Goal: Task Accomplishment & Management: Use online tool/utility

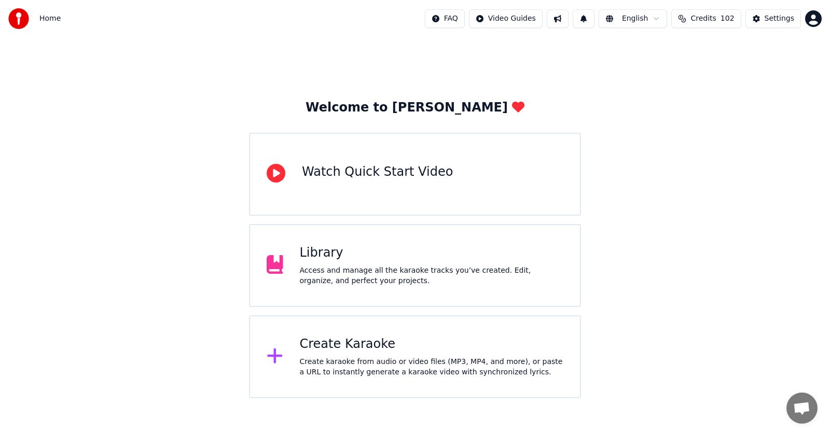
click at [325, 349] on div "Create Karaoke" at bounding box center [432, 344] width 264 height 17
click at [319, 254] on div "Library" at bounding box center [432, 253] width 264 height 17
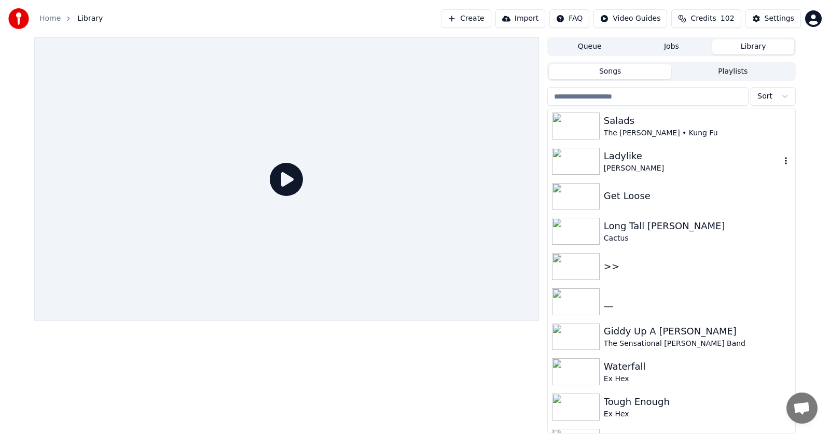
click at [620, 160] on div "Ladylike" at bounding box center [692, 156] width 177 height 15
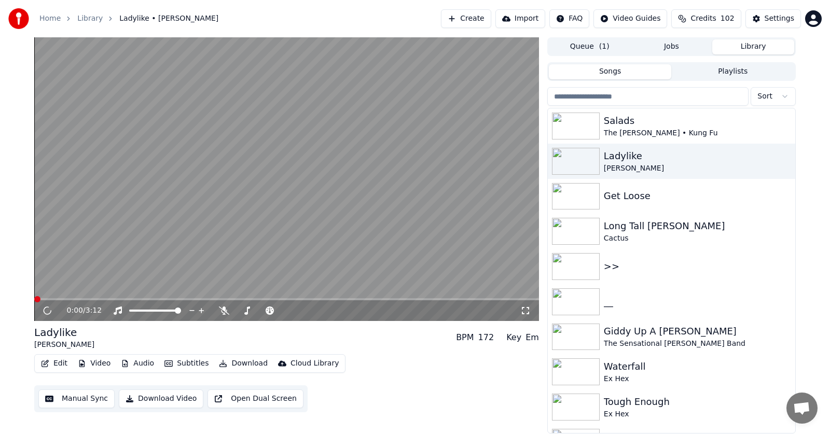
click at [137, 362] on button "Audio" at bounding box center [137, 363] width 41 height 15
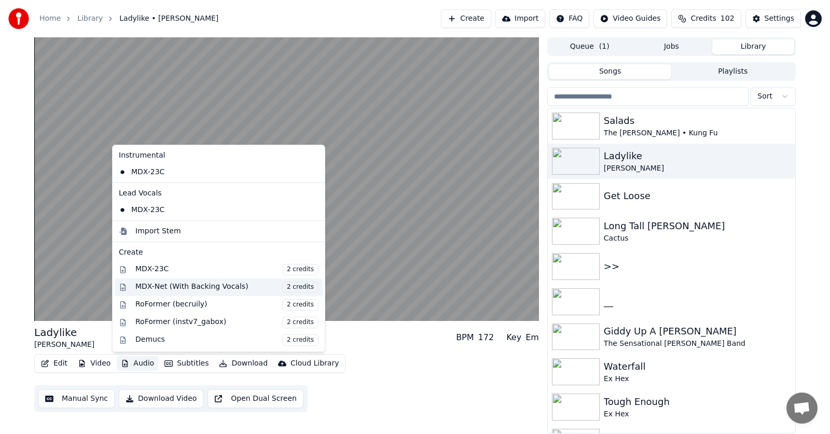
click at [150, 288] on div "MDX-Net (With Backing Vocals) 2 credits" at bounding box center [226, 287] width 183 height 11
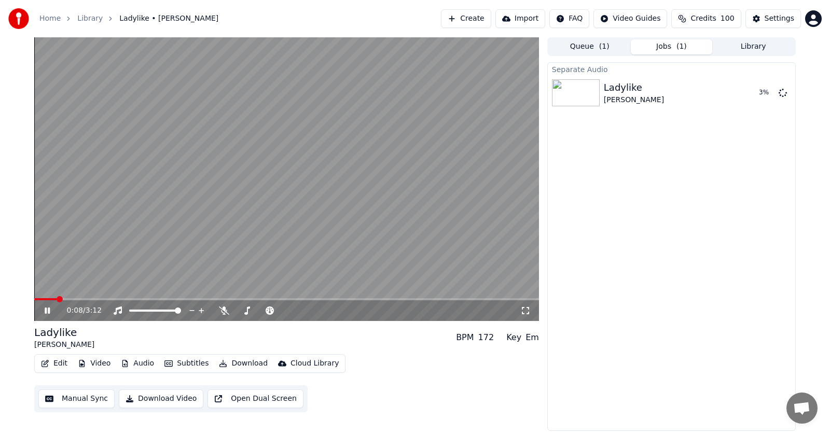
click at [48, 310] on icon at bounding box center [55, 310] width 24 height 8
click at [37, 298] on span at bounding box center [40, 299] width 6 height 6
click at [144, 363] on button "Audio" at bounding box center [137, 363] width 41 height 15
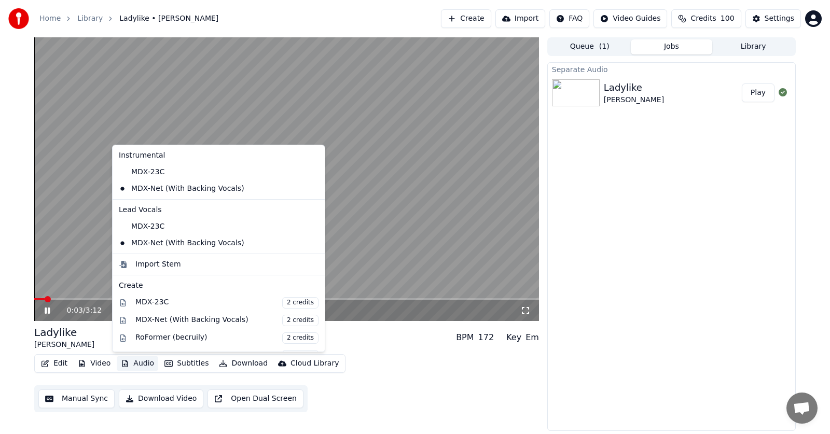
click at [48, 311] on icon at bounding box center [55, 310] width 24 height 8
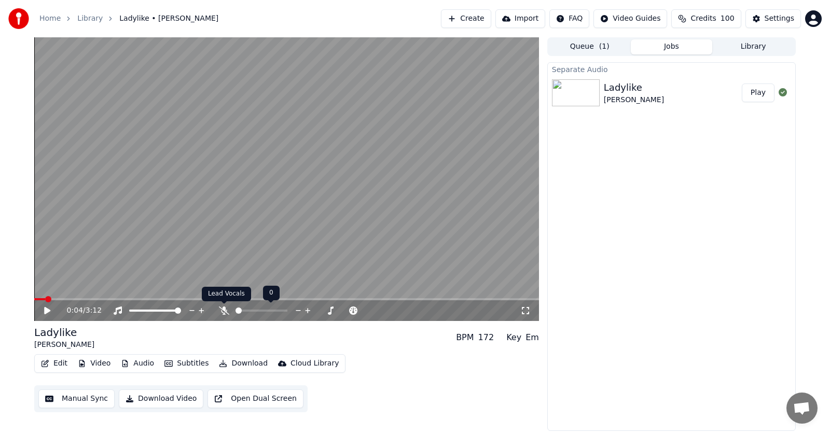
click at [225, 309] on icon at bounding box center [224, 310] width 10 height 8
click at [46, 310] on icon at bounding box center [47, 310] width 6 height 7
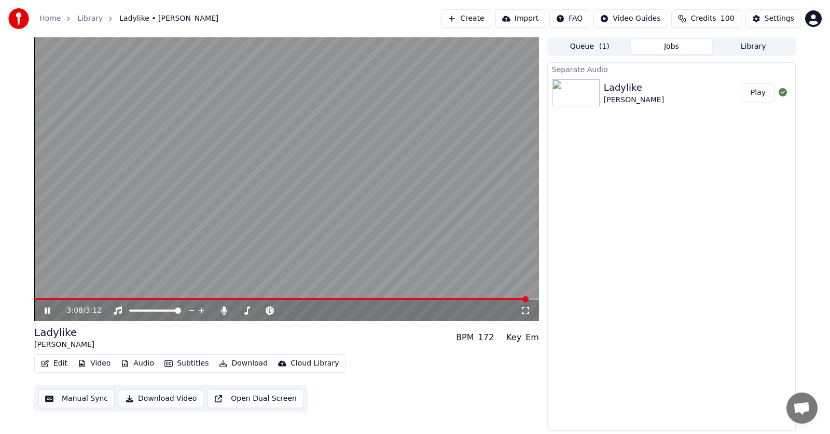
click at [47, 312] on icon at bounding box center [55, 310] width 24 height 8
click at [54, 363] on button "Edit" at bounding box center [54, 363] width 35 height 15
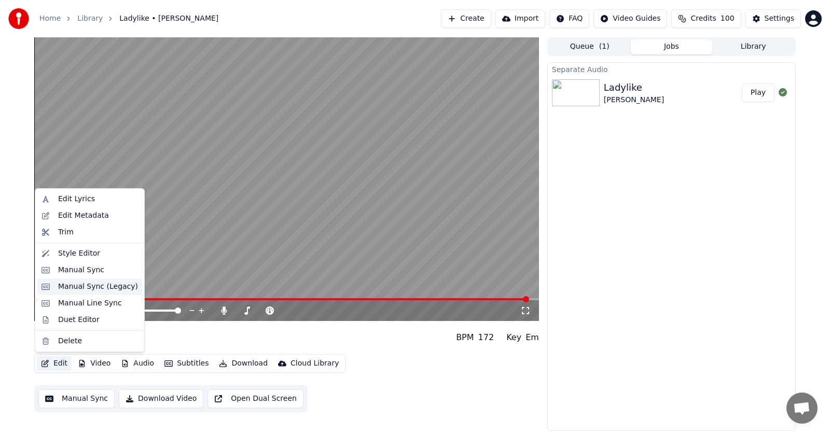
click at [72, 287] on div "Manual Sync (Legacy)" at bounding box center [98, 287] width 80 height 10
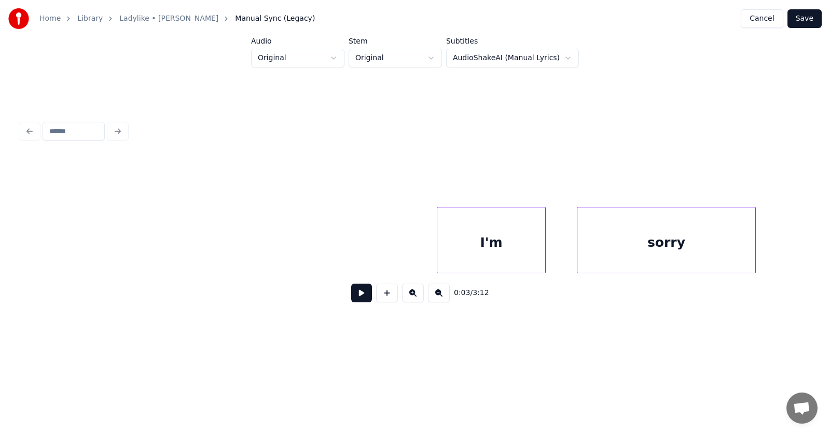
scroll to position [0, 1108]
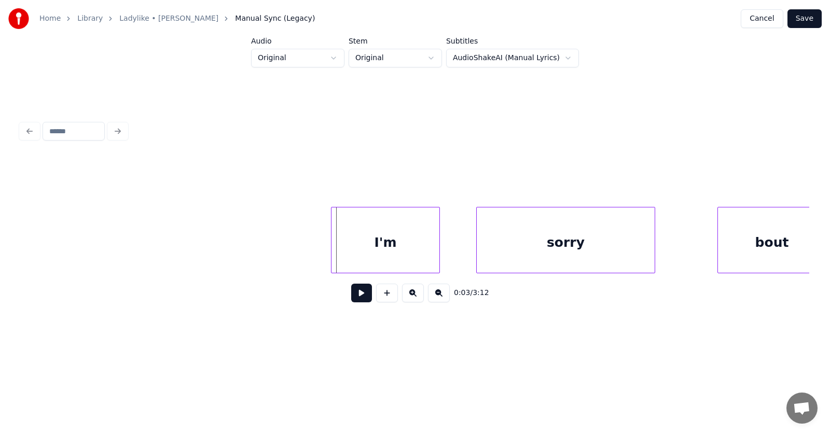
click at [347, 246] on div "I'm" at bounding box center [385, 242] width 108 height 71
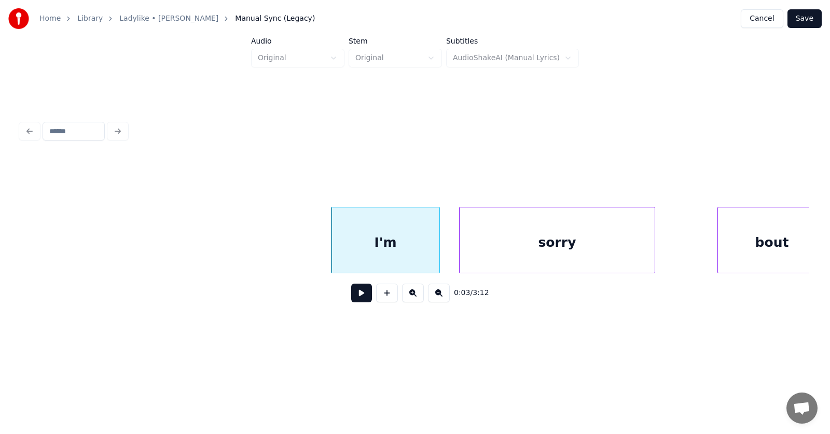
click at [460, 250] on div at bounding box center [460, 239] width 3 height 65
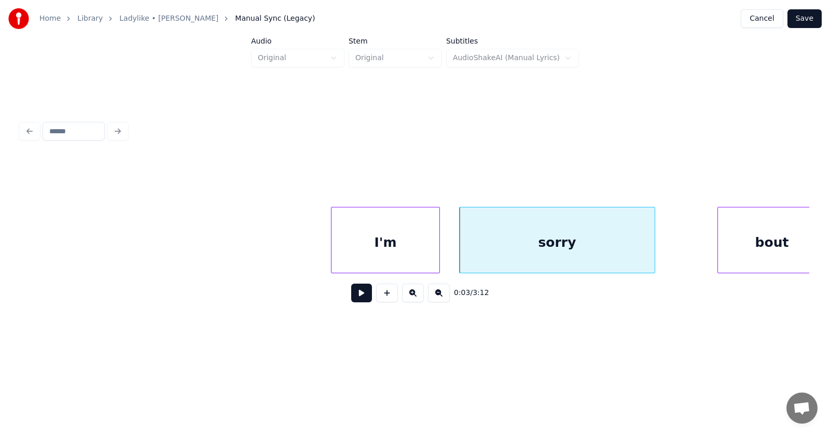
scroll to position [0, 1122]
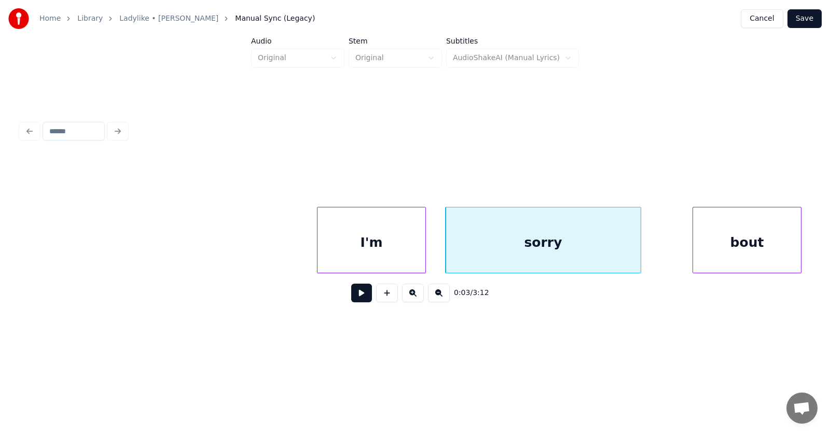
click at [717, 239] on div "bout" at bounding box center [747, 242] width 108 height 71
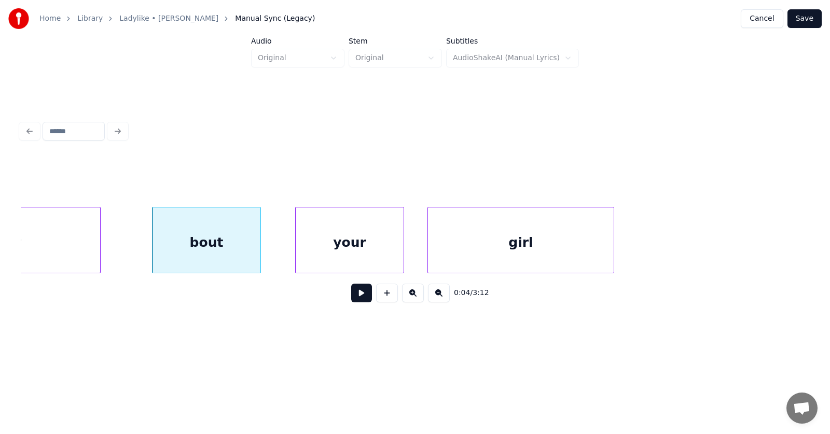
scroll to position [0, 1763]
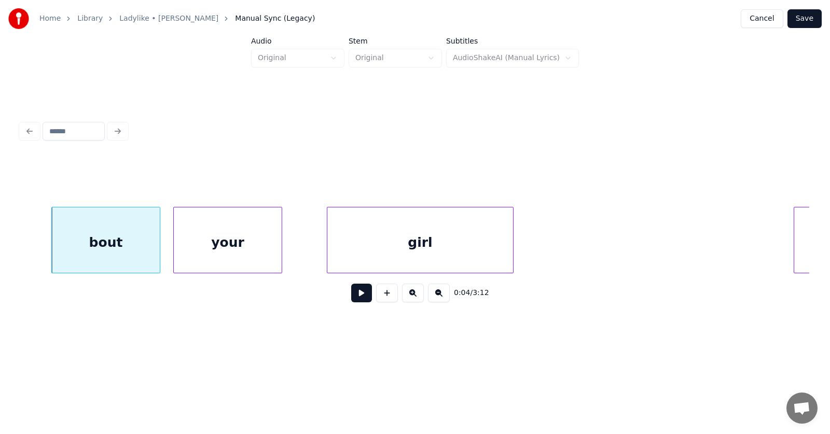
click at [213, 241] on div "your" at bounding box center [228, 242] width 108 height 71
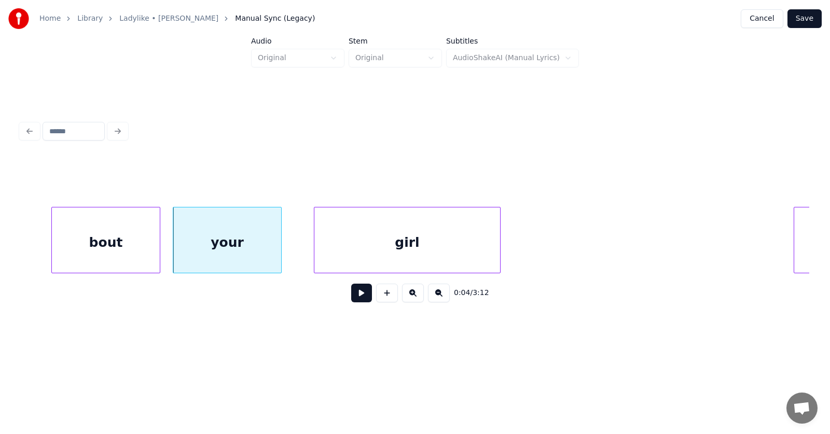
click at [373, 257] on div "girl" at bounding box center [407, 242] width 186 height 71
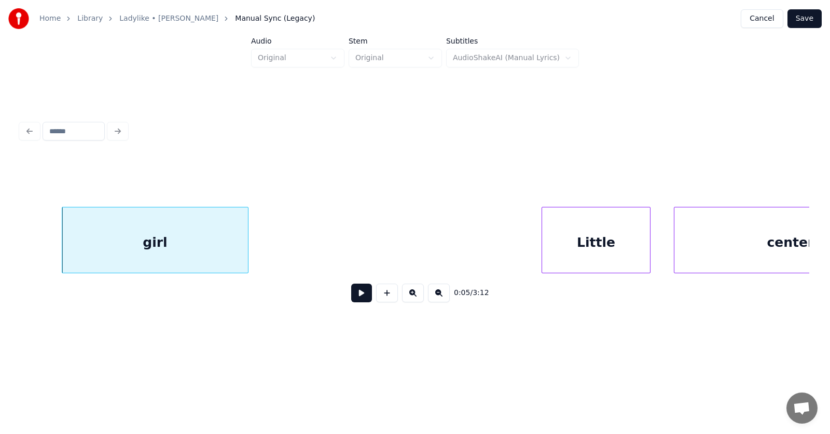
scroll to position [0, 2166]
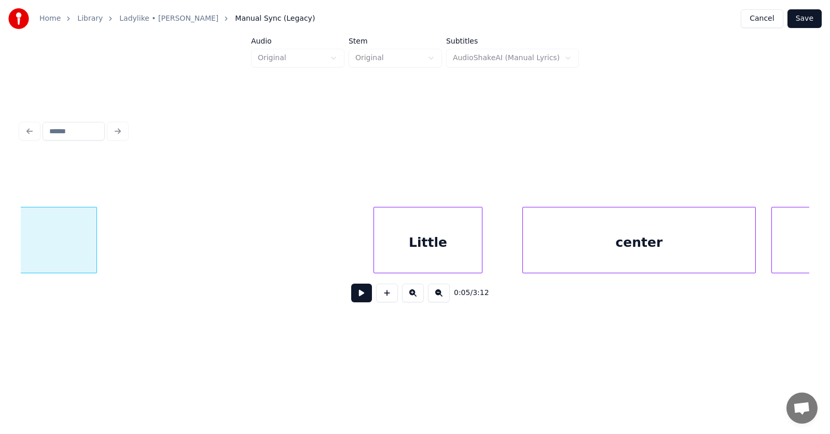
click at [397, 253] on div "Little" at bounding box center [428, 242] width 108 height 71
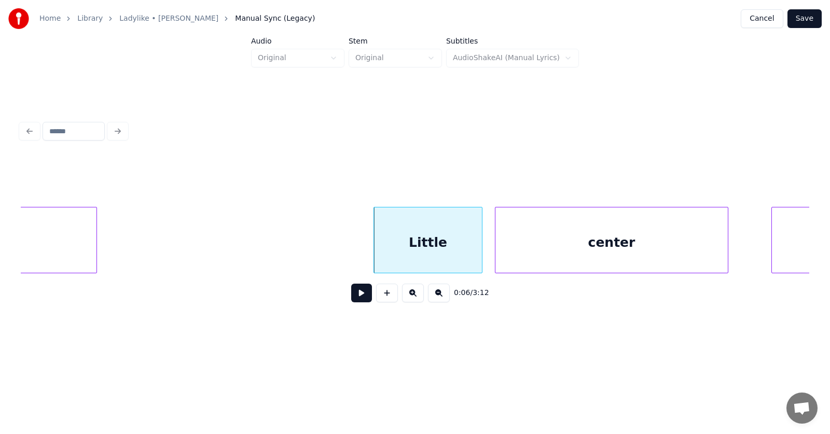
click at [532, 250] on div "center" at bounding box center [611, 242] width 232 height 71
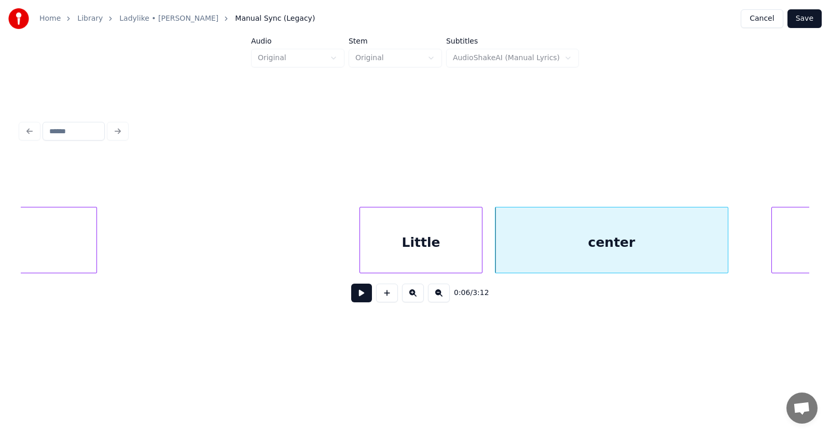
click at [360, 244] on div at bounding box center [361, 239] width 3 height 65
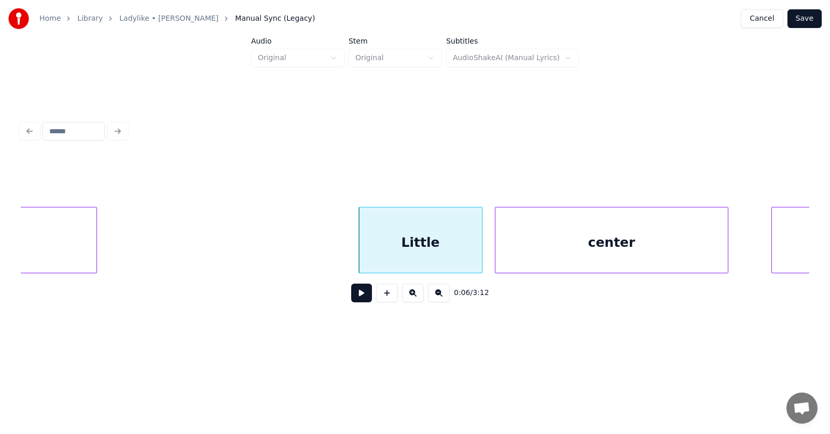
scroll to position [0, 2225]
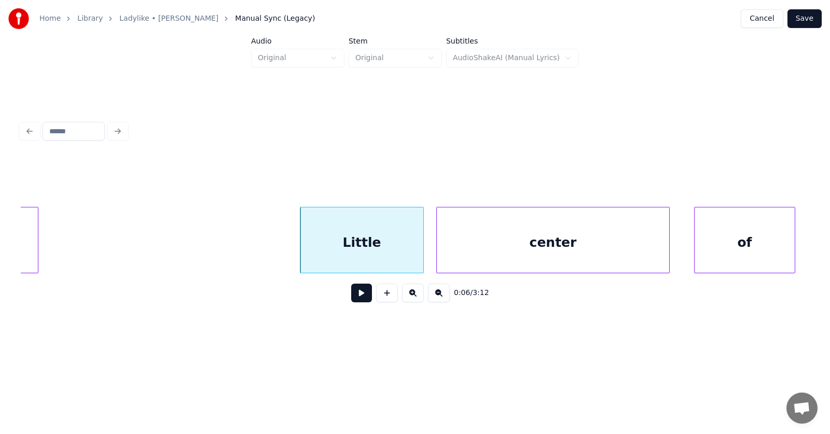
click at [761, 248] on div "of" at bounding box center [744, 242] width 100 height 71
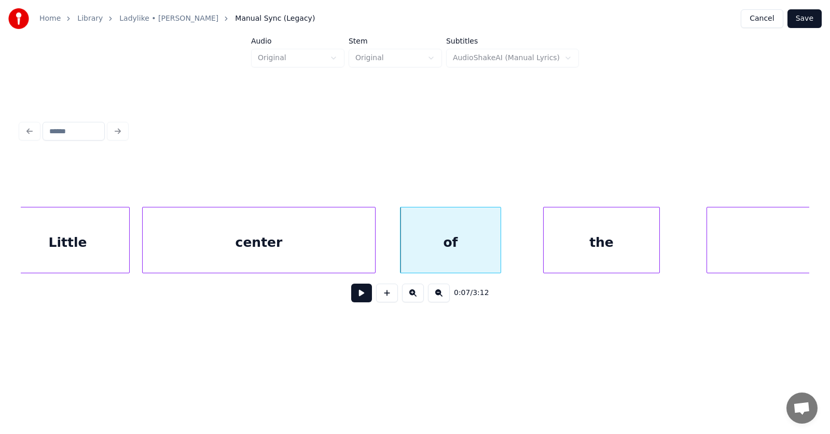
scroll to position [0, 2620]
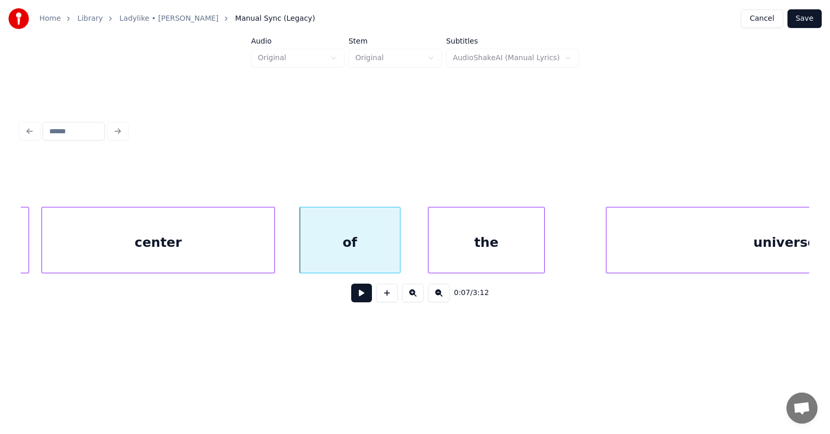
click at [441, 254] on div "the" at bounding box center [486, 242] width 116 height 71
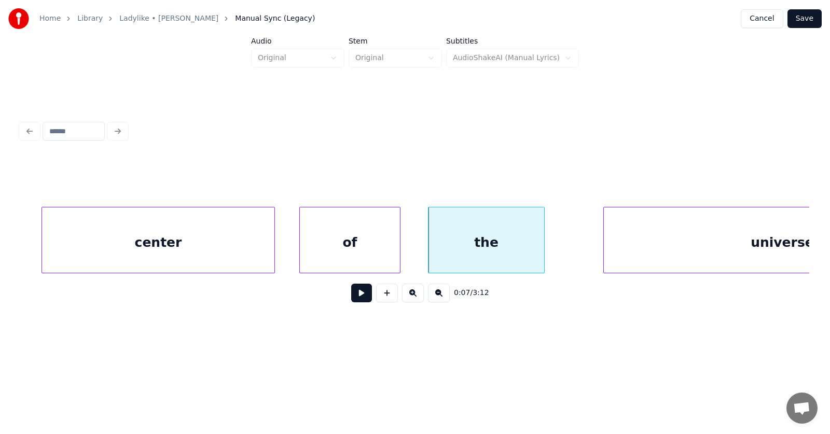
scroll to position [0, 2771]
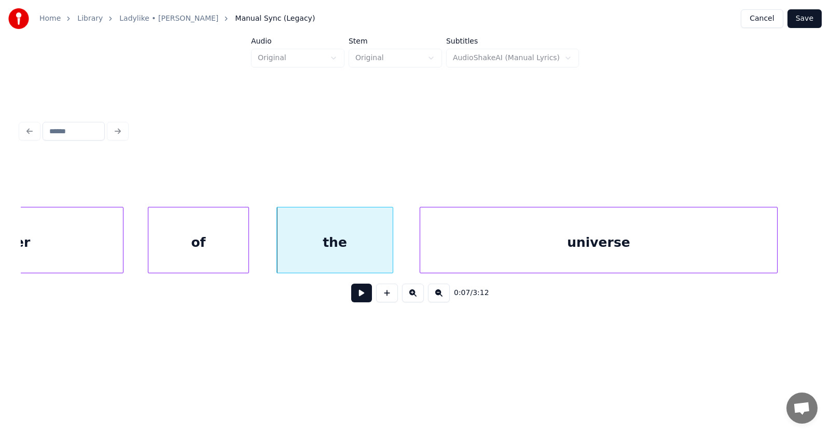
click at [611, 253] on div "universe" at bounding box center [598, 242] width 357 height 71
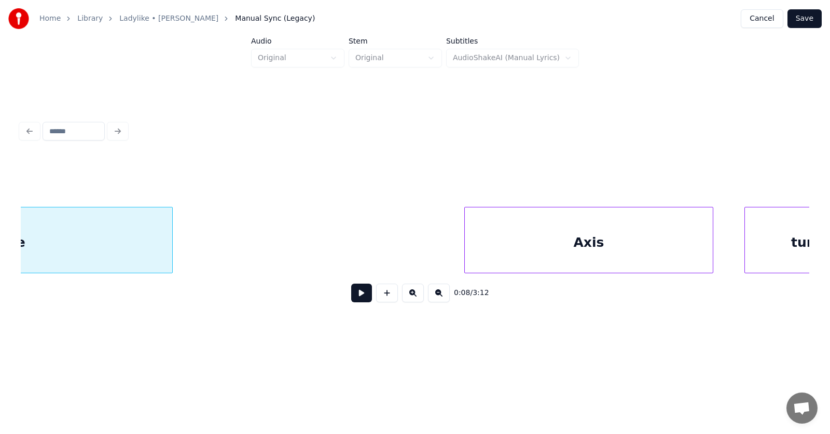
scroll to position [0, 3627]
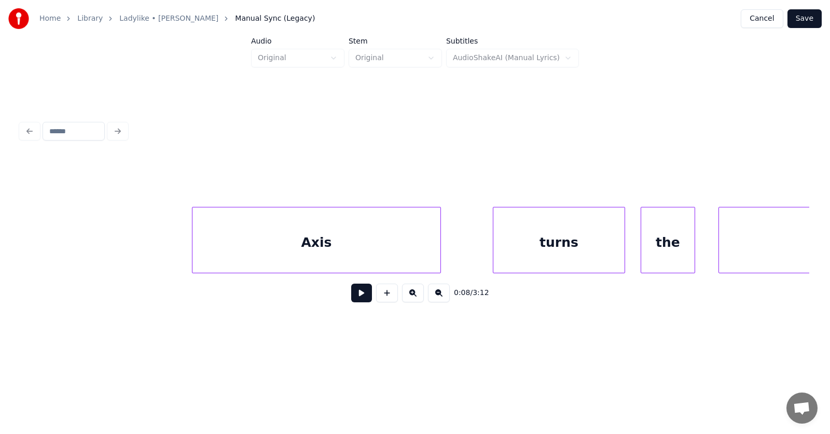
click at [337, 249] on div "Axis" at bounding box center [316, 242] width 248 height 71
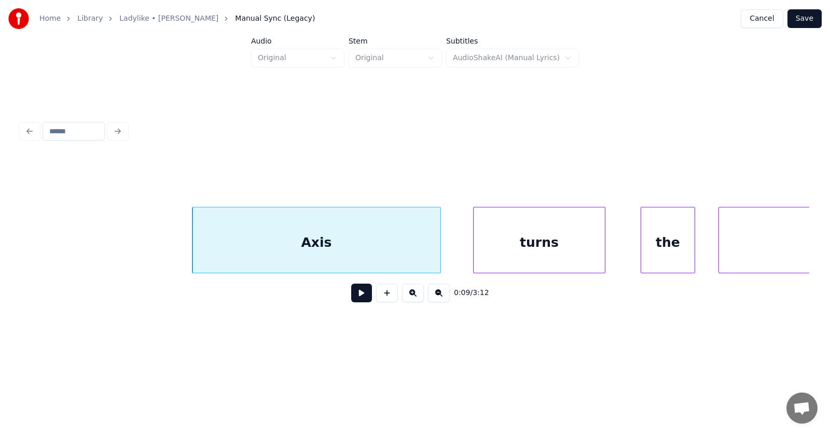
click at [510, 241] on div "turns" at bounding box center [538, 242] width 131 height 71
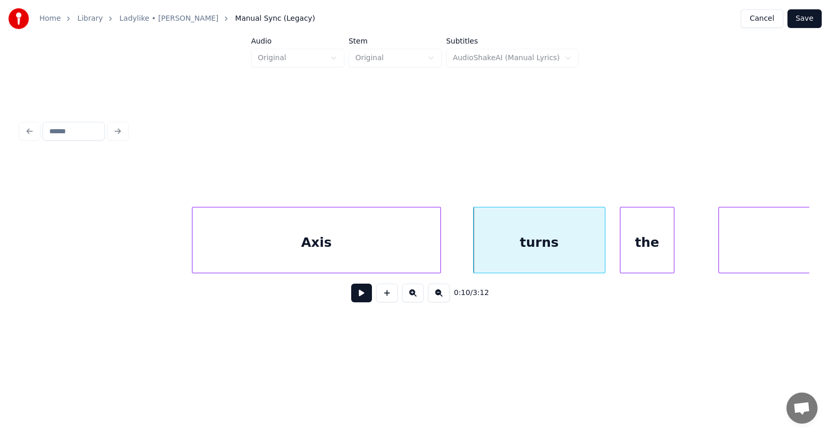
click at [632, 245] on div "the" at bounding box center [646, 242] width 53 height 71
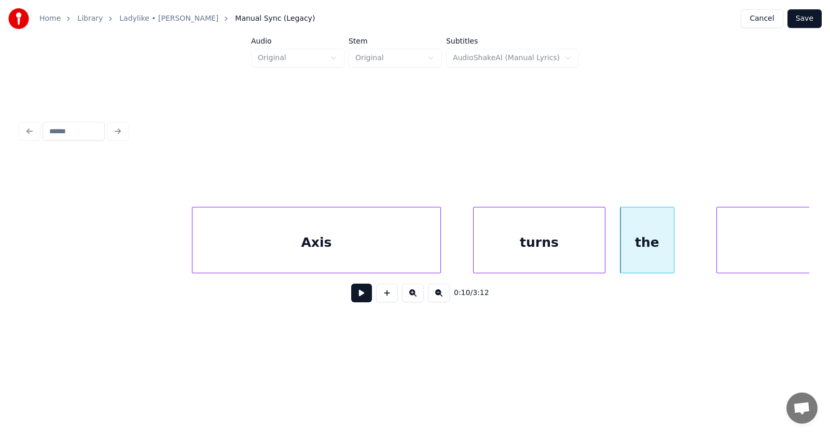
scroll to position [0, 4008]
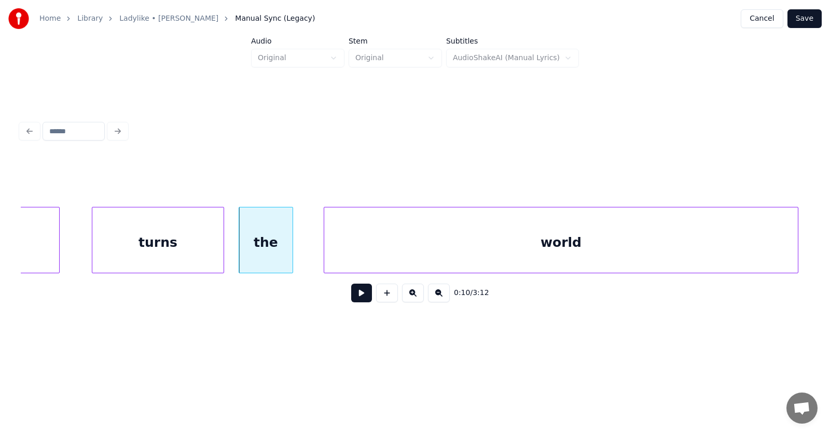
click at [708, 243] on div "world" at bounding box center [560, 242] width 473 height 71
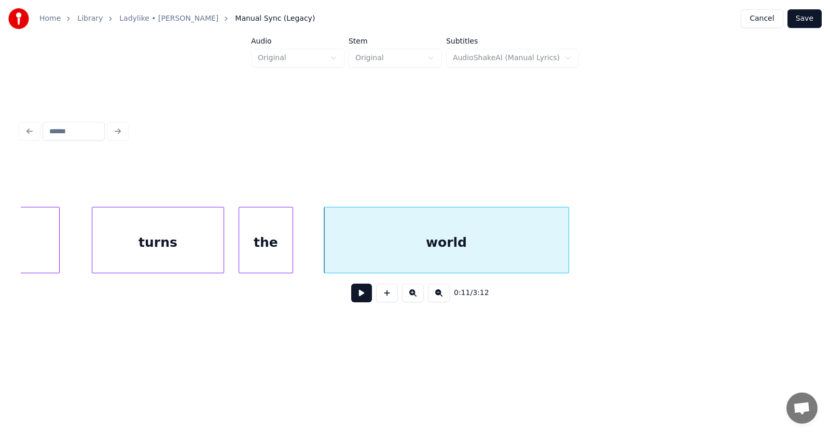
click at [567, 241] on div at bounding box center [566, 239] width 3 height 65
click at [469, 241] on div "world" at bounding box center [446, 242] width 244 height 71
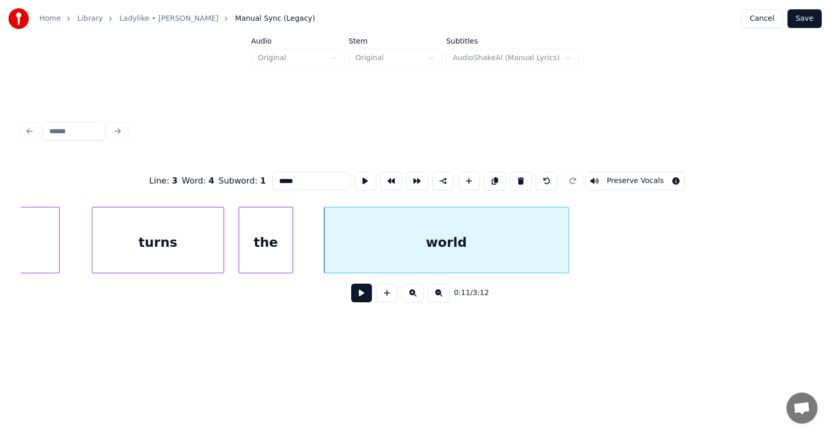
click at [353, 299] on button at bounding box center [361, 293] width 21 height 19
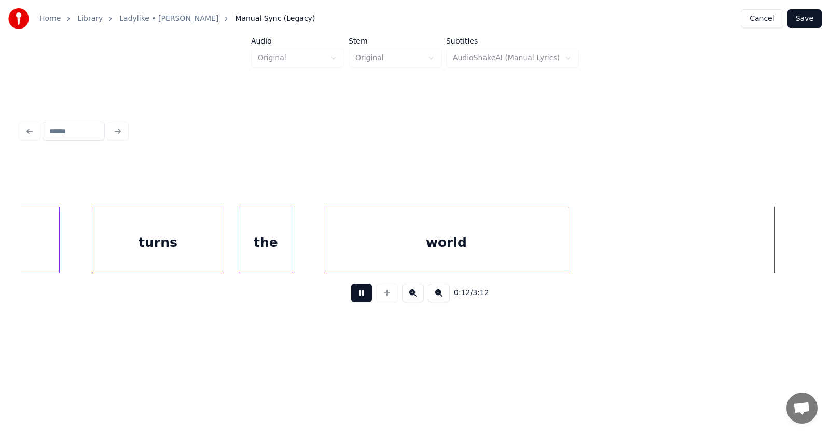
scroll to position [0, 4801]
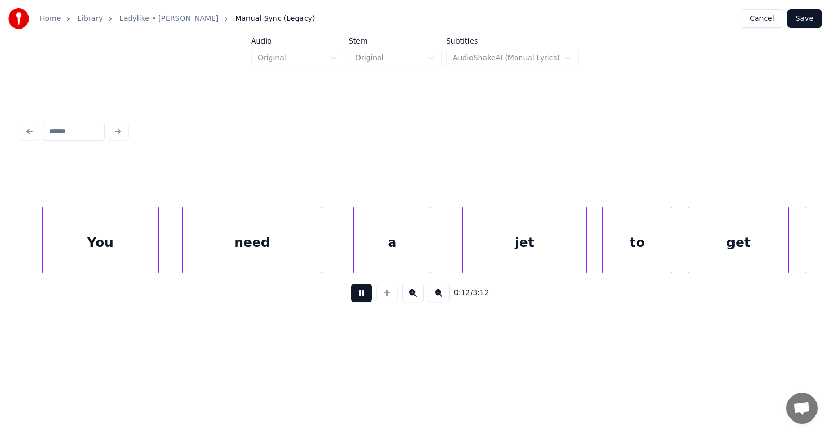
click at [353, 299] on button at bounding box center [361, 293] width 21 height 19
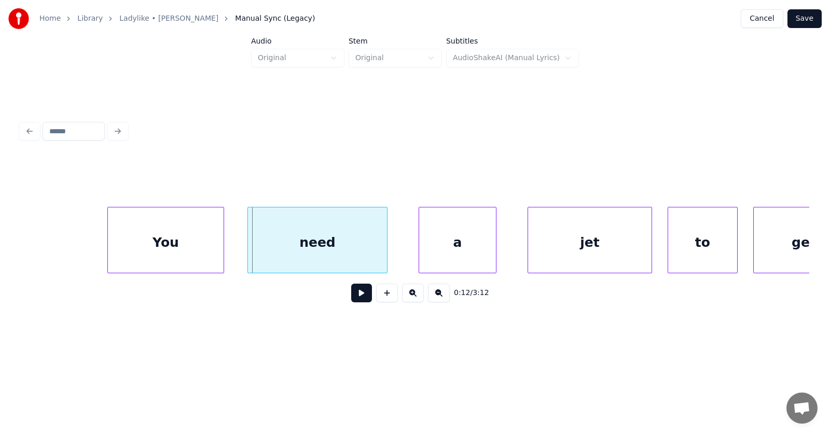
scroll to position [0, 4534]
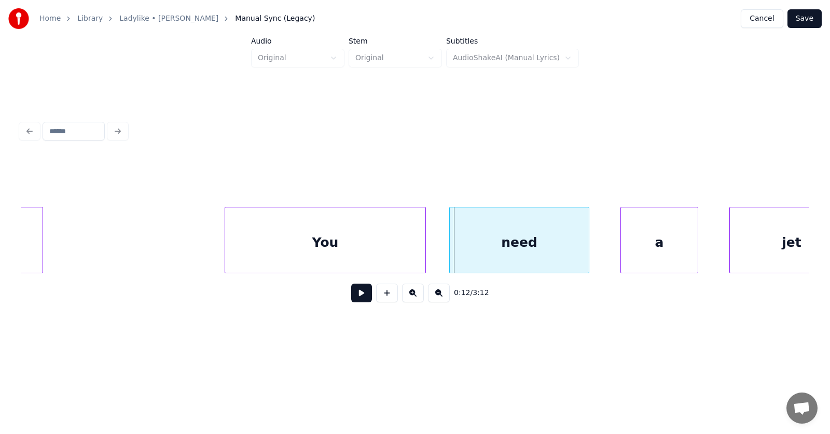
click at [227, 244] on div at bounding box center [226, 239] width 3 height 65
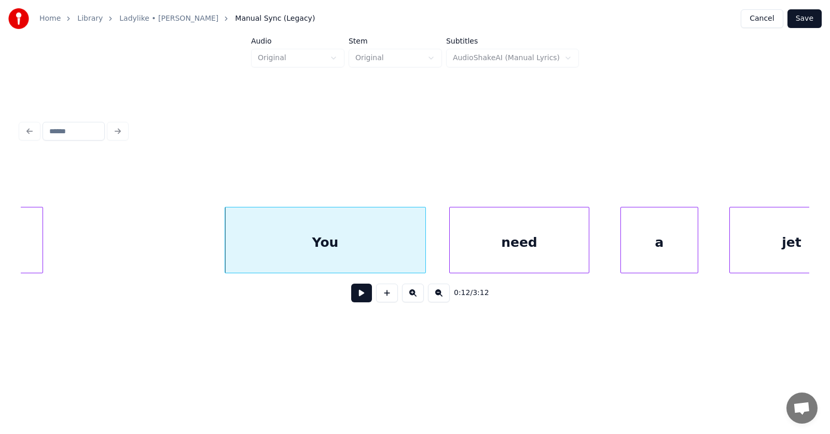
click at [304, 243] on div "You" at bounding box center [325, 242] width 200 height 71
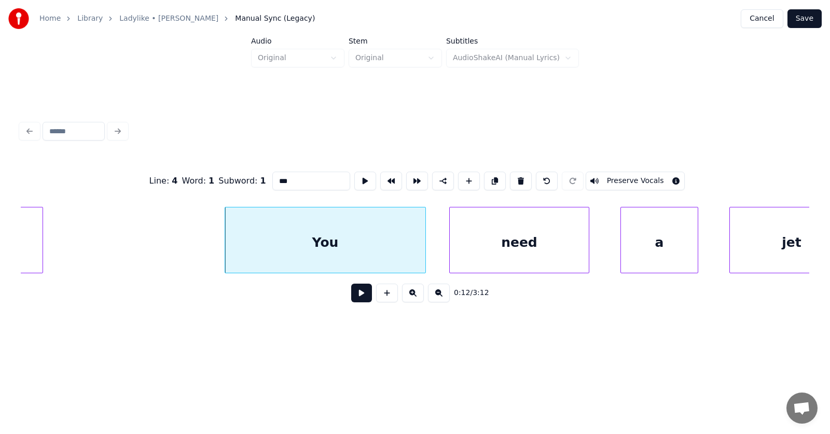
click at [354, 297] on button at bounding box center [361, 293] width 21 height 19
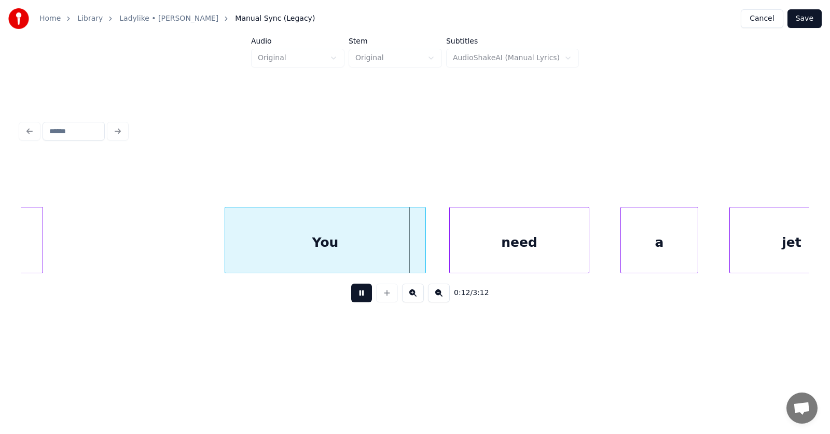
click at [354, 297] on button at bounding box center [361, 293] width 21 height 19
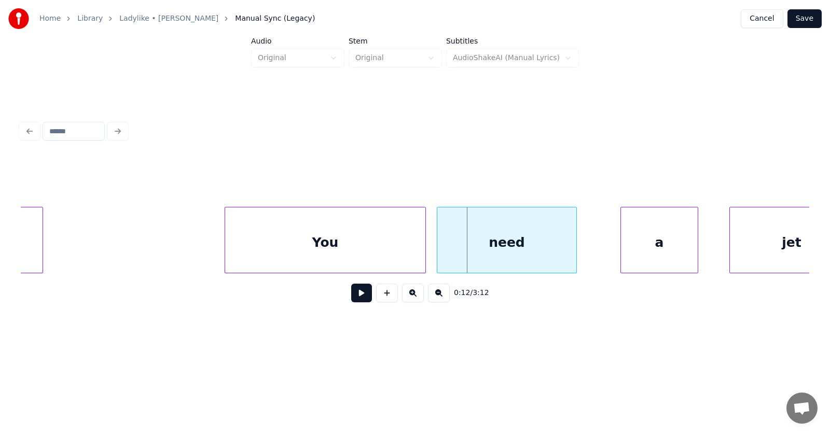
click at [478, 250] on div "need" at bounding box center [506, 242] width 139 height 71
click at [626, 247] on div "a" at bounding box center [625, 242] width 77 height 71
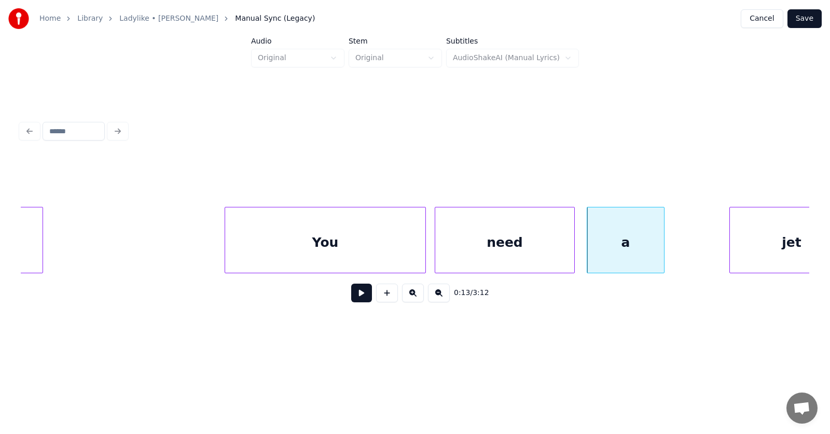
scroll to position [0, 4576]
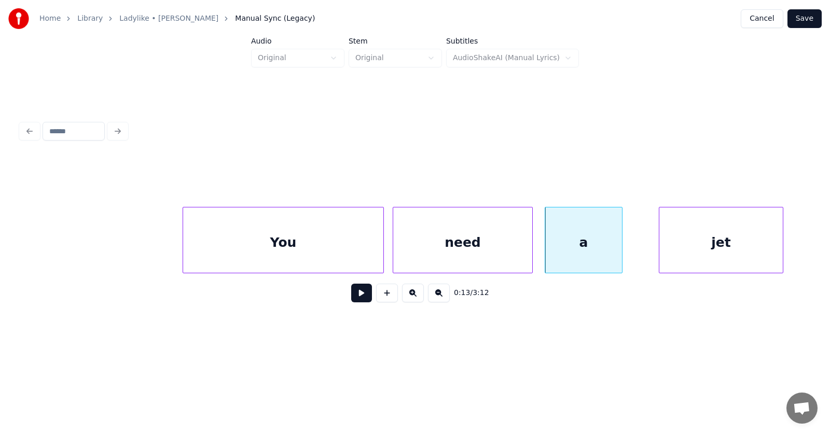
click at [723, 245] on div "jet" at bounding box center [720, 242] width 123 height 71
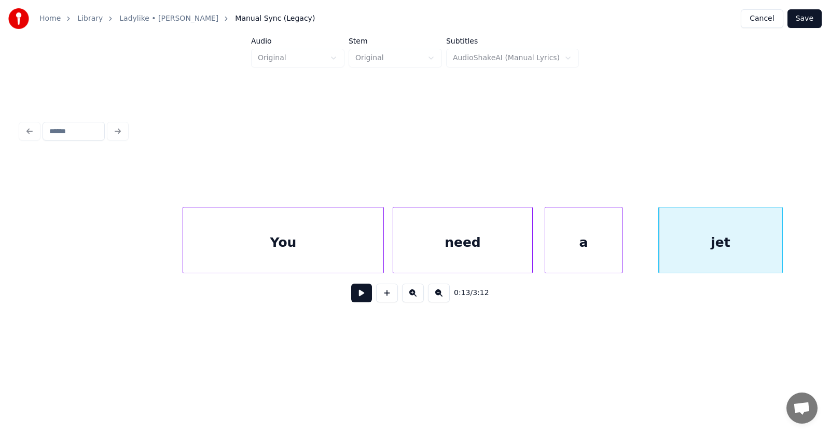
click at [305, 245] on div "You" at bounding box center [283, 242] width 200 height 71
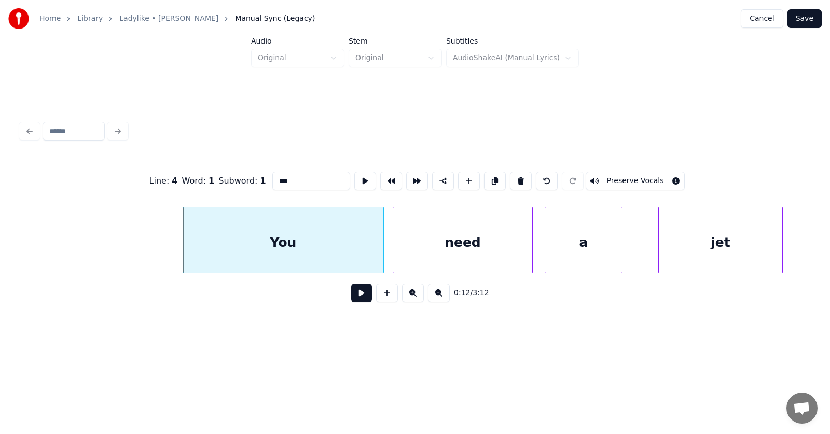
drag, startPoint x: 259, startPoint y: 173, endPoint x: 254, endPoint y: 174, distance: 5.3
click at [272, 174] on input "***" at bounding box center [311, 181] width 78 height 19
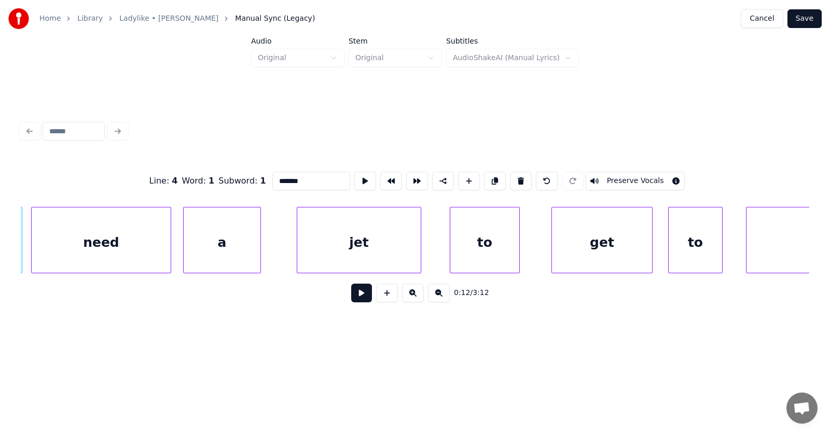
click at [457, 250] on div "to" at bounding box center [484, 242] width 69 height 71
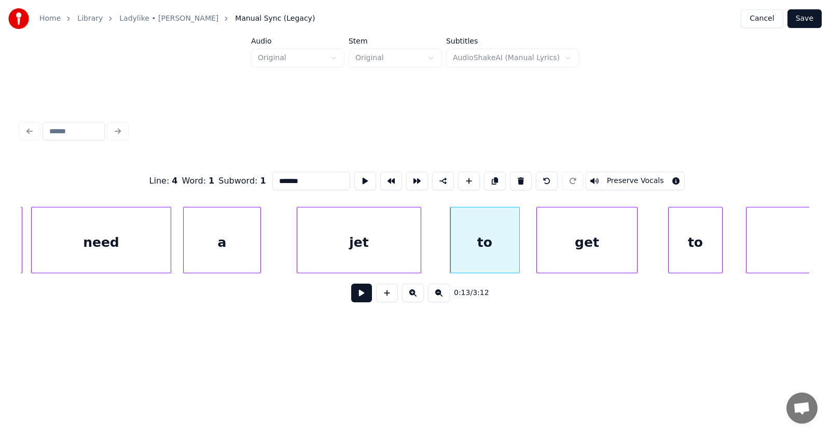
click at [571, 243] on div "get" at bounding box center [587, 242] width 100 height 71
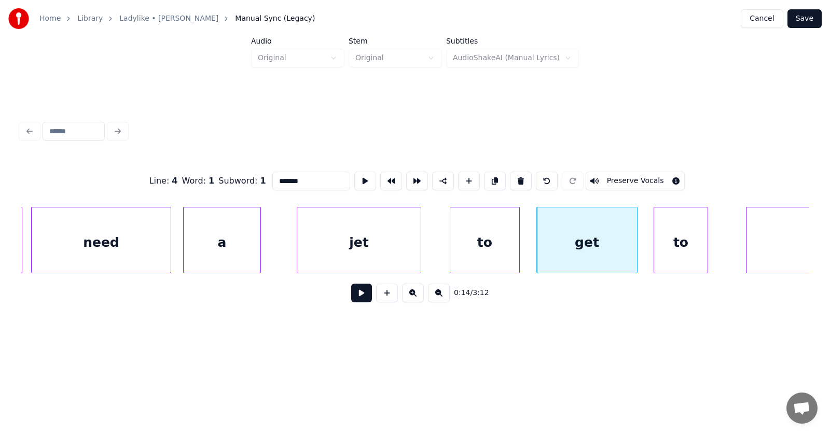
click at [666, 244] on div "to" at bounding box center [680, 242] width 53 height 71
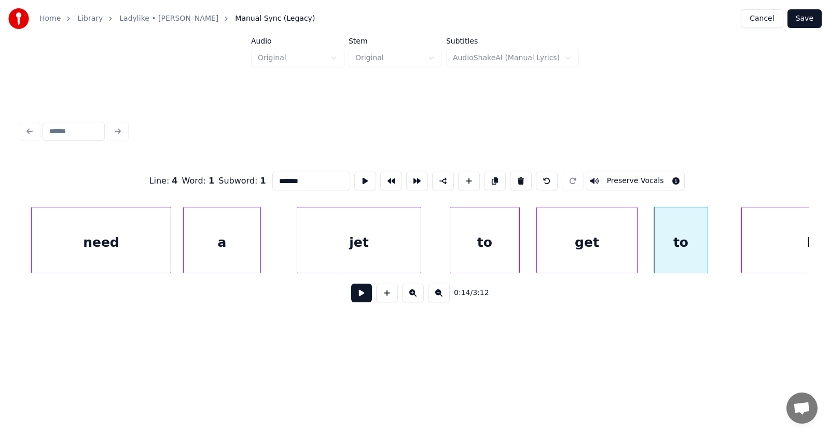
scroll to position [0, 5027]
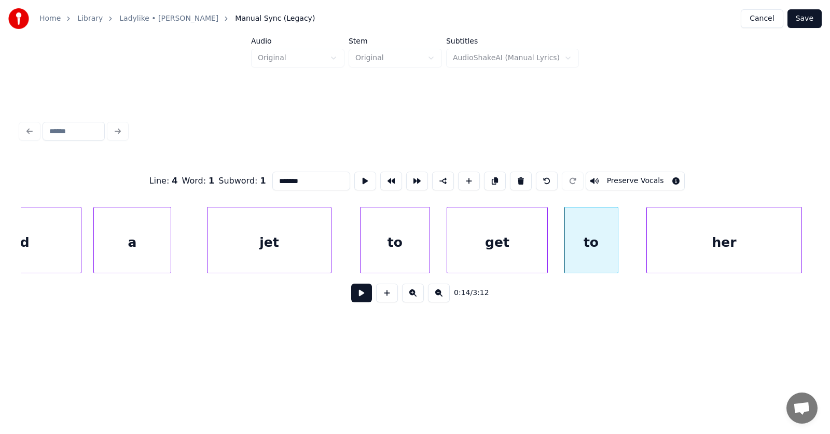
click at [773, 229] on div "her" at bounding box center [724, 242] width 155 height 71
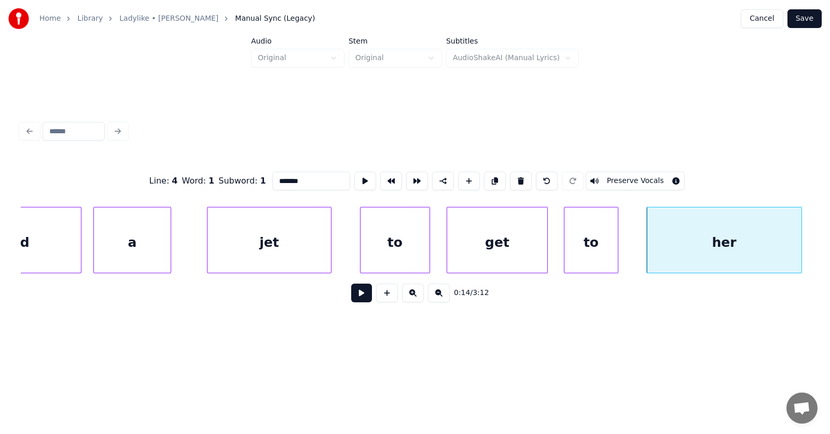
type input "*******"
click at [359, 299] on button at bounding box center [361, 293] width 21 height 19
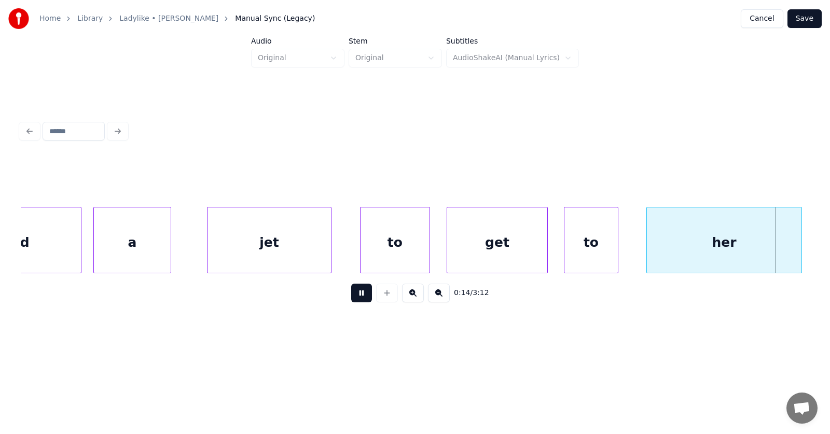
scroll to position [0, 5817]
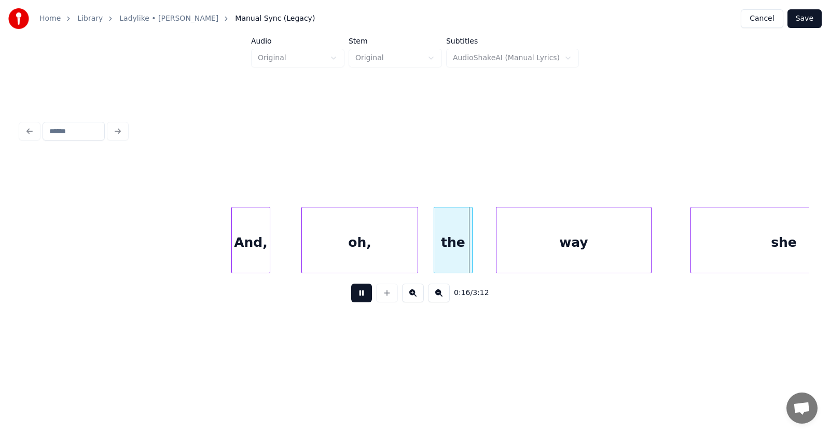
click at [359, 298] on button at bounding box center [361, 293] width 21 height 19
click at [242, 250] on div "And," at bounding box center [247, 242] width 38 height 71
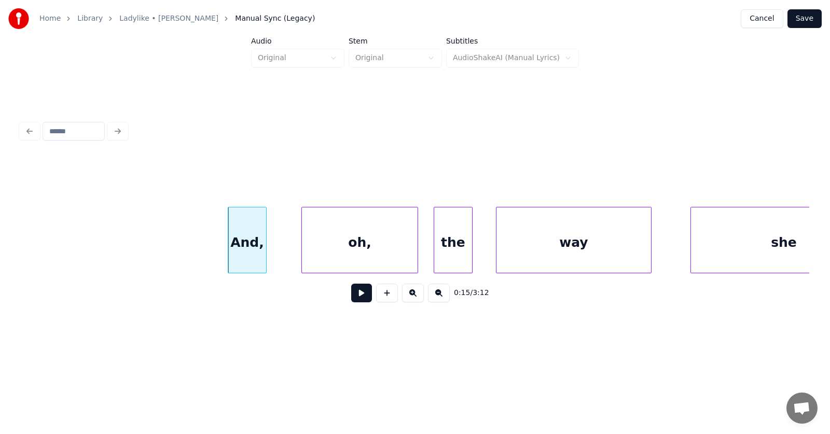
click at [249, 248] on div "And," at bounding box center [247, 242] width 38 height 71
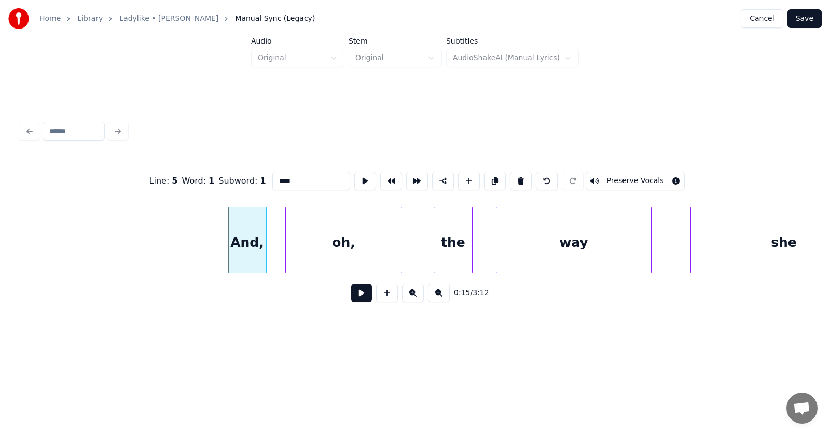
click at [312, 253] on div "oh," at bounding box center [344, 242] width 116 height 71
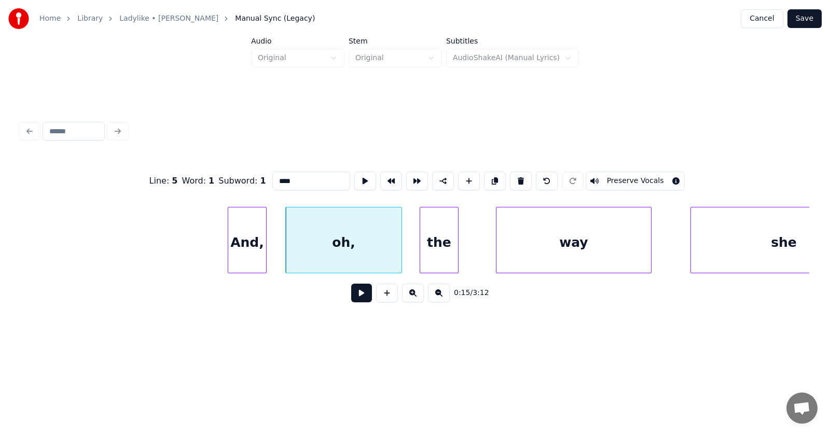
click at [438, 250] on div "the" at bounding box center [439, 242] width 38 height 71
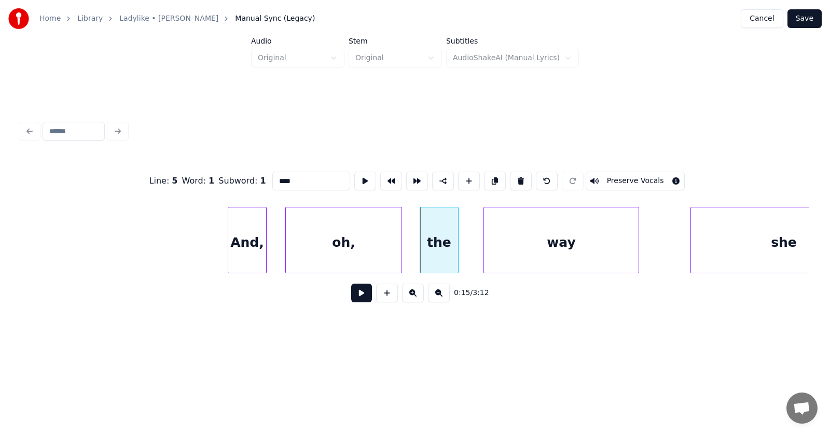
click at [503, 243] on div "way" at bounding box center [561, 242] width 155 height 71
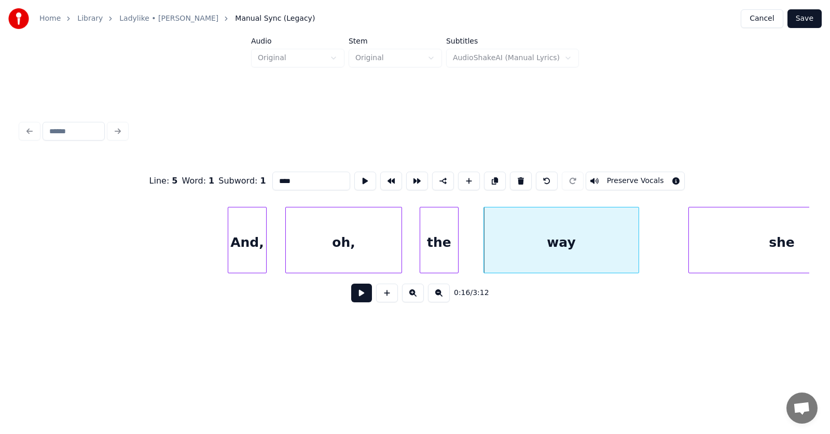
scroll to position [0, 5883]
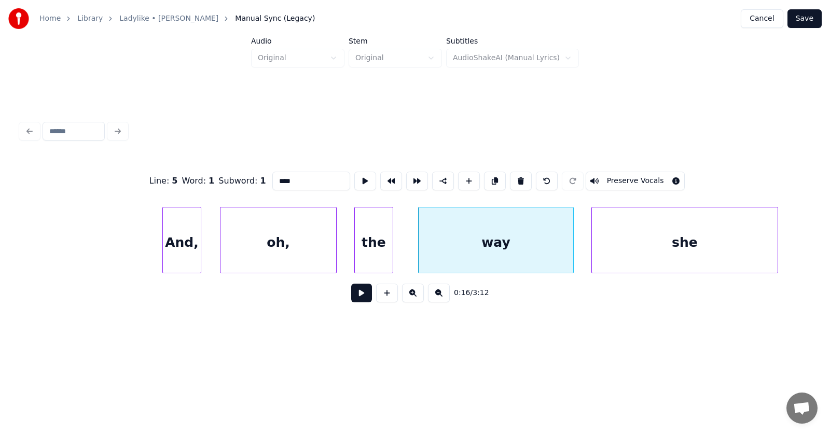
click at [676, 240] on div "she" at bounding box center [685, 242] width 186 height 71
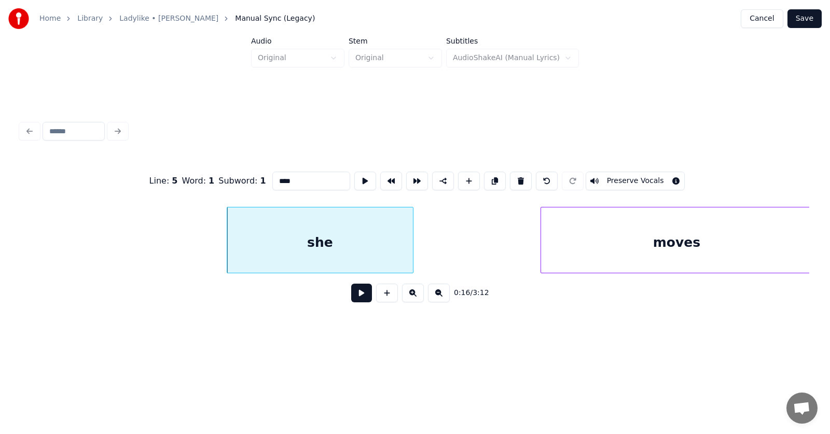
scroll to position [0, 6499]
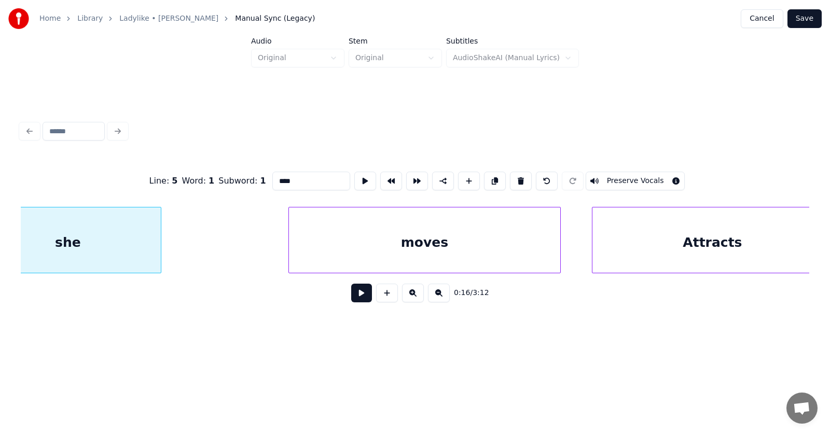
click at [48, 238] on div "she" at bounding box center [68, 242] width 186 height 71
type input "***"
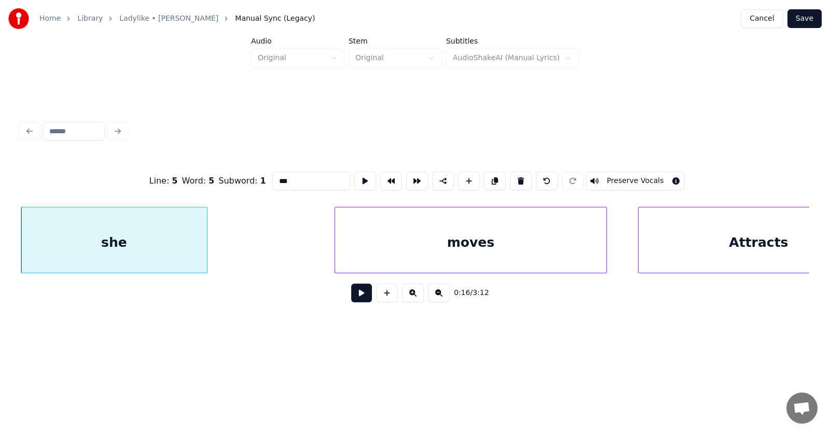
click at [352, 298] on button at bounding box center [361, 293] width 21 height 19
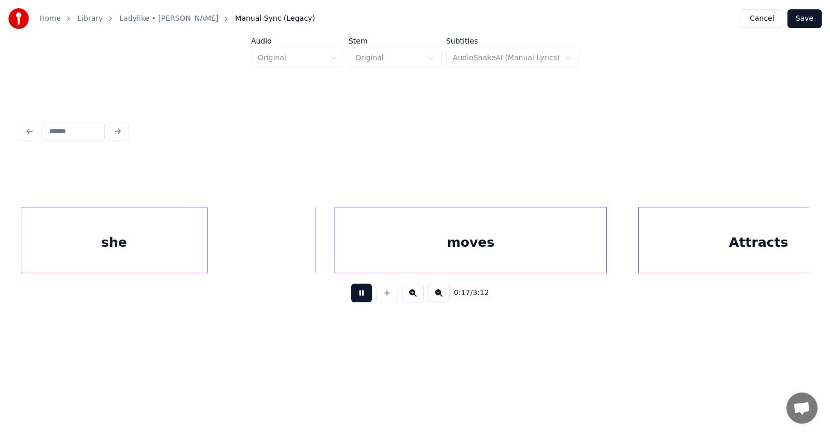
click at [352, 298] on button at bounding box center [361, 293] width 21 height 19
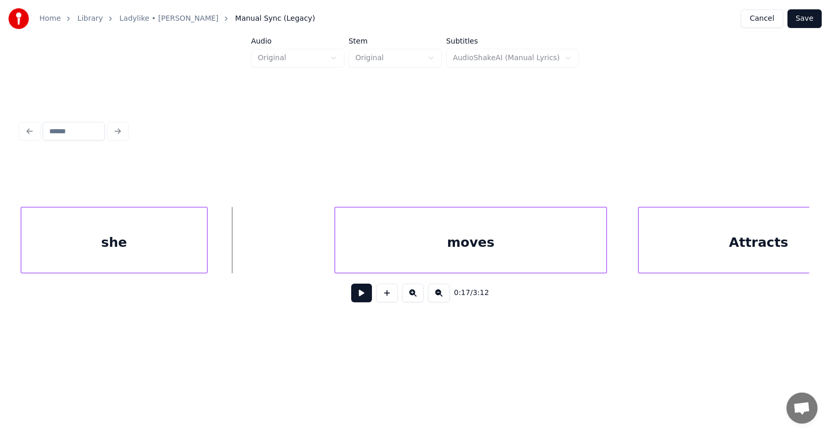
click at [351, 295] on button at bounding box center [361, 293] width 21 height 19
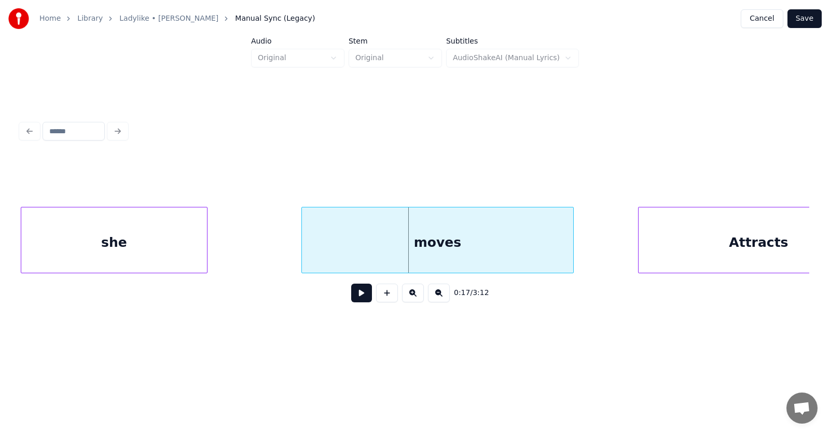
click at [383, 254] on div "moves" at bounding box center [437, 242] width 271 height 71
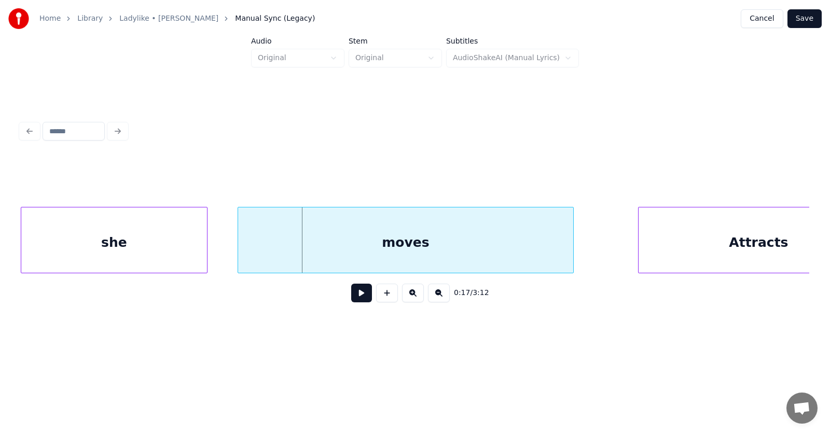
click at [239, 247] on div at bounding box center [239, 239] width 3 height 65
click at [181, 245] on div "she" at bounding box center [114, 242] width 186 height 71
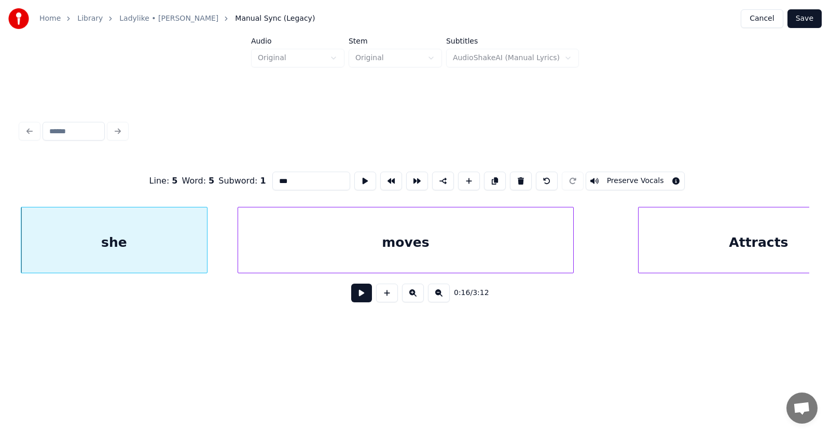
click at [357, 298] on button at bounding box center [361, 293] width 21 height 19
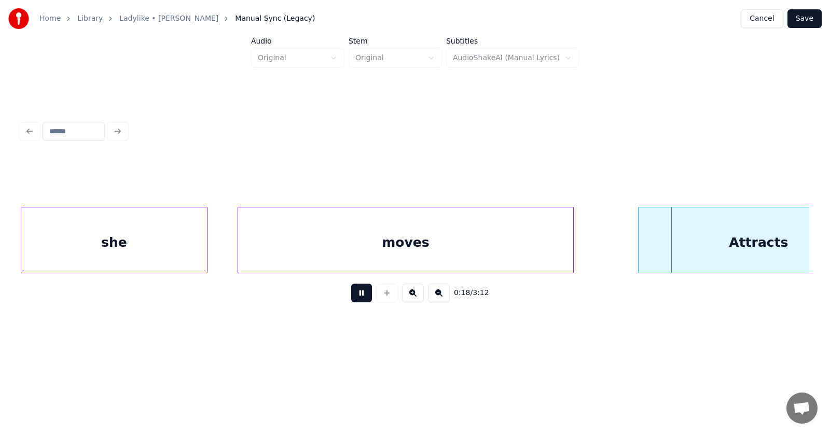
click at [357, 298] on button at bounding box center [361, 293] width 21 height 19
click at [631, 258] on div at bounding box center [632, 239] width 3 height 65
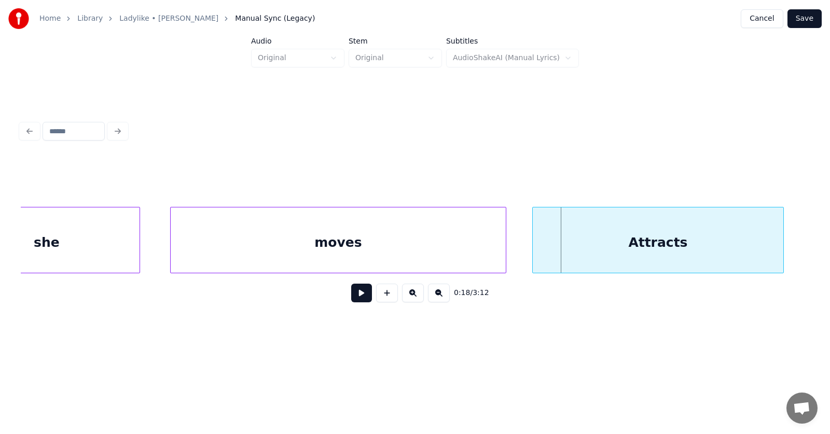
click at [647, 253] on div "Attracts" at bounding box center [658, 242] width 250 height 71
click at [356, 298] on button at bounding box center [361, 293] width 21 height 19
drag, startPoint x: 356, startPoint y: 298, endPoint x: 380, endPoint y: 288, distance: 26.1
click at [356, 297] on button at bounding box center [361, 293] width 21 height 19
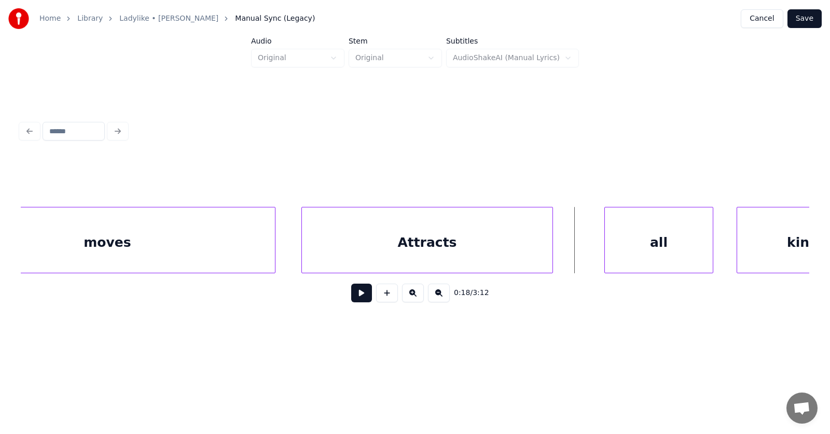
scroll to position [0, 7003]
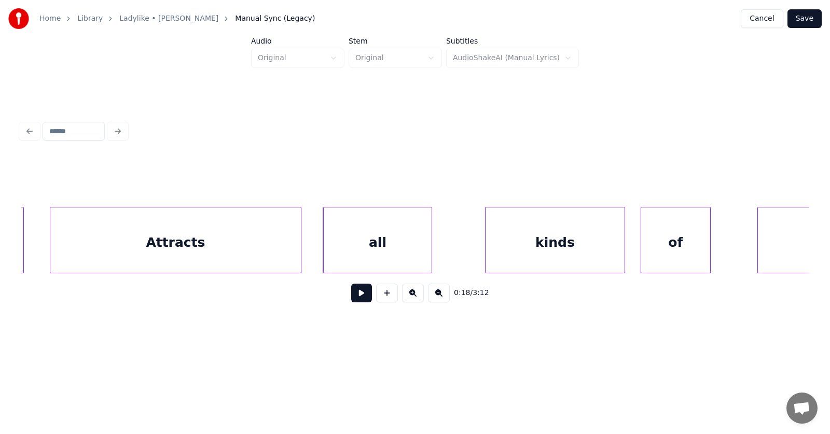
click at [374, 251] on div "all" at bounding box center [378, 242] width 108 height 71
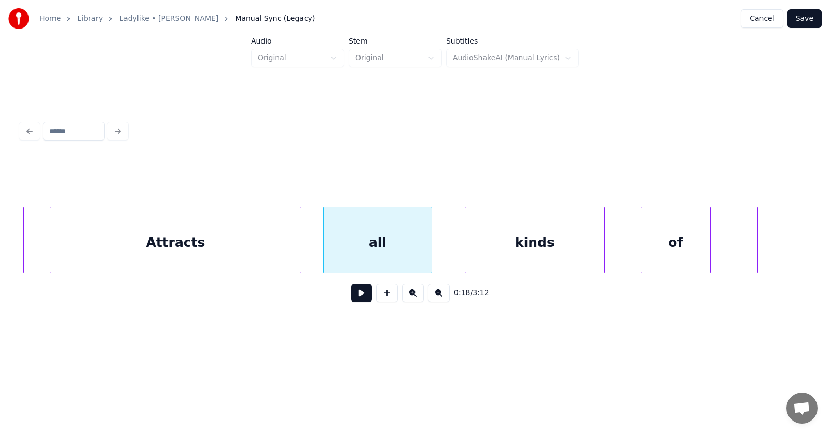
click at [507, 246] on div "kinds" at bounding box center [534, 242] width 139 height 71
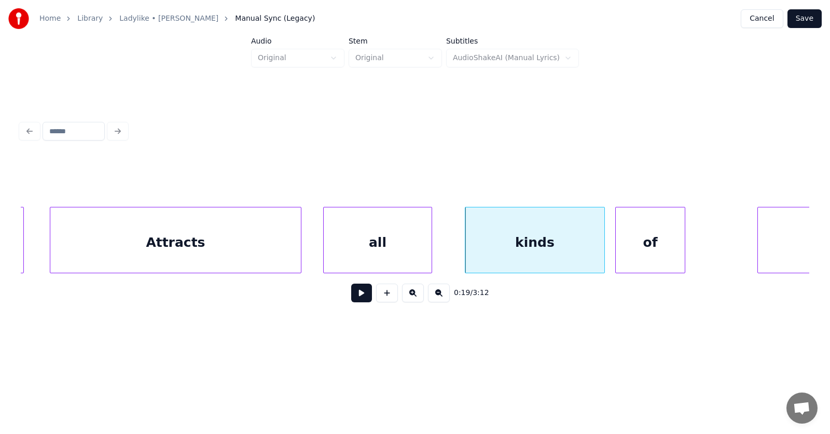
click at [647, 247] on div "of" at bounding box center [649, 242] width 69 height 71
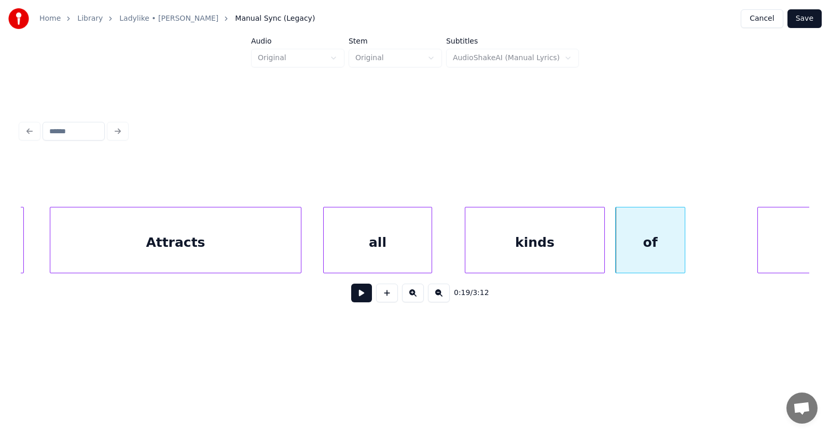
scroll to position [0, 7212]
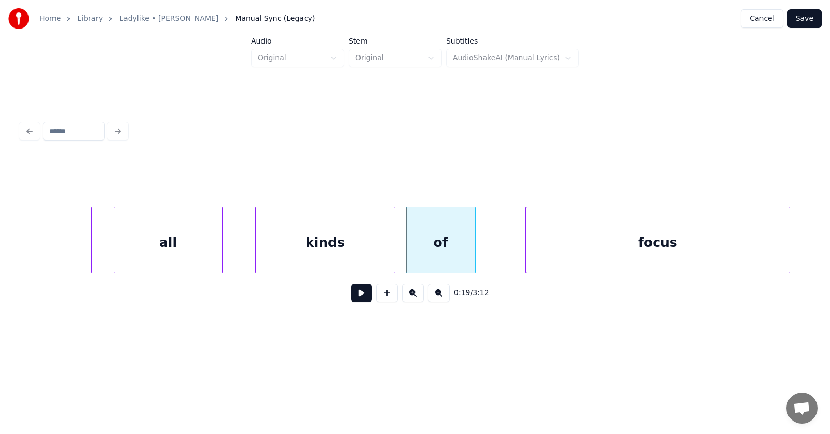
click at [748, 242] on div "focus" at bounding box center [657, 242] width 263 height 71
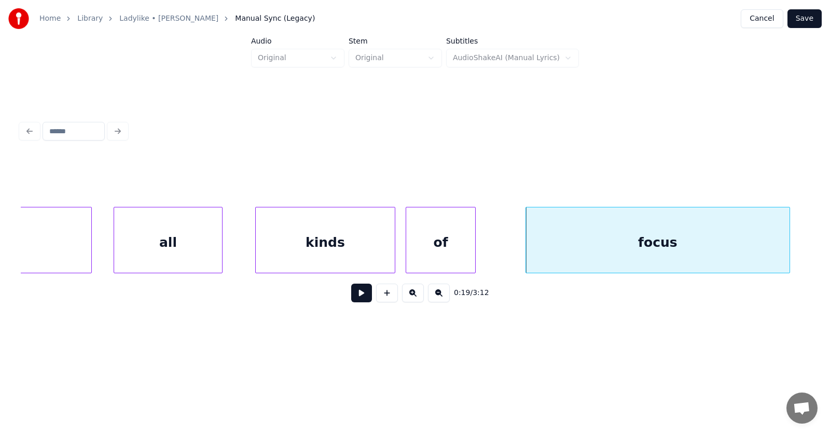
click at [356, 296] on button at bounding box center [361, 293] width 21 height 19
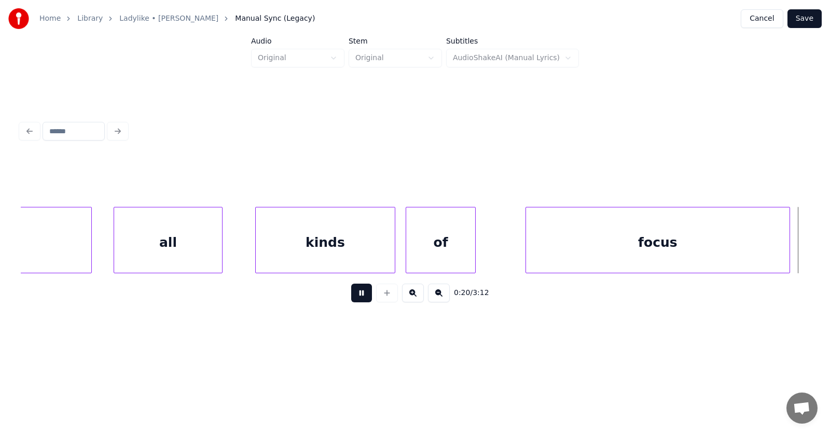
scroll to position [0, 8004]
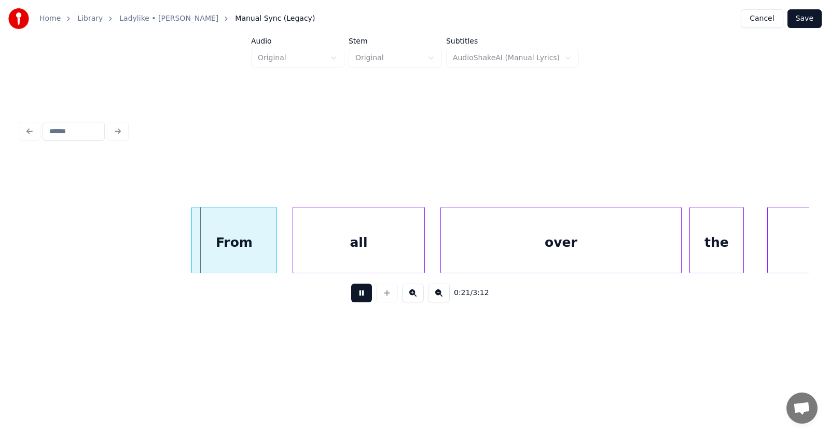
click at [356, 296] on button at bounding box center [361, 293] width 21 height 19
click at [201, 245] on div "From" at bounding box center [219, 242] width 85 height 71
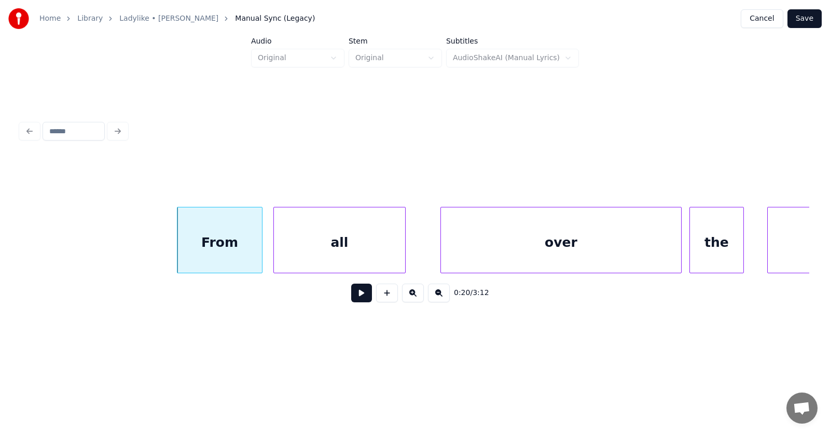
click at [297, 254] on div "all" at bounding box center [339, 242] width 131 height 71
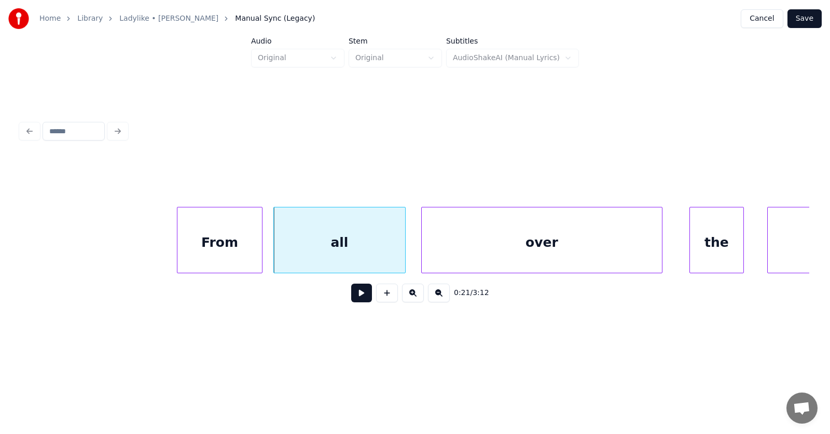
click at [465, 257] on div "over" at bounding box center [542, 242] width 240 height 71
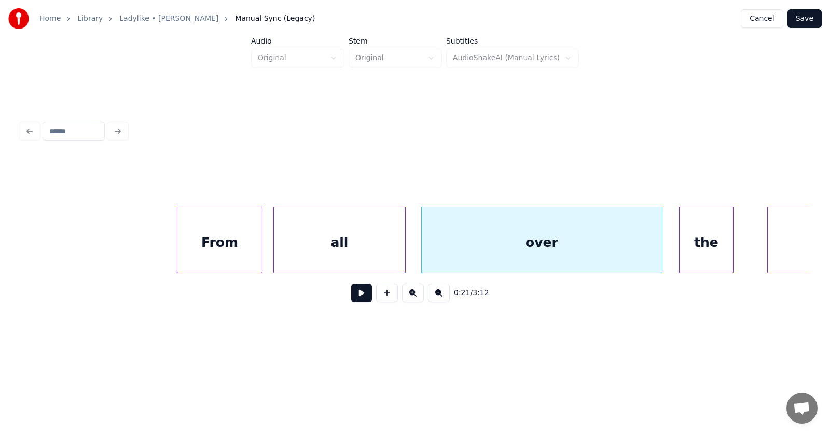
click at [694, 249] on div "the" at bounding box center [705, 242] width 53 height 71
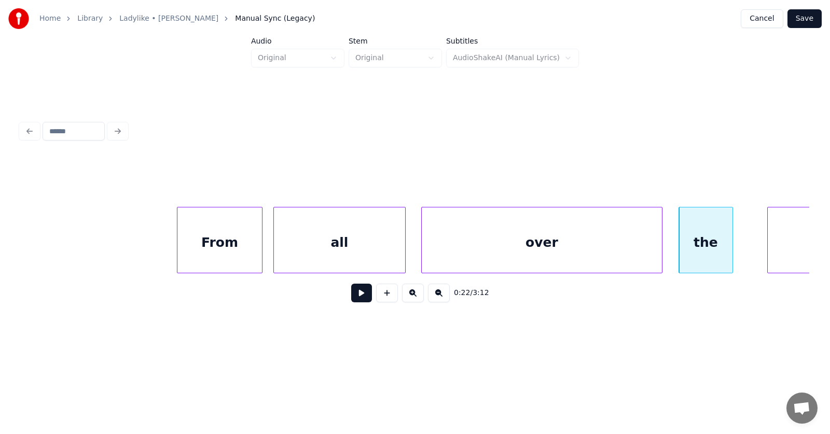
scroll to position [0, 8247]
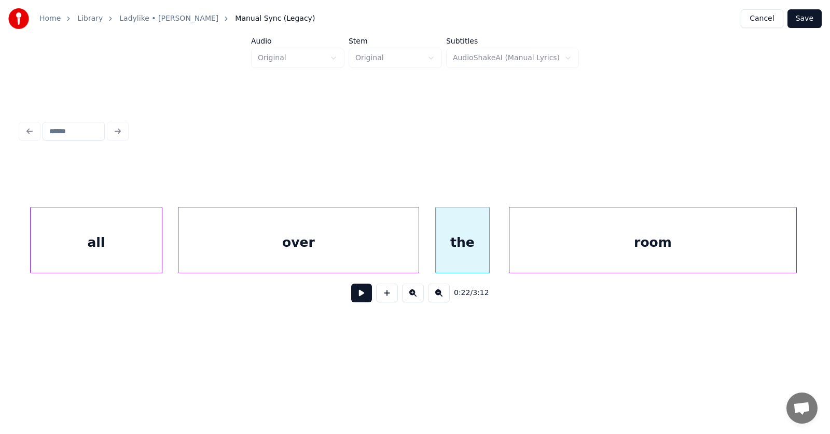
click at [767, 231] on div "room" at bounding box center [652, 242] width 287 height 71
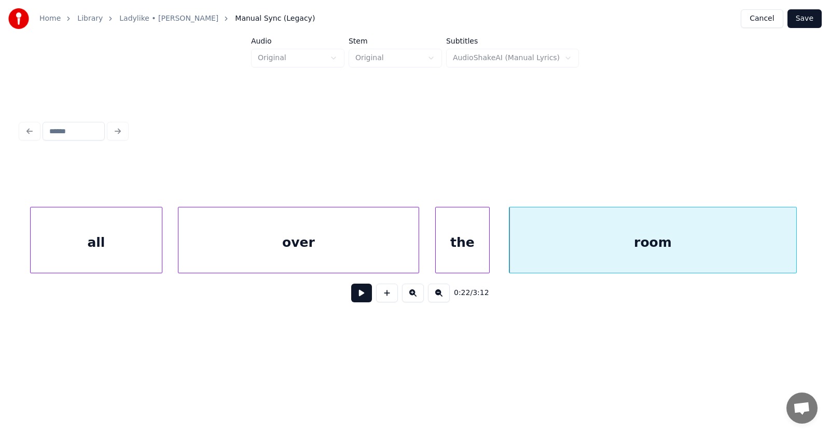
click at [355, 297] on button at bounding box center [361, 293] width 21 height 19
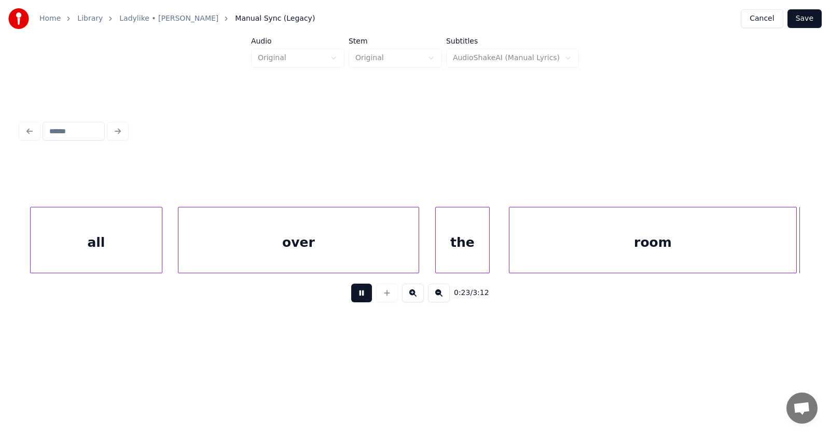
scroll to position [0, 9036]
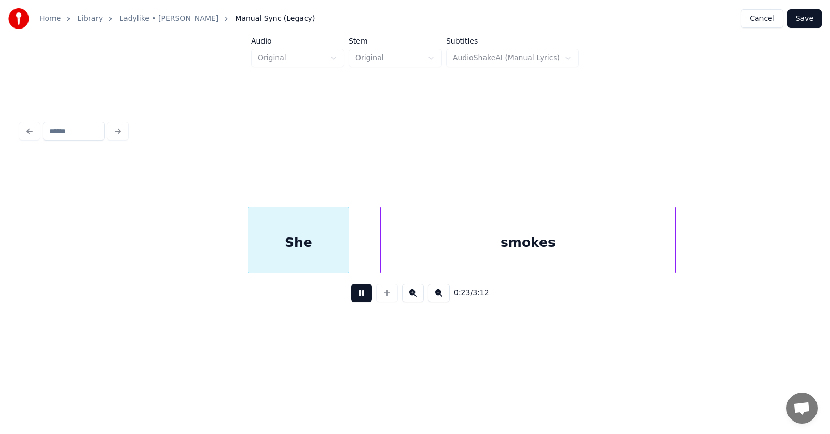
click at [355, 297] on button at bounding box center [361, 293] width 21 height 19
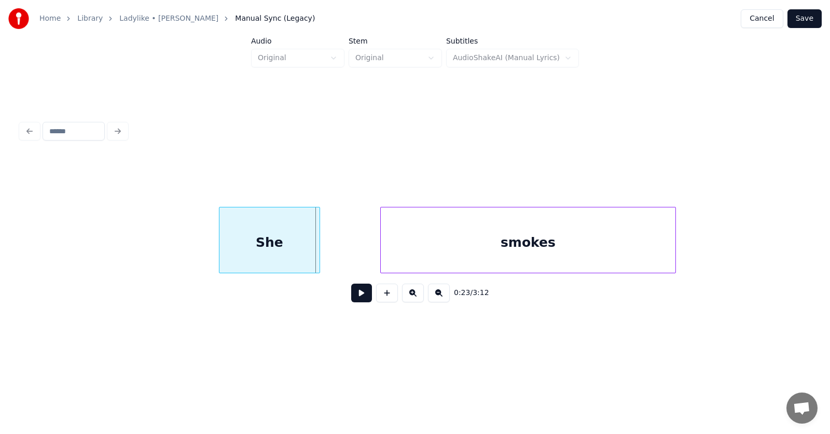
click at [258, 241] on div "She" at bounding box center [269, 242] width 100 height 71
click at [207, 248] on div at bounding box center [207, 239] width 3 height 65
click at [377, 254] on div "smokes" at bounding box center [485, 242] width 295 height 71
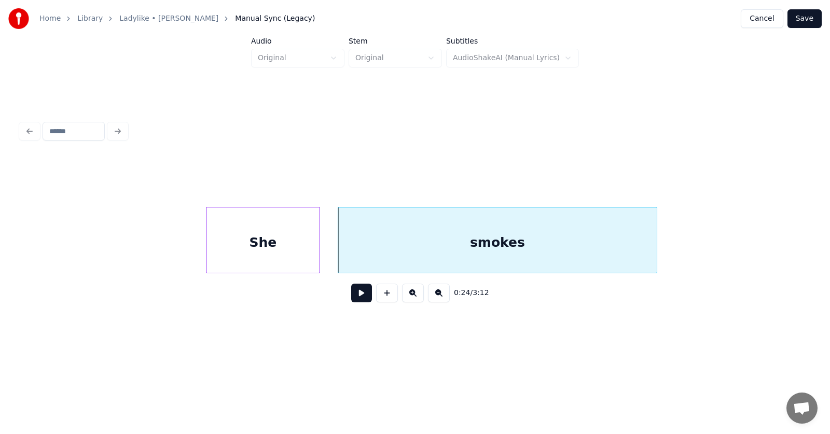
click at [656, 238] on div at bounding box center [654, 239] width 3 height 65
click at [356, 295] on button at bounding box center [361, 293] width 21 height 19
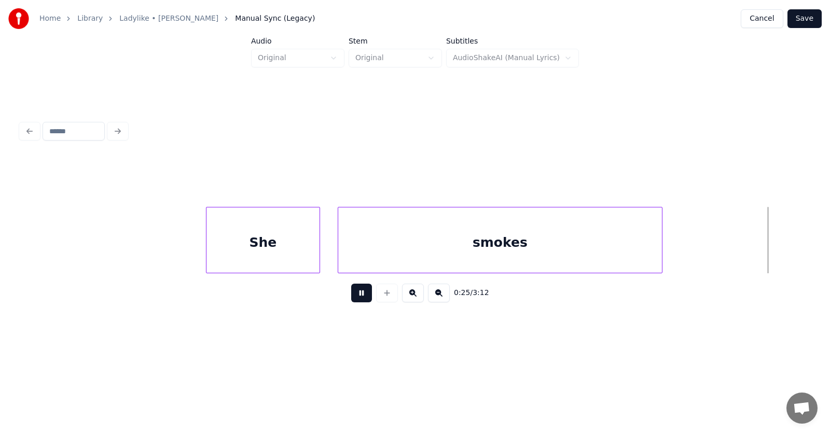
scroll to position [0, 9830]
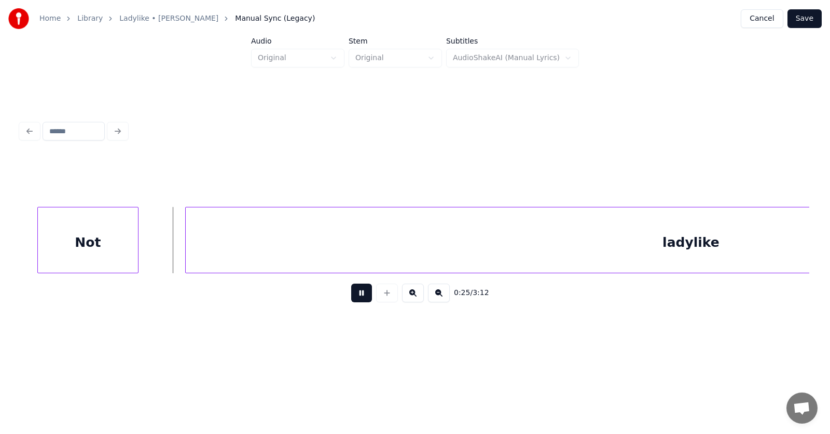
click at [356, 295] on button at bounding box center [361, 293] width 21 height 19
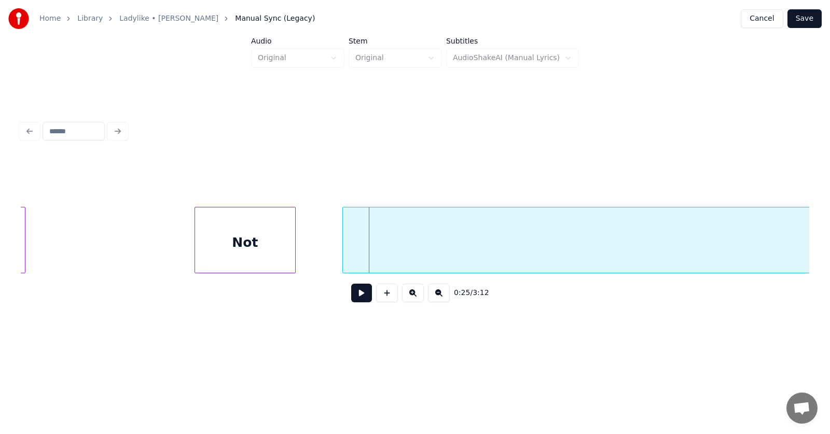
scroll to position [0, 9572]
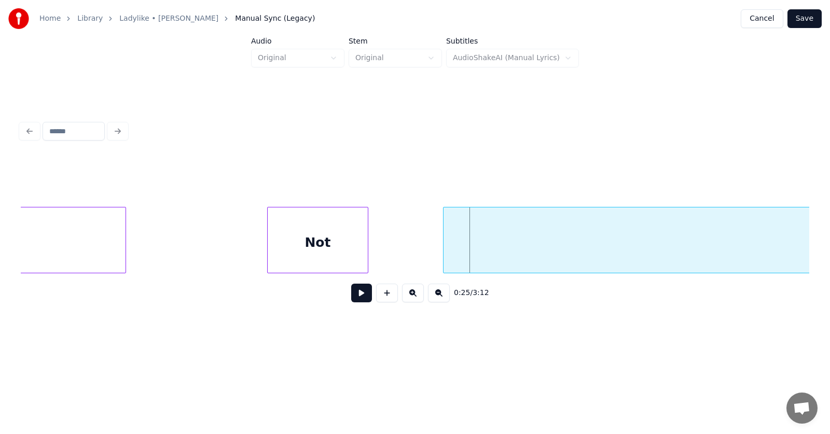
click at [298, 251] on div "Not" at bounding box center [318, 242] width 100 height 71
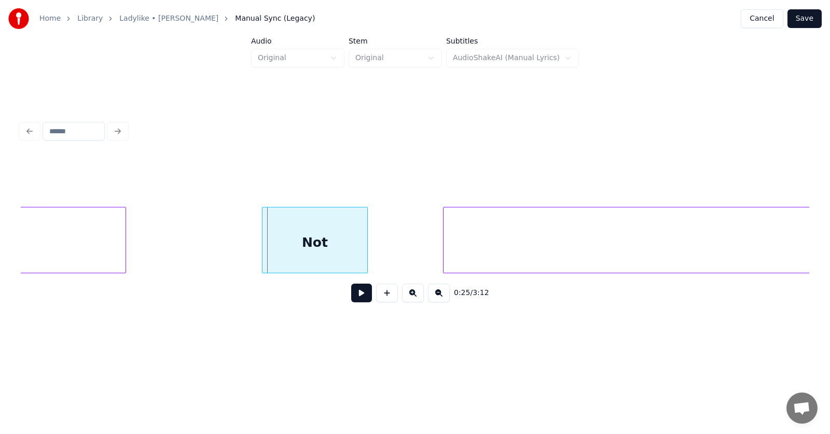
click at [265, 249] on div at bounding box center [263, 239] width 3 height 65
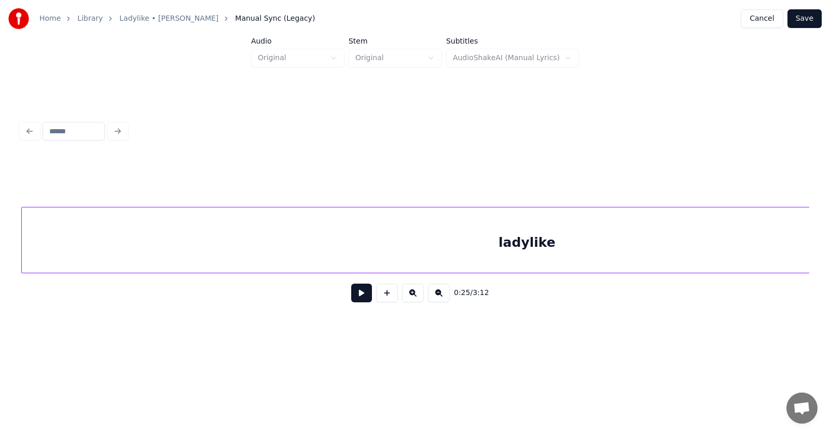
scroll to position [0, 9952]
click at [457, 254] on div "ladylike" at bounding box center [528, 242] width 1010 height 71
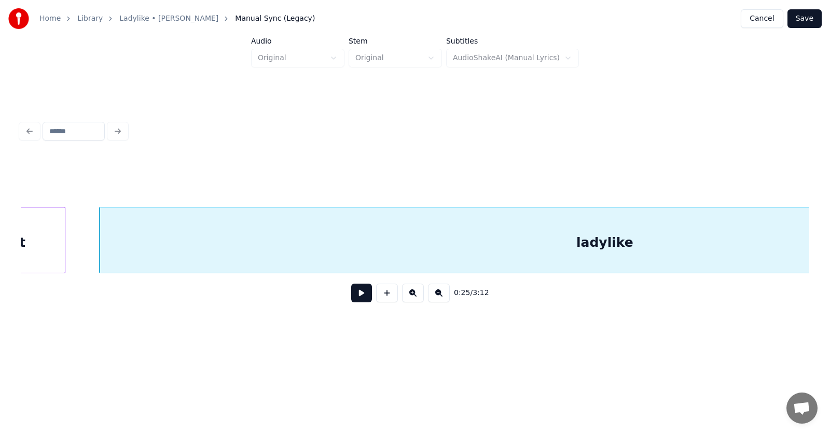
scroll to position [0, 9774]
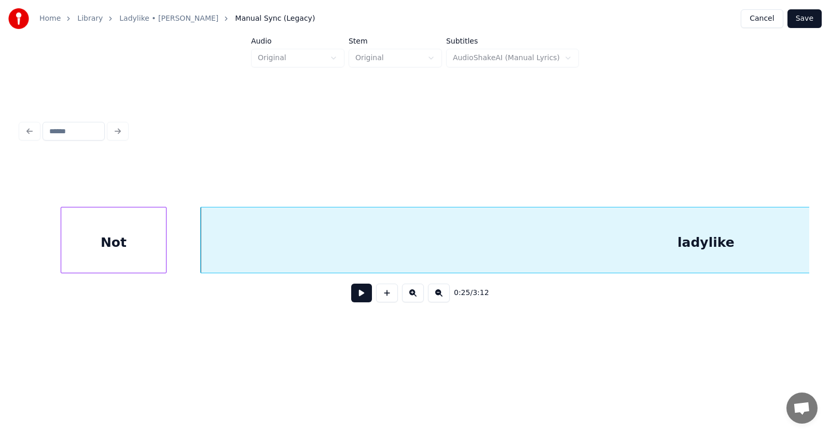
click at [351, 297] on button at bounding box center [361, 293] width 21 height 19
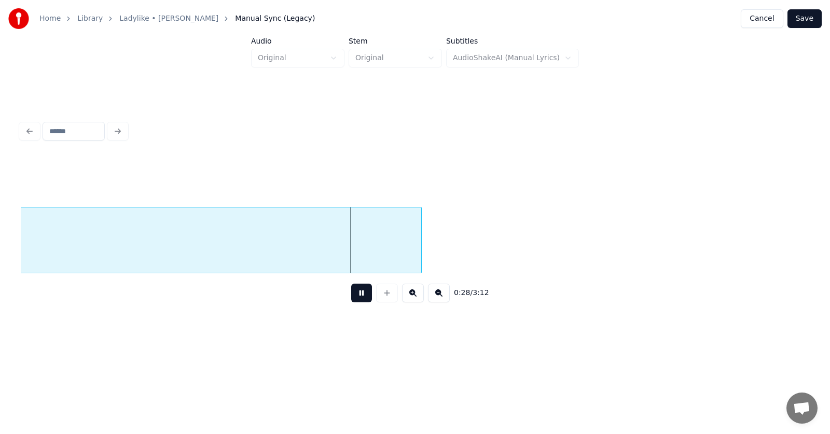
click at [351, 297] on button at bounding box center [361, 293] width 21 height 19
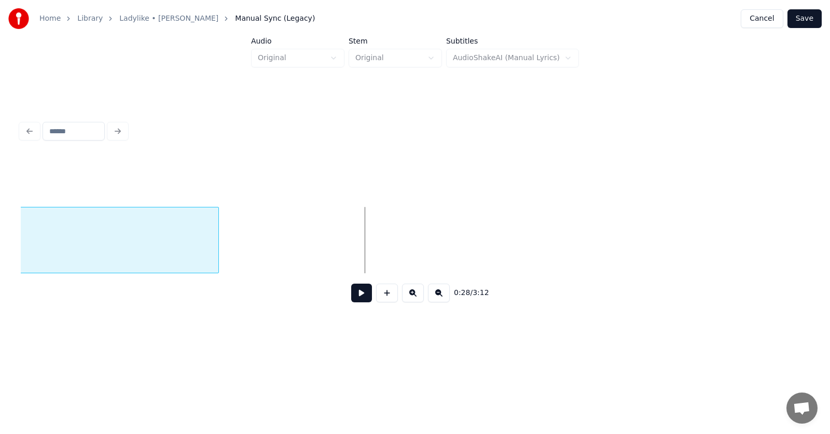
click at [216, 251] on div at bounding box center [216, 239] width 3 height 65
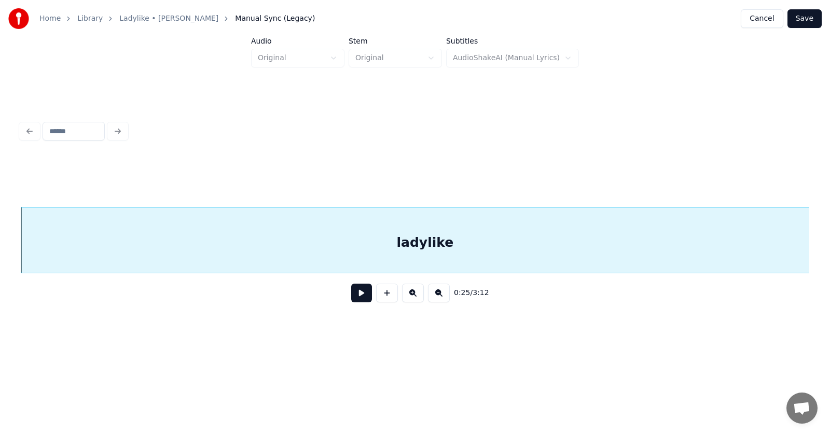
click at [351, 298] on button at bounding box center [361, 293] width 21 height 19
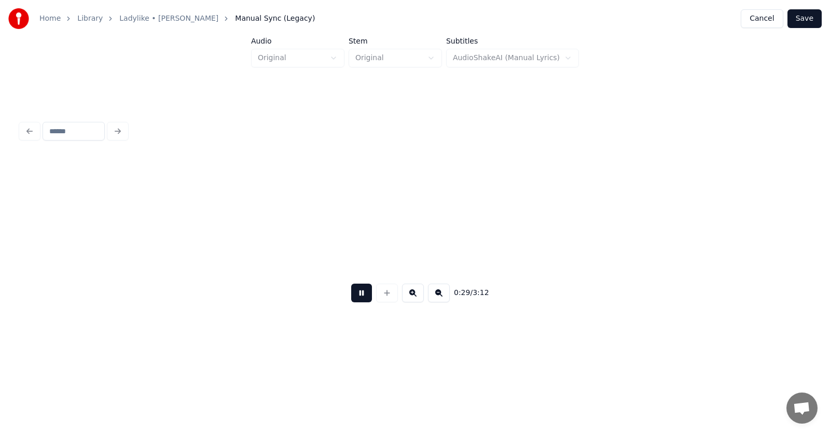
scroll to position [0, 11534]
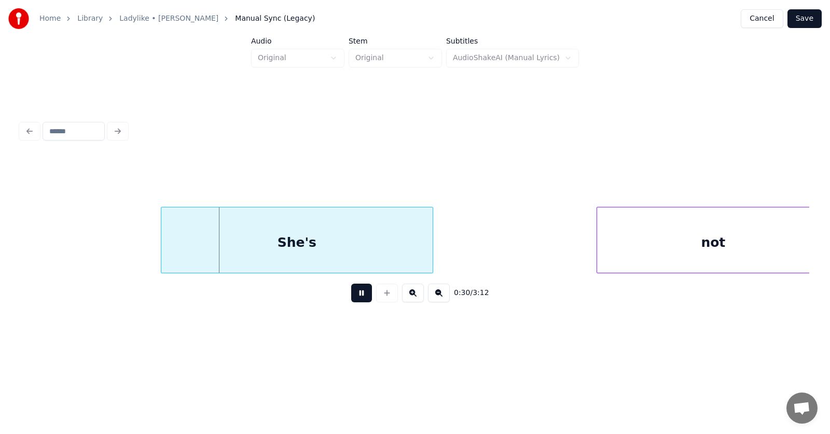
click at [357, 300] on button at bounding box center [361, 293] width 21 height 19
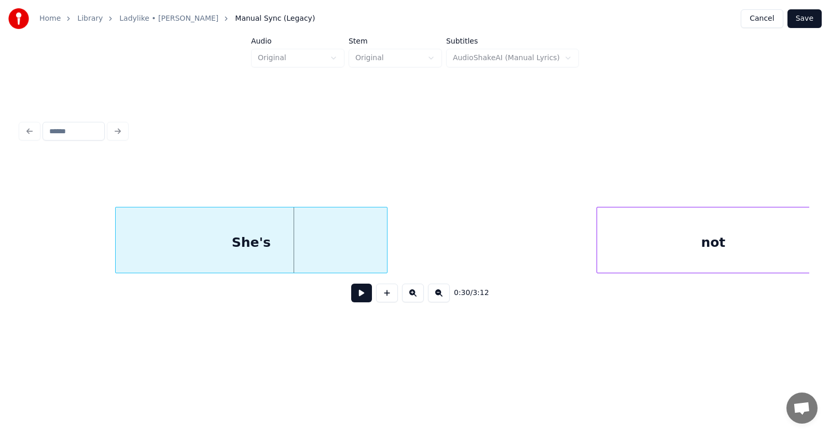
click at [285, 248] on div "She's" at bounding box center [251, 242] width 271 height 71
click at [94, 242] on div at bounding box center [95, 239] width 3 height 65
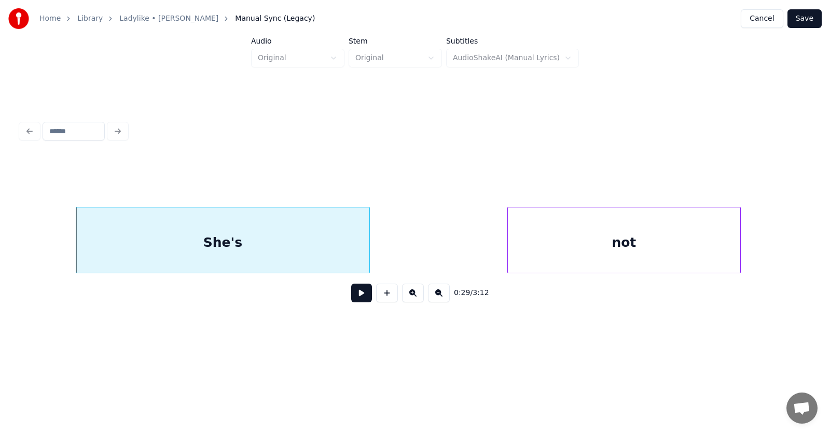
click at [579, 246] on div "not" at bounding box center [624, 242] width 232 height 71
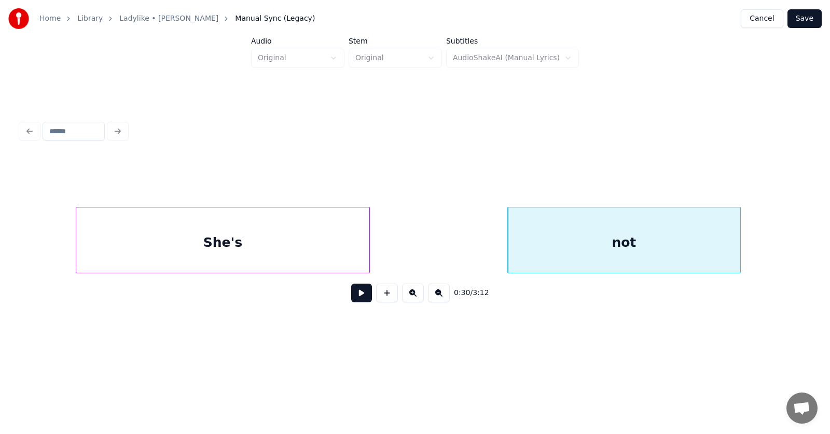
click at [309, 247] on div "She's" at bounding box center [222, 242] width 293 height 71
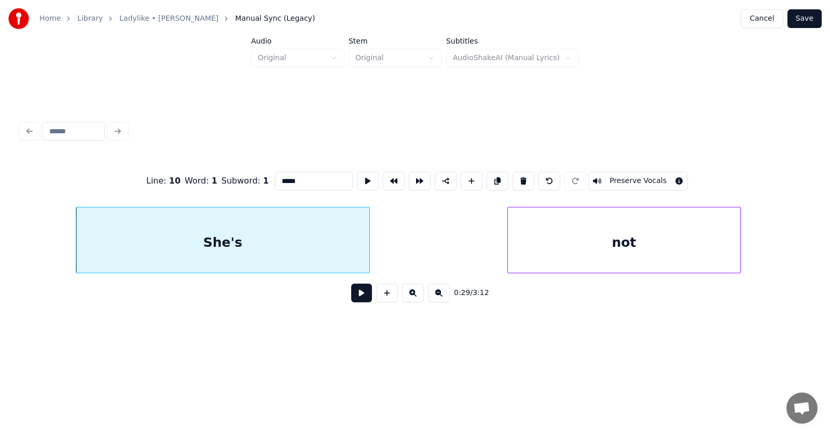
click at [359, 300] on button at bounding box center [361, 293] width 21 height 19
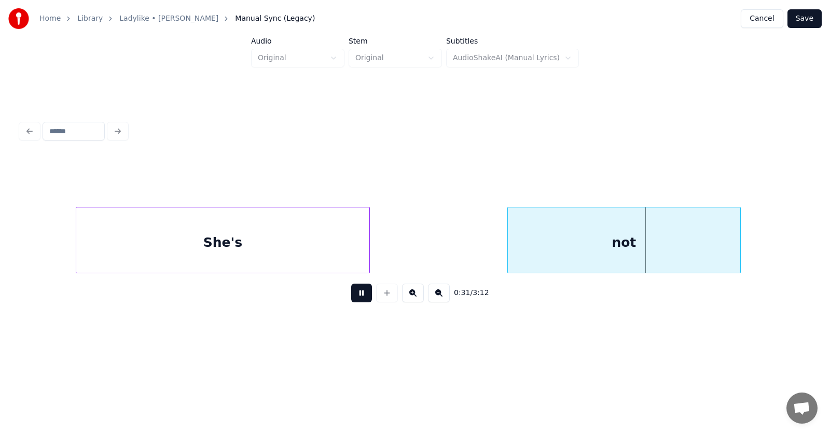
click at [359, 300] on button at bounding box center [361, 293] width 21 height 19
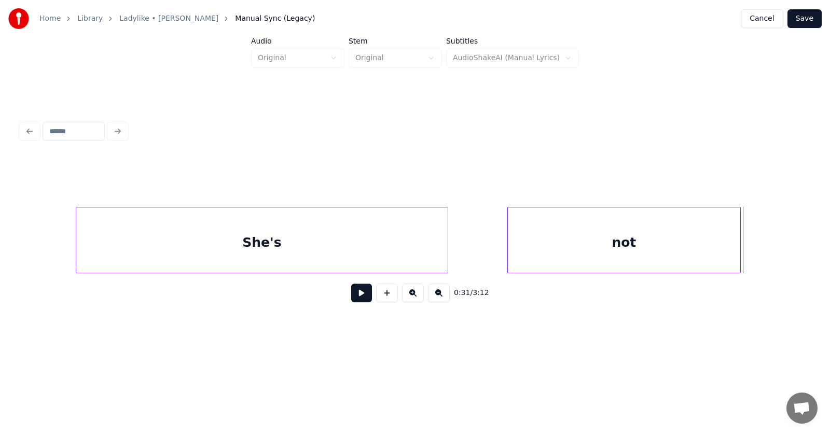
click at [447, 245] on div at bounding box center [445, 239] width 3 height 65
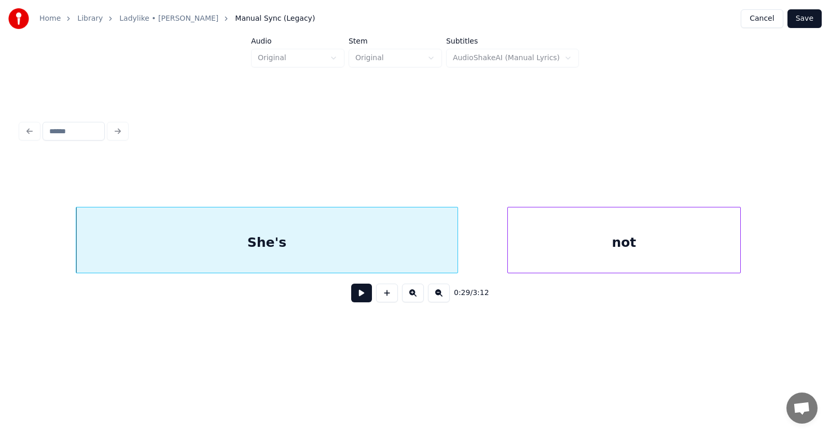
click at [357, 300] on button at bounding box center [361, 293] width 21 height 19
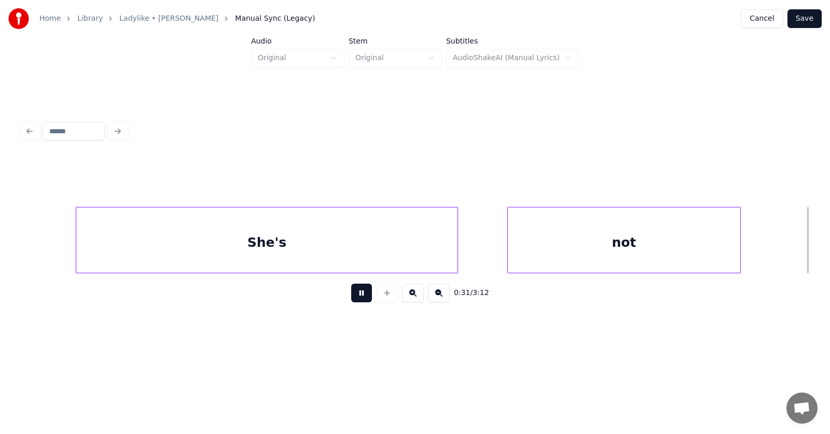
scroll to position [0, 12346]
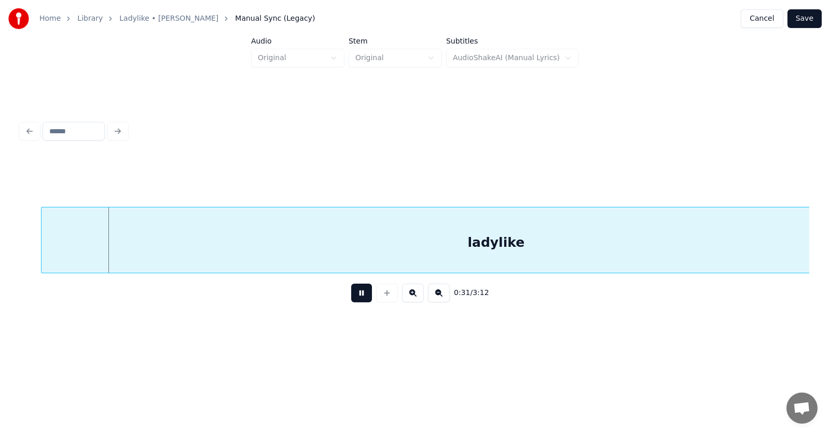
click at [357, 300] on button at bounding box center [361, 293] width 21 height 19
click at [314, 241] on div "ladylike" at bounding box center [476, 242] width 909 height 71
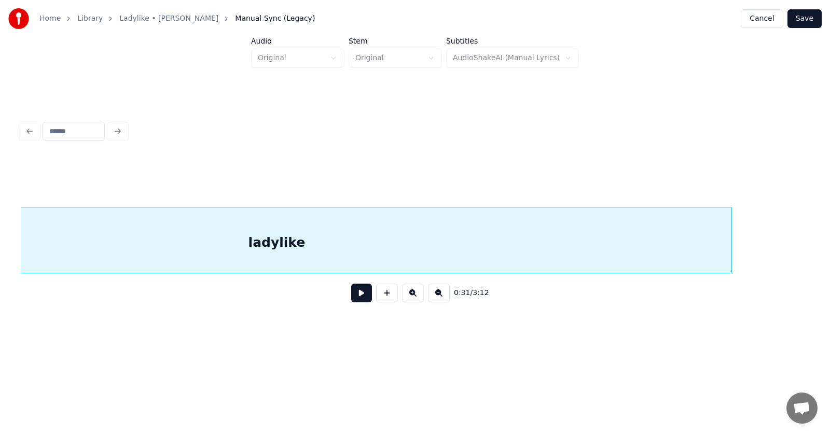
click at [190, 254] on div "ladylike" at bounding box center [276, 242] width 909 height 71
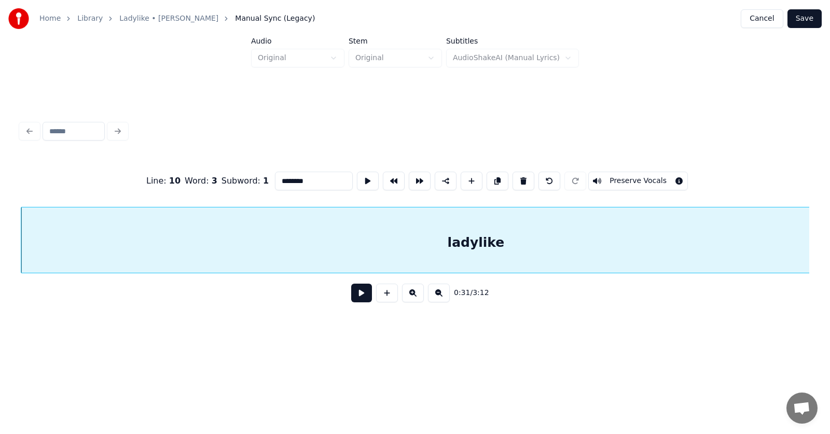
click at [351, 299] on button at bounding box center [361, 293] width 21 height 19
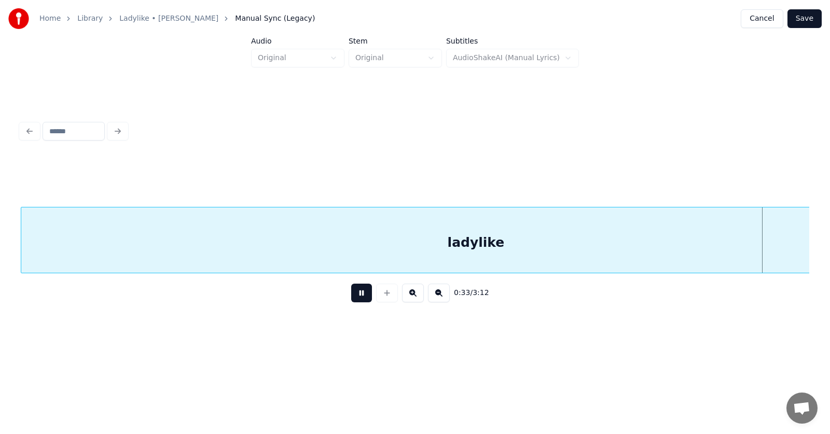
scroll to position [0, 13087]
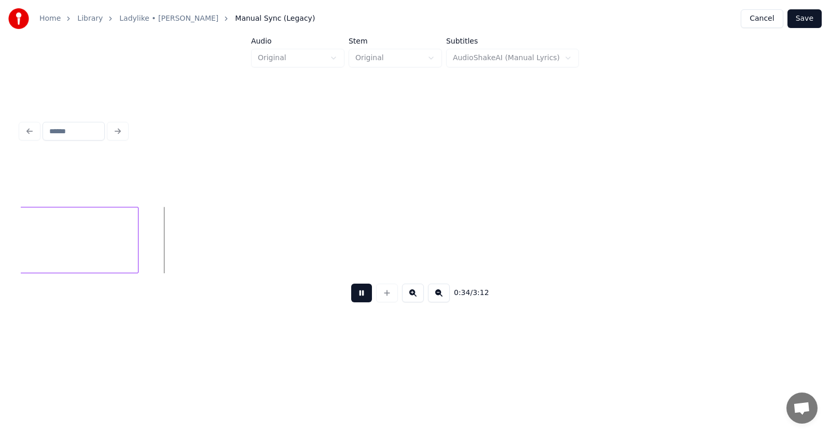
click at [351, 298] on button at bounding box center [361, 293] width 21 height 19
click at [354, 300] on button at bounding box center [361, 293] width 21 height 19
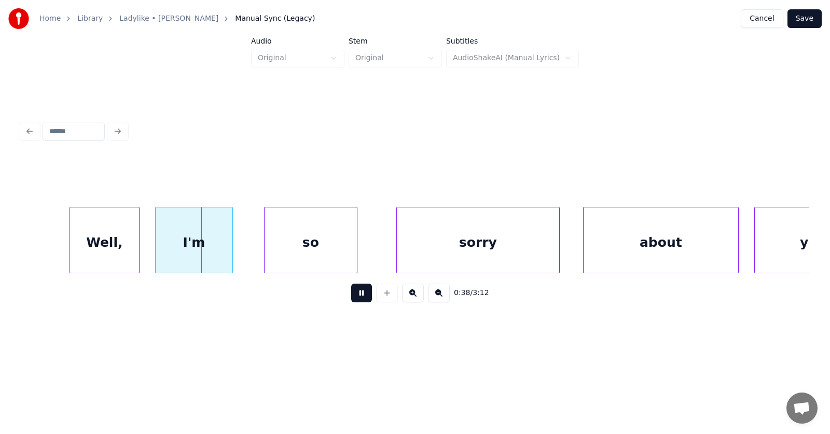
click at [354, 300] on button at bounding box center [361, 293] width 21 height 19
click at [97, 245] on div "Well," at bounding box center [94, 242] width 69 height 71
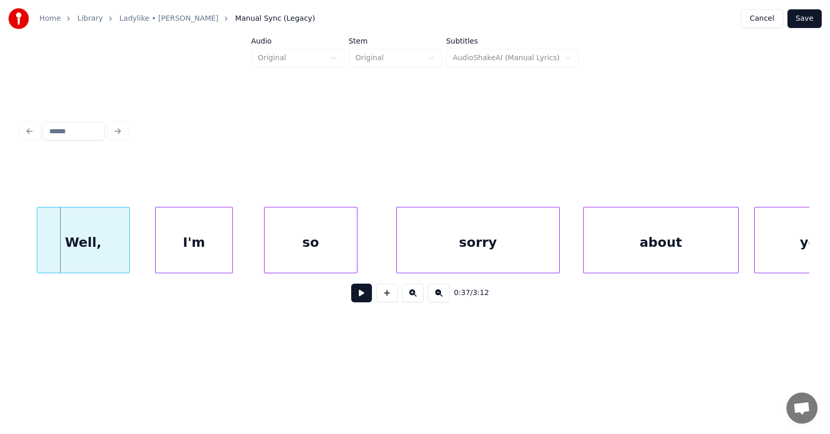
click at [38, 234] on div at bounding box center [38, 239] width 3 height 65
click at [150, 241] on div "I'm" at bounding box center [177, 242] width 77 height 71
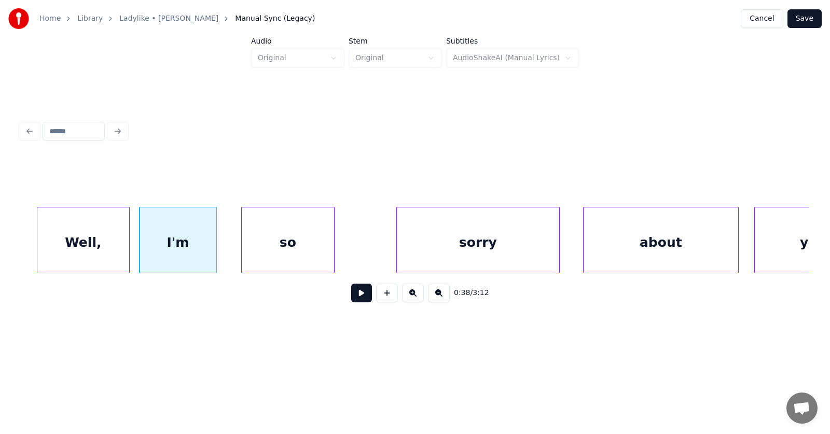
click at [280, 249] on div "so" at bounding box center [288, 242] width 92 height 71
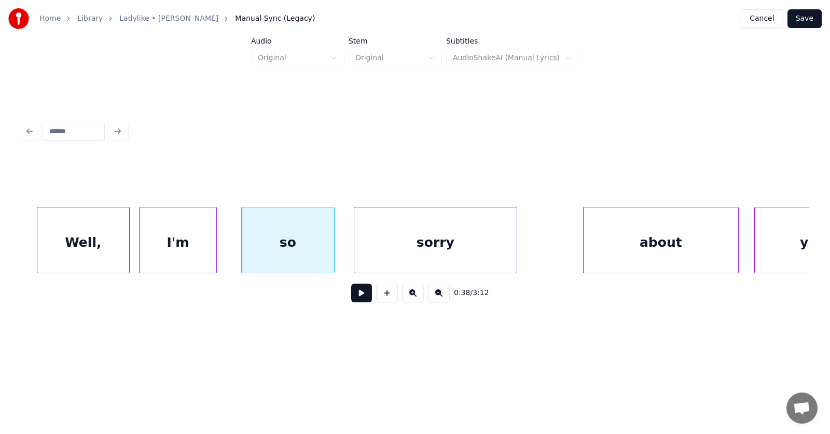
click at [412, 245] on div "sorry" at bounding box center [435, 242] width 162 height 71
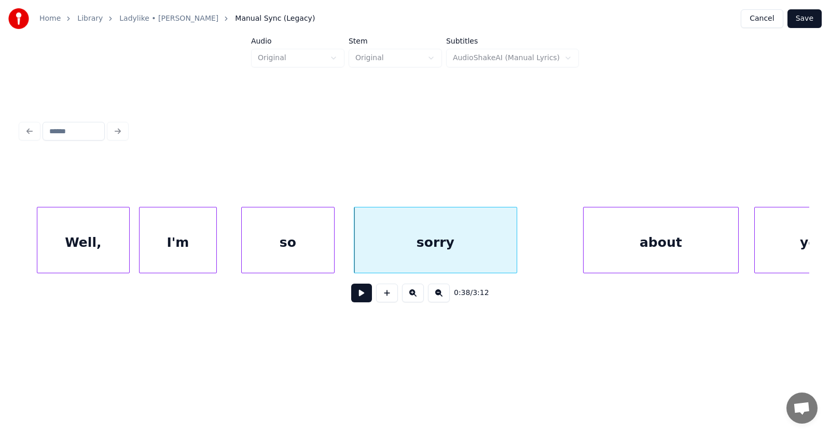
click at [462, 241] on div "sorry" at bounding box center [435, 242] width 162 height 71
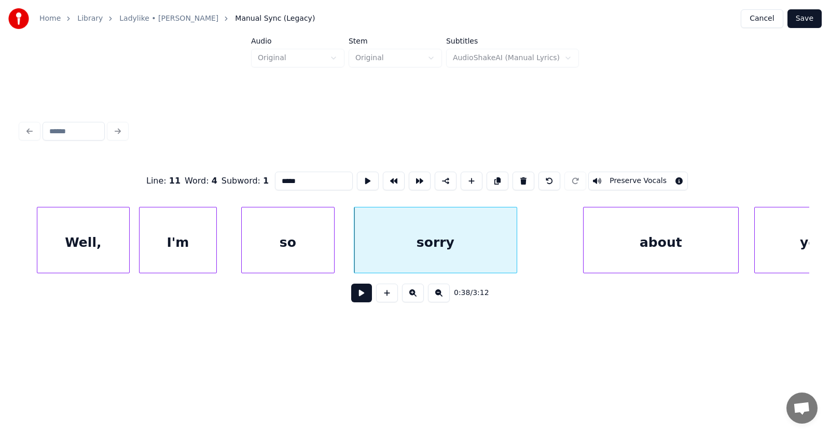
click at [355, 297] on button at bounding box center [361, 293] width 21 height 19
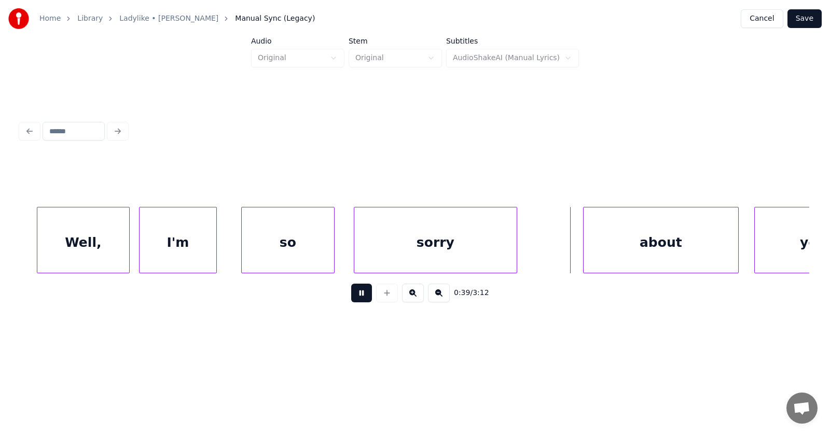
click at [355, 297] on button at bounding box center [361, 293] width 21 height 19
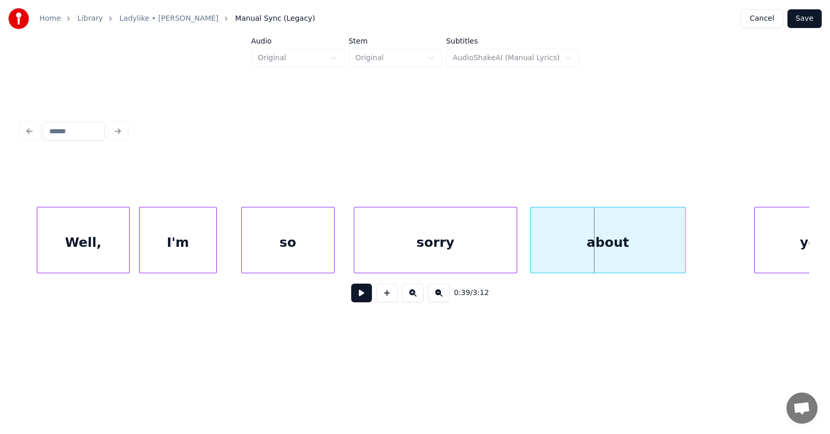
click at [607, 253] on div "about" at bounding box center [607, 242] width 155 height 71
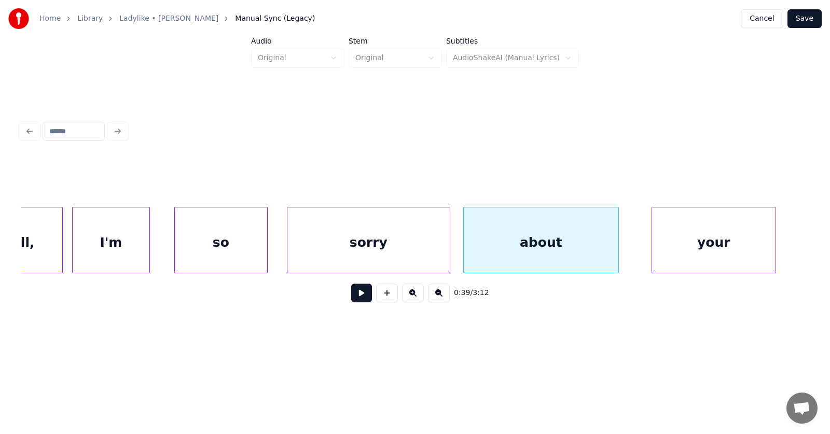
click at [734, 244] on div "your" at bounding box center [713, 242] width 123 height 71
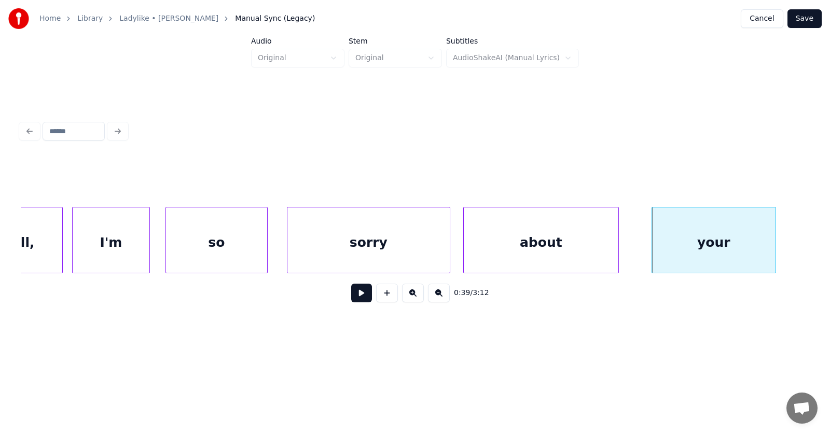
click at [167, 247] on div at bounding box center [167, 239] width 3 height 65
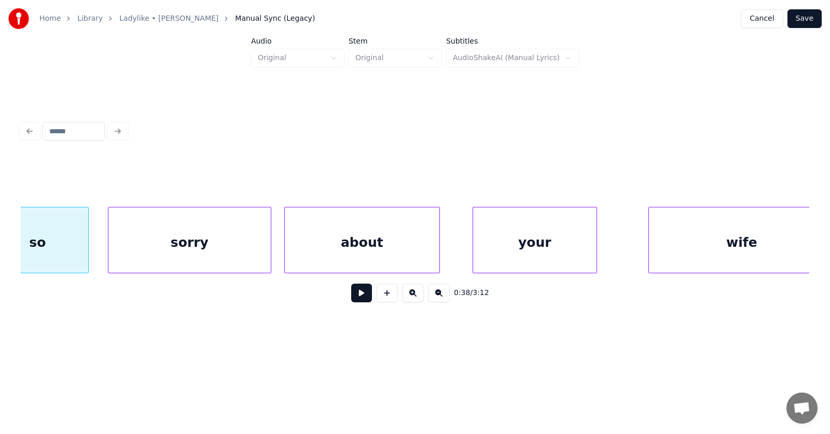
scroll to position [0, 15064]
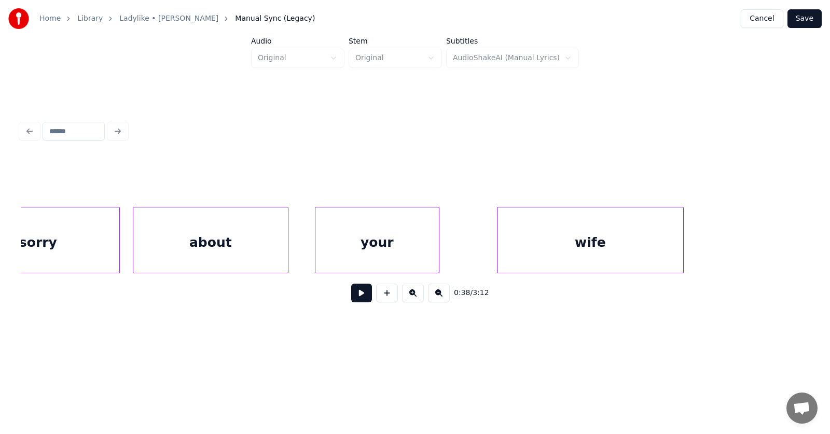
click at [380, 254] on div "your" at bounding box center [376, 242] width 123 height 71
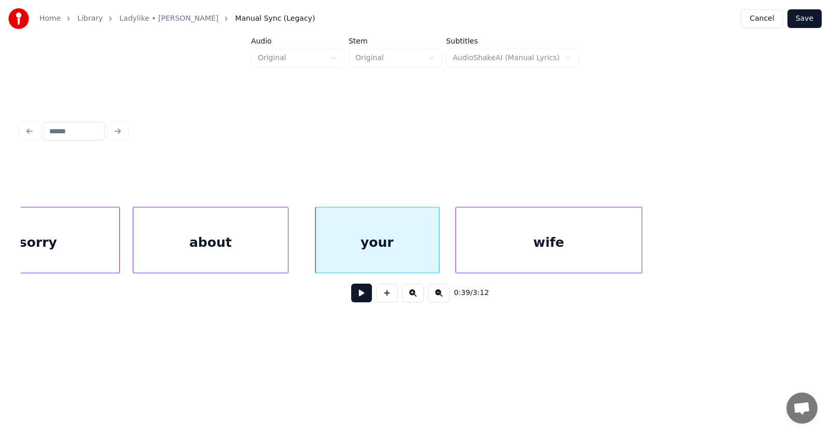
click at [520, 259] on div "wife" at bounding box center [549, 242] width 186 height 71
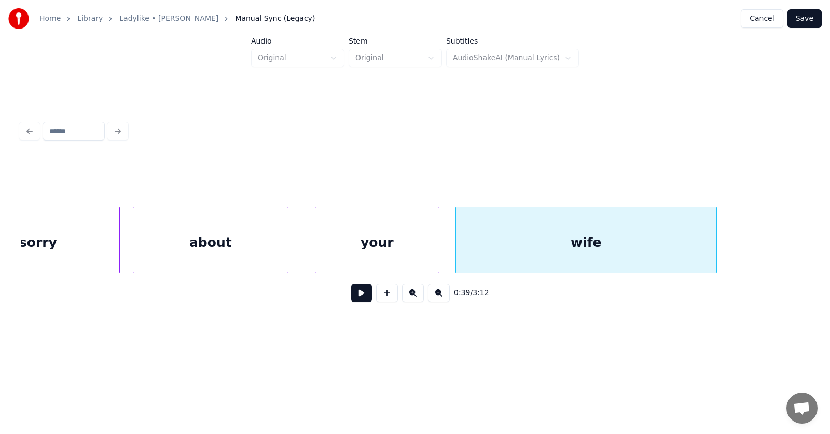
click at [716, 242] on div at bounding box center [714, 239] width 3 height 65
click at [644, 236] on div "wife" at bounding box center [586, 242] width 261 height 71
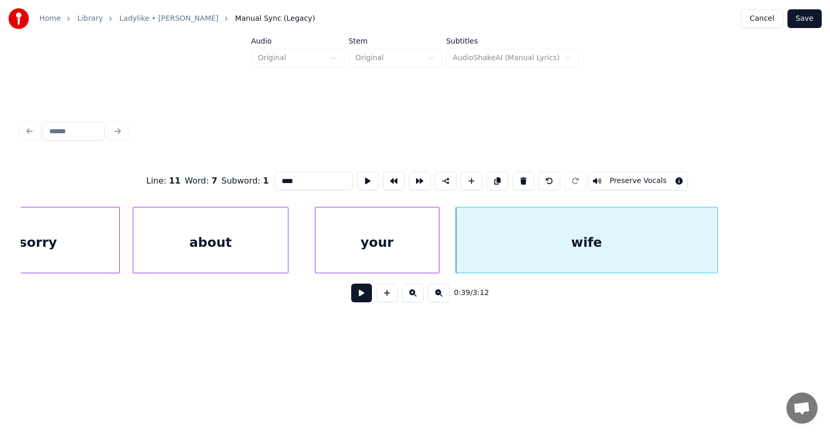
click at [351, 299] on button at bounding box center [361, 293] width 21 height 19
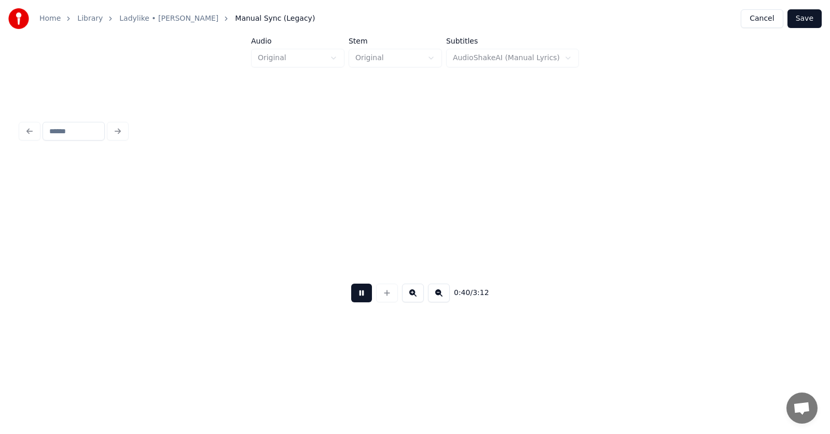
scroll to position [0, 15859]
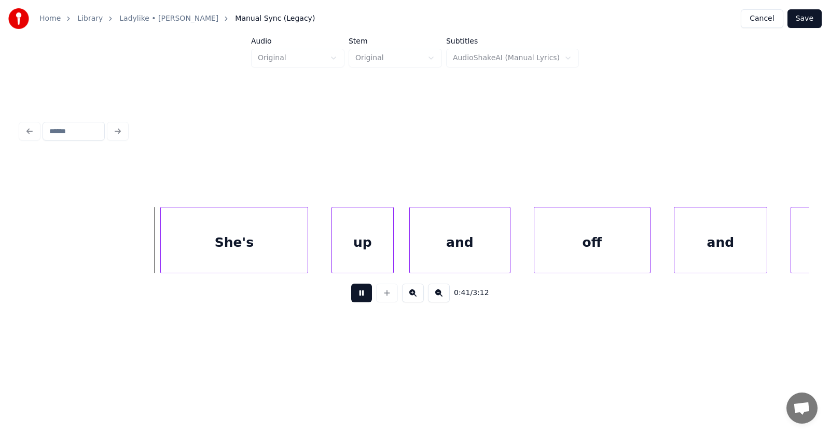
click at [351, 299] on button at bounding box center [361, 293] width 21 height 19
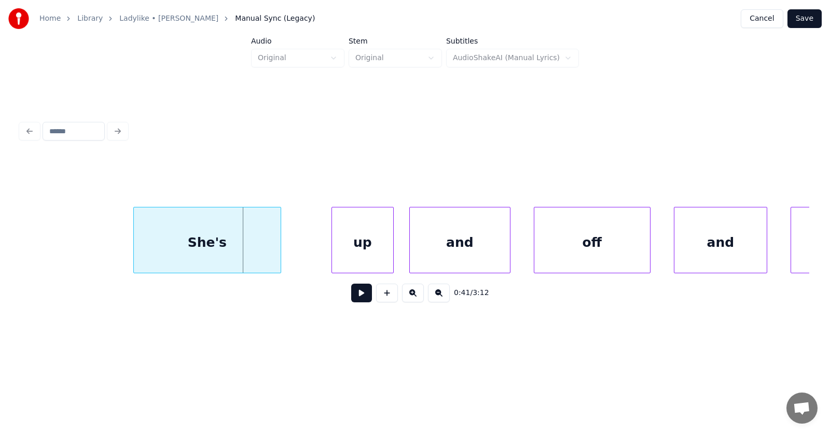
click at [189, 242] on div "She's" at bounding box center [207, 242] width 147 height 71
click at [111, 245] on div at bounding box center [110, 239] width 3 height 65
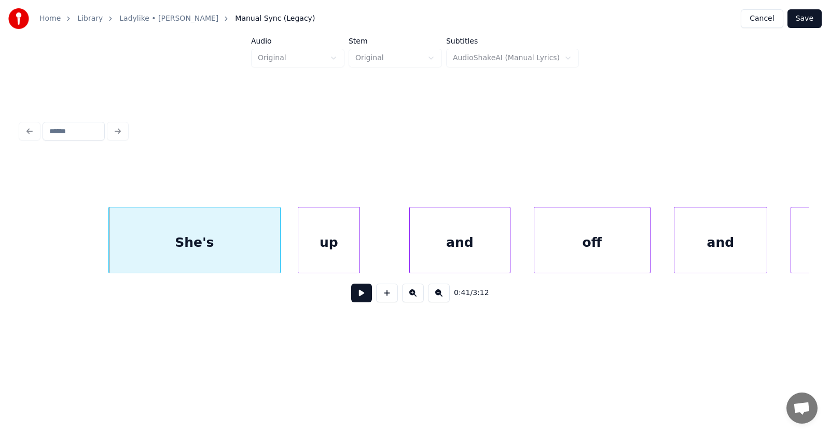
click at [318, 246] on div "up" at bounding box center [328, 242] width 61 height 71
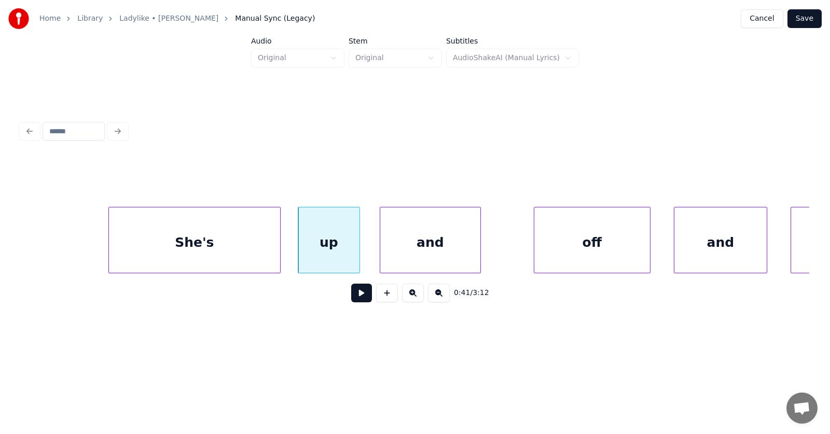
click at [404, 253] on div "and" at bounding box center [430, 242] width 100 height 71
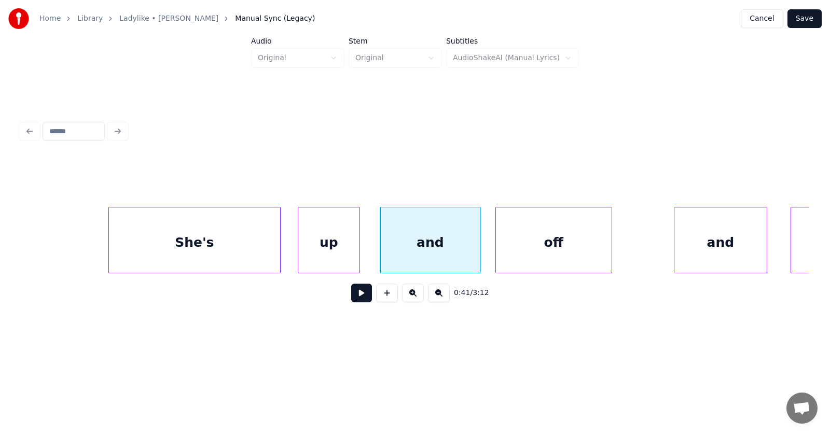
click at [541, 251] on div "off" at bounding box center [554, 242] width 116 height 71
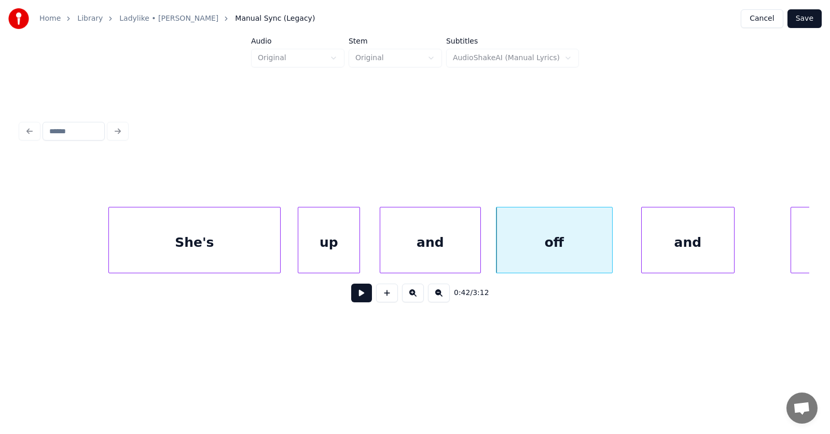
click at [663, 238] on div "and" at bounding box center [687, 242] width 92 height 71
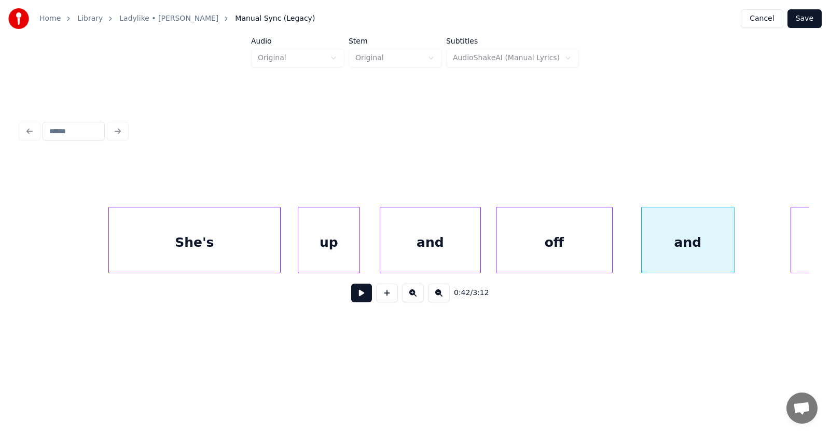
click at [242, 243] on div "She's" at bounding box center [194, 242] width 171 height 71
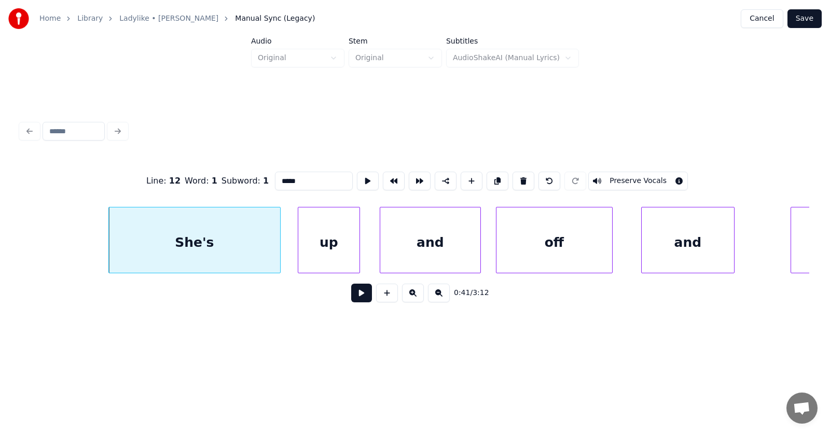
click at [356, 297] on button at bounding box center [361, 293] width 21 height 19
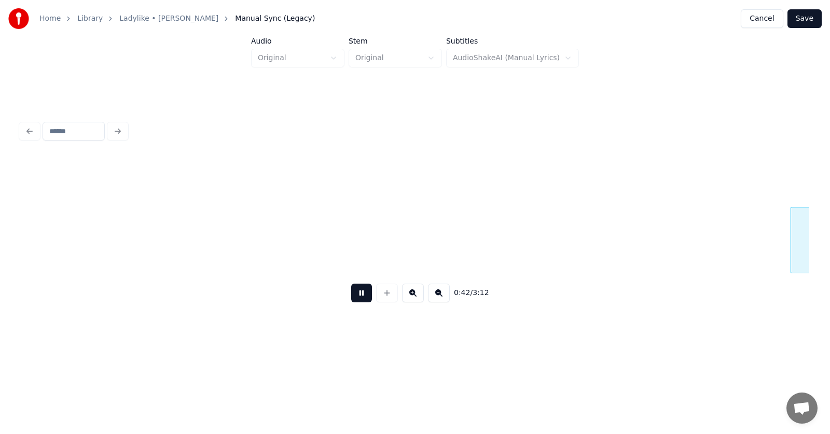
scroll to position [0, 16648]
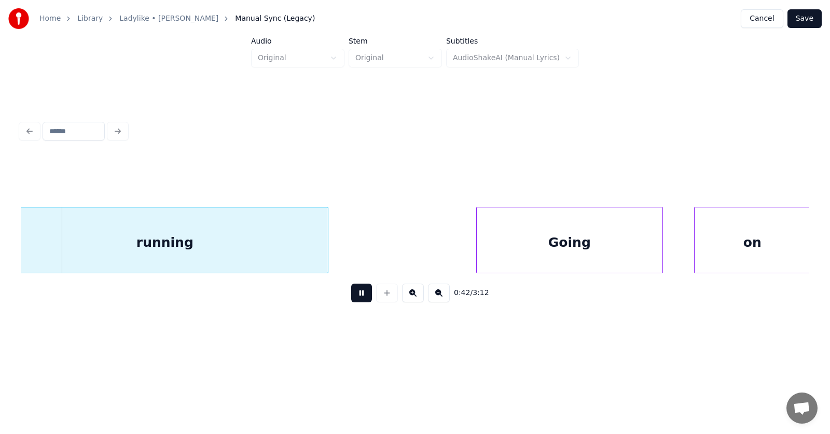
click at [356, 297] on button at bounding box center [361, 293] width 21 height 19
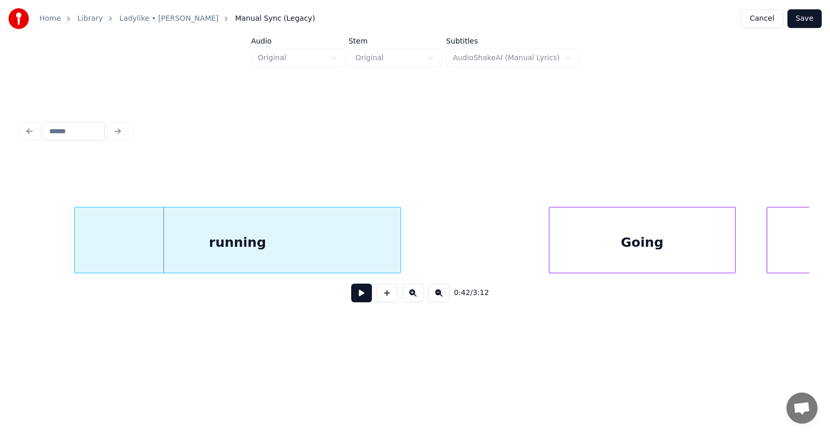
scroll to position [0, 16474]
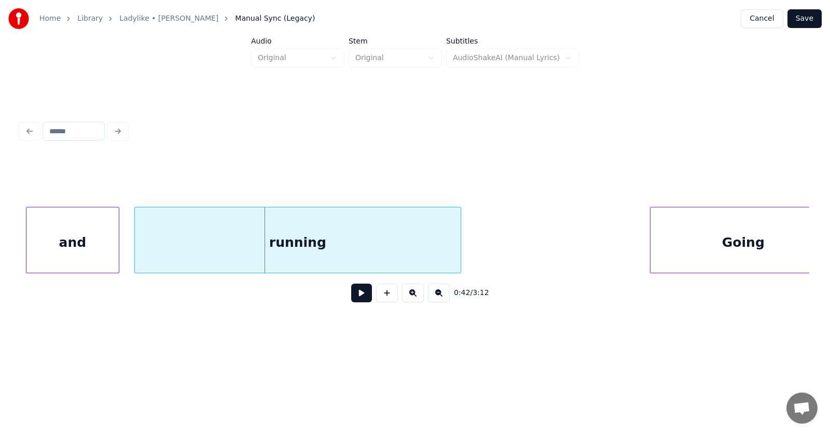
click at [230, 244] on div "running" at bounding box center [298, 242] width 326 height 71
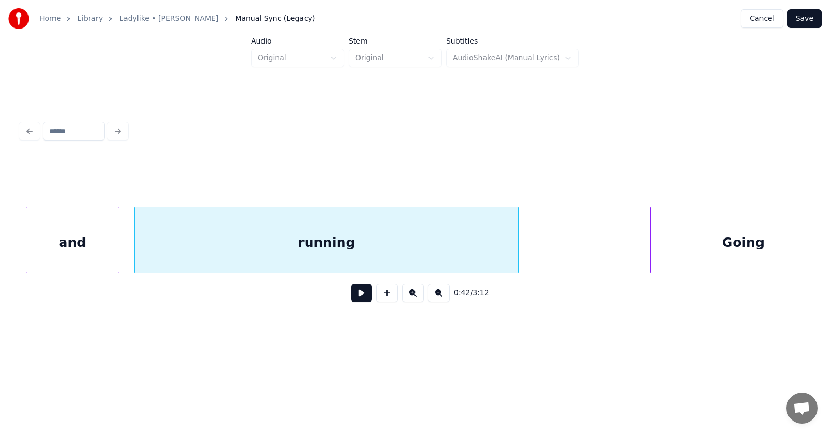
click at [516, 235] on div at bounding box center [516, 239] width 3 height 65
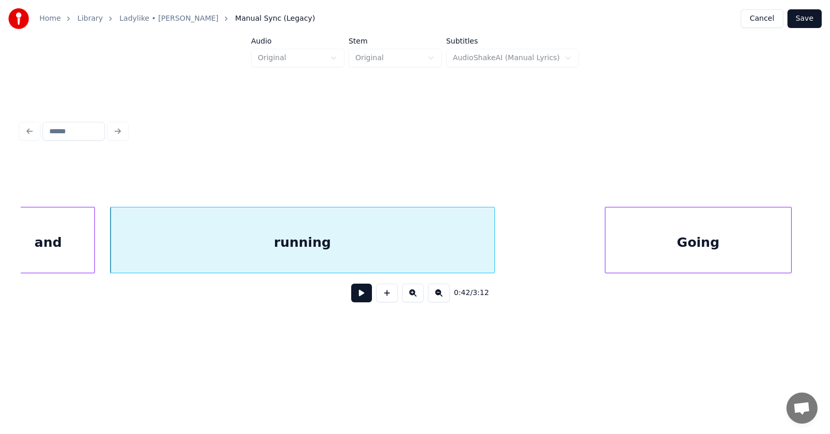
click at [663, 244] on div "Going" at bounding box center [698, 242] width 186 height 71
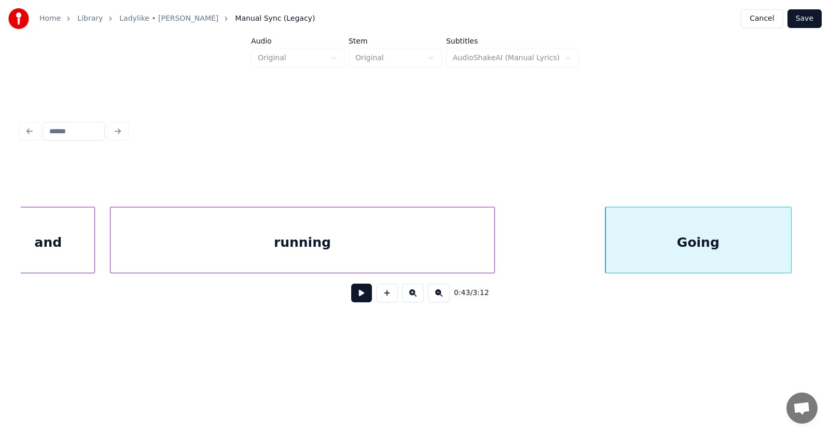
click at [353, 299] on button at bounding box center [361, 293] width 21 height 19
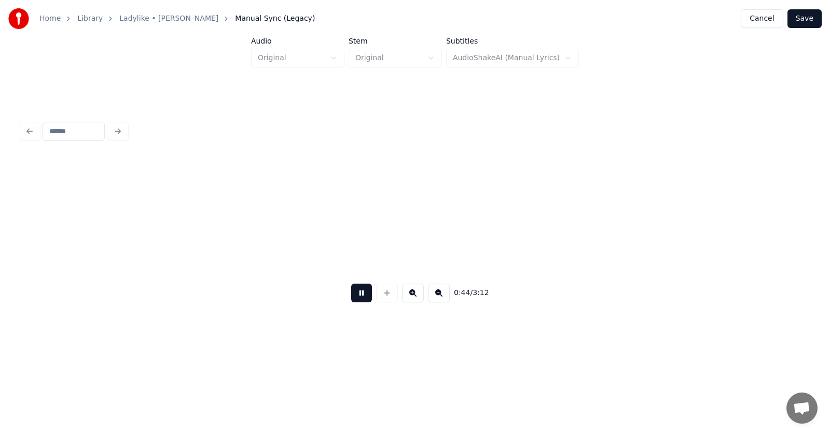
scroll to position [0, 17287]
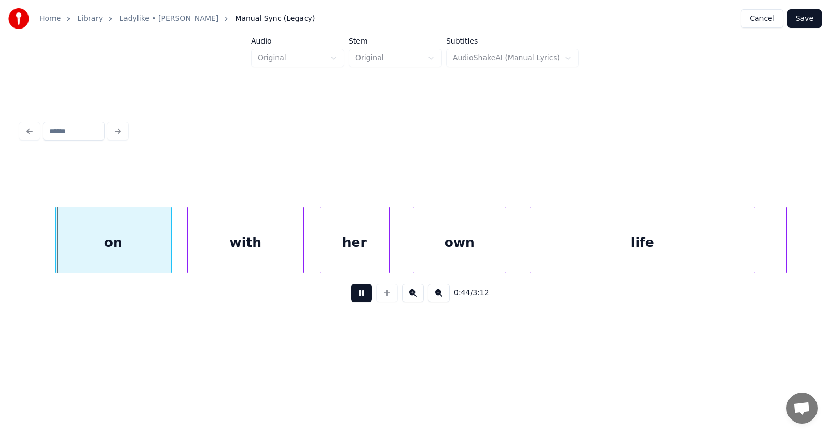
click at [353, 299] on button at bounding box center [361, 293] width 21 height 19
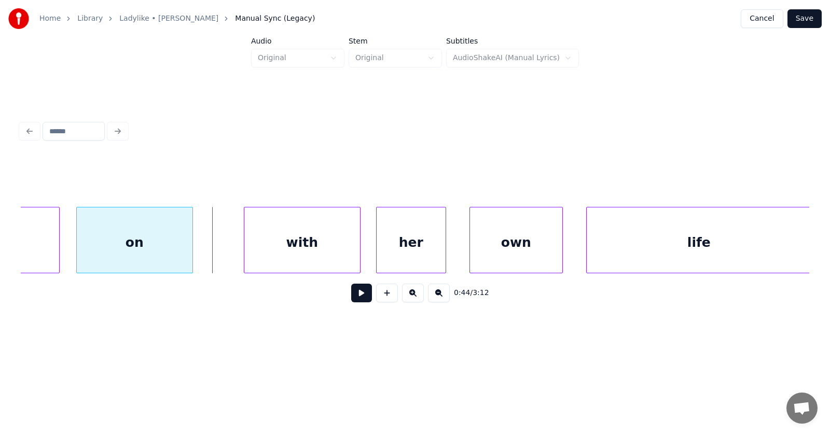
click at [147, 249] on div "on" at bounding box center [135, 242] width 116 height 71
click at [278, 248] on div "with" at bounding box center [269, 242] width 116 height 71
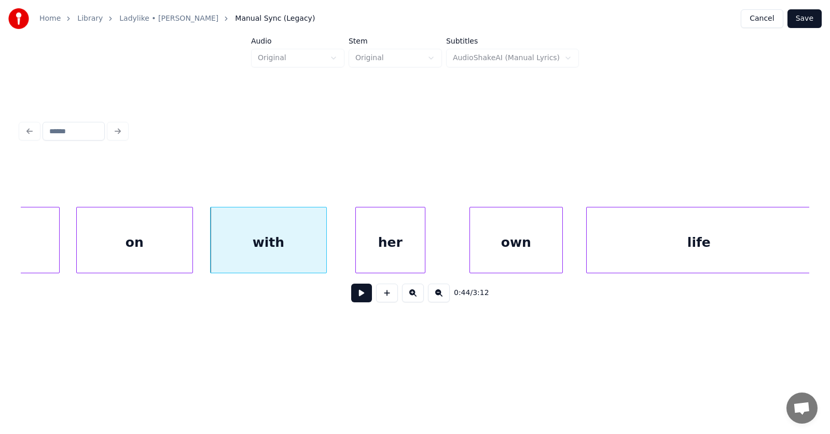
click at [382, 253] on div "her" at bounding box center [390, 242] width 69 height 71
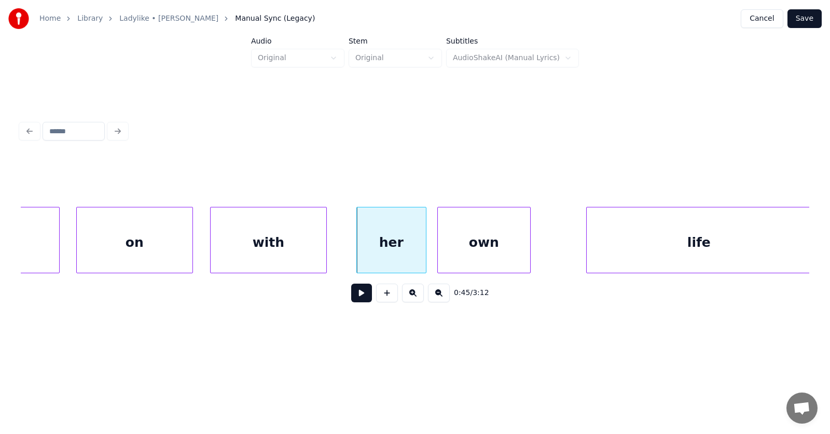
click at [469, 255] on div "own" at bounding box center [484, 242] width 92 height 71
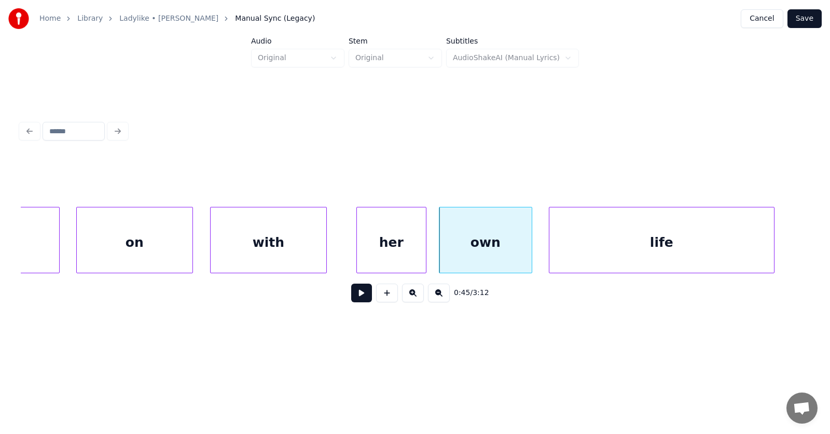
click at [576, 248] on div "life" at bounding box center [661, 242] width 225 height 71
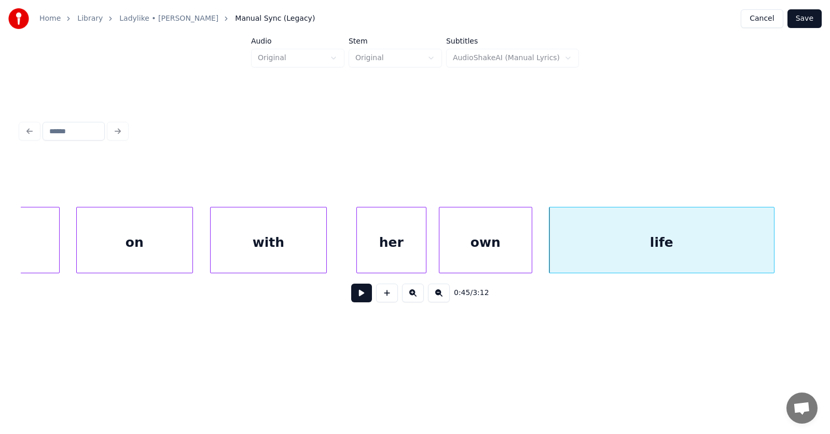
click at [352, 298] on button at bounding box center [361, 293] width 21 height 19
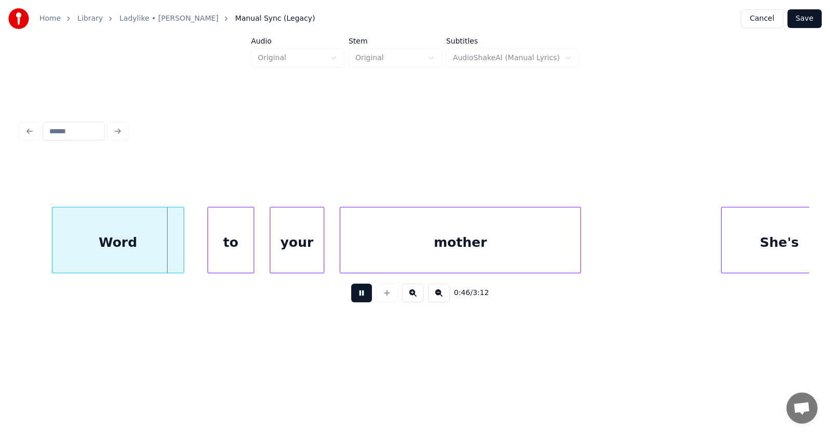
click at [352, 298] on button at bounding box center [361, 293] width 21 height 19
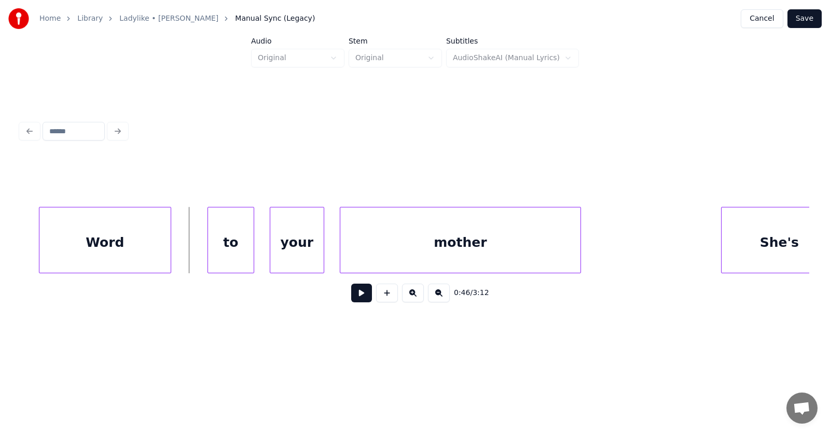
click at [128, 256] on div "Word" at bounding box center [104, 242] width 131 height 71
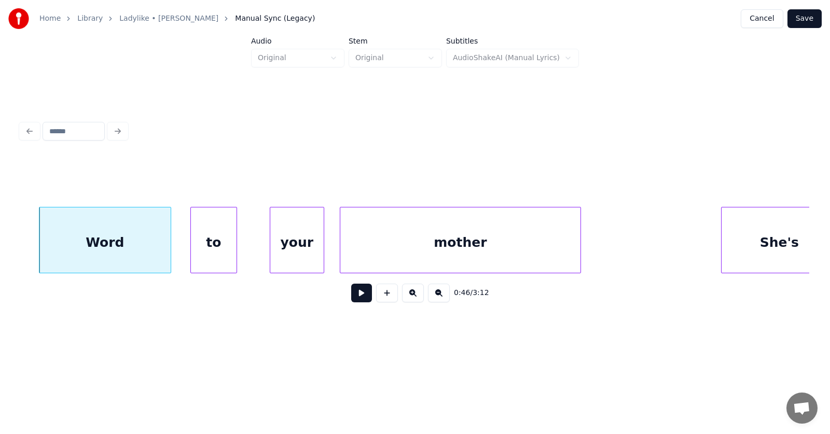
click at [205, 253] on div "to" at bounding box center [214, 242] width 46 height 71
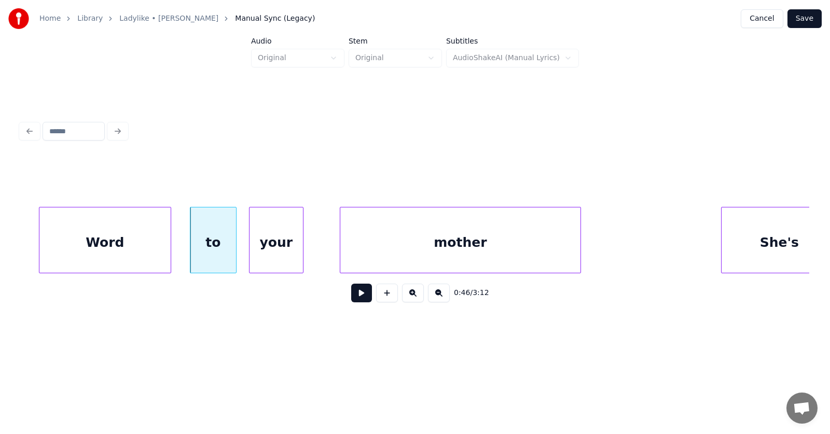
click at [275, 257] on div "your" at bounding box center [275, 242] width 53 height 71
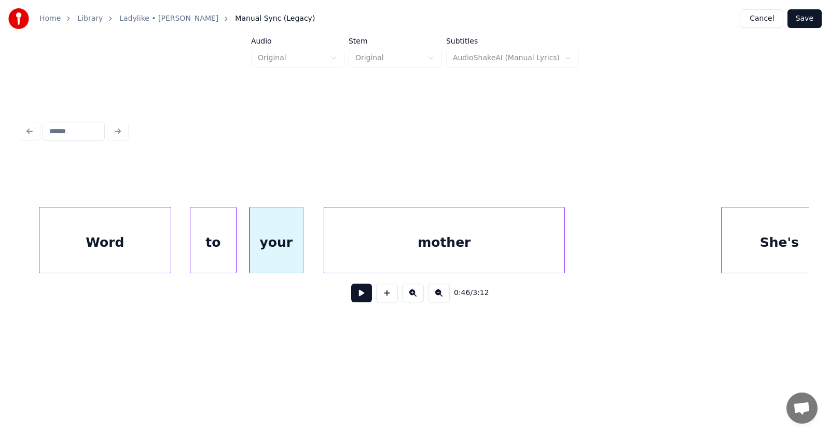
click at [383, 253] on div "mother" at bounding box center [444, 242] width 240 height 71
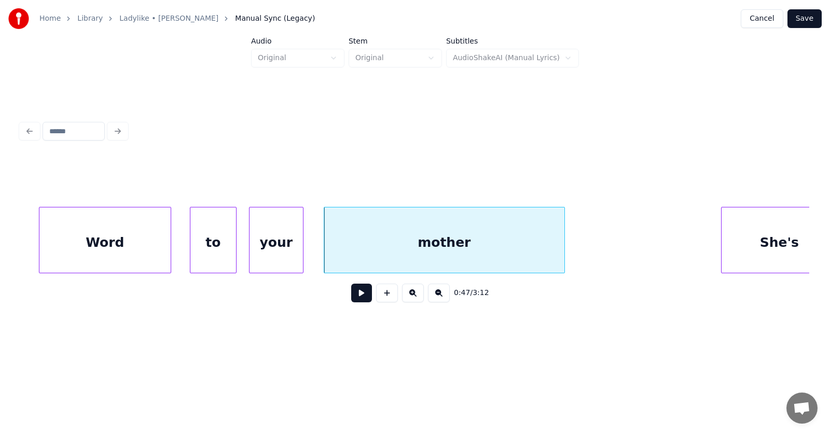
scroll to position [0, 18047]
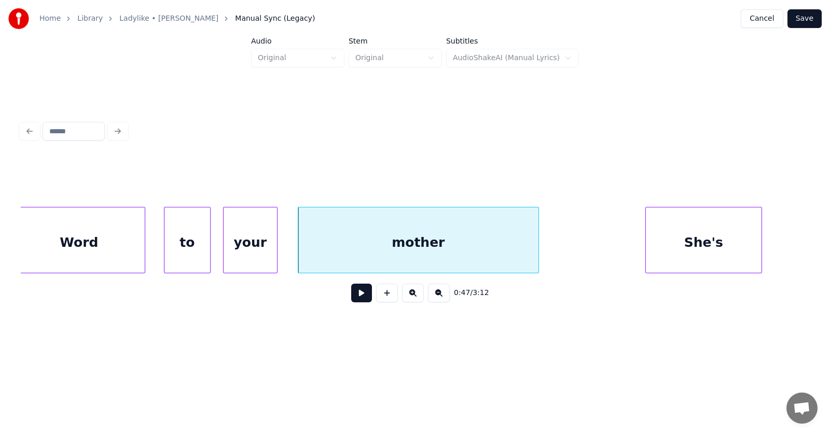
click at [716, 246] on div "She's" at bounding box center [704, 242] width 116 height 71
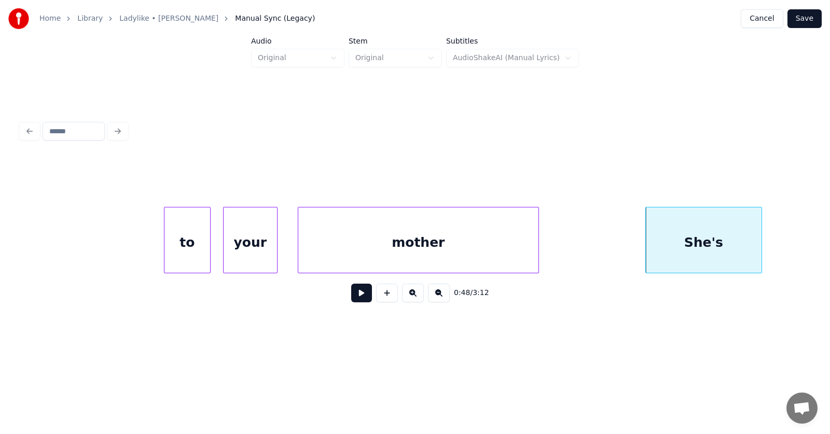
scroll to position [0, 18389]
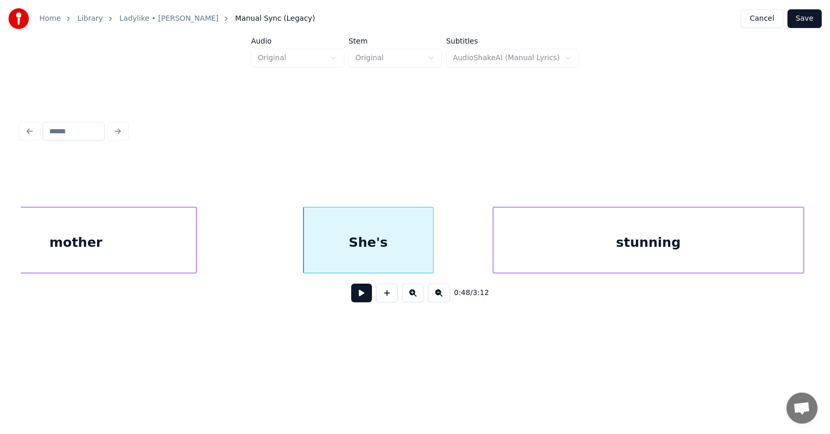
click at [431, 249] on div at bounding box center [431, 239] width 3 height 65
click at [564, 247] on div "stunning" at bounding box center [601, 242] width 310 height 71
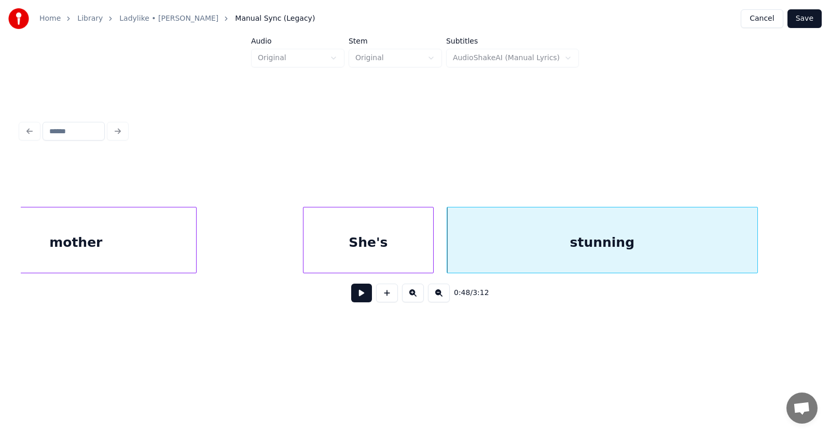
click at [417, 246] on div "She's" at bounding box center [368, 242] width 130 height 71
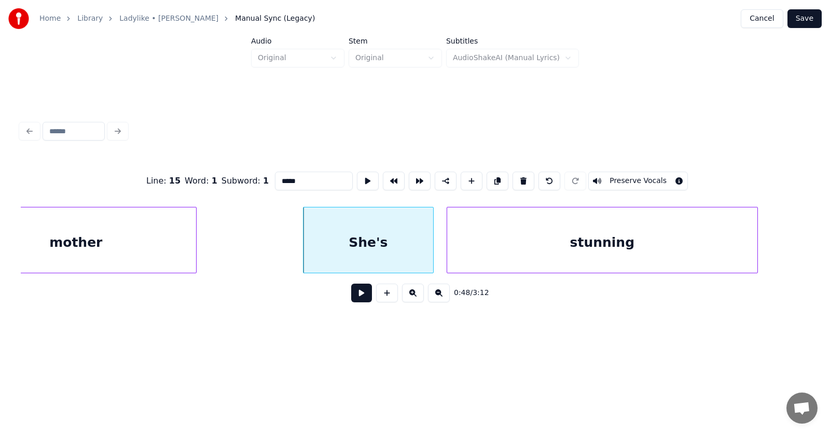
click at [351, 301] on button at bounding box center [361, 293] width 21 height 19
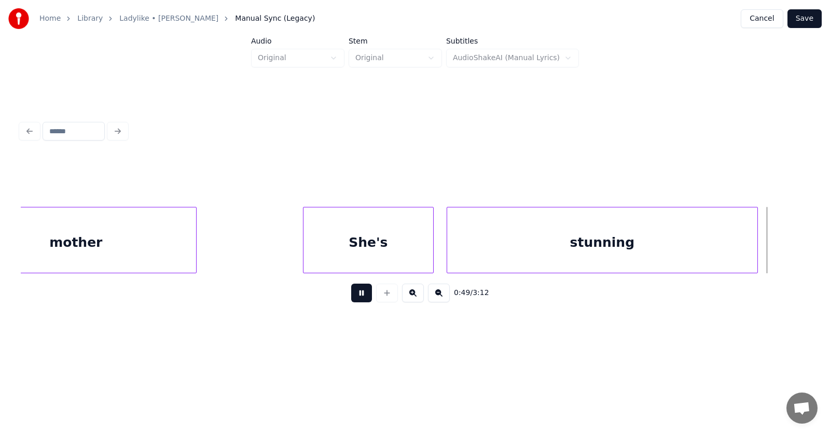
scroll to position [0, 19182]
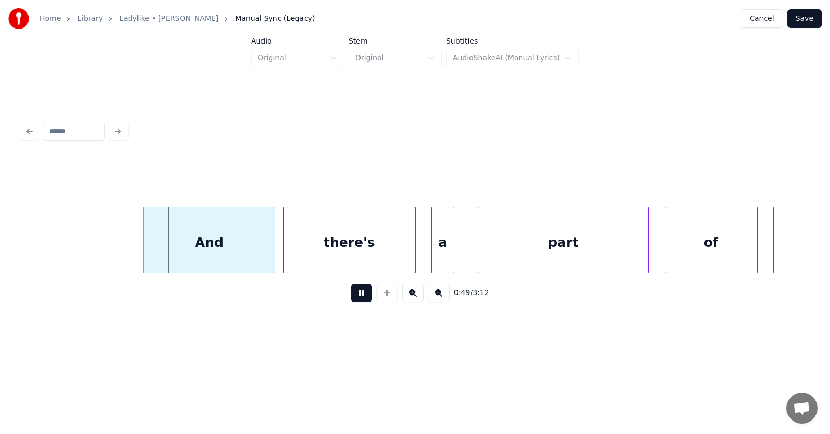
click at [351, 301] on button at bounding box center [361, 293] width 21 height 19
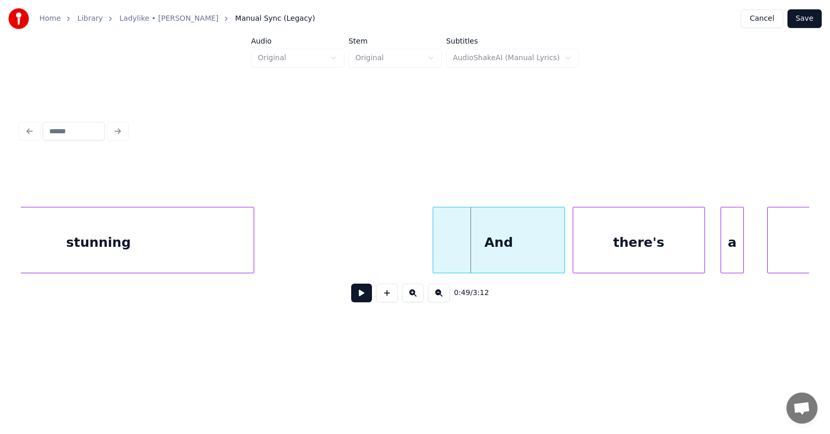
scroll to position [0, 18792]
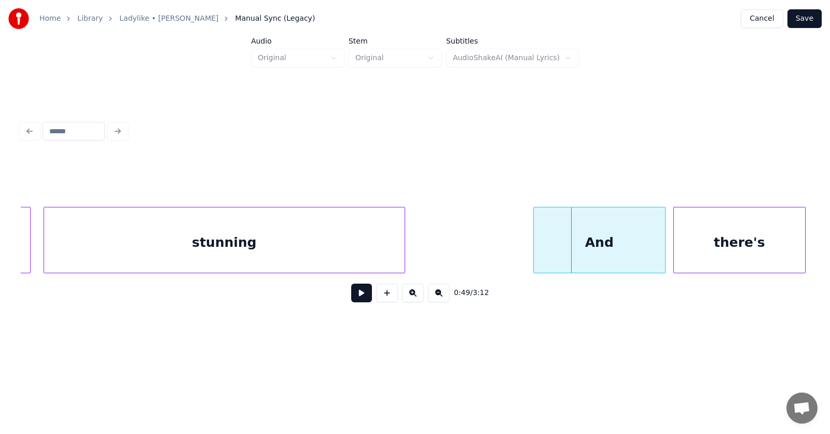
click at [403, 235] on div at bounding box center [402, 239] width 3 height 65
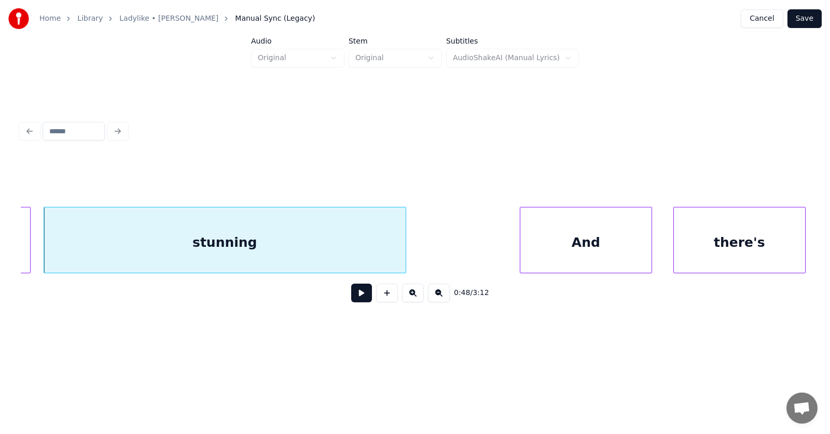
click at [562, 247] on div "And" at bounding box center [585, 242] width 131 height 71
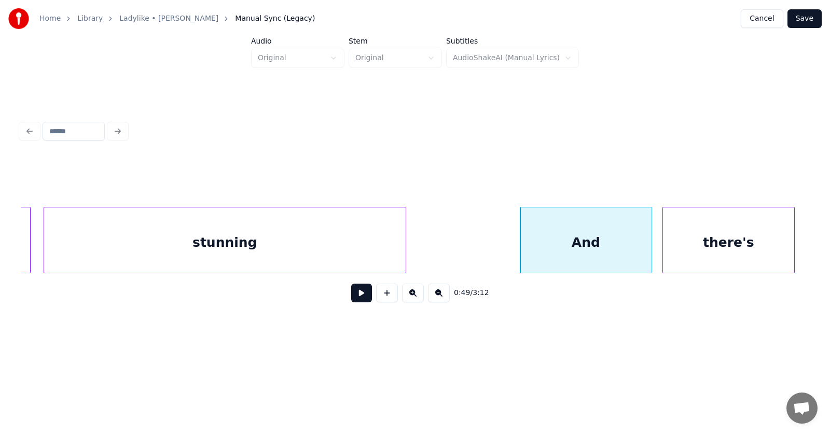
click at [721, 241] on div "there's" at bounding box center [728, 242] width 131 height 71
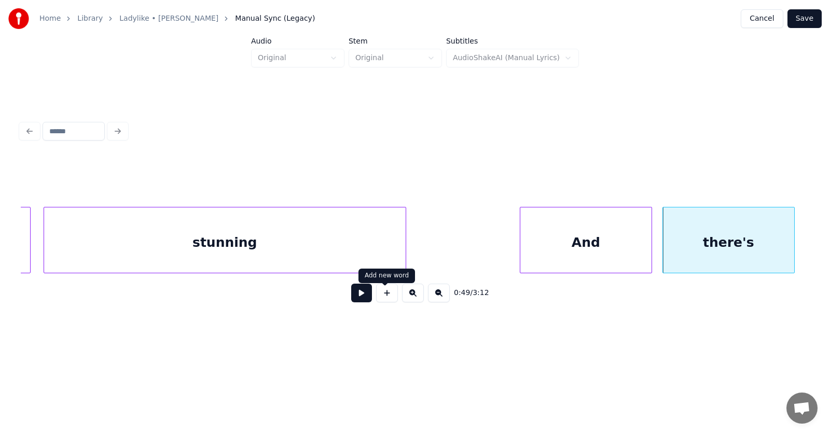
click at [356, 297] on button at bounding box center [361, 293] width 21 height 19
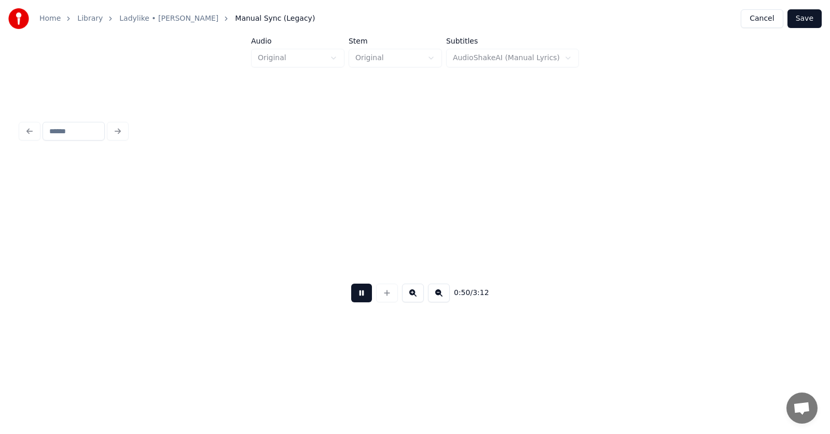
scroll to position [0, 19583]
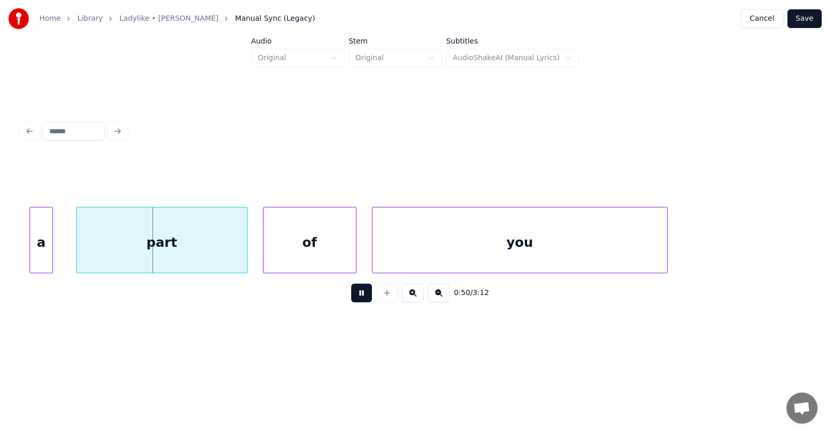
click at [356, 297] on button at bounding box center [361, 293] width 21 height 19
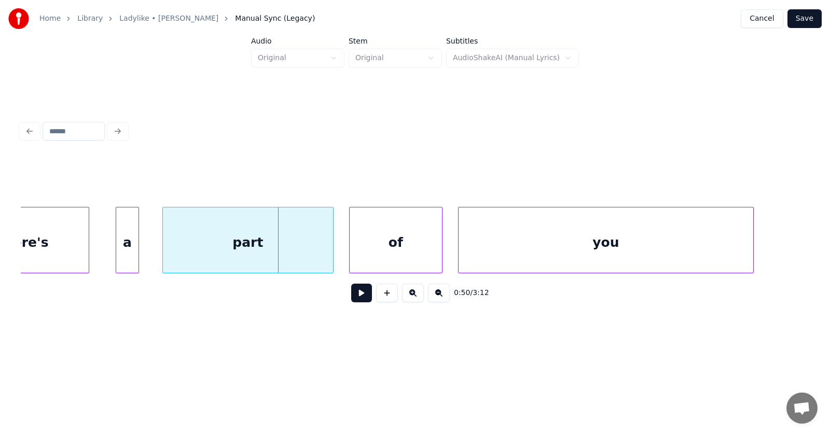
scroll to position [0, 19346]
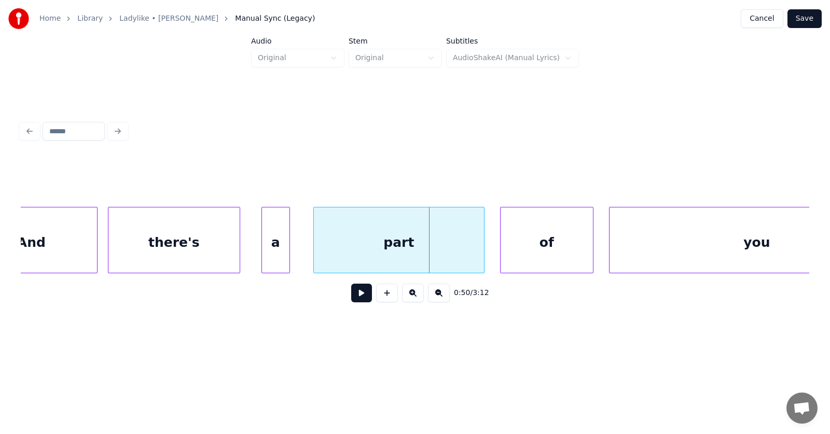
click at [263, 247] on div at bounding box center [263, 239] width 3 height 65
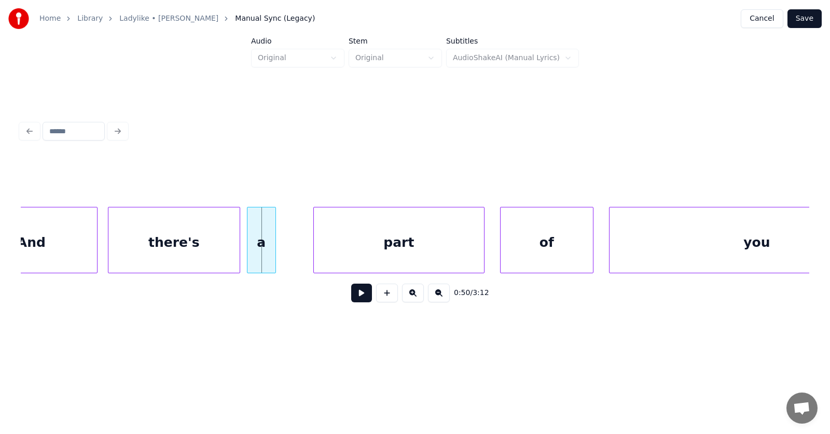
click at [259, 247] on div "a" at bounding box center [261, 242] width 28 height 71
click at [347, 251] on div "part" at bounding box center [385, 242] width 170 height 71
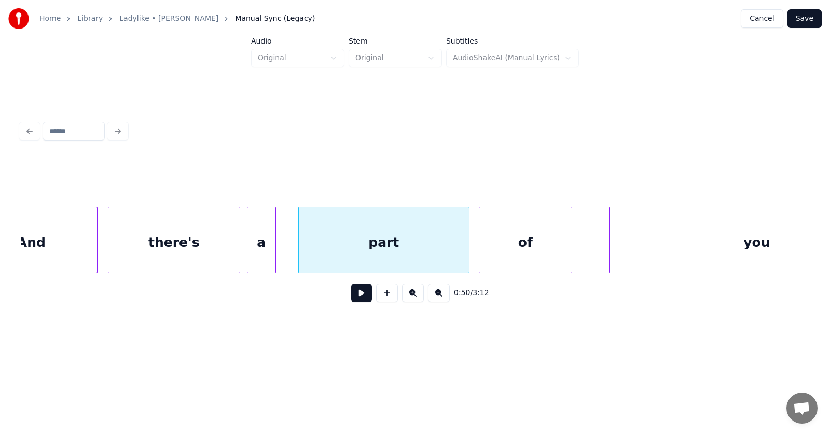
click at [521, 248] on div "of" at bounding box center [525, 242] width 92 height 71
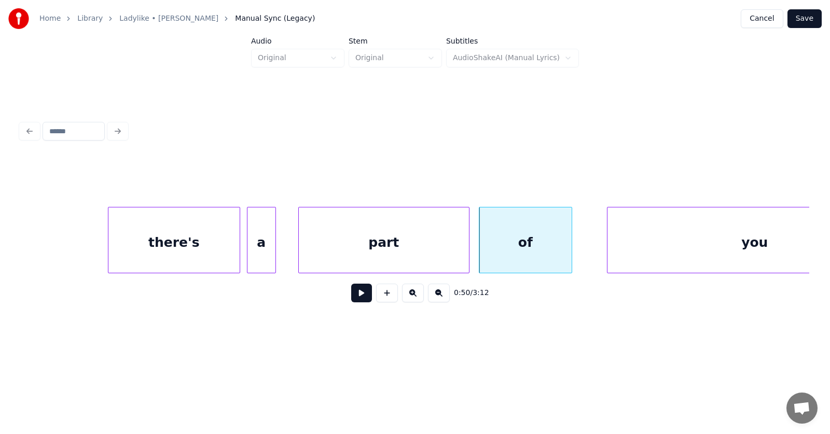
scroll to position [0, 19439]
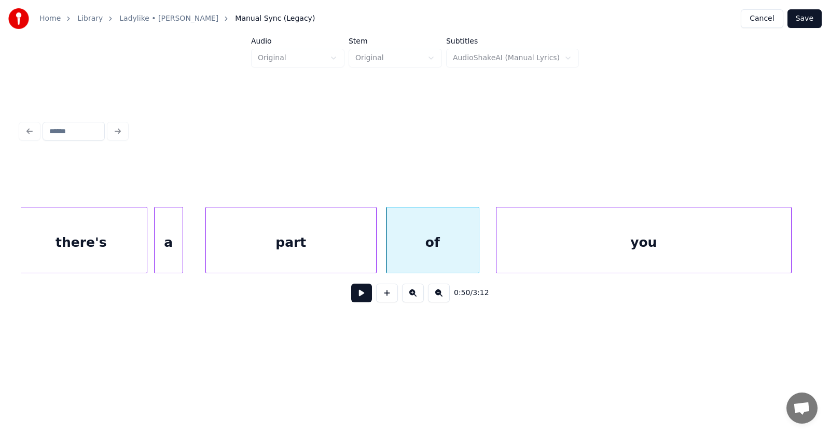
click at [611, 244] on div "you" at bounding box center [643, 242] width 295 height 71
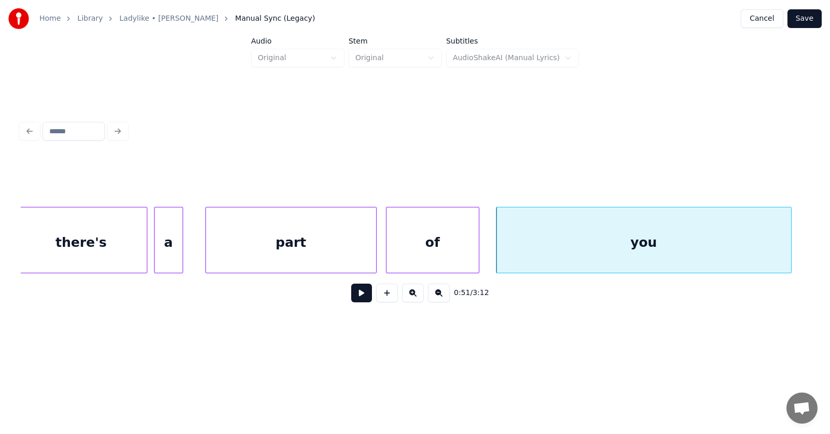
click at [357, 297] on button at bounding box center [361, 293] width 21 height 19
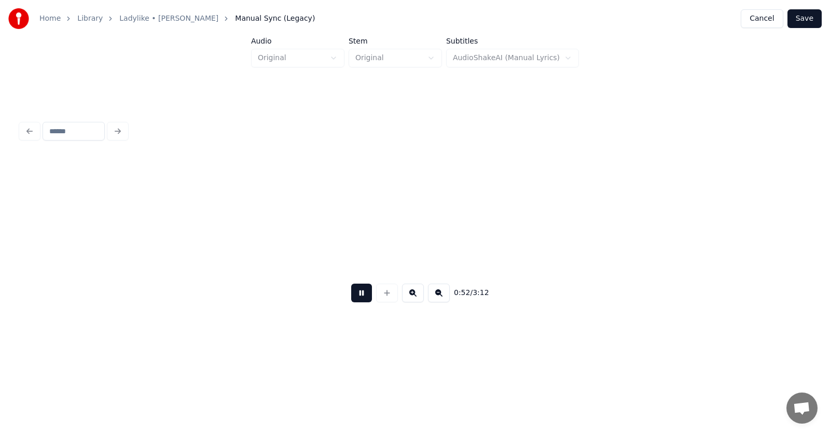
scroll to position [0, 20227]
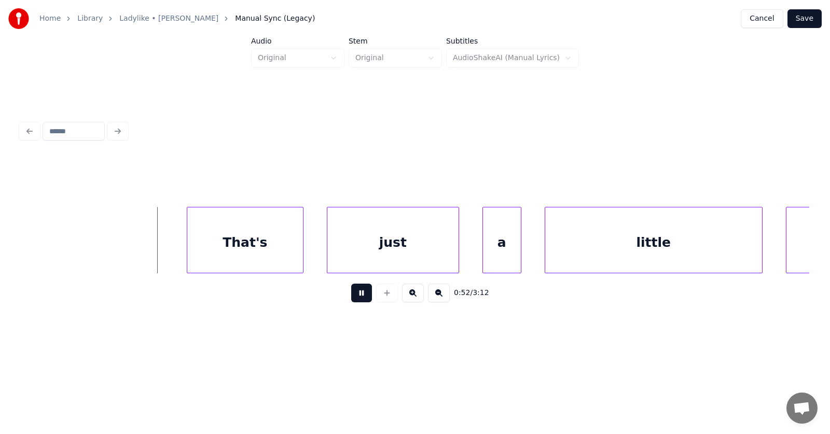
click at [357, 297] on button at bounding box center [361, 293] width 21 height 19
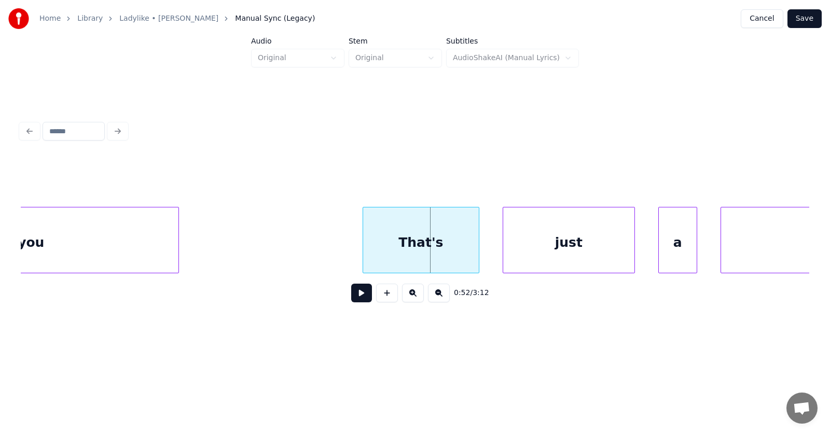
scroll to position [0, 19918]
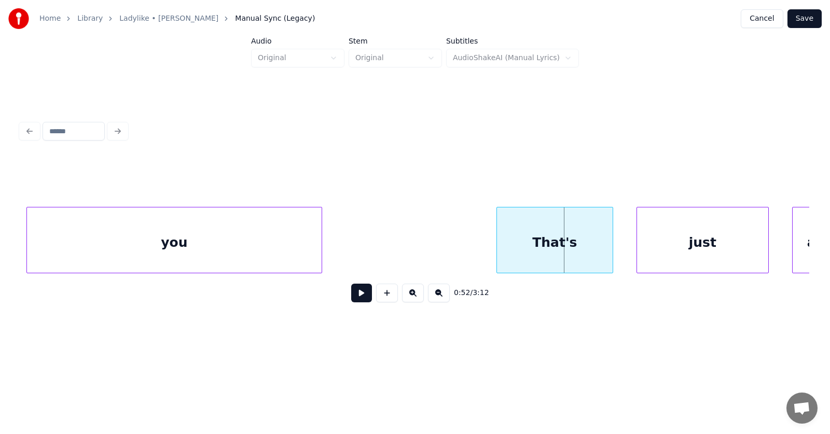
click at [188, 241] on div "you" at bounding box center [174, 240] width 296 height 66
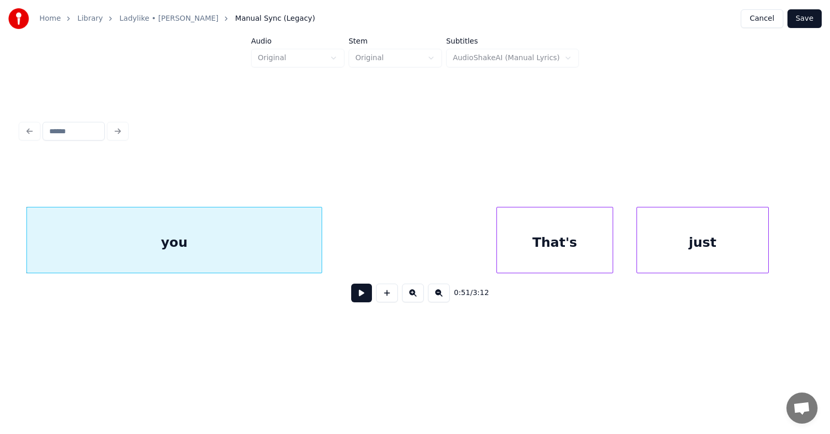
scroll to position [0, 19497]
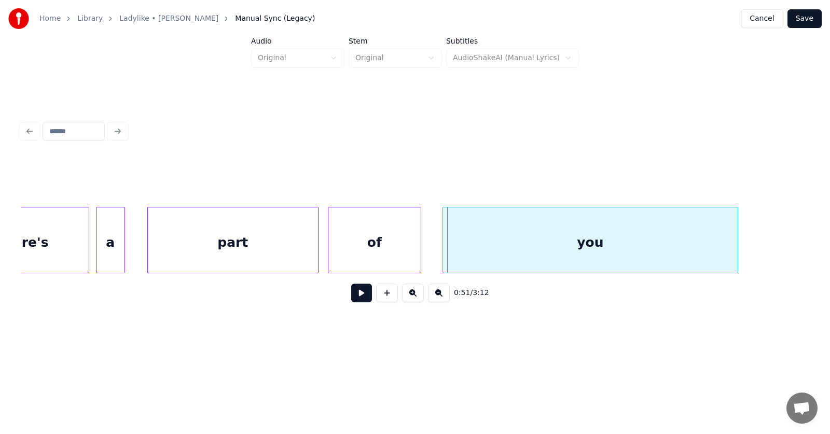
click at [485, 249] on div "you" at bounding box center [590, 242] width 295 height 71
click at [768, 243] on div at bounding box center [768, 239] width 3 height 65
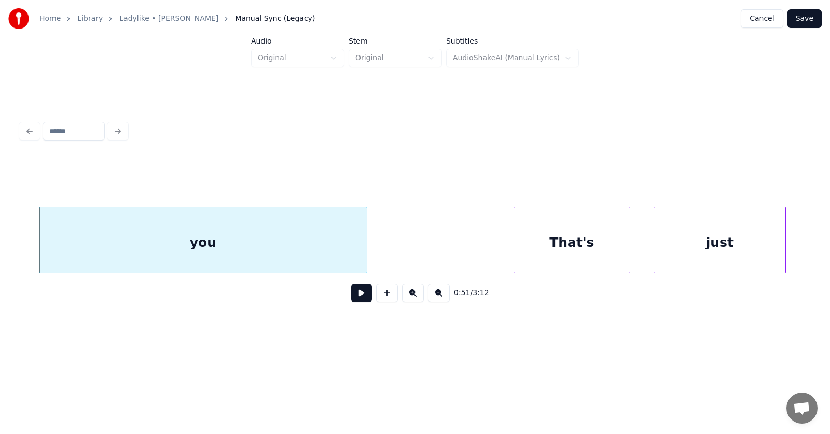
scroll to position [0, 20001]
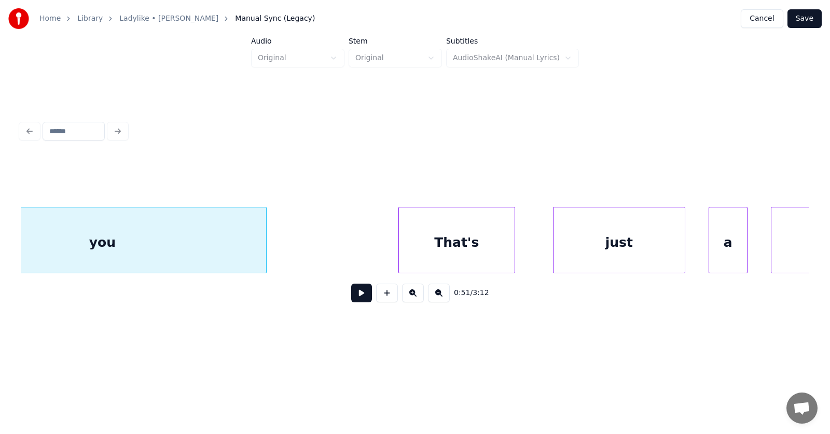
click at [448, 234] on div "That's" at bounding box center [457, 242] width 116 height 71
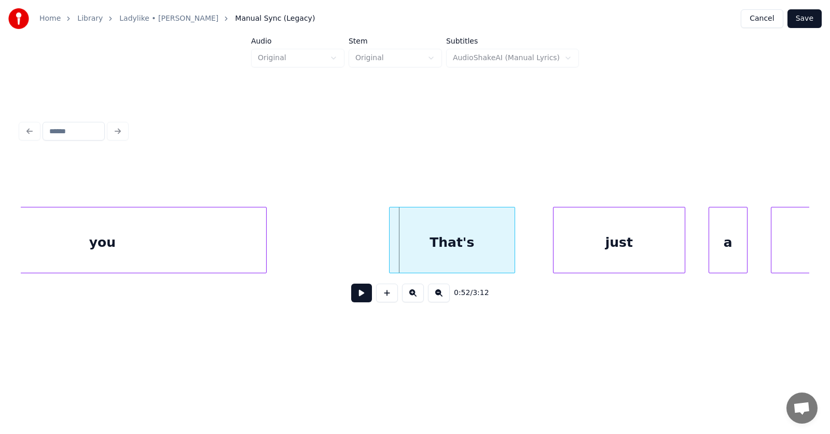
click at [392, 245] on div at bounding box center [390, 239] width 3 height 65
click at [562, 253] on div "just" at bounding box center [595, 242] width 131 height 71
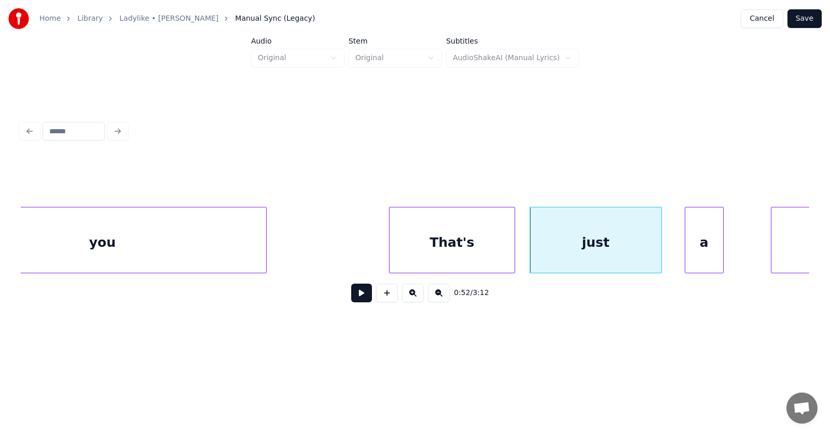
click at [701, 262] on div "a" at bounding box center [704, 242] width 38 height 71
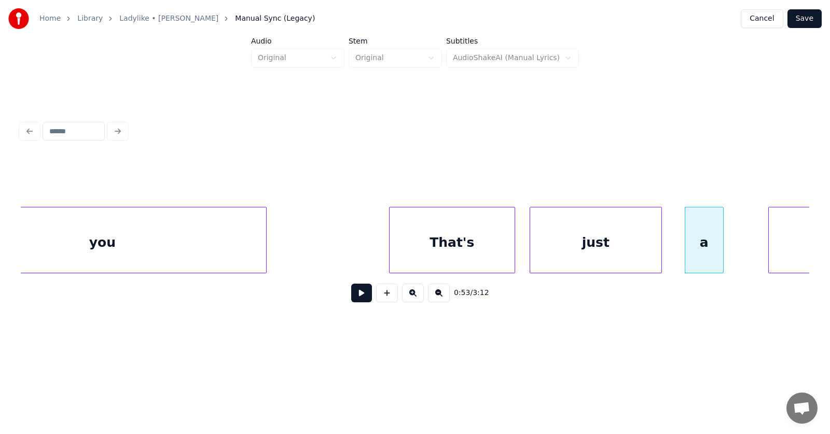
scroll to position [0, 20178]
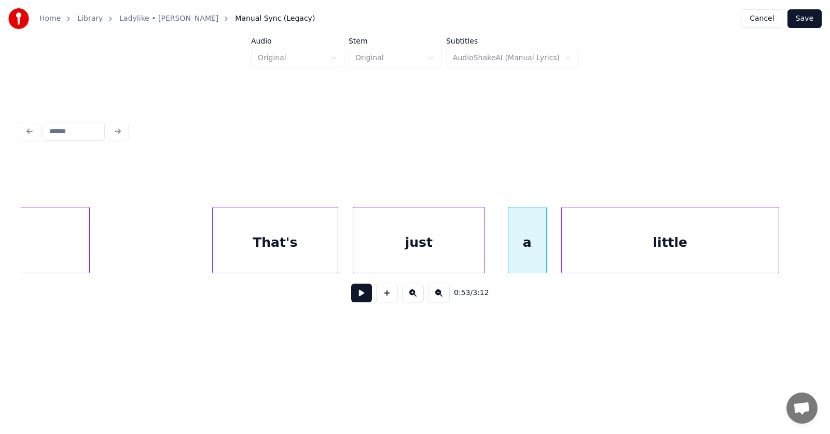
click at [767, 242] on div "little" at bounding box center [670, 242] width 217 height 71
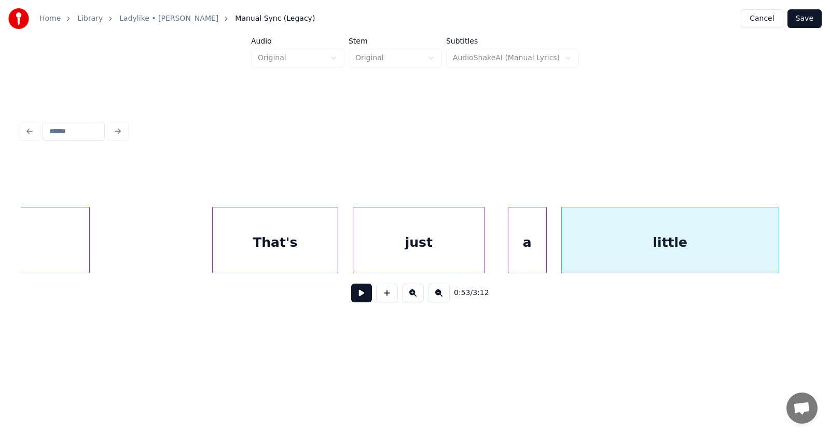
click at [303, 242] on div "That's" at bounding box center [275, 242] width 125 height 71
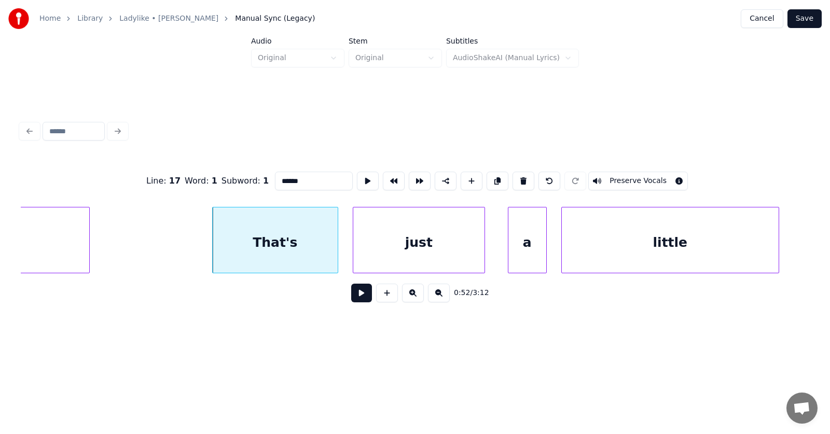
click at [351, 295] on button at bounding box center [361, 293] width 21 height 19
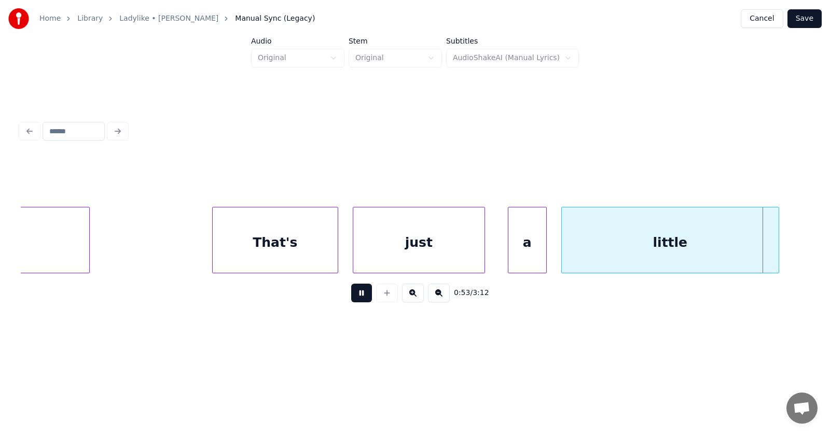
scroll to position [0, 20971]
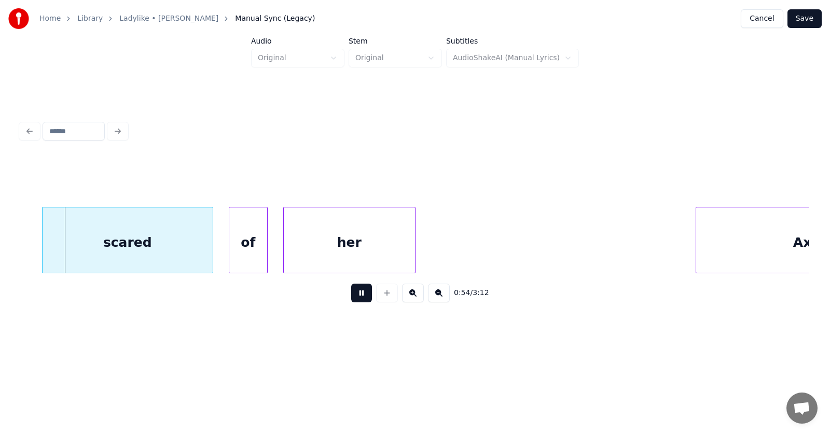
click at [351, 295] on button at bounding box center [361, 293] width 21 height 19
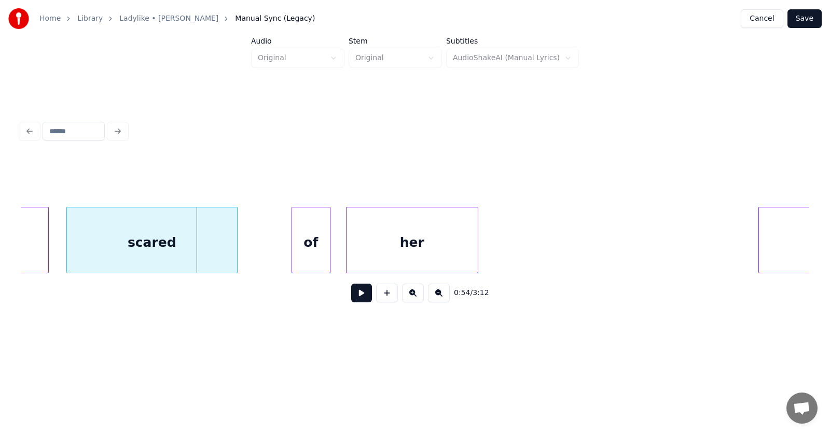
click at [189, 236] on div "scared" at bounding box center [152, 242] width 170 height 71
click at [246, 244] on div at bounding box center [246, 239] width 3 height 65
click at [274, 244] on div "of" at bounding box center [283, 242] width 38 height 71
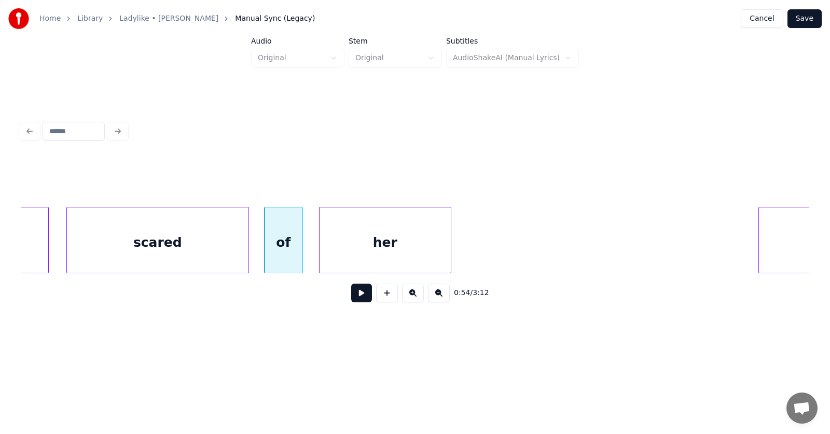
click at [366, 255] on div "her" at bounding box center [384, 242] width 131 height 71
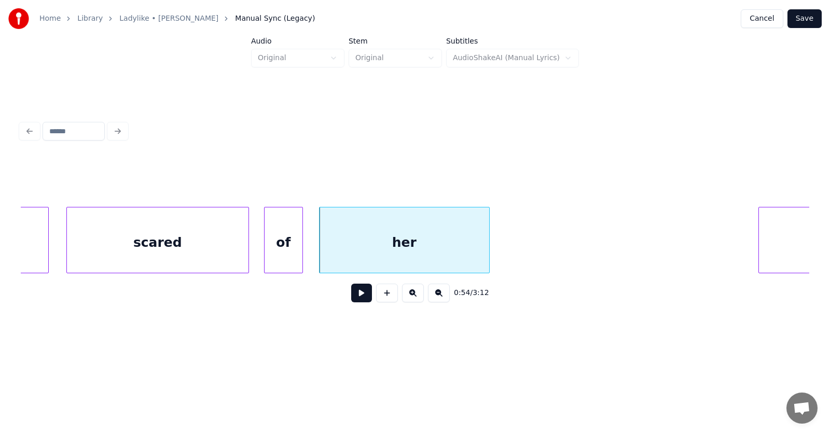
click at [486, 245] on div at bounding box center [487, 239] width 3 height 65
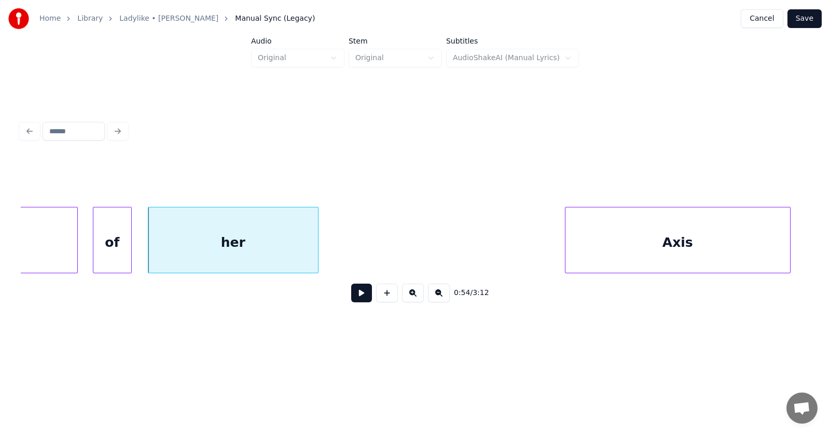
click at [762, 241] on div "Axis" at bounding box center [677, 242] width 225 height 71
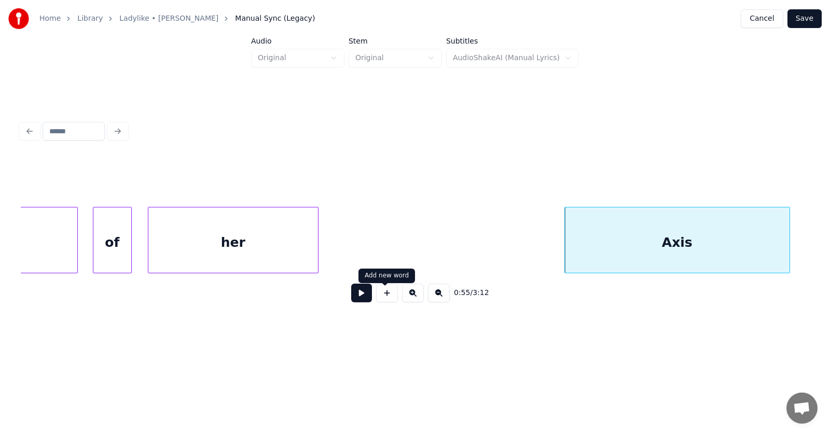
click at [356, 300] on button at bounding box center [361, 293] width 21 height 19
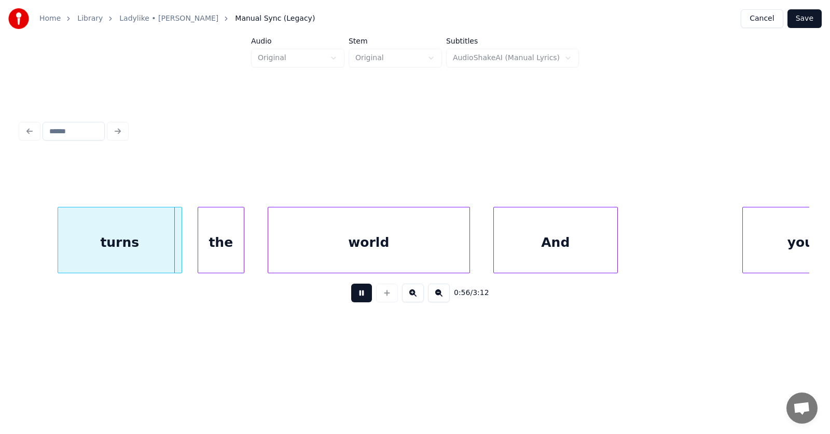
click at [356, 300] on button at bounding box center [361, 293] width 21 height 19
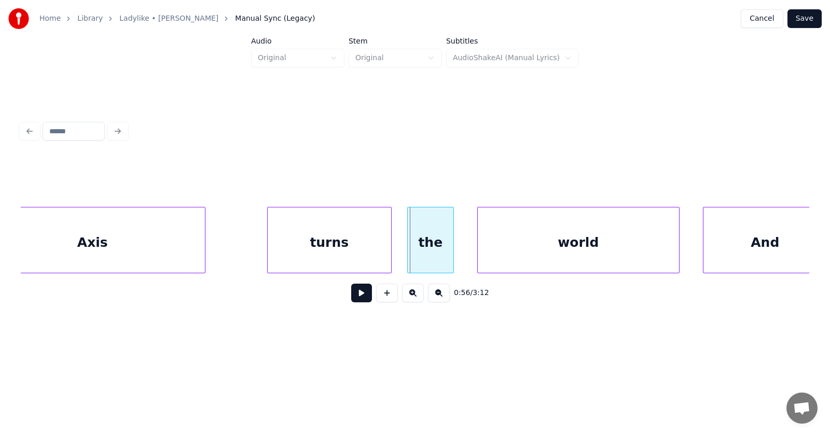
scroll to position [0, 21563]
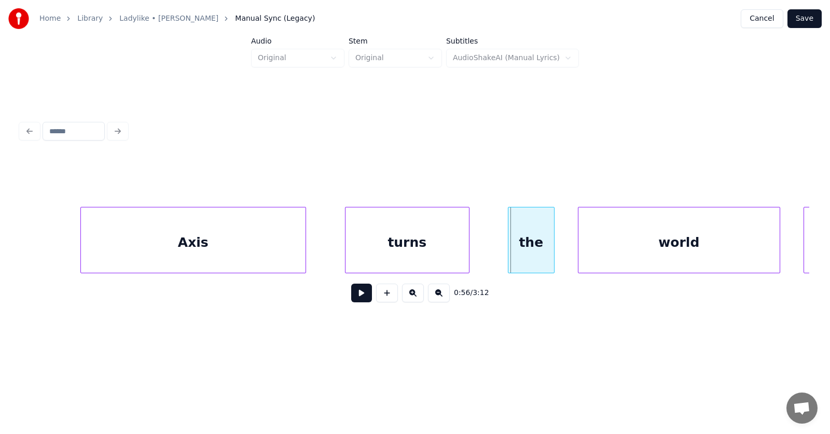
click at [380, 253] on div "turns" at bounding box center [406, 242] width 123 height 71
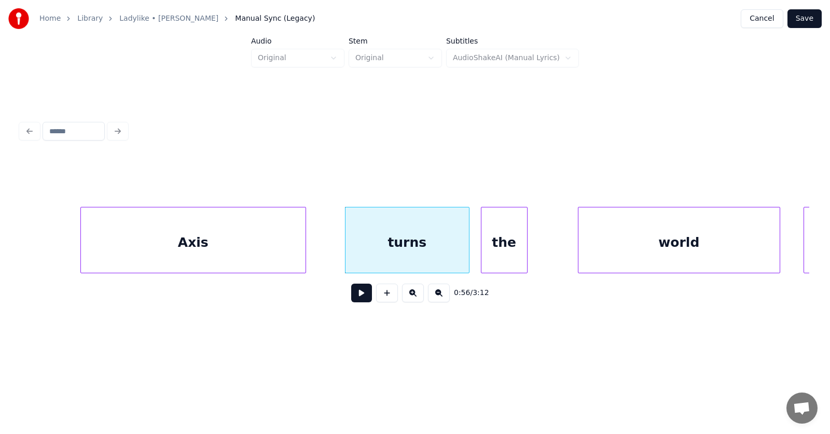
click at [493, 260] on div "the" at bounding box center [504, 242] width 46 height 71
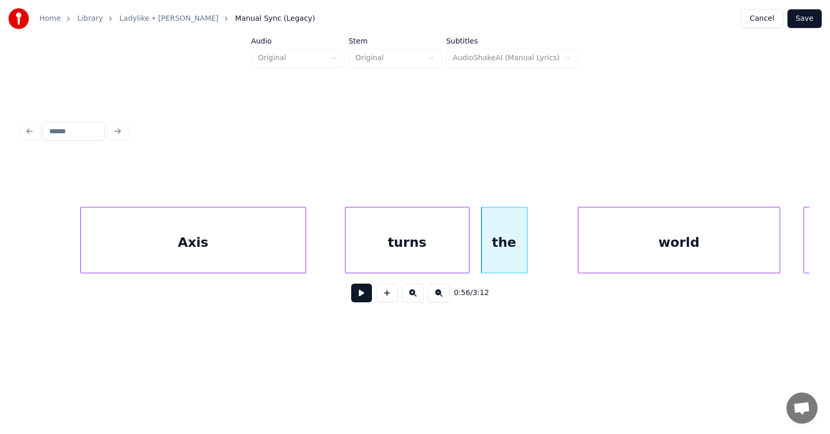
click at [398, 246] on div "turns" at bounding box center [406, 242] width 123 height 71
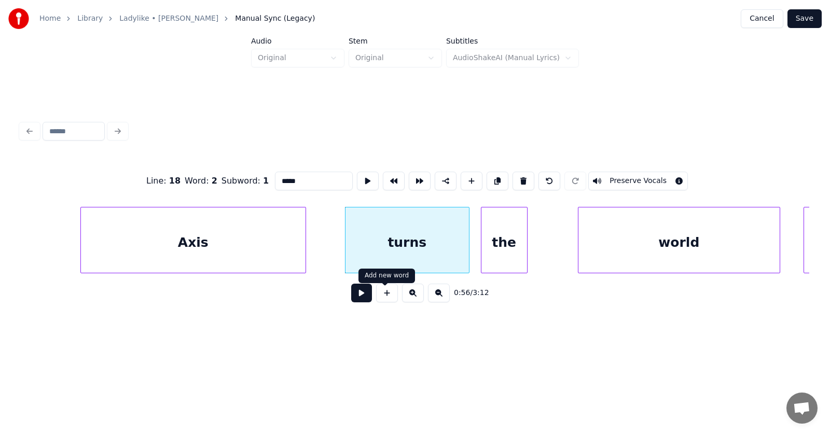
click at [358, 298] on button at bounding box center [361, 293] width 21 height 19
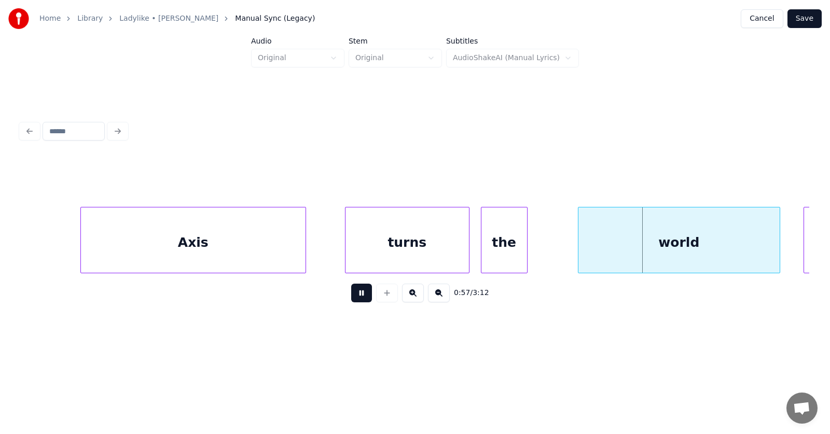
click at [358, 298] on button at bounding box center [361, 293] width 21 height 19
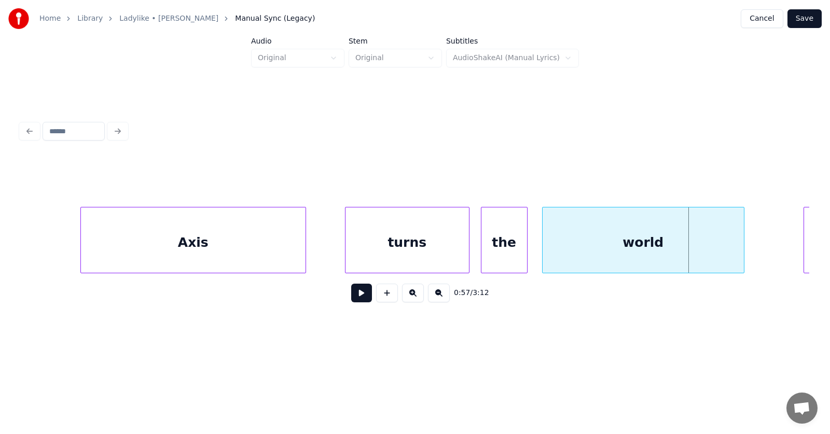
click at [563, 256] on div "world" at bounding box center [642, 242] width 201 height 71
click at [757, 243] on div at bounding box center [754, 239] width 3 height 65
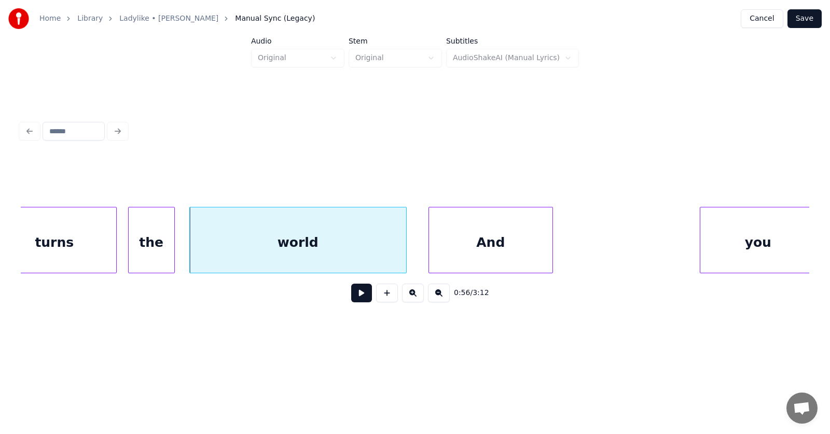
click at [461, 243] on div "And" at bounding box center [490, 242] width 123 height 71
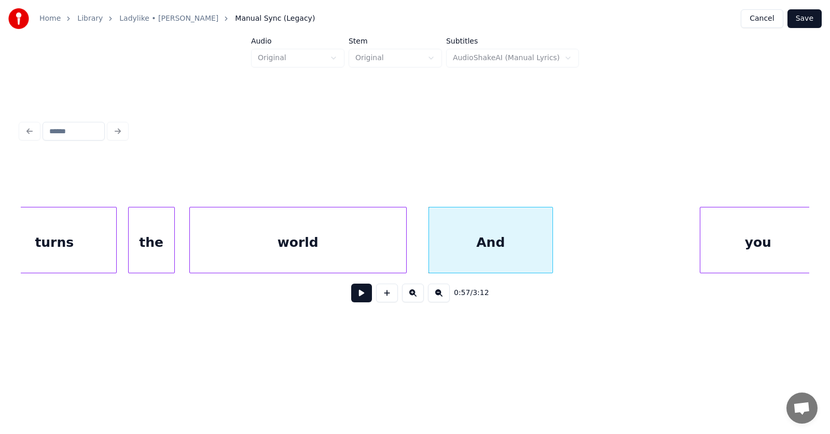
click at [324, 243] on div "world" at bounding box center [298, 242] width 216 height 71
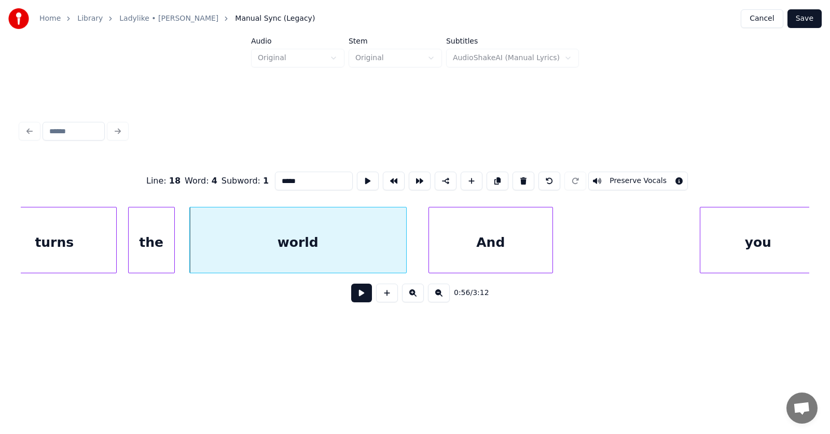
click at [351, 297] on button at bounding box center [361, 293] width 21 height 19
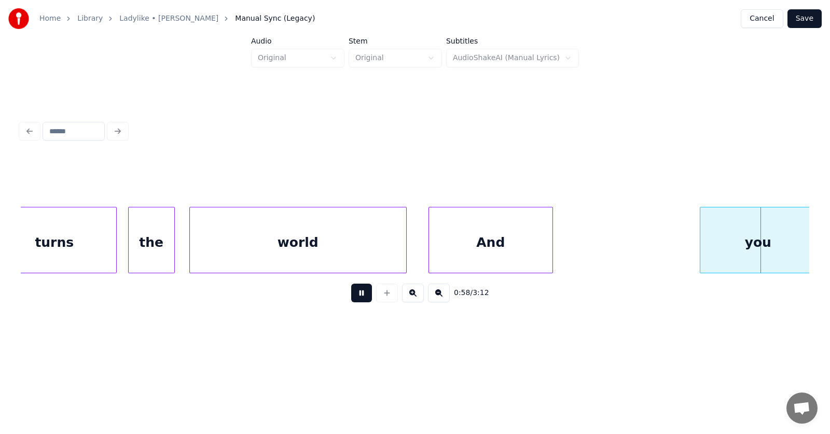
click at [351, 297] on button at bounding box center [361, 293] width 21 height 19
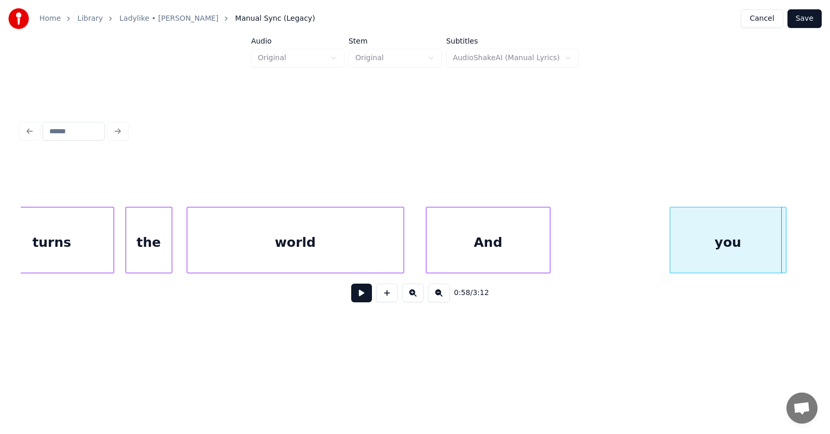
click at [717, 233] on div "you" at bounding box center [728, 242] width 116 height 71
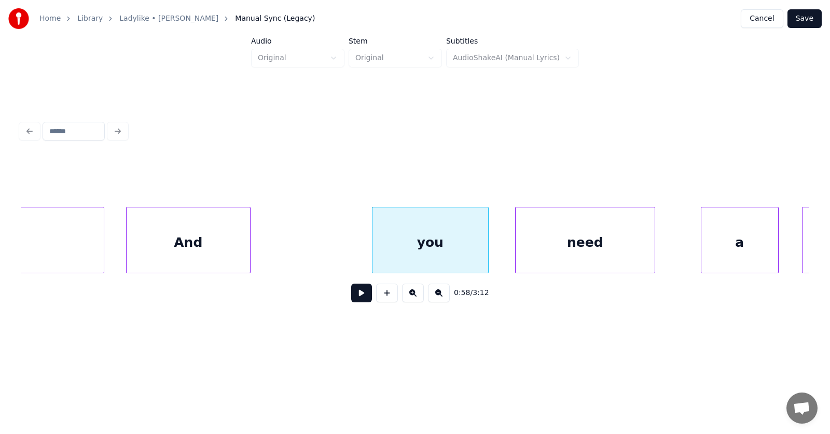
click at [572, 237] on div "need" at bounding box center [584, 242] width 139 height 71
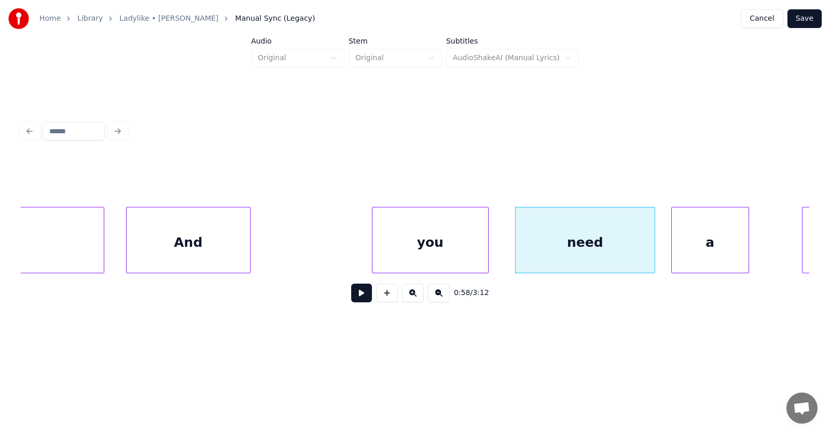
click at [707, 243] on div "a" at bounding box center [709, 242] width 77 height 71
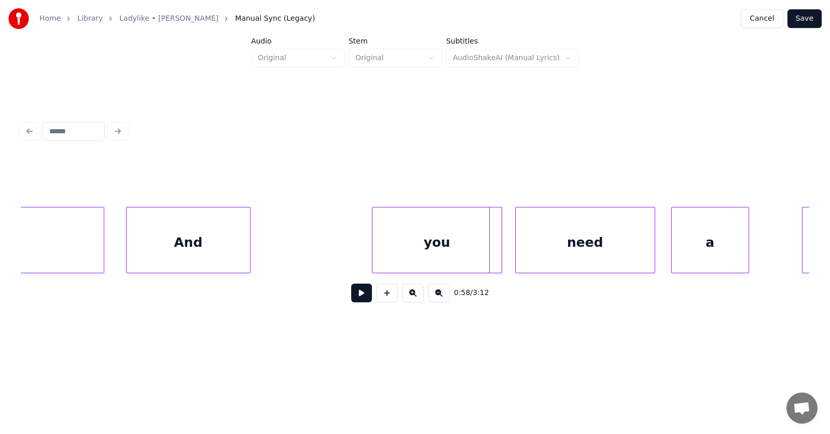
click at [501, 245] on div at bounding box center [499, 239] width 3 height 65
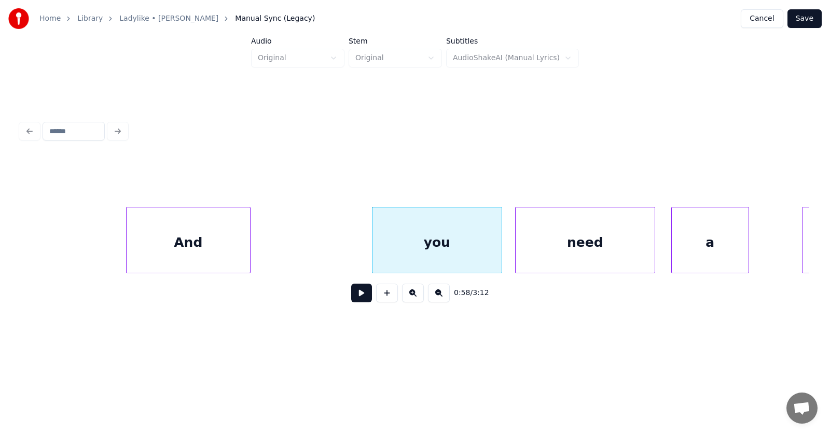
scroll to position [0, 22470]
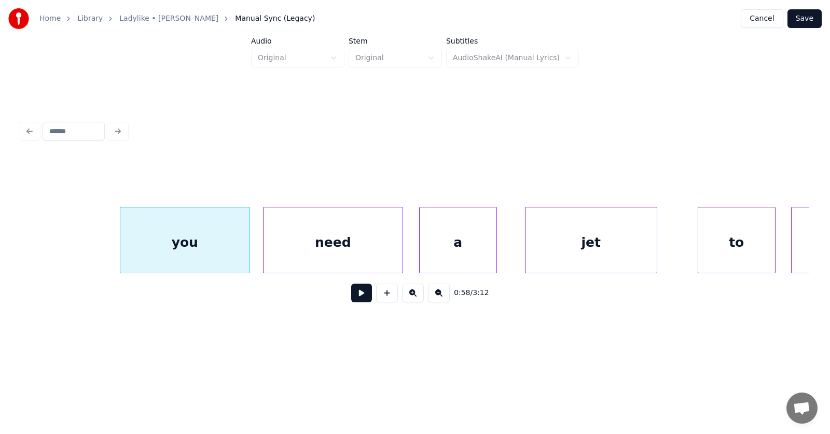
click at [603, 246] on div "jet" at bounding box center [590, 242] width 131 height 71
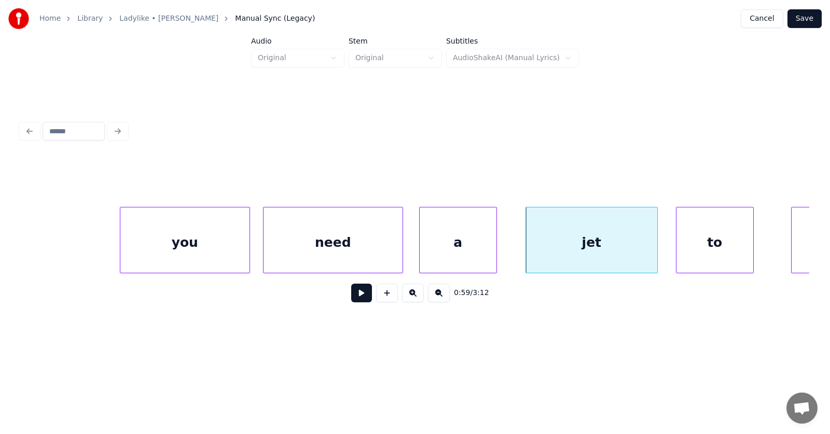
click at [710, 249] on div "to" at bounding box center [714, 242] width 77 height 71
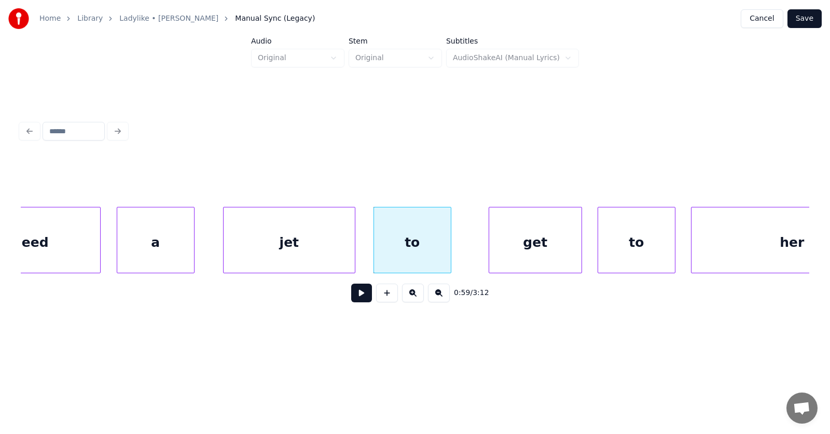
scroll to position [0, 22822]
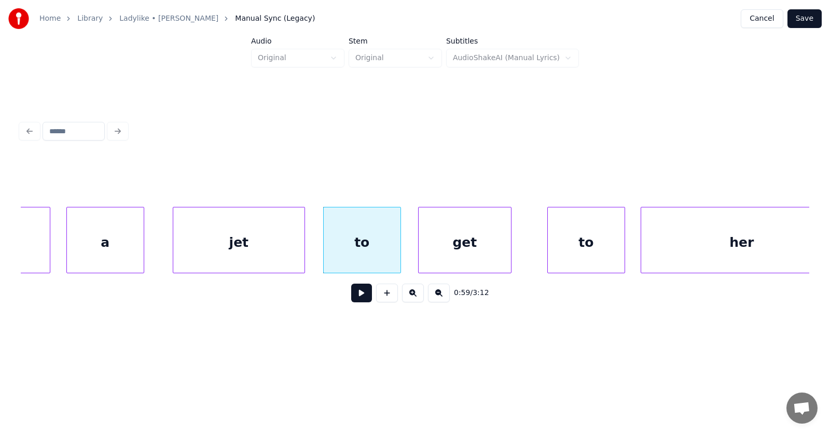
click at [446, 252] on div "get" at bounding box center [464, 242] width 92 height 71
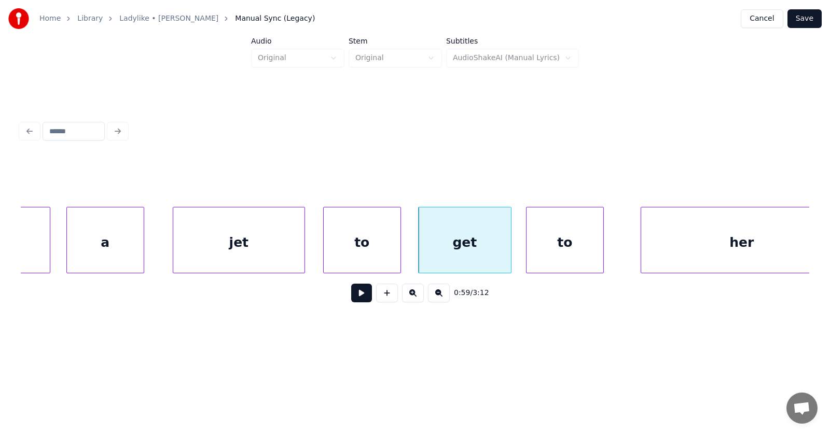
click at [577, 244] on div "to" at bounding box center [564, 242] width 77 height 71
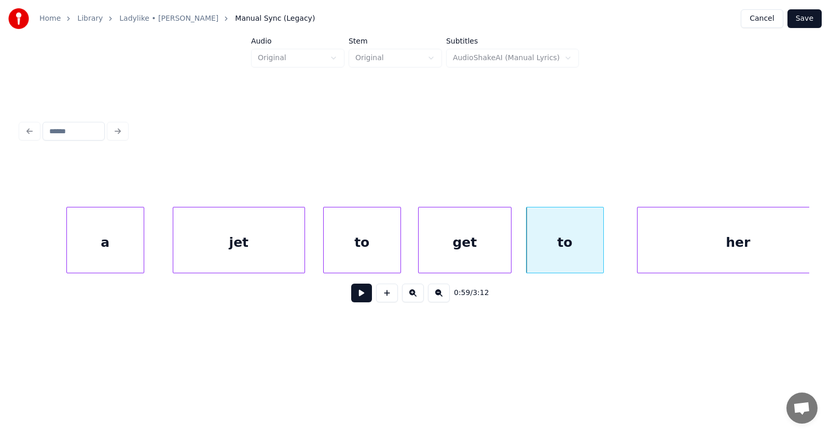
scroll to position [0, 22853]
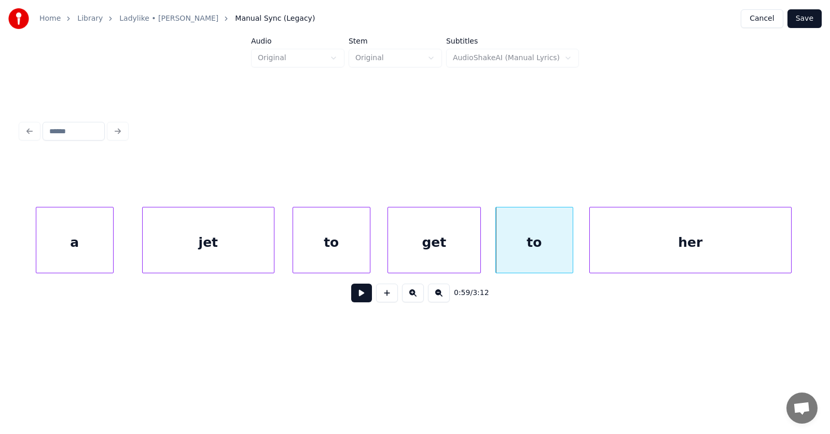
click at [640, 249] on div "her" at bounding box center [690, 242] width 201 height 71
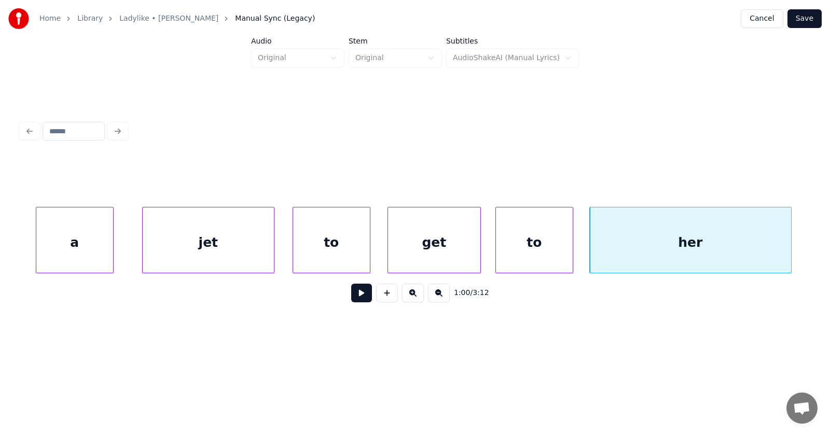
click at [361, 293] on button at bounding box center [361, 293] width 21 height 19
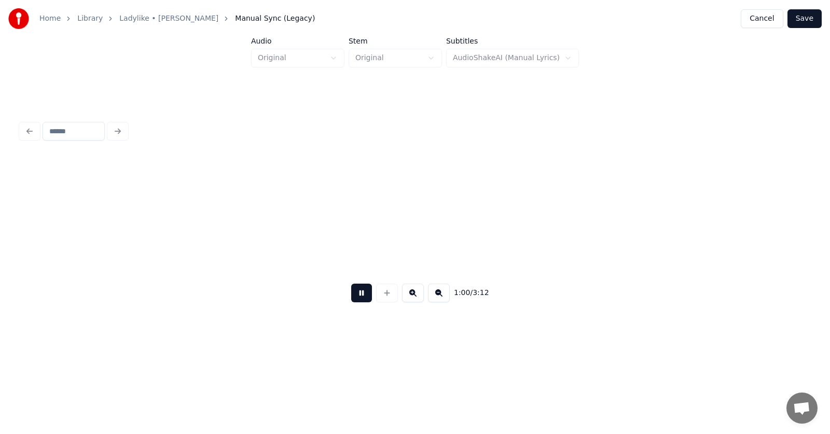
scroll to position [0, 23647]
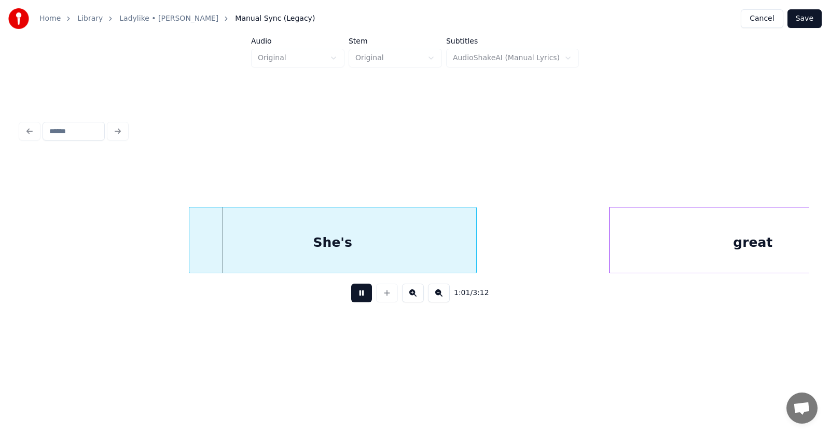
click at [361, 293] on button at bounding box center [361, 293] width 21 height 19
click at [331, 243] on div "She's" at bounding box center [325, 242] width 287 height 71
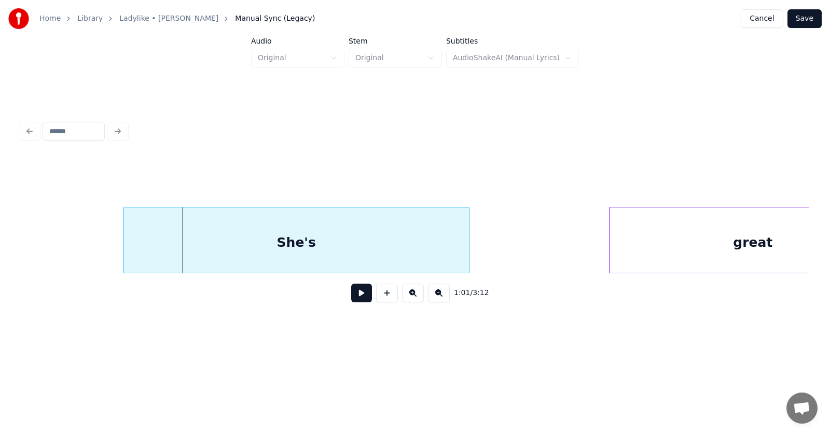
click at [125, 250] on div at bounding box center [125, 239] width 3 height 65
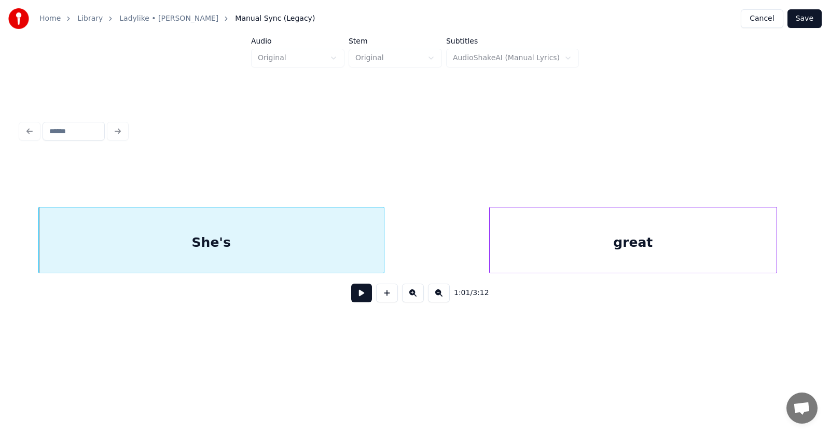
click at [599, 248] on div "great" at bounding box center [632, 242] width 287 height 71
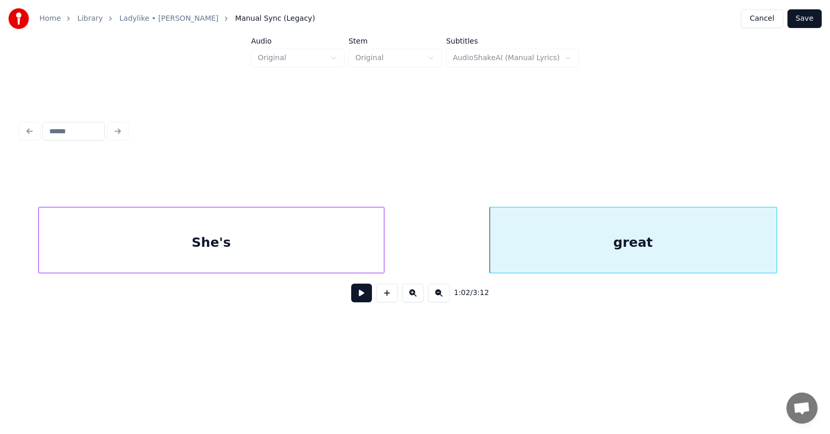
click at [351, 298] on button at bounding box center [361, 293] width 21 height 19
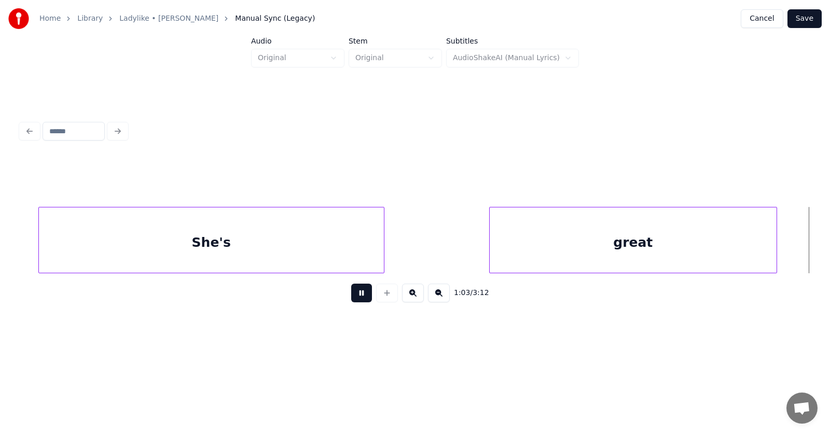
scroll to position [0, 24526]
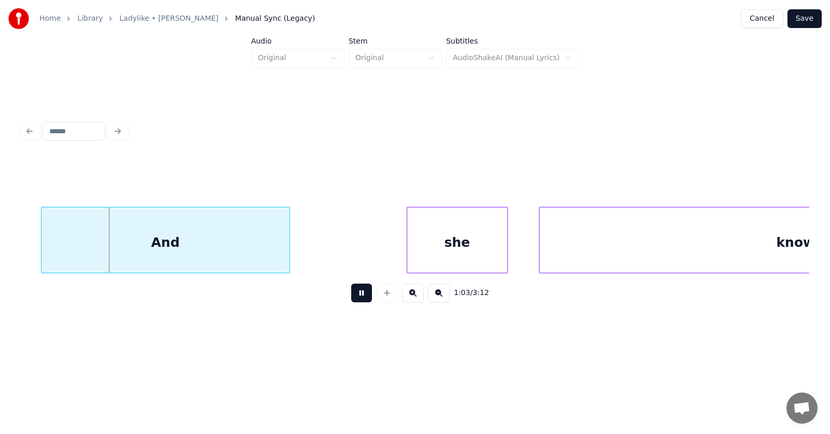
click at [351, 298] on button at bounding box center [361, 293] width 21 height 19
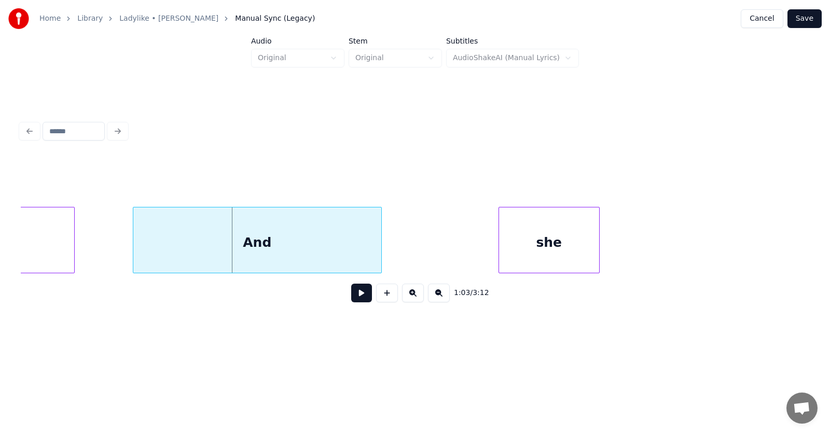
scroll to position [0, 24233]
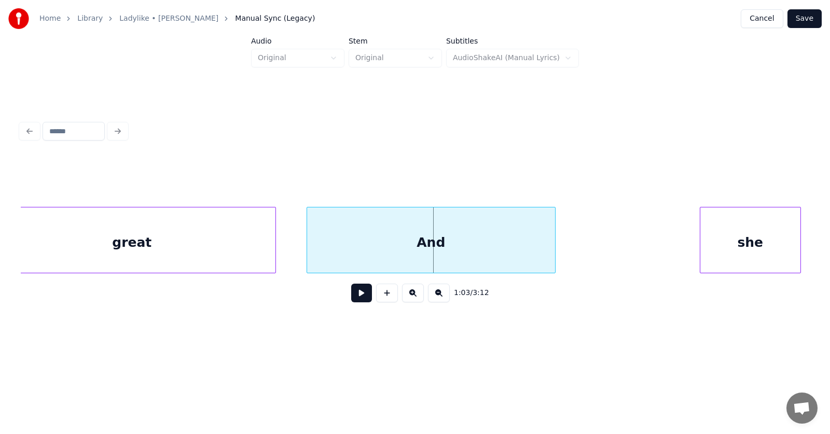
click at [404, 256] on div "And" at bounding box center [431, 242] width 248 height 71
click at [566, 237] on div at bounding box center [565, 239] width 3 height 65
click at [701, 243] on div "she" at bounding box center [716, 242] width 100 height 71
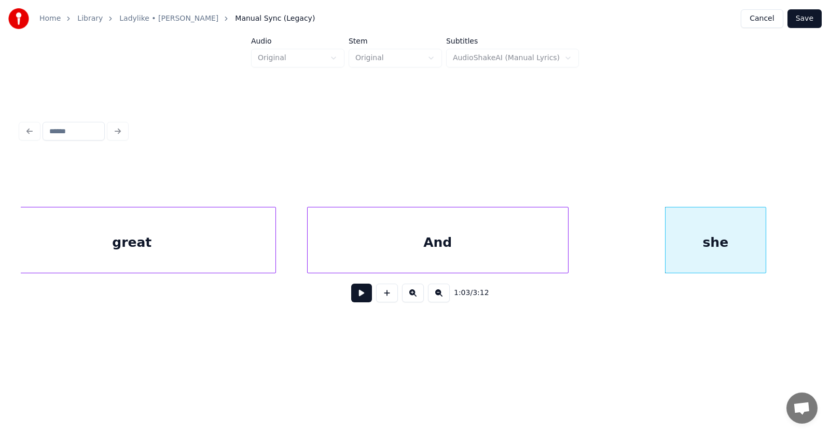
click at [425, 248] on div "And" at bounding box center [437, 242] width 260 height 71
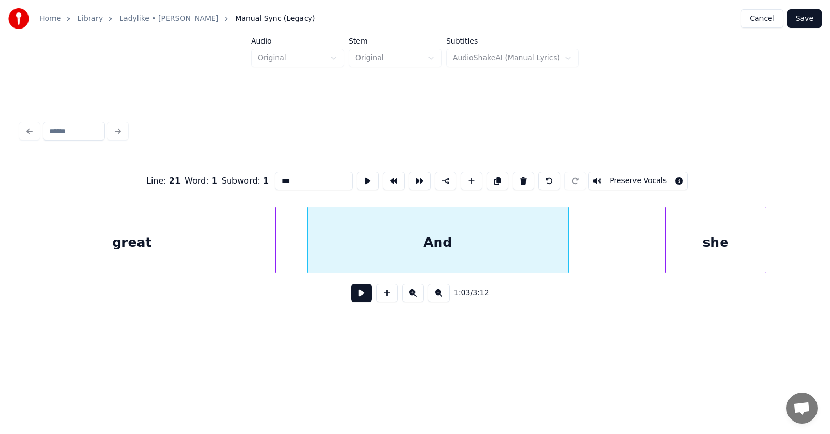
click at [359, 292] on button at bounding box center [361, 293] width 21 height 19
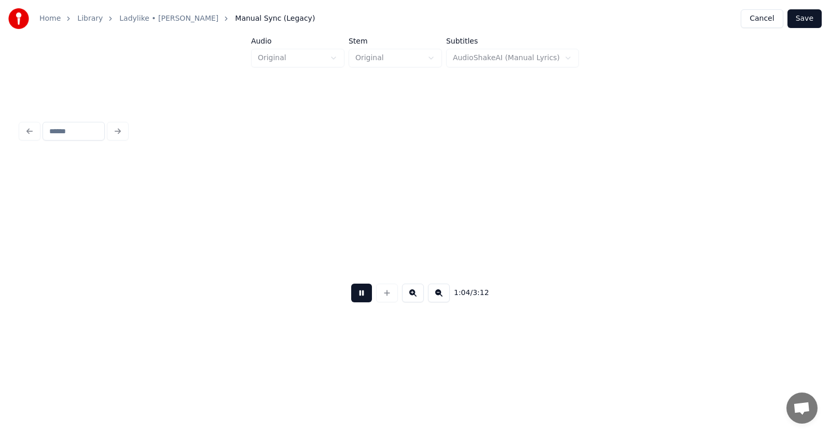
scroll to position [0, 25024]
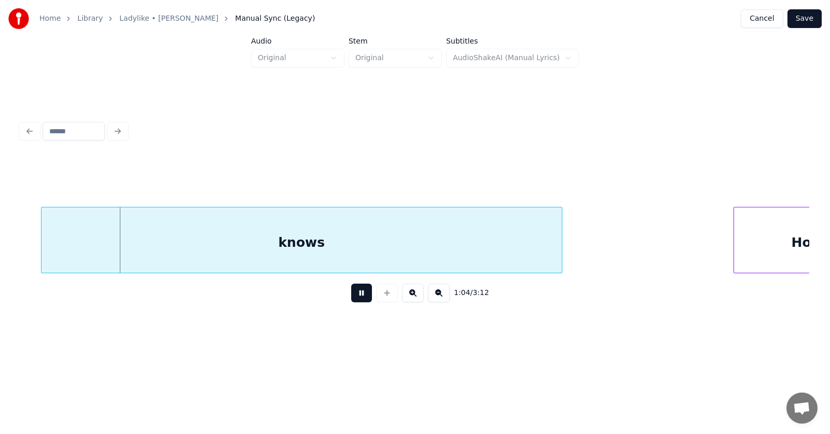
click at [359, 292] on button at bounding box center [361, 293] width 21 height 19
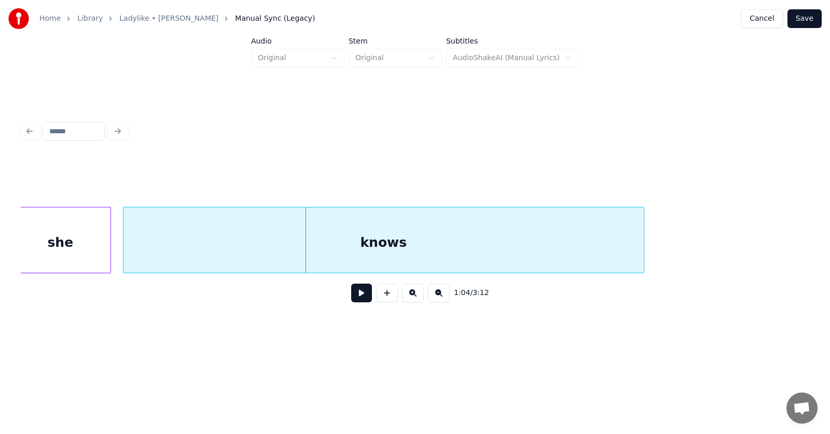
click at [339, 253] on div "knows" at bounding box center [383, 242] width 520 height 71
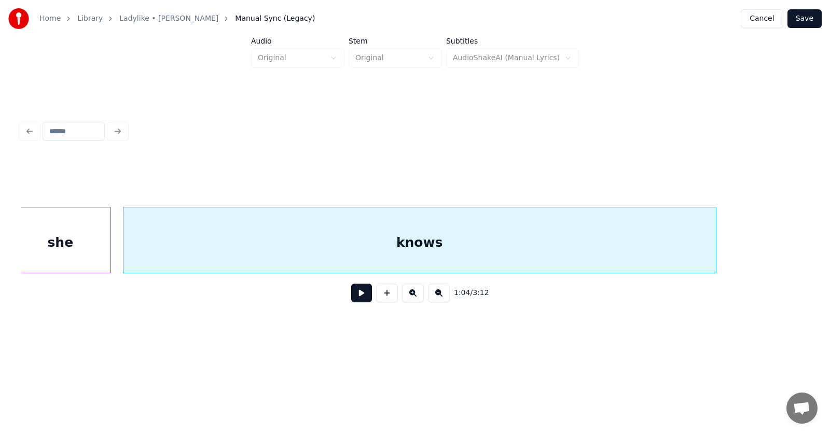
click at [713, 240] on div at bounding box center [713, 239] width 3 height 65
click at [578, 229] on div "knows" at bounding box center [419, 242] width 592 height 71
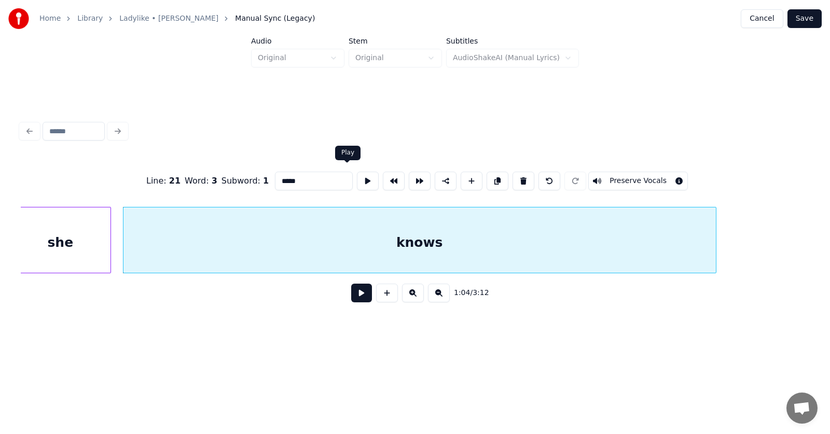
click at [357, 179] on button at bounding box center [368, 181] width 22 height 19
click at [353, 296] on button at bounding box center [361, 293] width 21 height 19
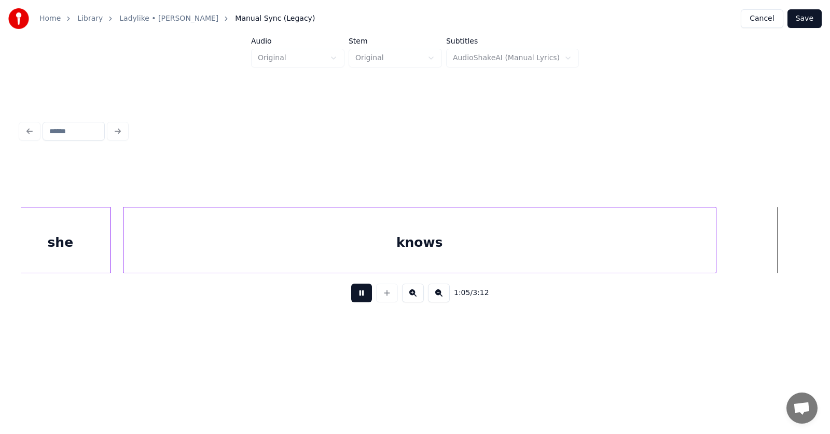
scroll to position [0, 25677]
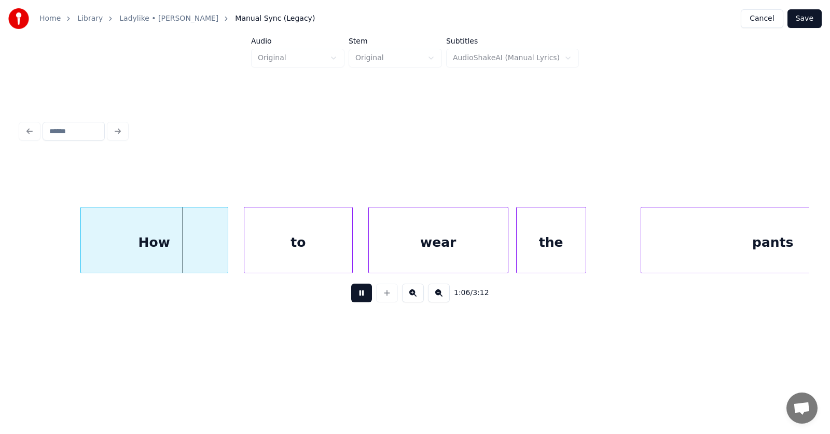
click at [353, 296] on button at bounding box center [361, 293] width 21 height 19
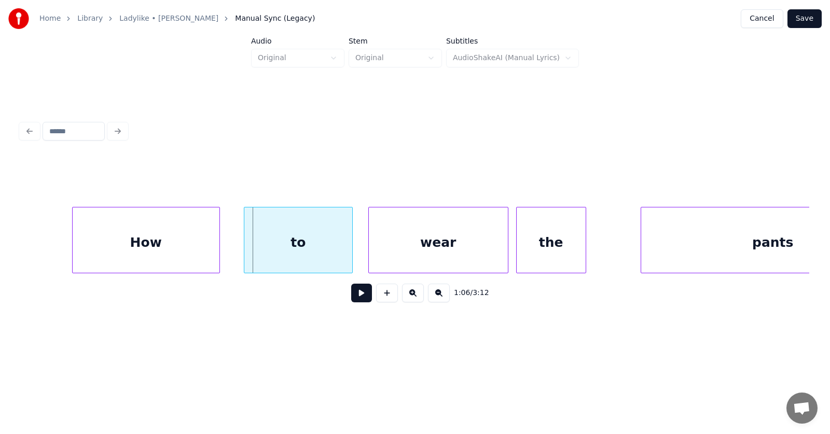
click at [157, 245] on div "How" at bounding box center [146, 242] width 147 height 71
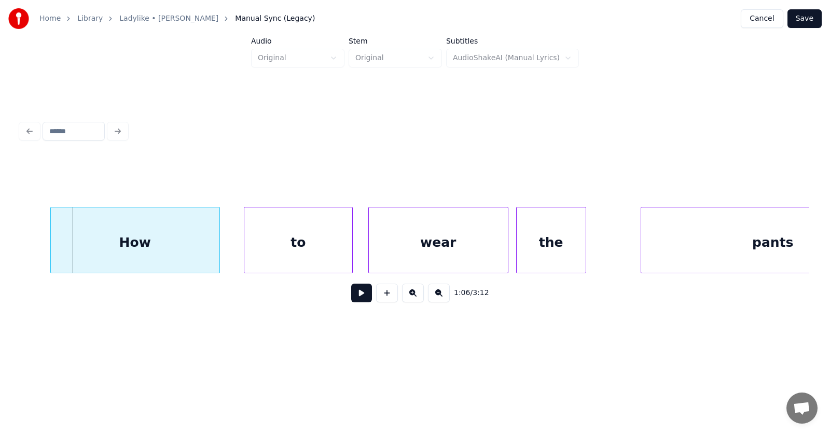
click at [53, 241] on div at bounding box center [52, 239] width 3 height 65
click at [264, 252] on div "to" at bounding box center [287, 242] width 108 height 71
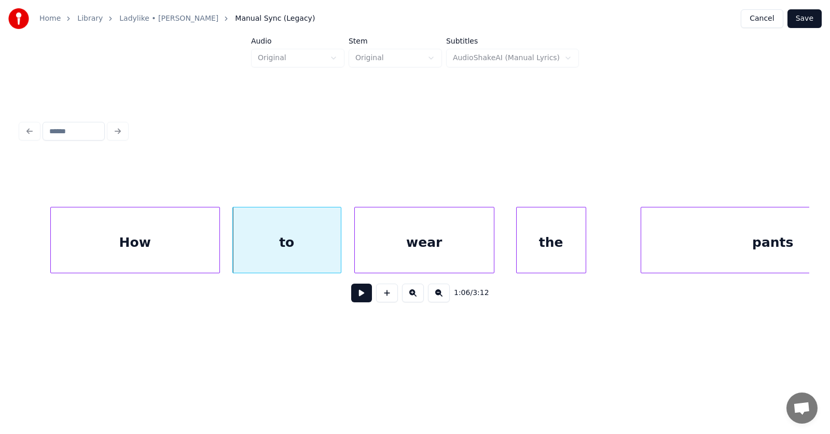
click at [402, 241] on div "wear" at bounding box center [424, 242] width 139 height 71
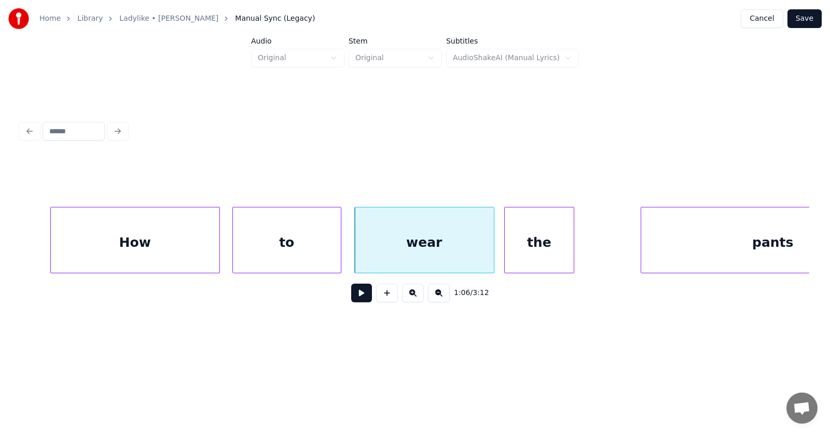
click at [531, 245] on div "the" at bounding box center [539, 242] width 69 height 71
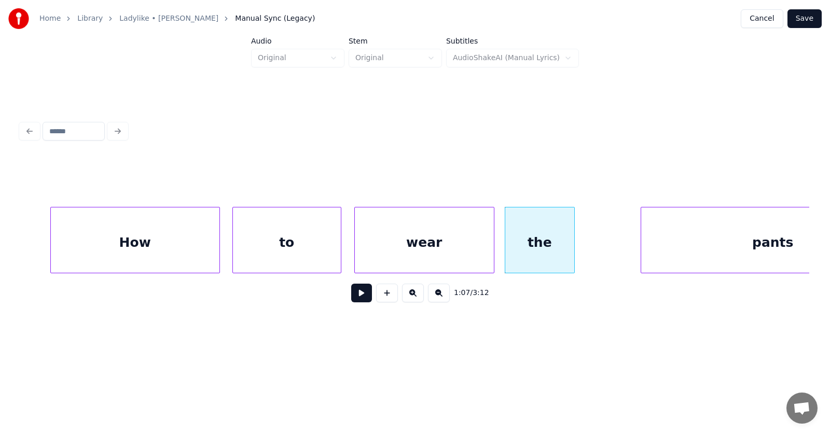
scroll to position [0, 25770]
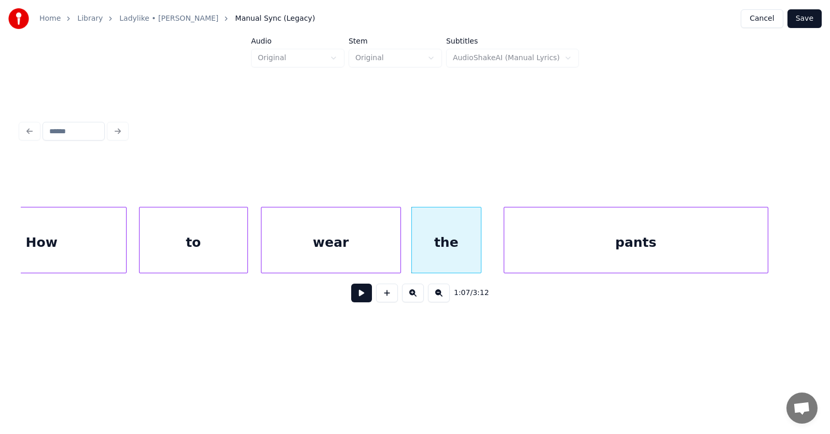
click at [634, 244] on div "pants" at bounding box center [635, 242] width 263 height 71
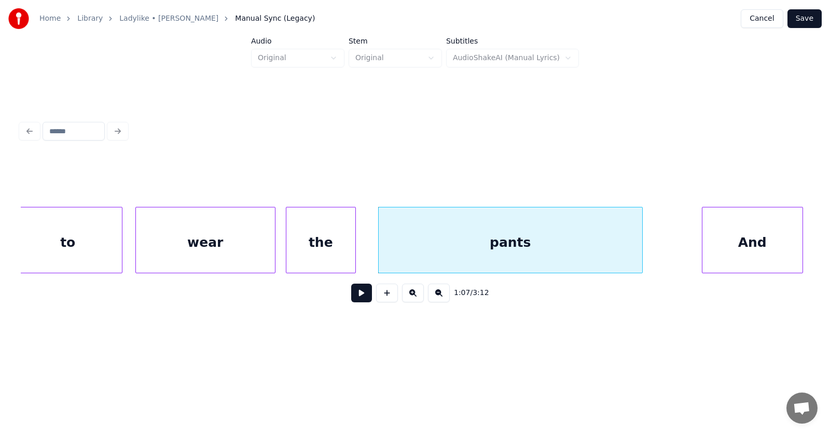
scroll to position [0, 26047]
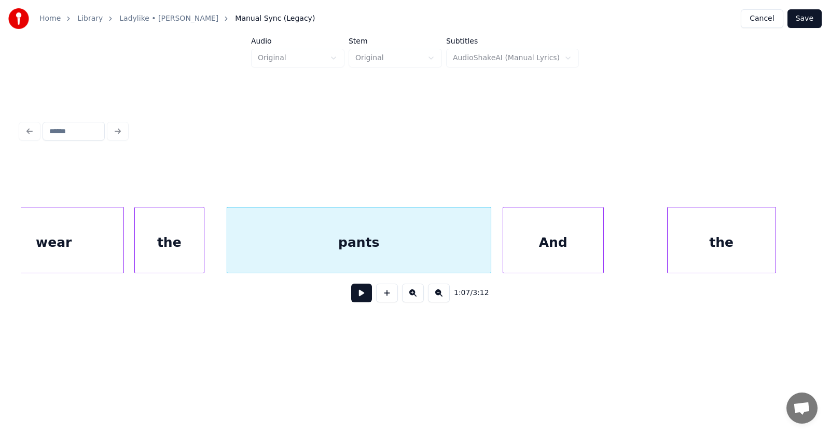
click at [521, 253] on div "And" at bounding box center [553, 242] width 100 height 71
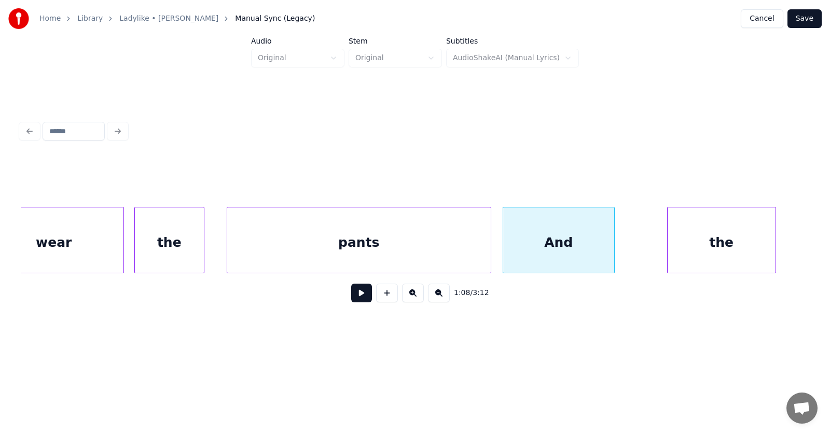
click at [614, 246] on div at bounding box center [612, 239] width 3 height 65
click at [701, 247] on div "the" at bounding box center [700, 242] width 108 height 71
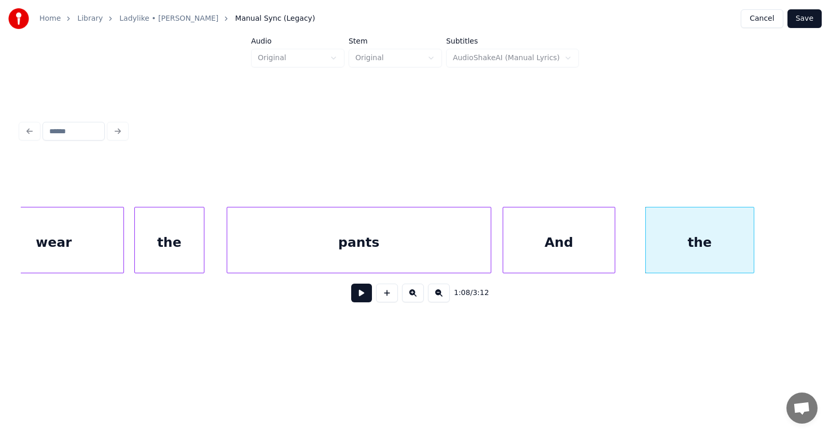
scroll to position [0, 26400]
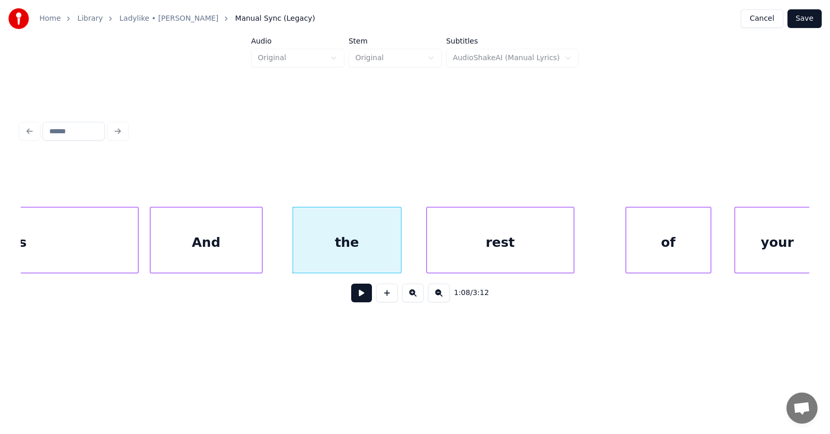
click at [480, 252] on div "rest" at bounding box center [500, 242] width 147 height 71
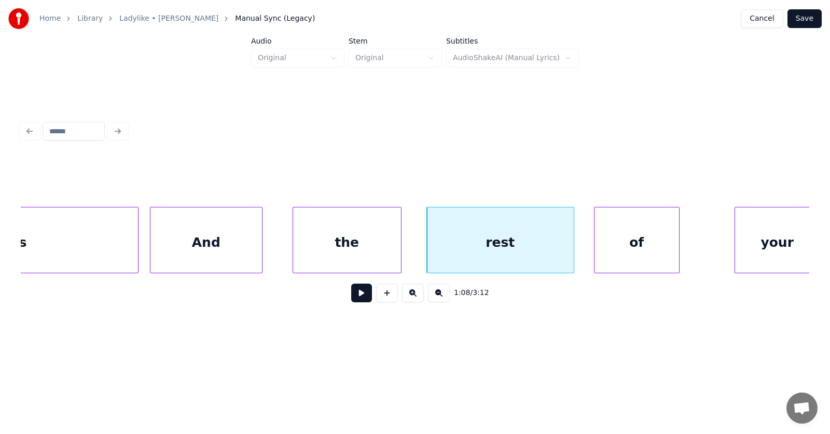
click at [640, 248] on div "of" at bounding box center [636, 242] width 85 height 71
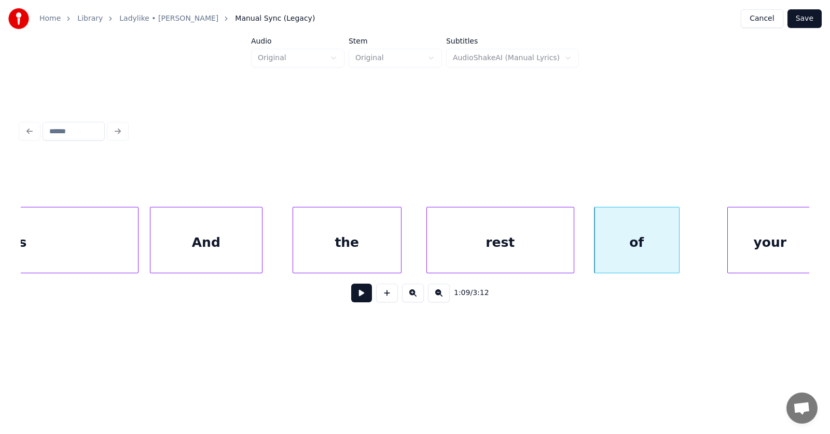
scroll to position [0, 26407]
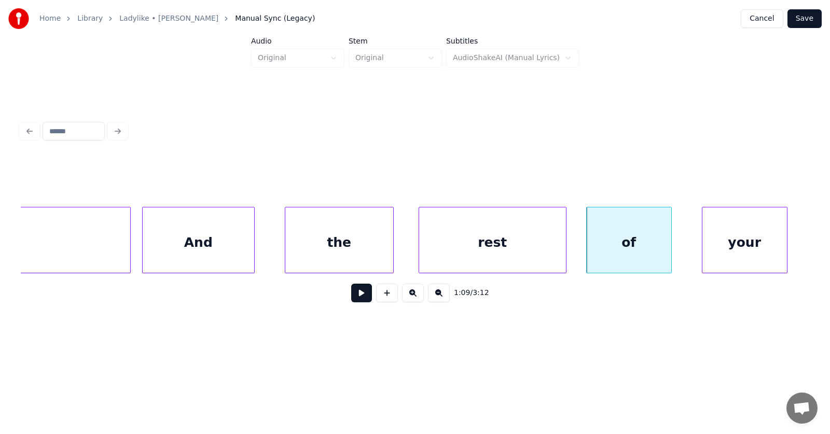
click at [751, 243] on div "your" at bounding box center [744, 242] width 85 height 71
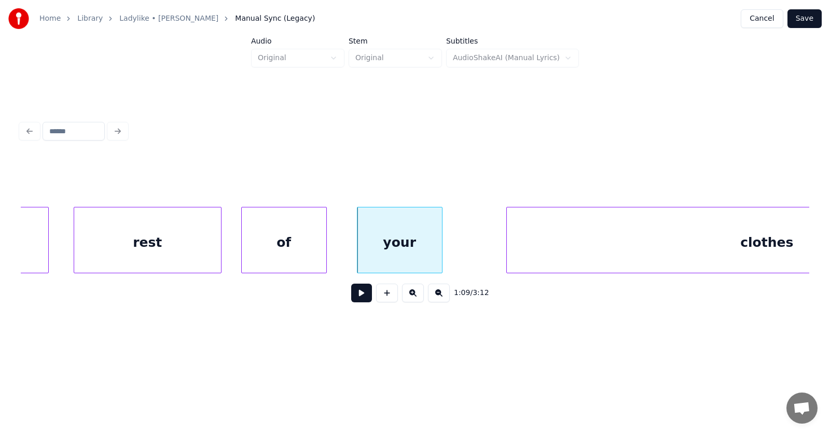
scroll to position [0, 26967]
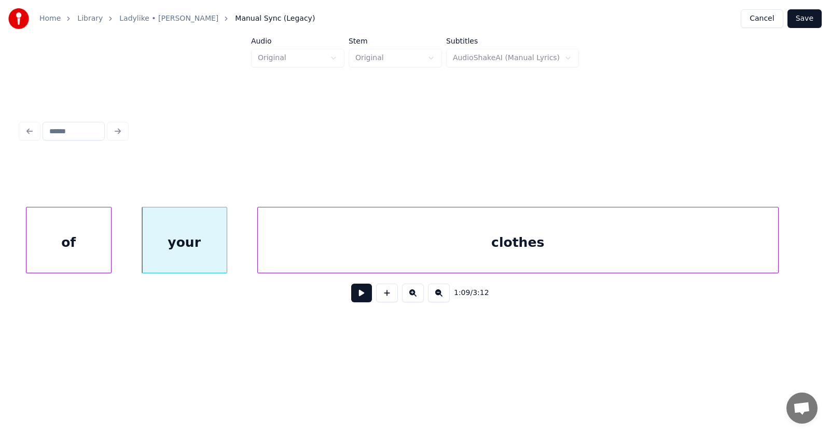
click at [559, 243] on div "clothes" at bounding box center [518, 242] width 520 height 71
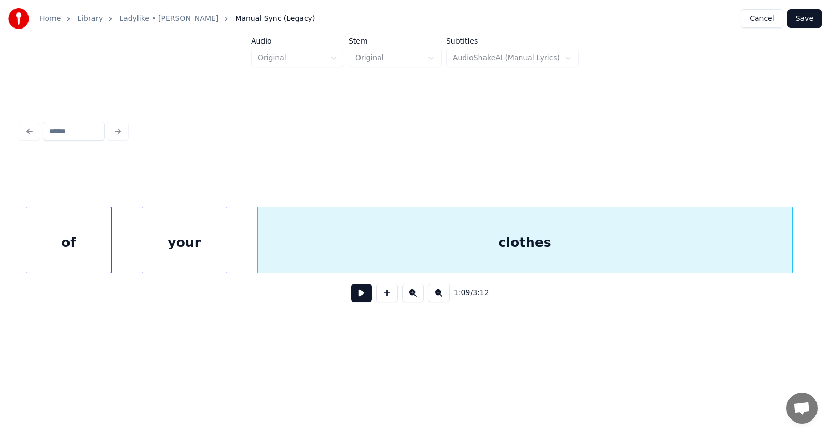
click at [792, 239] on div at bounding box center [790, 239] width 3 height 65
click at [351, 295] on button at bounding box center [361, 293] width 21 height 19
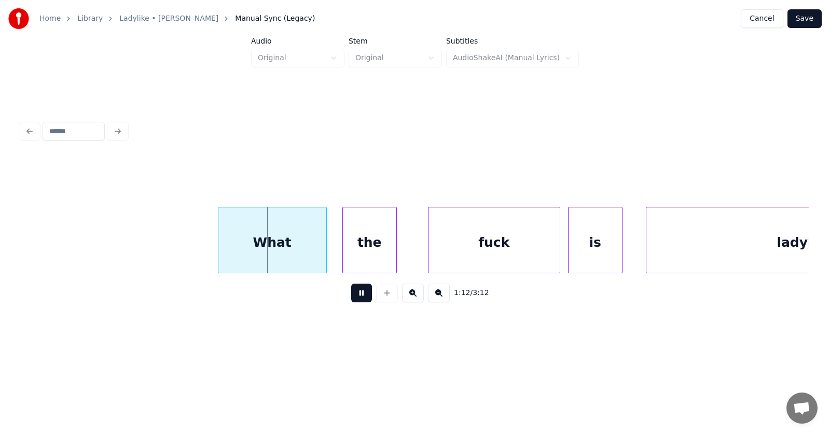
click at [351, 295] on button at bounding box center [361, 293] width 21 height 19
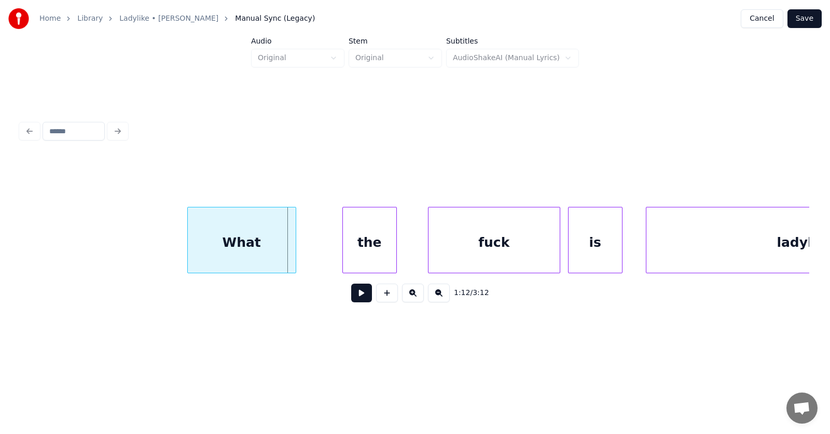
click at [246, 237] on div "What" at bounding box center [242, 242] width 108 height 71
click at [157, 250] on div at bounding box center [155, 239] width 3 height 65
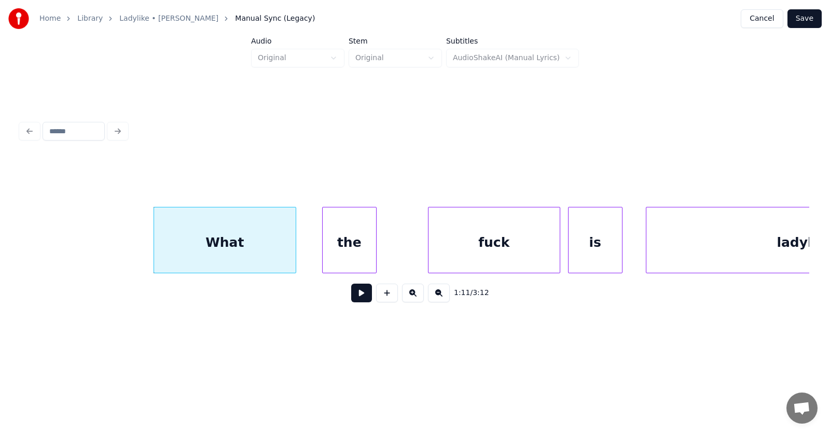
click at [344, 251] on div "the" at bounding box center [349, 242] width 53 height 71
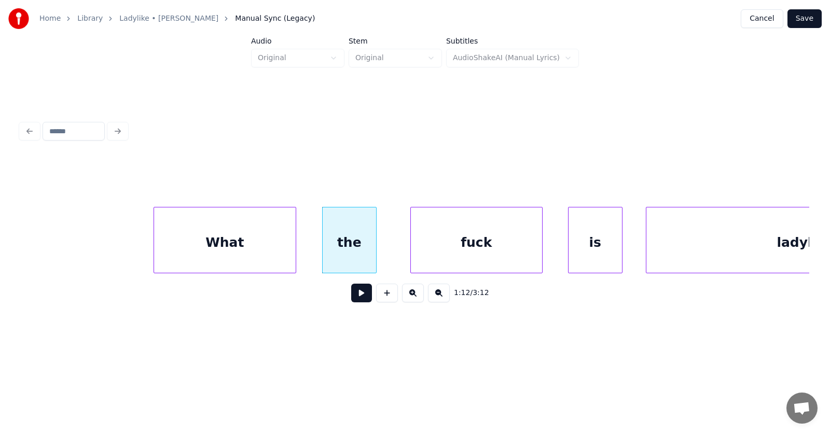
click at [442, 249] on div "fuck" at bounding box center [476, 242] width 131 height 71
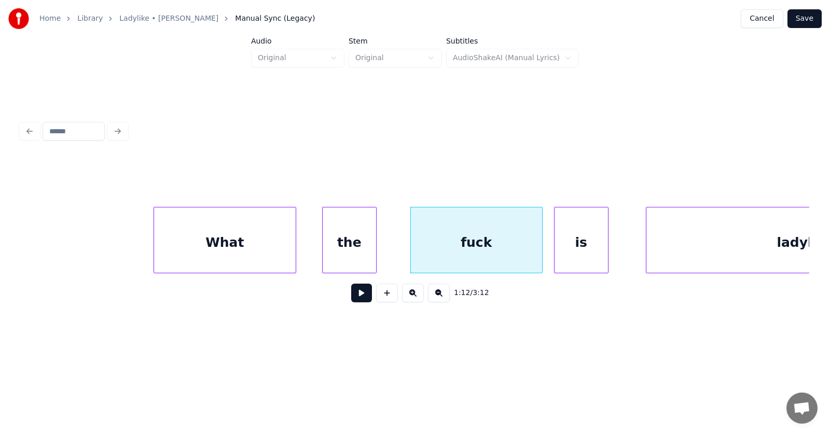
click at [576, 247] on div "is" at bounding box center [580, 242] width 53 height 71
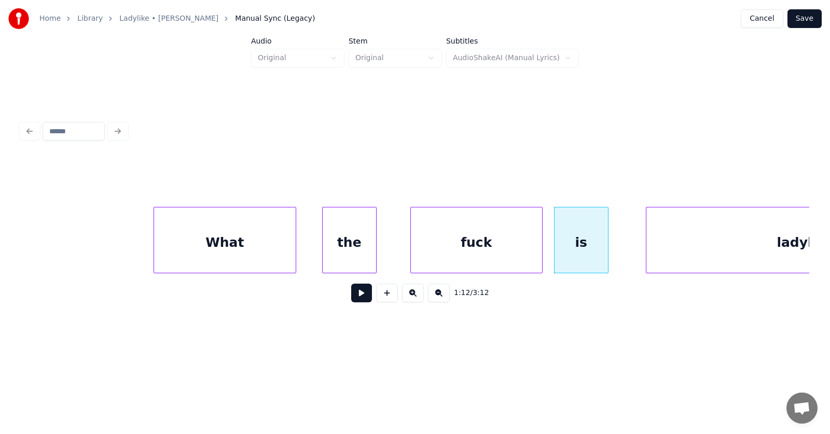
scroll to position [0, 27909]
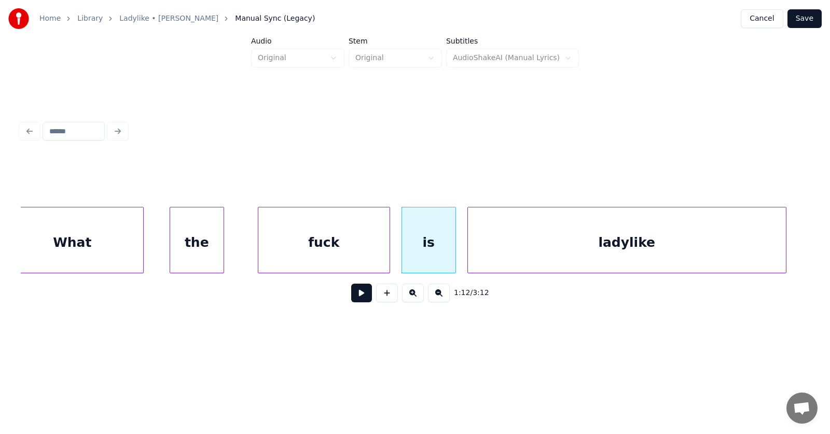
click at [653, 256] on div "ladylike" at bounding box center [627, 242] width 318 height 71
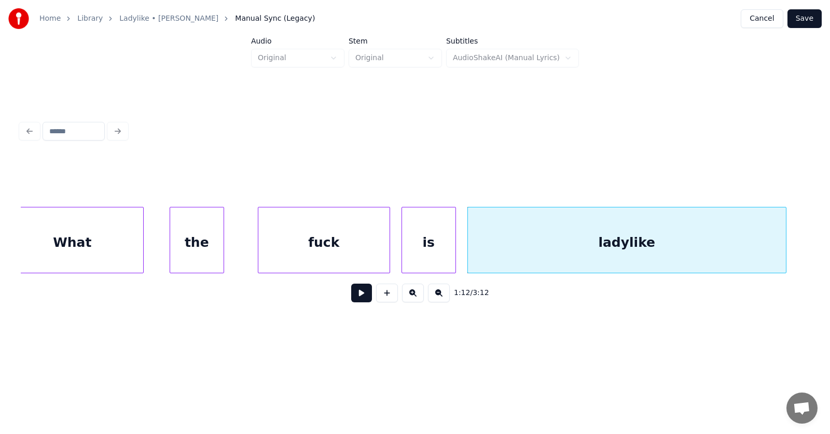
click at [352, 297] on button at bounding box center [361, 293] width 21 height 19
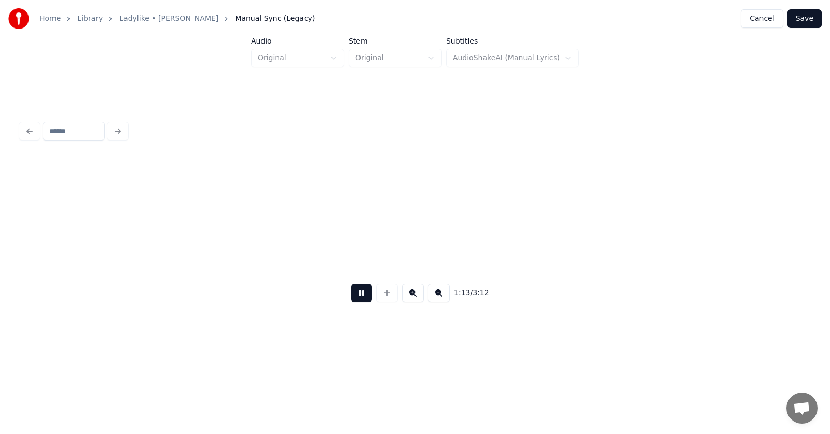
scroll to position [0, 28698]
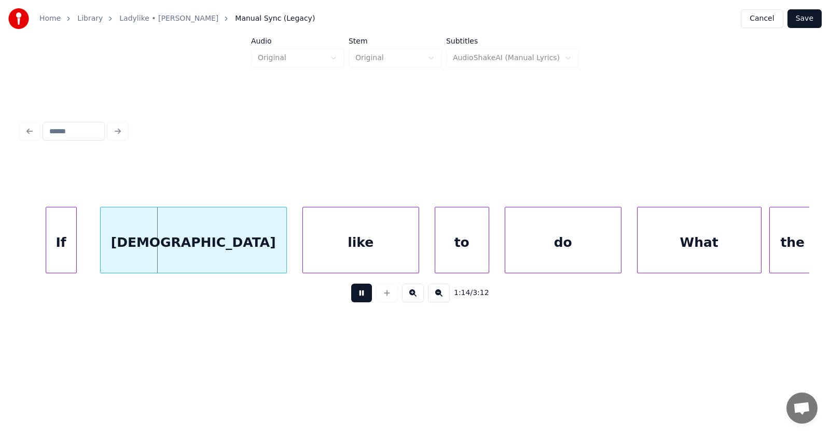
click at [352, 297] on button at bounding box center [361, 293] width 21 height 19
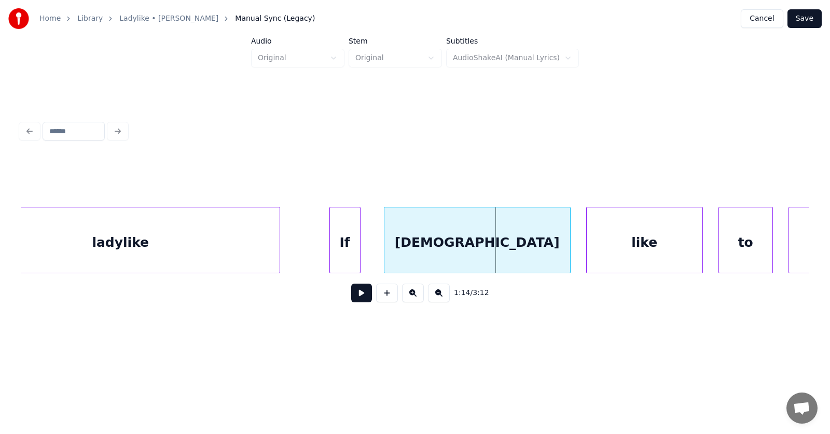
scroll to position [0, 28314]
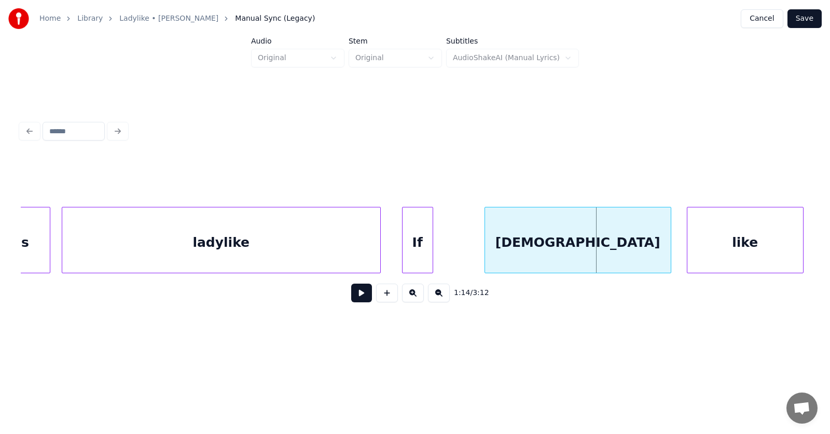
click at [413, 250] on div "If" at bounding box center [417, 242] width 30 height 71
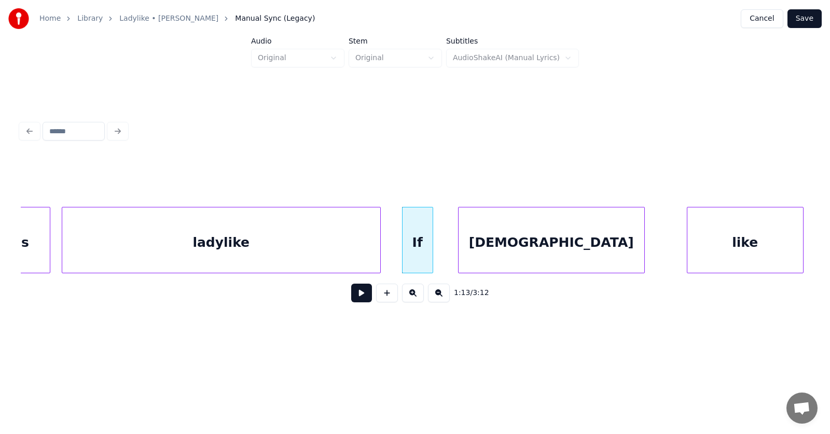
click at [501, 258] on div "[DEMOGRAPHIC_DATA]" at bounding box center [551, 242] width 186 height 71
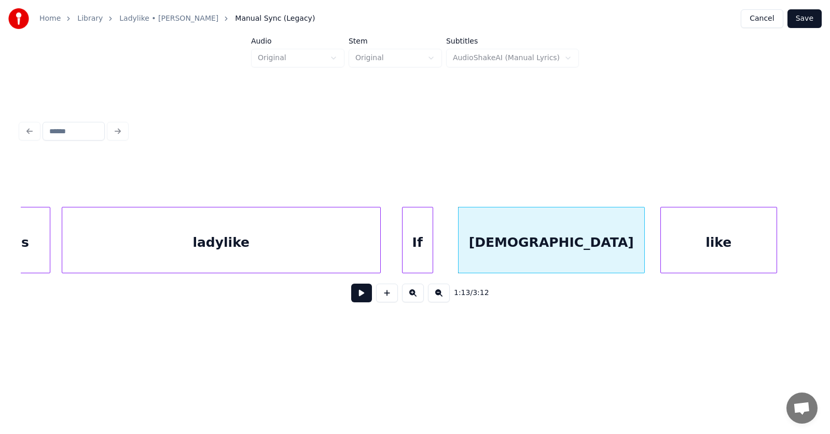
click at [703, 245] on div "like" at bounding box center [719, 242] width 116 height 71
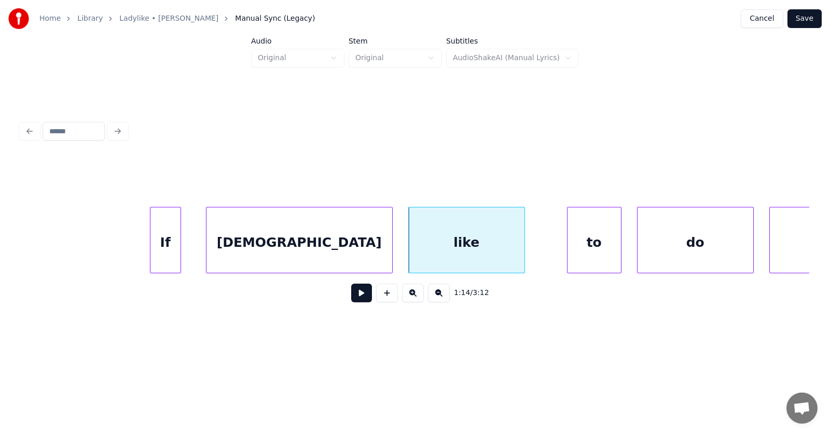
scroll to position [0, 28717]
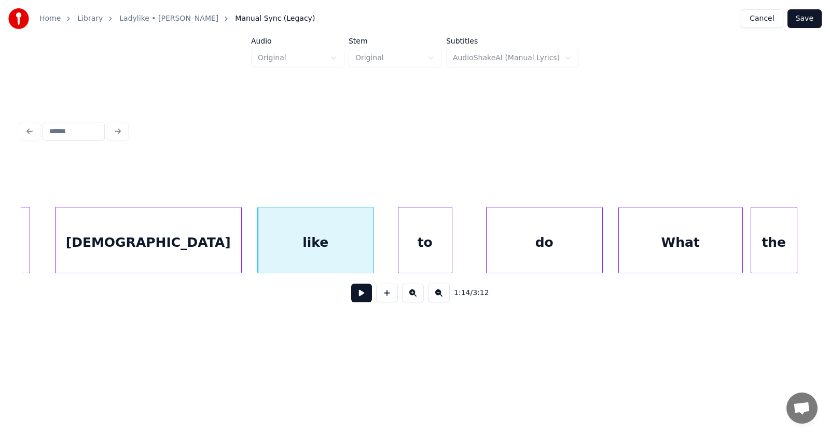
click at [422, 248] on div "to" at bounding box center [424, 242] width 53 height 71
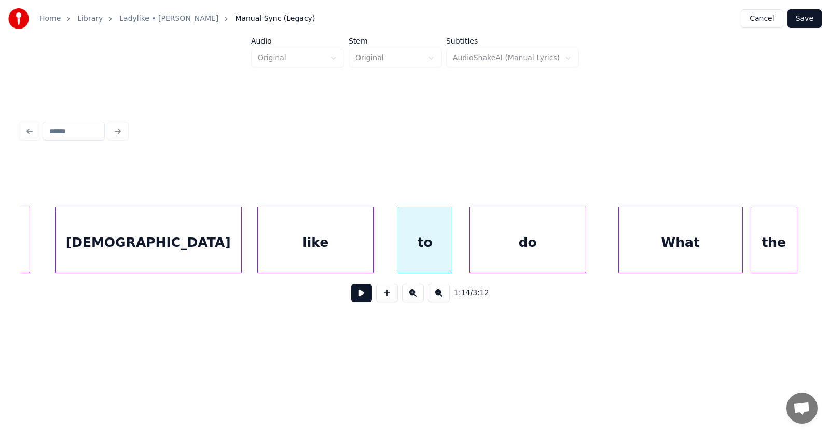
click at [502, 257] on div "do" at bounding box center [528, 242] width 116 height 71
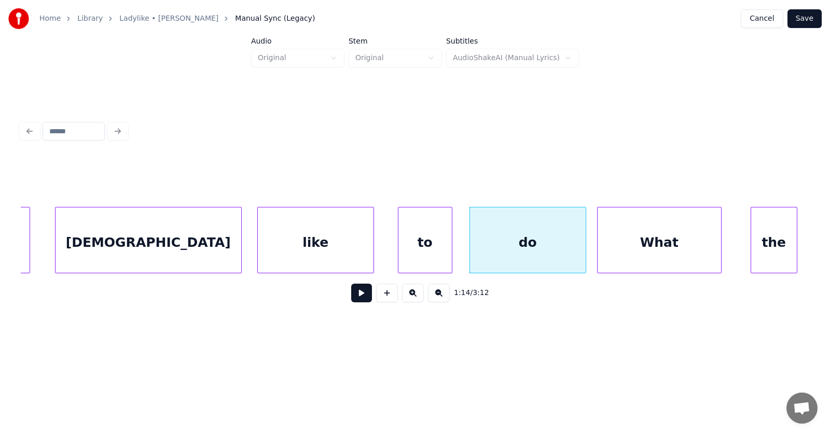
click at [620, 259] on div "What" at bounding box center [658, 242] width 123 height 71
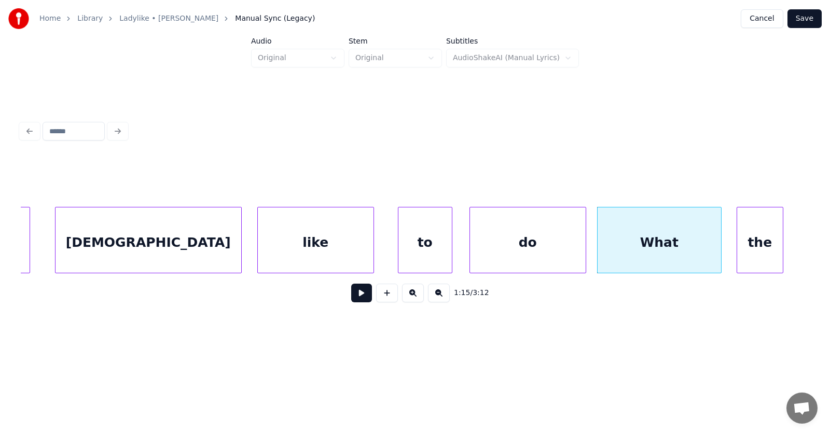
click at [741, 248] on div "the" at bounding box center [760, 242] width 46 height 71
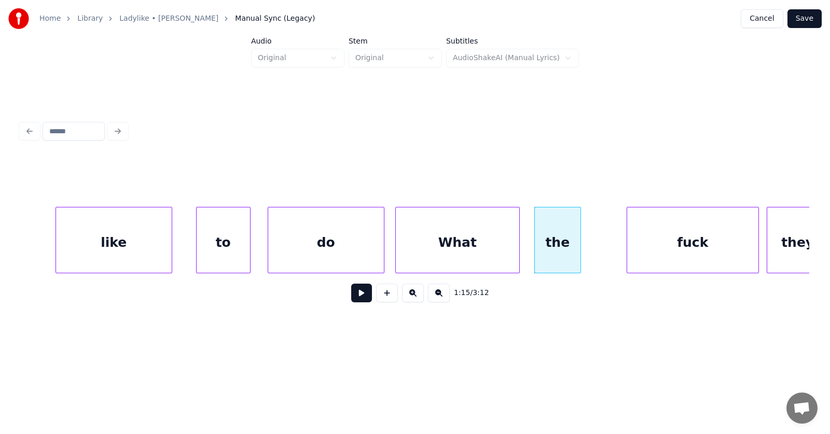
scroll to position [0, 29019]
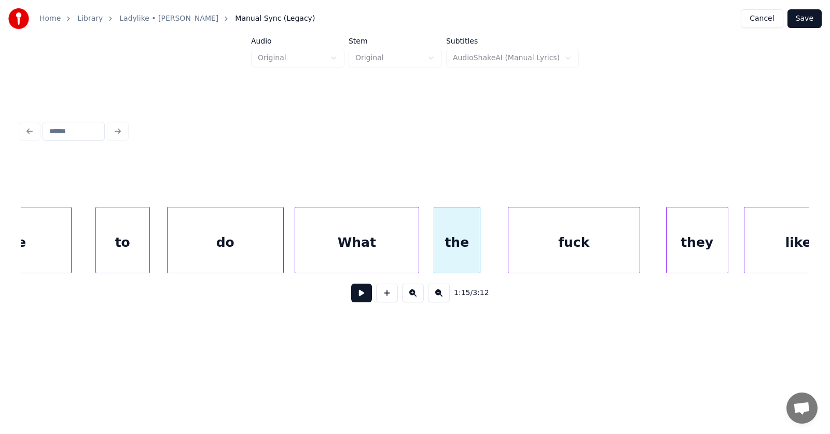
click at [551, 248] on div "fuck" at bounding box center [573, 242] width 131 height 71
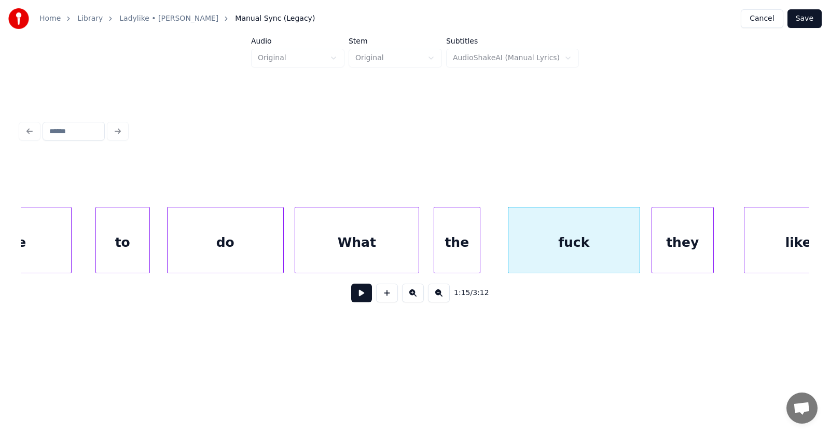
click at [681, 240] on div "they" at bounding box center [682, 242] width 61 height 71
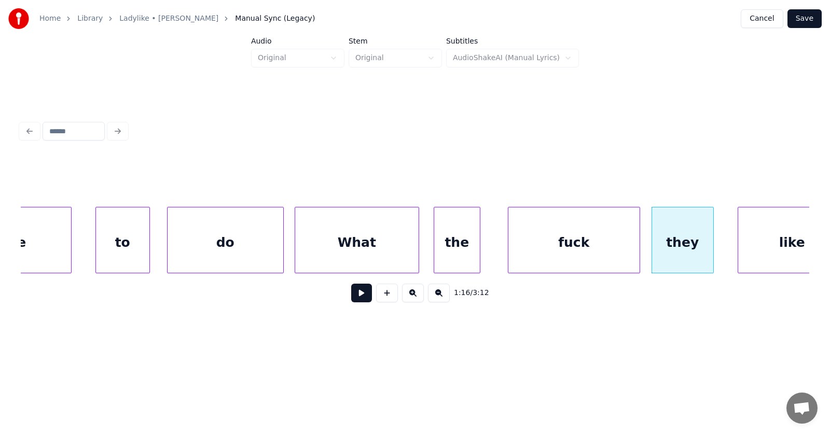
scroll to position [0, 29059]
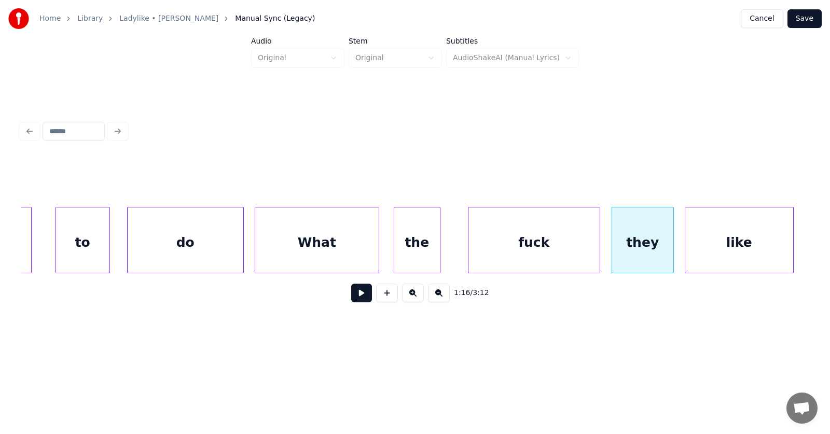
click at [747, 242] on div "like" at bounding box center [739, 242] width 108 height 71
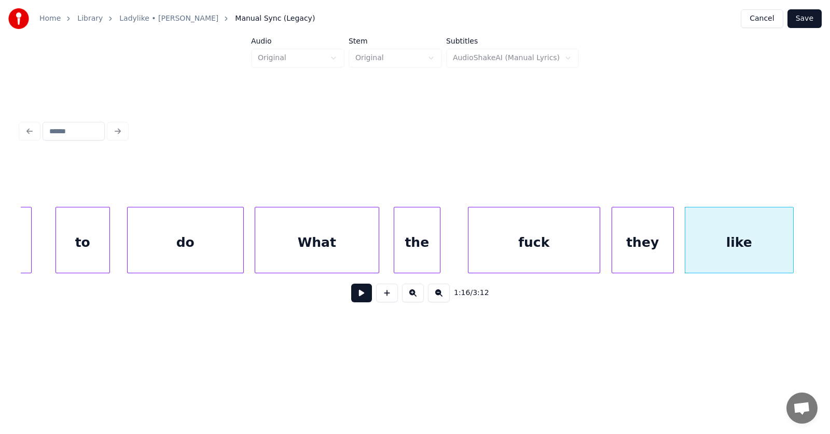
click at [351, 299] on button at bounding box center [361, 293] width 21 height 19
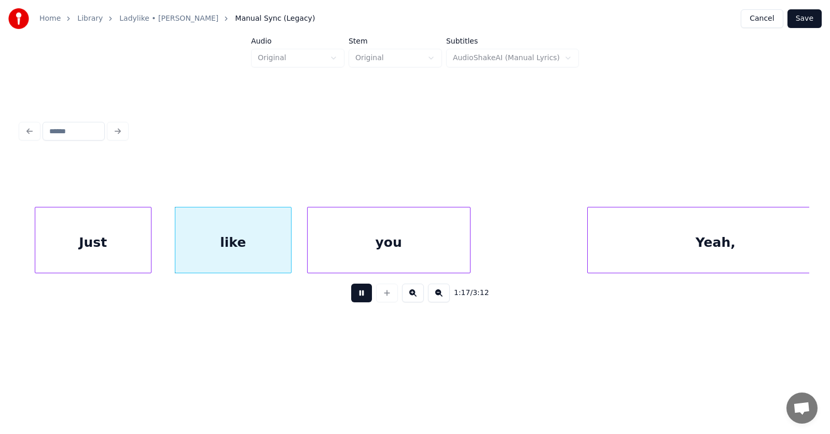
click at [351, 299] on button at bounding box center [361, 293] width 21 height 19
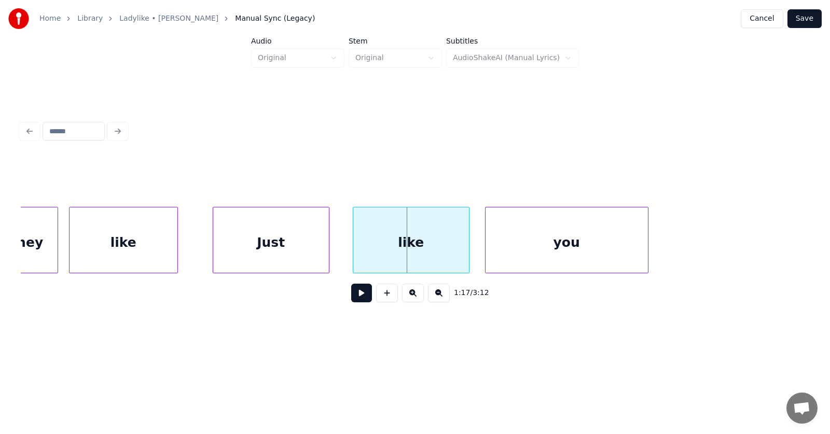
scroll to position [0, 29574]
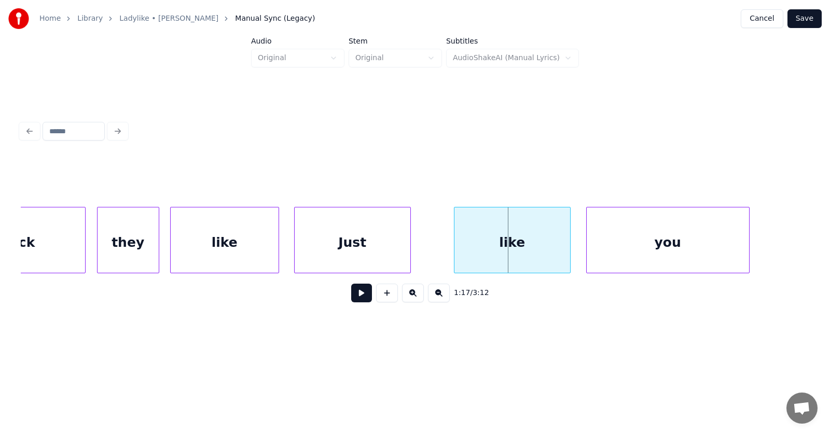
click at [325, 247] on div "Just" at bounding box center [353, 242] width 116 height 71
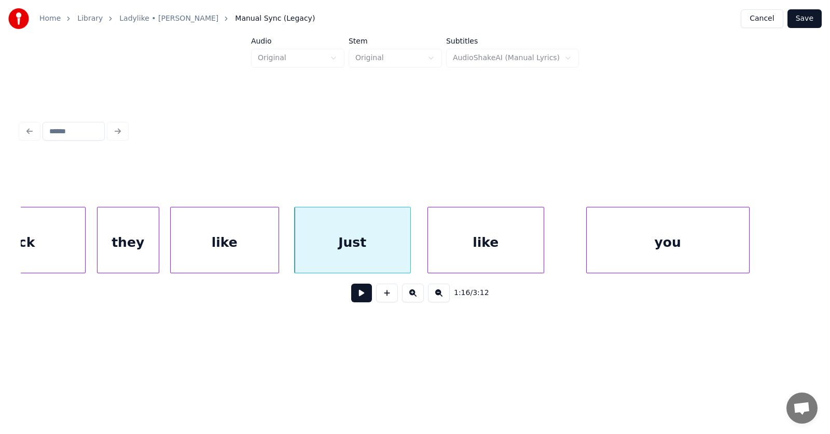
click at [454, 241] on div "like" at bounding box center [486, 242] width 116 height 71
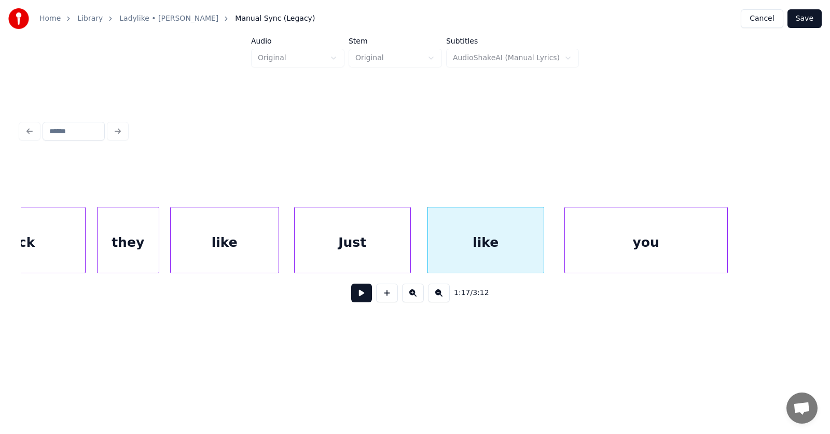
click at [587, 245] on div "you" at bounding box center [646, 242] width 162 height 71
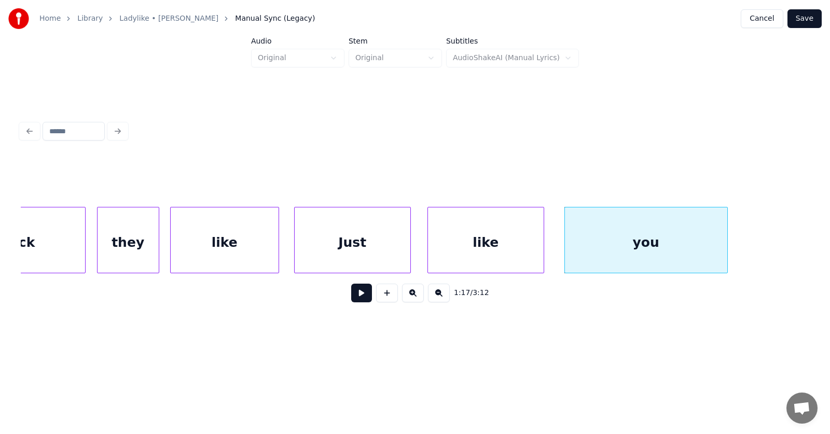
click at [357, 300] on button at bounding box center [361, 293] width 21 height 19
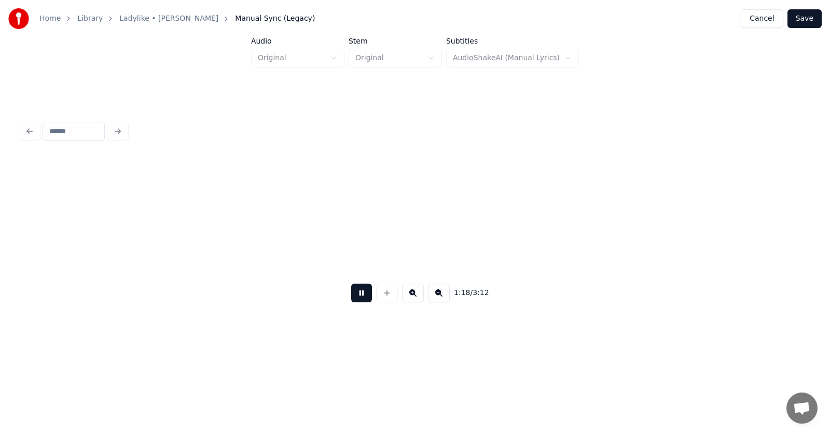
scroll to position [0, 30366]
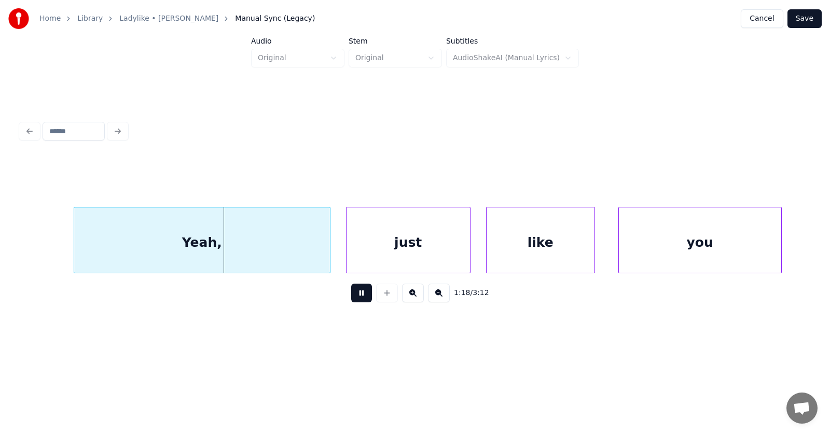
click at [357, 300] on button at bounding box center [361, 293] width 21 height 19
click at [251, 249] on div "Yeah," at bounding box center [187, 242] width 256 height 71
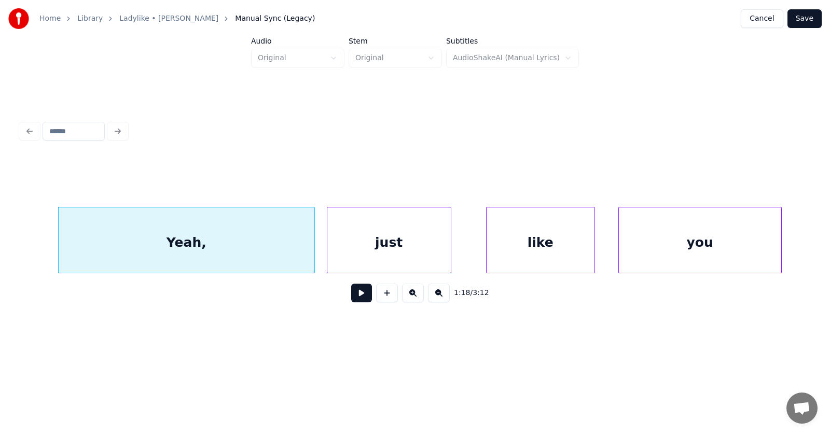
click at [394, 243] on div "just" at bounding box center [388, 242] width 123 height 71
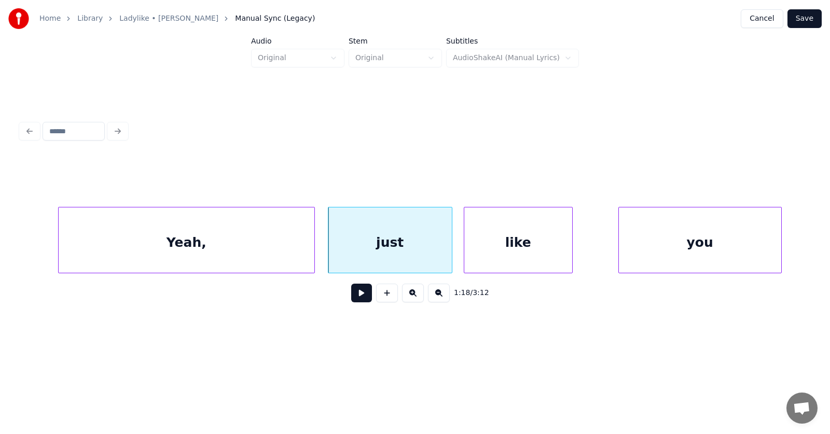
click at [482, 248] on div "like" at bounding box center [518, 242] width 108 height 71
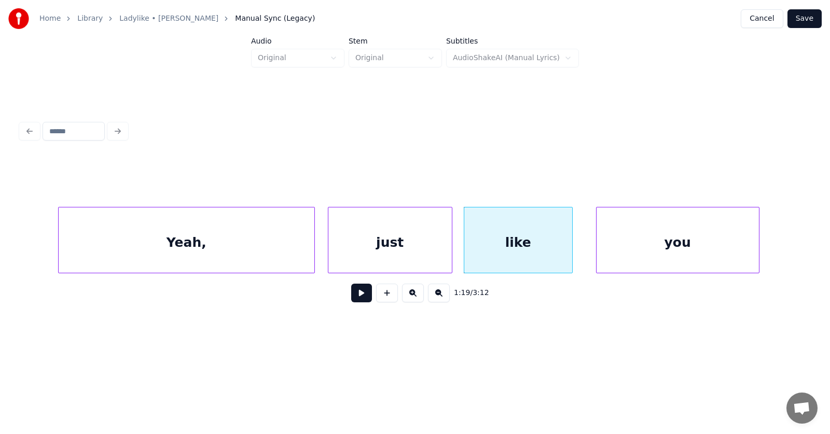
click at [628, 244] on div "you" at bounding box center [677, 242] width 162 height 71
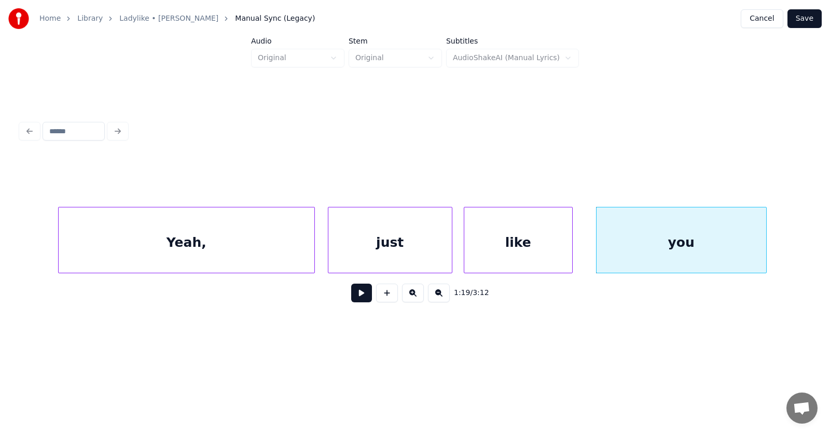
click at [763, 244] on div at bounding box center [764, 239] width 3 height 65
click at [360, 295] on button at bounding box center [361, 293] width 21 height 19
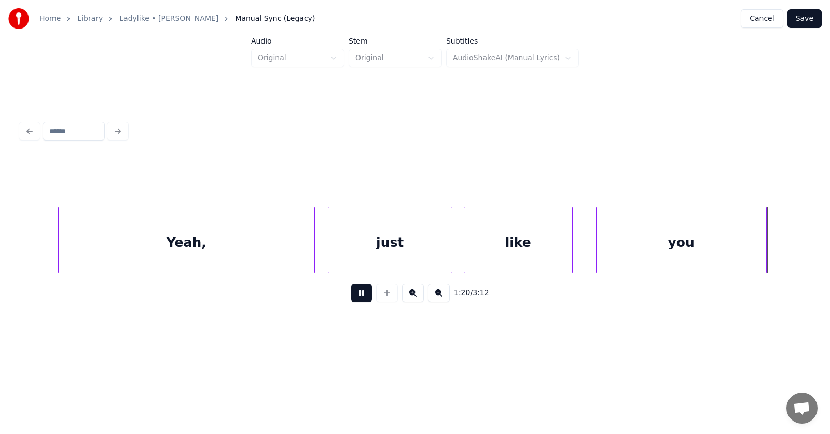
scroll to position [0, 31156]
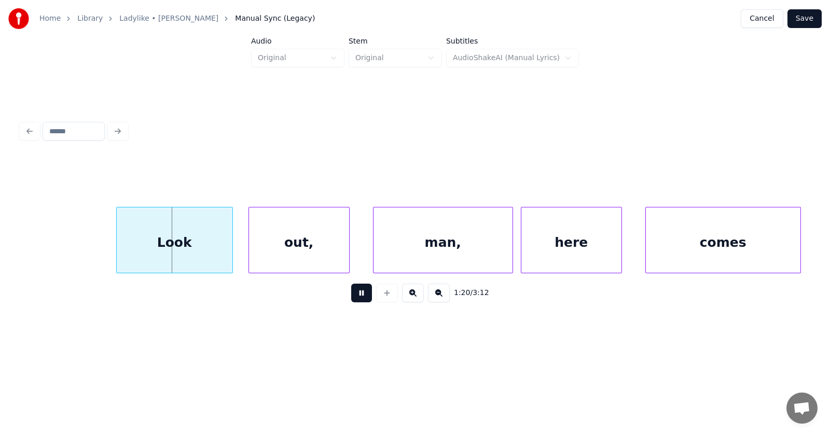
click at [360, 295] on button at bounding box center [361, 293] width 21 height 19
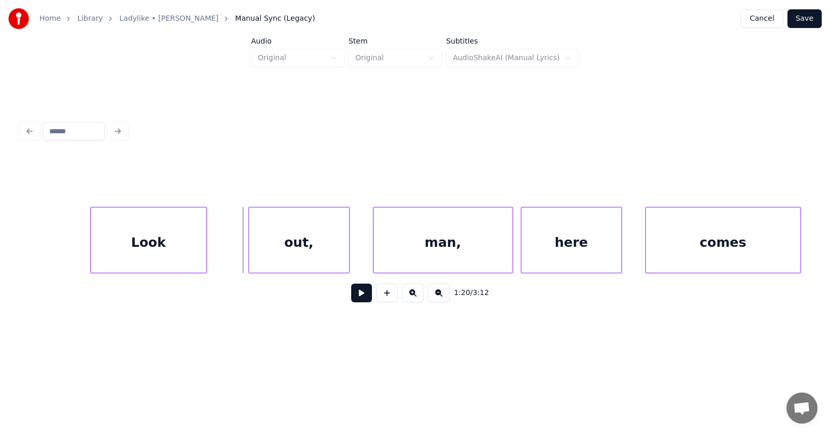
click at [168, 250] on div "Look" at bounding box center [149, 242] width 116 height 71
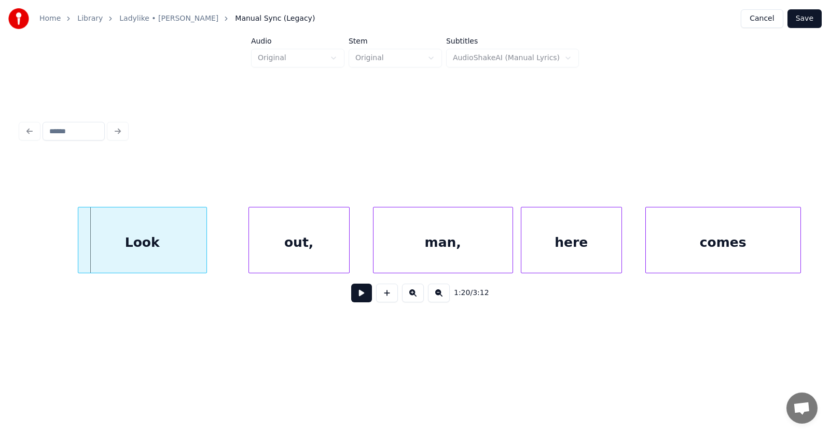
click at [78, 251] on div at bounding box center [79, 239] width 3 height 65
click at [257, 251] on div "out," at bounding box center [276, 242] width 100 height 71
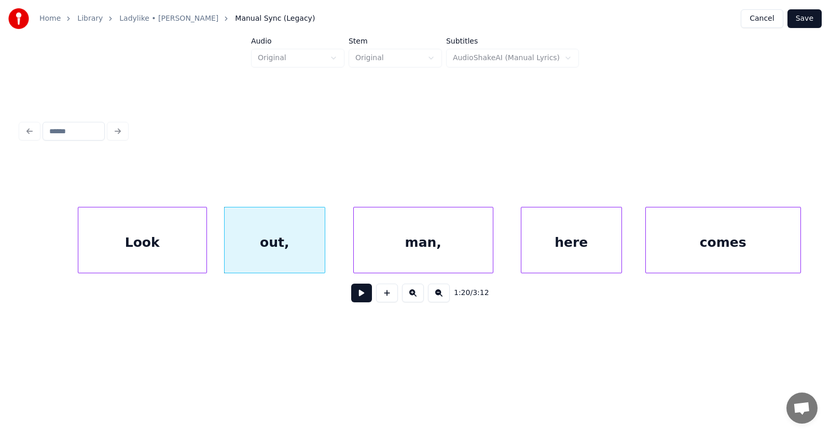
click at [413, 248] on div "man," at bounding box center [423, 242] width 139 height 71
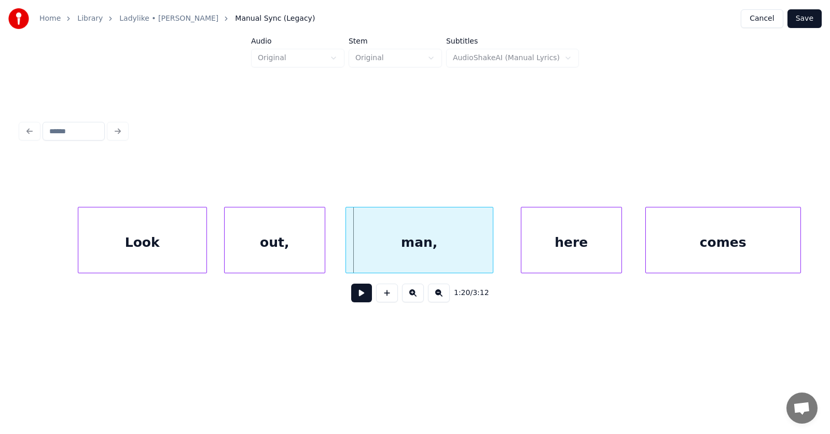
click at [346, 248] on div at bounding box center [347, 239] width 3 height 65
click at [544, 255] on div "here" at bounding box center [554, 242] width 100 height 71
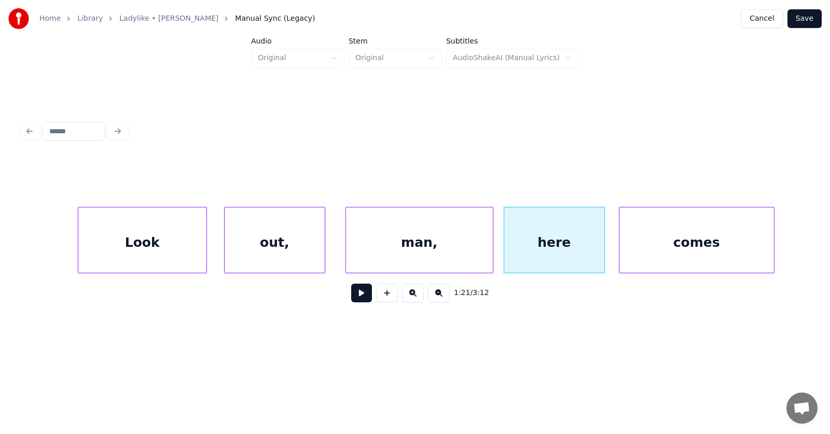
click at [675, 255] on div "comes" at bounding box center [696, 242] width 155 height 71
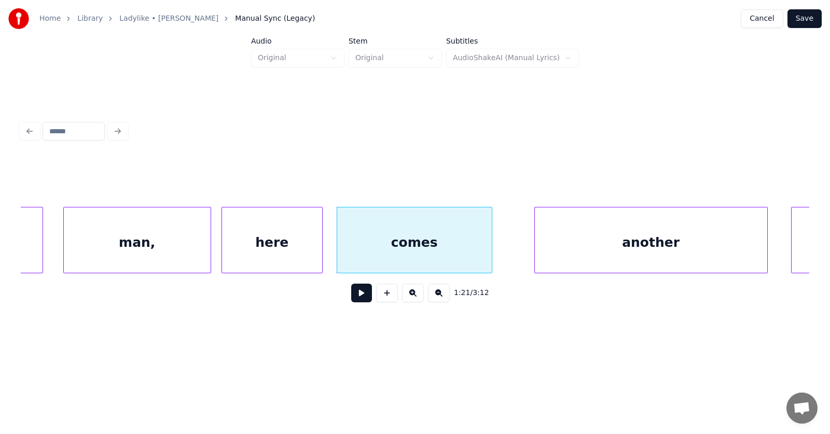
scroll to position [0, 31488]
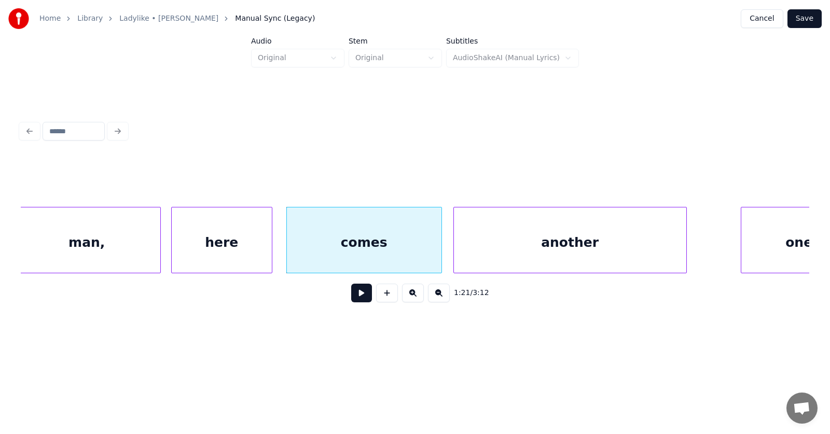
click at [504, 250] on div "another" at bounding box center [570, 242] width 232 height 71
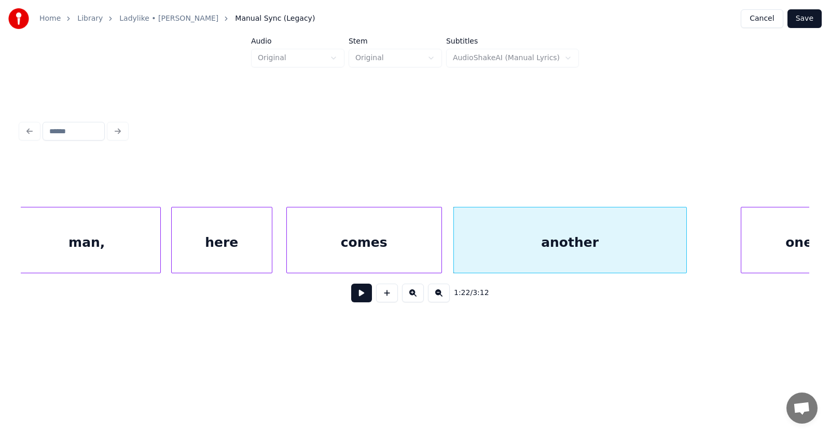
scroll to position [0, 31534]
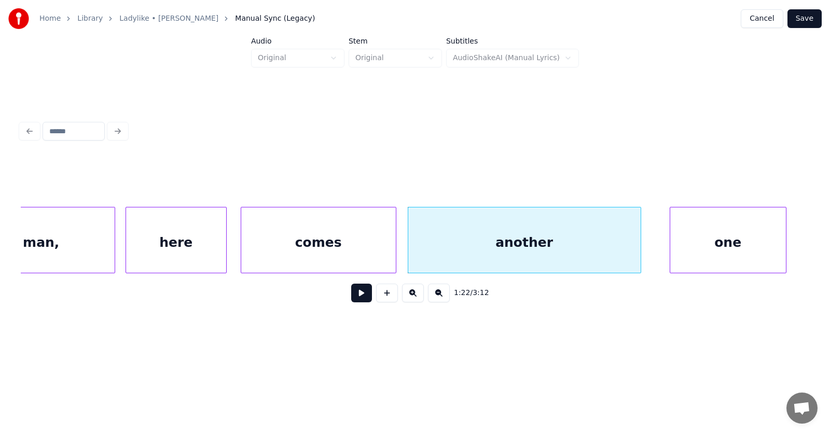
click at [753, 250] on div "one" at bounding box center [728, 242] width 116 height 71
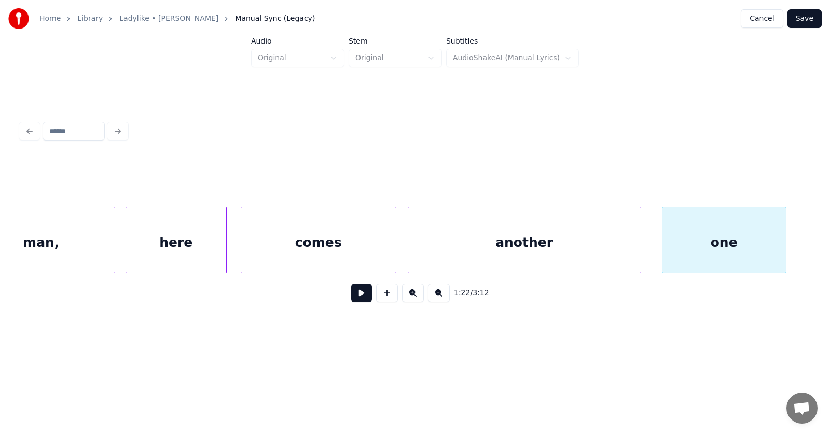
click at [662, 247] on div at bounding box center [663, 239] width 3 height 65
click at [718, 245] on div "one" at bounding box center [722, 242] width 127 height 71
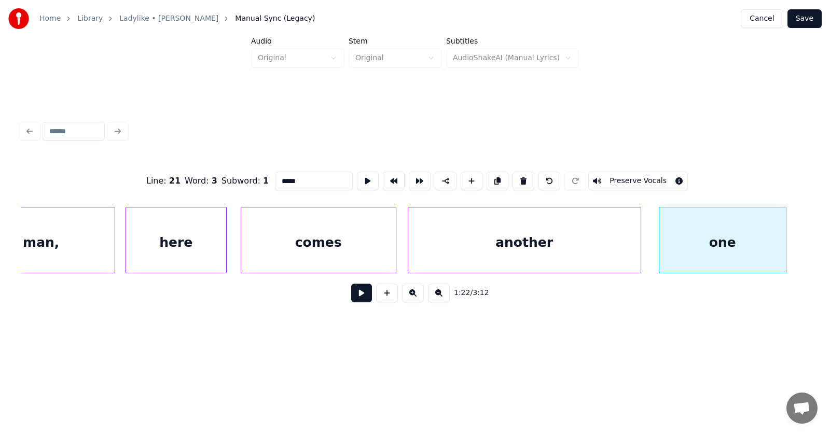
type input "***"
click at [357, 180] on button at bounding box center [368, 181] width 22 height 19
click at [361, 299] on button at bounding box center [361, 293] width 21 height 19
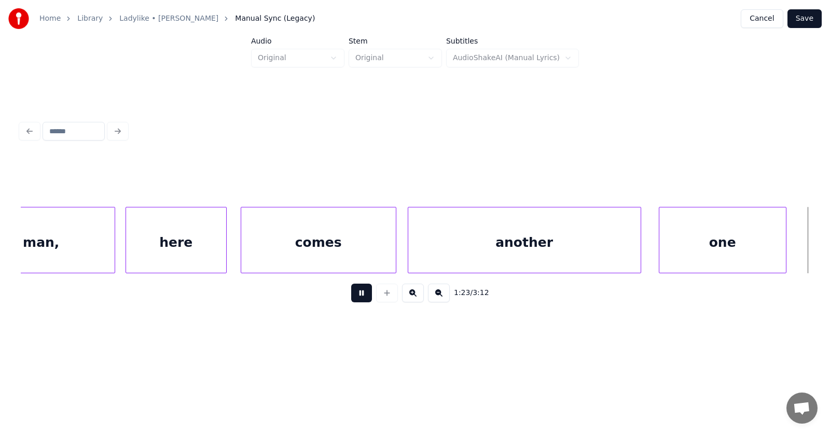
scroll to position [0, 32323]
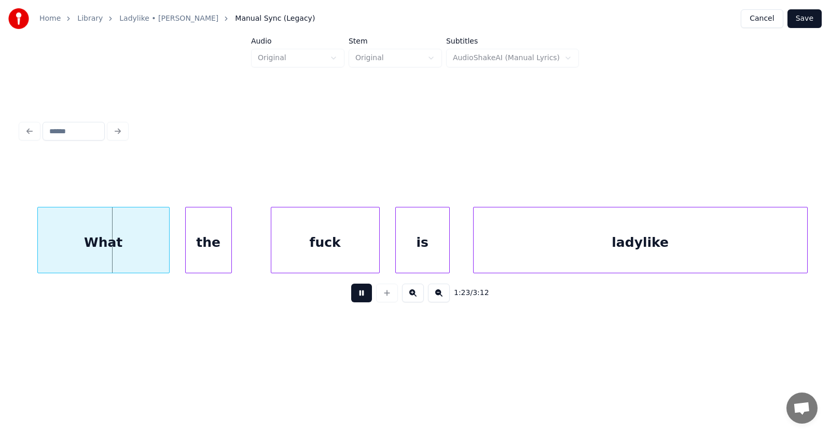
click at [363, 298] on button at bounding box center [361, 293] width 21 height 19
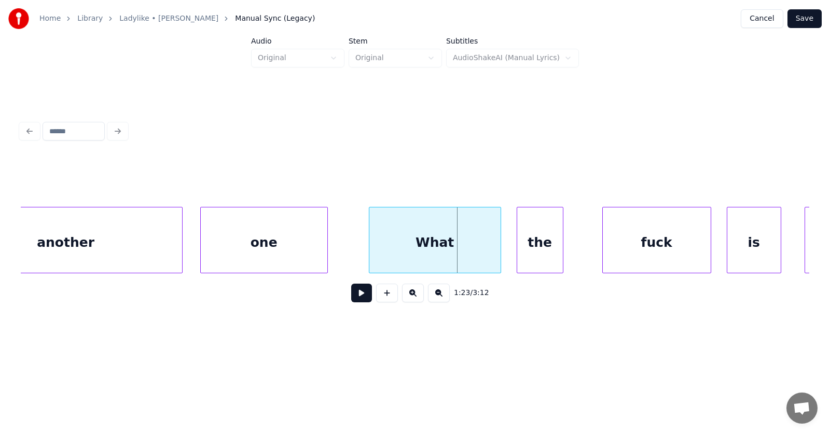
scroll to position [0, 31891]
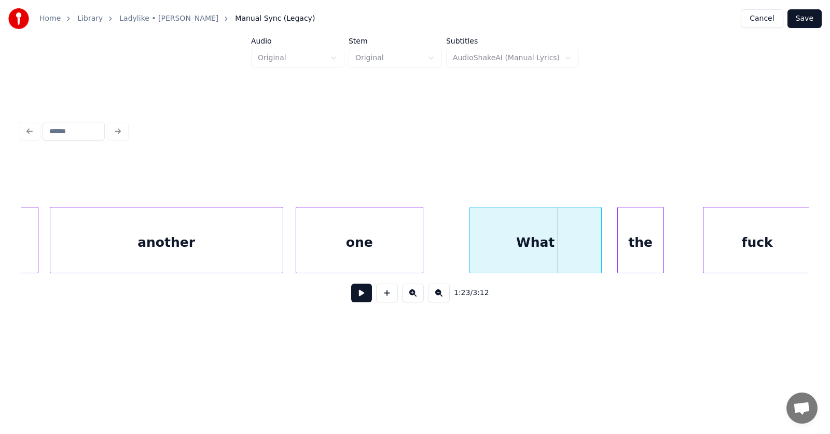
click at [351, 258] on div "one" at bounding box center [359, 242] width 127 height 71
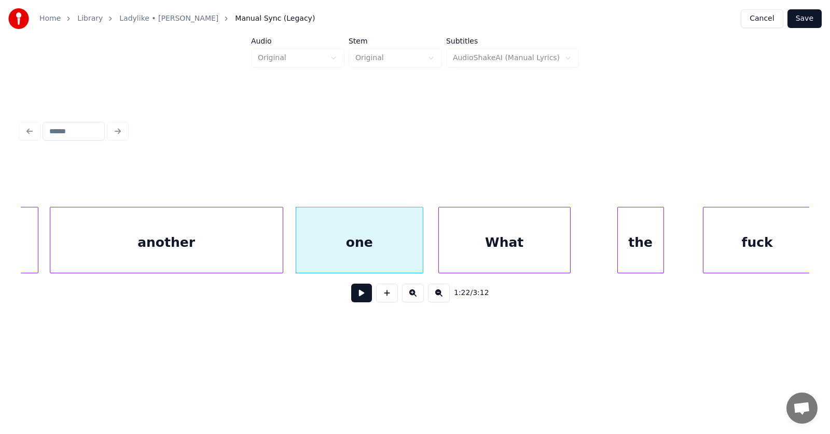
click at [467, 252] on div "What" at bounding box center [504, 242] width 131 height 71
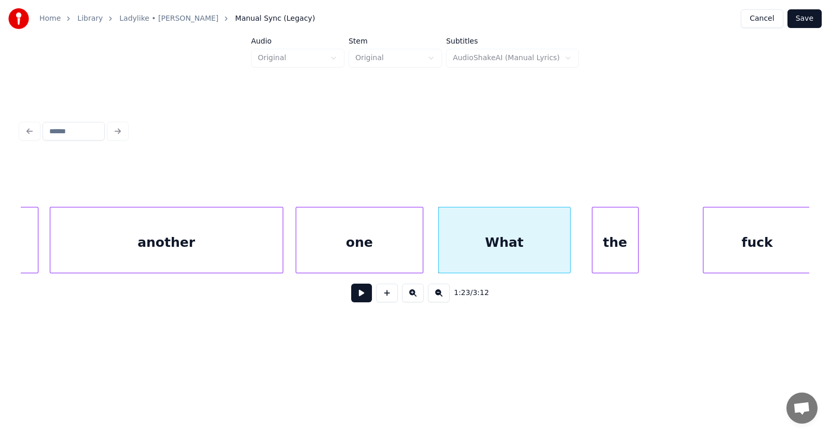
click at [600, 251] on div "the" at bounding box center [615, 242] width 46 height 71
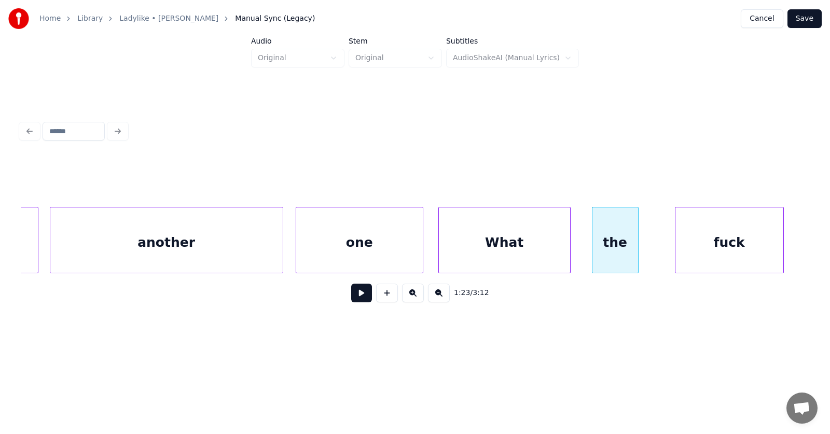
click at [702, 251] on div "fuck" at bounding box center [729, 242] width 108 height 71
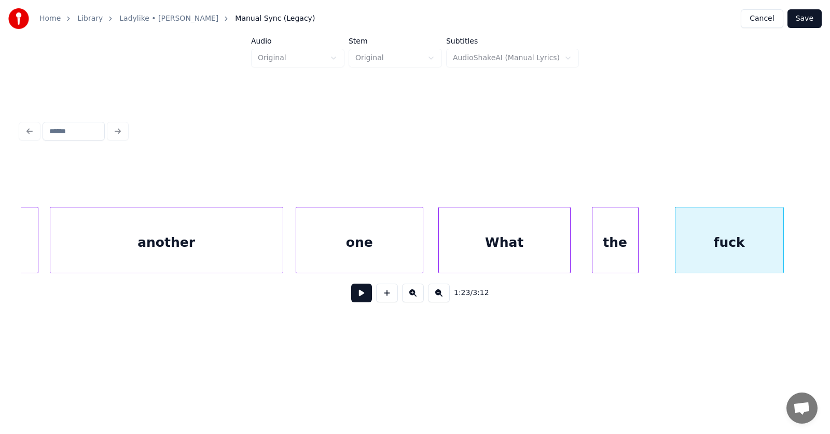
click at [209, 236] on div "another" at bounding box center [166, 242] width 232 height 71
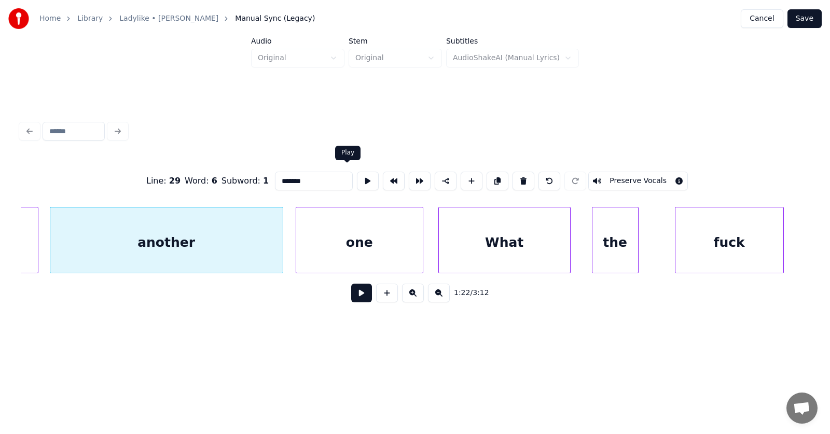
click at [357, 174] on button at bounding box center [368, 181] width 22 height 19
click at [265, 246] on div at bounding box center [266, 239] width 3 height 65
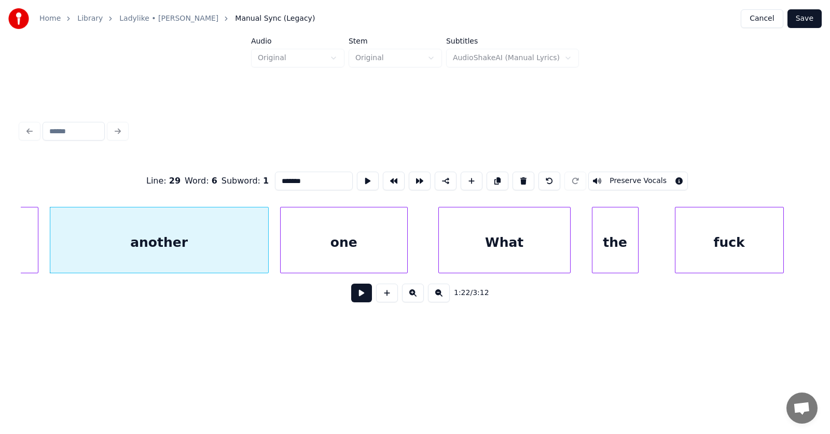
click at [326, 247] on div "one" at bounding box center [344, 242] width 127 height 71
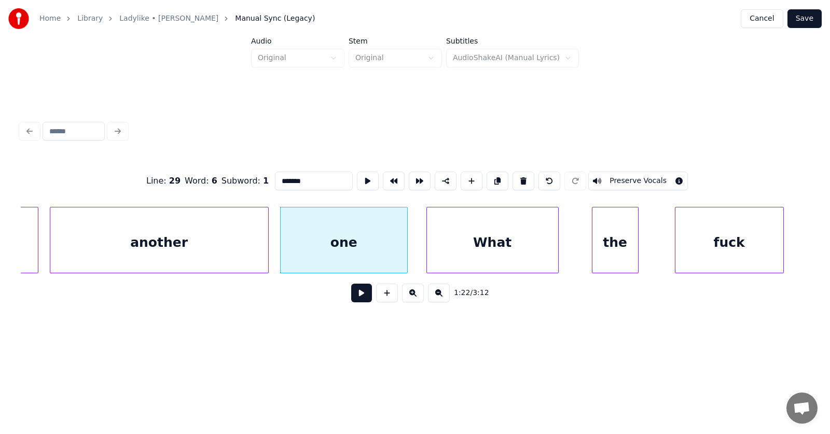
click at [467, 245] on div "What" at bounding box center [492, 242] width 131 height 71
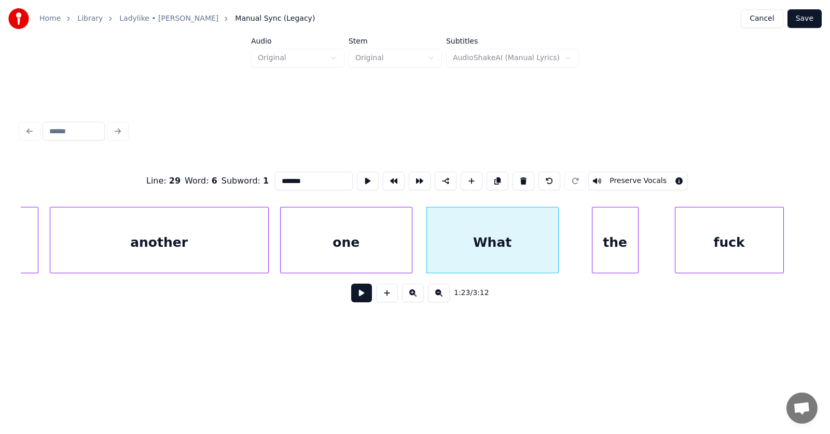
click at [411, 250] on div at bounding box center [410, 239] width 3 height 65
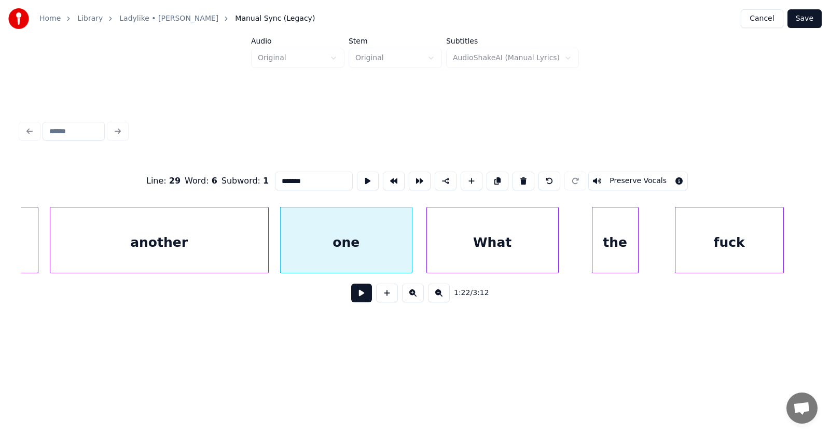
click at [351, 298] on button at bounding box center [361, 293] width 21 height 19
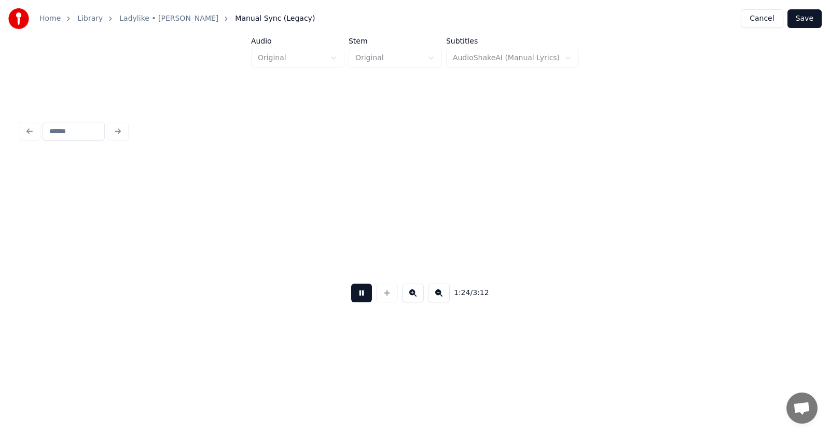
scroll to position [0, 32679]
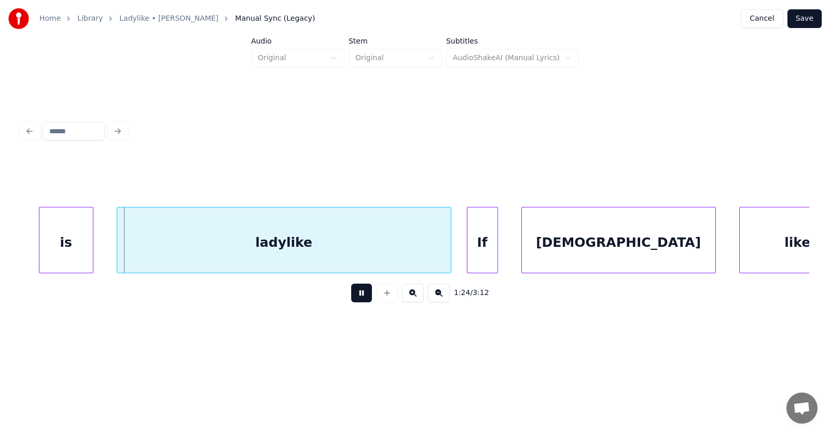
click at [351, 298] on button at bounding box center [361, 293] width 21 height 19
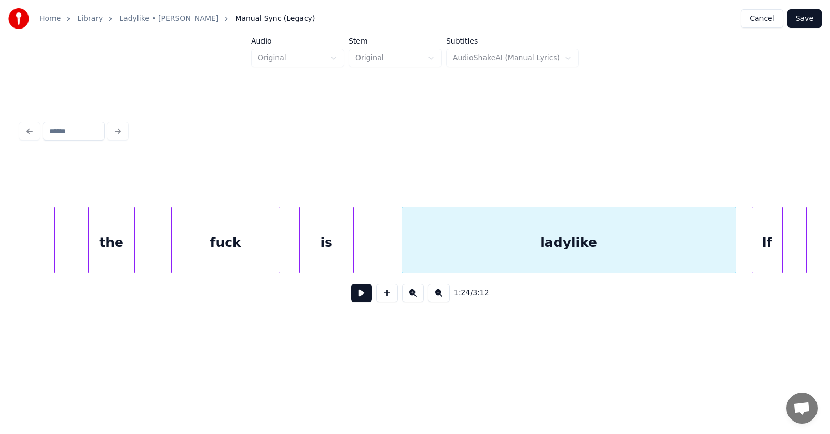
click at [326, 251] on div "is" at bounding box center [326, 242] width 53 height 71
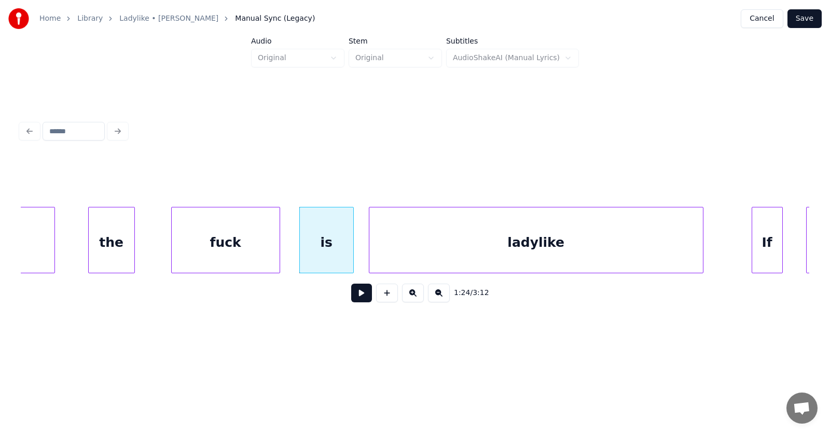
click at [387, 261] on div "ladylike" at bounding box center [535, 242] width 333 height 71
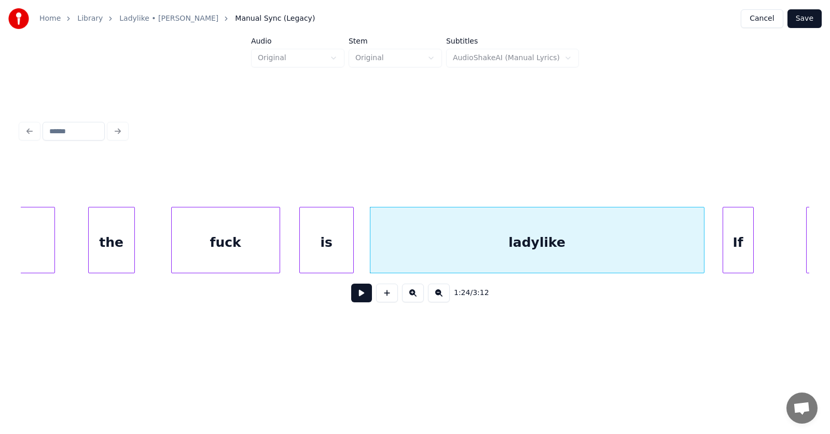
click at [741, 254] on div "If" at bounding box center [738, 242] width 30 height 71
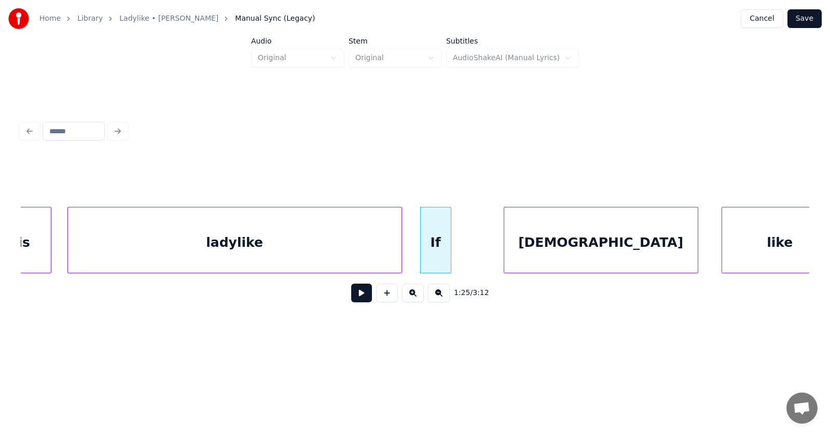
scroll to position [0, 32748]
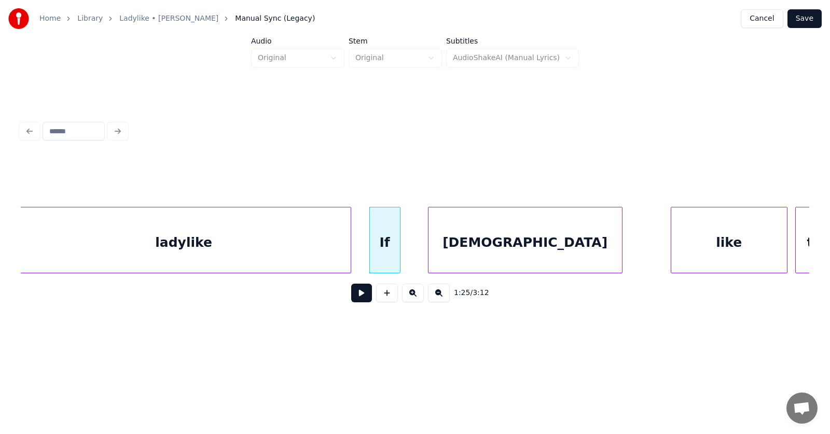
click at [514, 250] on div "[DEMOGRAPHIC_DATA]" at bounding box center [524, 242] width 193 height 71
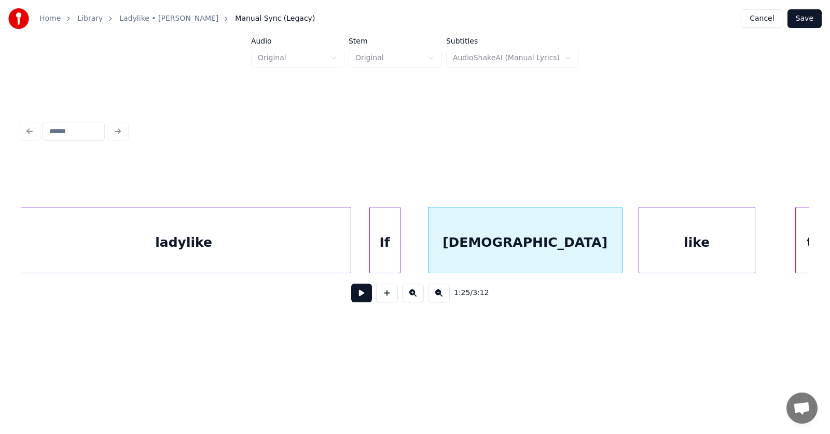
click at [669, 248] on div "like" at bounding box center [697, 242] width 116 height 71
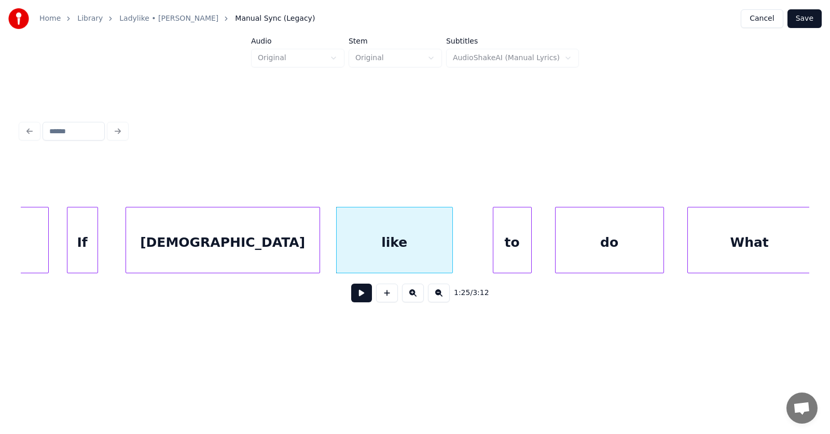
scroll to position [0, 33101]
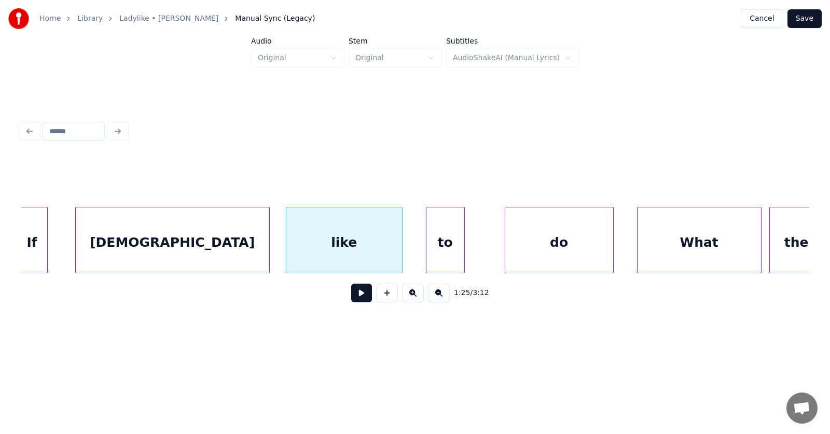
click at [442, 257] on div "to" at bounding box center [445, 242] width 38 height 71
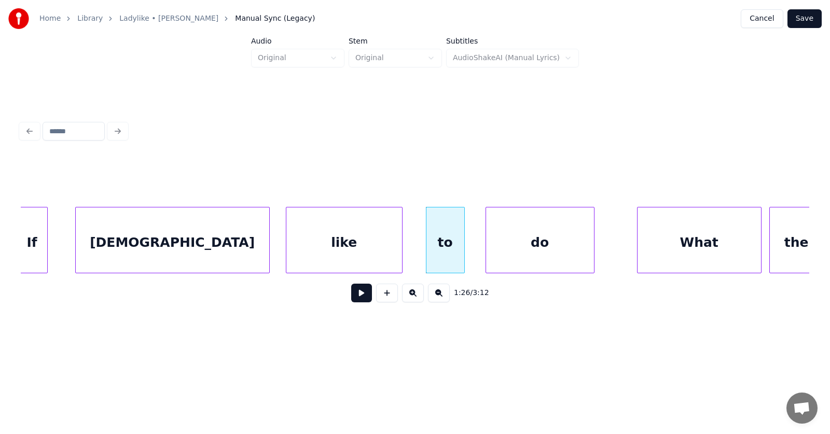
click at [521, 252] on div "do" at bounding box center [540, 242] width 108 height 71
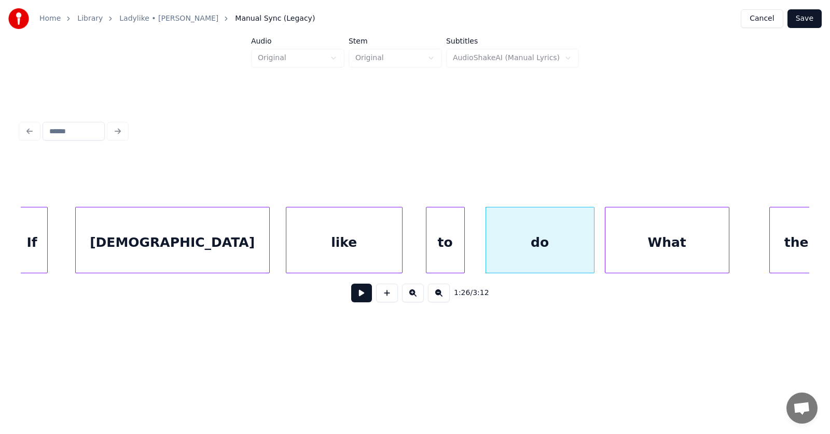
click at [623, 255] on div "What" at bounding box center [666, 242] width 123 height 71
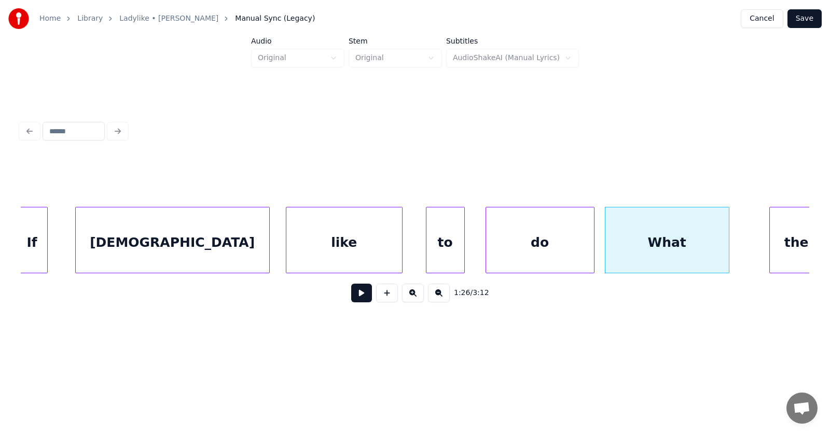
scroll to position [0, 33112]
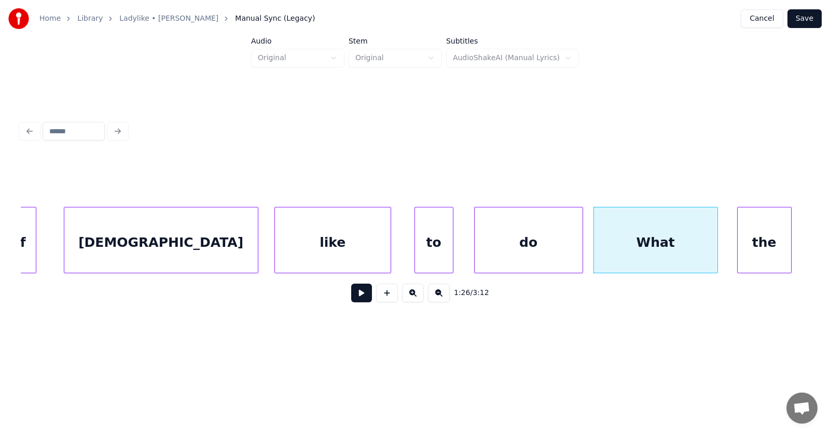
click at [775, 230] on div "the" at bounding box center [763, 242] width 53 height 71
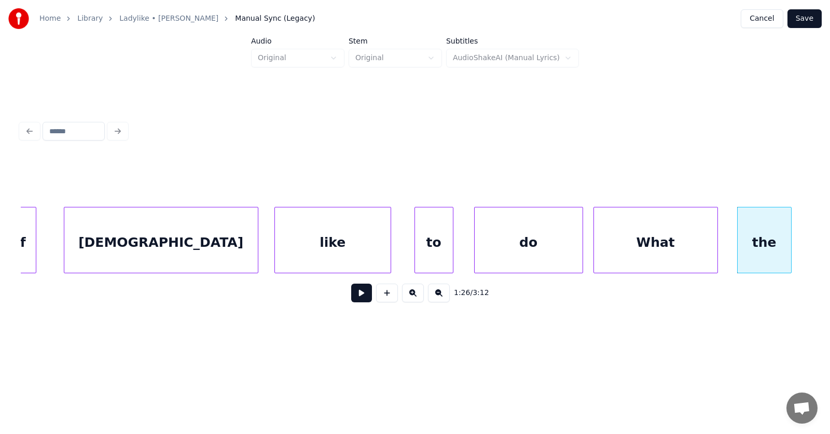
scroll to position [0, 33554]
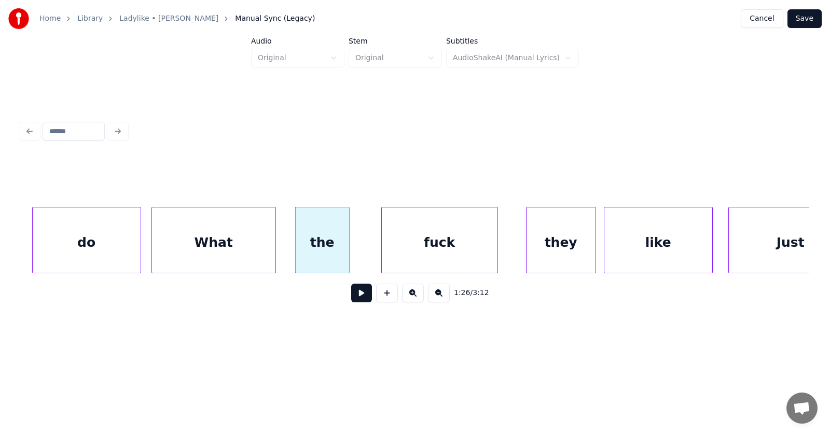
click at [460, 247] on div "fuck" at bounding box center [440, 242] width 116 height 71
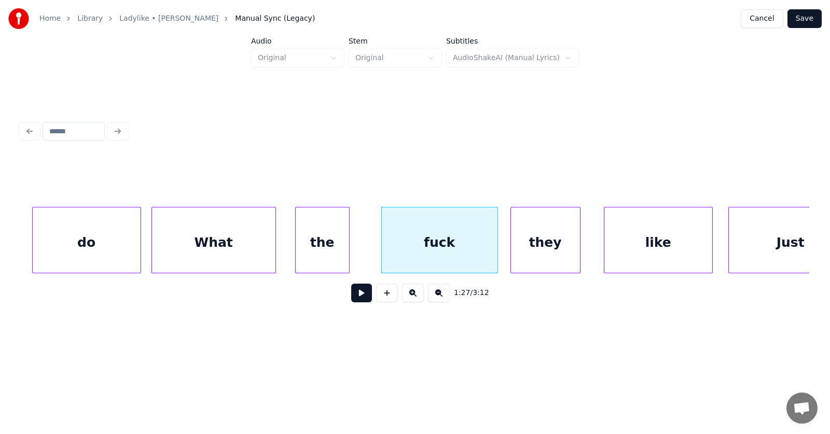
click at [521, 253] on div "they" at bounding box center [545, 242] width 69 height 71
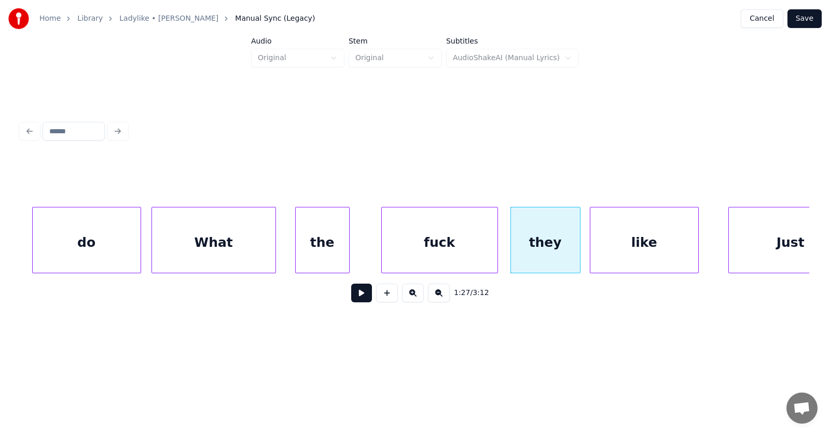
click at [604, 254] on div "like" at bounding box center [644, 242] width 108 height 71
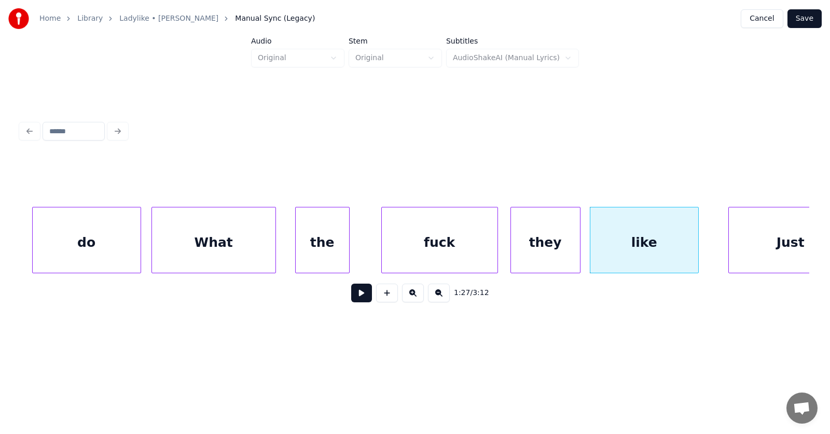
scroll to position [0, 33594]
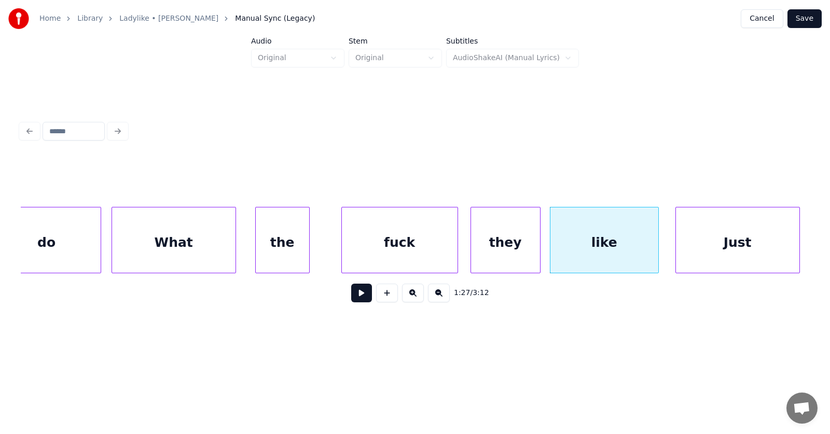
click at [741, 245] on div "Just" at bounding box center [737, 242] width 123 height 71
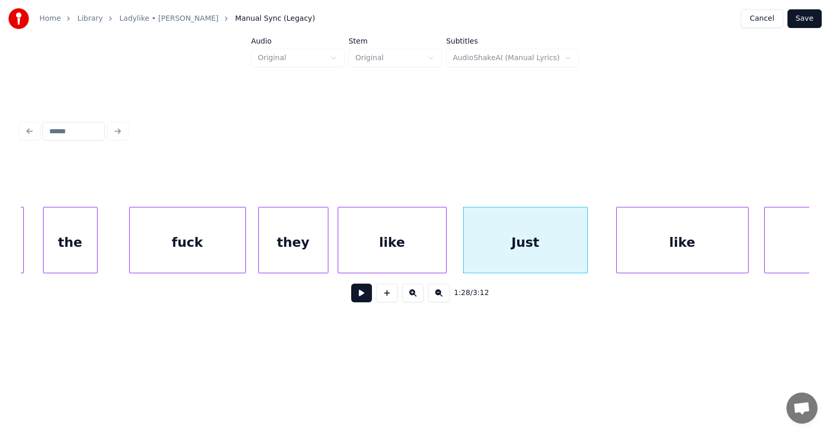
scroll to position [0, 33906]
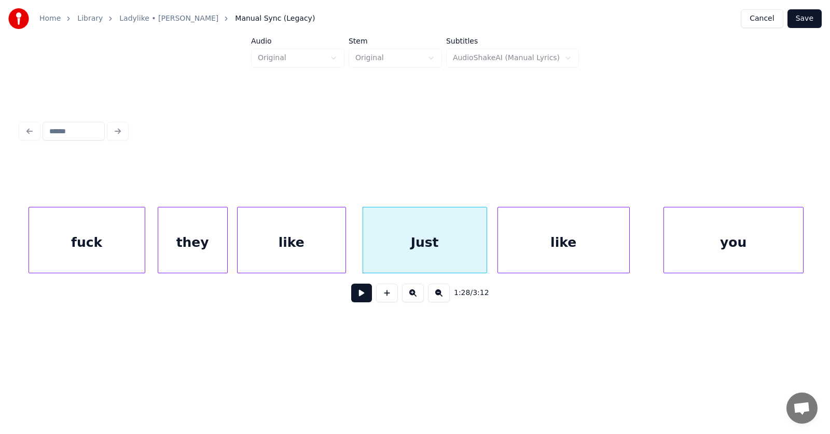
click at [531, 243] on div "like" at bounding box center [563, 242] width 131 height 71
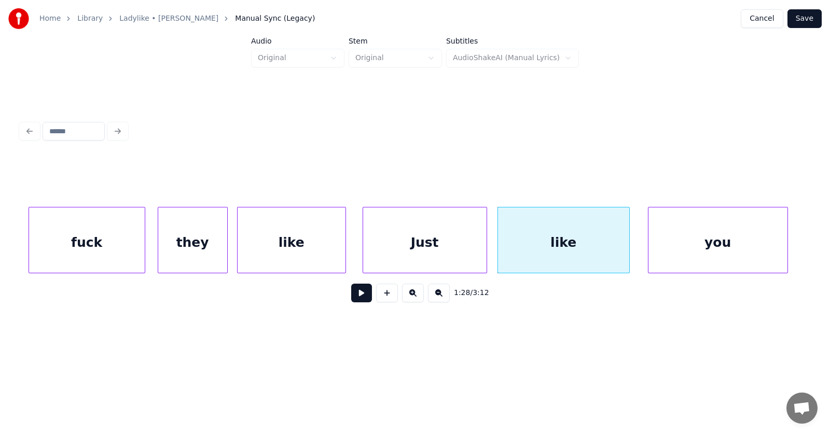
click at [664, 249] on div "you" at bounding box center [717, 242] width 139 height 71
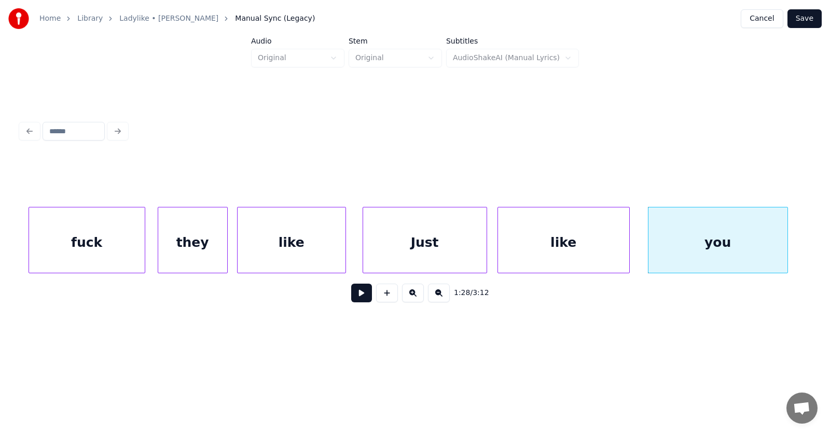
click at [351, 297] on button at bounding box center [361, 293] width 21 height 19
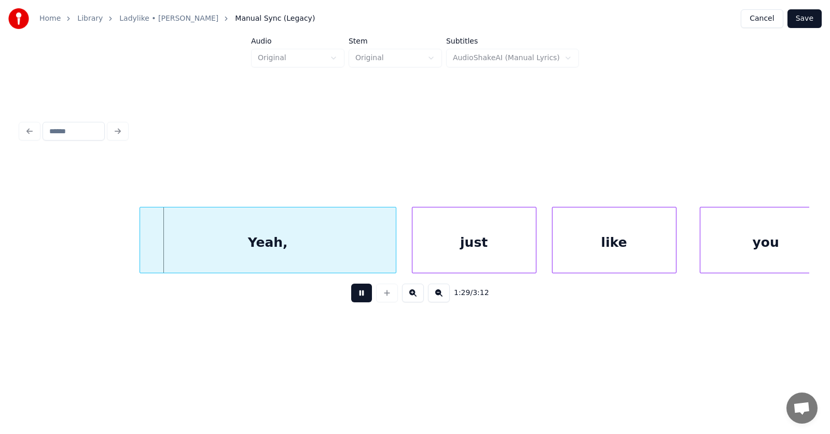
click at [351, 297] on button at bounding box center [361, 293] width 21 height 19
click at [307, 247] on div "Yeah," at bounding box center [252, 242] width 256 height 71
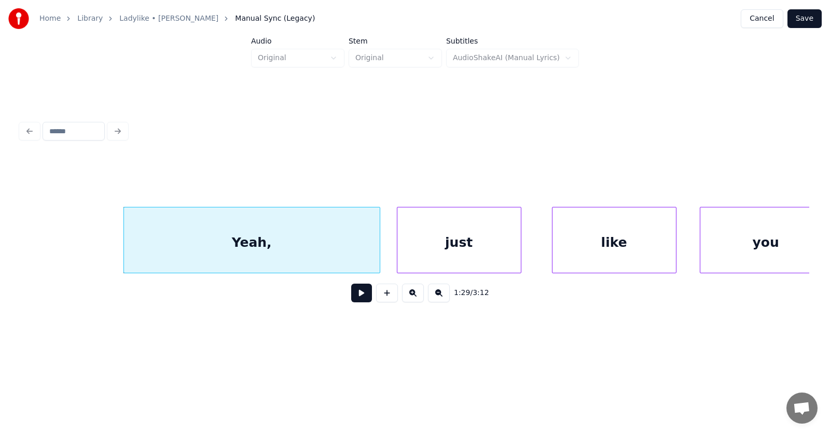
click at [442, 253] on div "just" at bounding box center [458, 242] width 123 height 71
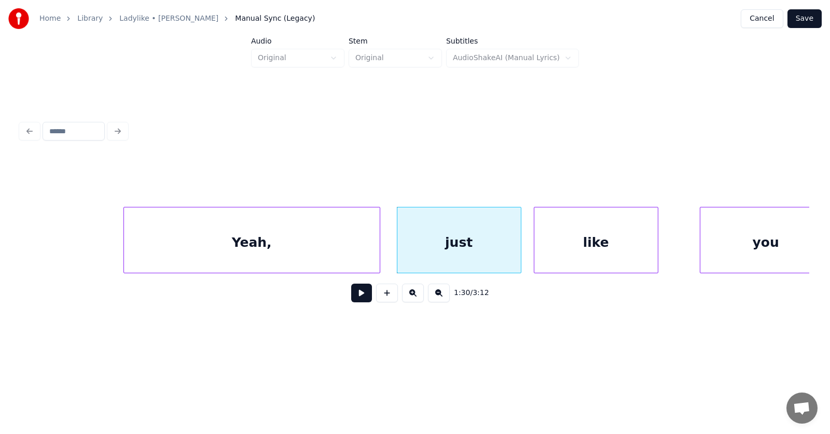
click at [561, 254] on div "like" at bounding box center [595, 242] width 123 height 71
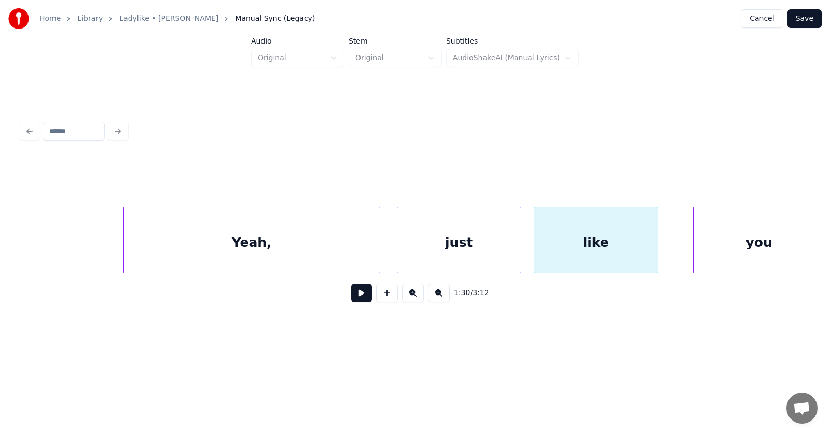
scroll to position [0, 34714]
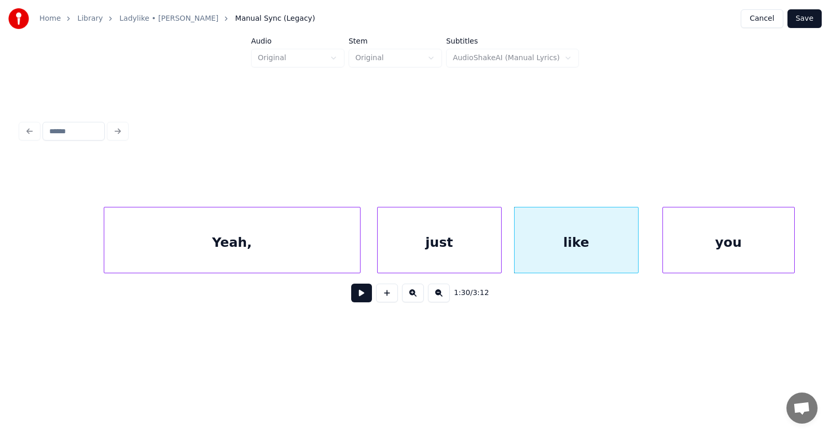
click at [704, 239] on div "you" at bounding box center [728, 242] width 131 height 71
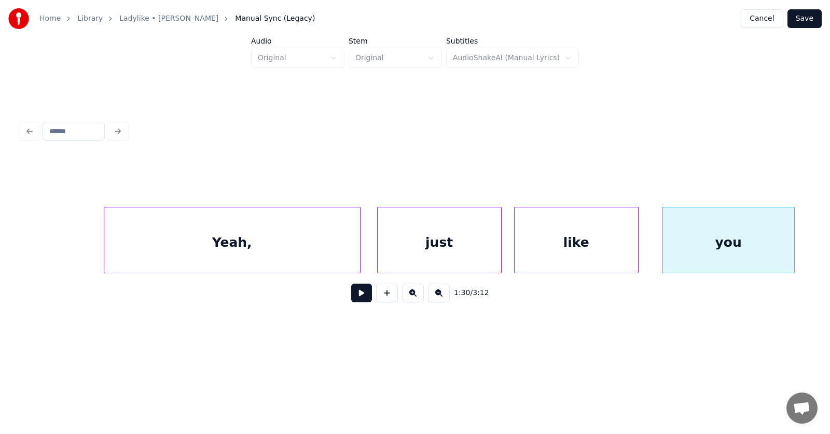
click at [259, 251] on div "Yeah," at bounding box center [232, 242] width 256 height 71
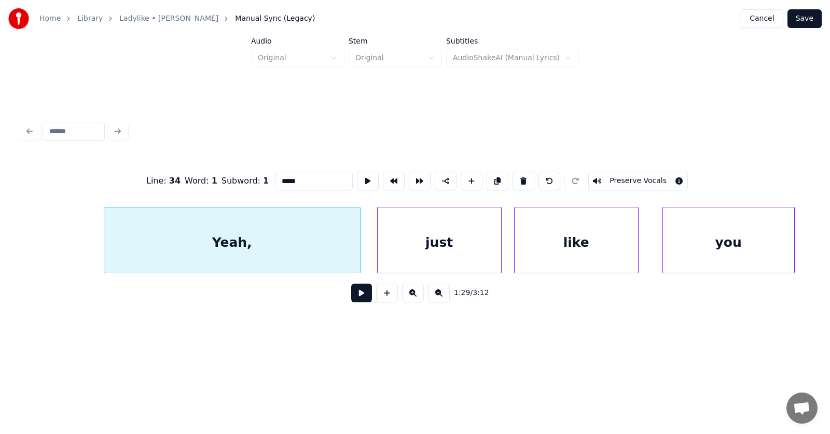
click at [351, 299] on button at bounding box center [361, 293] width 21 height 19
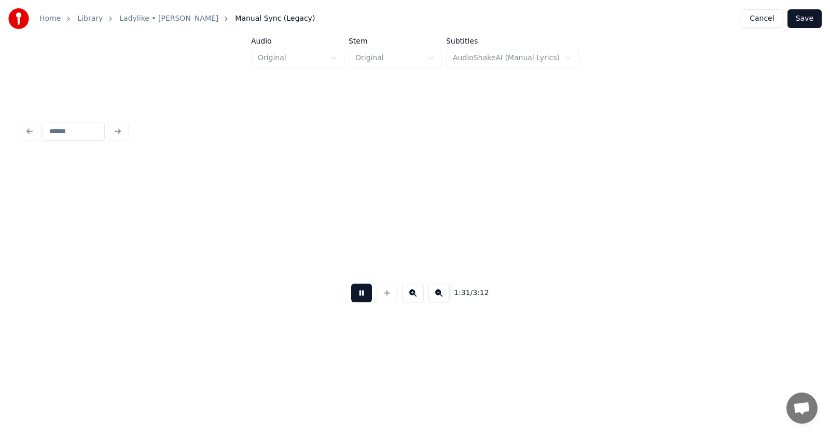
scroll to position [0, 35506]
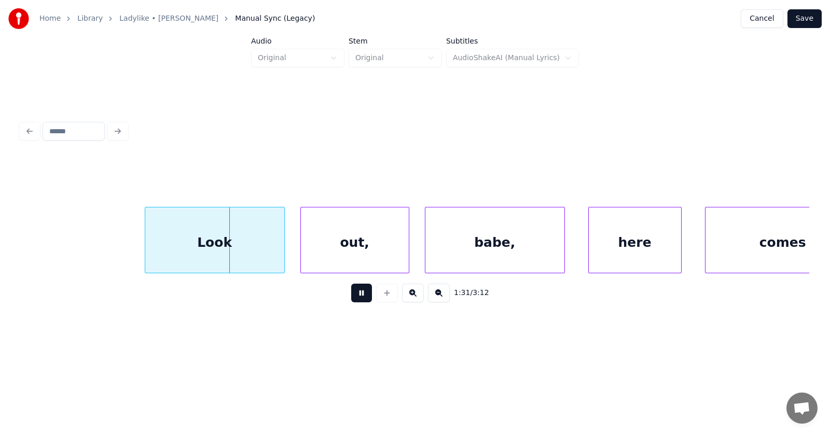
click at [351, 299] on button at bounding box center [361, 293] width 21 height 19
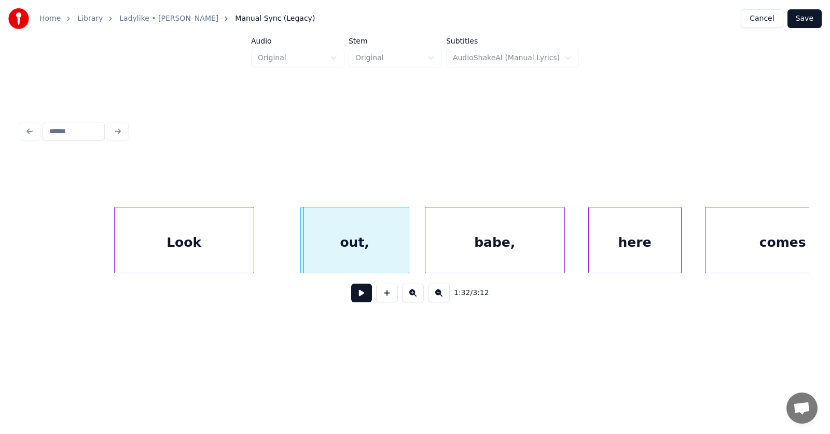
click at [194, 254] on div "Look" at bounding box center [184, 242] width 139 height 71
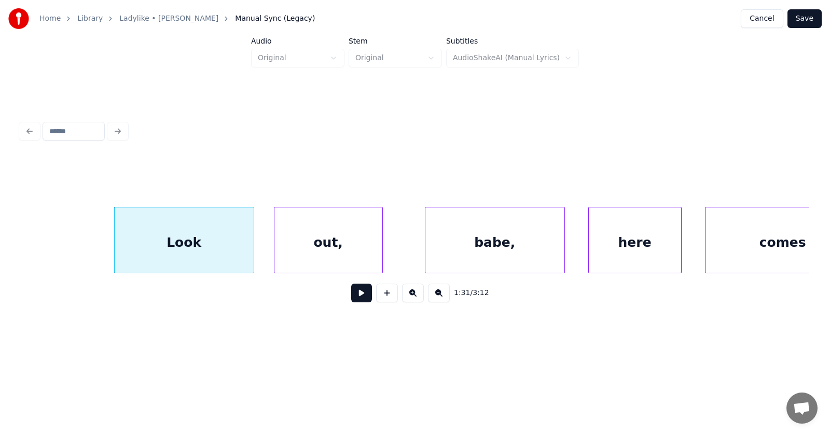
click at [302, 260] on div "out," at bounding box center [328, 242] width 108 height 71
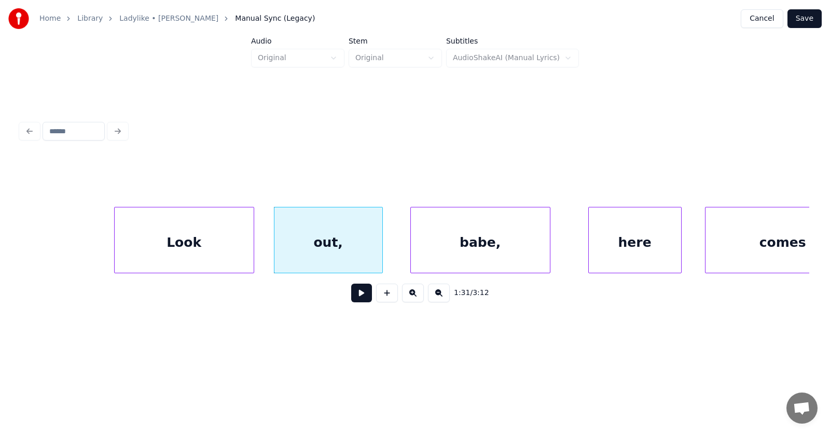
click at [475, 247] on div "babe," at bounding box center [480, 242] width 139 height 71
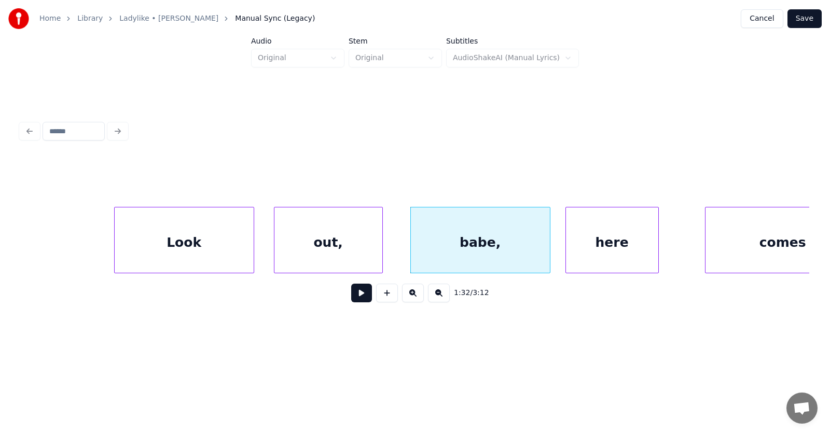
click at [600, 245] on div "here" at bounding box center [612, 242] width 92 height 71
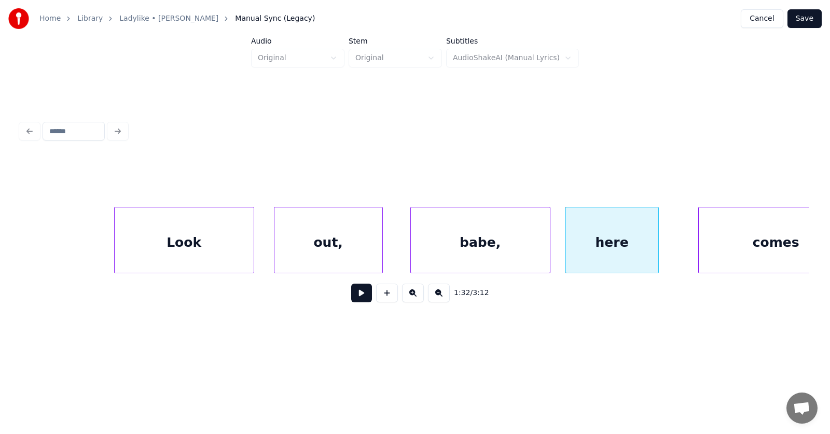
scroll to position [0, 35555]
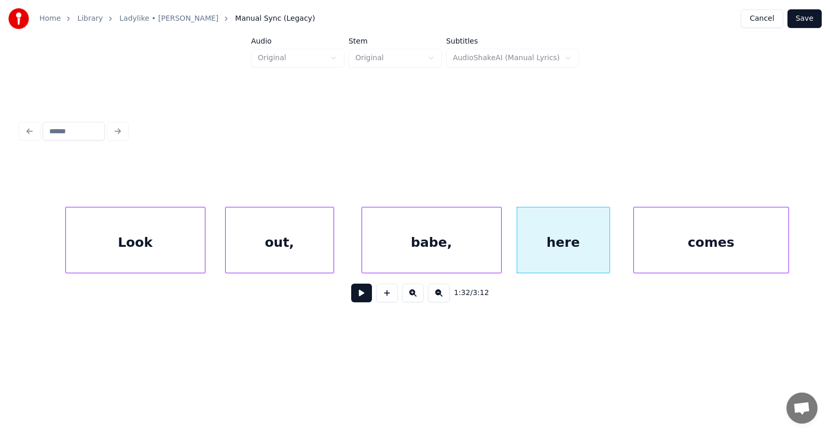
click at [718, 245] on div "comes" at bounding box center [711, 242] width 155 height 71
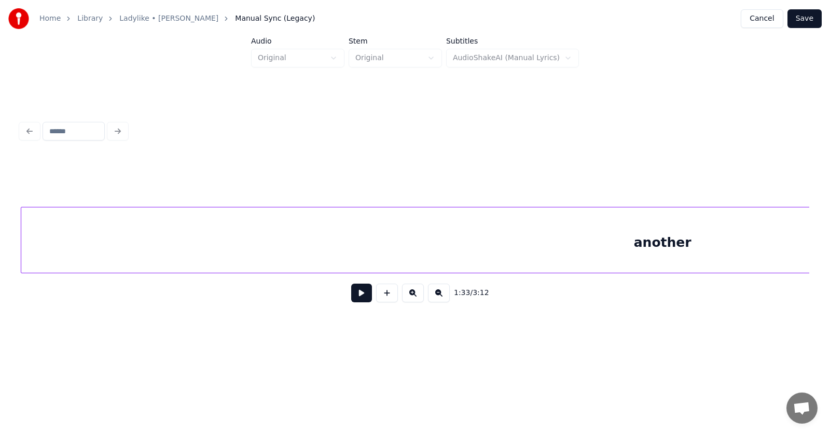
scroll to position [0, 36334]
click at [571, 262] on div "another" at bounding box center [667, 242] width 1282 height 71
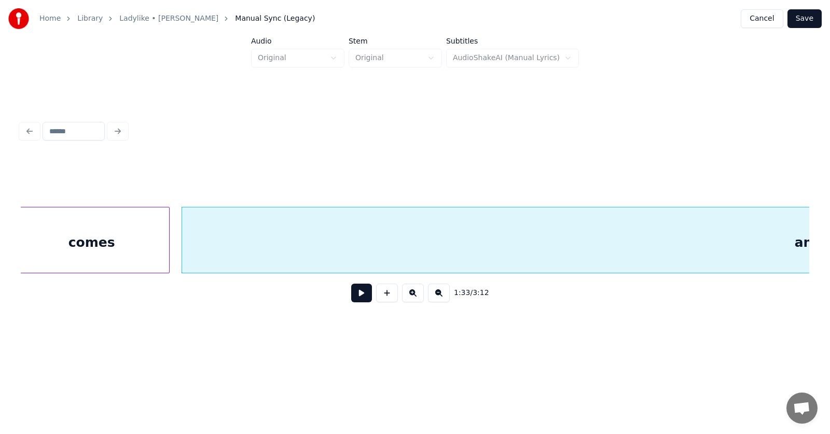
scroll to position [0, 36274]
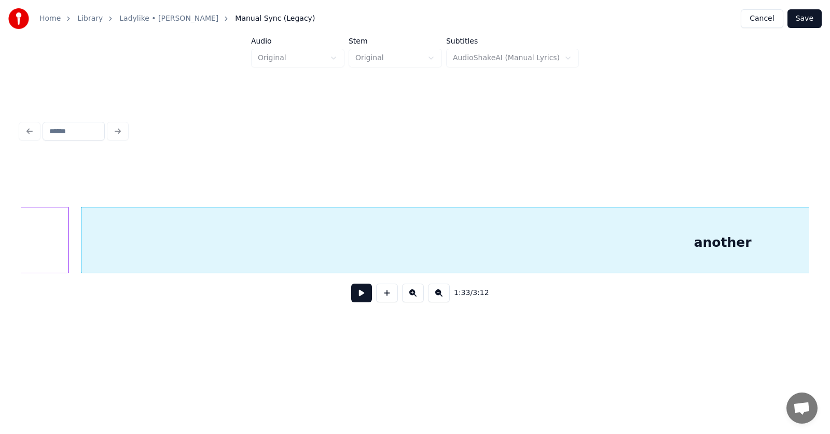
click at [416, 250] on div "another" at bounding box center [722, 242] width 1282 height 71
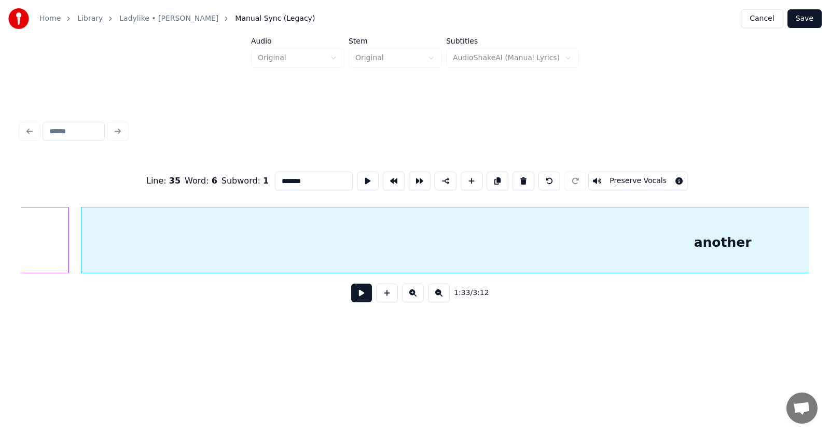
click at [353, 301] on button at bounding box center [361, 293] width 21 height 19
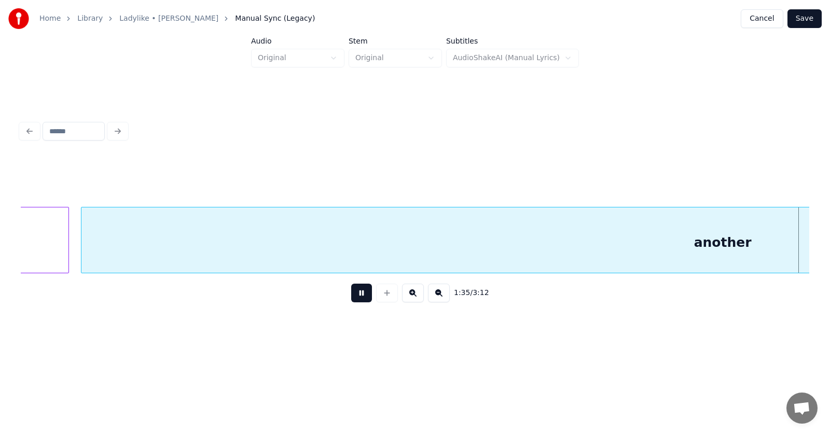
scroll to position [0, 37067]
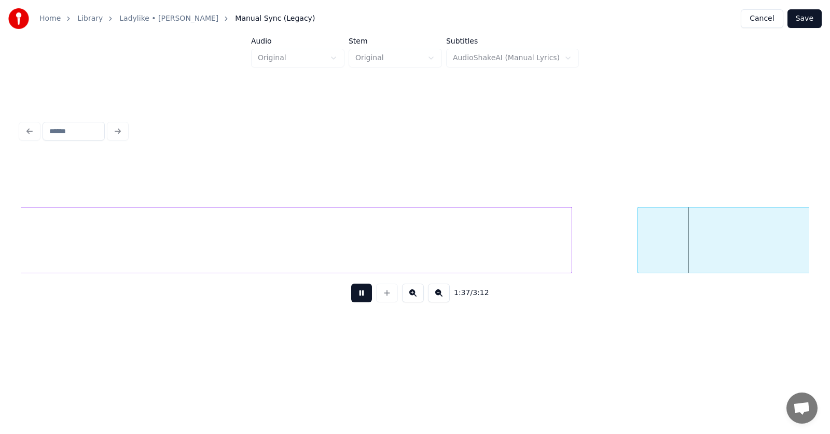
click at [355, 301] on button at bounding box center [361, 293] width 21 height 19
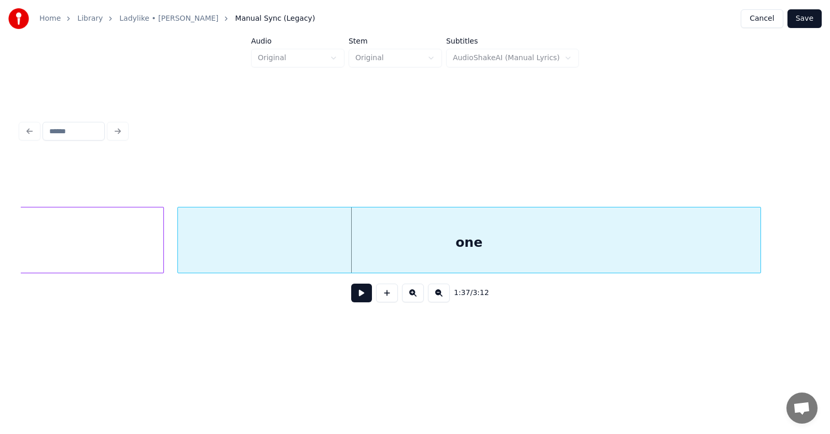
click at [606, 252] on div "one" at bounding box center [469, 242] width 582 height 71
click at [354, 297] on button at bounding box center [361, 293] width 21 height 19
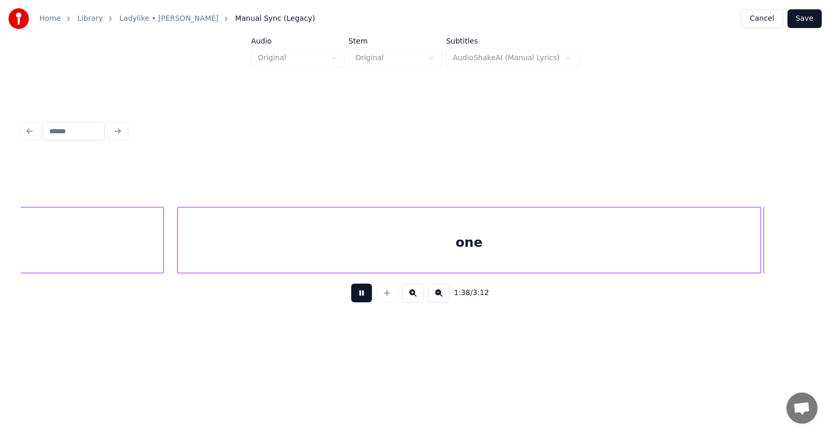
scroll to position [0, 38265]
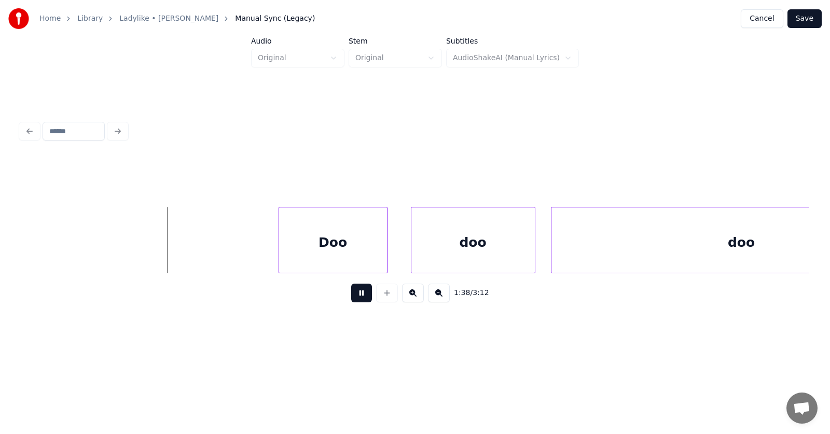
click at [354, 296] on button at bounding box center [361, 293] width 21 height 19
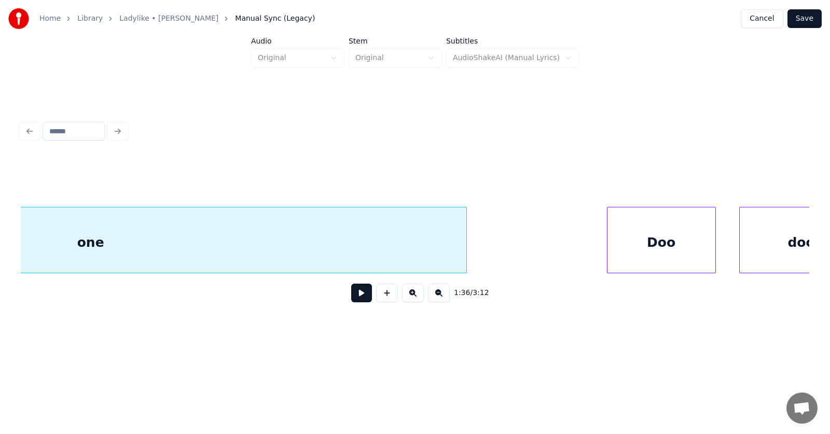
scroll to position [0, 38038]
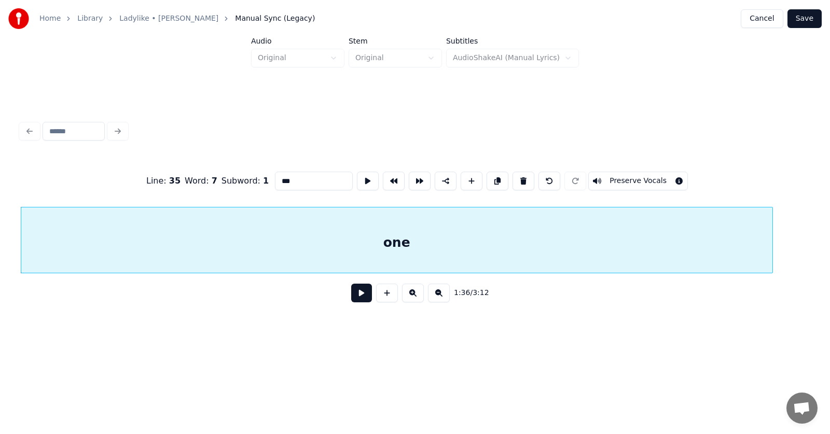
click at [358, 295] on button at bounding box center [361, 293] width 21 height 19
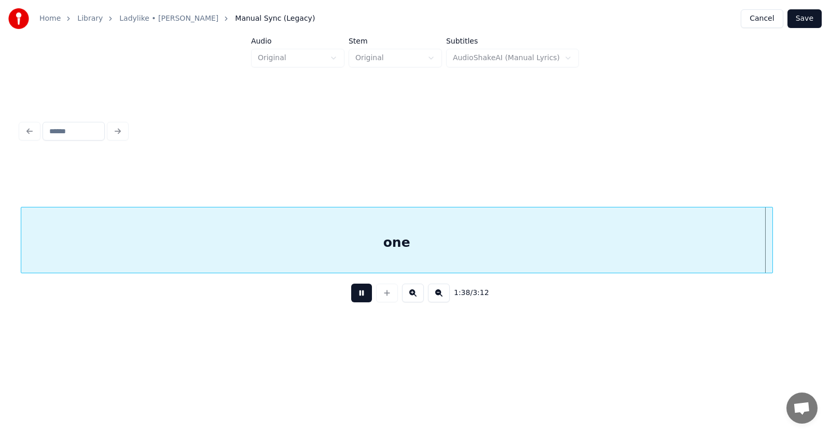
scroll to position [0, 38427]
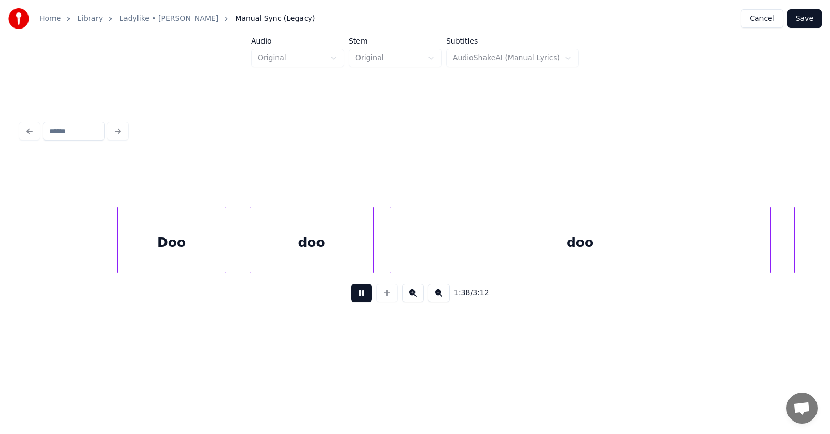
click at [358, 295] on button at bounding box center [361, 293] width 21 height 19
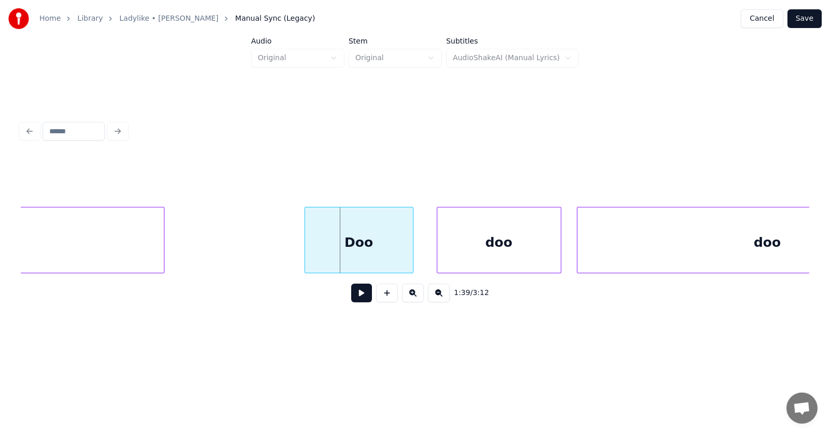
scroll to position [0, 38138]
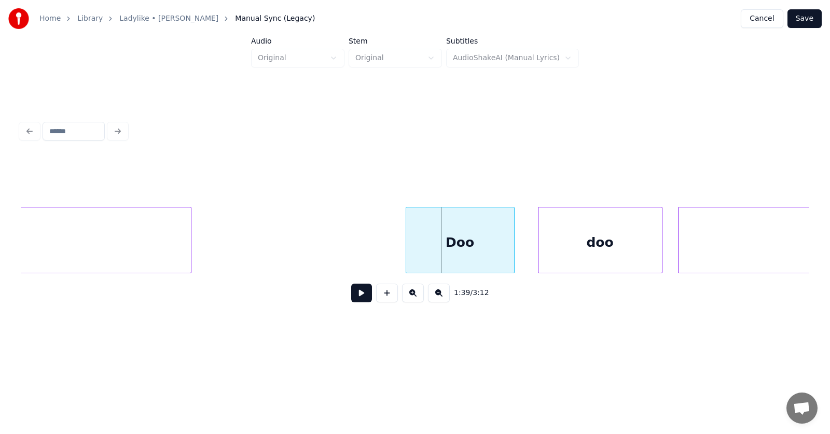
click at [189, 249] on div at bounding box center [189, 239] width 3 height 65
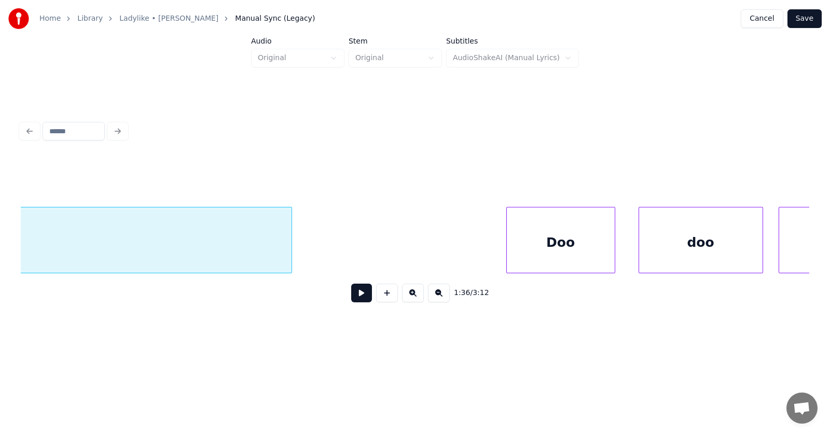
scroll to position [0, 38088]
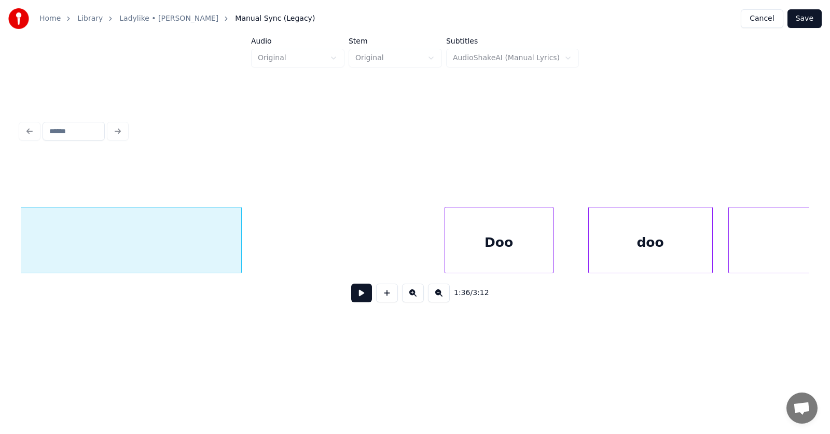
click at [505, 242] on div "Doo" at bounding box center [499, 242] width 108 height 71
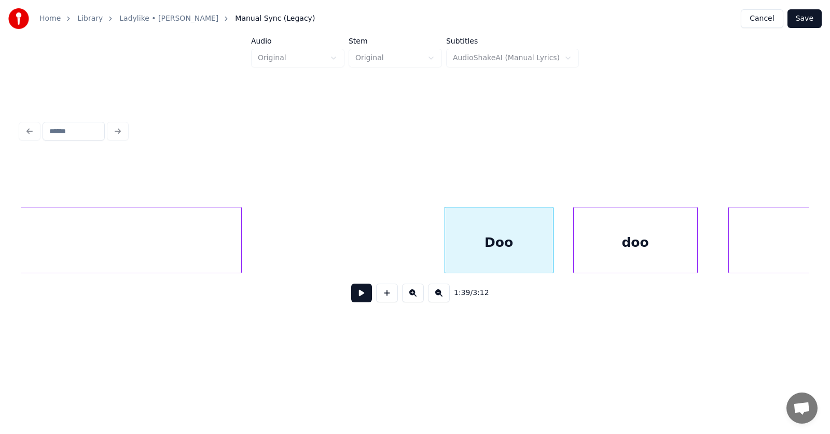
click at [603, 250] on div "doo" at bounding box center [634, 242] width 123 height 71
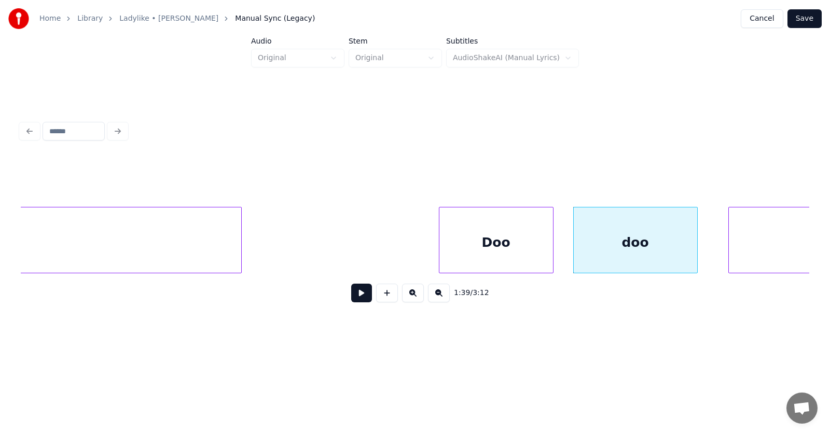
click at [439, 245] on div at bounding box center [440, 239] width 3 height 65
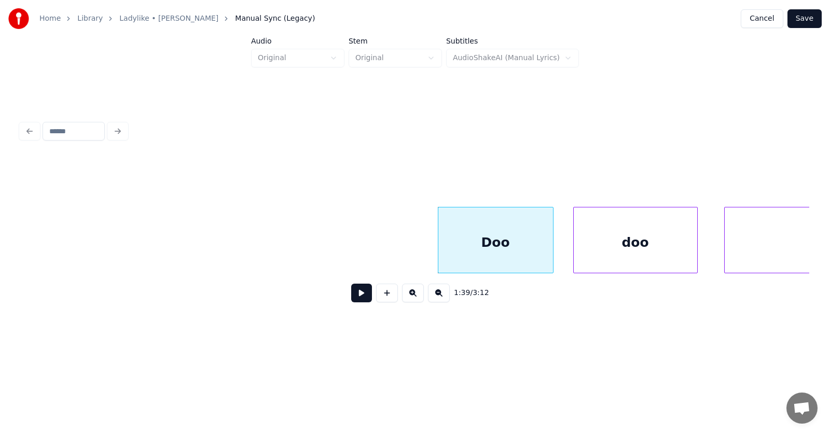
scroll to position [0, 38386]
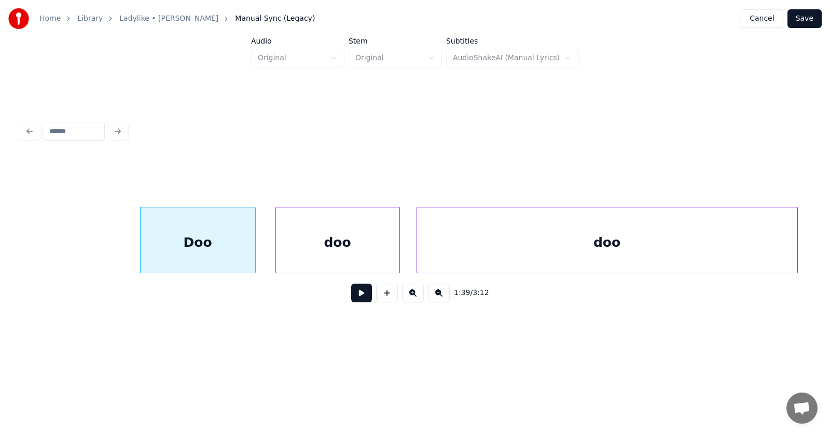
click at [739, 245] on div "doo" at bounding box center [607, 242] width 380 height 71
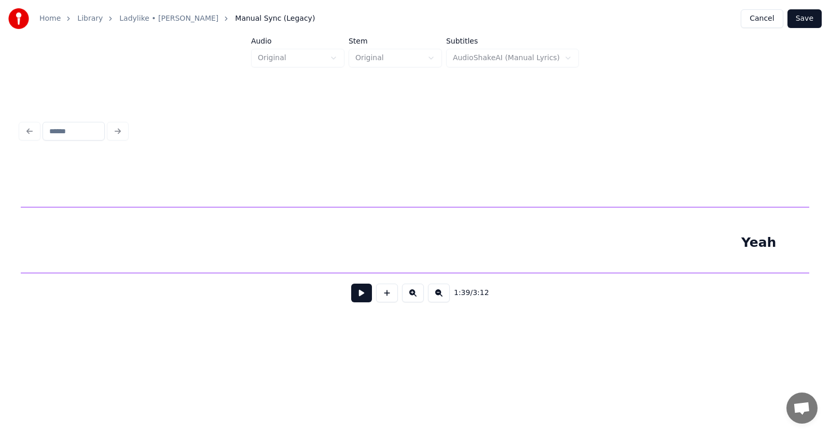
scroll to position [0, 39185]
click at [438, 249] on div "Yeah" at bounding box center [760, 242] width 1477 height 71
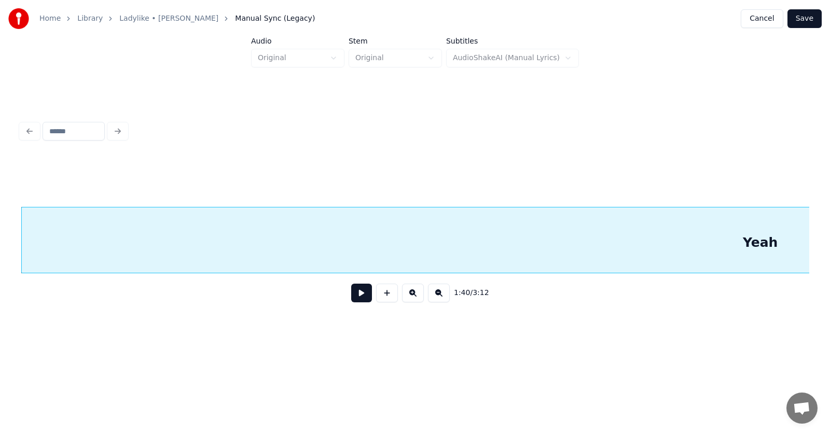
scroll to position [0, 38945]
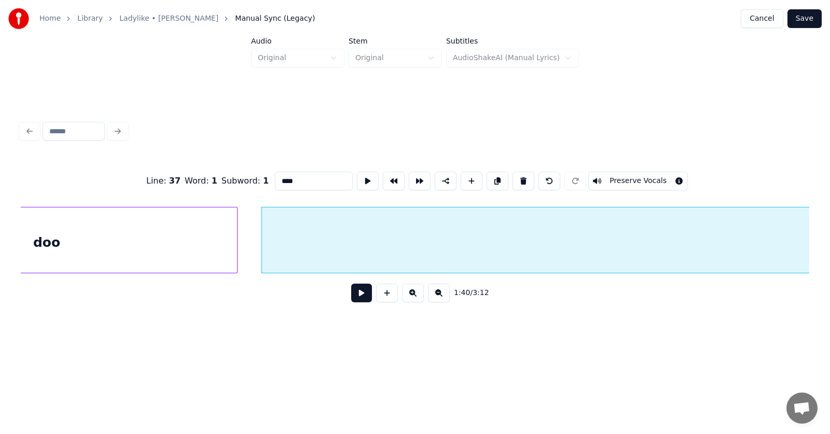
click at [351, 297] on button at bounding box center [361, 293] width 21 height 19
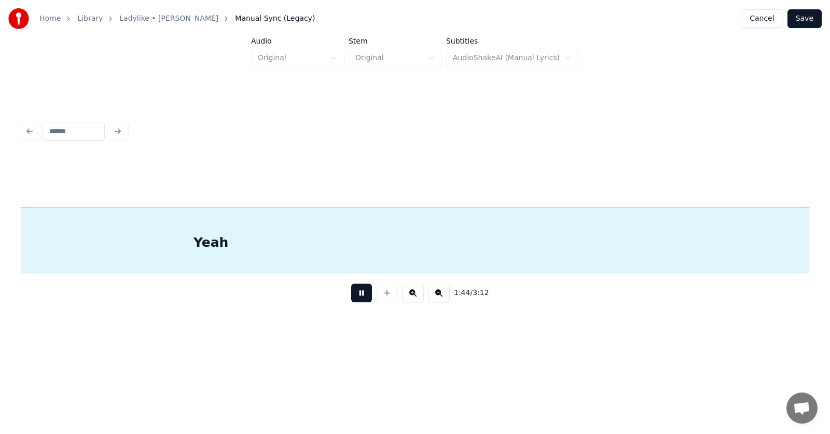
scroll to position [0, 40525]
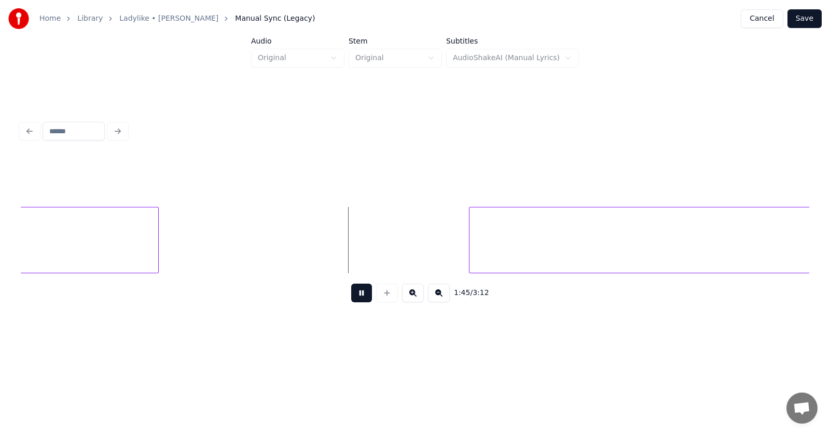
click at [351, 297] on button at bounding box center [361, 293] width 21 height 19
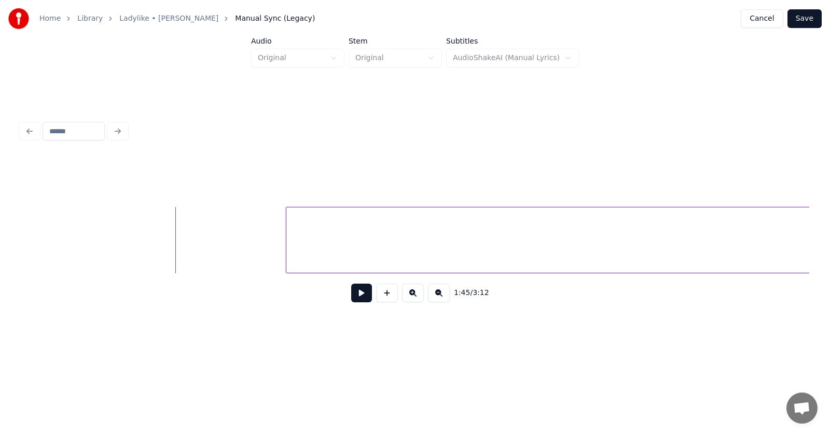
scroll to position [0, 40607]
click at [107, 261] on div at bounding box center [107, 239] width 3 height 65
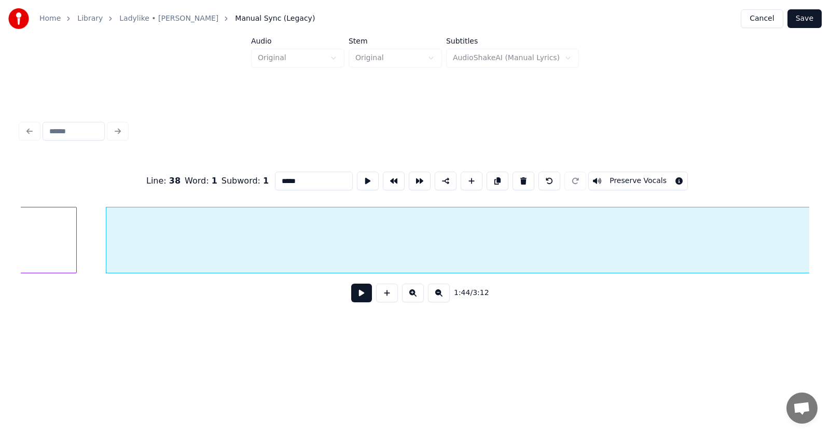
click at [351, 297] on button at bounding box center [361, 293] width 21 height 19
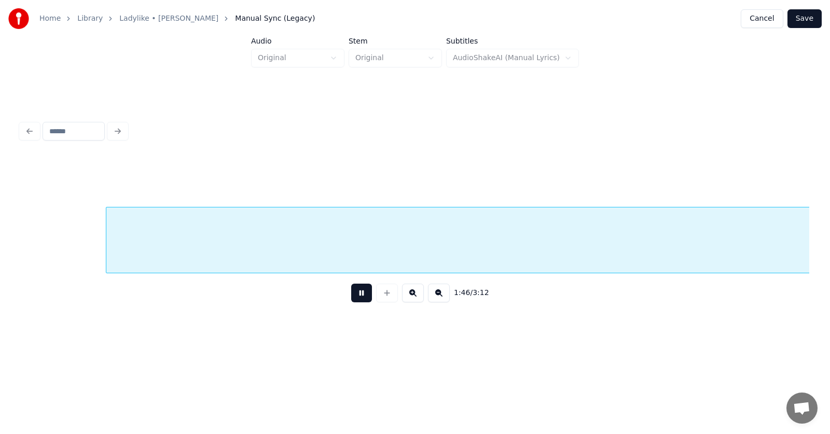
scroll to position [0, 41397]
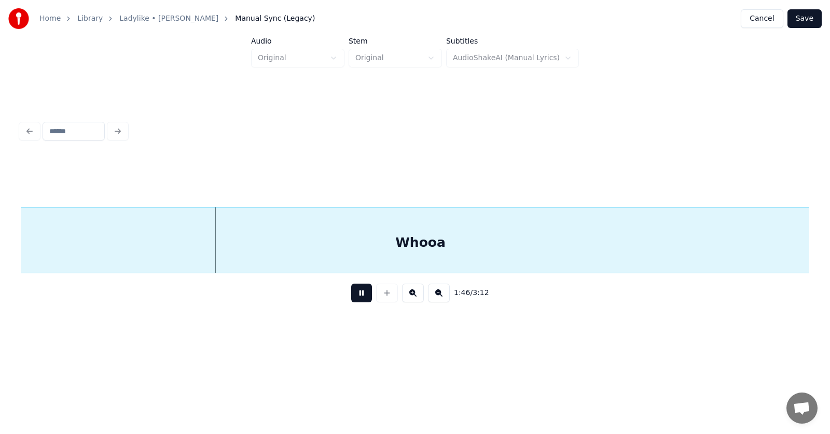
click at [351, 297] on button at bounding box center [361, 293] width 21 height 19
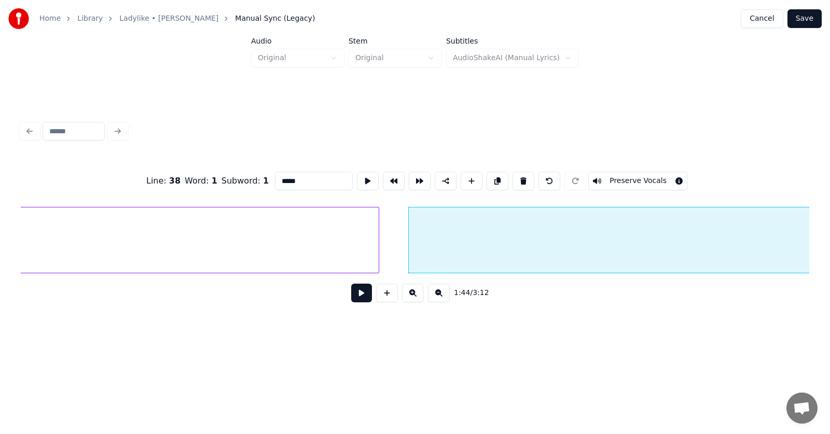
click at [275, 179] on input "*****" at bounding box center [314, 181] width 78 height 19
type input "********"
click at [353, 296] on button at bounding box center [361, 293] width 21 height 19
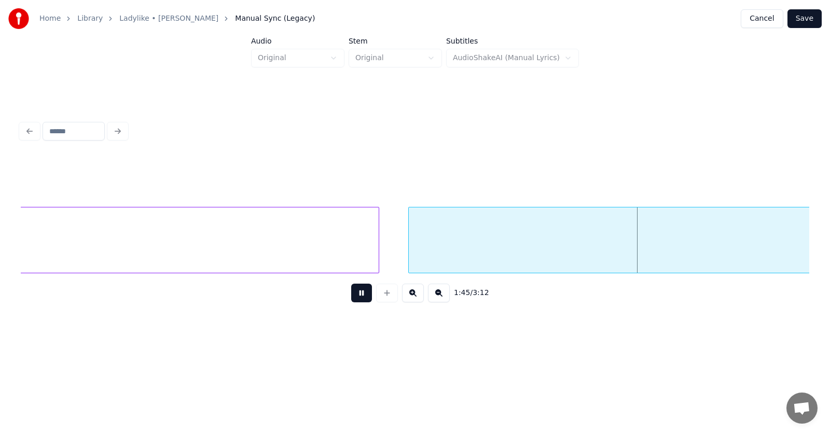
click at [353, 296] on button at bounding box center [361, 293] width 21 height 19
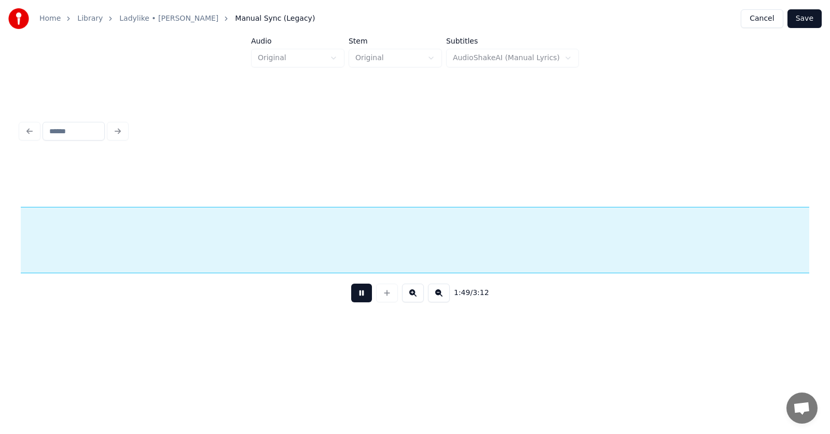
scroll to position [0, 42682]
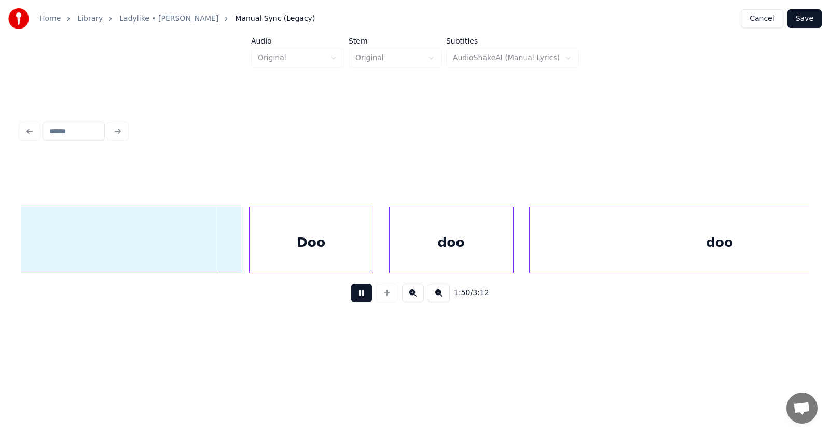
click at [353, 296] on button at bounding box center [361, 293] width 21 height 19
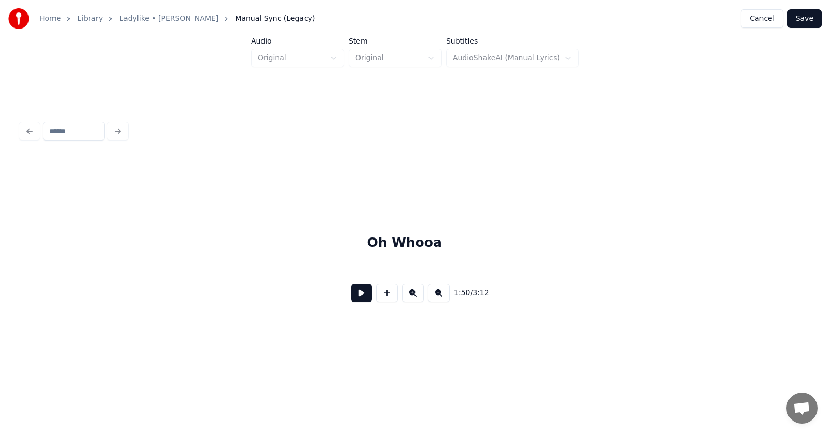
scroll to position [0, 41716]
click at [307, 241] on div "Oh Whooa" at bounding box center [102, 242] width 2209 height 71
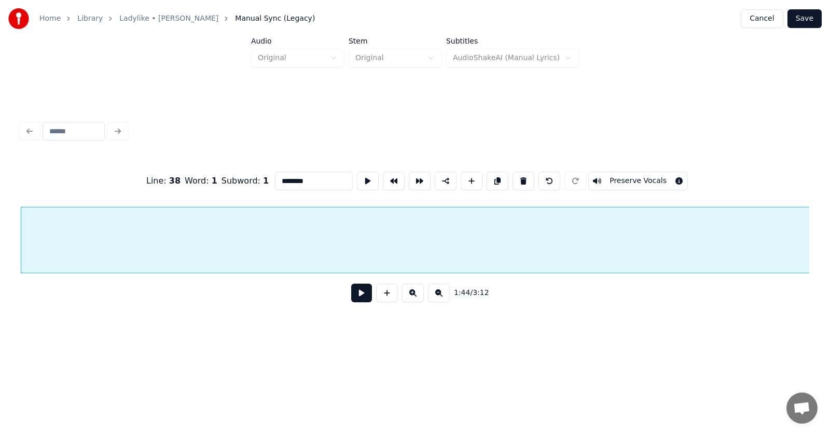
click at [356, 293] on button at bounding box center [361, 293] width 21 height 19
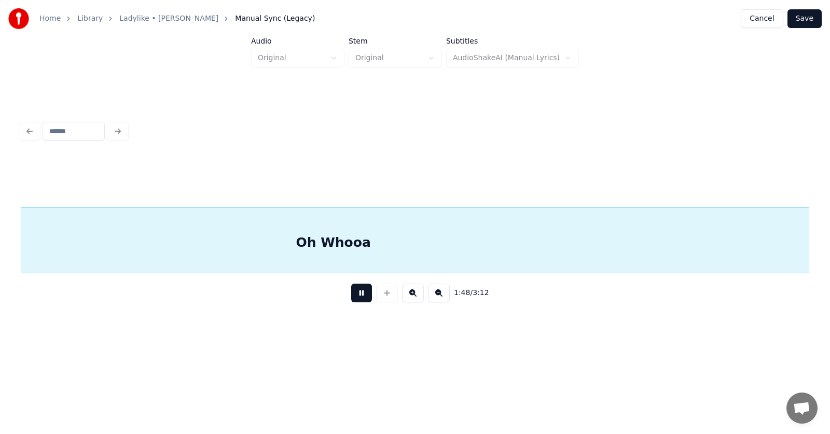
scroll to position [0, 42278]
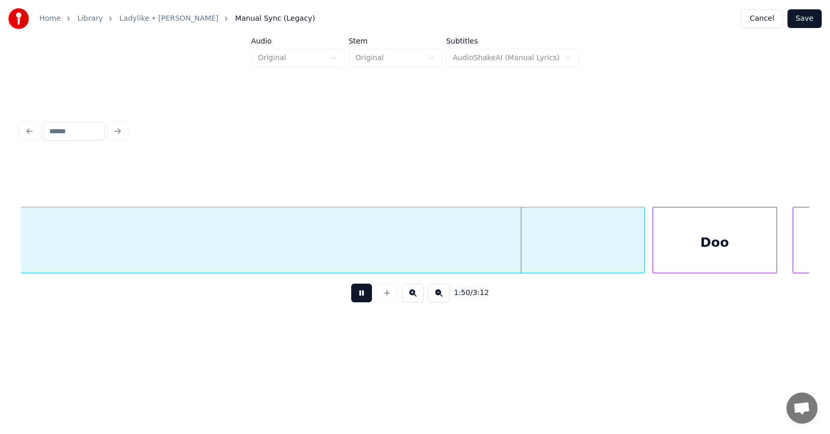
click at [360, 296] on button at bounding box center [361, 293] width 21 height 19
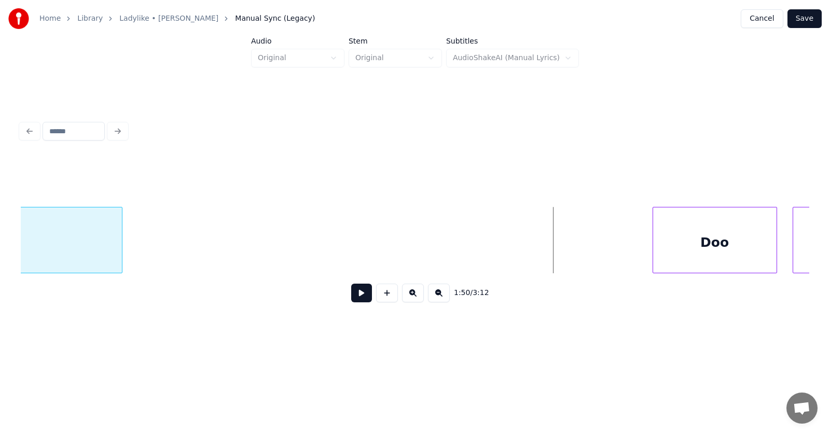
click at [121, 260] on div at bounding box center [120, 239] width 3 height 65
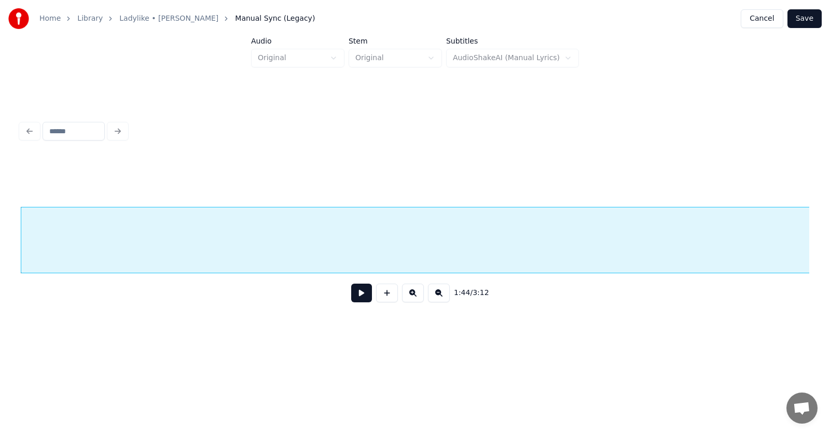
click at [362, 299] on button at bounding box center [361, 293] width 21 height 19
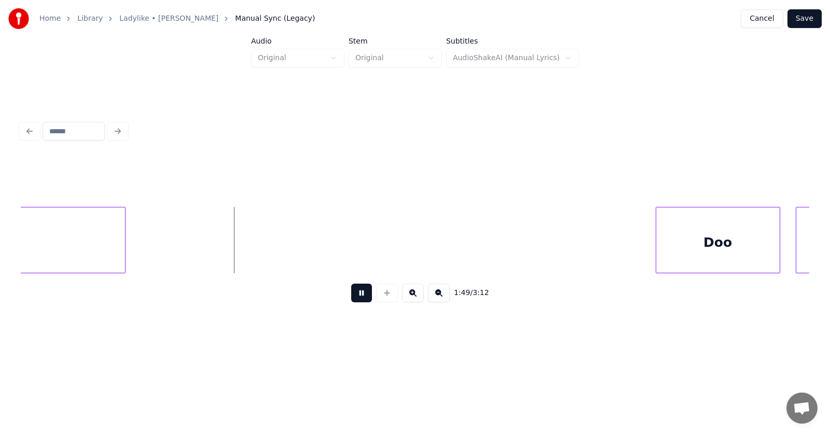
click at [355, 300] on button at bounding box center [361, 293] width 21 height 19
click at [687, 244] on div "Doo" at bounding box center [704, 242] width 123 height 71
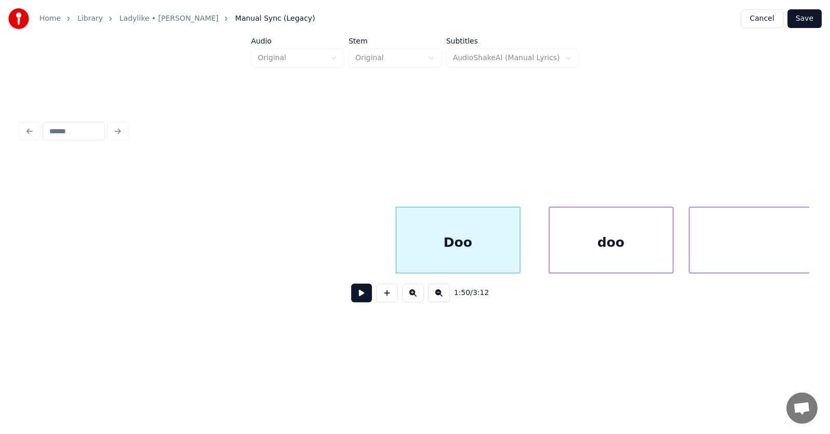
scroll to position [0, 42572]
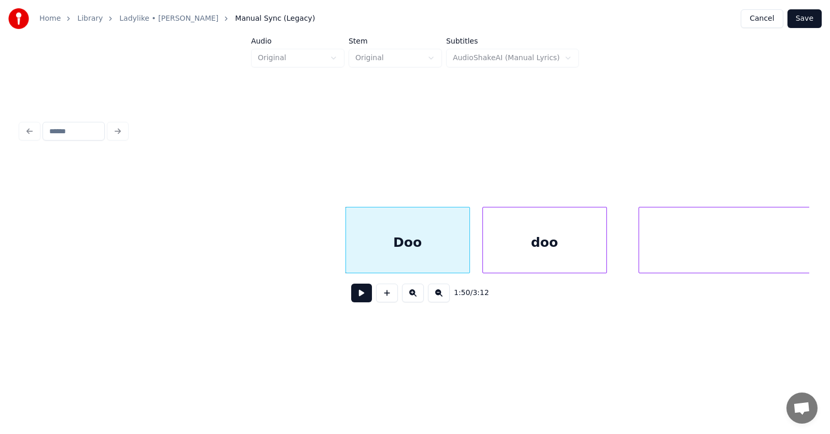
click at [508, 254] on div "doo" at bounding box center [544, 242] width 123 height 71
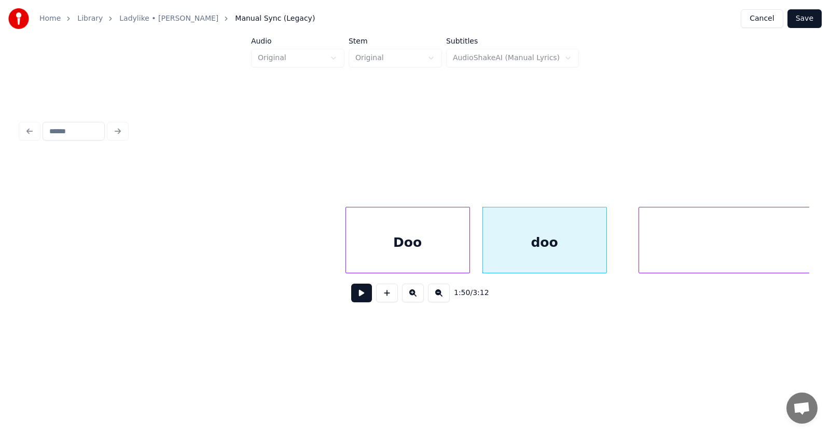
scroll to position [0, 42780]
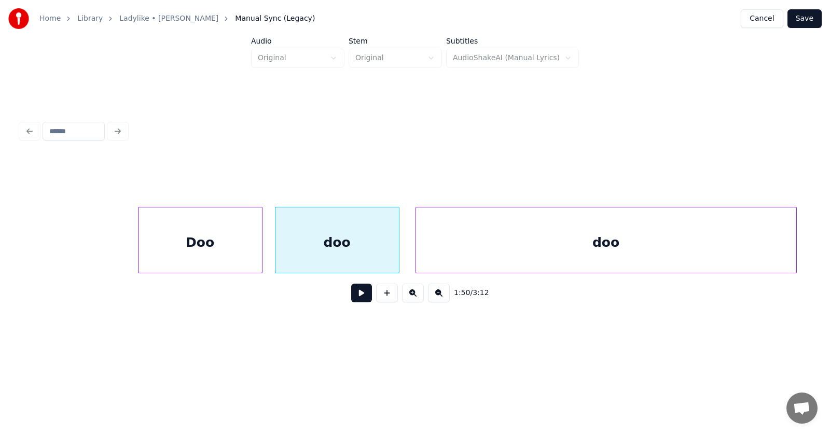
click at [650, 251] on div "doo" at bounding box center [606, 242] width 380 height 71
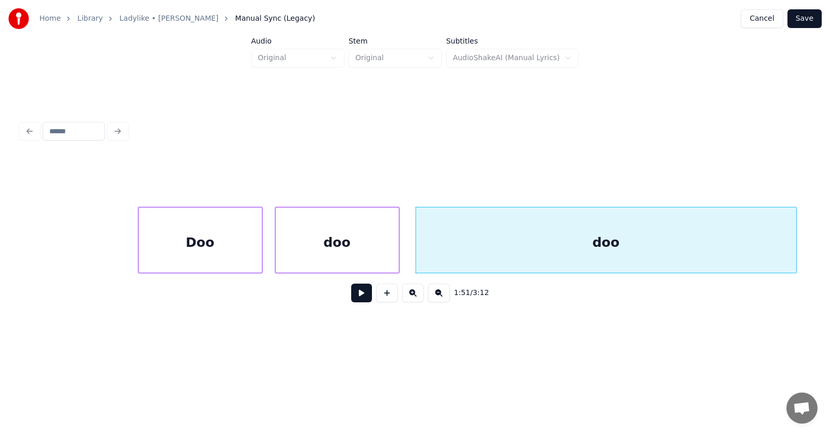
click at [360, 299] on button at bounding box center [361, 293] width 21 height 19
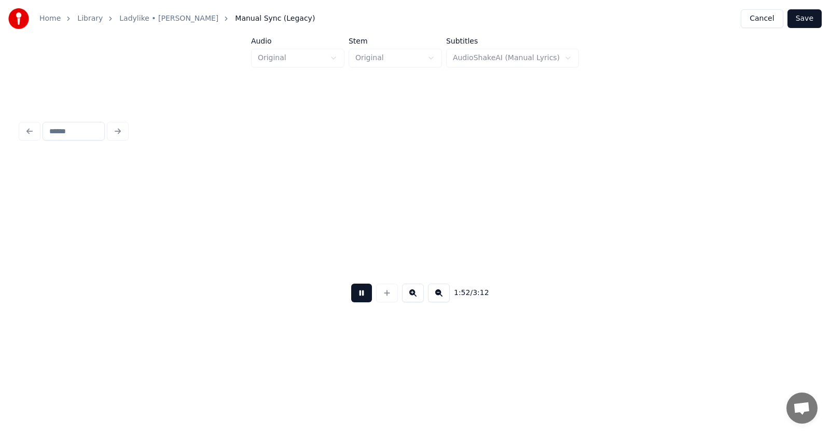
scroll to position [0, 43570]
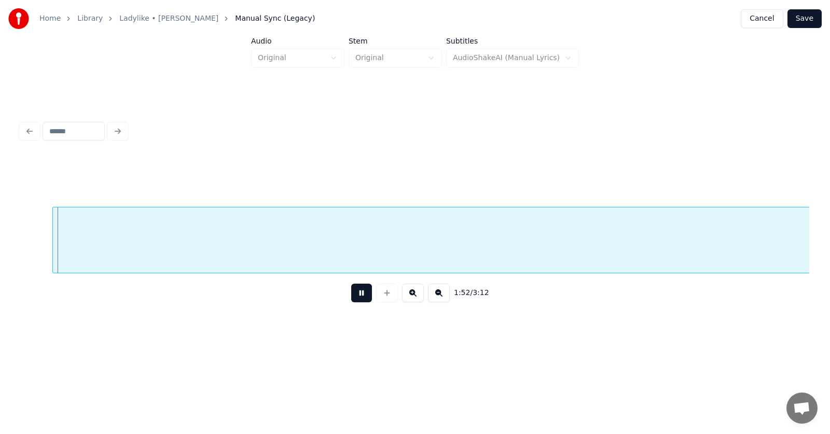
click at [361, 298] on button at bounding box center [361, 293] width 21 height 19
click at [417, 248] on div "Yeah" at bounding box center [799, 242] width 1555 height 71
click at [464, 254] on div "Yeah" at bounding box center [799, 242] width 1555 height 71
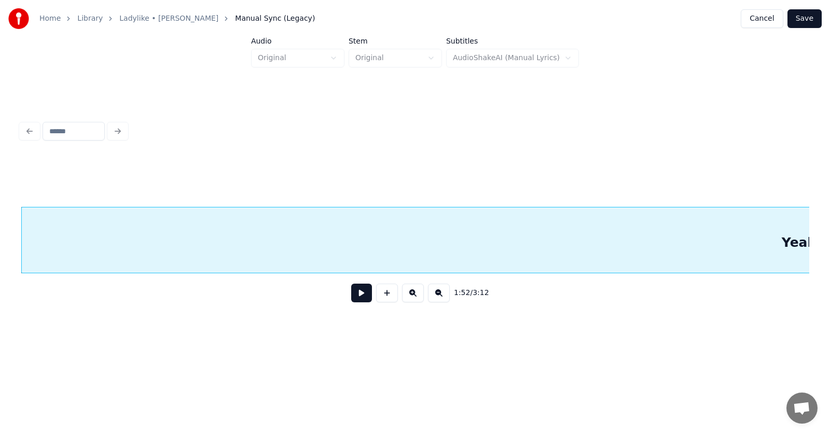
click at [351, 295] on button at bounding box center [361, 293] width 21 height 19
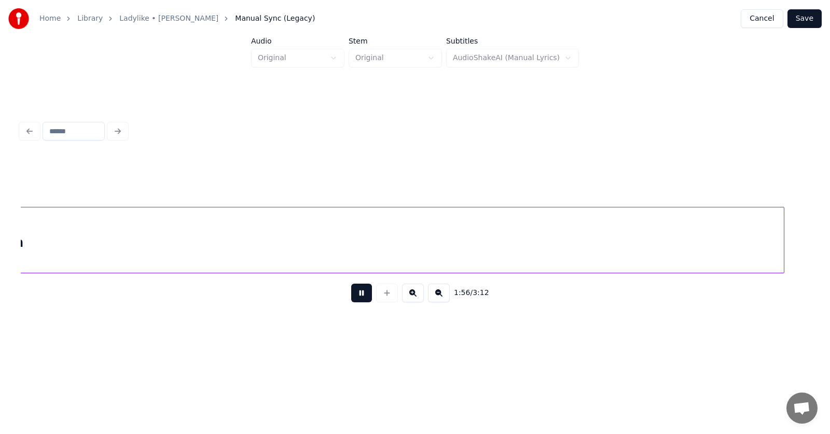
scroll to position [0, 45167]
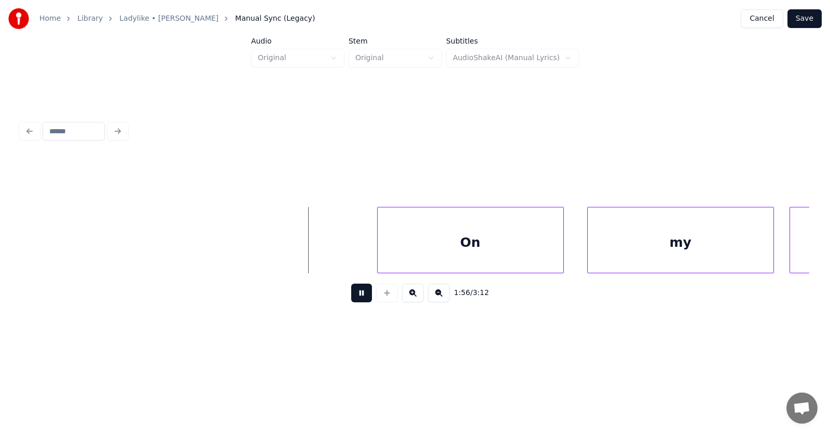
click at [355, 296] on button at bounding box center [361, 293] width 21 height 19
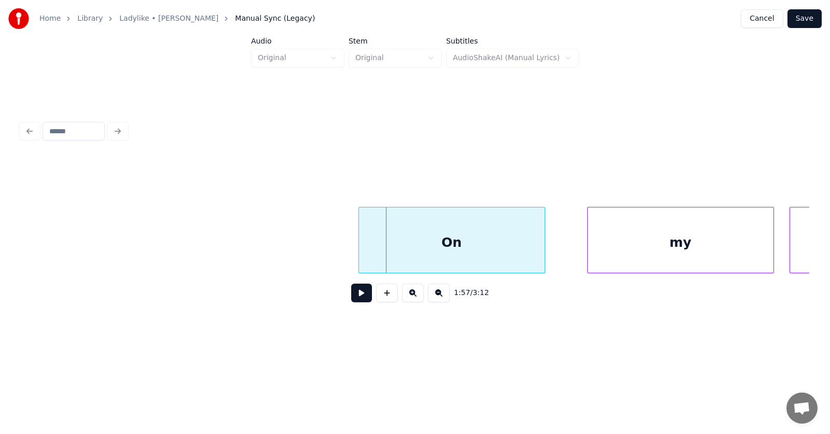
click at [451, 249] on div "On" at bounding box center [452, 242] width 186 height 71
click at [586, 251] on div "my" at bounding box center [661, 242] width 186 height 71
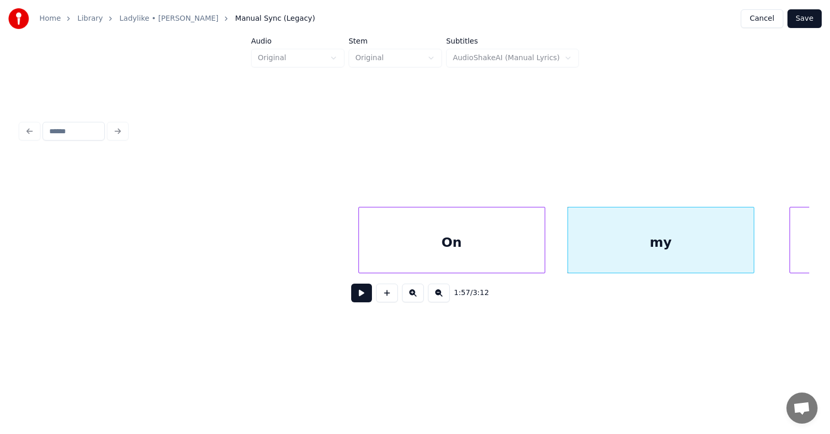
scroll to position [0, 45502]
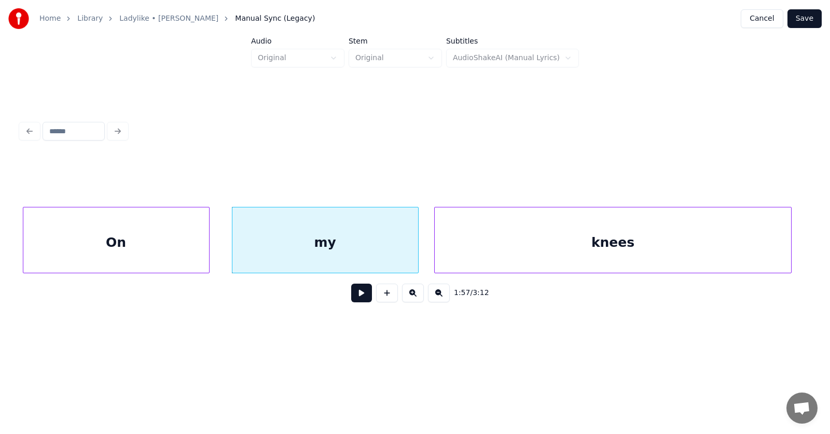
click at [781, 219] on div "knees" at bounding box center [613, 242] width 357 height 71
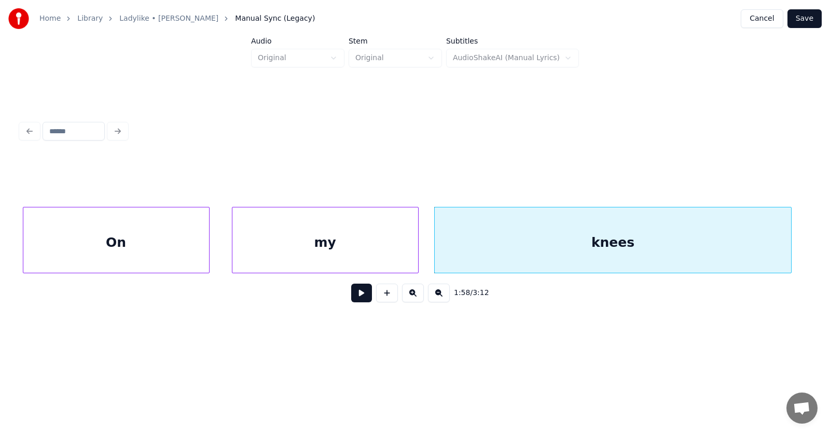
click at [356, 298] on button at bounding box center [361, 293] width 21 height 19
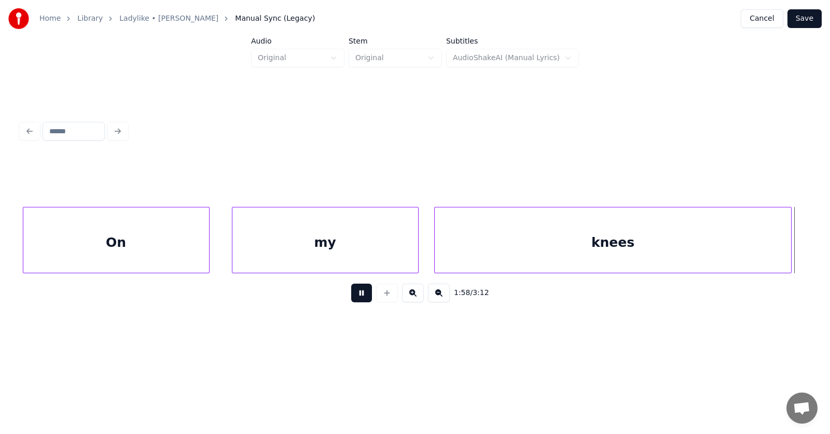
scroll to position [0, 46291]
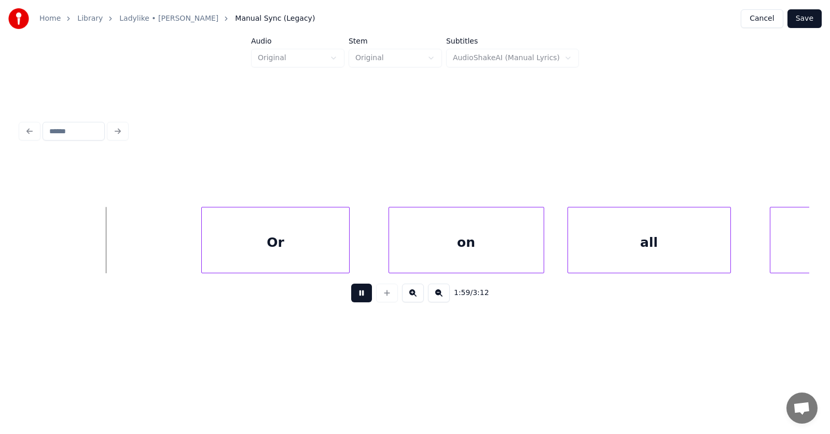
click at [356, 298] on button at bounding box center [361, 293] width 21 height 19
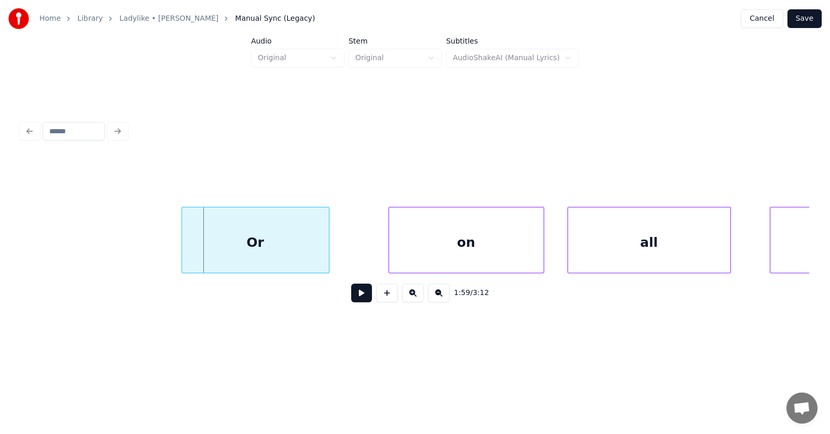
click at [285, 249] on div "Or" at bounding box center [255, 242] width 147 height 71
click at [450, 249] on div "on" at bounding box center [434, 242] width 155 height 71
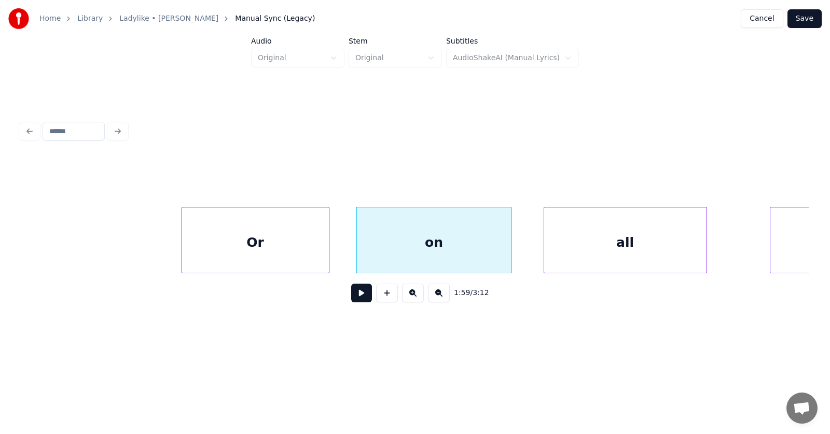
click at [629, 249] on div "all" at bounding box center [625, 242] width 162 height 71
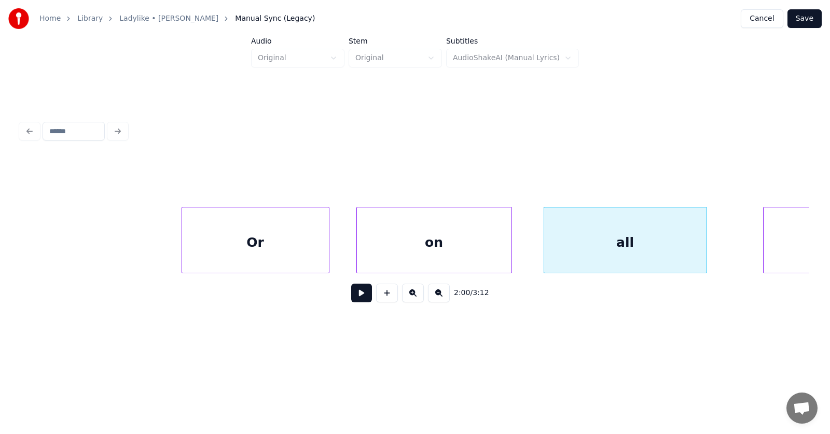
scroll to position [0, 46591]
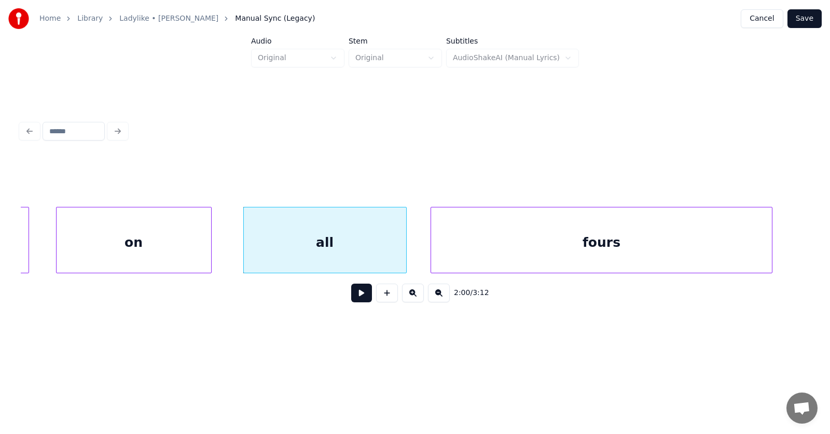
click at [760, 240] on div "fours" at bounding box center [601, 242] width 341 height 71
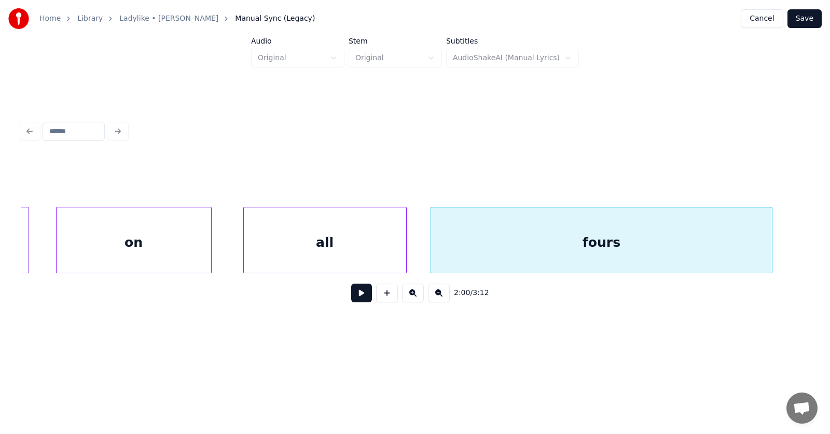
click at [354, 299] on button at bounding box center [361, 293] width 21 height 19
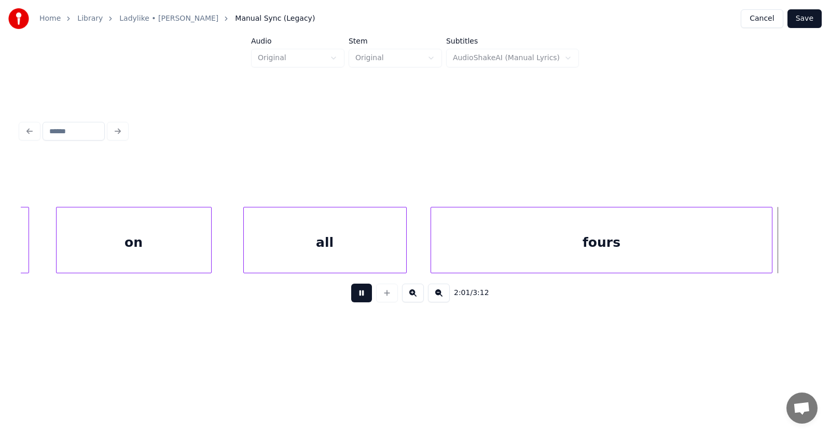
scroll to position [0, 47380]
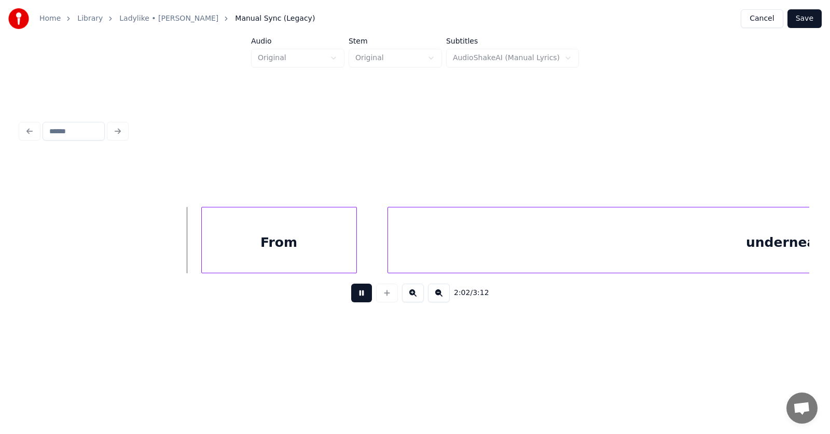
click at [354, 299] on button at bounding box center [361, 293] width 21 height 19
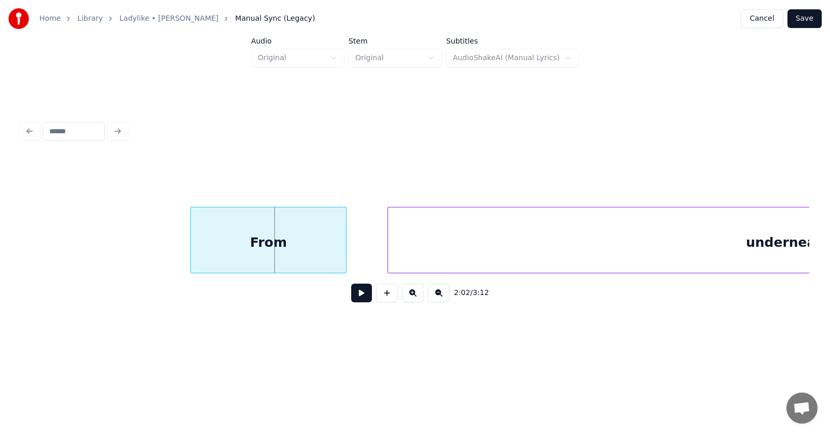
click at [292, 247] on div "From" at bounding box center [268, 242] width 155 height 71
click at [159, 247] on div at bounding box center [160, 239] width 3 height 65
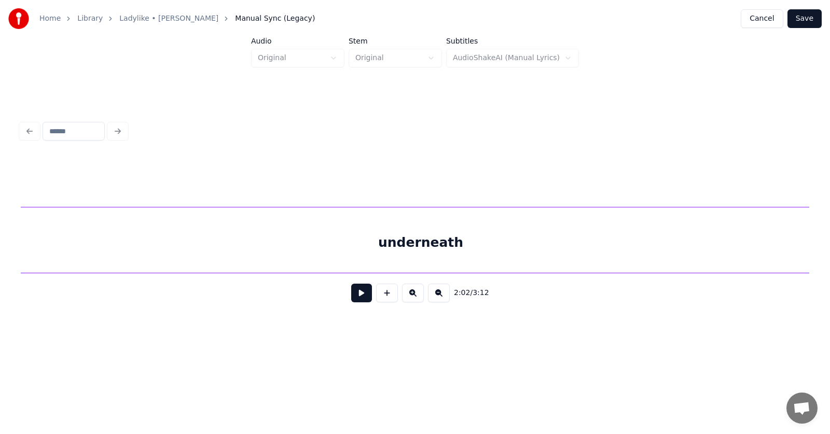
scroll to position [0, 47731]
click at [474, 257] on div "underneath" at bounding box center [421, 242] width 800 height 71
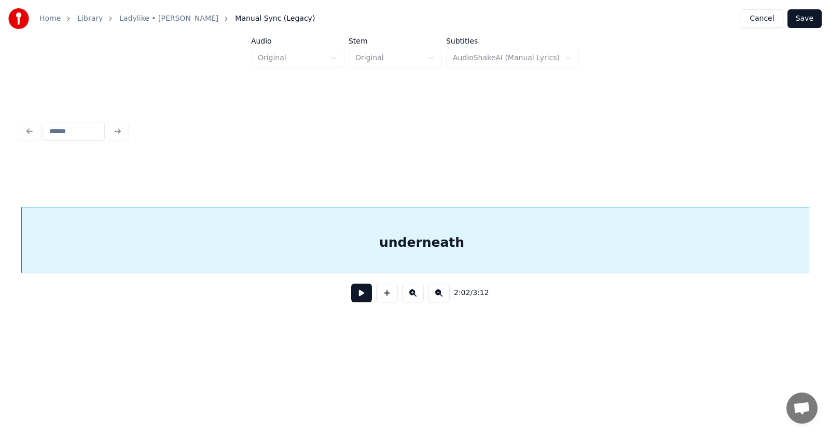
click at [355, 299] on button at bounding box center [361, 293] width 21 height 19
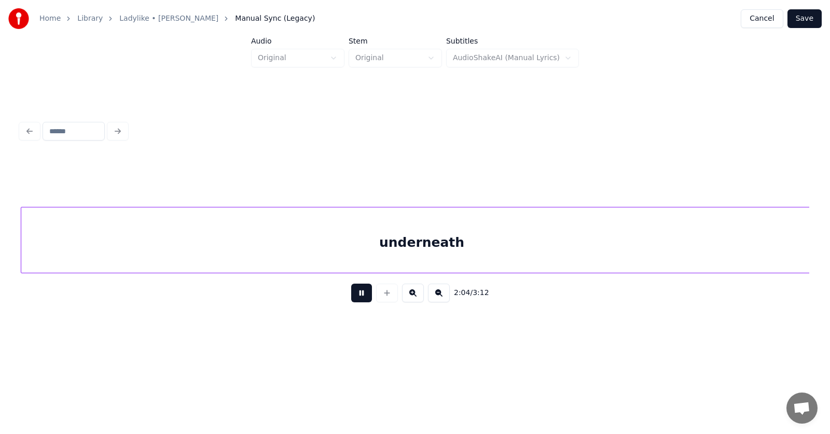
scroll to position [0, 48524]
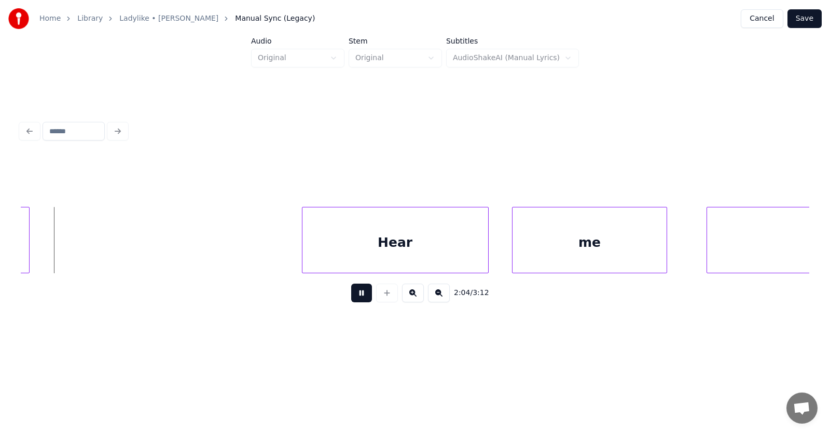
click at [355, 299] on button at bounding box center [361, 293] width 21 height 19
click at [346, 242] on div "Hear" at bounding box center [364, 242] width 186 height 71
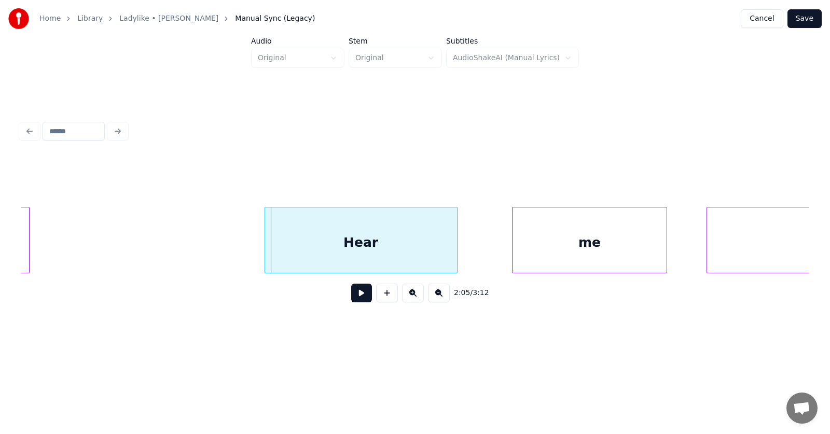
click at [266, 244] on div at bounding box center [266, 239] width 3 height 65
click at [506, 248] on div "me" at bounding box center [553, 242] width 155 height 71
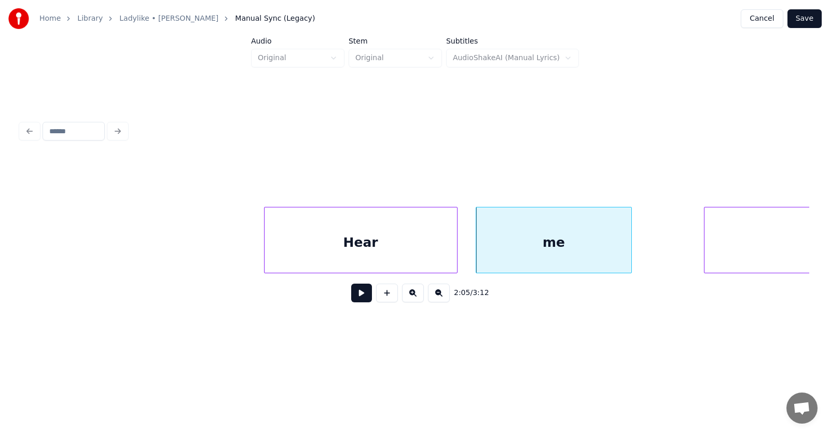
scroll to position [0, 48792]
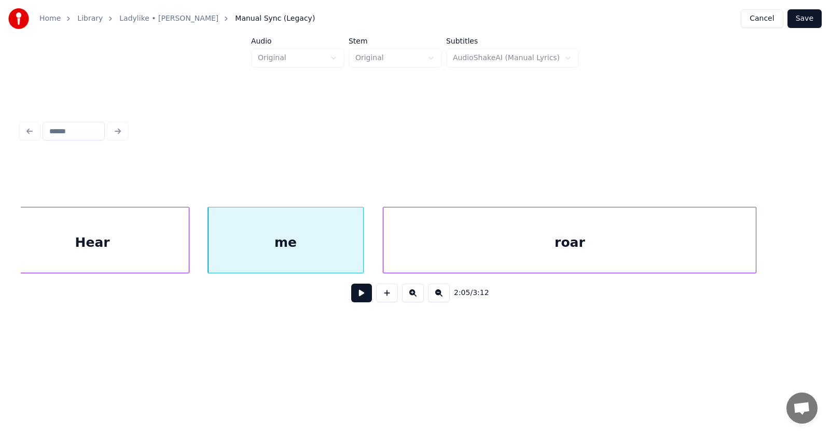
click at [677, 250] on div "roar" at bounding box center [569, 242] width 372 height 71
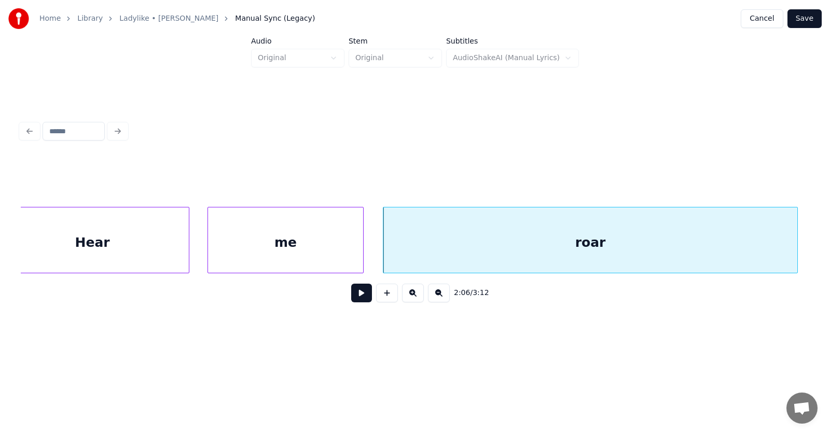
click at [795, 242] on div at bounding box center [795, 239] width 3 height 65
click at [357, 291] on button at bounding box center [361, 293] width 21 height 19
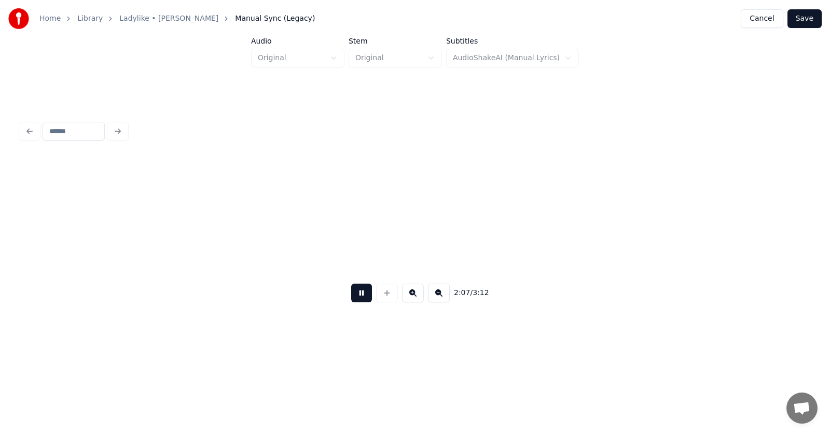
scroll to position [0, 49588]
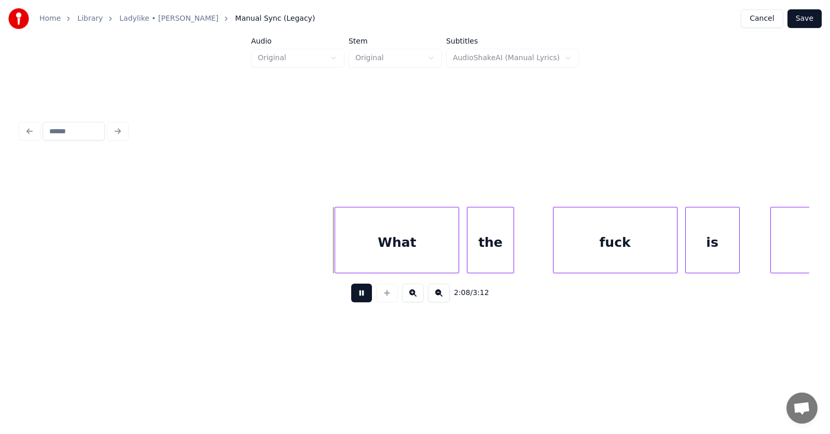
click at [361, 291] on button at bounding box center [361, 293] width 21 height 19
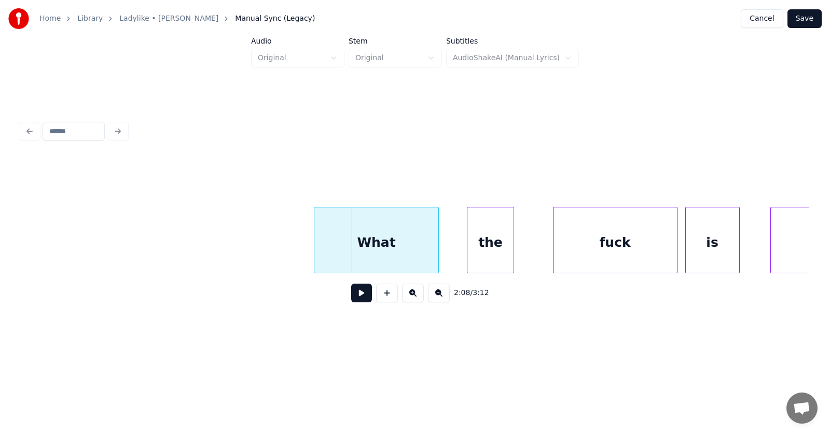
click at [351, 240] on div "What" at bounding box center [375, 242] width 123 height 71
click at [290, 245] on div at bounding box center [290, 239] width 3 height 65
click at [473, 244] on div "the" at bounding box center [480, 242] width 46 height 71
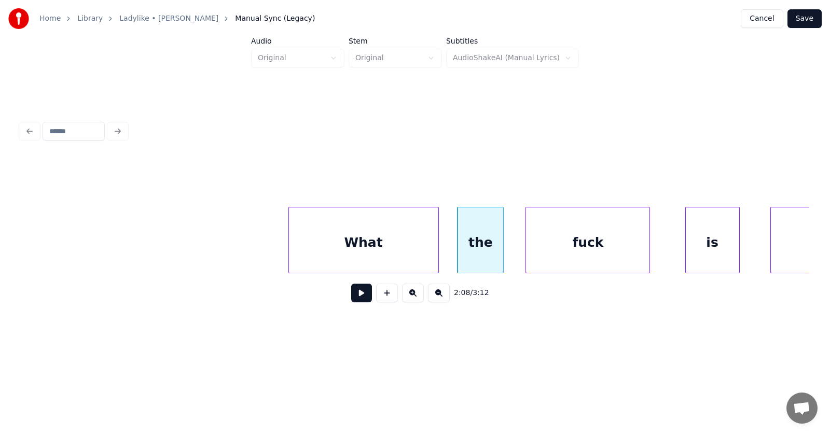
click at [562, 253] on div "fuck" at bounding box center [587, 242] width 123 height 71
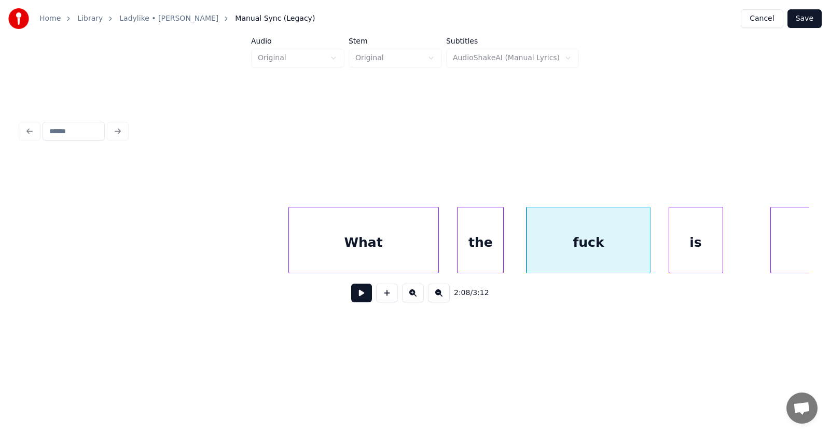
click at [706, 253] on div "is" at bounding box center [695, 242] width 53 height 71
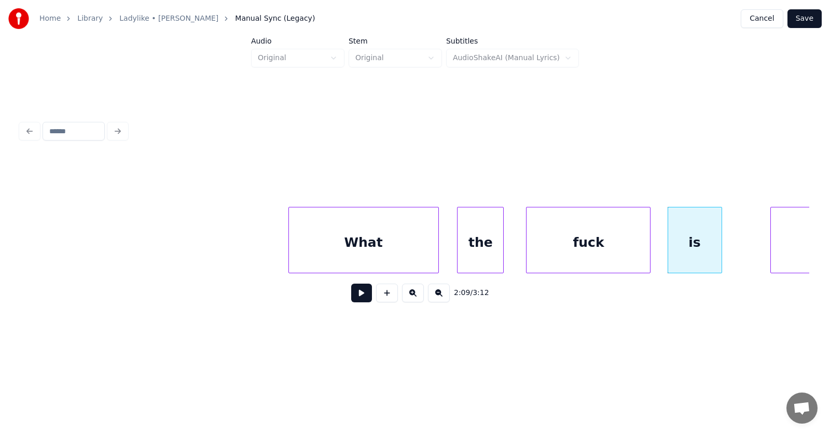
scroll to position [0, 49873]
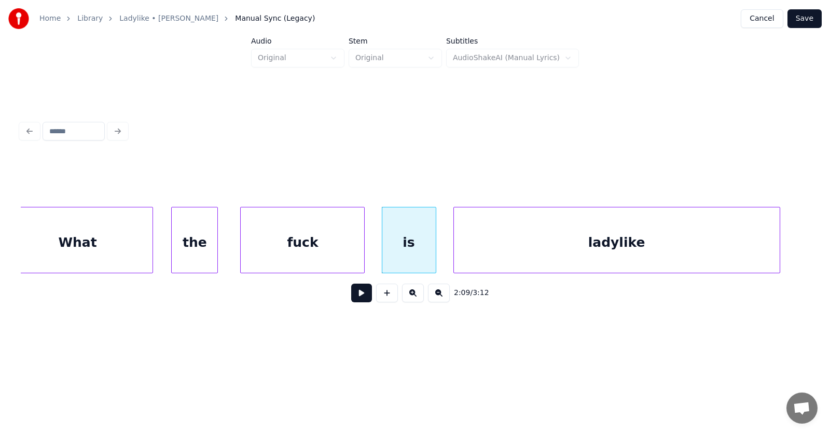
click at [746, 243] on div "ladylike" at bounding box center [617, 242] width 326 height 71
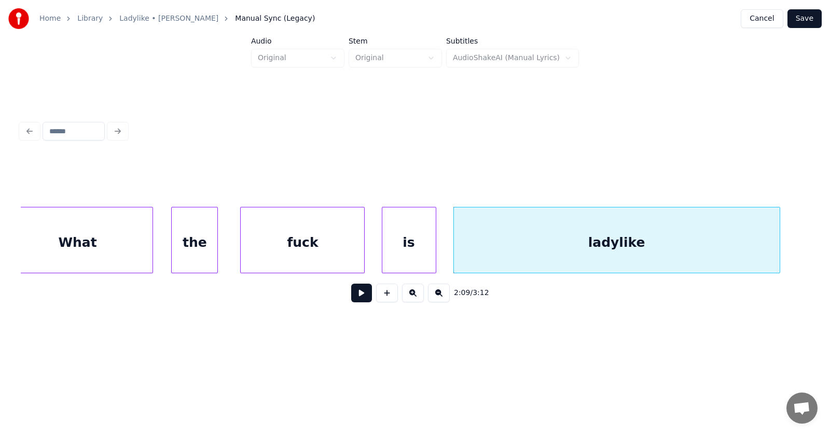
click at [356, 300] on button at bounding box center [361, 293] width 21 height 19
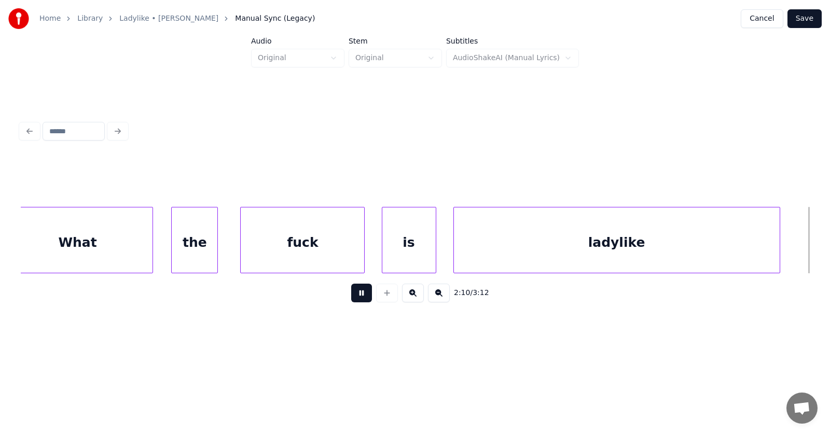
scroll to position [0, 50668]
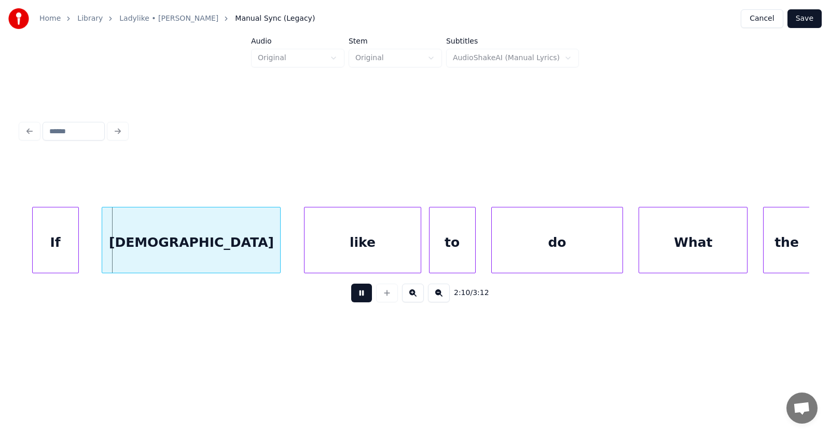
click at [356, 300] on button at bounding box center [361, 293] width 21 height 19
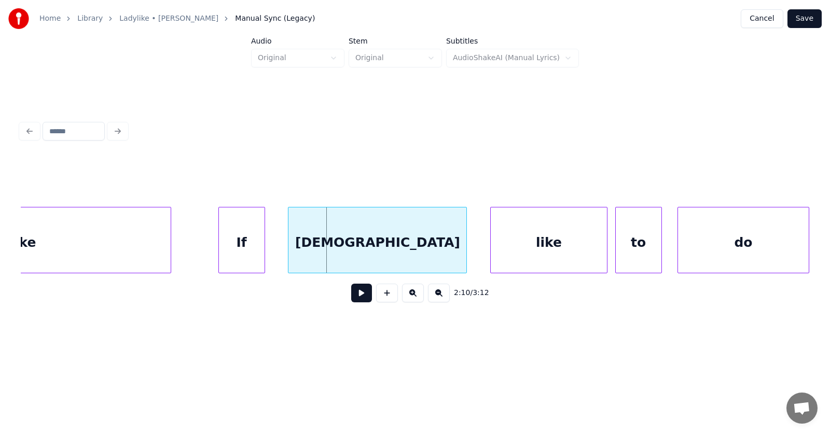
scroll to position [0, 50381]
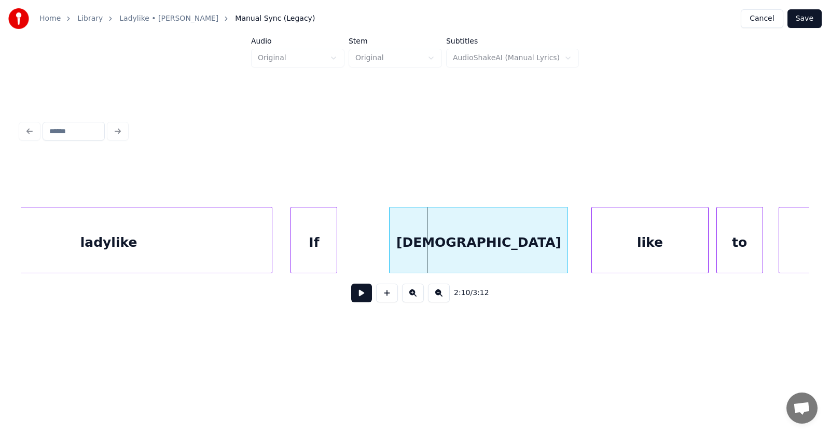
click at [316, 250] on div "If" at bounding box center [314, 242] width 46 height 71
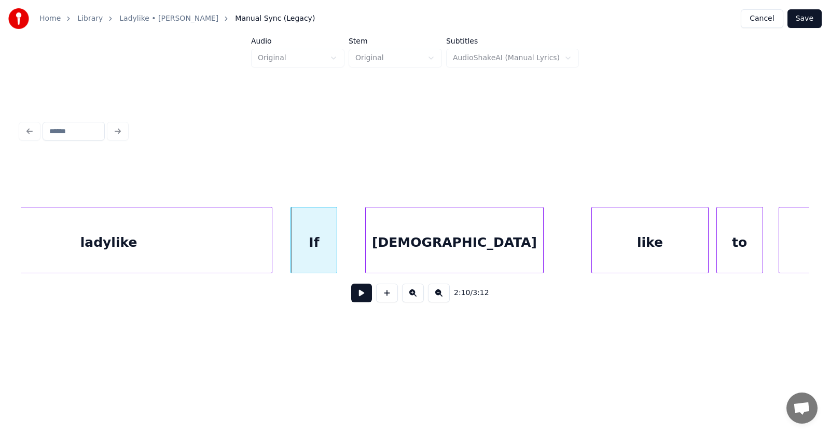
click at [447, 256] on div "[DEMOGRAPHIC_DATA]" at bounding box center [455, 242] width 178 height 71
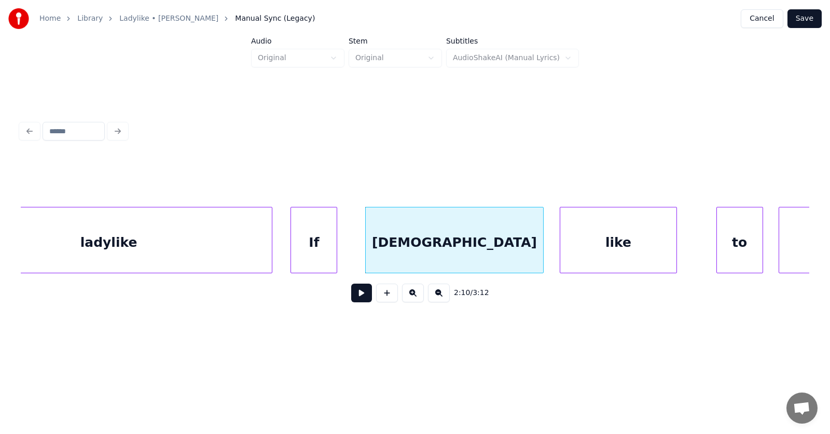
click at [578, 253] on div "like" at bounding box center [618, 242] width 116 height 71
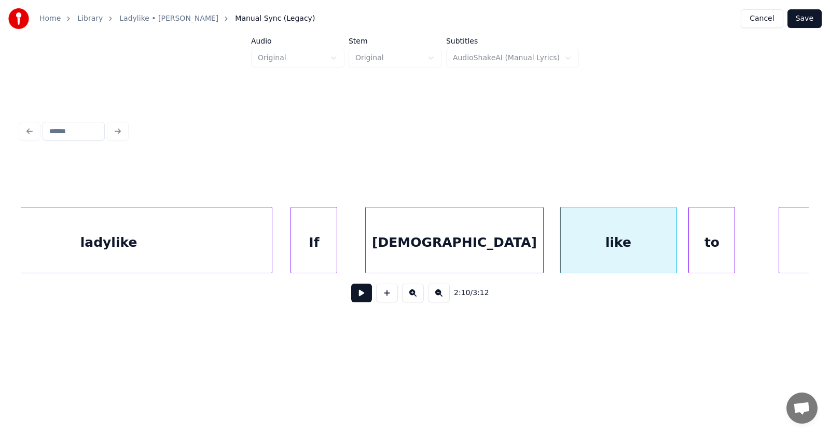
click at [708, 254] on div "to" at bounding box center [712, 242] width 46 height 71
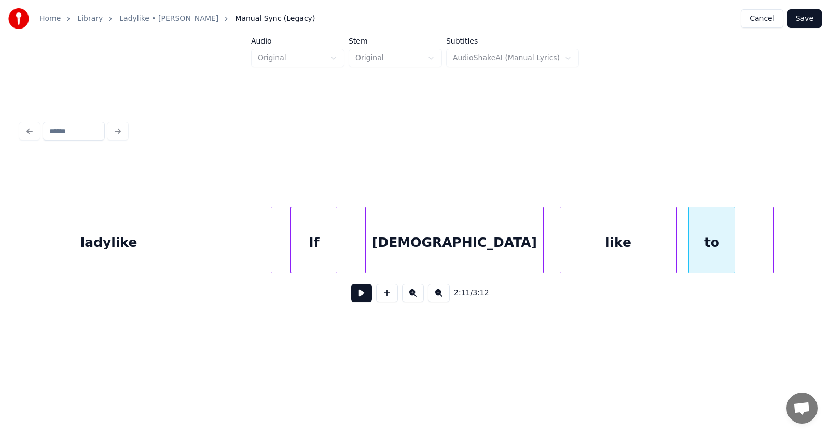
scroll to position [0, 50480]
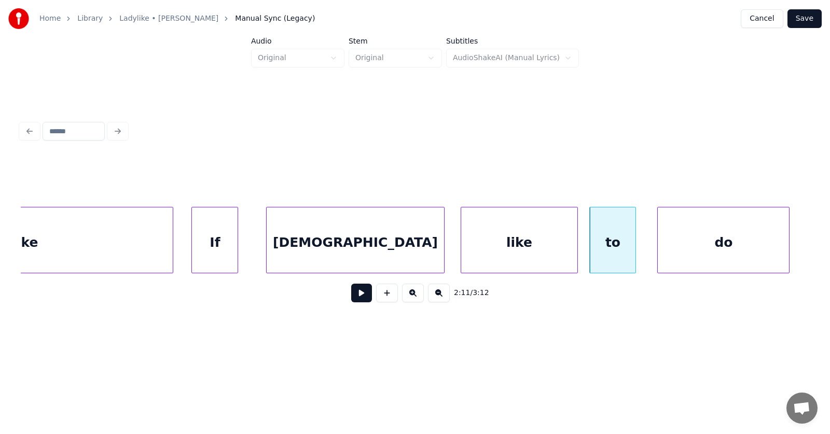
click at [764, 246] on div "do" at bounding box center [722, 242] width 131 height 71
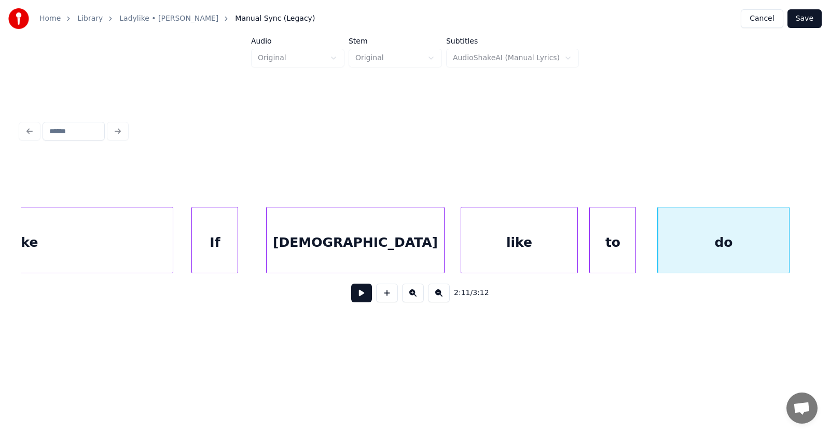
click at [356, 295] on button at bounding box center [361, 293] width 21 height 19
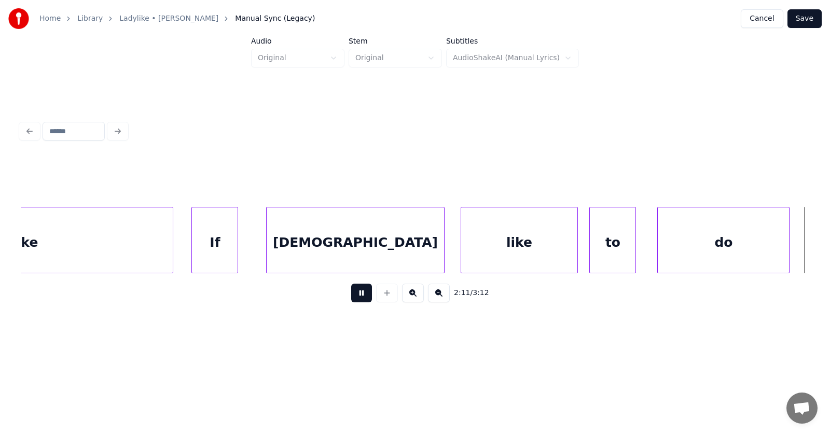
scroll to position [0, 51272]
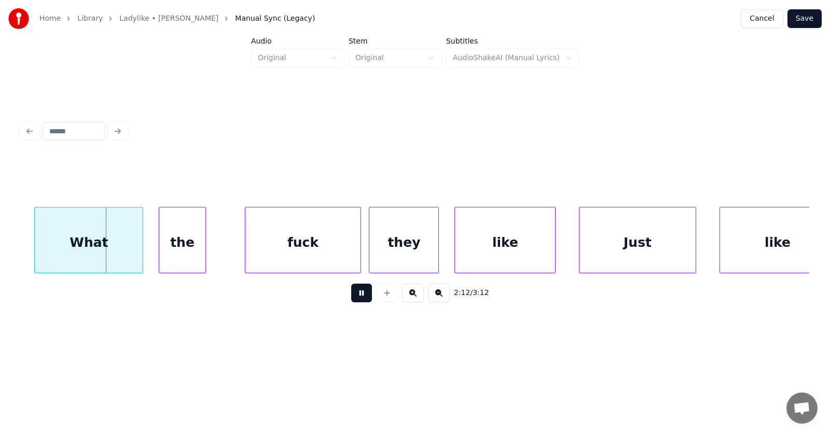
click at [356, 295] on button at bounding box center [361, 293] width 21 height 19
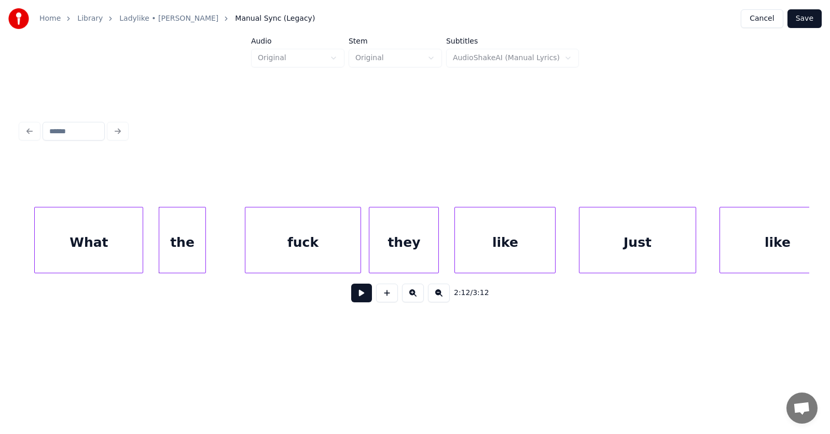
scroll to position [0, 51036]
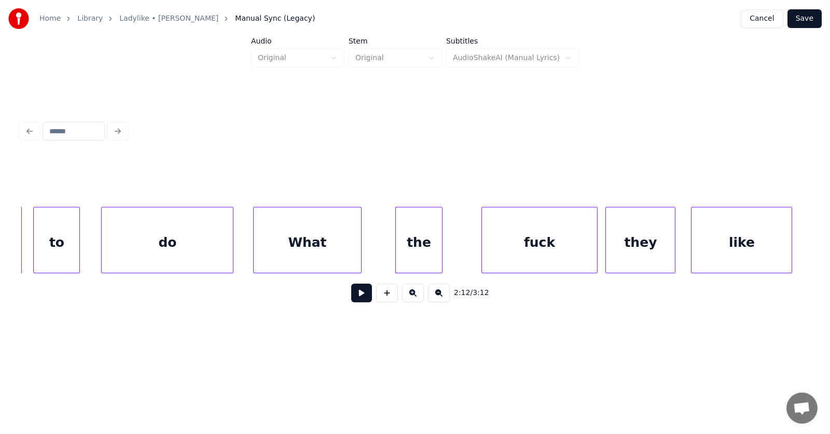
click at [314, 246] on div "What" at bounding box center [308, 242] width 108 height 71
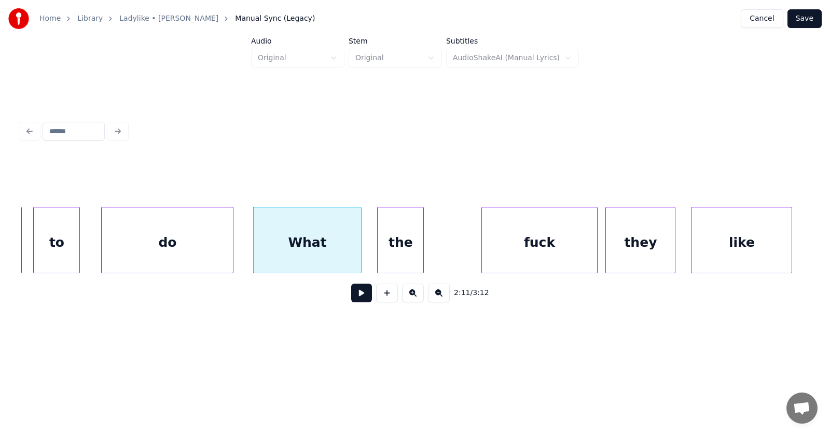
click at [398, 251] on div "the" at bounding box center [400, 242] width 46 height 71
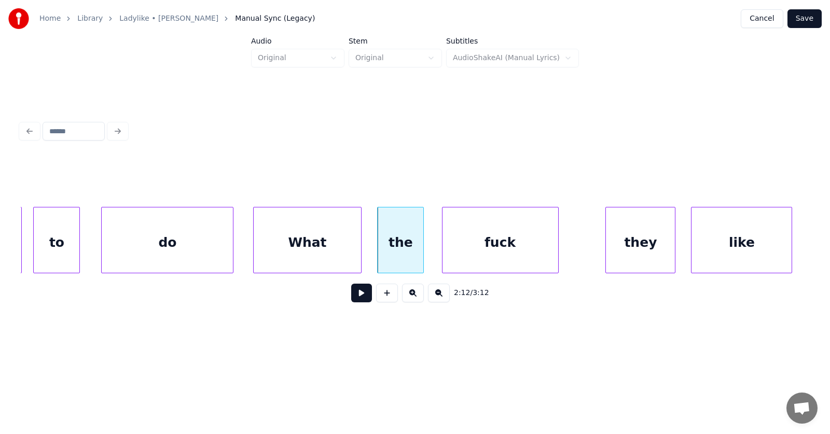
click at [469, 255] on div "fuck" at bounding box center [500, 242] width 116 height 71
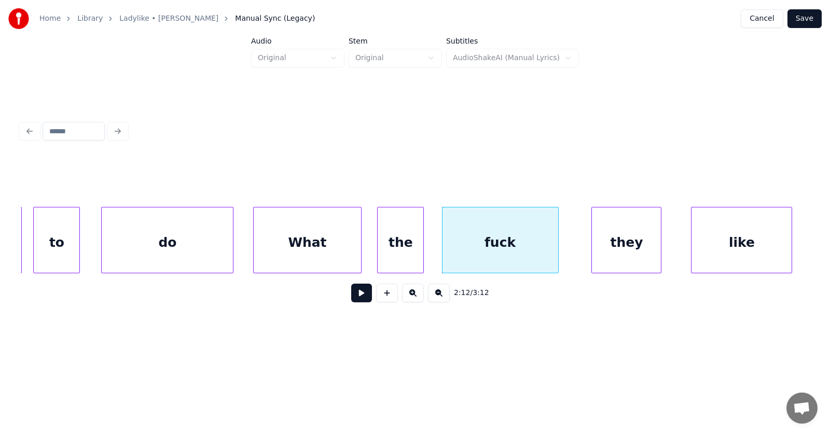
click at [632, 248] on div "they" at bounding box center [626, 242] width 69 height 71
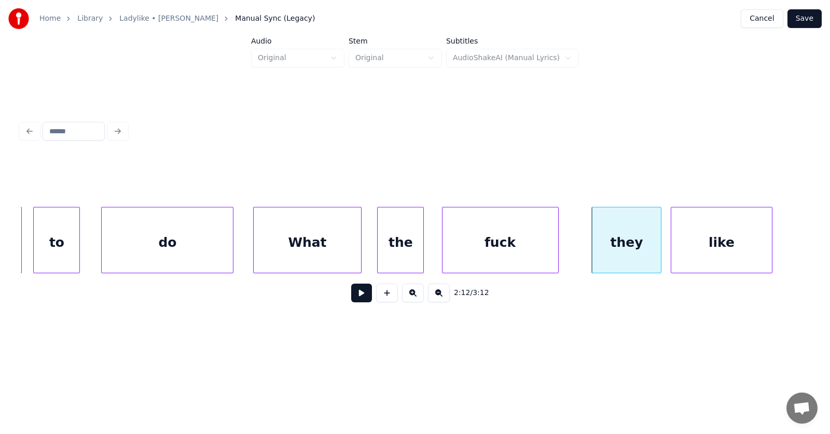
click at [697, 245] on div "like" at bounding box center [721, 242] width 100 height 71
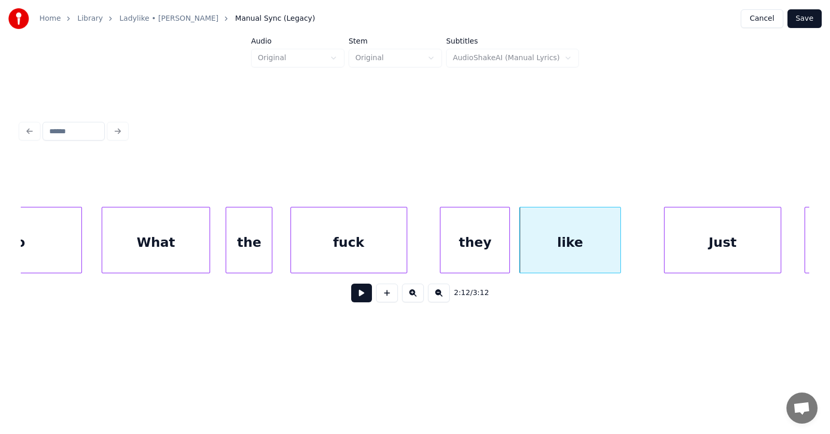
scroll to position [0, 51288]
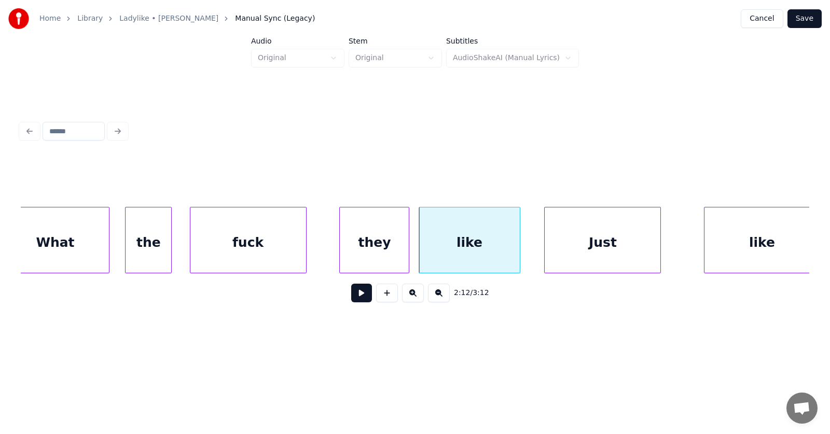
click at [606, 246] on div "Just" at bounding box center [602, 242] width 116 height 71
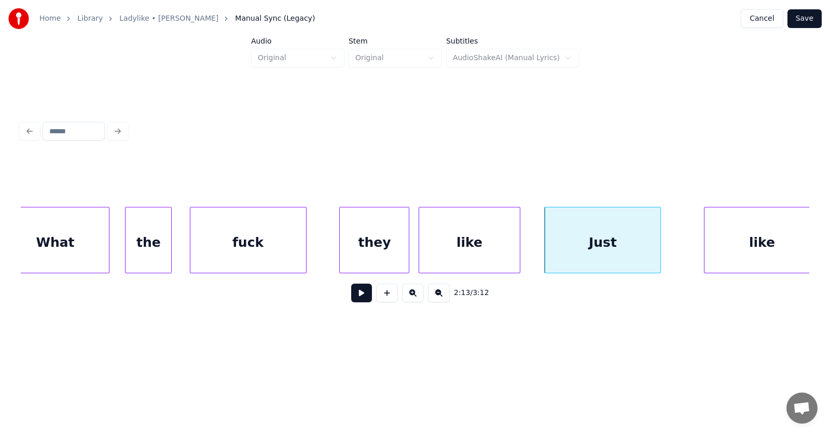
scroll to position [0, 51296]
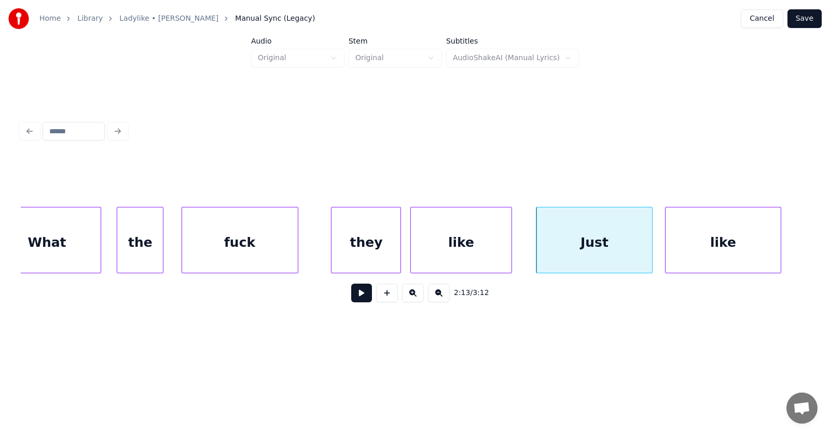
click at [690, 255] on div "like" at bounding box center [723, 242] width 116 height 71
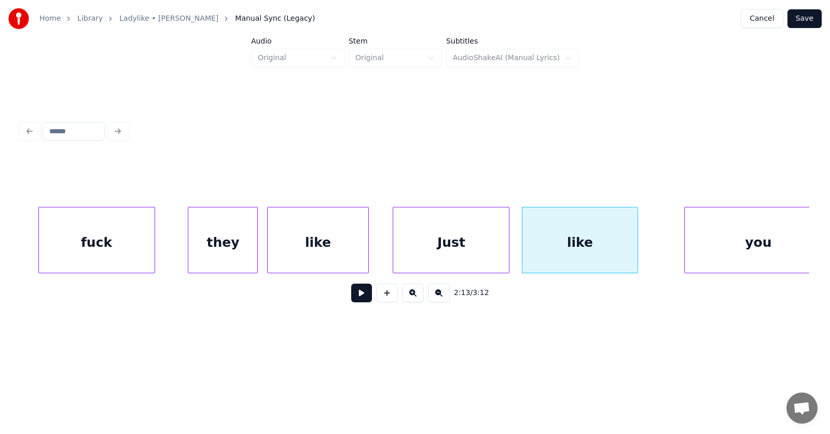
scroll to position [0, 51540]
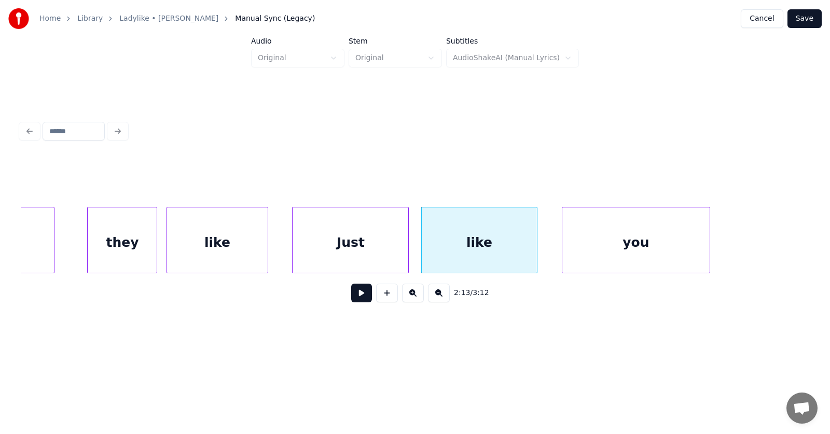
click at [592, 254] on div "you" at bounding box center [635, 242] width 147 height 71
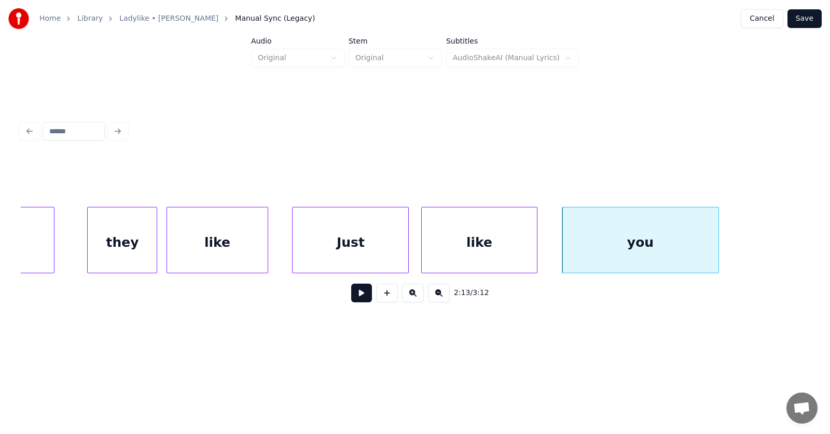
click at [716, 244] on div at bounding box center [716, 239] width 3 height 65
click at [358, 298] on button at bounding box center [361, 293] width 21 height 19
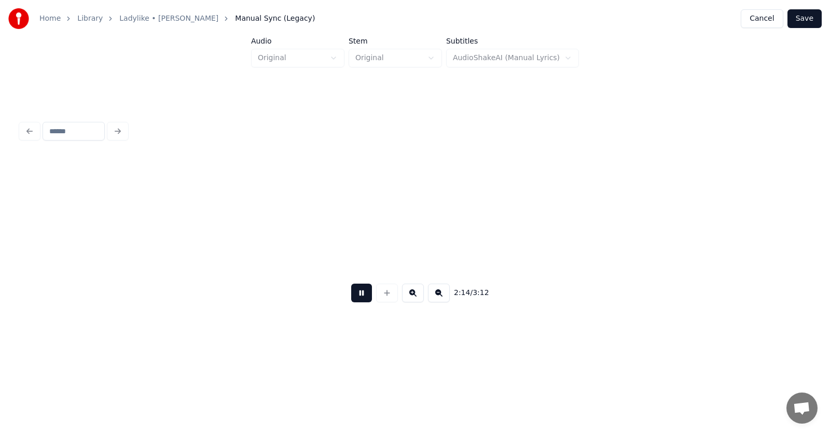
scroll to position [0, 52329]
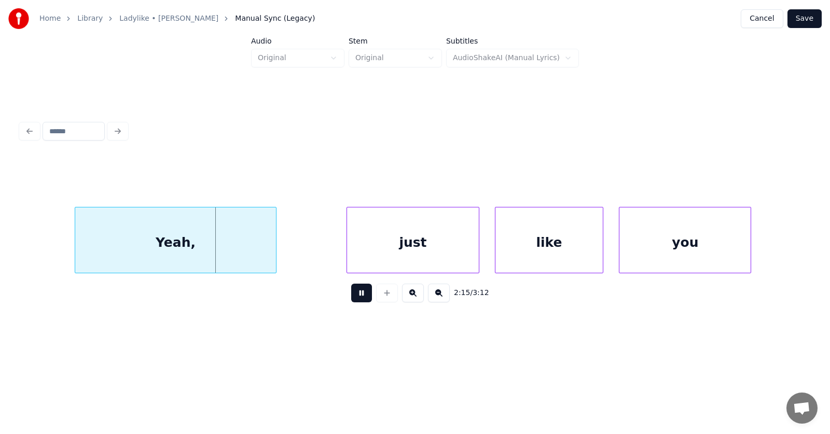
click at [359, 298] on button at bounding box center [361, 293] width 21 height 19
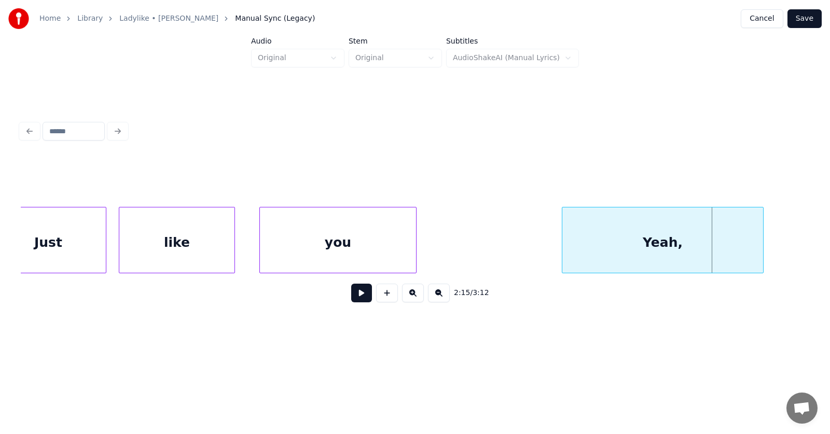
scroll to position [0, 51943]
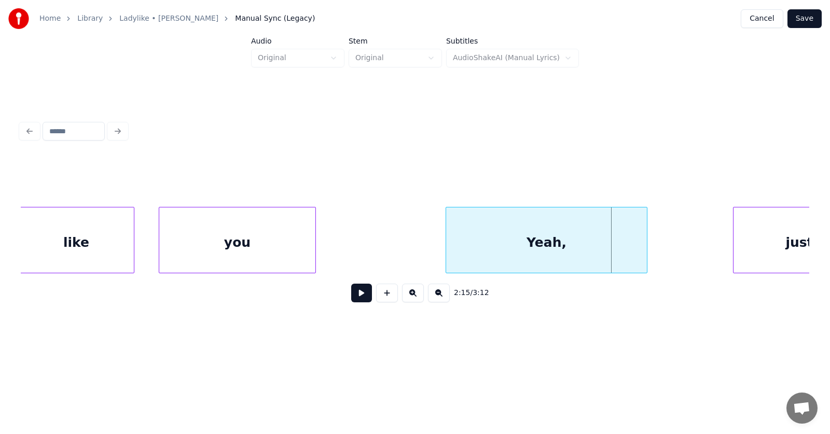
click at [550, 253] on div "Yeah," at bounding box center [546, 242] width 201 height 71
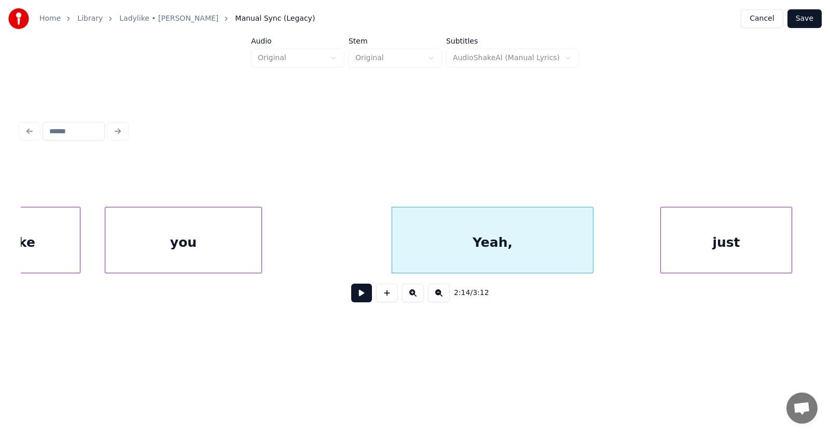
click at [733, 247] on div "just" at bounding box center [726, 242] width 131 height 71
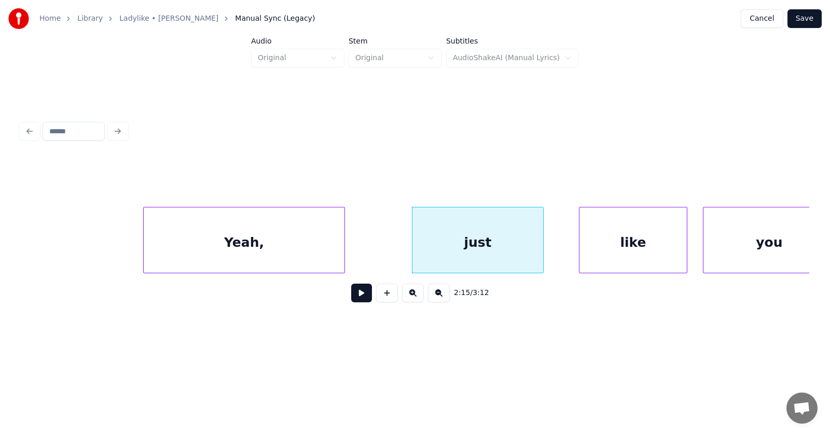
scroll to position [0, 52346]
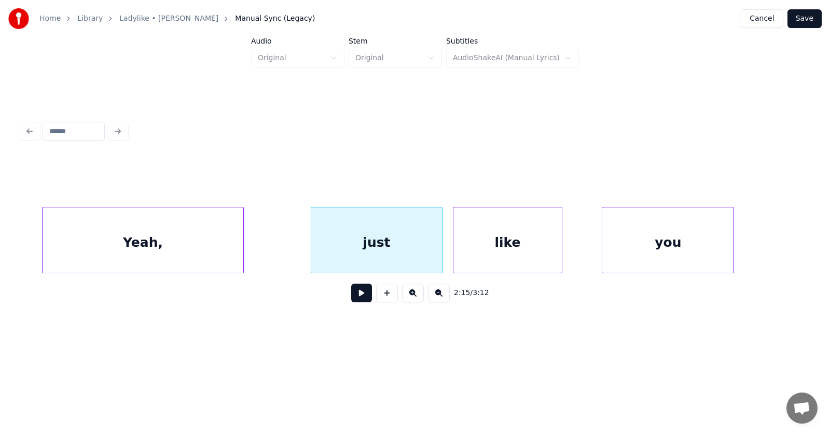
click at [511, 247] on div "like" at bounding box center [507, 242] width 108 height 71
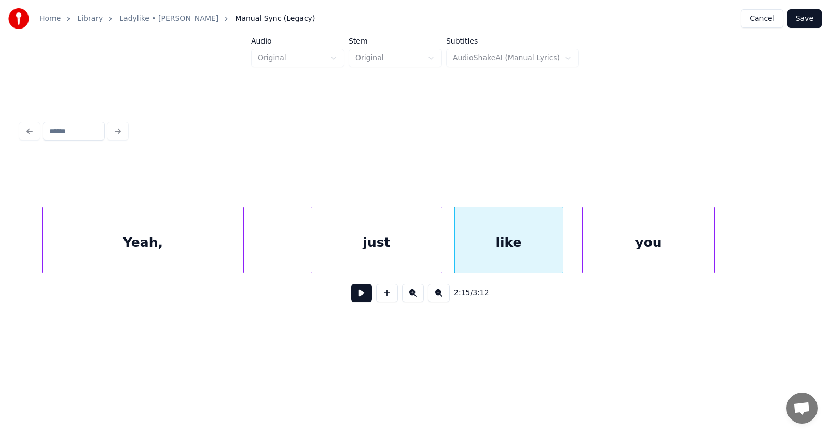
click at [600, 255] on div "you" at bounding box center [647, 242] width 131 height 71
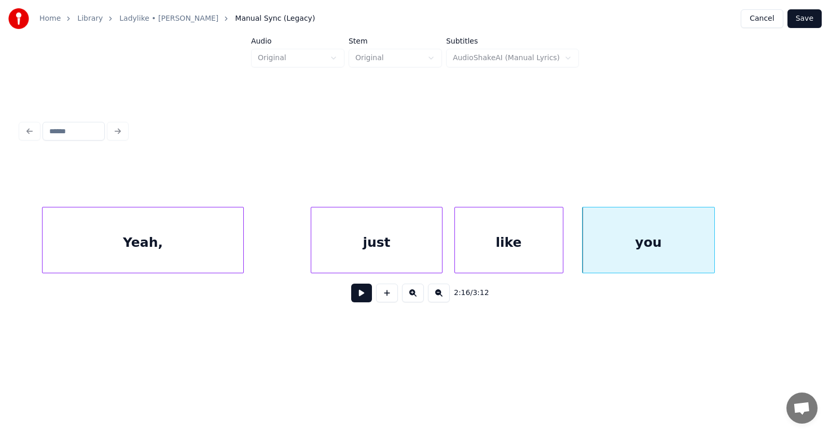
click at [351, 301] on button at bounding box center [361, 293] width 21 height 19
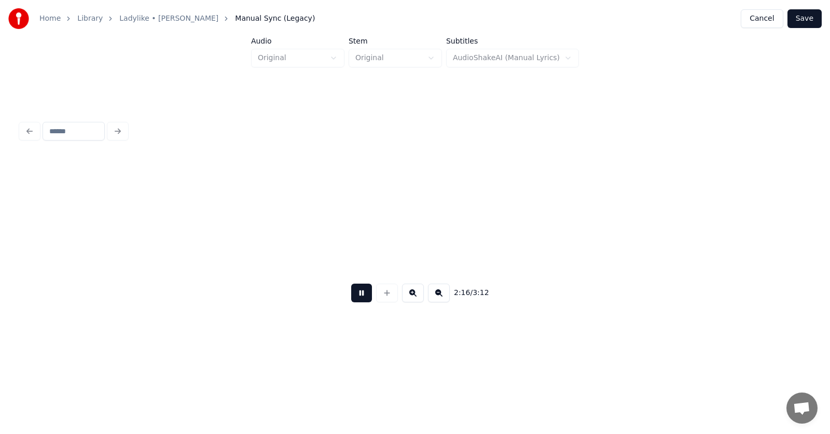
scroll to position [0, 53141]
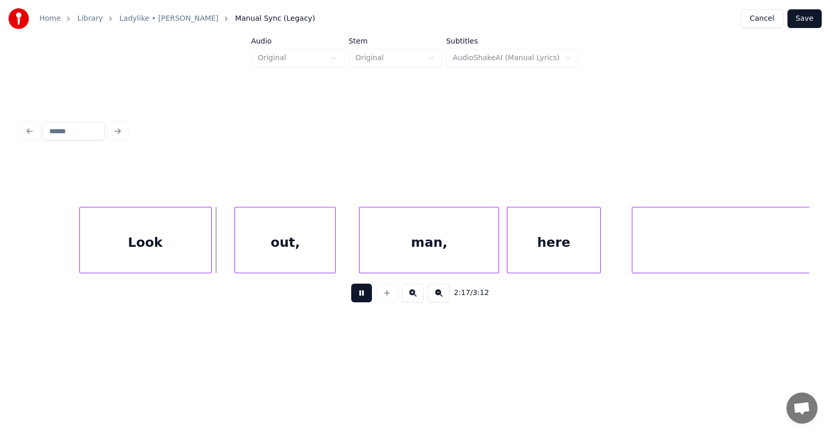
click at [351, 301] on button at bounding box center [361, 293] width 21 height 19
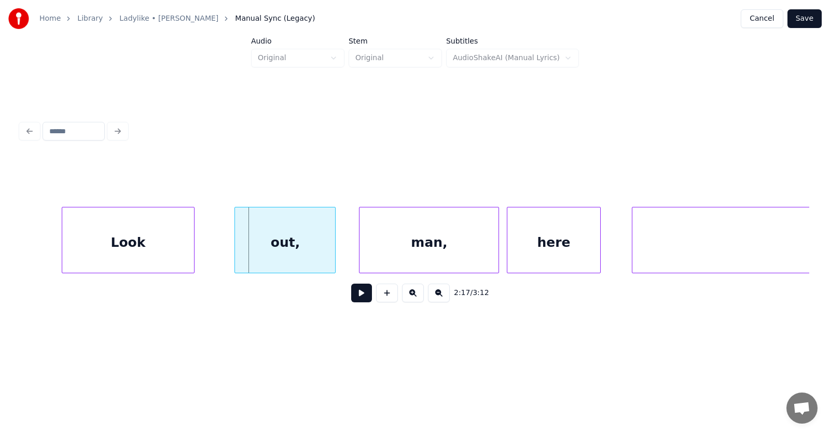
click at [158, 246] on div "Look" at bounding box center [127, 242] width 131 height 71
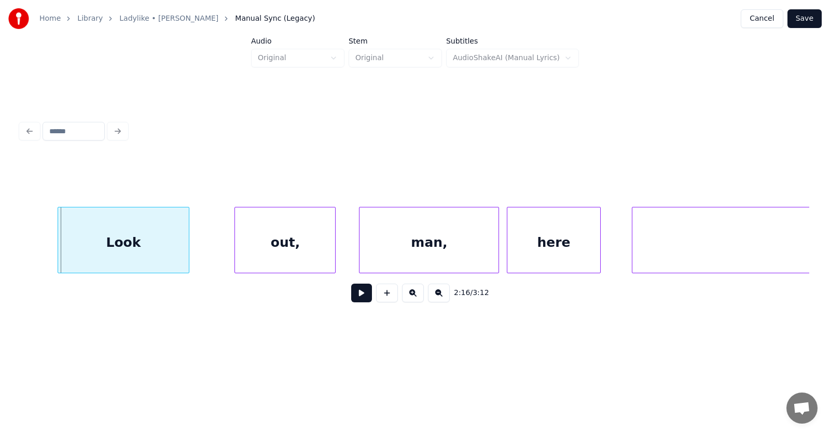
click at [62, 244] on div "Look" at bounding box center [123, 242] width 131 height 71
click at [53, 244] on div at bounding box center [52, 239] width 3 height 65
click at [230, 259] on div "out," at bounding box center [254, 242] width 100 height 71
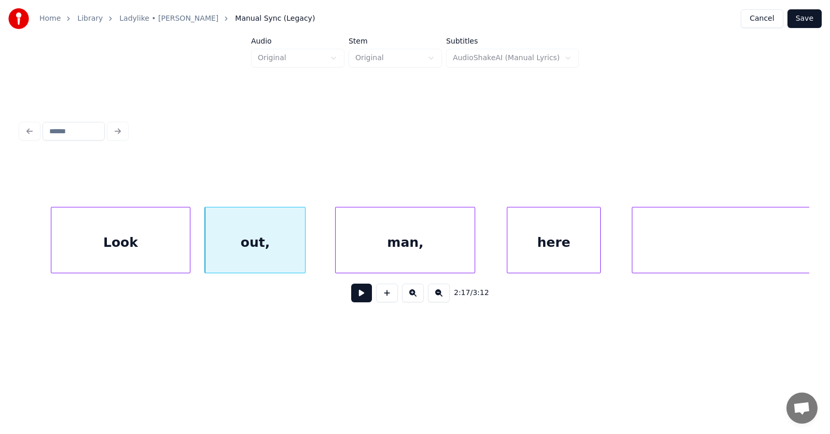
click at [378, 262] on div "man," at bounding box center [404, 242] width 139 height 71
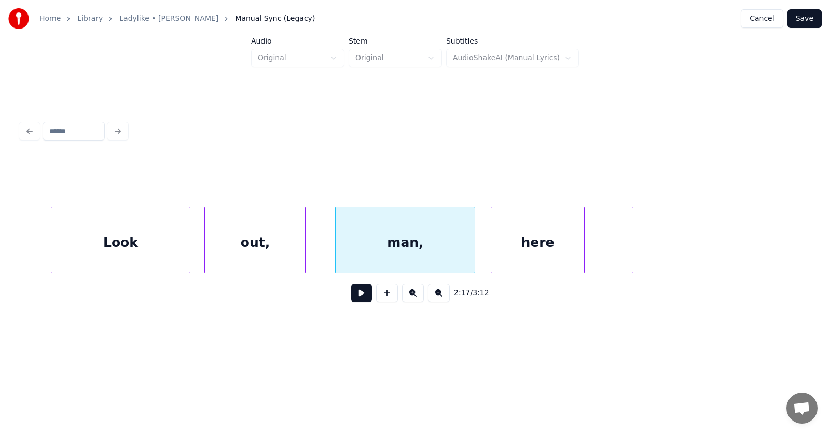
click at [521, 248] on div "here" at bounding box center [537, 242] width 92 height 71
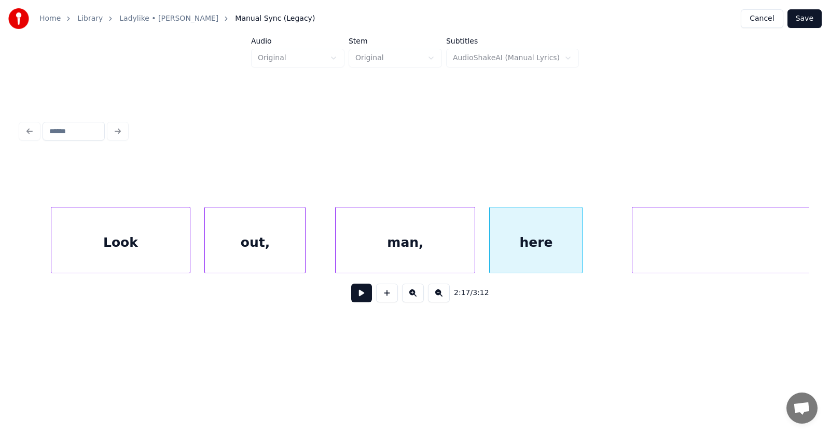
scroll to position [0, 53482]
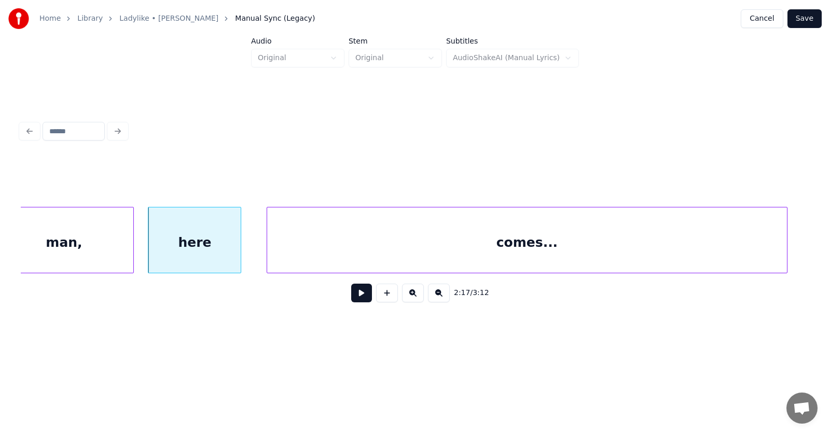
click at [633, 248] on div "comes..." at bounding box center [527, 242] width 520 height 71
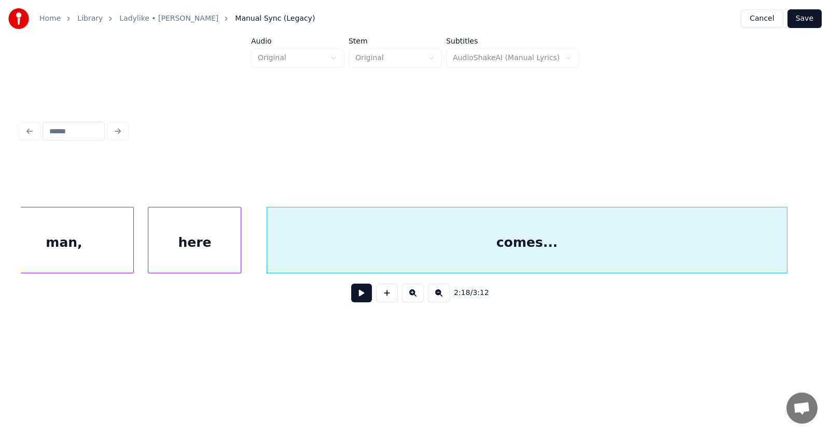
click at [357, 300] on button at bounding box center [361, 293] width 21 height 19
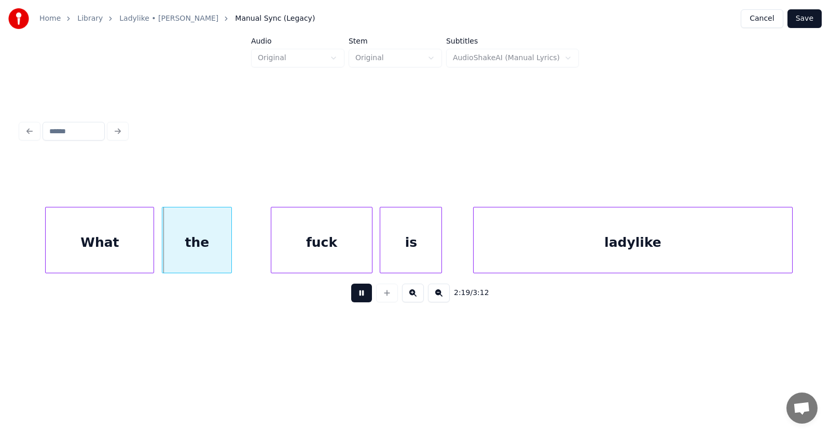
click at [361, 299] on button at bounding box center [361, 293] width 21 height 19
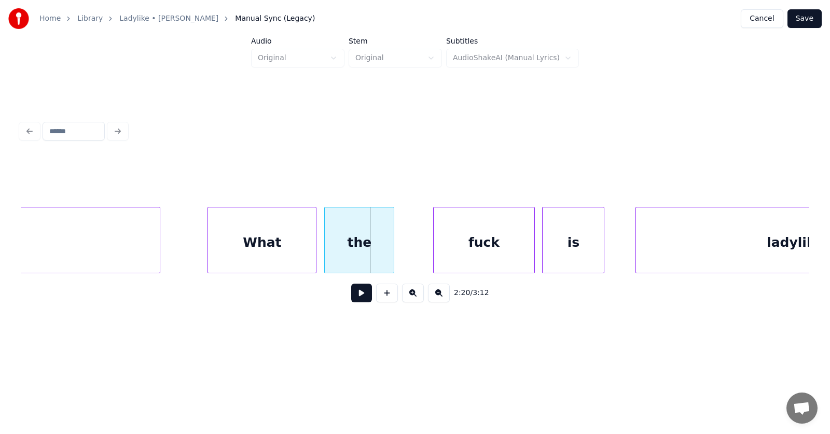
scroll to position [0, 53908]
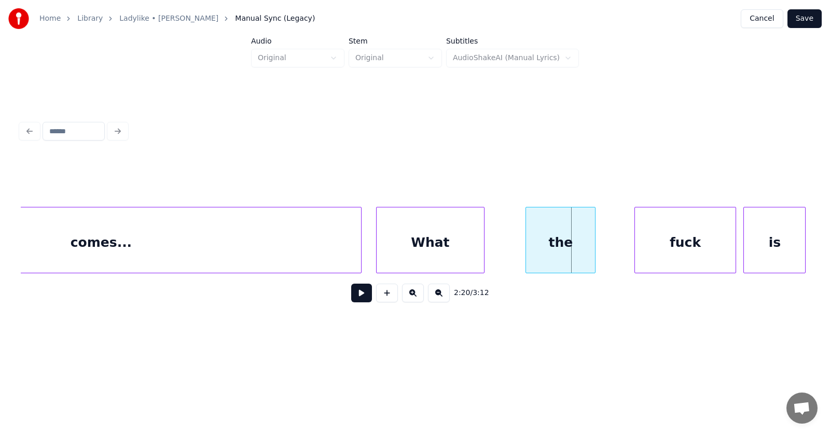
click at [455, 257] on div "What" at bounding box center [430, 242] width 108 height 71
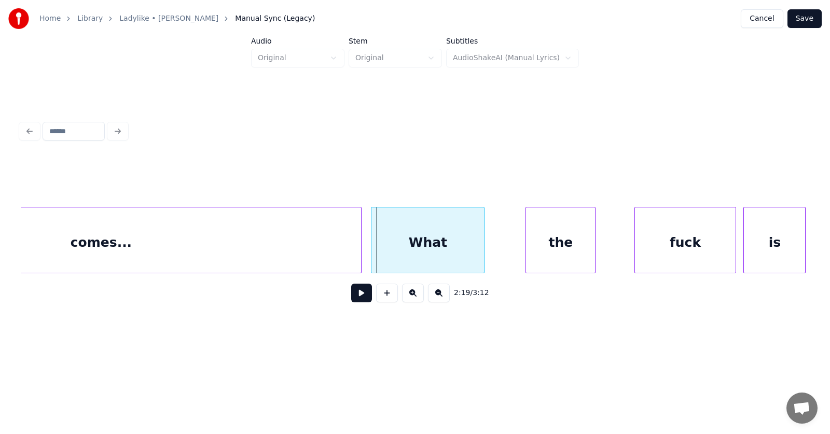
click at [374, 251] on div at bounding box center [372, 239] width 3 height 65
click at [528, 252] on div "the" at bounding box center [536, 242] width 69 height 71
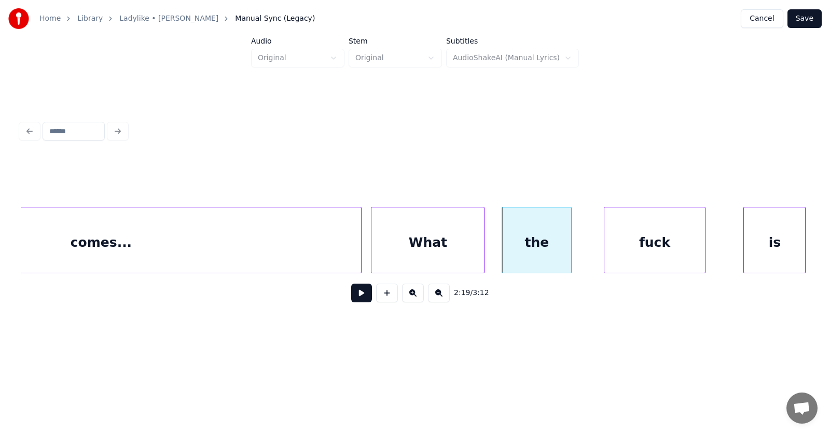
click at [632, 247] on div "fuck" at bounding box center [654, 242] width 100 height 71
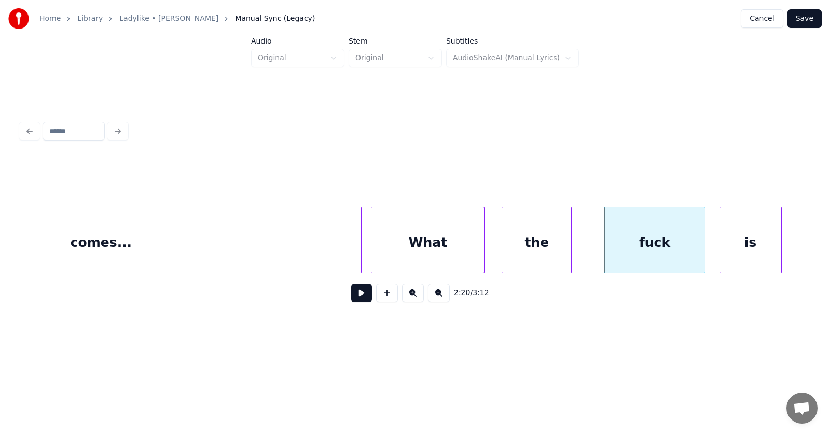
click at [737, 244] on div "is" at bounding box center [750, 242] width 61 height 71
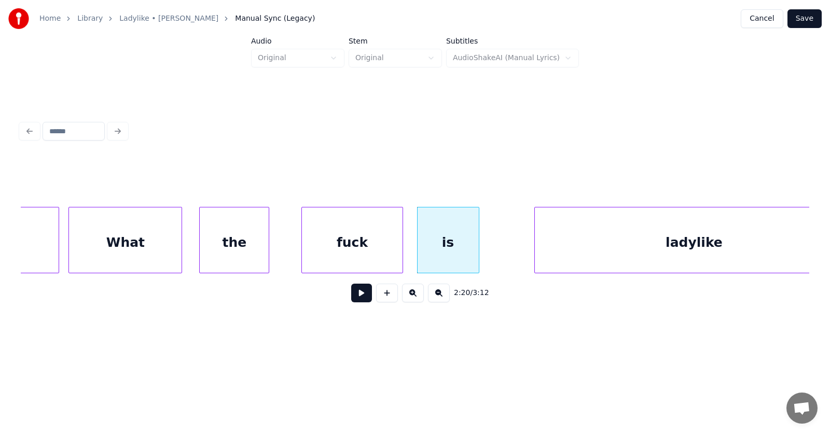
scroll to position [0, 54252]
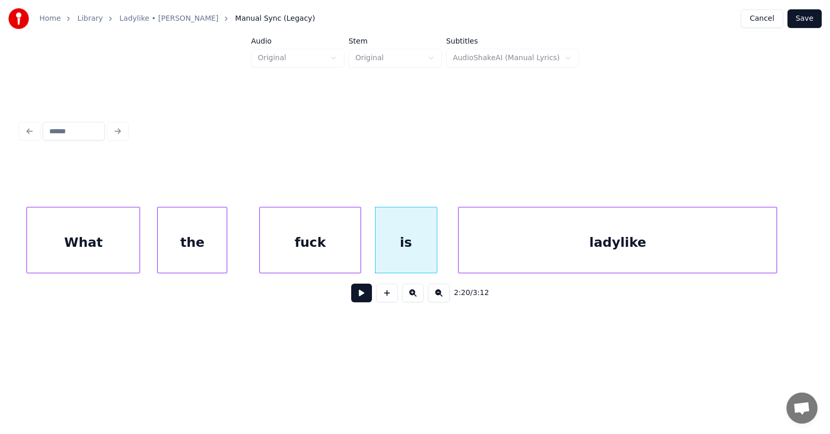
click at [568, 253] on div "ladylike" at bounding box center [617, 242] width 318 height 71
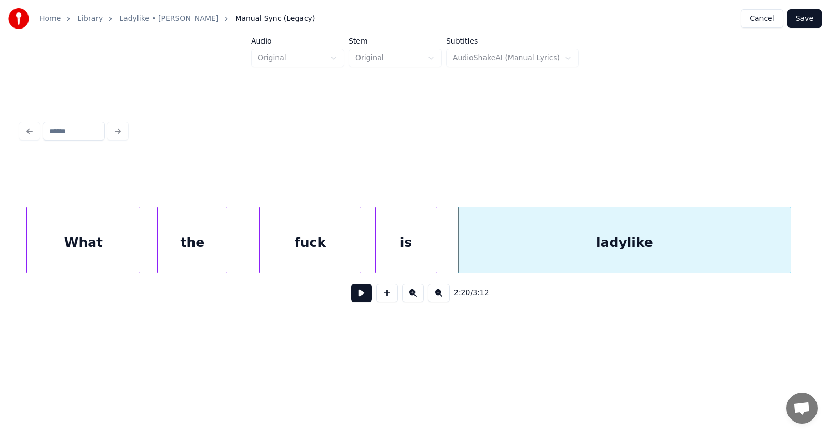
click at [788, 242] on div at bounding box center [788, 239] width 3 height 65
click at [355, 301] on button at bounding box center [361, 293] width 21 height 19
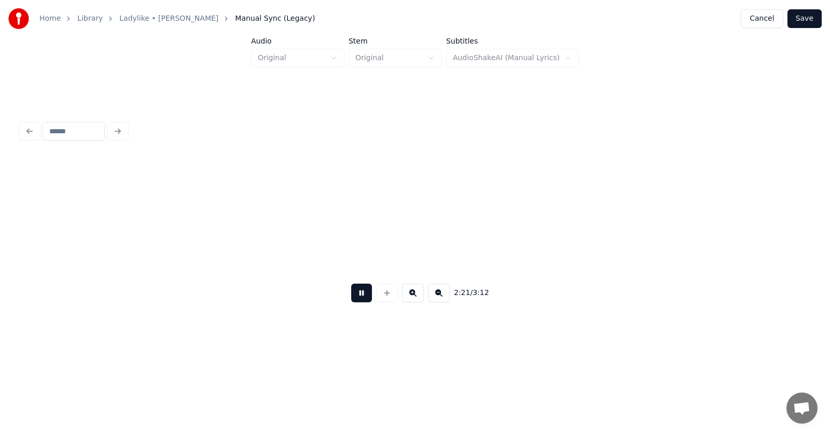
scroll to position [0, 55042]
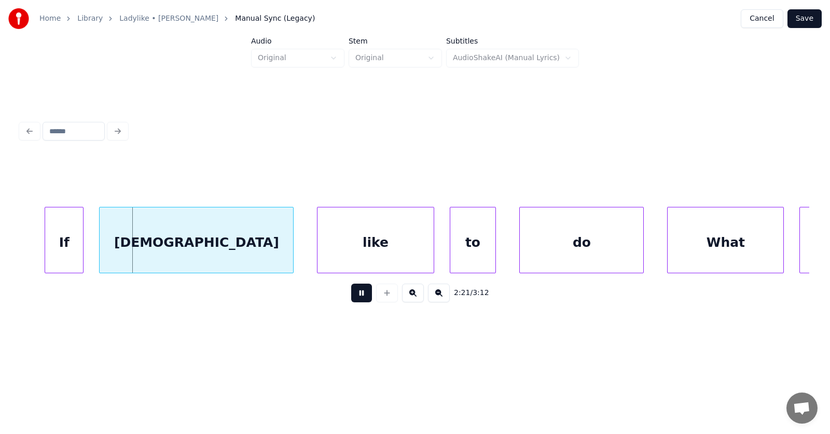
click at [355, 301] on button at bounding box center [361, 293] width 21 height 19
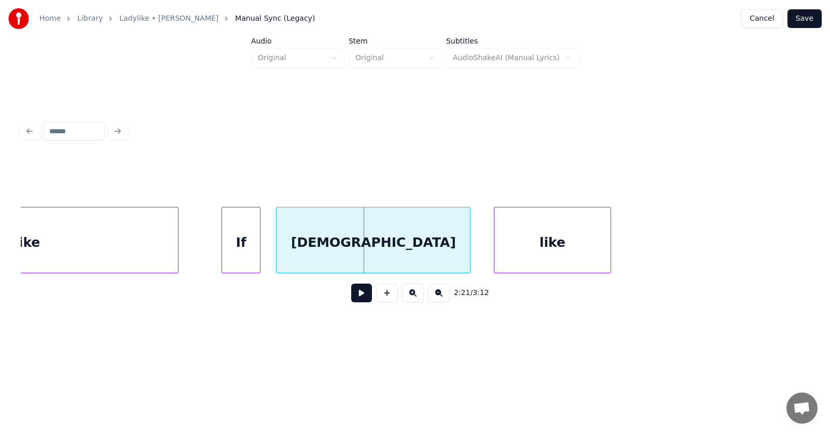
scroll to position [0, 54664]
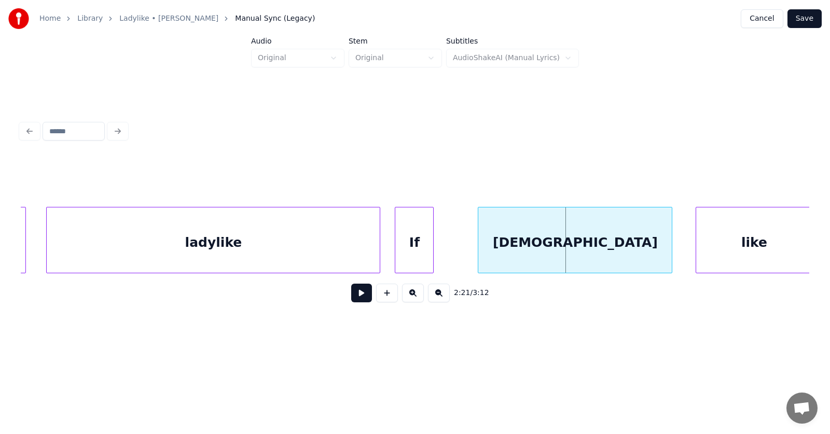
click at [424, 252] on div "If" at bounding box center [414, 242] width 38 height 71
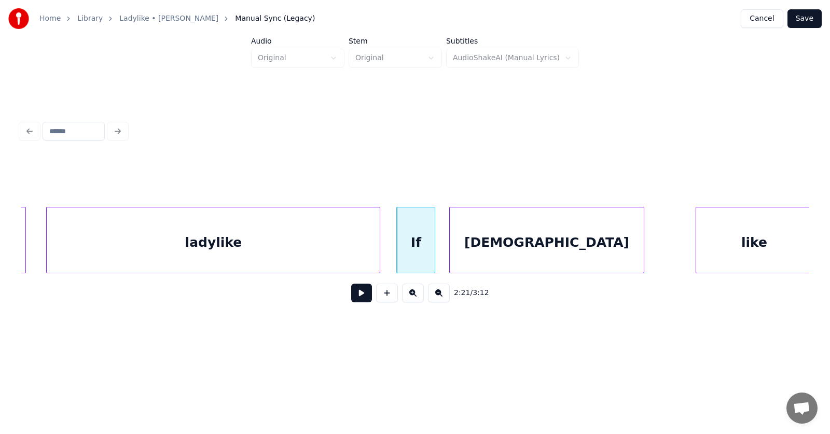
click at [516, 256] on div "[DEMOGRAPHIC_DATA]" at bounding box center [546, 242] width 193 height 71
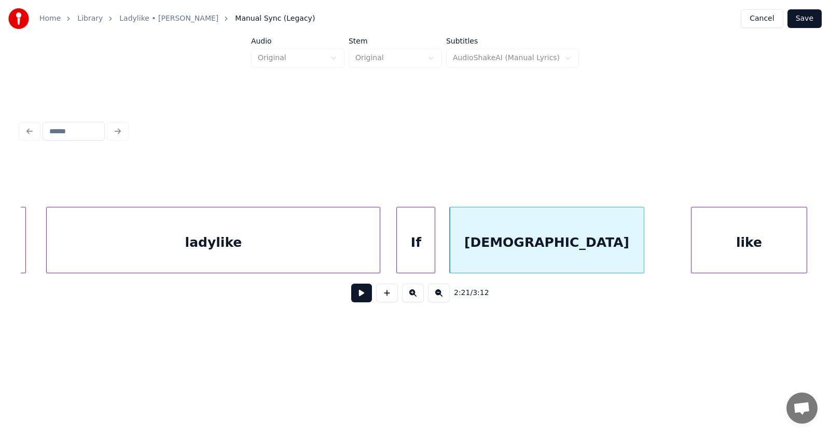
scroll to position [0, 54664]
click at [696, 242] on div "like" at bounding box center [719, 242] width 116 height 71
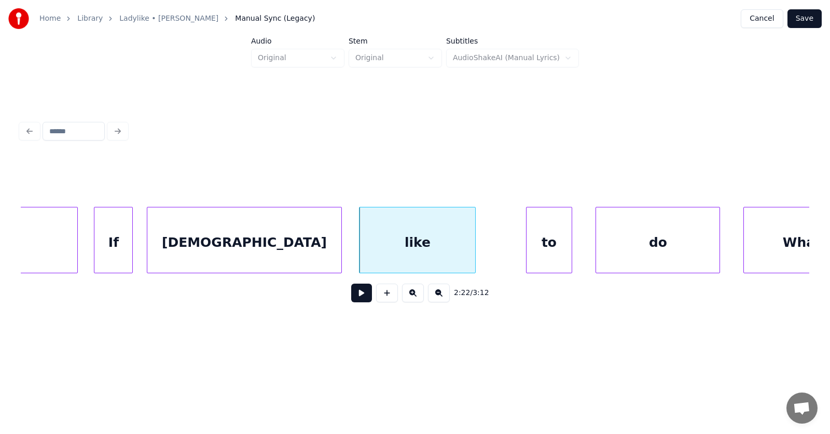
scroll to position [0, 55016]
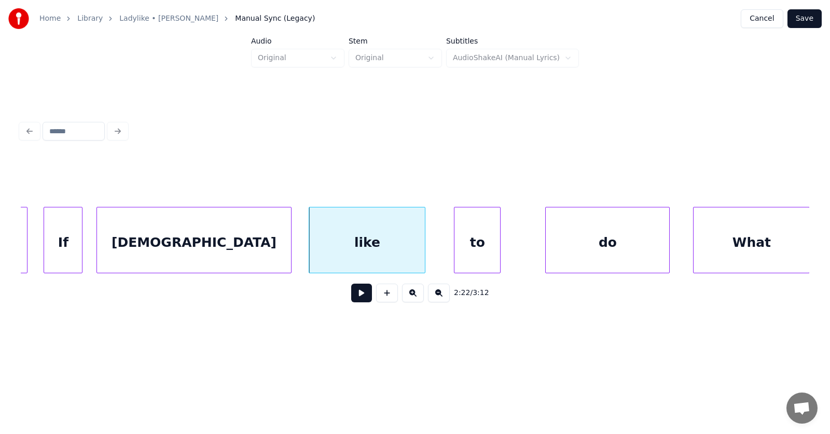
click at [482, 248] on div "to" at bounding box center [477, 242] width 46 height 71
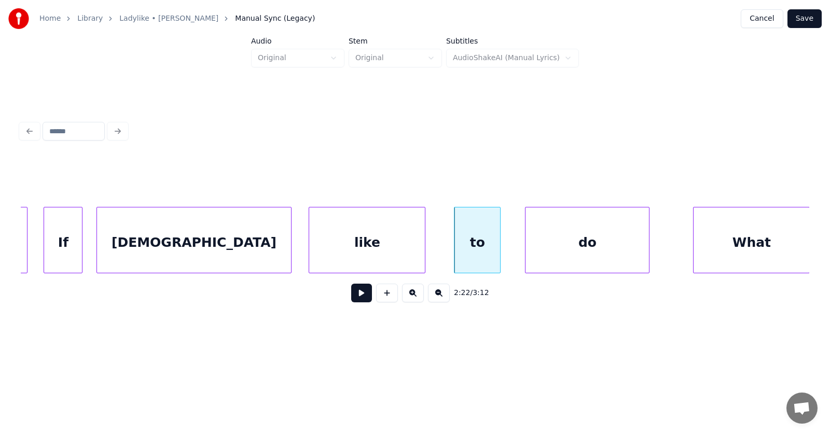
click at [552, 248] on div "do" at bounding box center [586, 242] width 123 height 71
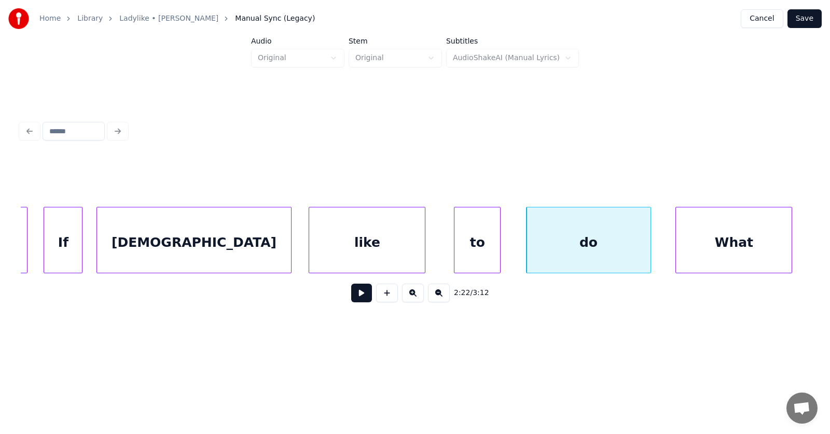
click at [698, 251] on div "What" at bounding box center [734, 242] width 116 height 71
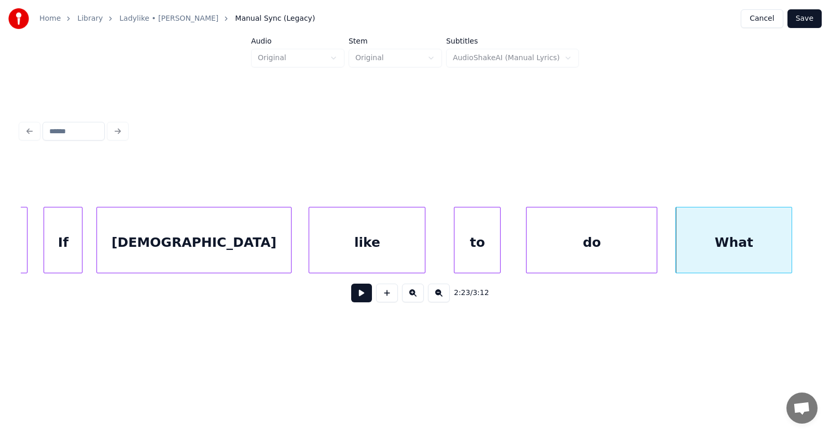
click at [655, 250] on div at bounding box center [654, 239] width 3 height 65
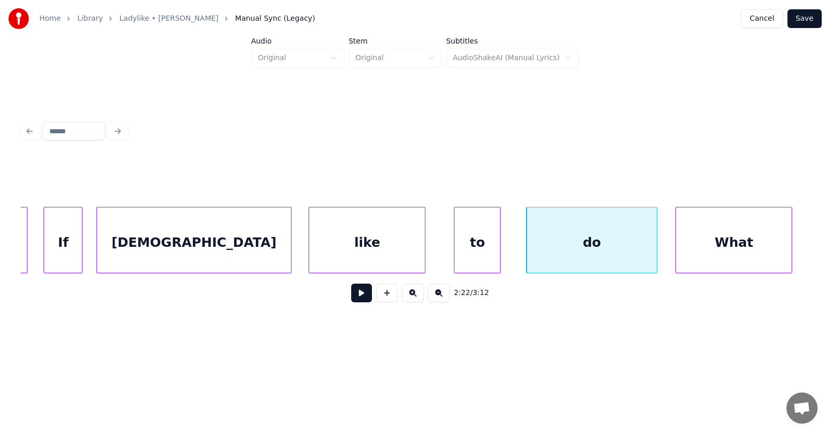
click at [611, 249] on div "do" at bounding box center [591, 242] width 130 height 71
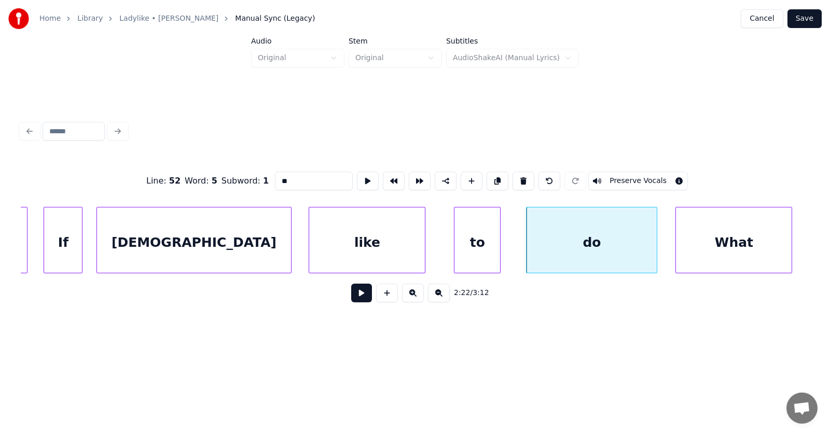
click at [357, 297] on button at bounding box center [361, 293] width 21 height 19
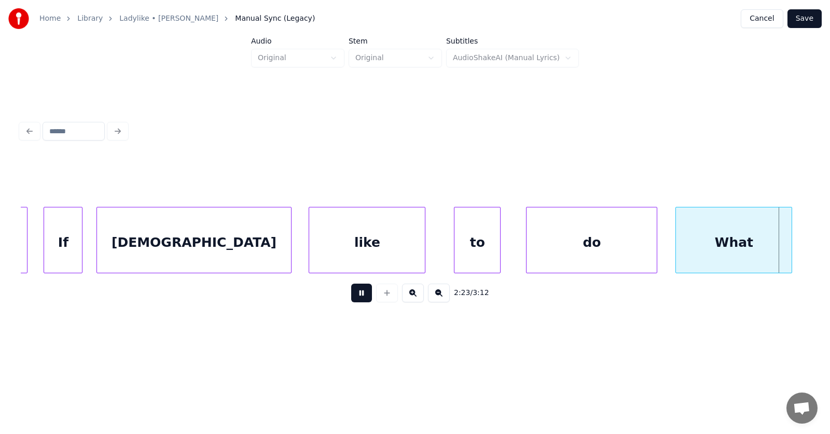
scroll to position [0, 55806]
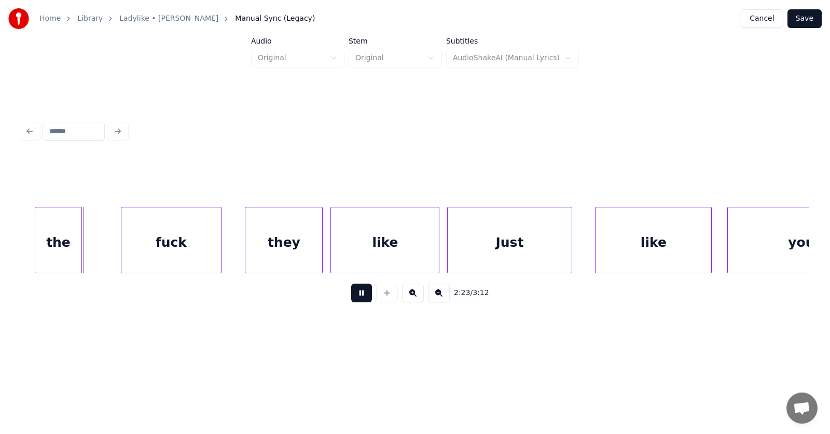
click at [357, 297] on button at bounding box center [361, 293] width 21 height 19
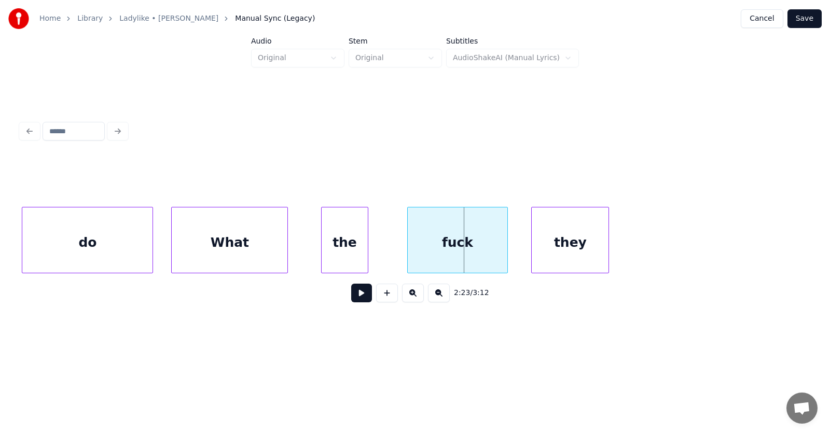
scroll to position [0, 55268]
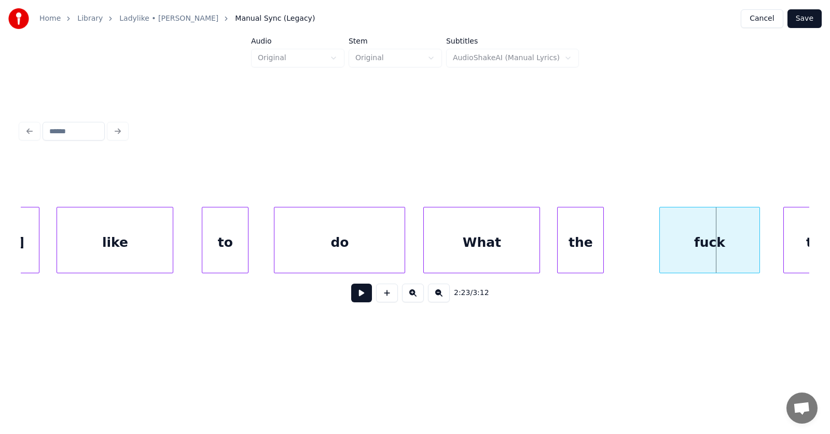
click at [577, 252] on div "the" at bounding box center [580, 242] width 46 height 71
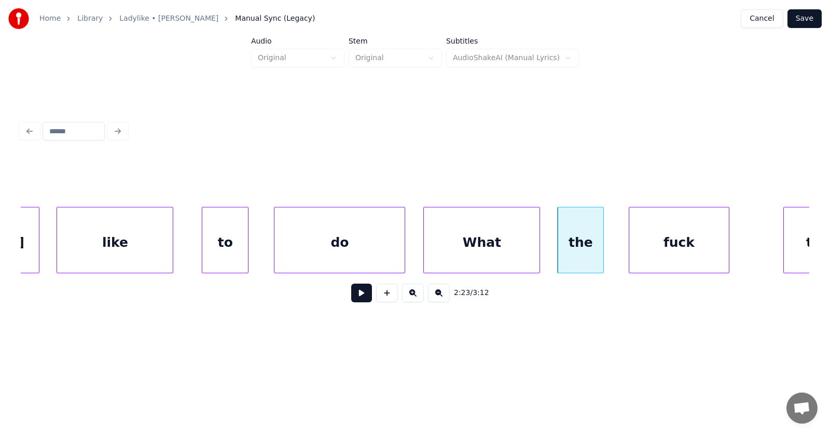
click at [649, 251] on div "fuck" at bounding box center [679, 242] width 100 height 71
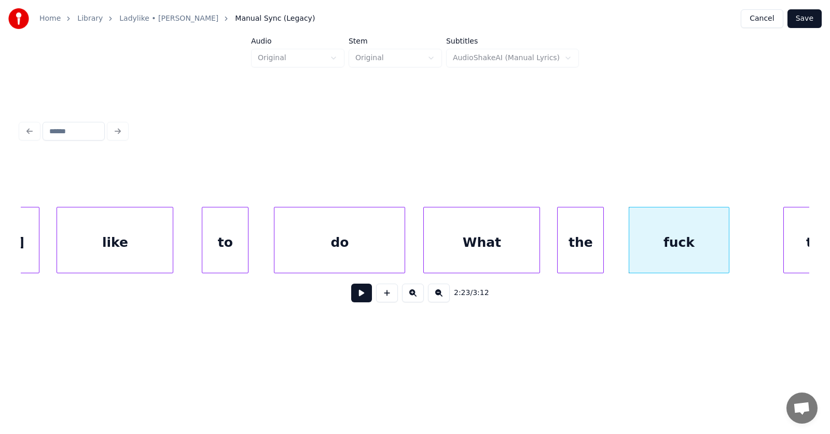
scroll to position [0, 55470]
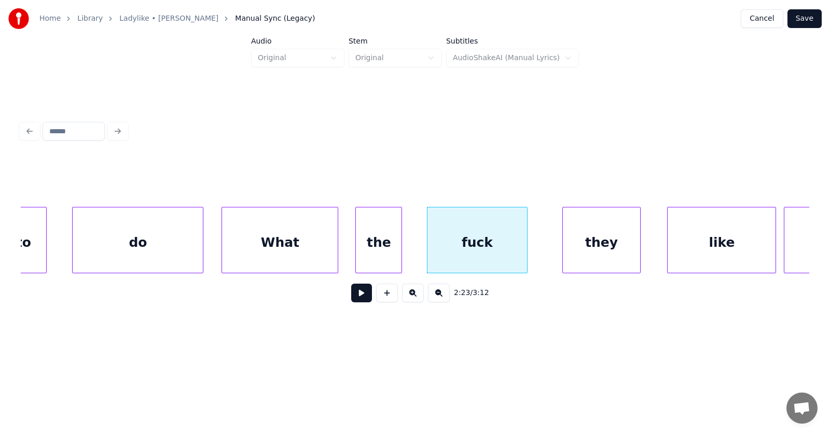
click at [608, 245] on div "they" at bounding box center [601, 242] width 77 height 71
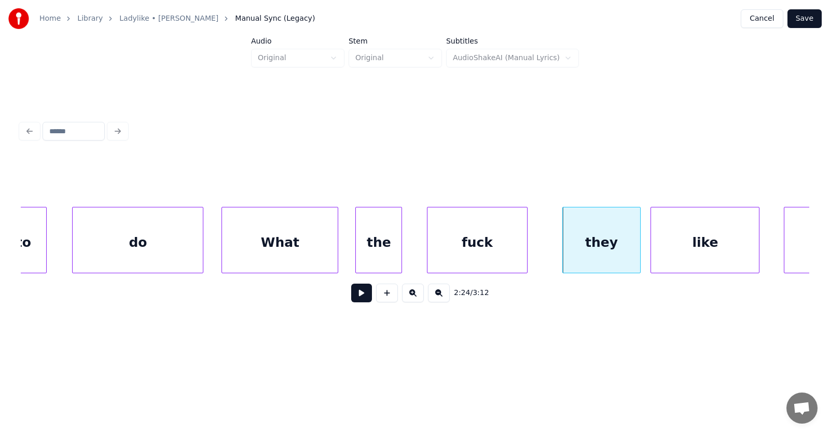
click at [700, 250] on div "like" at bounding box center [705, 242] width 108 height 71
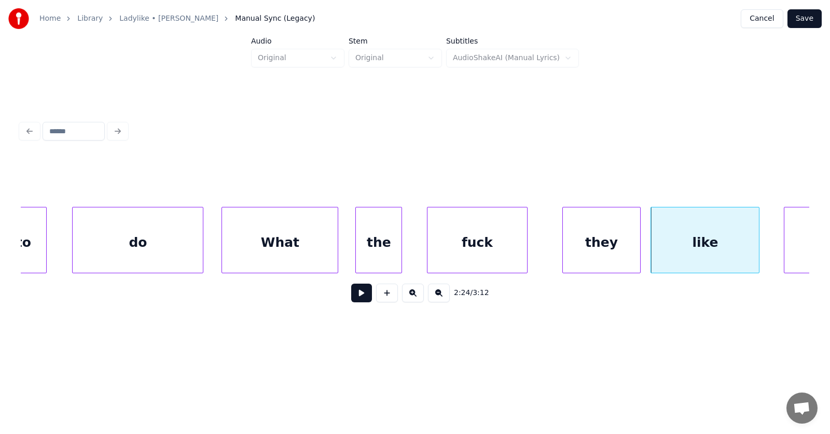
scroll to position [0, 55567]
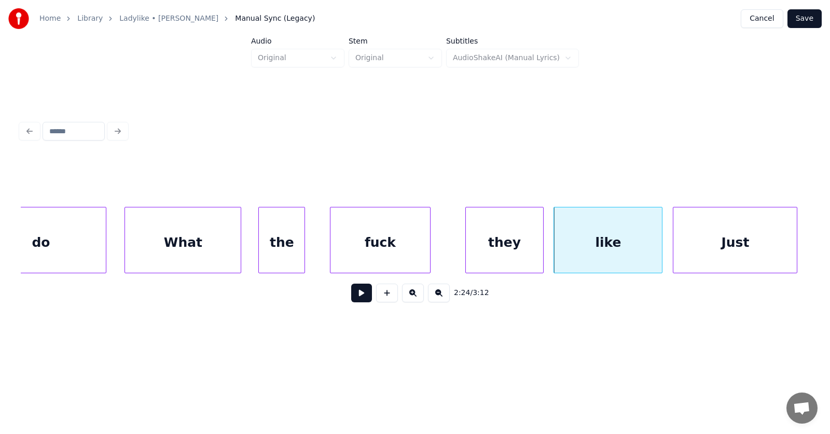
click at [786, 246] on div "Just" at bounding box center [734, 242] width 123 height 71
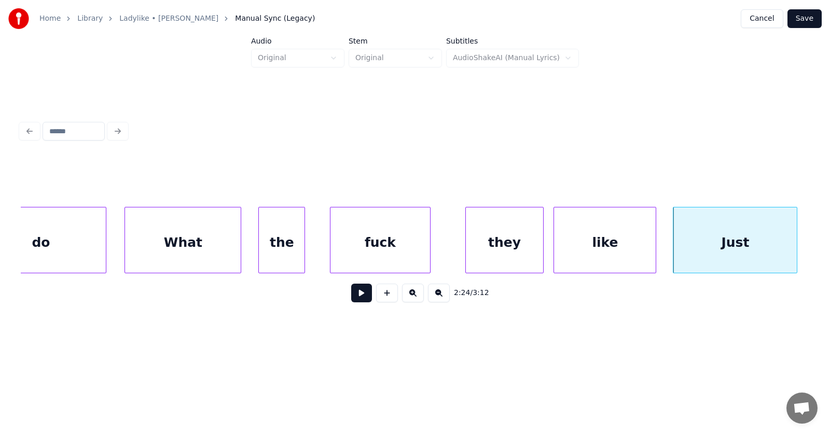
click at [652, 251] on div at bounding box center [653, 239] width 3 height 65
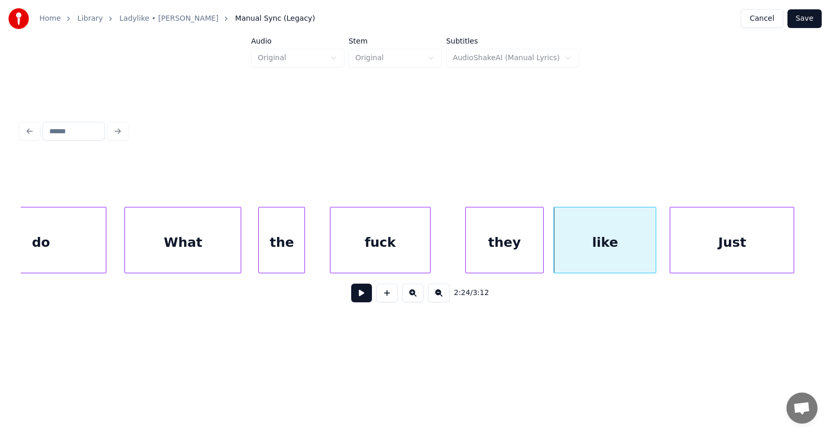
click at [683, 252] on div "Just" at bounding box center [731, 242] width 123 height 71
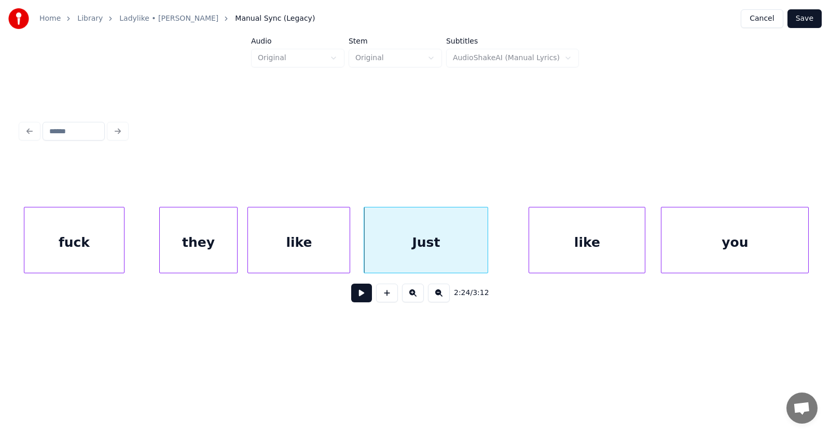
scroll to position [0, 55923]
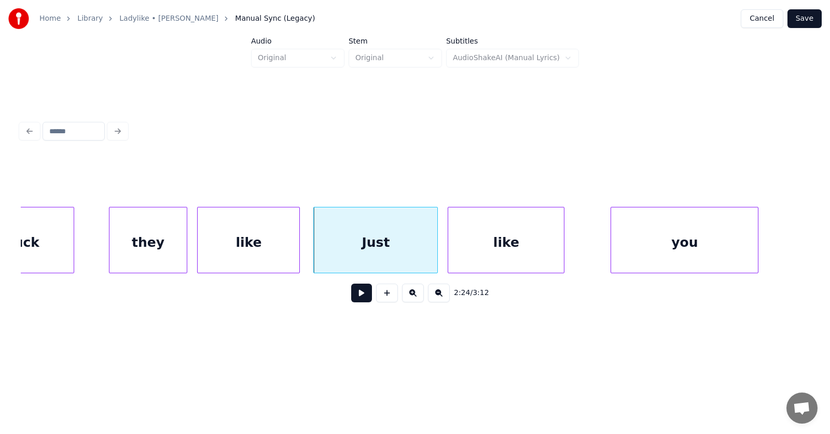
click at [513, 245] on div "like" at bounding box center [506, 242] width 116 height 71
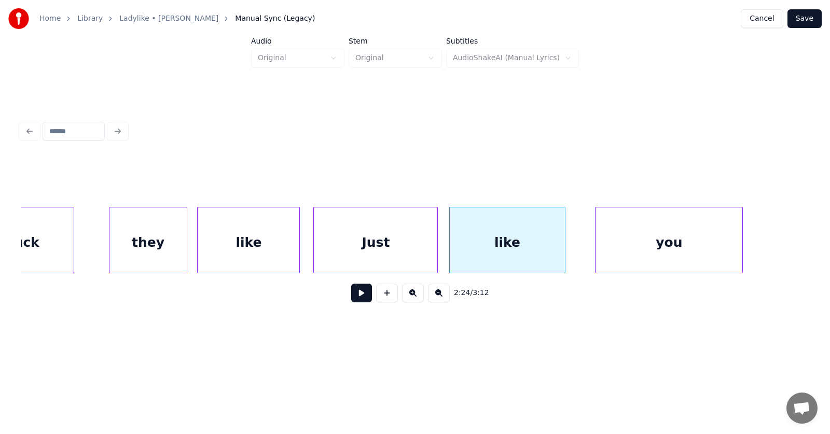
click at [629, 246] on div "you" at bounding box center [668, 242] width 147 height 71
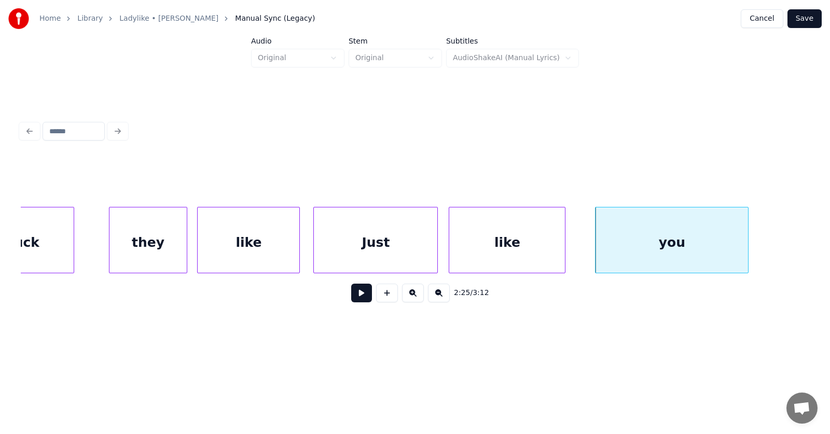
click at [748, 241] on div at bounding box center [746, 239] width 3 height 65
click at [355, 295] on button at bounding box center [361, 293] width 21 height 19
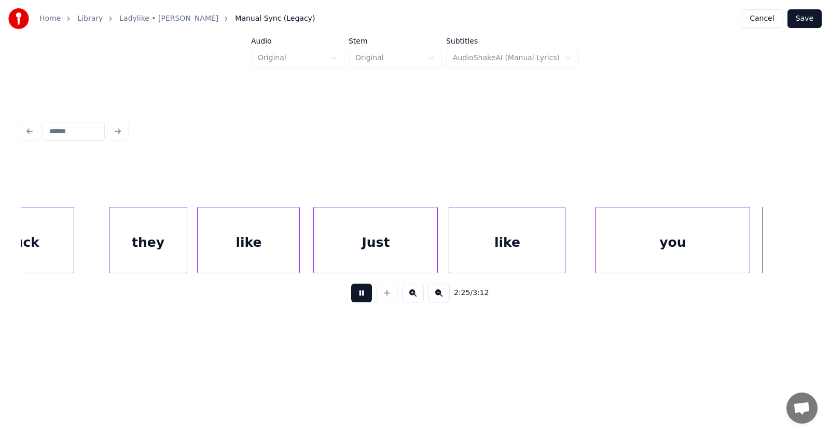
scroll to position [0, 56715]
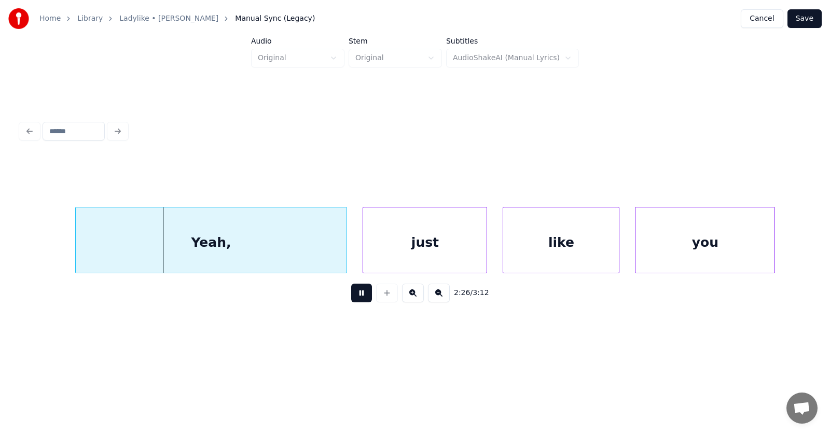
click at [356, 295] on button at bounding box center [361, 293] width 21 height 19
click at [257, 244] on div "Yeah," at bounding box center [197, 242] width 271 height 71
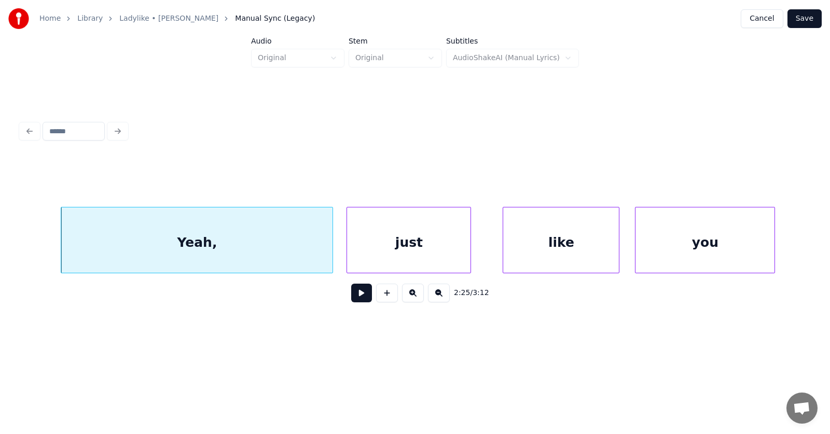
click at [406, 248] on div "just" at bounding box center [408, 242] width 123 height 71
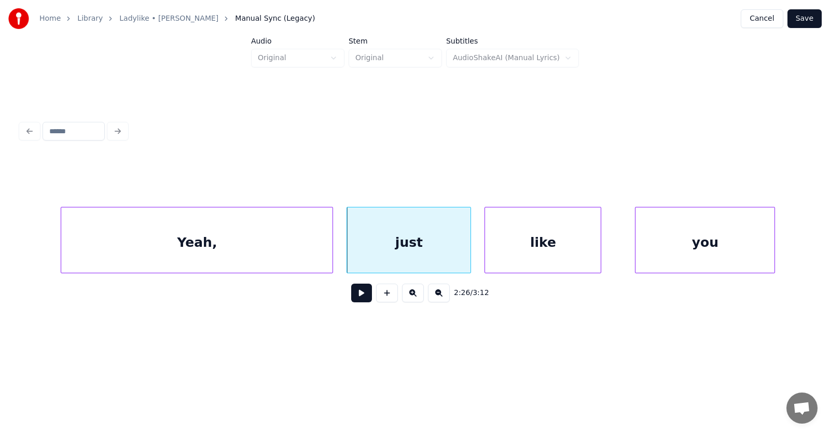
click at [542, 245] on div "like" at bounding box center [543, 242] width 116 height 71
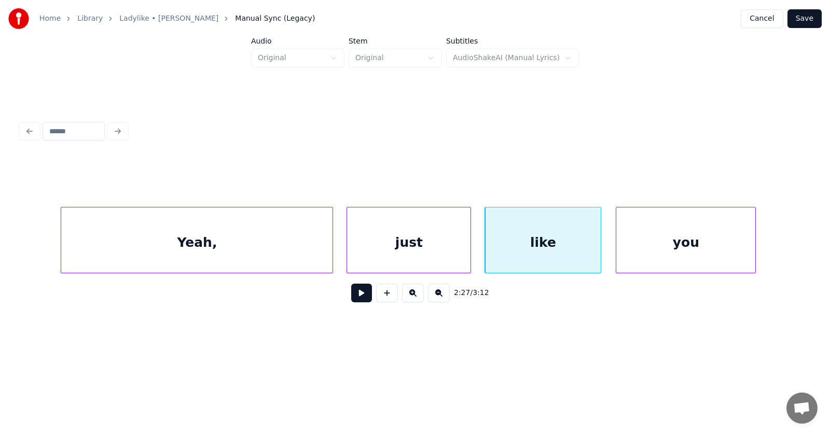
click at [642, 246] on div "you" at bounding box center [685, 242] width 139 height 71
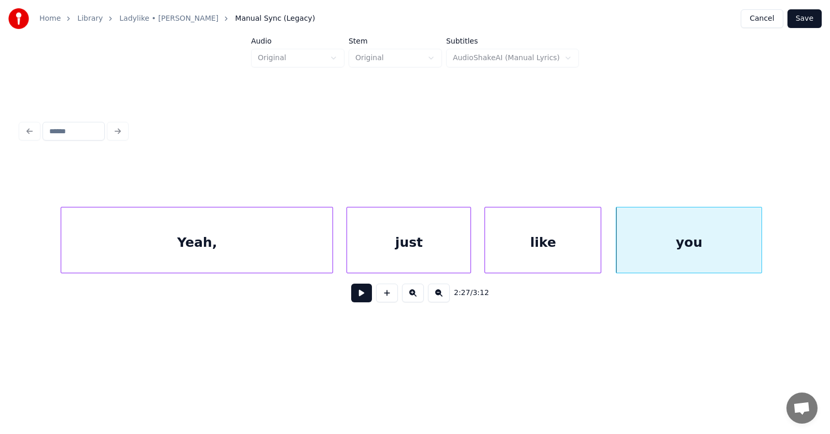
click at [761, 242] on div at bounding box center [759, 239] width 3 height 65
click at [353, 295] on button at bounding box center [361, 293] width 21 height 19
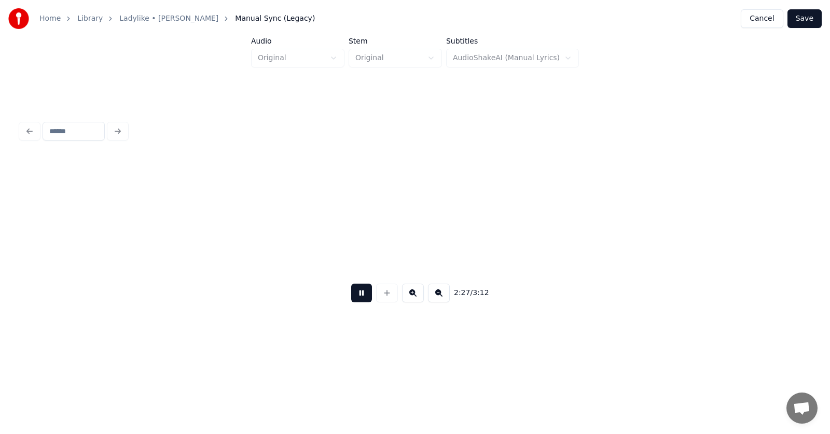
scroll to position [0, 57505]
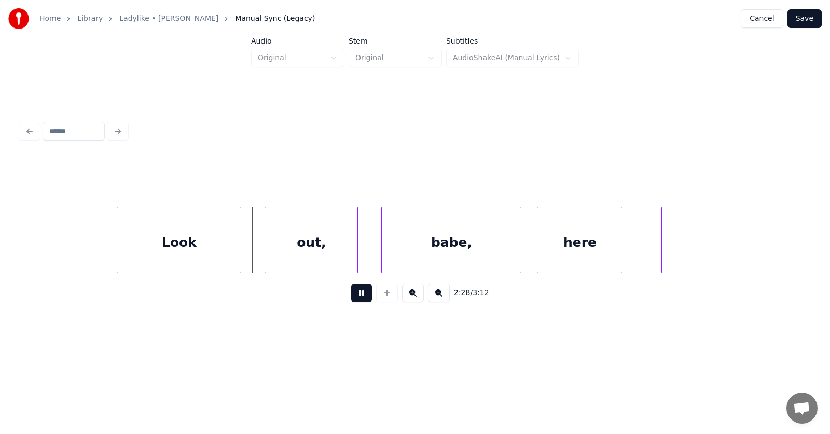
click at [354, 295] on button at bounding box center [361, 293] width 21 height 19
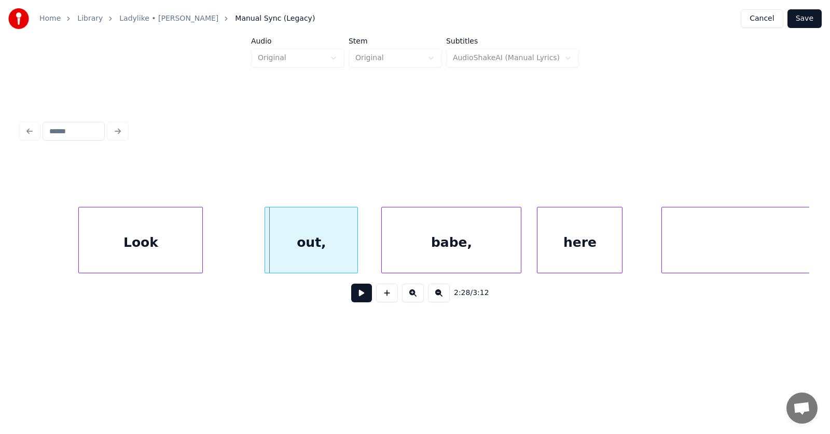
click at [159, 253] on div "Look" at bounding box center [140, 242] width 123 height 71
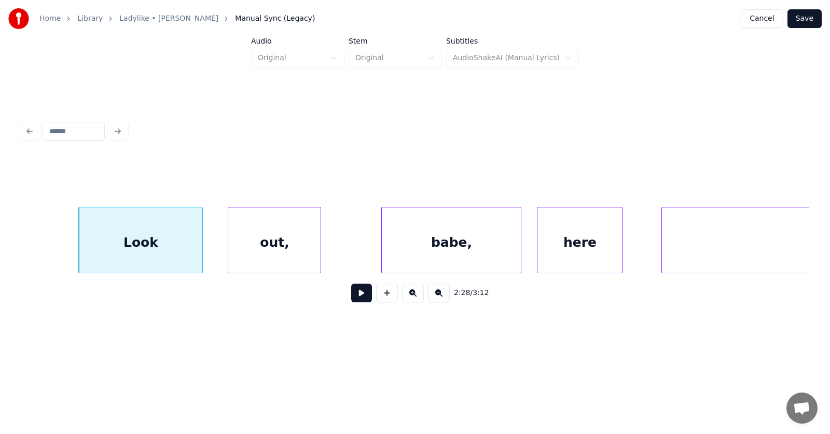
click at [255, 256] on div "out," at bounding box center [274, 242] width 92 height 71
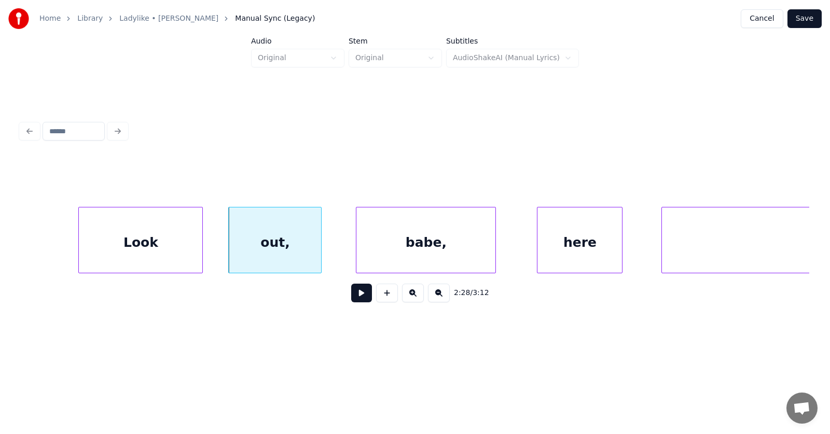
click at [414, 254] on div "babe," at bounding box center [425, 242] width 139 height 71
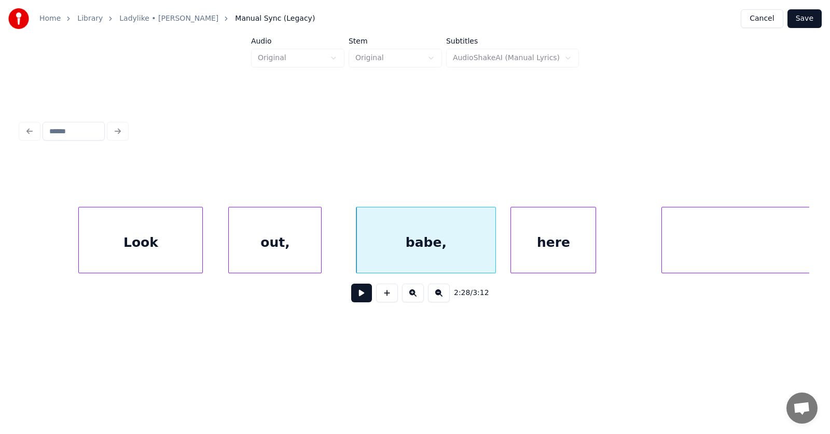
click at [539, 255] on div "here" at bounding box center [553, 242] width 85 height 71
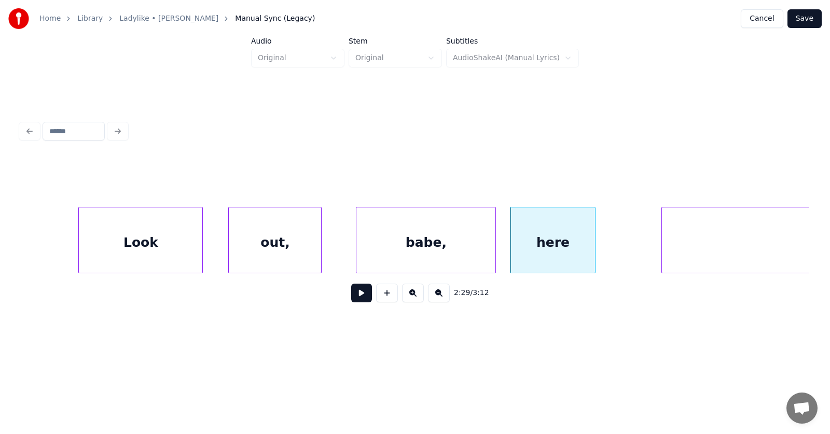
scroll to position [0, 57860]
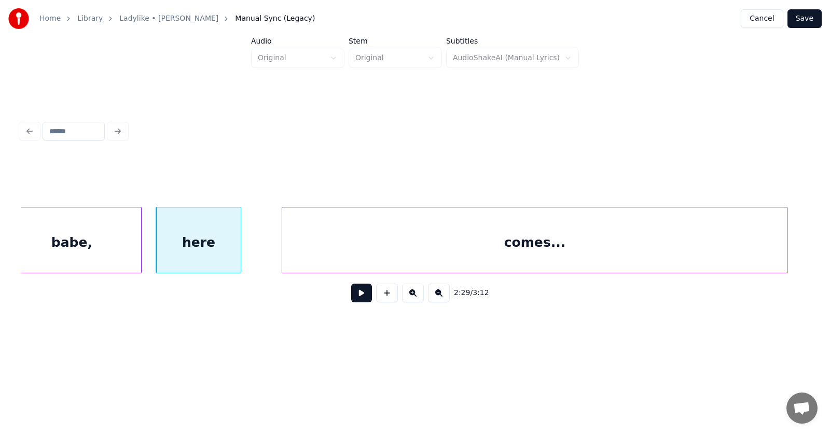
click at [690, 246] on div "comes..." at bounding box center [534, 242] width 505 height 71
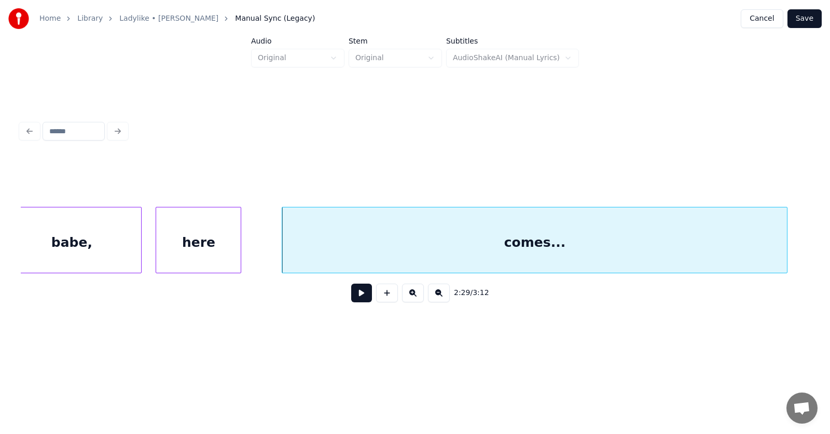
click at [357, 298] on button at bounding box center [361, 293] width 21 height 19
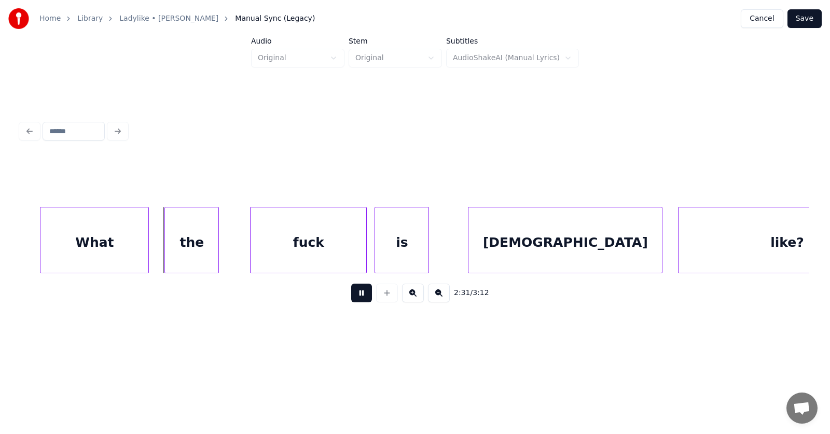
click at [358, 298] on button at bounding box center [361, 293] width 21 height 19
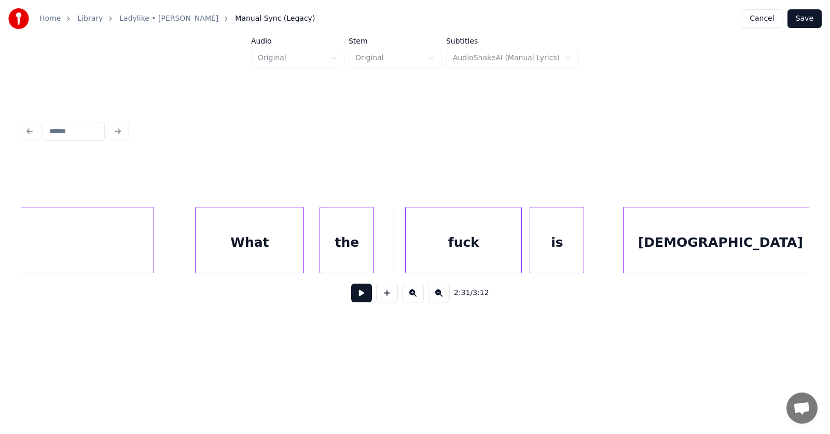
scroll to position [0, 58291]
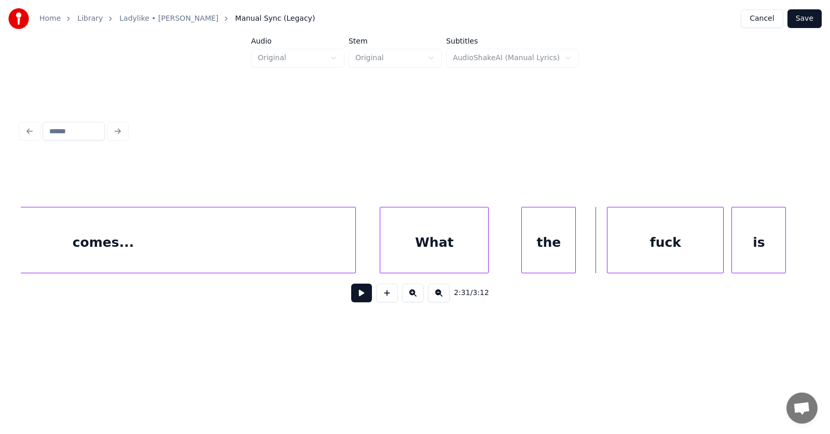
click at [440, 252] on div "What" at bounding box center [434, 242] width 108 height 71
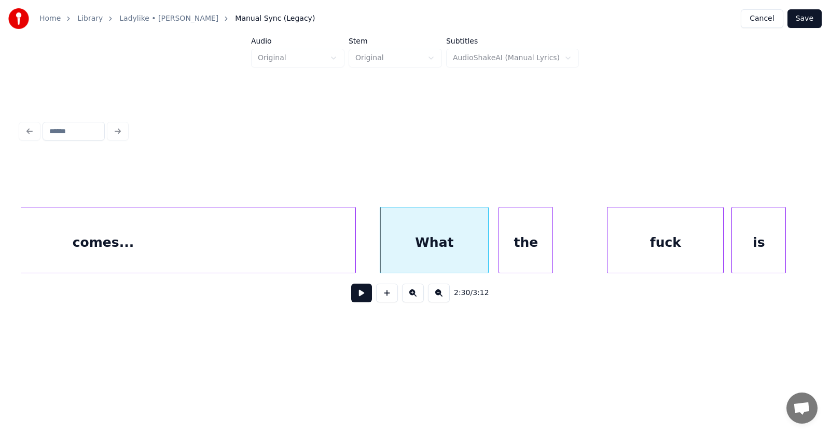
click at [521, 257] on div "the" at bounding box center [525, 242] width 53 height 71
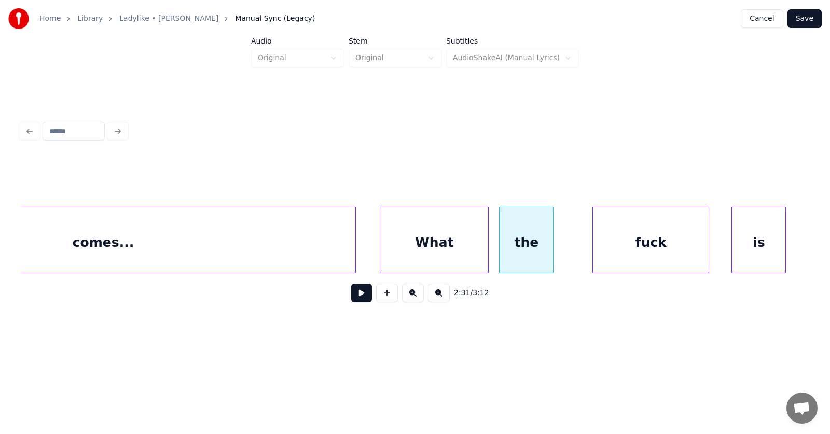
click at [633, 248] on div "fuck" at bounding box center [651, 242] width 116 height 71
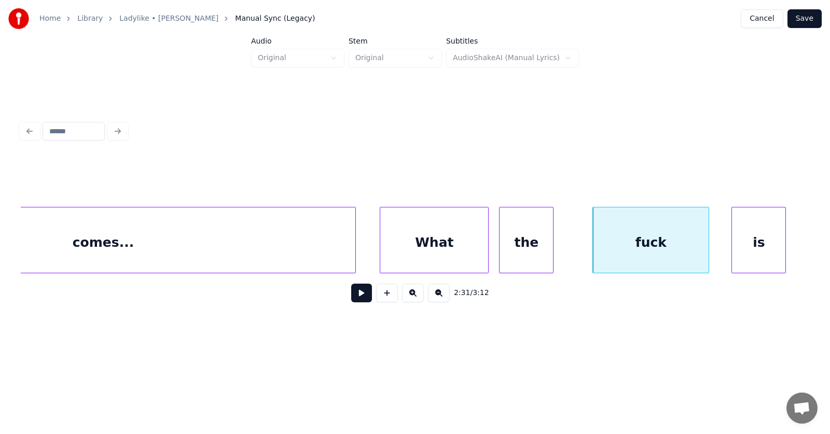
click at [709, 246] on div "fuck" at bounding box center [650, 240] width 117 height 66
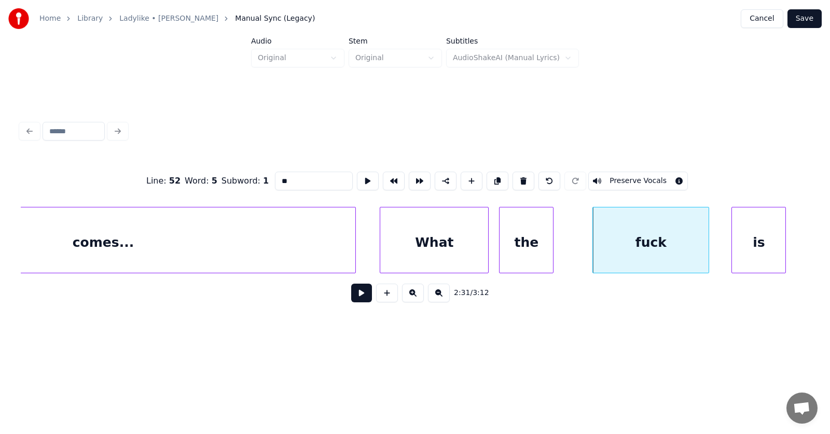
type input "****"
click at [694, 248] on div at bounding box center [693, 239] width 3 height 65
click at [731, 250] on div "is" at bounding box center [745, 242] width 53 height 71
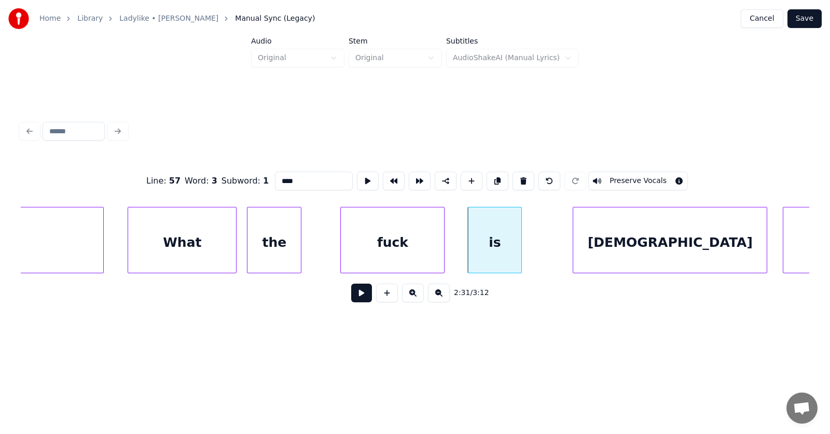
scroll to position [0, 58694]
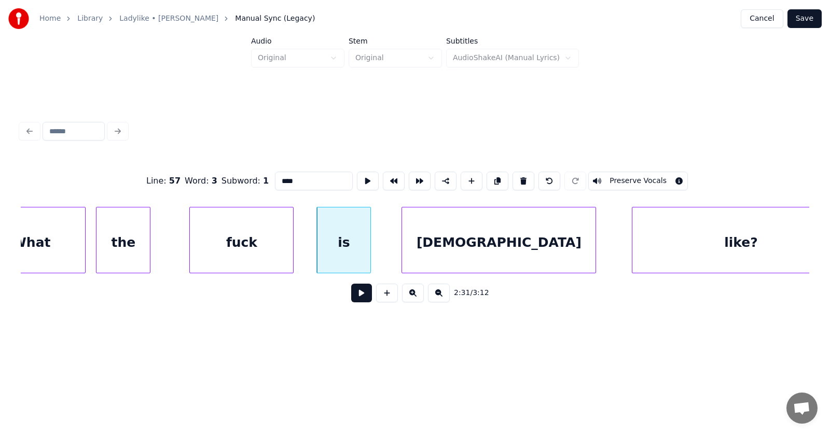
click at [523, 247] on div "[DEMOGRAPHIC_DATA]" at bounding box center [498, 242] width 193 height 71
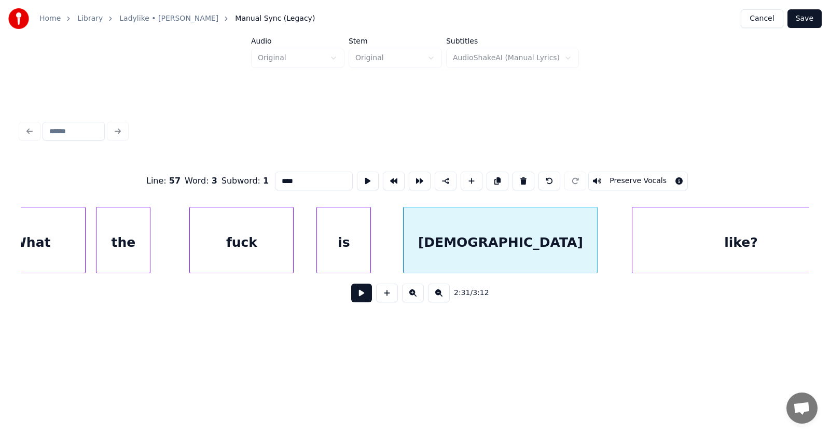
scroll to position [0, 58732]
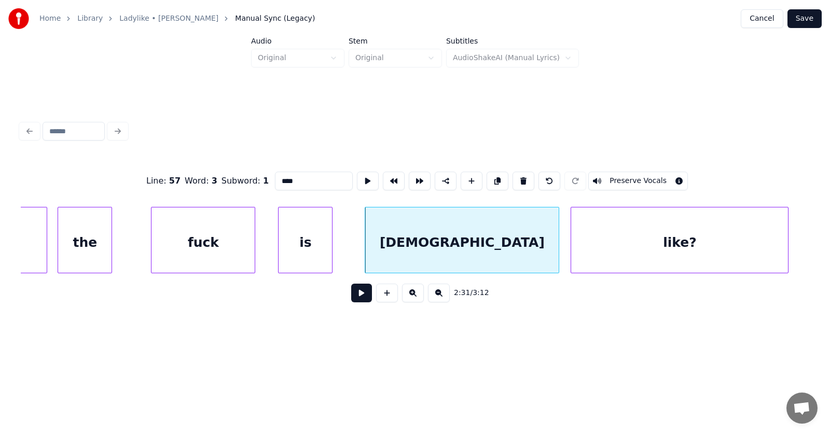
click at [637, 249] on div "like?" at bounding box center [679, 242] width 217 height 71
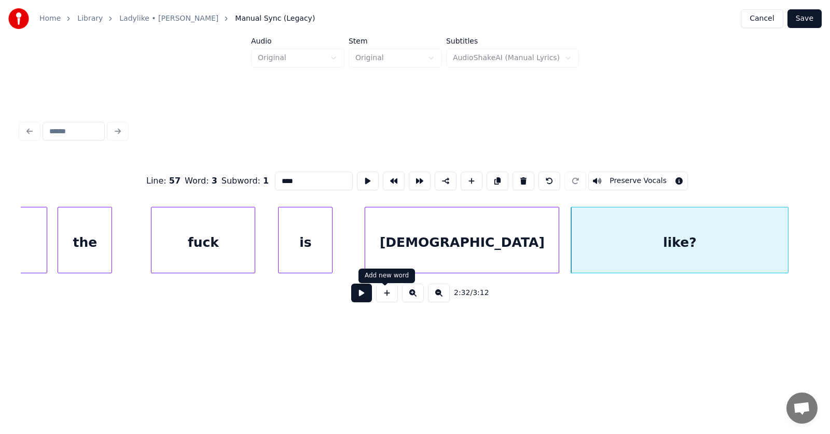
click at [360, 296] on button at bounding box center [361, 293] width 21 height 19
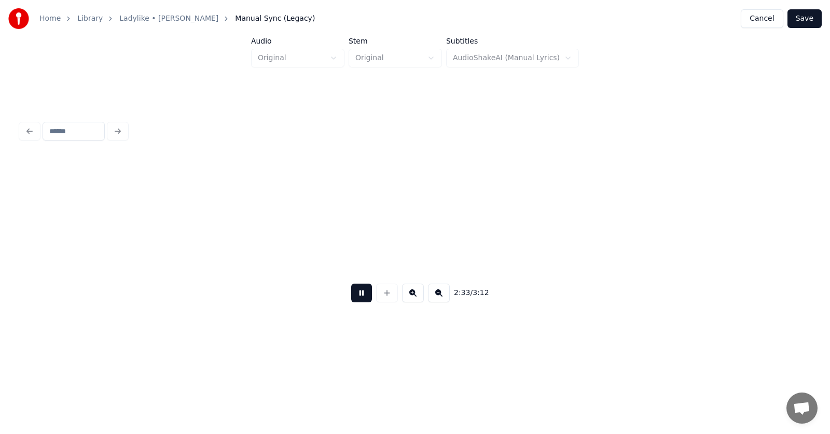
scroll to position [0, 59520]
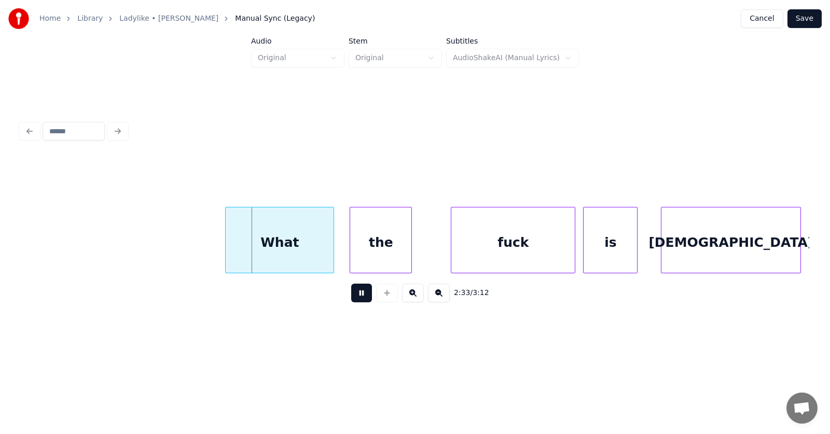
click at [360, 296] on button at bounding box center [361, 293] width 21 height 19
click at [261, 251] on div "What" at bounding box center [258, 242] width 108 height 71
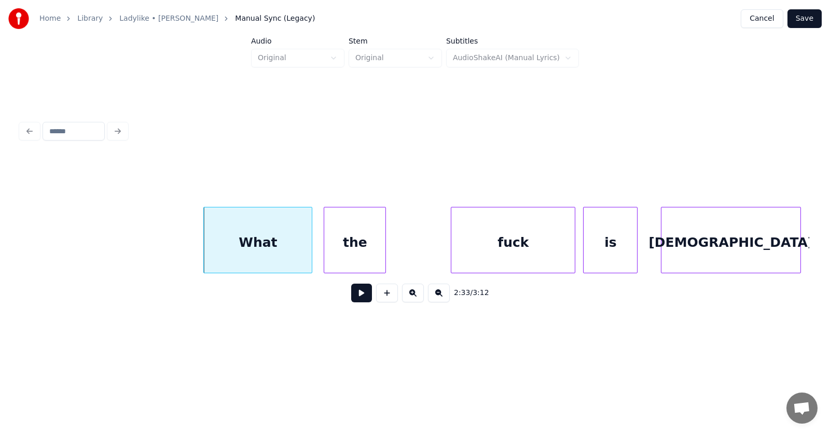
click at [343, 256] on div "the" at bounding box center [354, 242] width 61 height 71
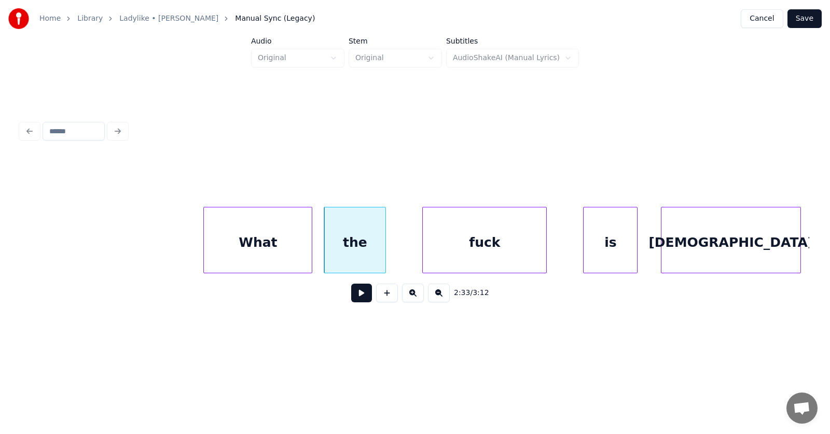
click at [460, 251] on div "fuck" at bounding box center [484, 242] width 123 height 71
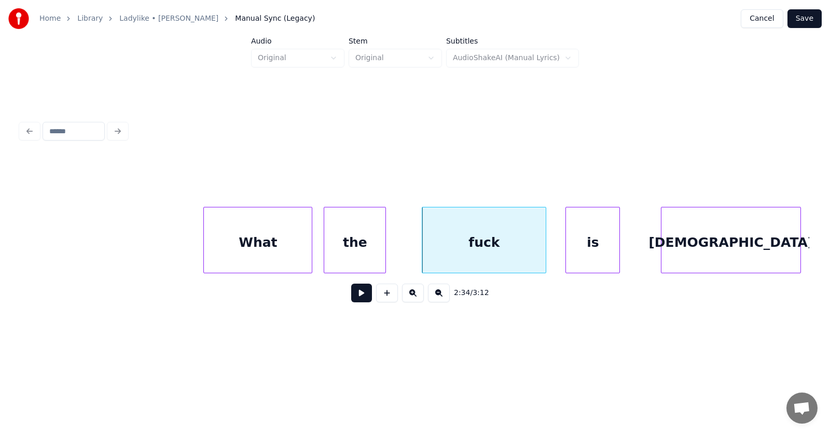
click at [600, 256] on div "is" at bounding box center [592, 242] width 53 height 71
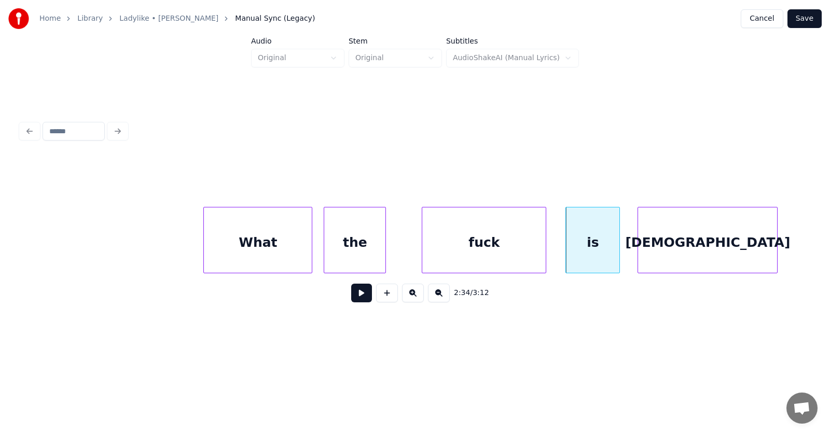
click at [661, 254] on div "[DEMOGRAPHIC_DATA]" at bounding box center [707, 242] width 139 height 71
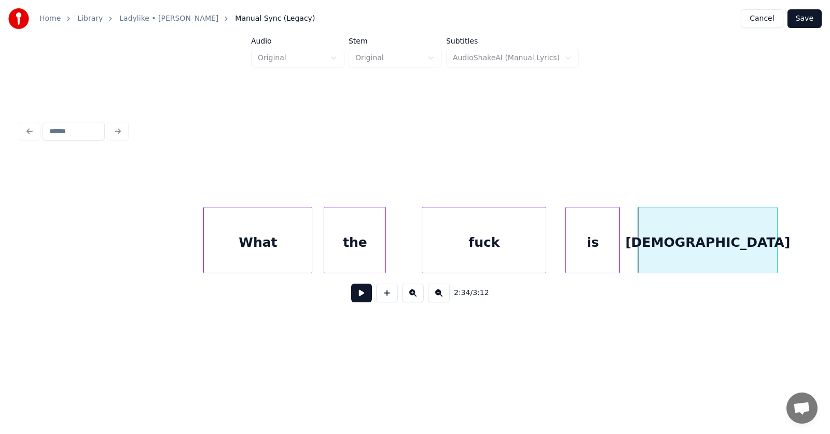
scroll to position [0, 59903]
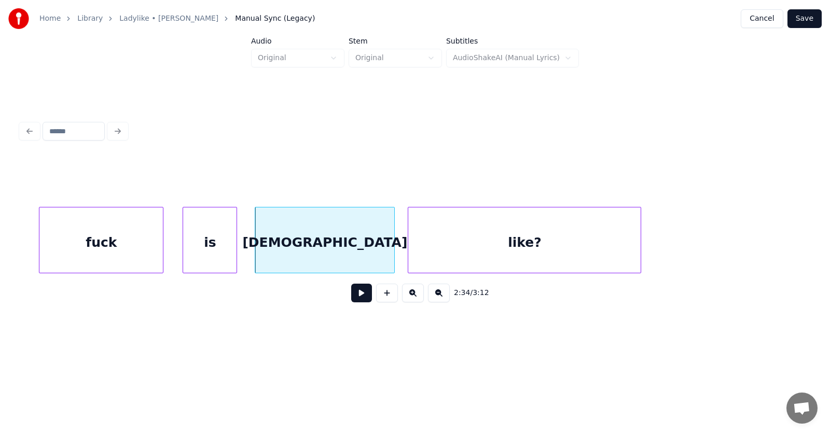
click at [507, 249] on div "like?" at bounding box center [524, 242] width 232 height 71
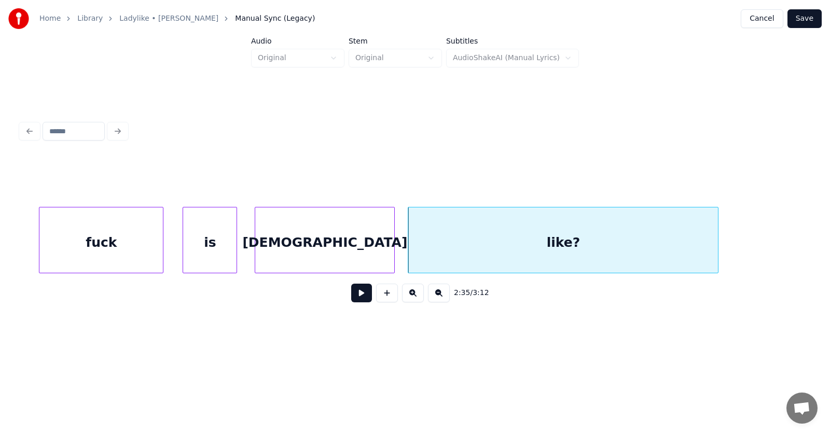
click at [715, 244] on div at bounding box center [716, 239] width 3 height 65
click at [356, 297] on button at bounding box center [361, 293] width 21 height 19
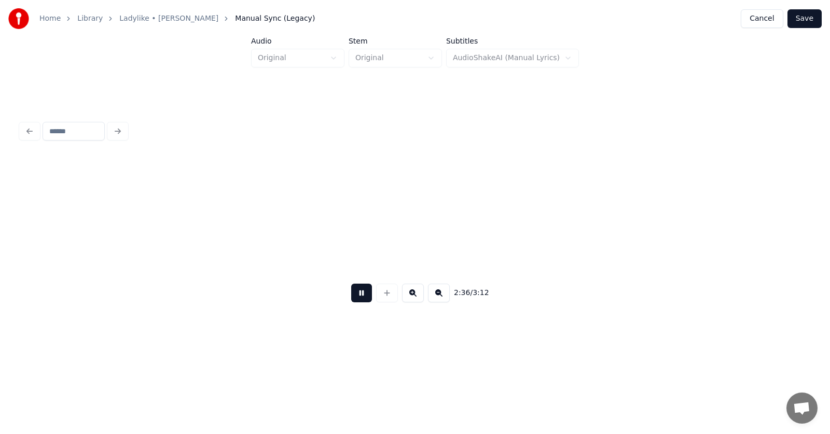
scroll to position [0, 60693]
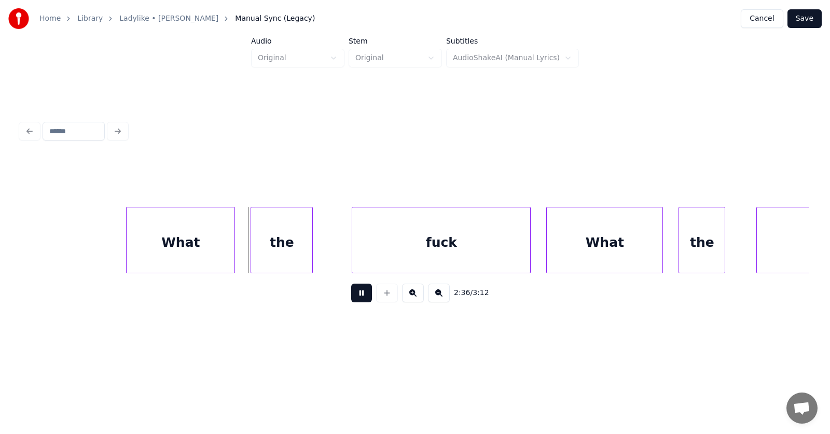
click at [356, 297] on button at bounding box center [361, 293] width 21 height 19
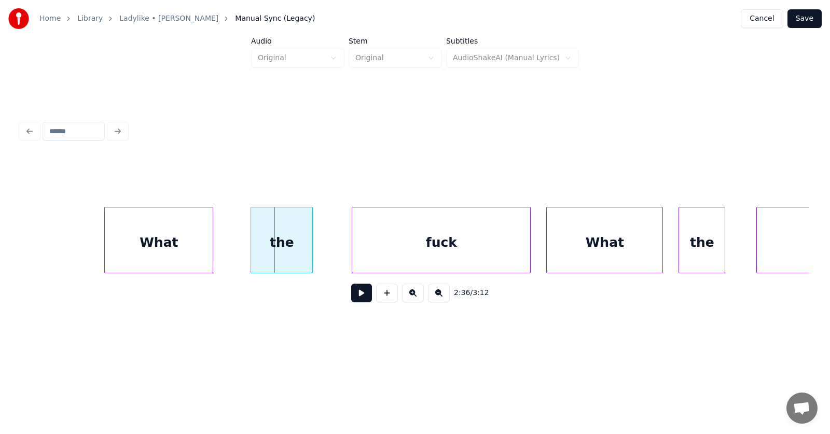
click at [168, 262] on div "What" at bounding box center [159, 242] width 108 height 71
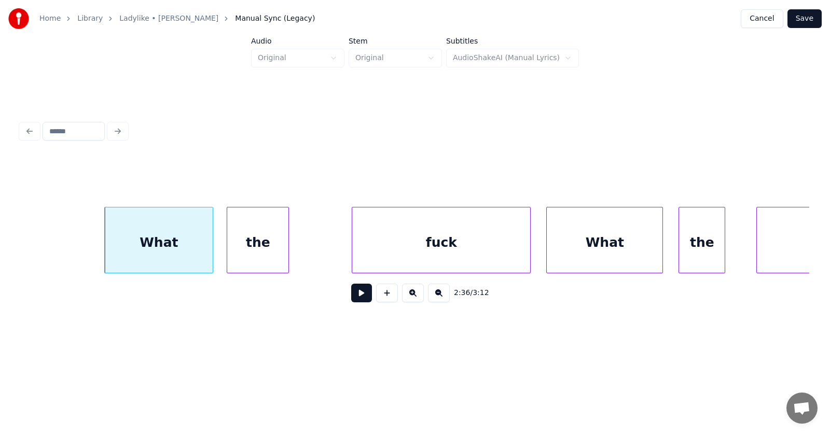
click at [268, 256] on div "the" at bounding box center [257, 242] width 61 height 71
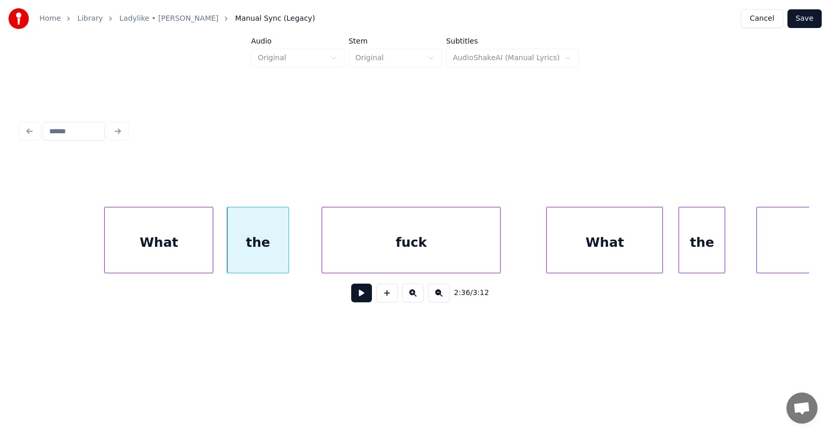
click at [366, 253] on div "fuck" at bounding box center [411, 242] width 178 height 71
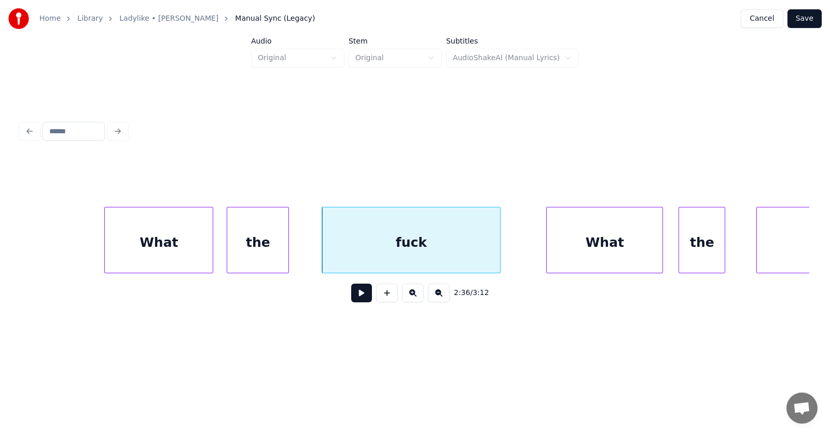
click at [390, 243] on div "fuck" at bounding box center [411, 242] width 178 height 71
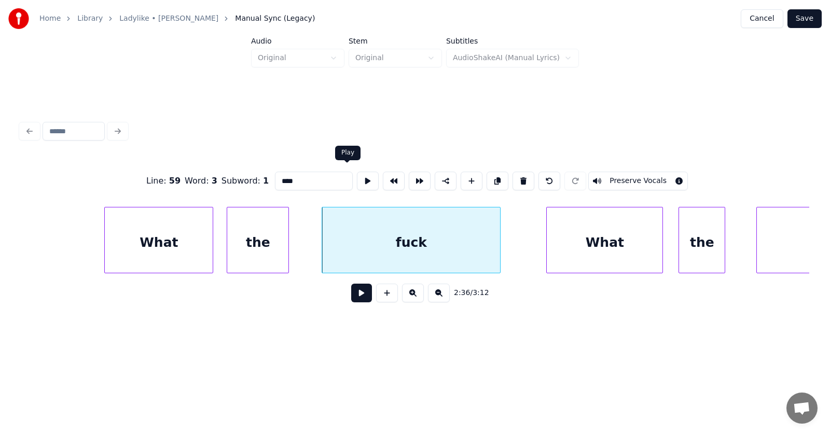
click at [357, 181] on button at bounding box center [368, 181] width 22 height 19
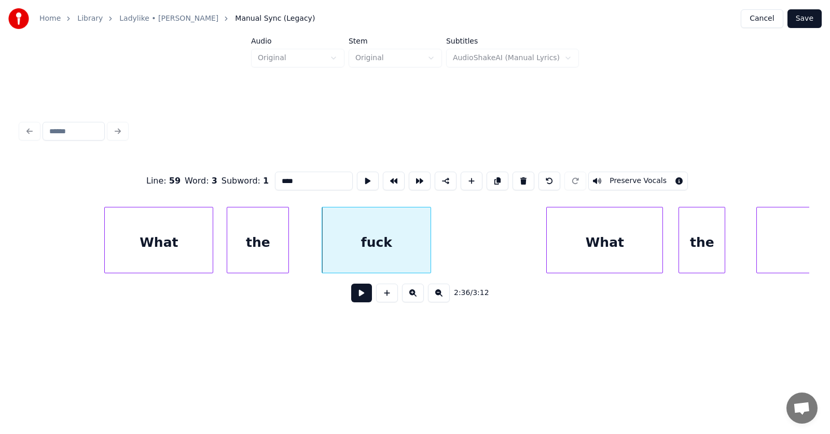
click at [430, 248] on div at bounding box center [428, 239] width 3 height 65
click at [481, 256] on div at bounding box center [479, 239] width 3 height 65
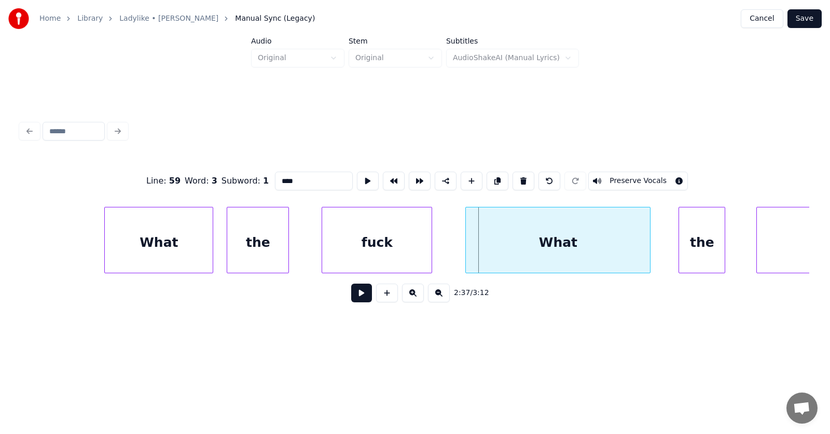
click at [566, 251] on div "What" at bounding box center [558, 242] width 184 height 71
click at [357, 179] on button at bounding box center [368, 181] width 22 height 19
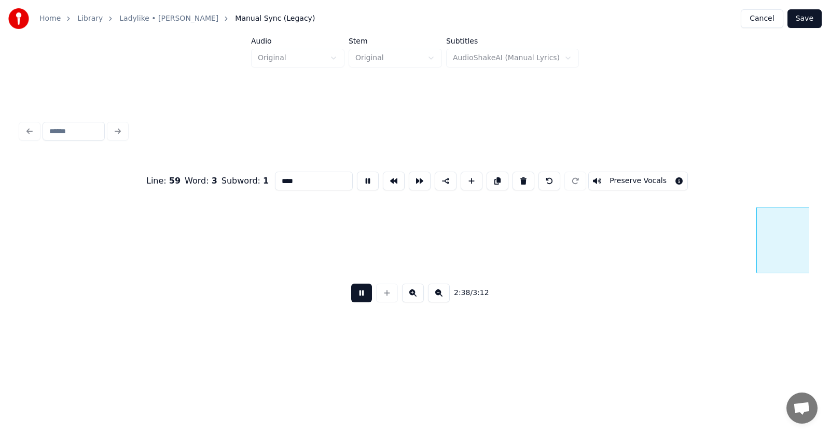
scroll to position [0, 61487]
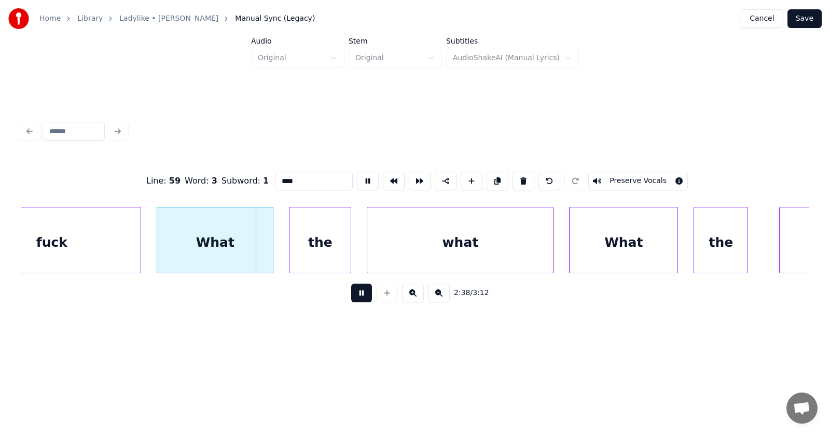
click at [351, 302] on button at bounding box center [361, 293] width 21 height 19
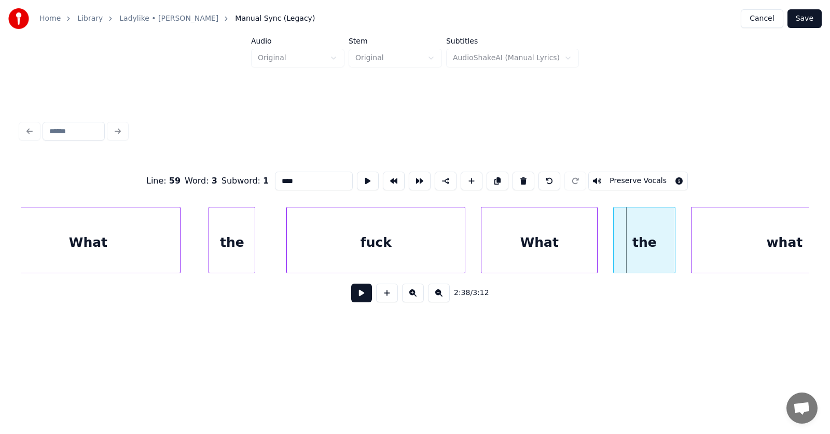
scroll to position [0, 60810]
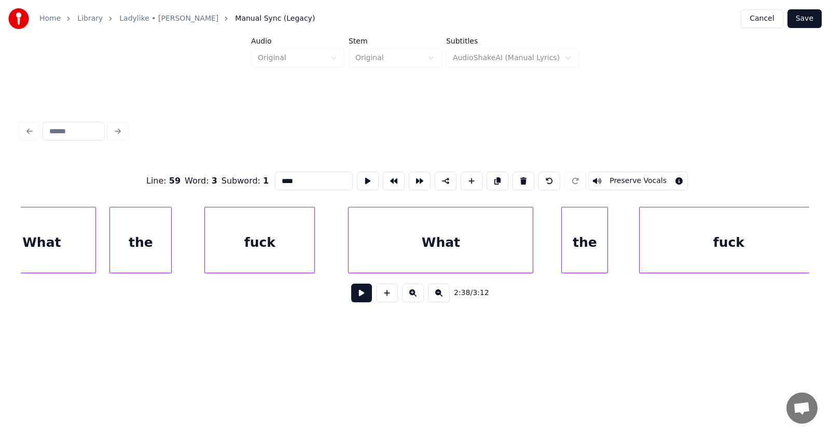
click at [441, 250] on div "What" at bounding box center [440, 242] width 184 height 71
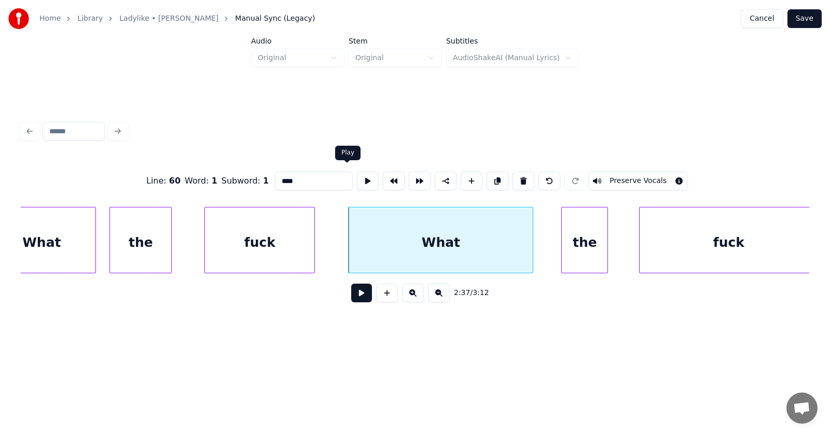
click at [357, 174] on button at bounding box center [368, 181] width 22 height 19
click at [275, 177] on input "****" at bounding box center [314, 181] width 78 height 19
click at [564, 247] on div "the" at bounding box center [572, 242] width 46 height 71
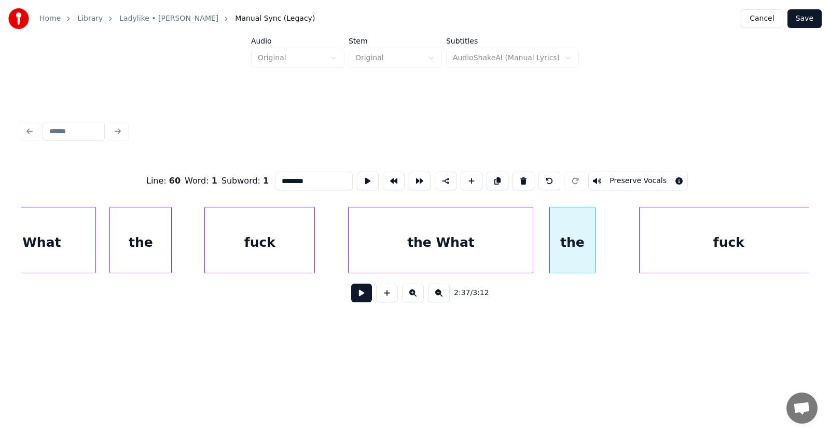
scroll to position [0, 60817]
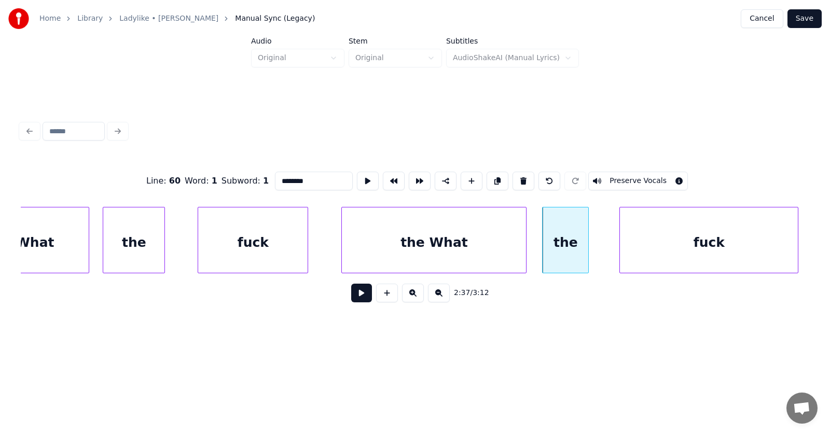
click at [656, 246] on div "fuck" at bounding box center [709, 242] width 178 height 71
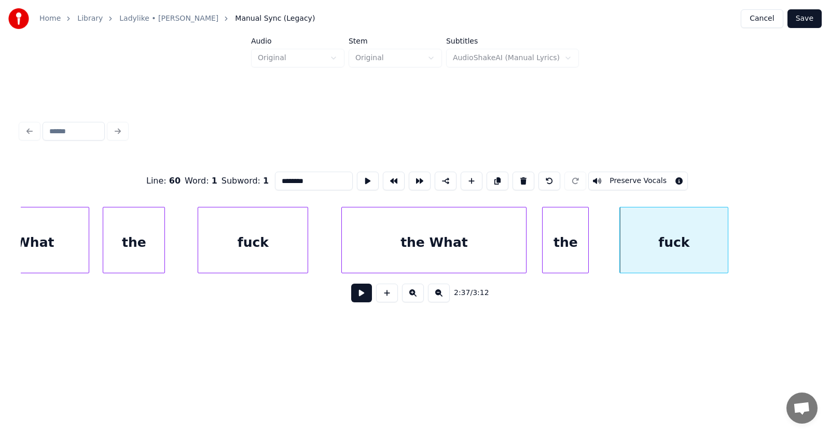
click at [725, 249] on div at bounding box center [725, 239] width 3 height 65
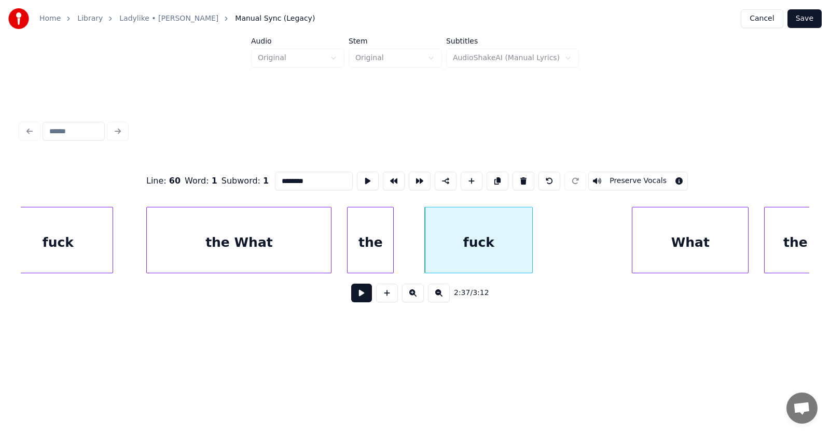
scroll to position [0, 61062]
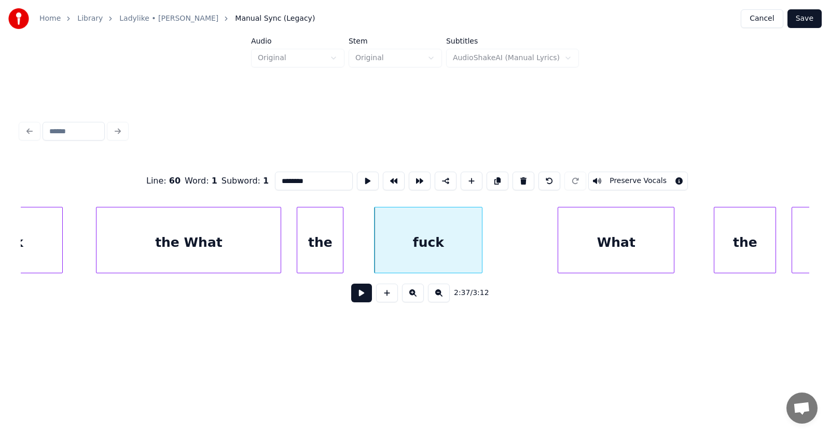
click at [600, 247] on div "What" at bounding box center [616, 242] width 116 height 71
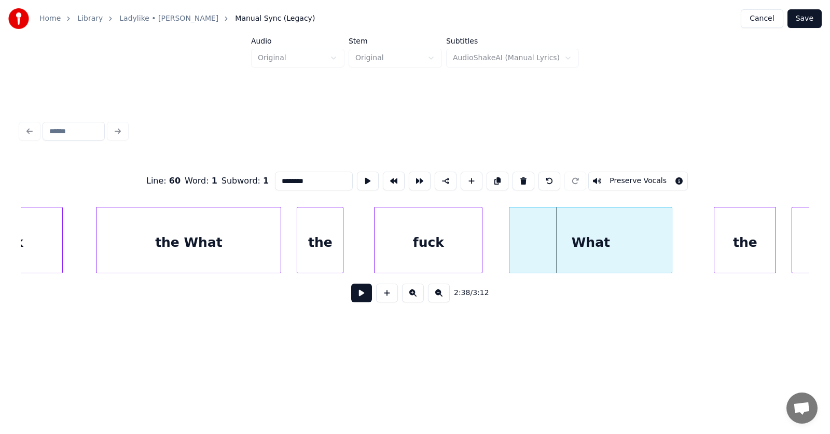
click at [510, 246] on div at bounding box center [510, 239] width 3 height 65
click at [585, 254] on div "What" at bounding box center [590, 242] width 163 height 71
click at [357, 176] on button at bounding box center [368, 181] width 22 height 19
click at [275, 177] on input "****" at bounding box center [314, 181] width 78 height 19
click at [731, 240] on div "the" at bounding box center [726, 242] width 61 height 71
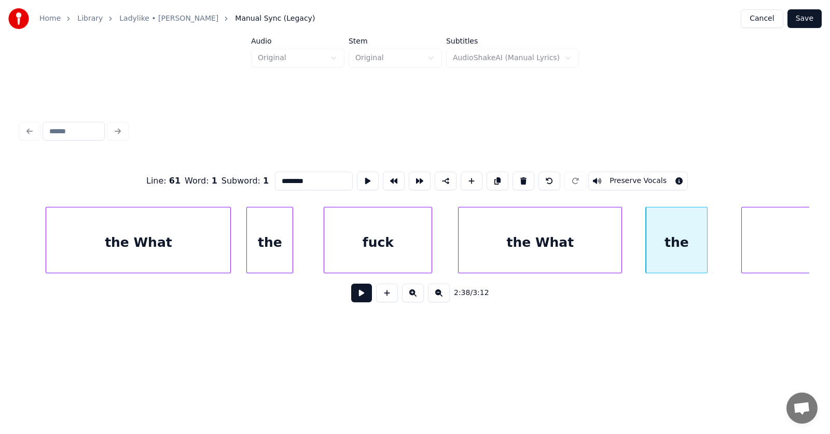
scroll to position [0, 61264]
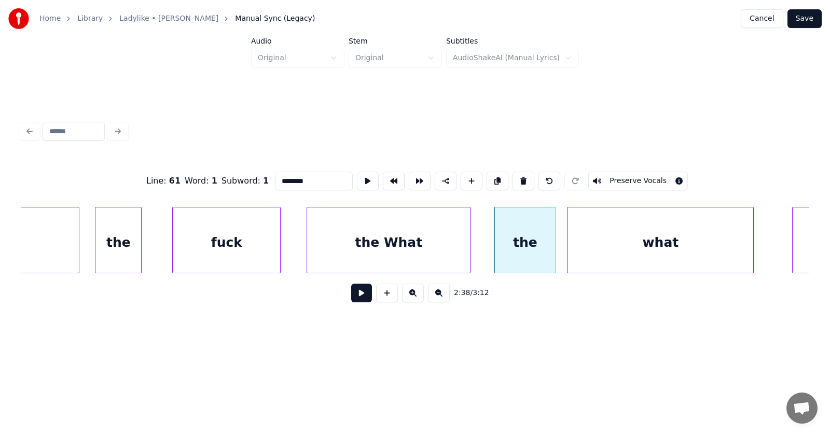
click at [646, 257] on div "what" at bounding box center [660, 242] width 186 height 71
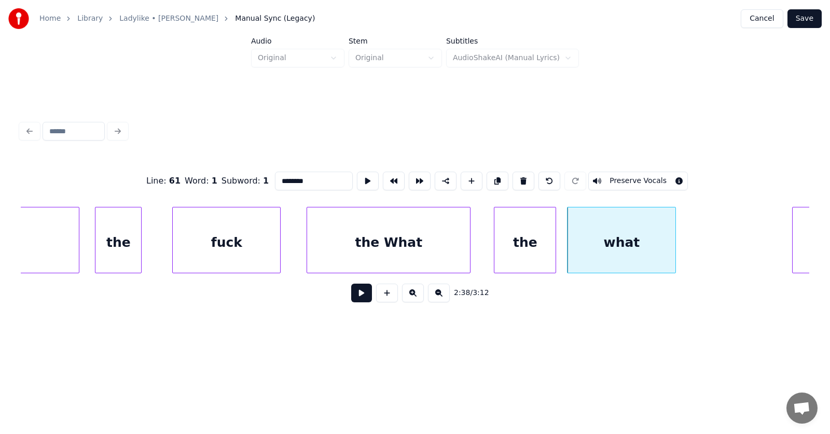
click at [674, 250] on div at bounding box center [673, 239] width 3 height 65
click at [529, 241] on div "the" at bounding box center [524, 242] width 61 height 71
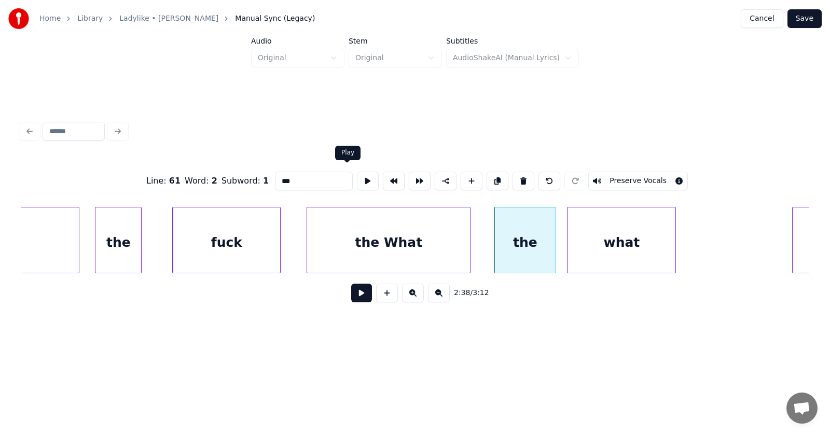
click at [357, 176] on button at bounding box center [368, 181] width 22 height 19
click at [633, 258] on div "what" at bounding box center [621, 242] width 108 height 71
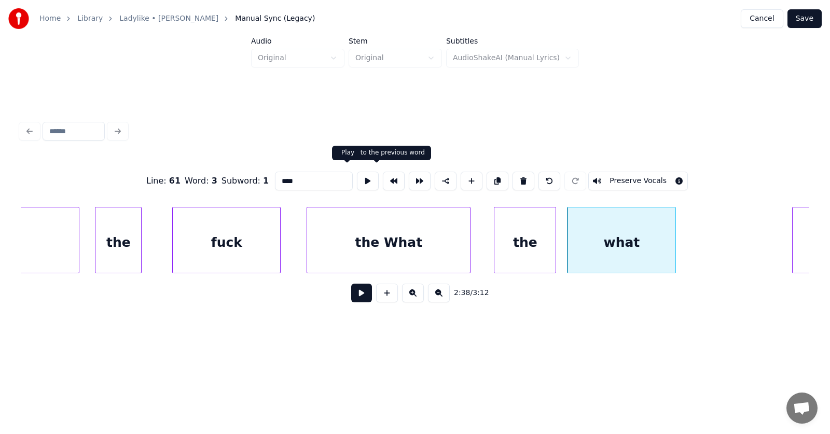
click at [357, 175] on button at bounding box center [368, 181] width 22 height 19
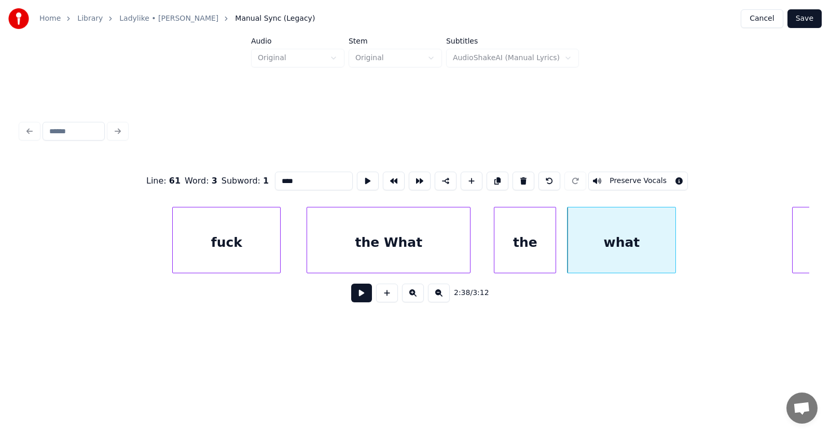
scroll to position [0, 61516]
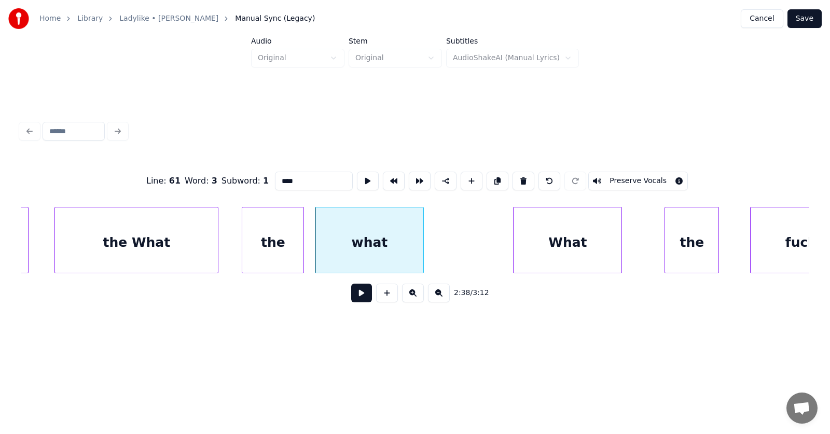
click at [554, 252] on div "What" at bounding box center [567, 242] width 108 height 71
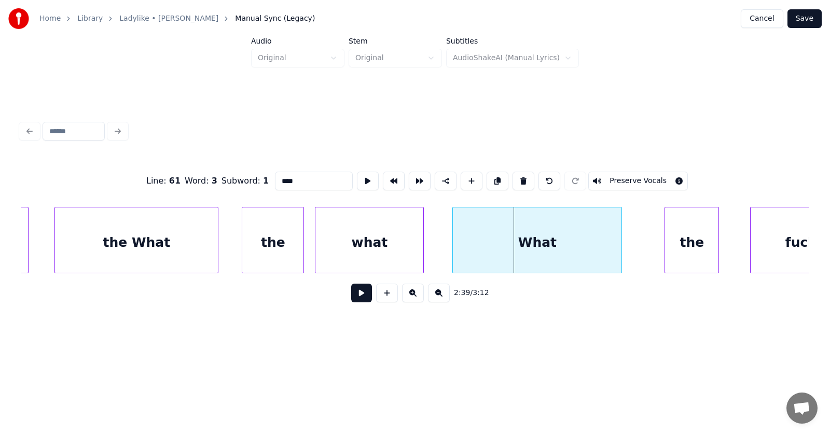
click at [453, 245] on div at bounding box center [454, 239] width 3 height 65
click at [501, 235] on div "What" at bounding box center [536, 242] width 171 height 71
click at [357, 173] on button at bounding box center [368, 181] width 22 height 19
click at [275, 180] on input "****" at bounding box center [314, 181] width 78 height 19
click at [683, 251] on div "the" at bounding box center [671, 242] width 53 height 71
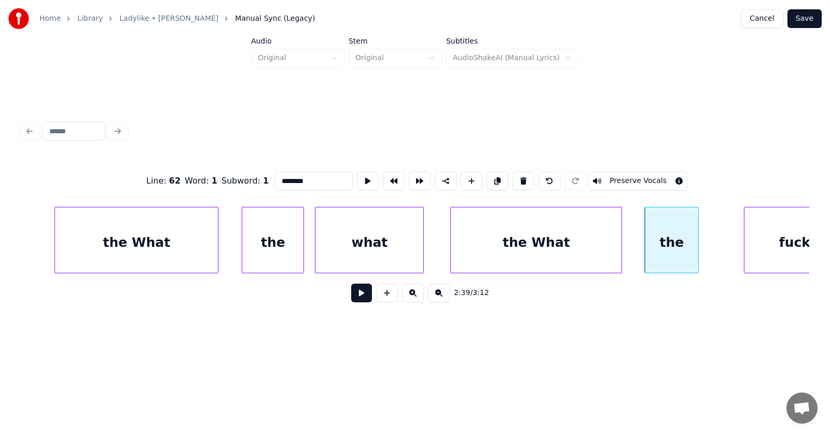
scroll to position [0, 61555]
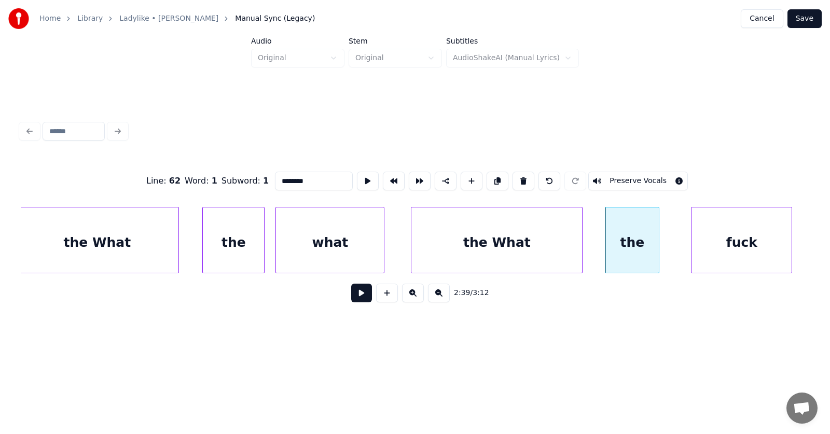
click at [754, 240] on div "fuck" at bounding box center [741, 242] width 100 height 71
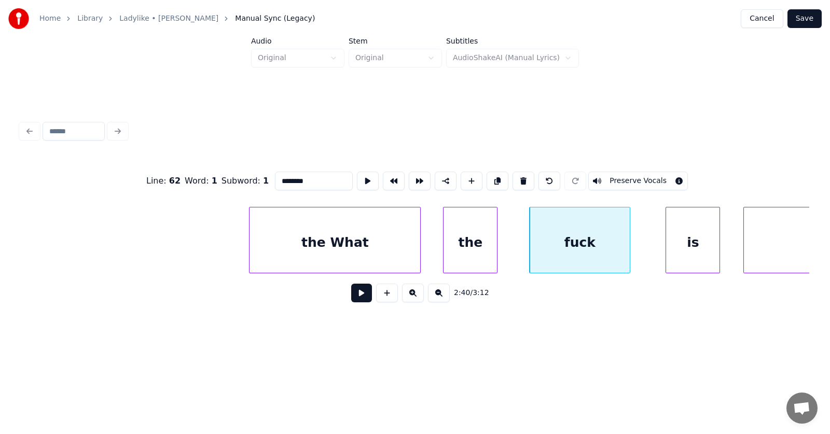
scroll to position [0, 62019]
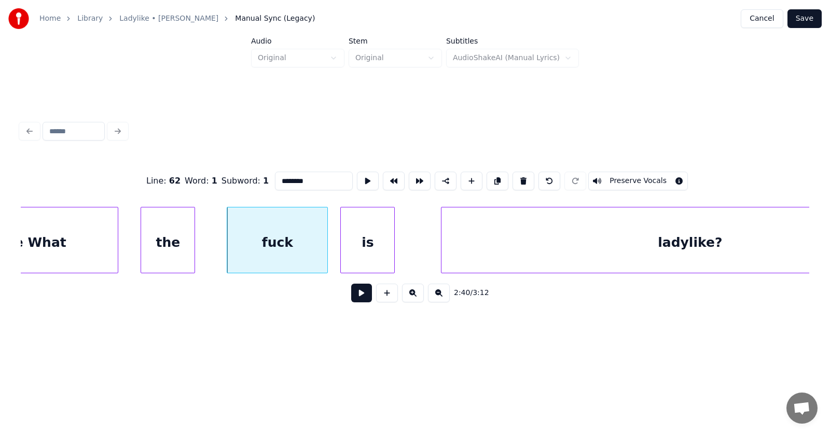
click at [372, 248] on div "is" at bounding box center [367, 242] width 53 height 71
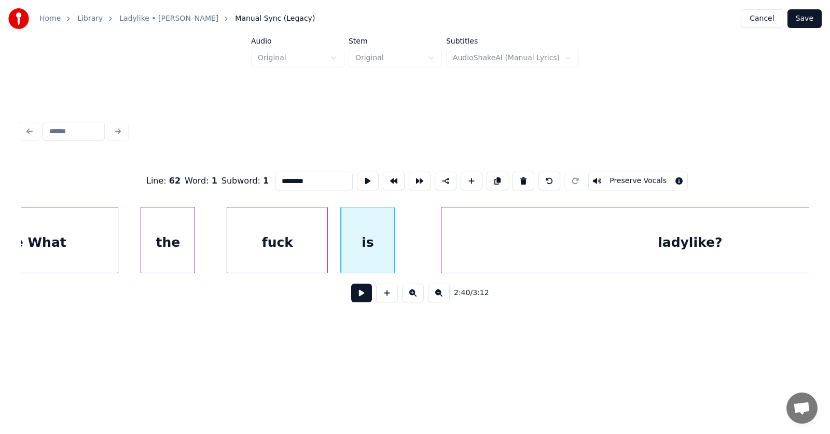
scroll to position [0, 62147]
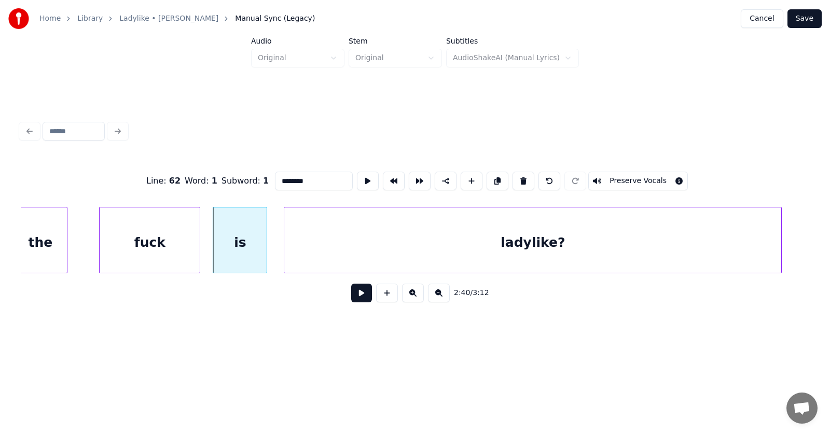
click at [462, 261] on div "ladylike?" at bounding box center [532, 242] width 497 height 71
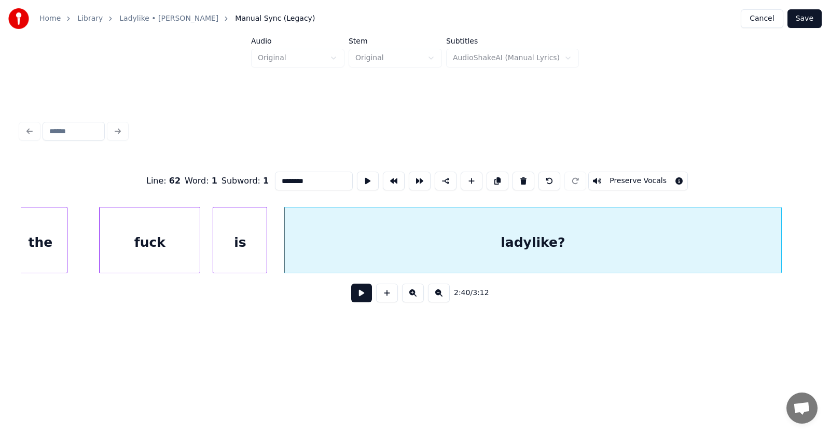
type input "********"
click at [352, 295] on button at bounding box center [361, 293] width 21 height 19
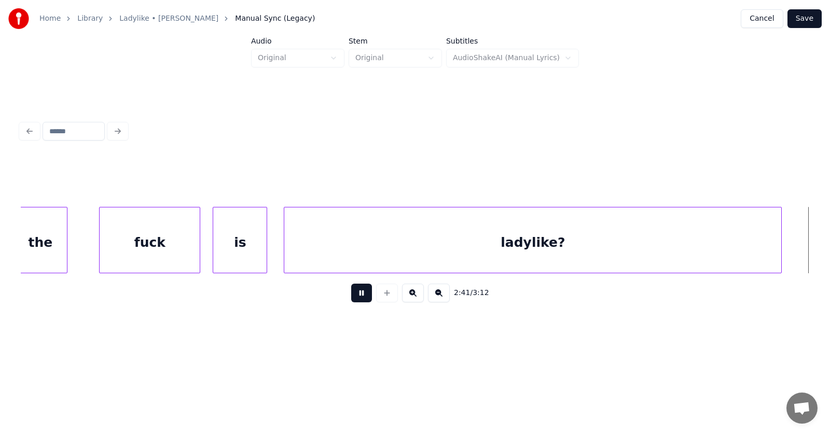
scroll to position [0, 62941]
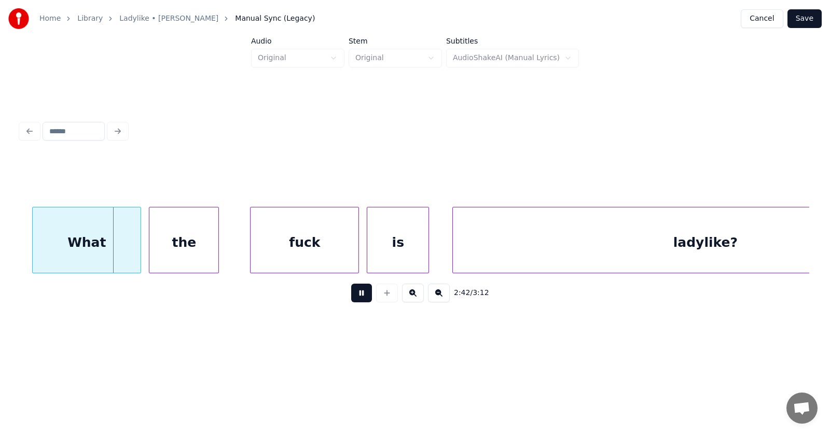
click at [352, 295] on button at bounding box center [361, 293] width 21 height 19
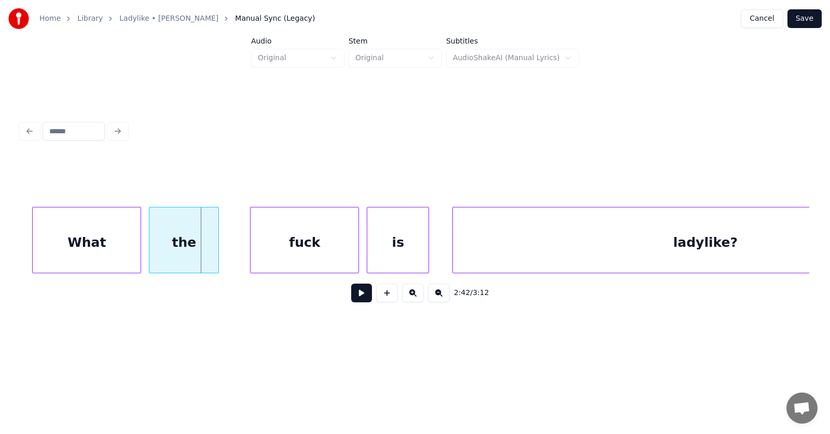
scroll to position [0, 62775]
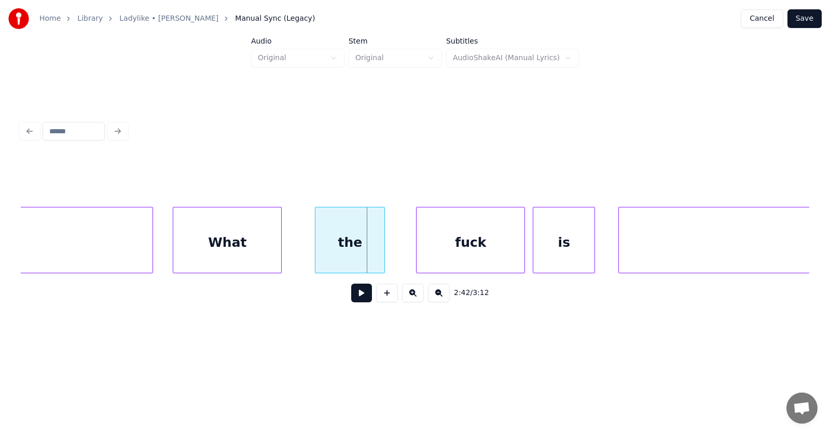
click at [238, 255] on div "What" at bounding box center [227, 242] width 108 height 71
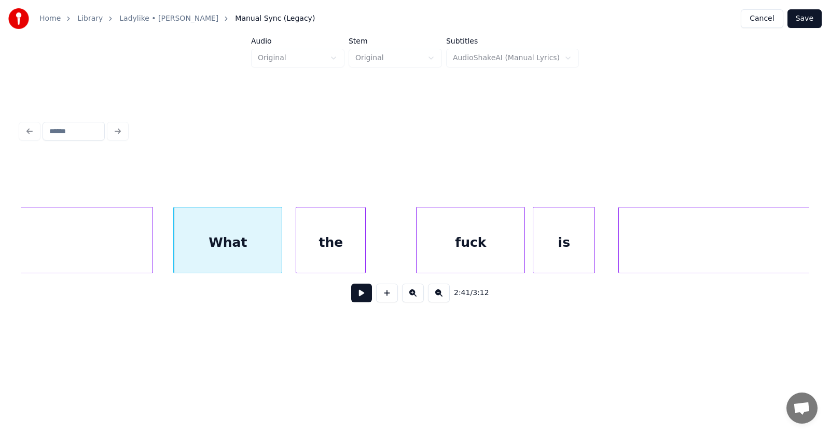
click at [351, 252] on div "the" at bounding box center [330, 242] width 69 height 71
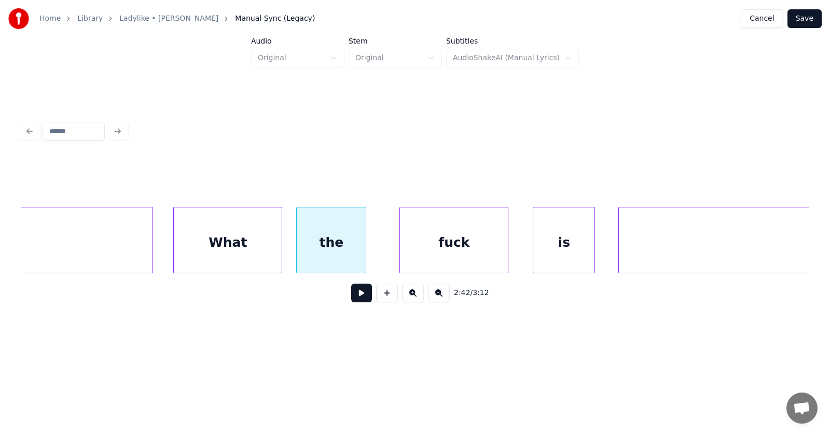
click at [452, 251] on div "fuck" at bounding box center [454, 242] width 108 height 71
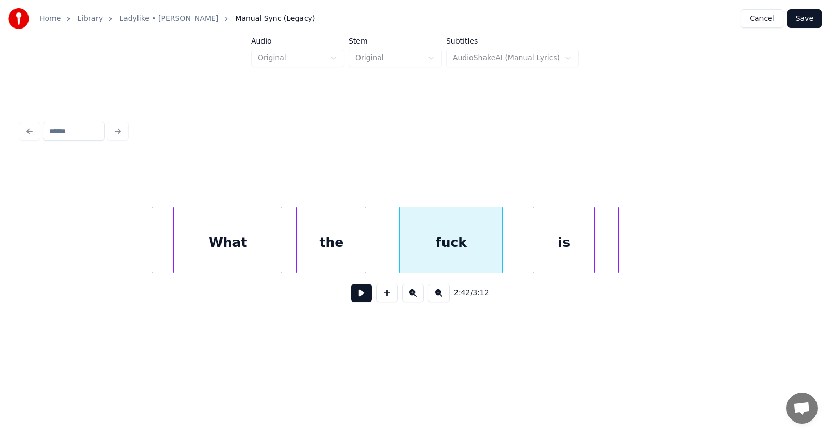
click at [499, 250] on div at bounding box center [500, 239] width 3 height 65
click at [535, 251] on div "is" at bounding box center [545, 242] width 61 height 71
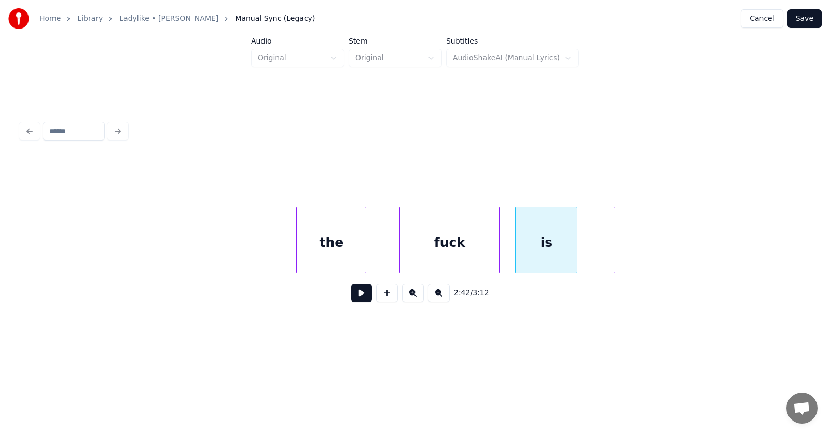
scroll to position [0, 63088]
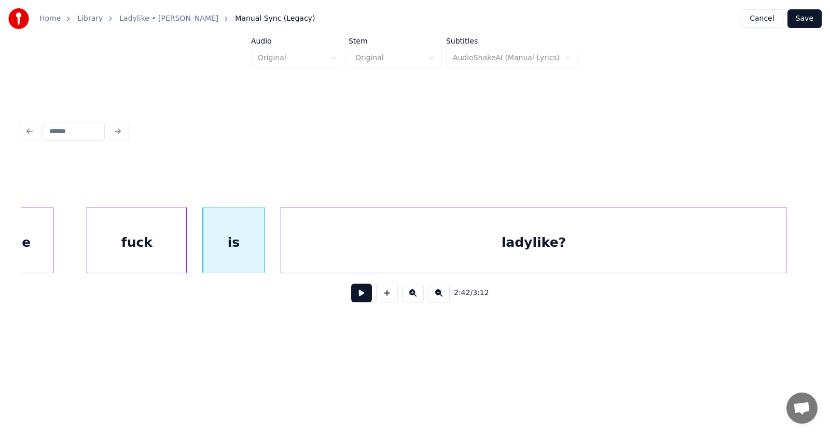
click at [603, 253] on div "ladylike?" at bounding box center [533, 242] width 505 height 71
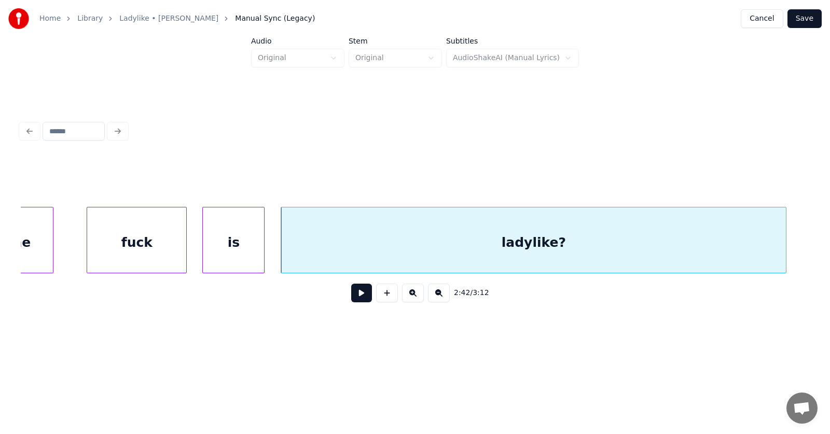
click at [357, 300] on button at bounding box center [361, 293] width 21 height 19
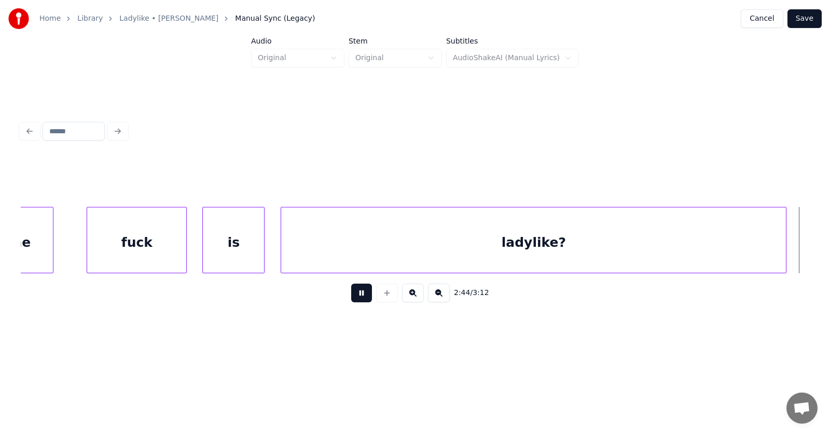
scroll to position [0, 63881]
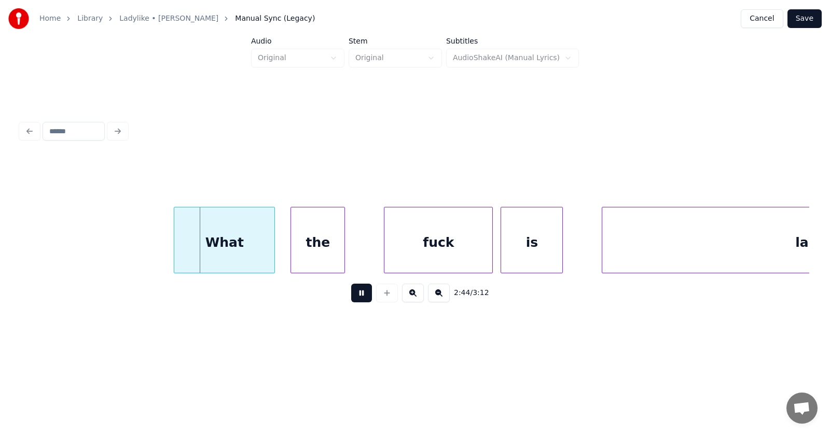
click at [359, 299] on button at bounding box center [361, 293] width 21 height 19
click at [213, 250] on div "What" at bounding box center [206, 242] width 100 height 71
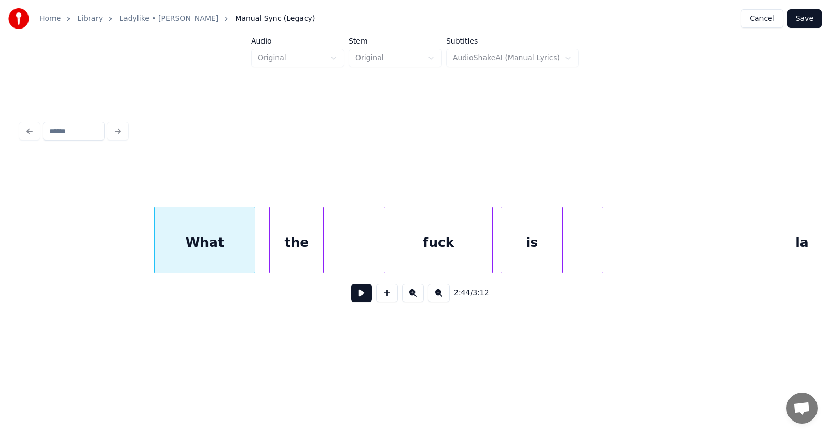
click at [290, 249] on div "the" at bounding box center [296, 242] width 53 height 71
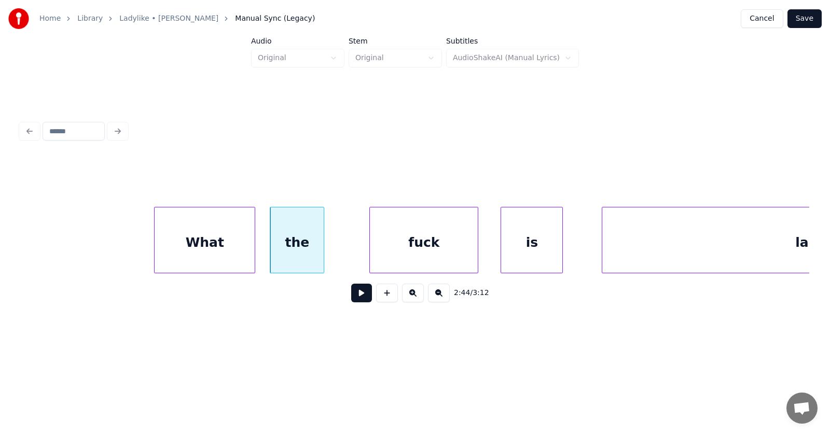
click at [401, 246] on div "fuck" at bounding box center [424, 242] width 108 height 71
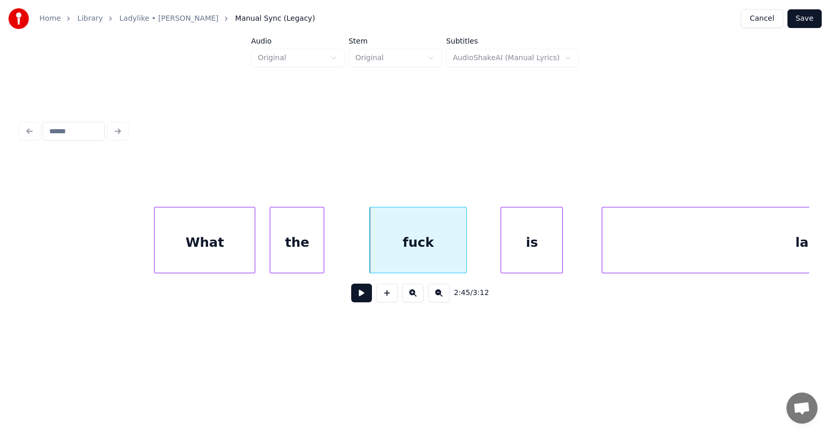
click at [464, 246] on div at bounding box center [464, 239] width 3 height 65
click at [512, 250] on div "is" at bounding box center [512, 242] width 61 height 71
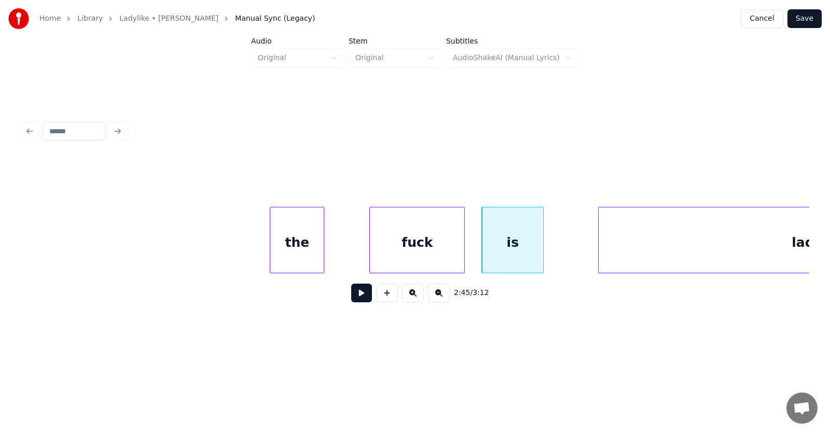
scroll to position [0, 64122]
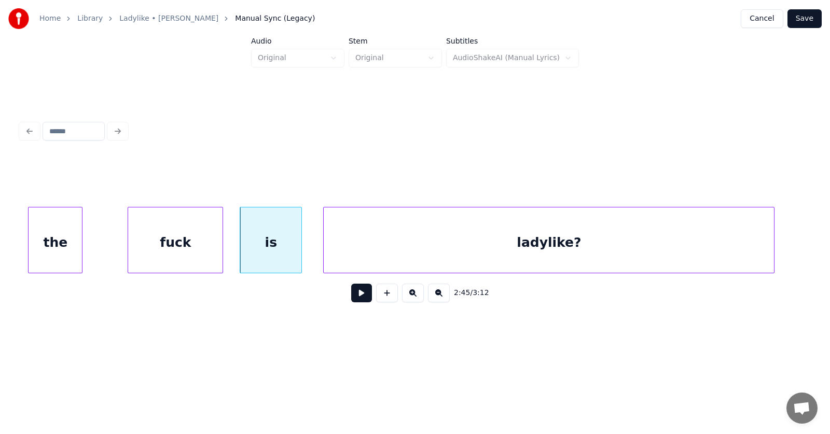
click at [583, 256] on div "ladylike?" at bounding box center [549, 242] width 450 height 71
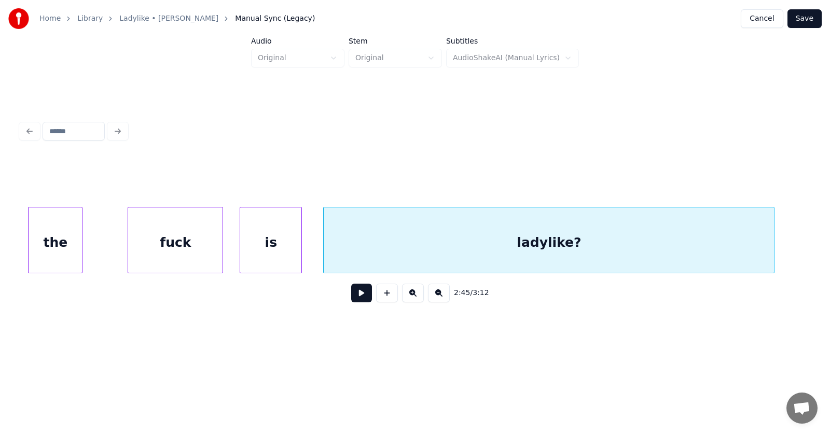
click at [359, 296] on button at bounding box center [361, 293] width 21 height 19
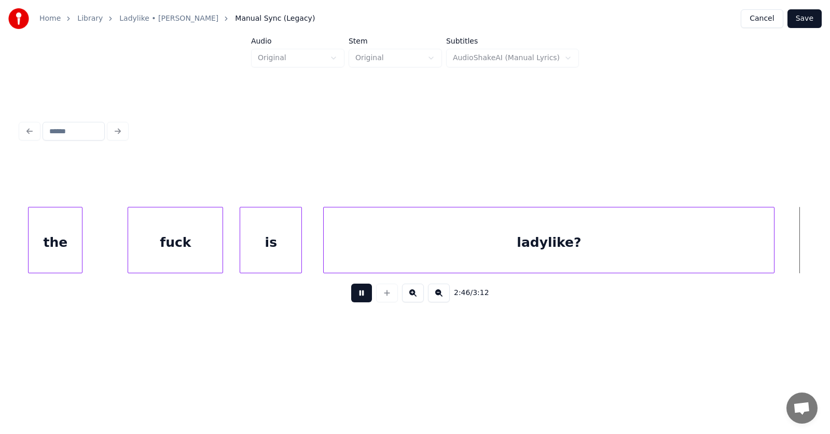
scroll to position [0, 64916]
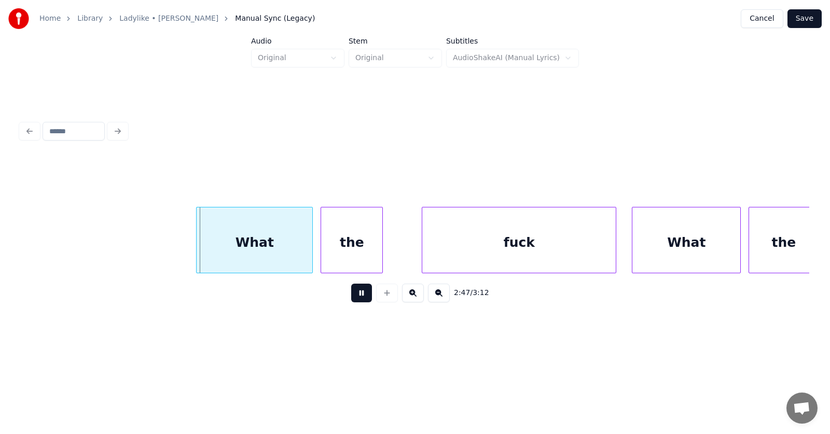
click at [360, 296] on button at bounding box center [361, 293] width 21 height 19
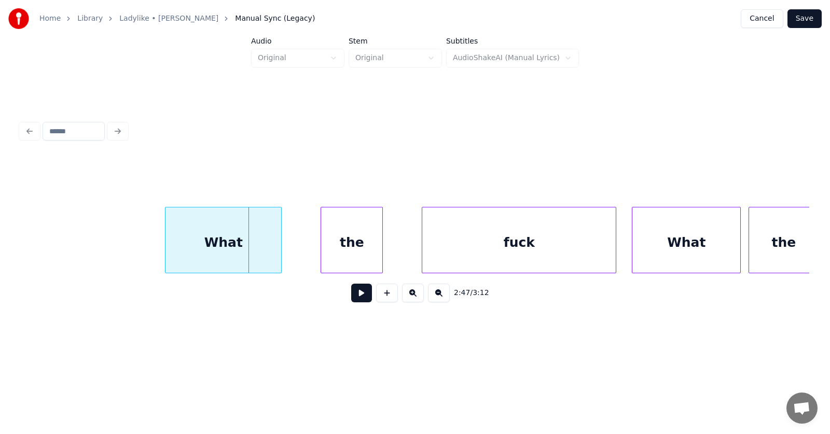
click at [244, 254] on div "What" at bounding box center [223, 242] width 116 height 71
click at [324, 259] on div "the" at bounding box center [332, 242] width 61 height 71
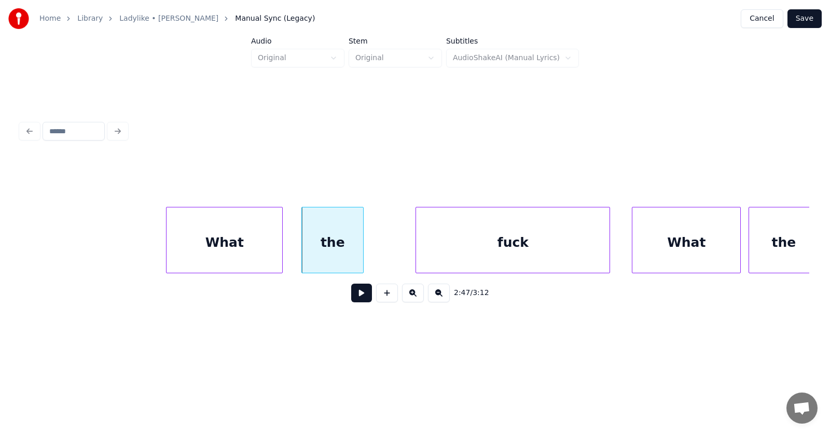
click at [471, 255] on div "fuck" at bounding box center [512, 242] width 193 height 71
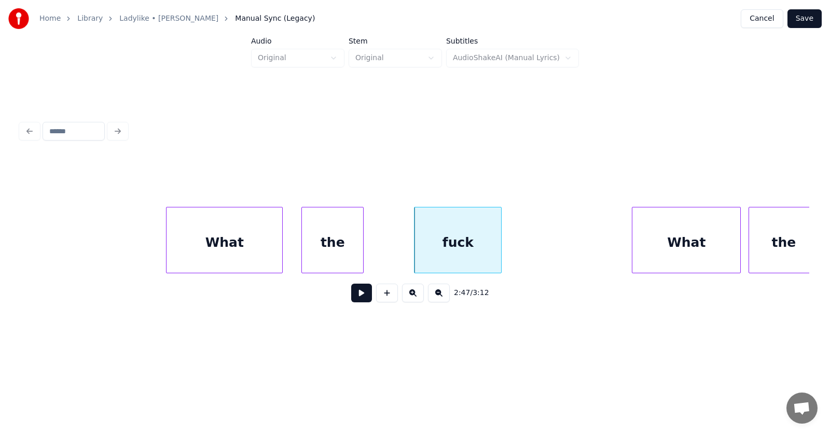
click at [500, 248] on div at bounding box center [499, 239] width 3 height 65
click at [585, 246] on div at bounding box center [586, 239] width 3 height 65
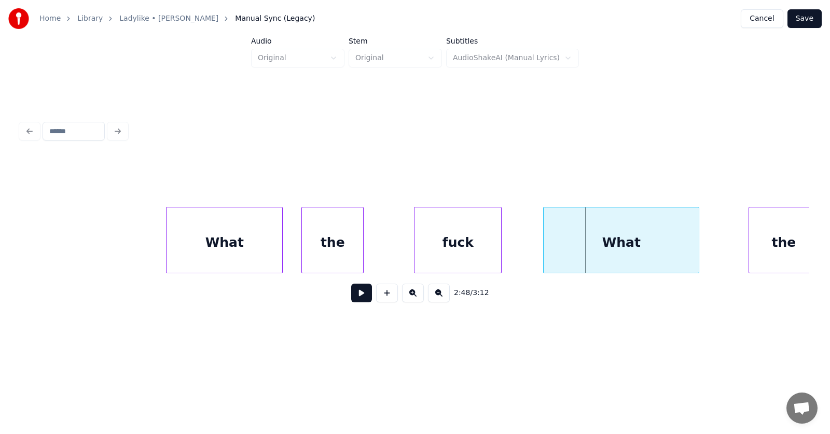
click at [609, 255] on div "What" at bounding box center [620, 242] width 155 height 71
click at [709, 243] on div at bounding box center [709, 239] width 3 height 65
click at [654, 240] on div "What" at bounding box center [627, 242] width 168 height 71
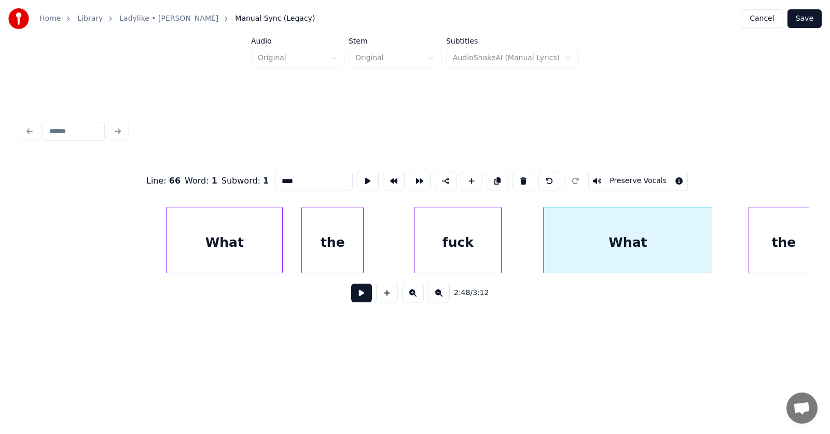
click at [275, 177] on input "****" at bounding box center [314, 181] width 78 height 19
click at [357, 174] on button at bounding box center [368, 181] width 22 height 19
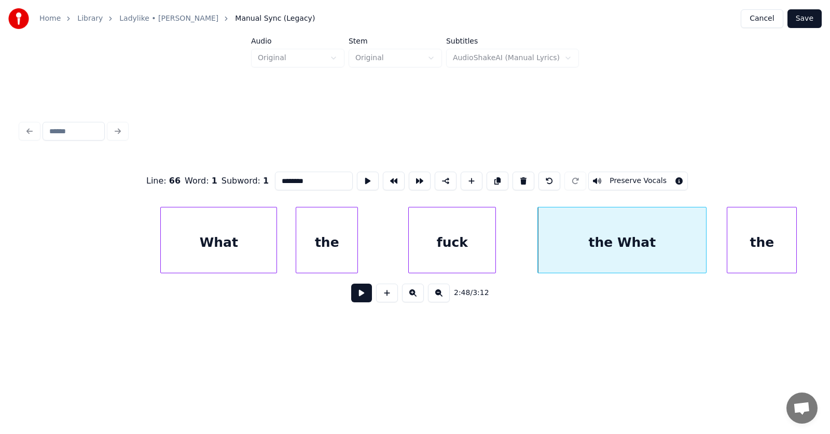
click at [774, 235] on div "the" at bounding box center [761, 242] width 69 height 71
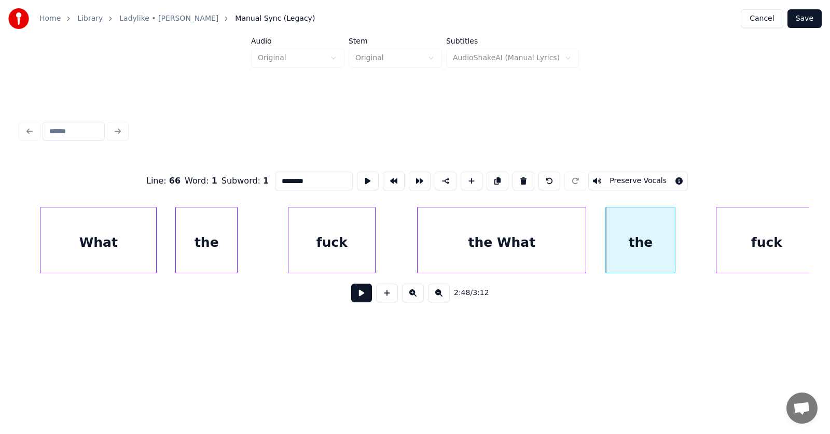
scroll to position [0, 65047]
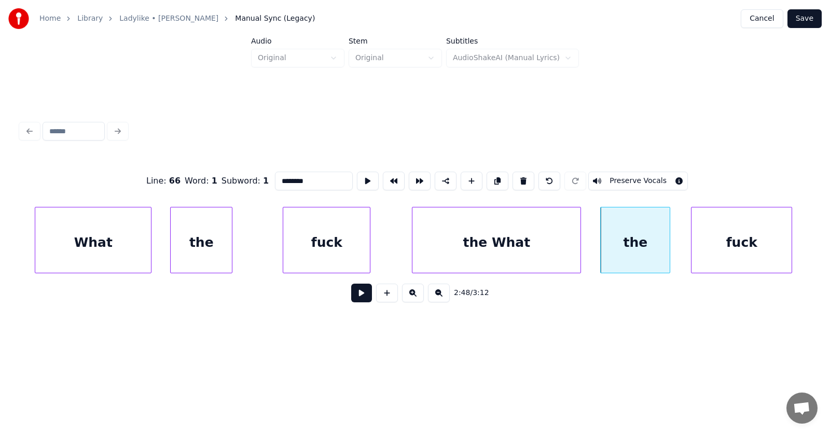
click at [717, 244] on div "fuck" at bounding box center [741, 242] width 100 height 71
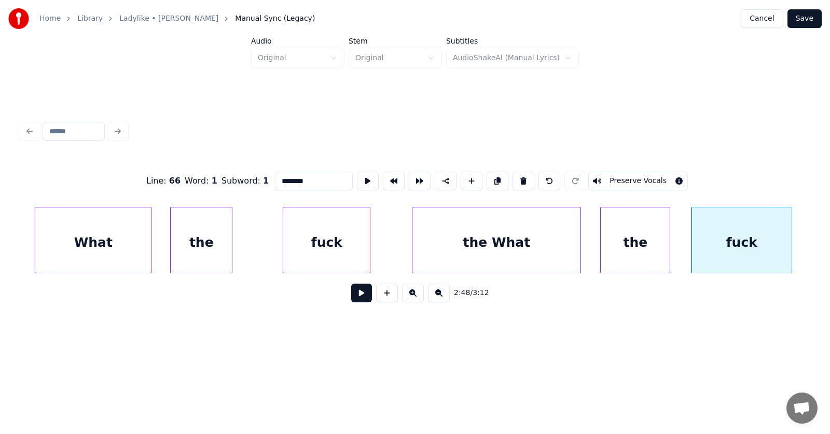
scroll to position [0, 65244]
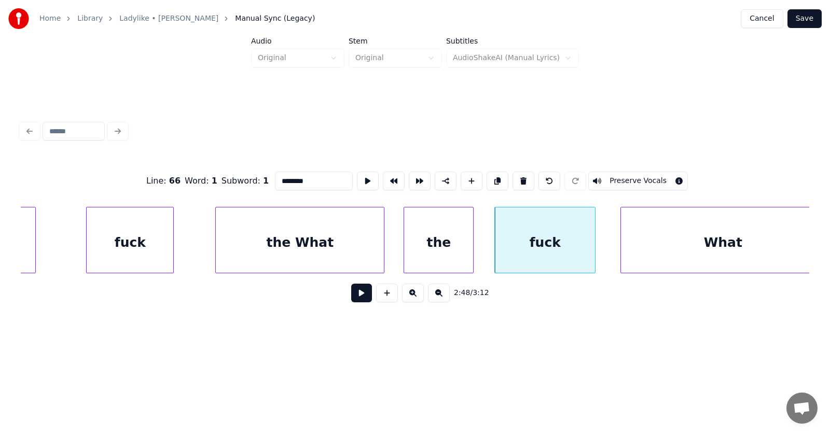
click at [623, 255] on div at bounding box center [622, 239] width 3 height 65
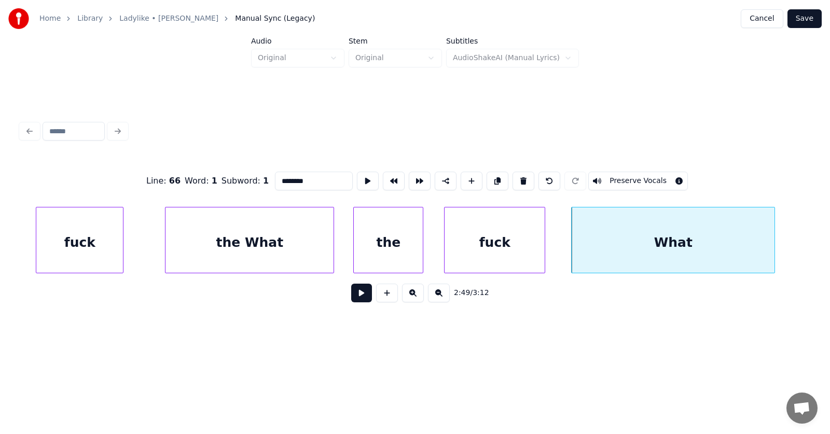
scroll to position [0, 65344]
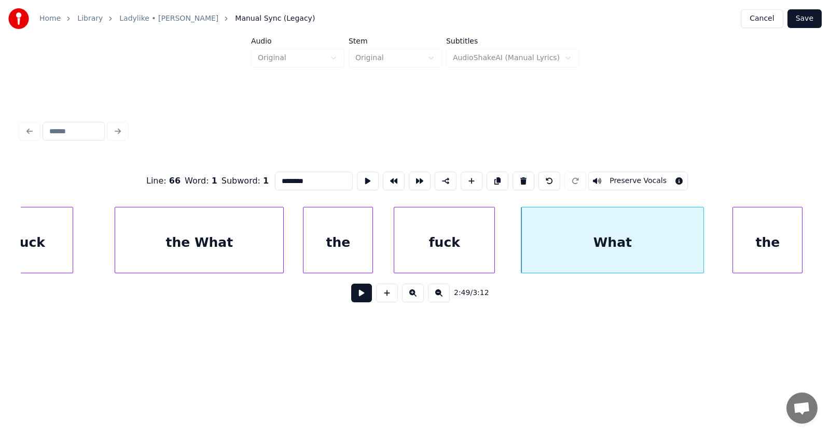
click at [702, 254] on div at bounding box center [701, 239] width 3 height 65
click at [619, 240] on div "What" at bounding box center [612, 242] width 182 height 71
click at [357, 177] on button at bounding box center [368, 181] width 22 height 19
click at [275, 176] on input "****" at bounding box center [314, 181] width 78 height 19
click at [766, 244] on div "the" at bounding box center [756, 242] width 69 height 71
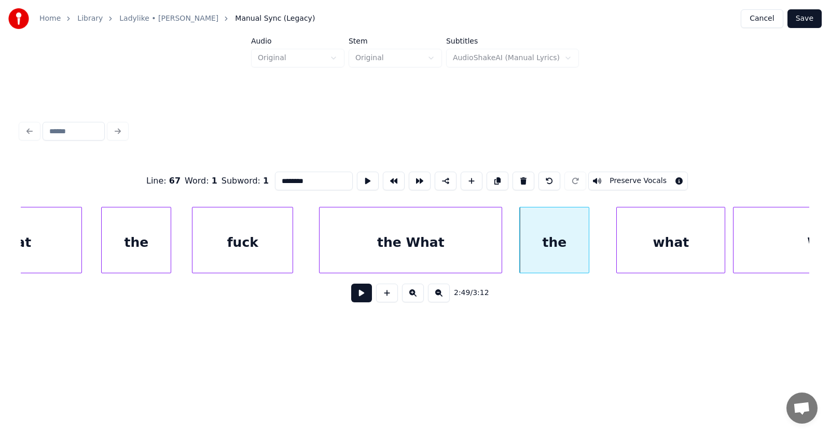
scroll to position [0, 65697]
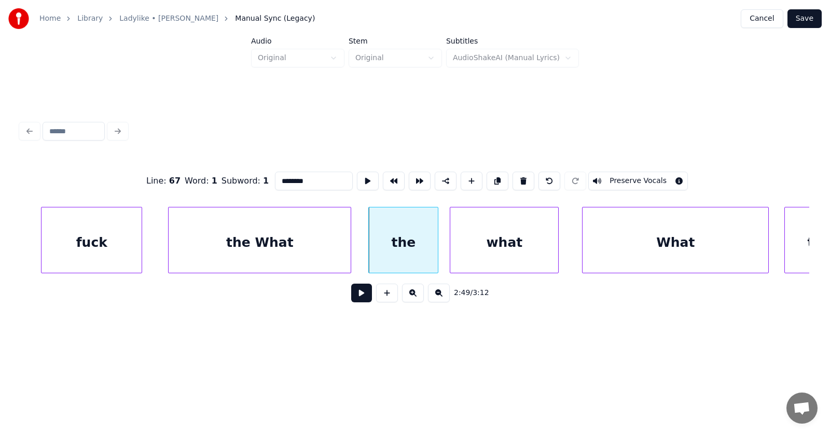
click at [522, 246] on div "what" at bounding box center [504, 242] width 108 height 71
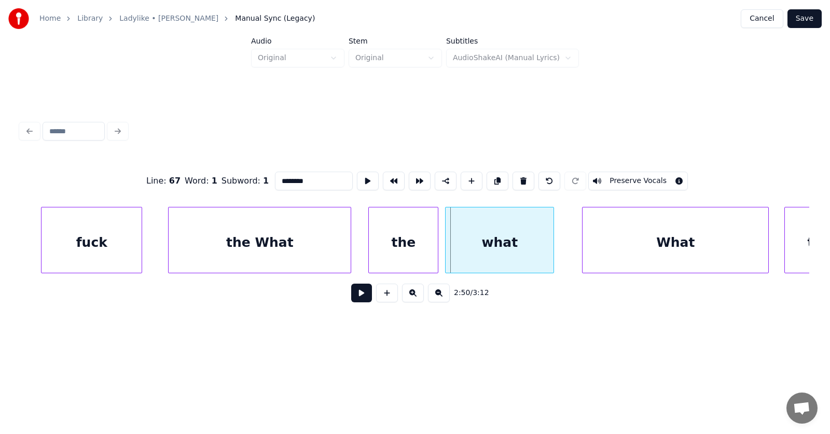
click at [523, 248] on div "what" at bounding box center [499, 242] width 108 height 71
click at [412, 246] on div "the" at bounding box center [403, 242] width 69 height 71
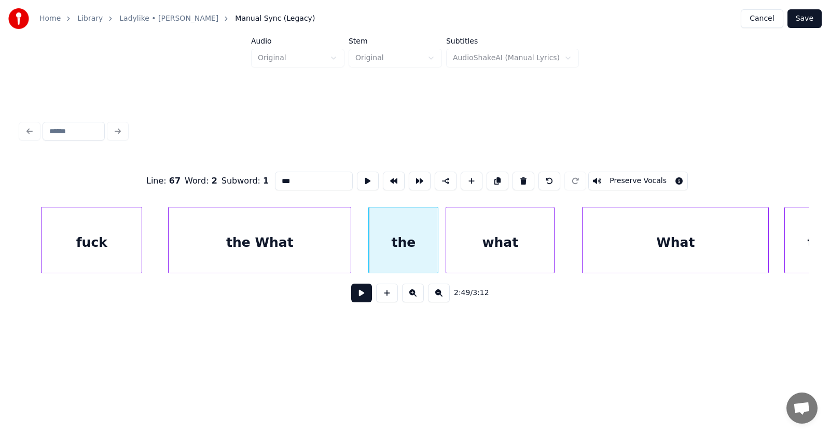
type input "***"
click at [354, 296] on button at bounding box center [361, 293] width 21 height 19
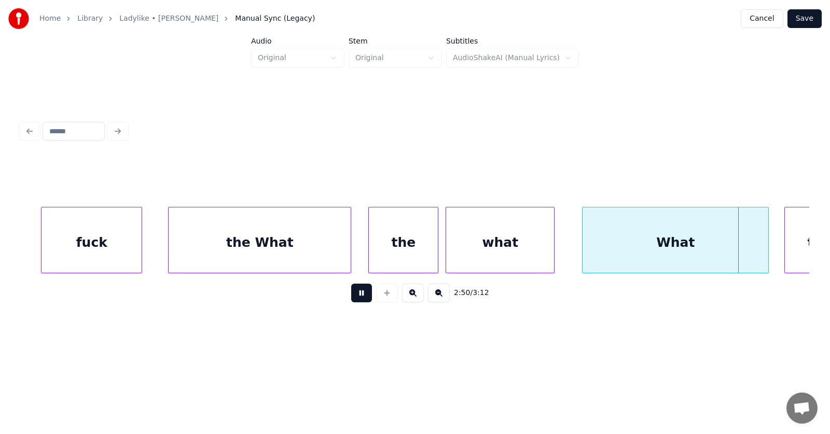
click at [355, 296] on button at bounding box center [361, 293] width 21 height 19
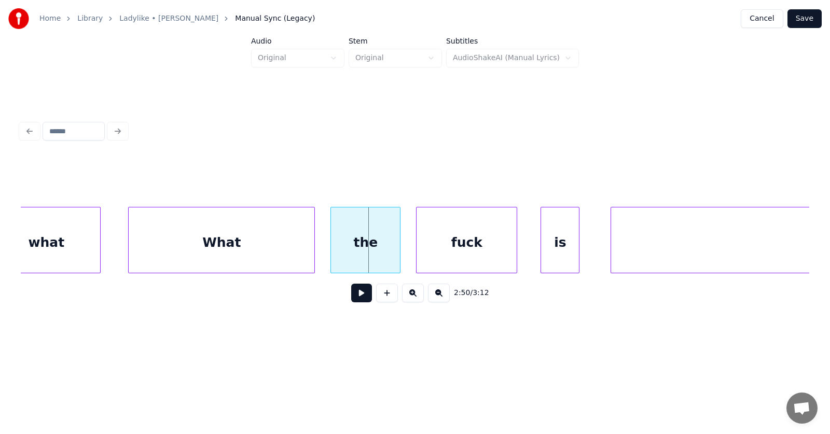
scroll to position [0, 65848]
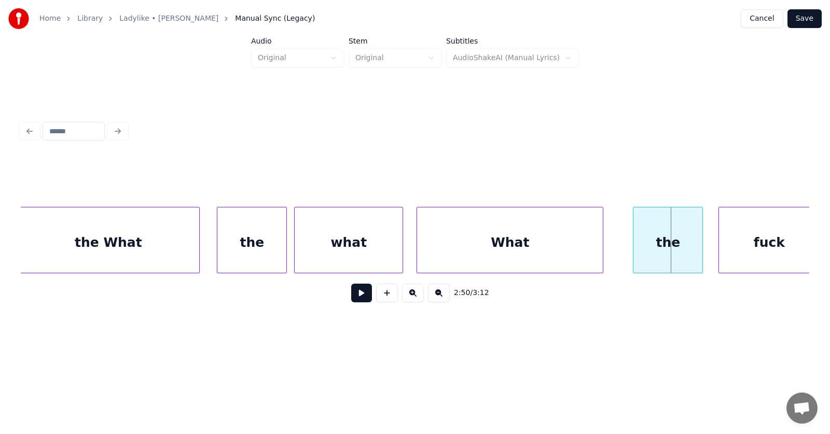
click at [485, 248] on div "What" at bounding box center [510, 242] width 186 height 71
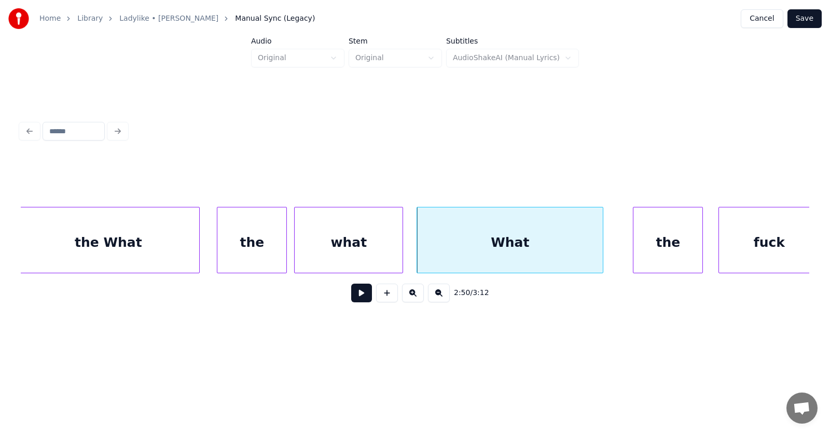
click at [503, 239] on div "What" at bounding box center [510, 242] width 186 height 71
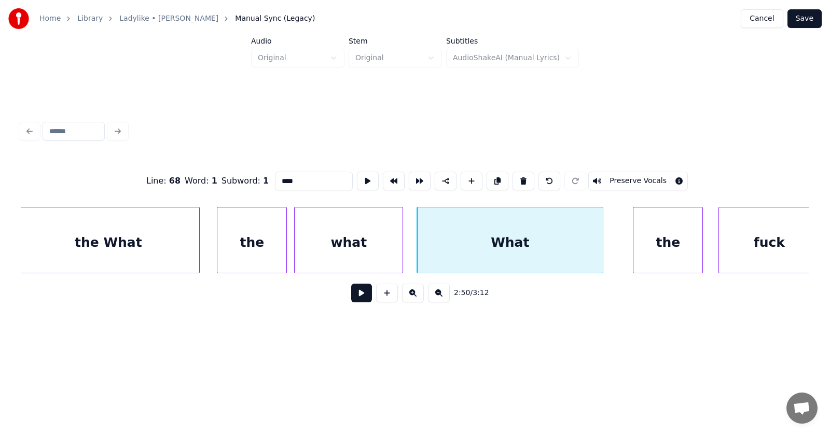
click at [275, 177] on input "****" at bounding box center [314, 181] width 78 height 19
click at [648, 243] on div "the" at bounding box center [653, 242] width 69 height 71
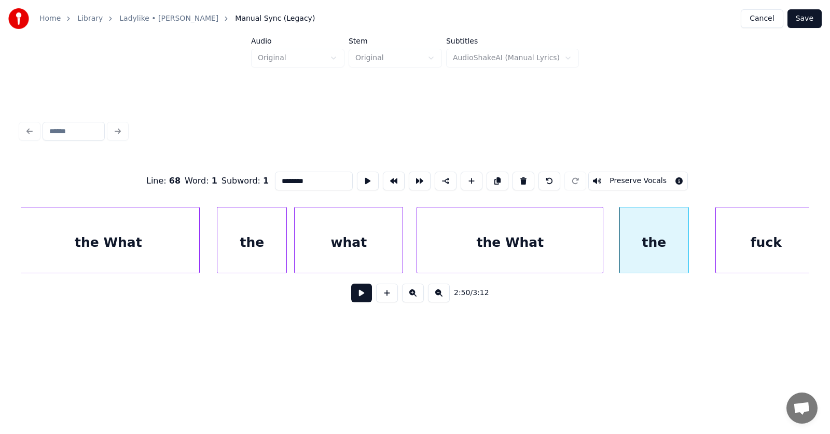
scroll to position [0, 65857]
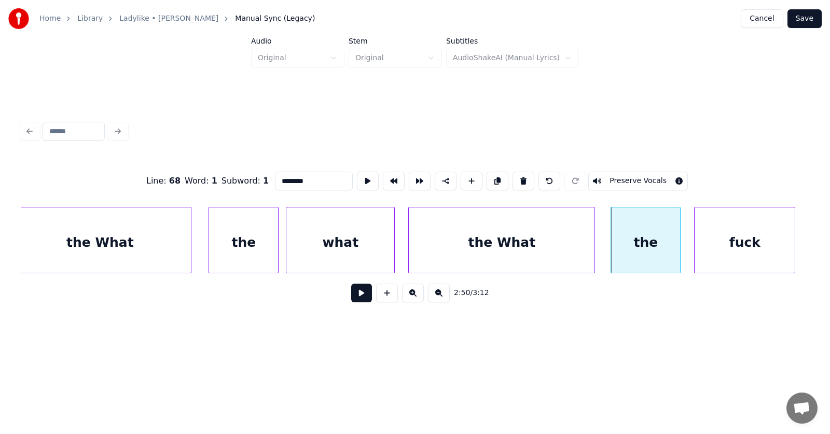
click at [733, 245] on div "fuck" at bounding box center [744, 242] width 100 height 71
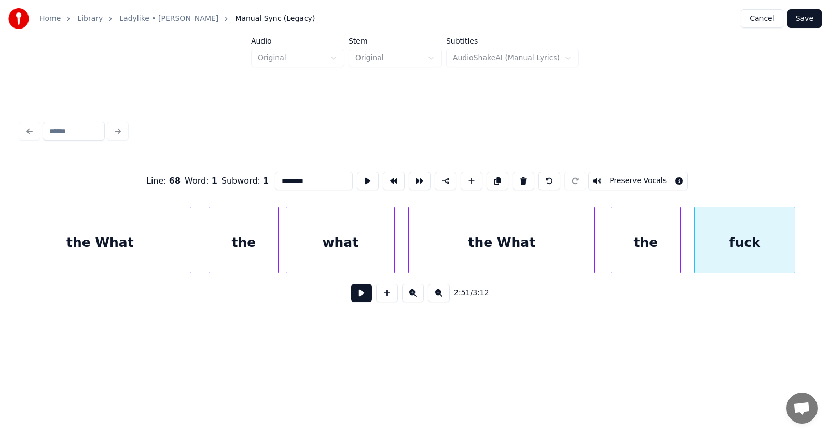
scroll to position [0, 66151]
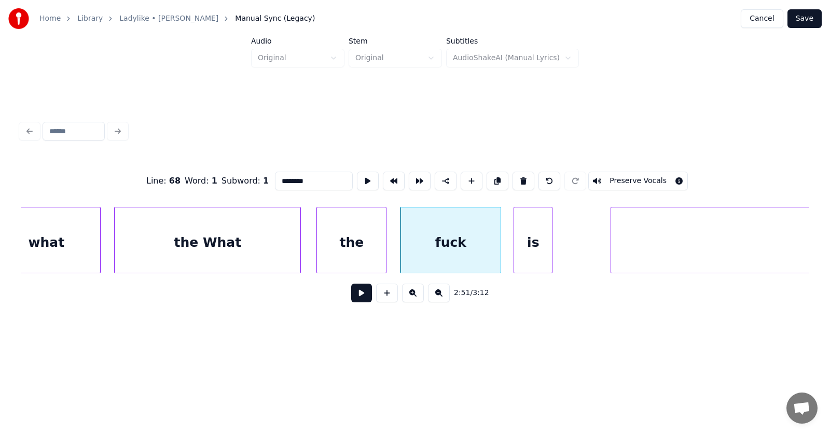
click at [529, 257] on div "is" at bounding box center [533, 242] width 38 height 71
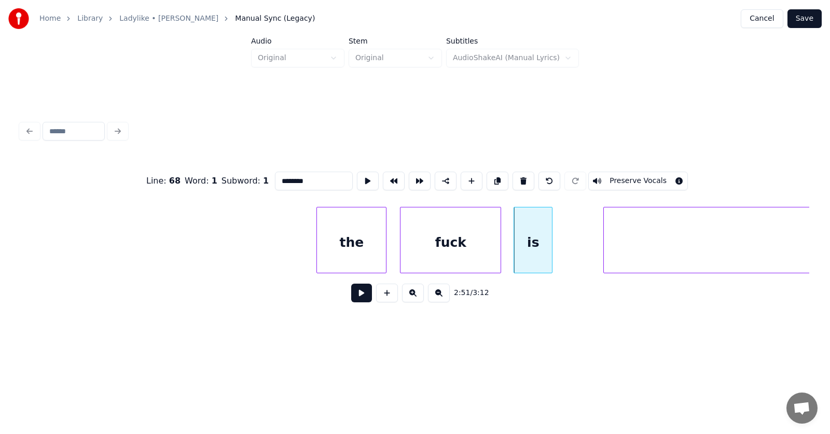
scroll to position [0, 66463]
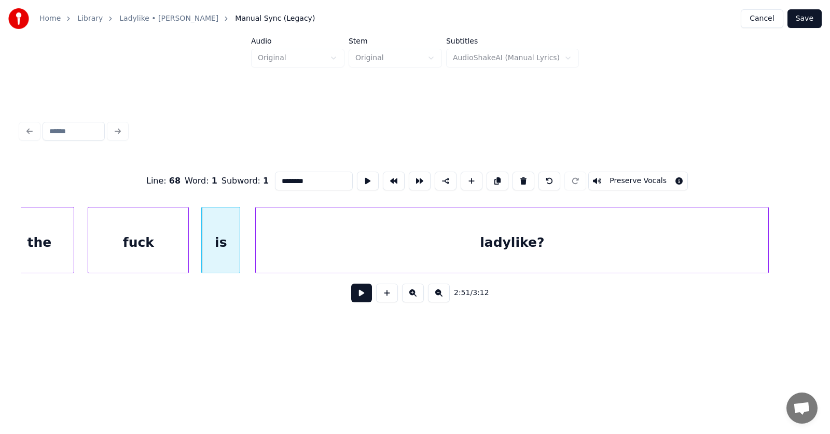
click at [609, 255] on div "ladylike?" at bounding box center [512, 242] width 512 height 71
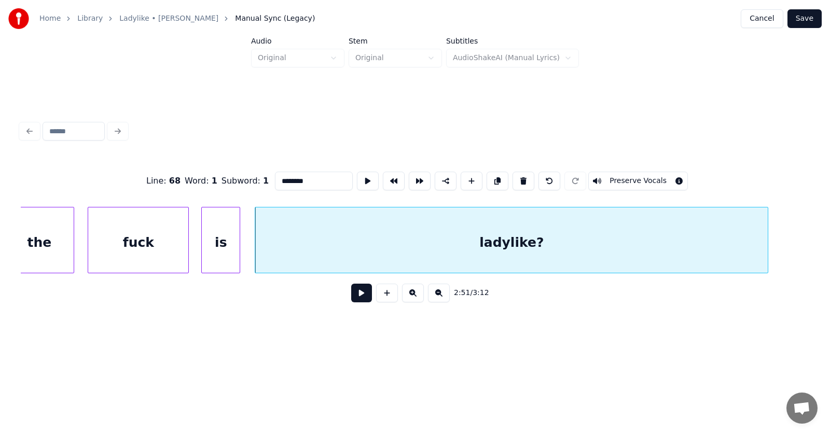
type input "********"
click at [356, 293] on button at bounding box center [361, 293] width 21 height 19
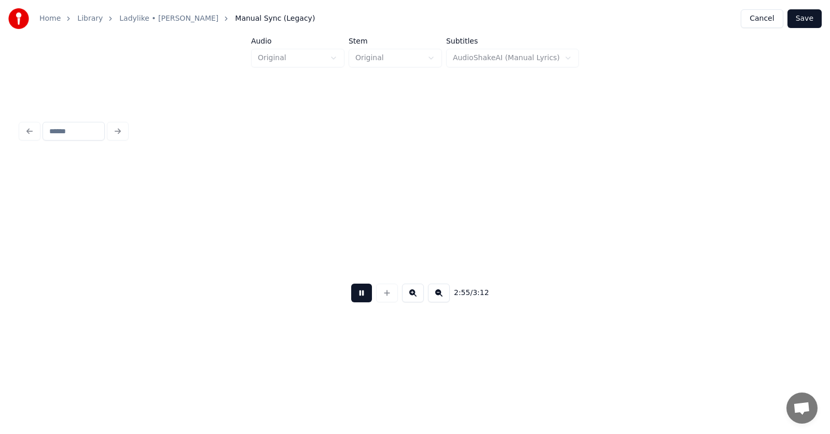
scroll to position [0, 68050]
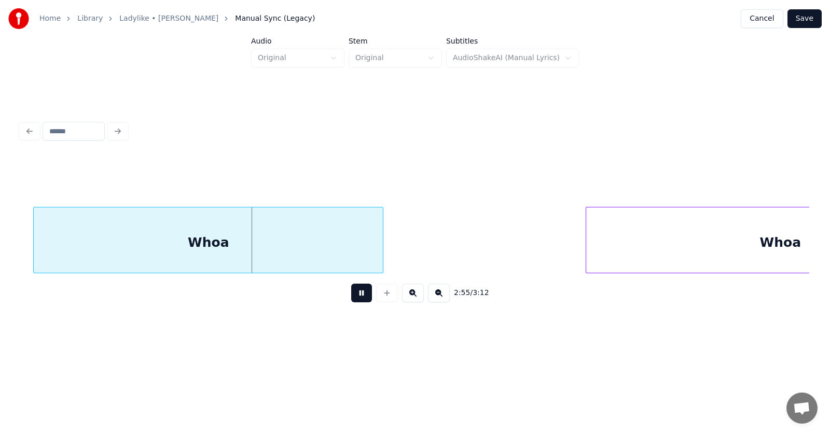
click at [359, 301] on button at bounding box center [361, 293] width 21 height 19
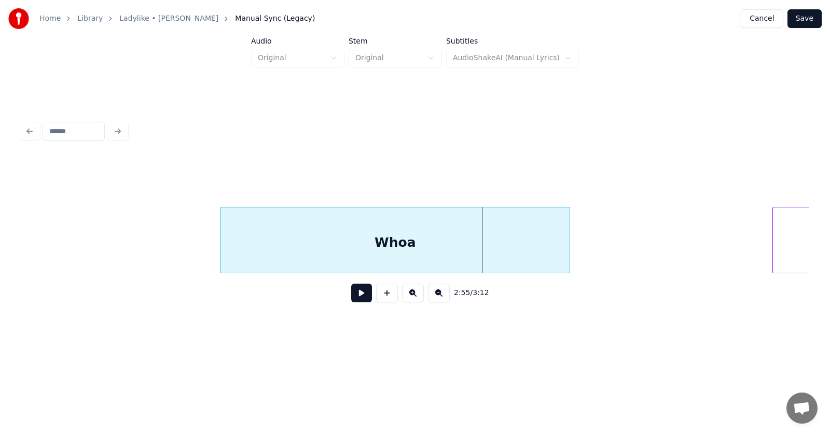
scroll to position [0, 67662]
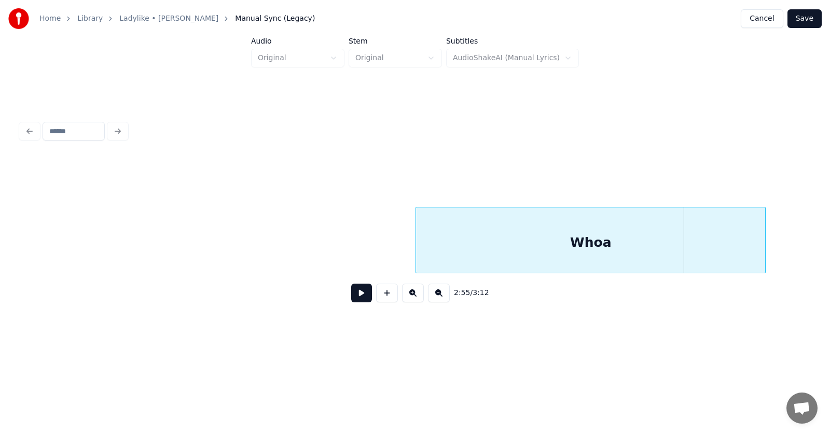
click at [633, 249] on div "Whoa" at bounding box center [590, 242] width 349 height 71
click at [352, 301] on button at bounding box center [361, 293] width 21 height 19
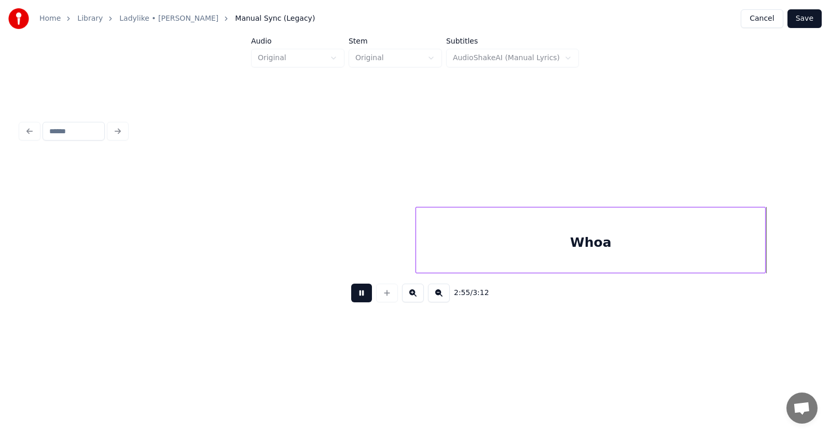
scroll to position [0, 68456]
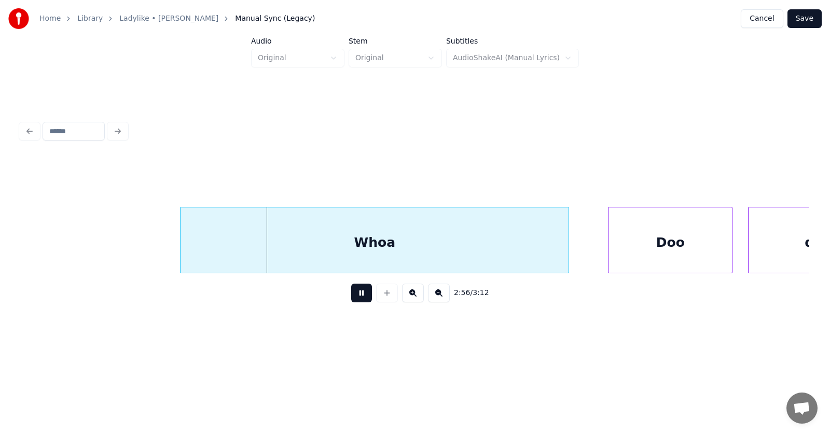
click at [352, 301] on button at bounding box center [361, 293] width 21 height 19
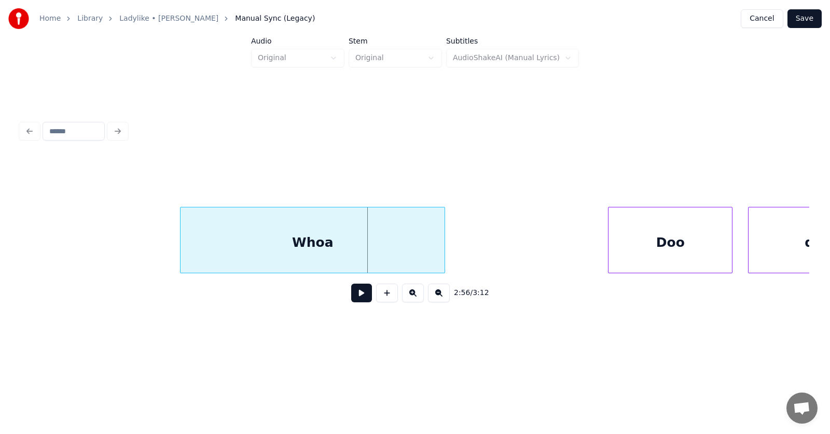
click at [443, 244] on div at bounding box center [442, 239] width 3 height 65
click at [356, 246] on div "Whoa" at bounding box center [299, 242] width 264 height 71
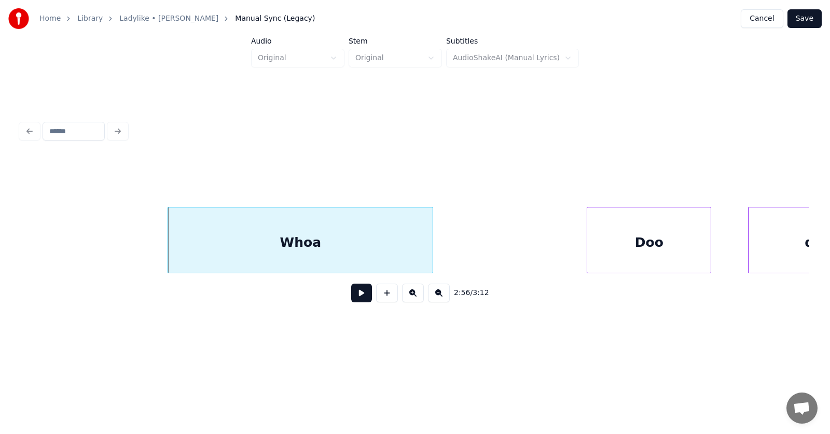
click at [653, 254] on div "Doo" at bounding box center [648, 242] width 123 height 71
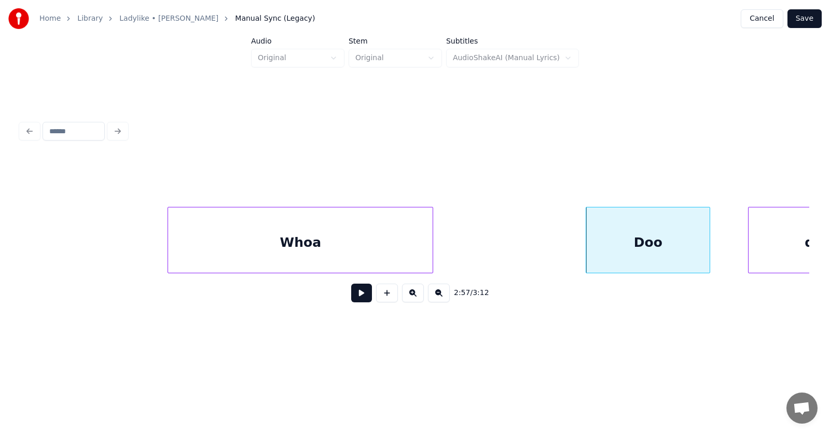
scroll to position [0, 68569]
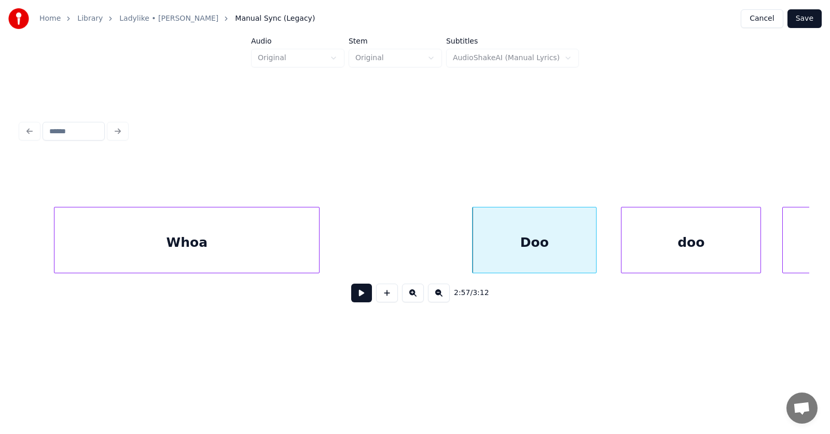
click at [678, 251] on div "doo" at bounding box center [690, 242] width 139 height 71
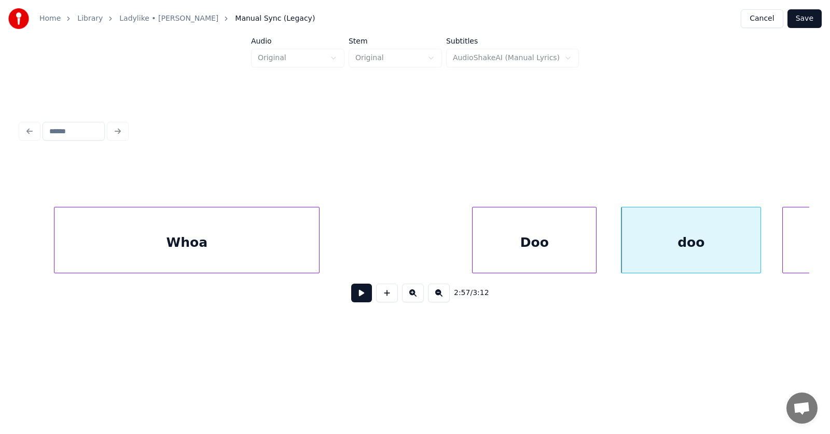
click at [356, 300] on button at bounding box center [361, 293] width 21 height 19
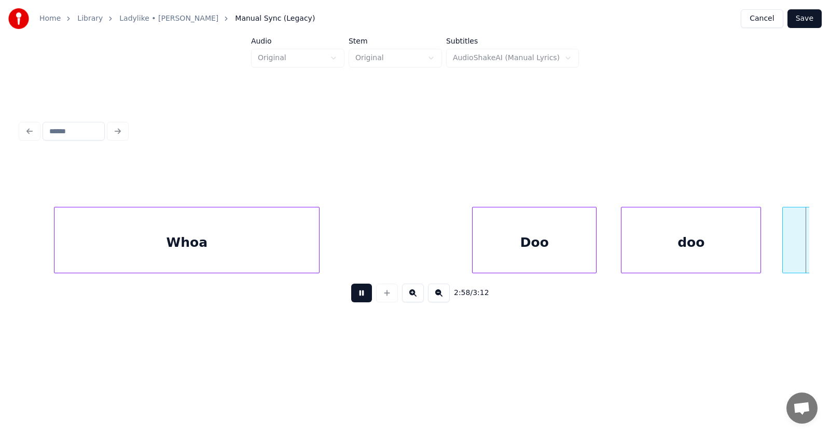
scroll to position [0, 69359]
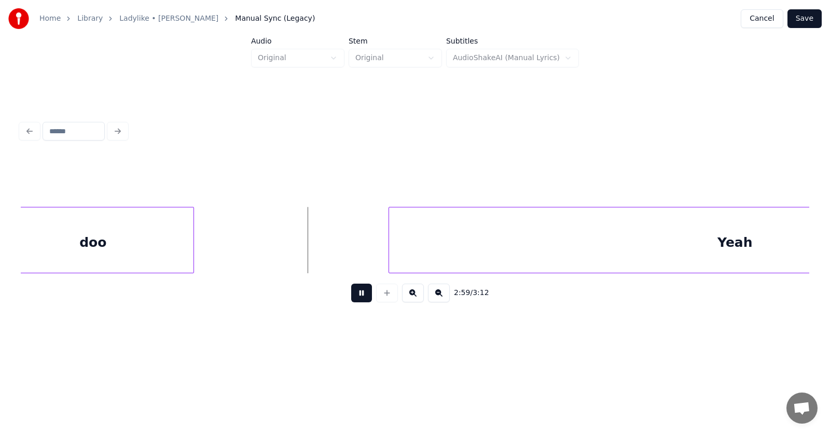
click at [356, 300] on button at bounding box center [361, 293] width 21 height 19
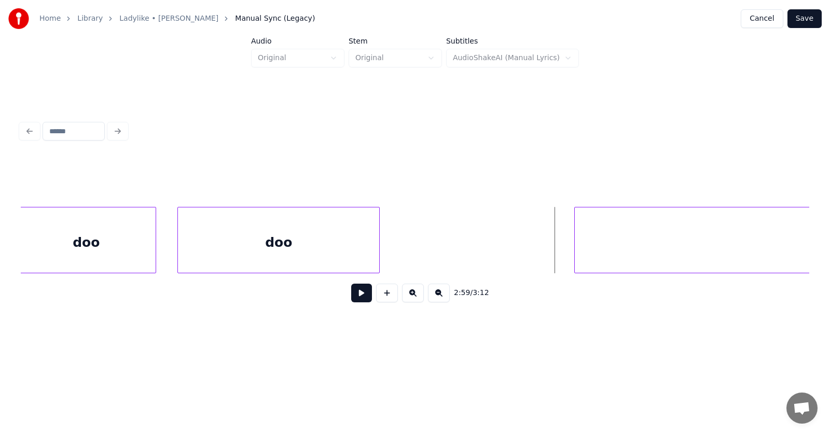
scroll to position [0, 69022]
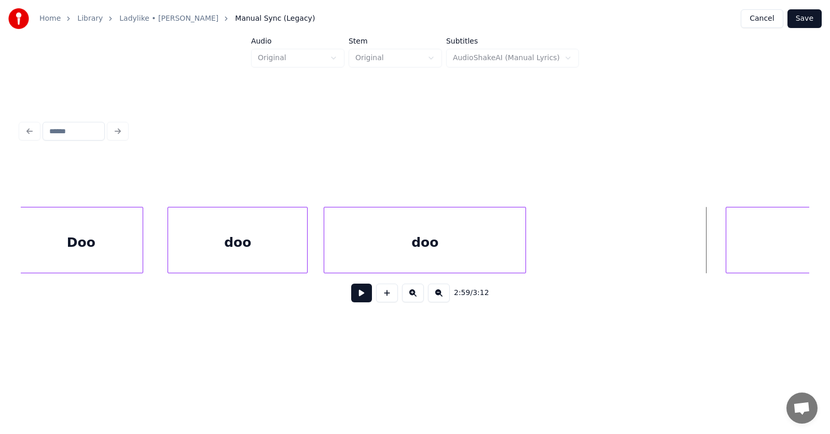
click at [471, 260] on div "doo" at bounding box center [424, 242] width 201 height 71
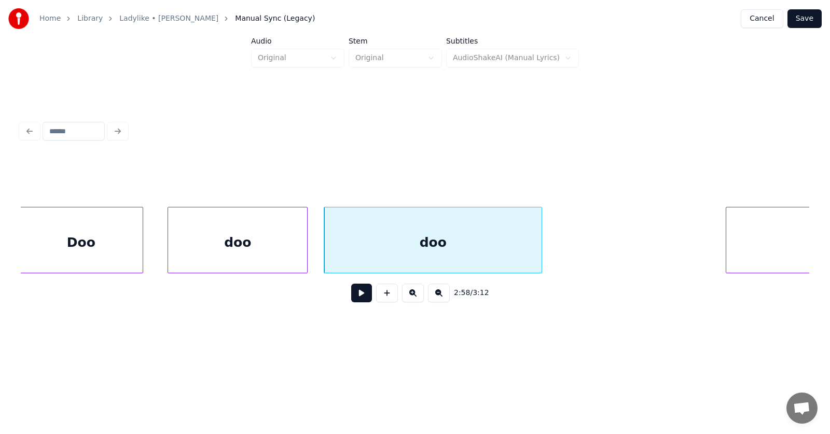
click at [541, 254] on div at bounding box center [539, 239] width 3 height 65
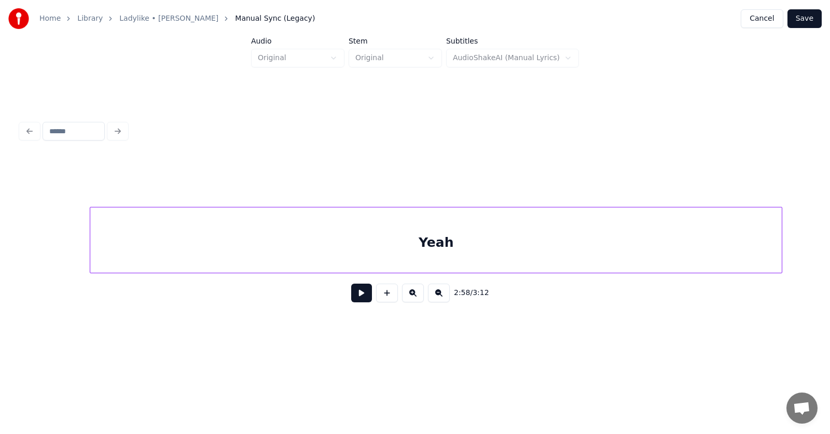
click at [719, 242] on div "Yeah" at bounding box center [435, 242] width 691 height 71
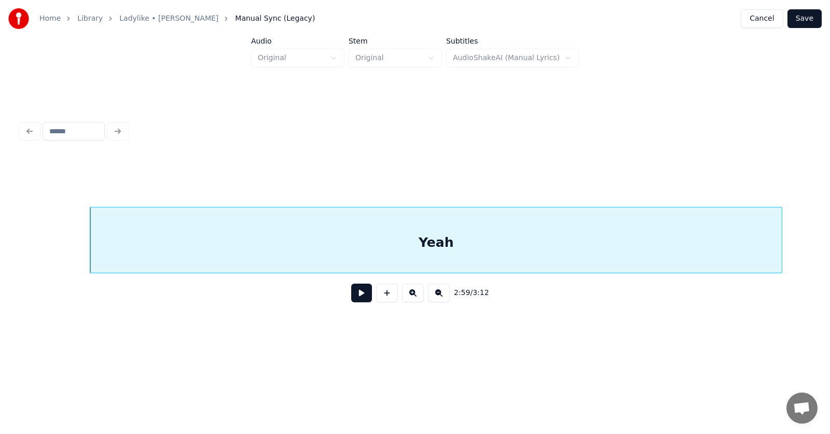
click at [352, 295] on button at bounding box center [361, 293] width 21 height 19
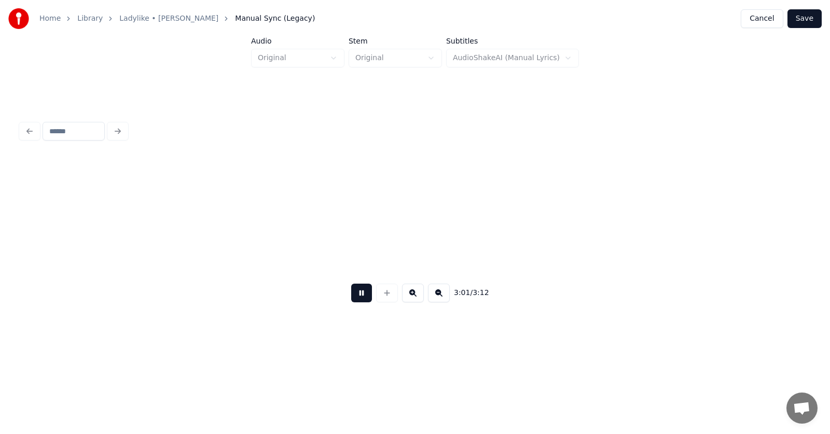
scroll to position [0, 70422]
click at [352, 295] on button at bounding box center [361, 293] width 21 height 19
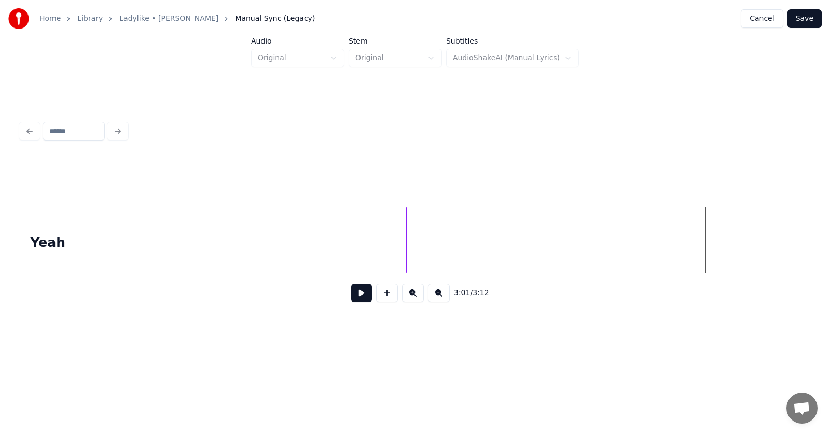
click at [403, 243] on div at bounding box center [404, 239] width 3 height 65
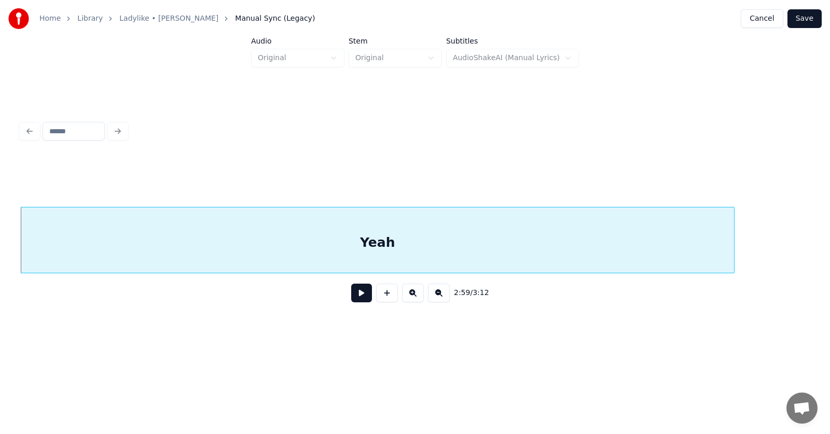
click at [385, 243] on div "Yeah" at bounding box center [377, 242] width 713 height 71
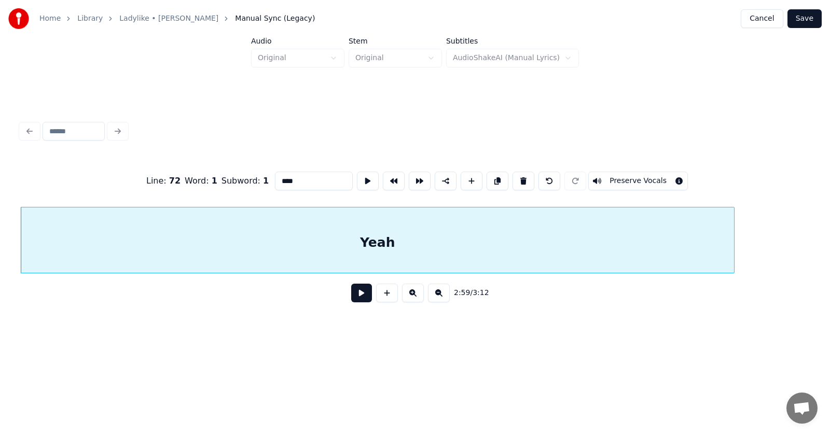
click at [357, 297] on button at bounding box center [361, 293] width 21 height 19
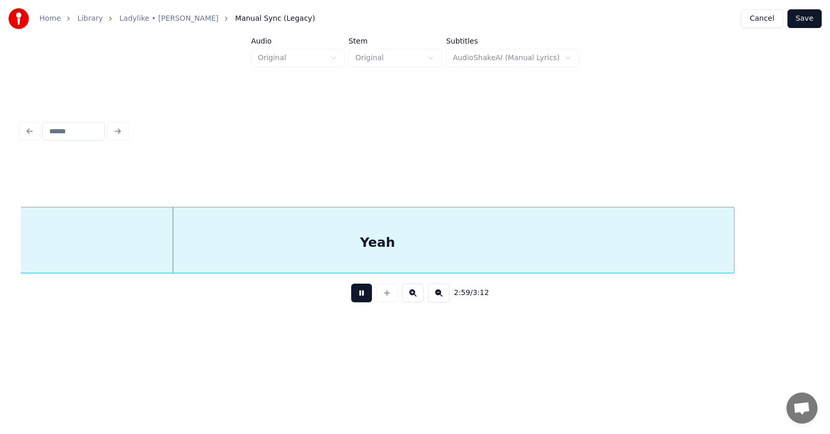
click at [357, 297] on button at bounding box center [361, 293] width 21 height 19
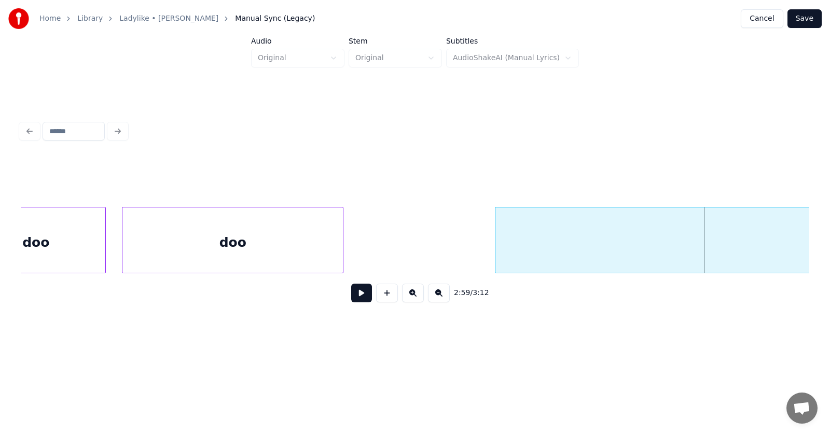
scroll to position [0, 69123]
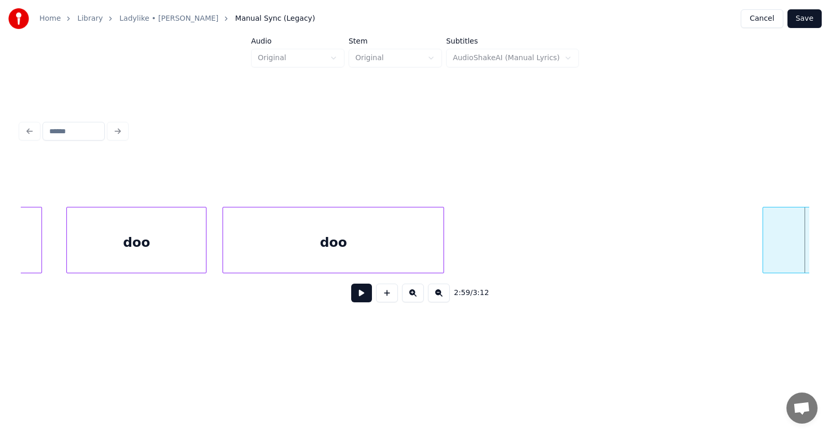
click at [763, 252] on div at bounding box center [764, 239] width 3 height 65
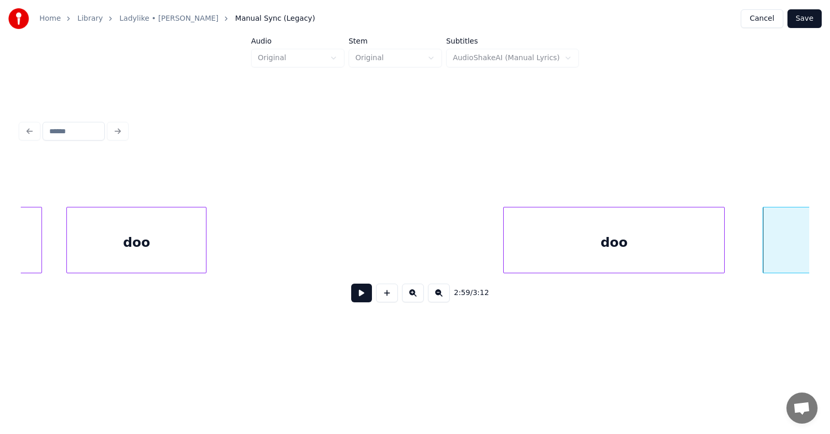
click at [627, 256] on div "doo" at bounding box center [613, 242] width 220 height 71
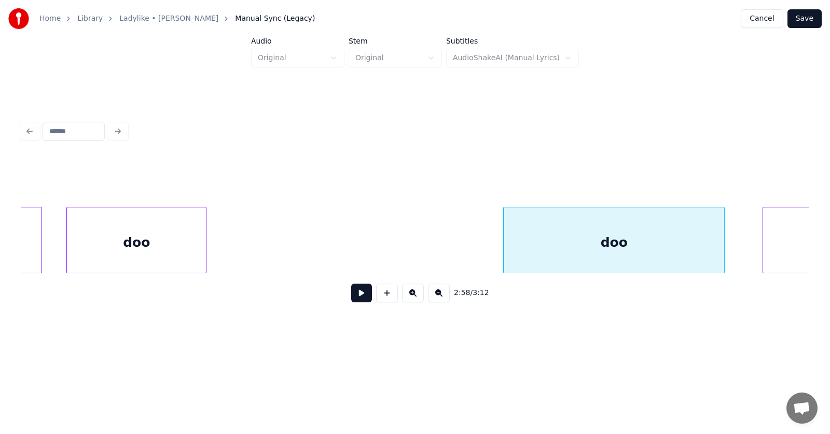
click at [202, 244] on div "doo" at bounding box center [136, 242] width 139 height 71
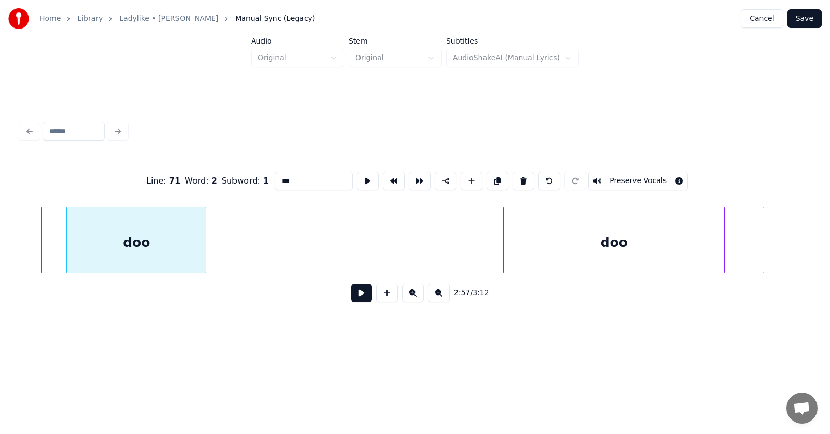
click at [206, 244] on div "doo" at bounding box center [136, 240] width 140 height 66
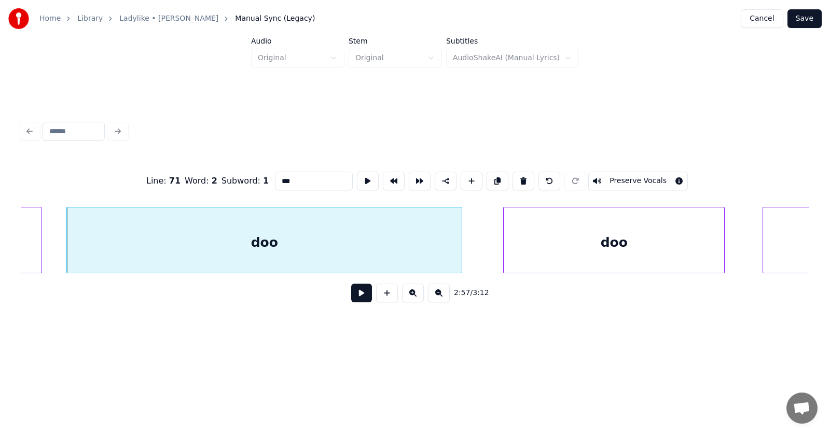
click at [459, 255] on div at bounding box center [459, 239] width 3 height 65
click at [294, 233] on div "doo" at bounding box center [264, 242] width 394 height 71
click at [275, 177] on input "***" at bounding box center [314, 181] width 78 height 19
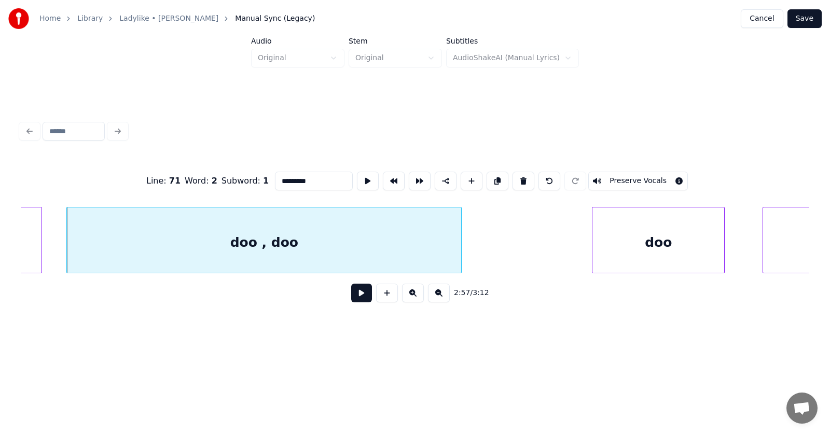
click at [594, 251] on div at bounding box center [593, 239] width 3 height 65
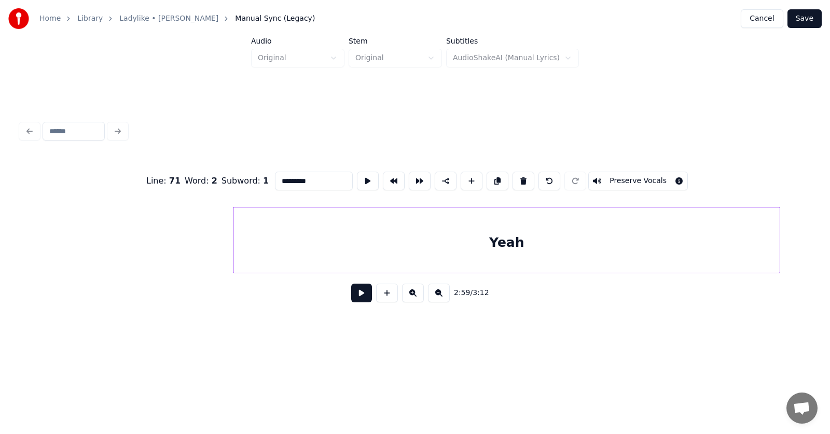
scroll to position [0, 70030]
click at [668, 244] on div "Yeah" at bounding box center [535, 242] width 546 height 71
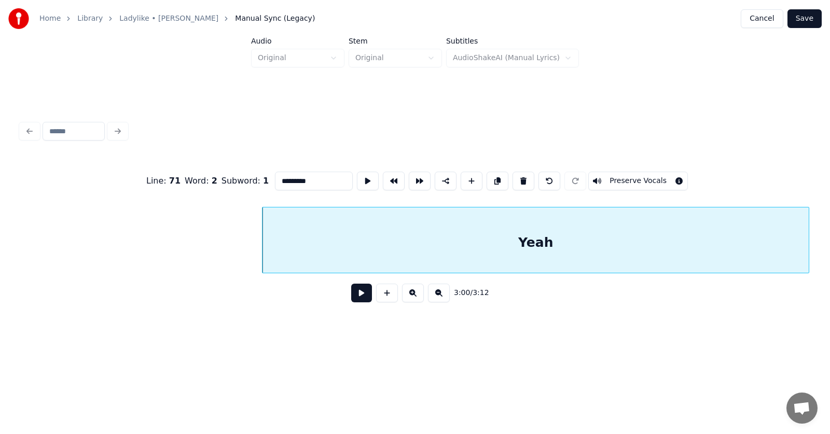
scroll to position [0, 69341]
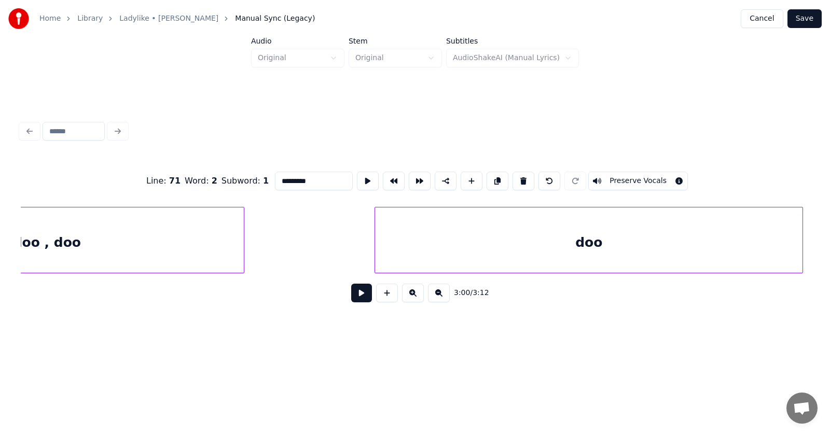
click at [802, 242] on div at bounding box center [800, 239] width 3 height 65
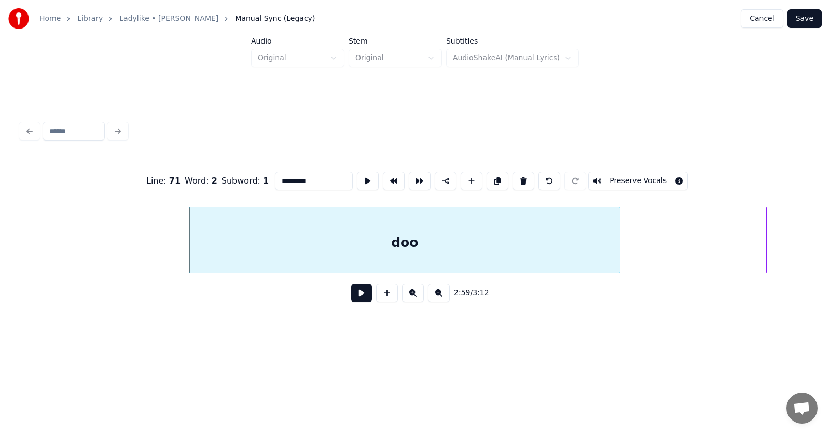
scroll to position [0, 69677]
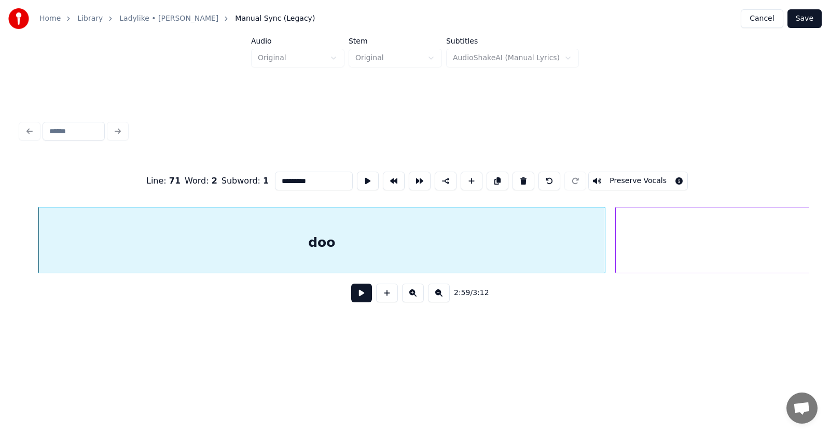
click at [603, 250] on div at bounding box center [602, 239] width 3 height 65
click at [758, 254] on div at bounding box center [757, 239] width 3 height 65
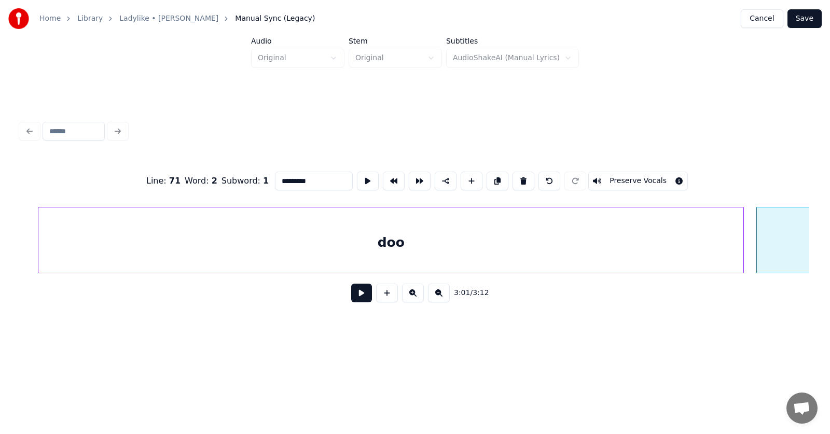
click at [743, 253] on div at bounding box center [741, 239] width 3 height 65
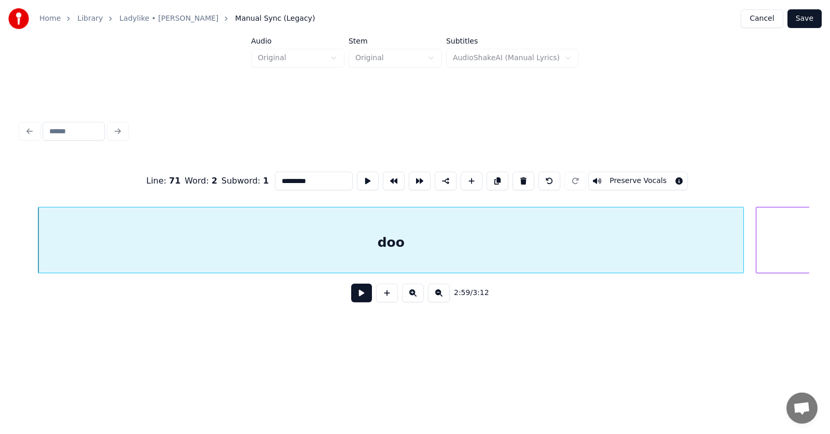
click at [430, 235] on div "doo" at bounding box center [390, 242] width 705 height 71
drag, startPoint x: 290, startPoint y: 179, endPoint x: 245, endPoint y: 176, distance: 44.7
click at [245, 176] on div "Line : 71 Word : 3 Subword : 1 *** Preserve Vocals" at bounding box center [415, 181] width 788 height 52
type input "****"
click at [357, 172] on button at bounding box center [368, 181] width 22 height 19
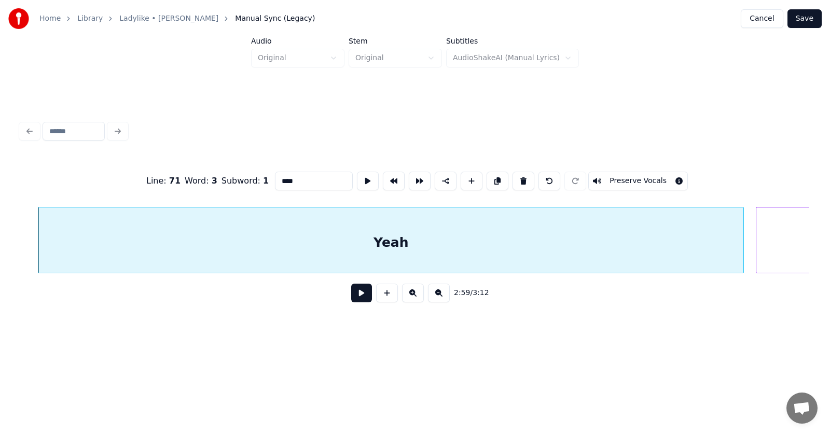
click at [351, 298] on button at bounding box center [361, 293] width 21 height 19
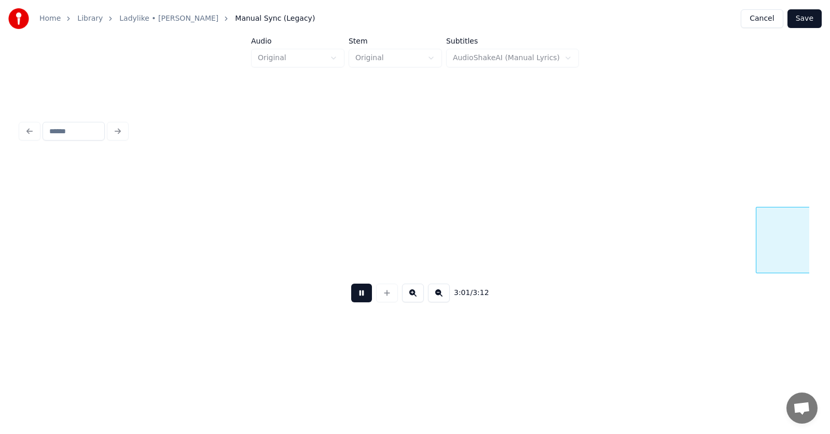
scroll to position [0, 70471]
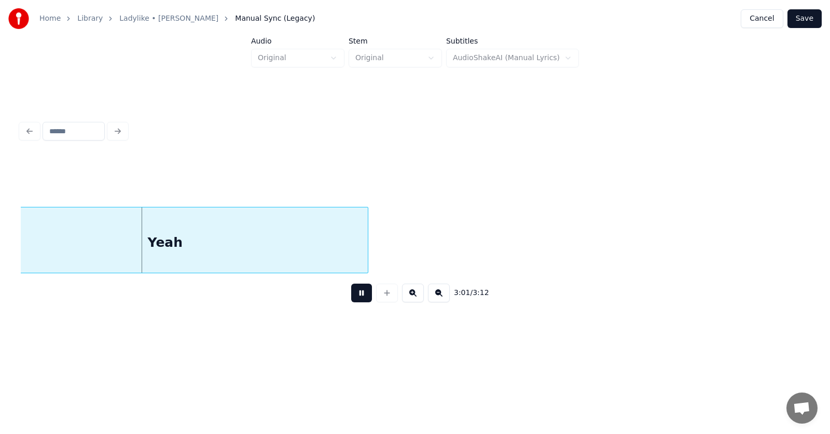
click at [351, 298] on button at bounding box center [361, 293] width 21 height 19
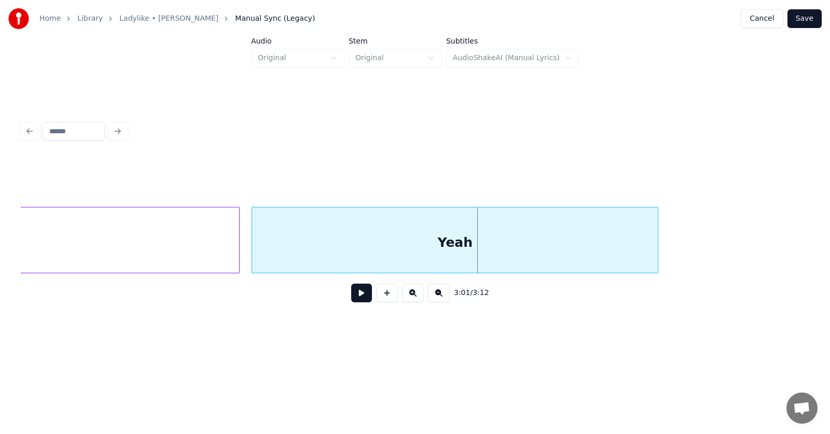
scroll to position [0, 70081]
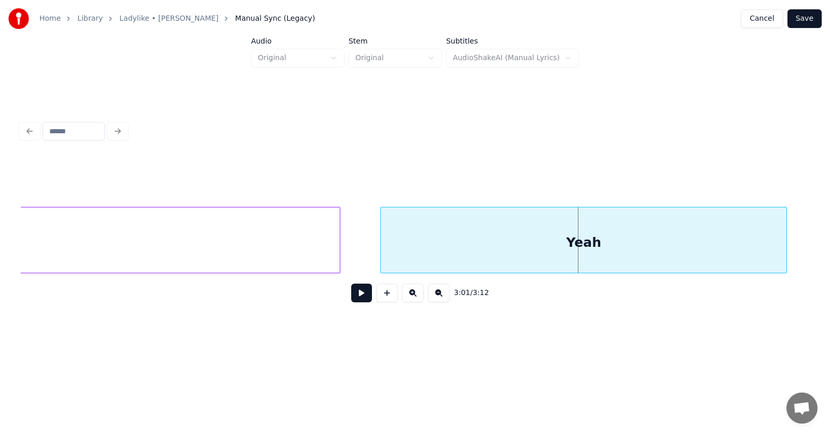
click at [599, 249] on div "Yeah" at bounding box center [583, 242] width 405 height 71
click at [353, 246] on div at bounding box center [352, 239] width 3 height 65
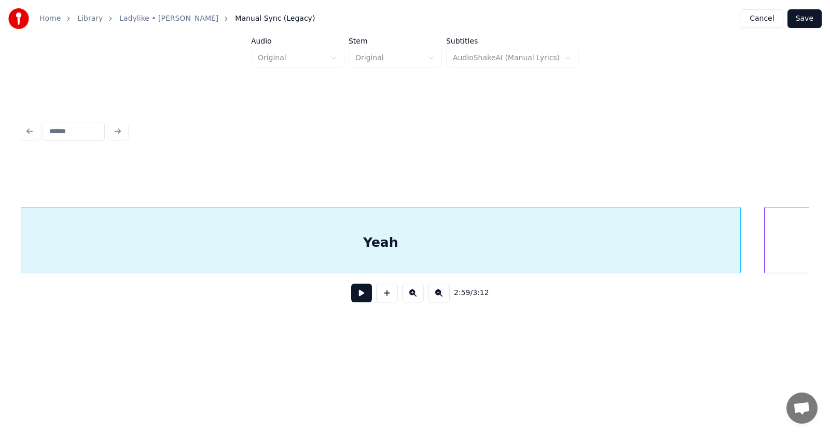
scroll to position [0, 70056]
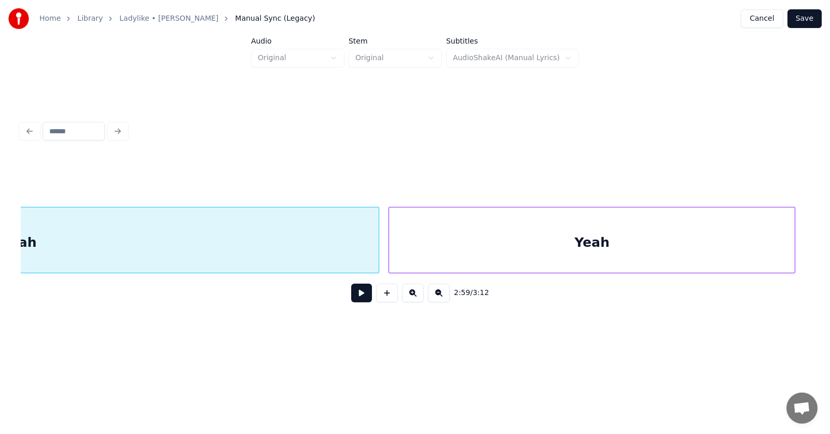
click at [779, 248] on div "Yeah" at bounding box center [591, 242] width 405 height 71
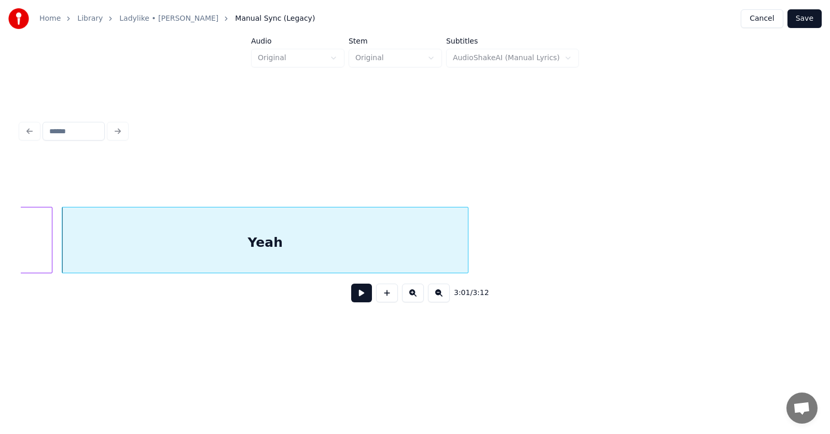
scroll to position [0, 70282]
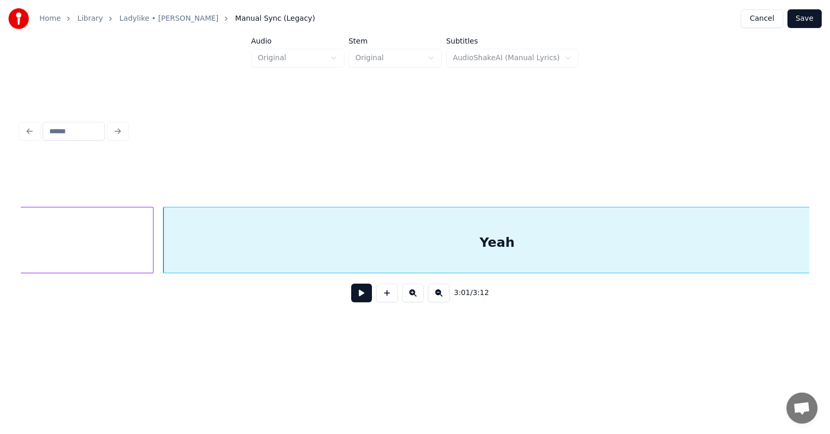
click at [829, 244] on div "Home Library Ladylike • [PERSON_NAME] Manual Sync (Legacy) Cancel Save Audio Or…" at bounding box center [415, 172] width 830 height 344
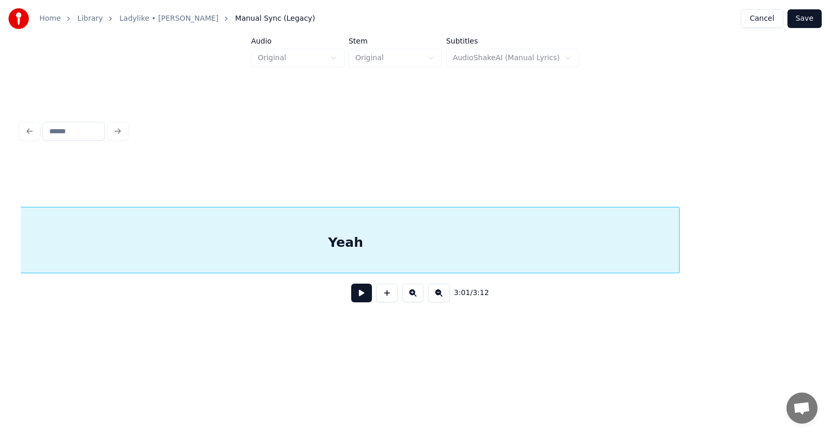
scroll to position [0, 70584]
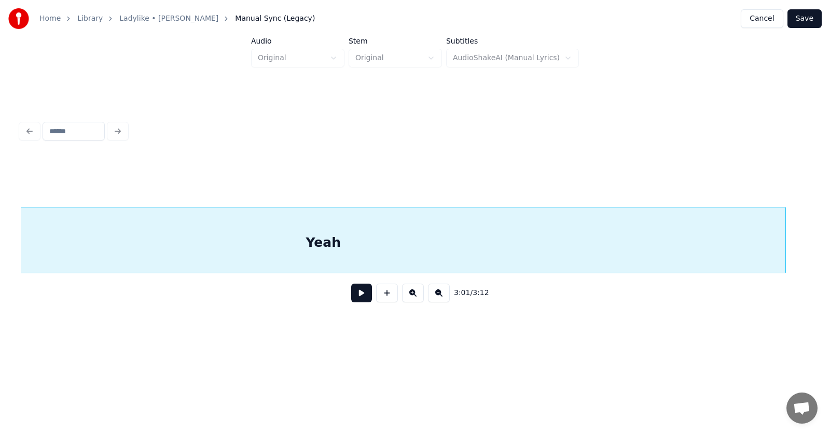
click at [811, 239] on div "3:01 / 3:12" at bounding box center [415, 213] width 796 height 205
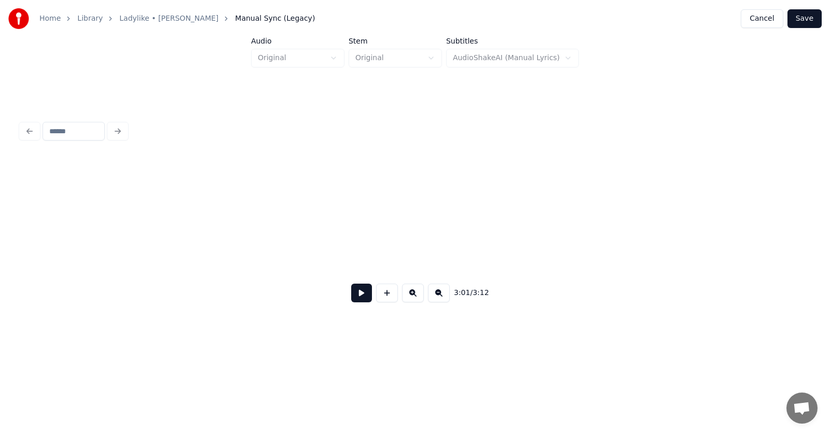
scroll to position [0, 71138]
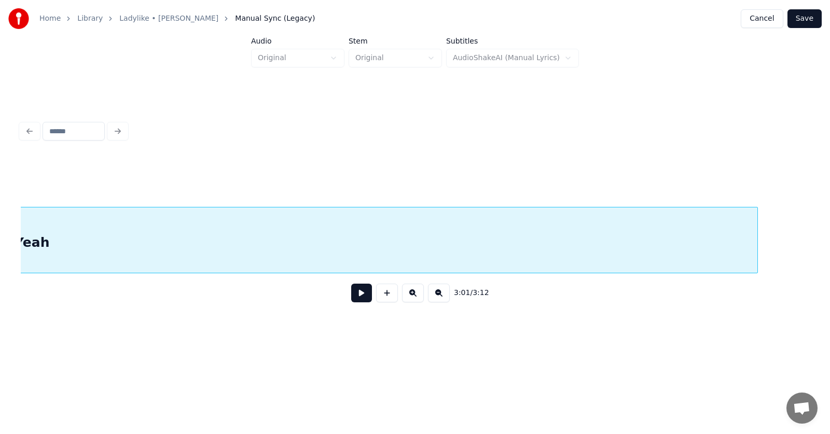
click at [756, 235] on div at bounding box center [755, 239] width 3 height 65
click at [366, 245] on div "Yeah" at bounding box center [746, 242] width 1450 height 71
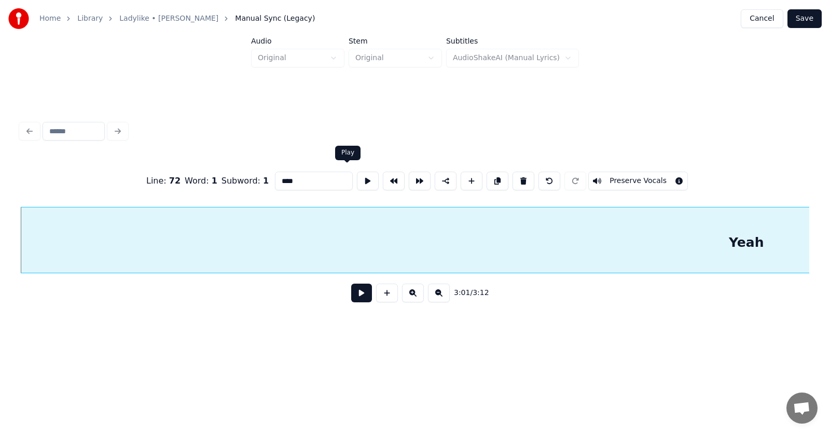
click at [357, 174] on button at bounding box center [368, 181] width 22 height 19
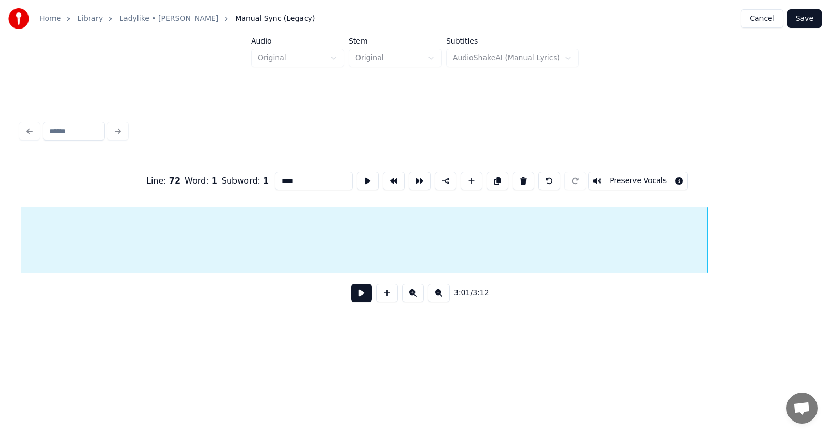
scroll to position [0, 71239]
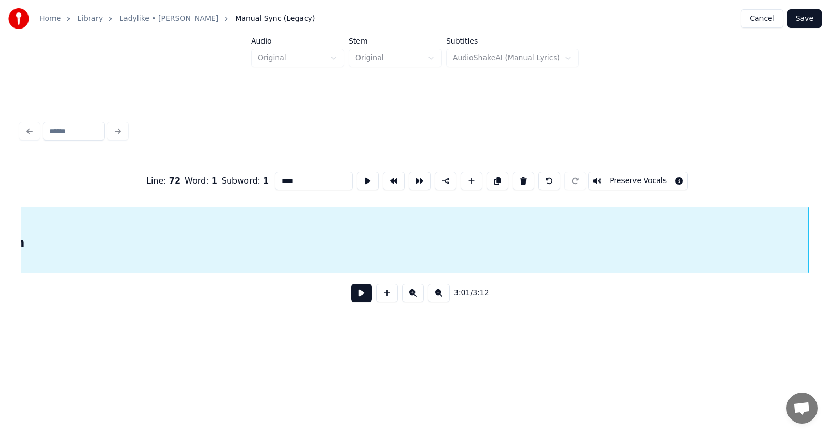
click at [810, 247] on div "Line : 72 Word : 1 Subword : 1 **** Preserve Vocals 3:01 / 3:12" at bounding box center [415, 213] width 796 height 205
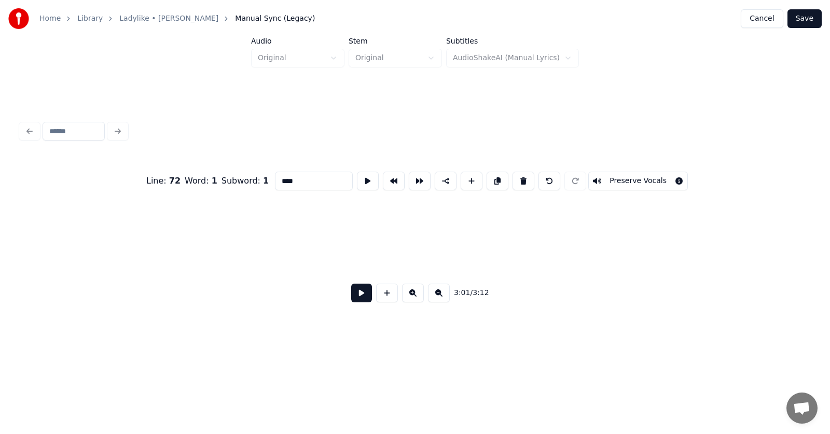
scroll to position [0, 74010]
click at [804, 21] on button "Save" at bounding box center [804, 18] width 34 height 19
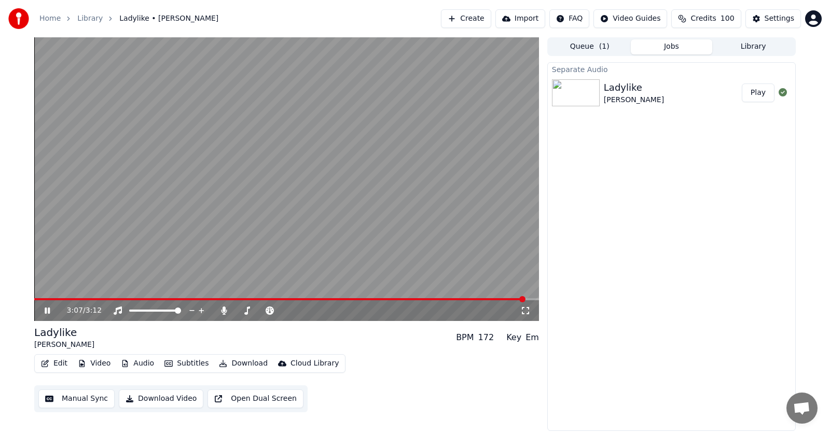
click at [45, 312] on icon at bounding box center [47, 310] width 5 height 6
click at [51, 363] on button "Edit" at bounding box center [54, 363] width 35 height 15
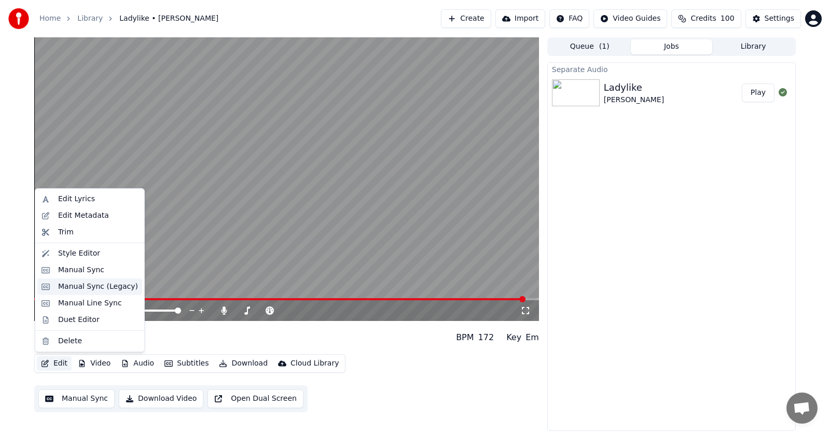
click at [83, 285] on div "Manual Sync (Legacy)" at bounding box center [98, 287] width 80 height 10
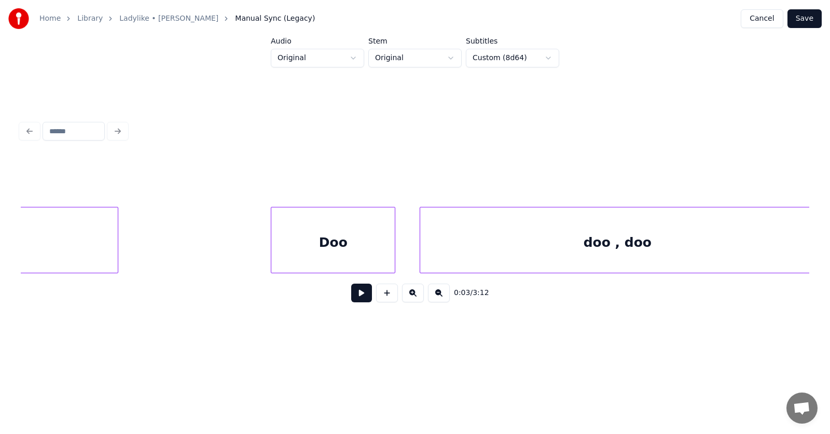
scroll to position [0, 68821]
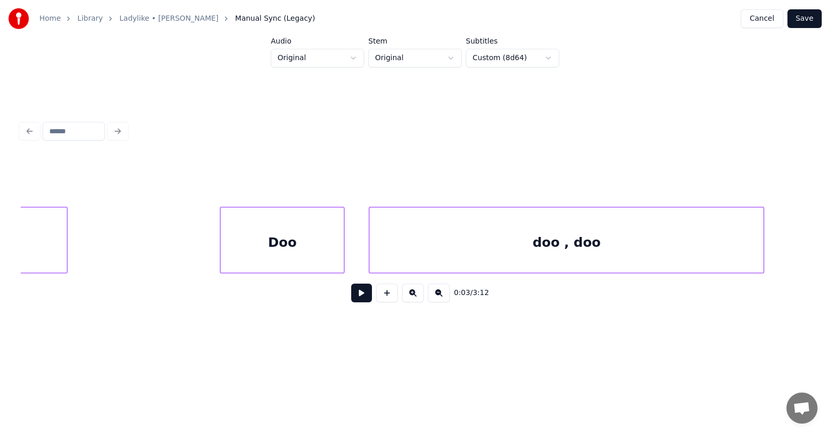
click at [583, 246] on div "doo , doo" at bounding box center [566, 242] width 394 height 71
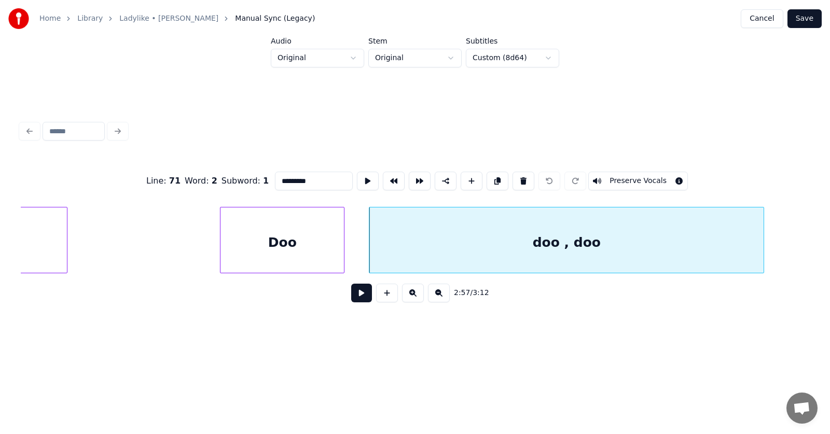
click at [275, 178] on input "*********" at bounding box center [314, 181] width 78 height 19
type input "*******"
click at [814, 24] on button "Save" at bounding box center [804, 18] width 34 height 19
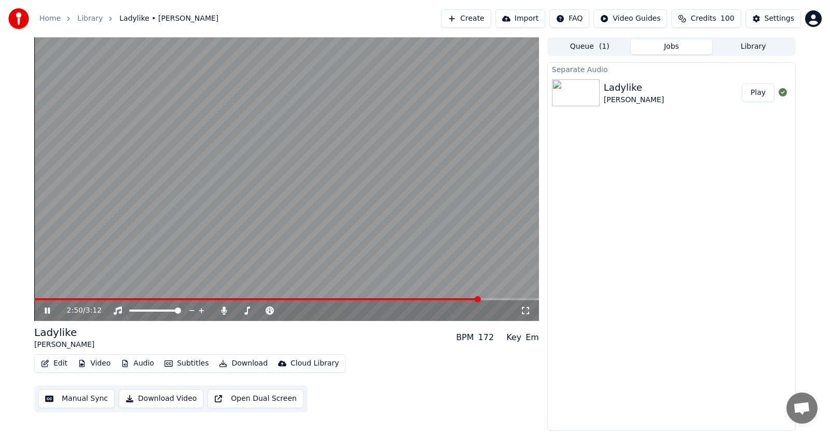
click at [481, 296] on span at bounding box center [477, 299] width 6 height 6
click at [48, 309] on icon at bounding box center [55, 310] width 24 height 8
click at [48, 309] on icon at bounding box center [47, 310] width 6 height 7
click at [48, 309] on icon at bounding box center [55, 310] width 24 height 8
click at [48, 309] on icon at bounding box center [47, 310] width 6 height 7
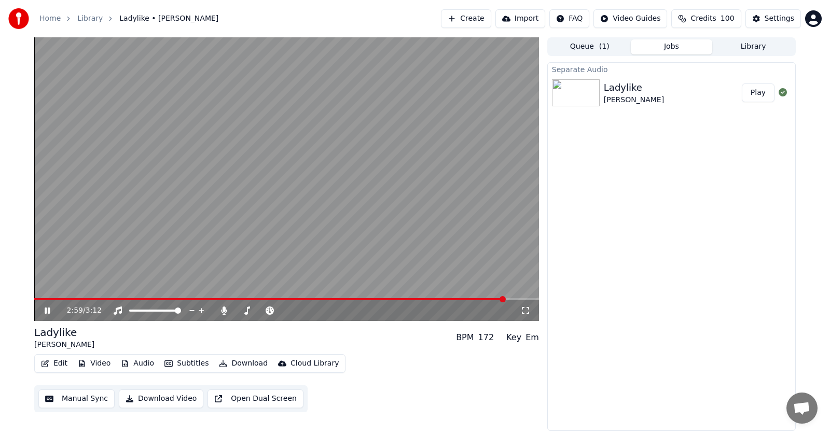
click at [48, 309] on icon at bounding box center [55, 310] width 24 height 8
click at [34, 302] on span at bounding box center [37, 299] width 6 height 6
click at [142, 362] on button "Audio" at bounding box center [137, 363] width 41 height 15
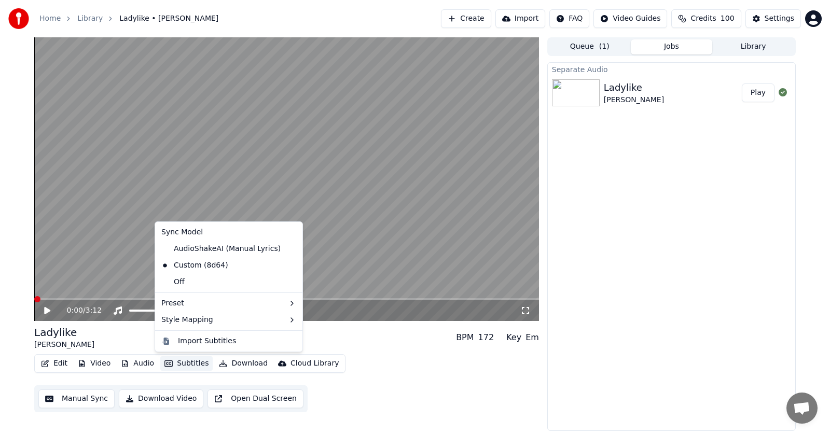
click at [187, 365] on button "Subtitles" at bounding box center [186, 363] width 52 height 15
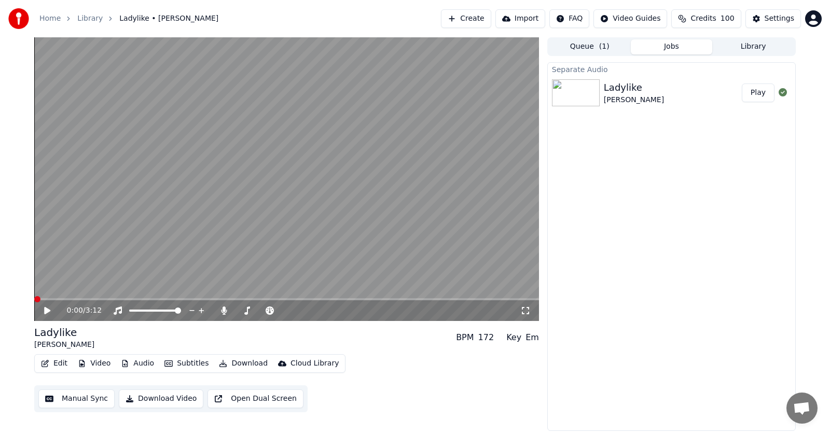
click at [187, 365] on button "Subtitles" at bounding box center [186, 363] width 52 height 15
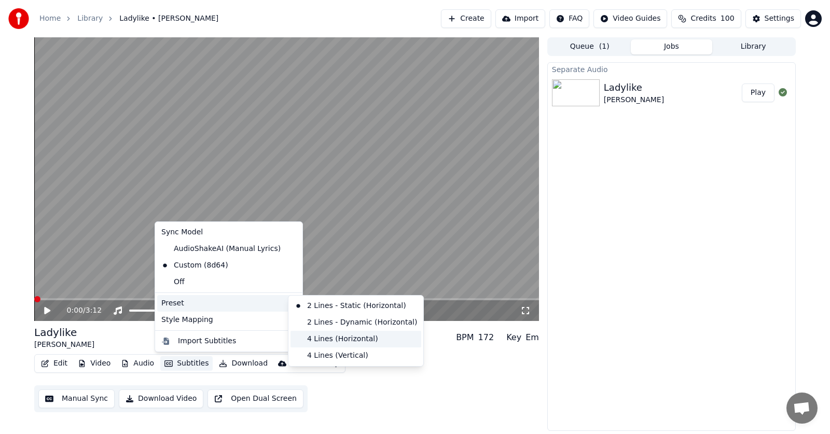
click at [337, 339] on div "4 Lines (Horizontal)" at bounding box center [355, 339] width 131 height 17
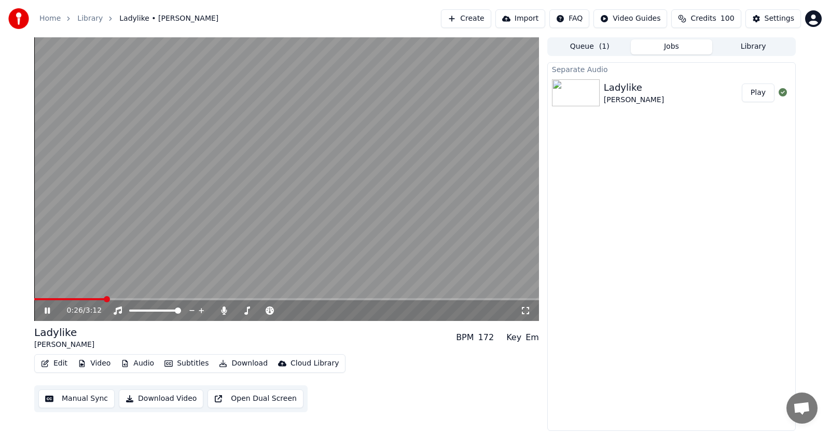
click at [44, 309] on icon at bounding box center [55, 310] width 24 height 8
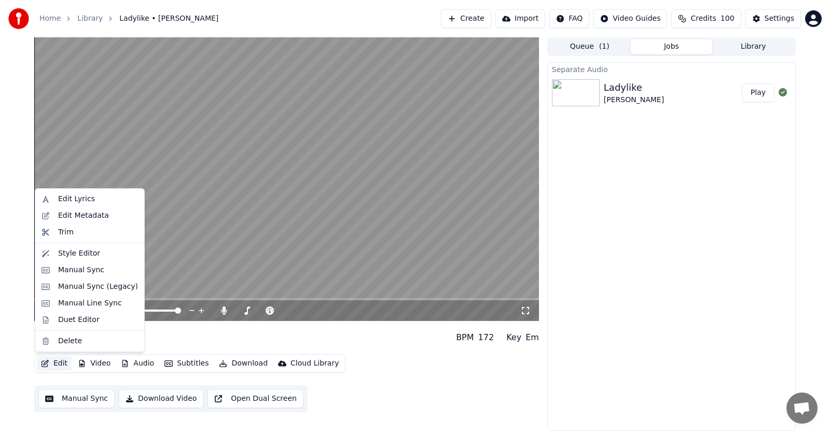
click at [60, 362] on button "Edit" at bounding box center [54, 363] width 35 height 15
click at [224, 311] on icon at bounding box center [224, 310] width 6 height 8
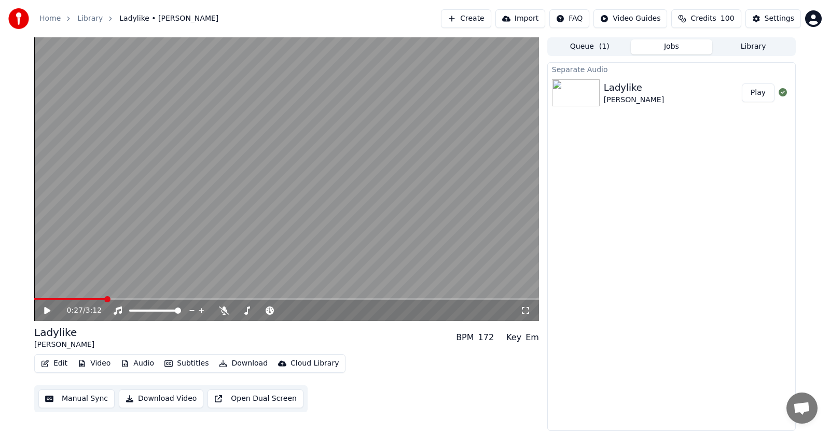
click at [53, 364] on button "Edit" at bounding box center [54, 363] width 35 height 15
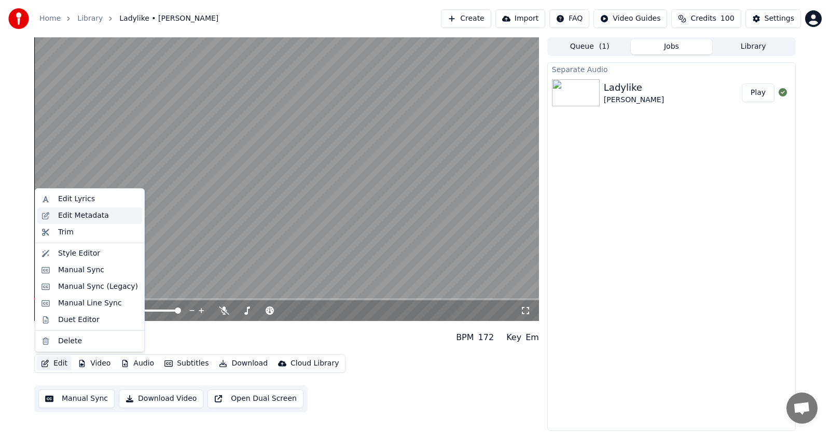
click at [73, 214] on div "Edit Metadata" at bounding box center [83, 216] width 51 height 10
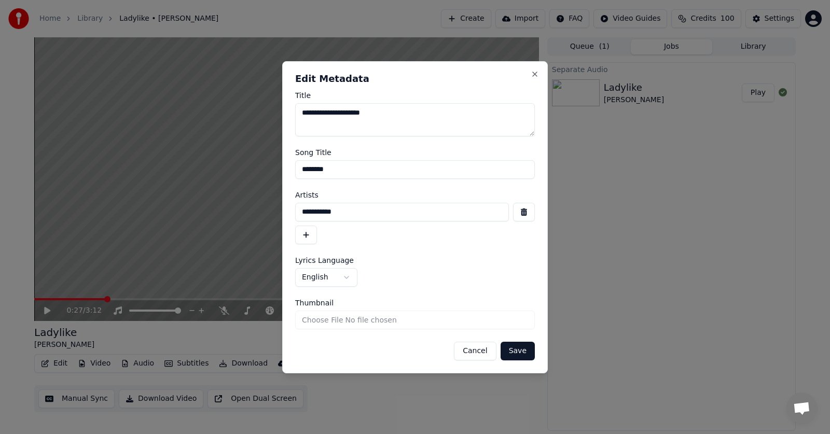
drag, startPoint x: 381, startPoint y: 118, endPoint x: 286, endPoint y: 124, distance: 95.1
click at [286, 124] on div "**********" at bounding box center [414, 217] width 265 height 312
drag, startPoint x: 333, startPoint y: 169, endPoint x: 296, endPoint y: 173, distance: 37.5
click at [296, 173] on input "********" at bounding box center [415, 169] width 240 height 19
click at [347, 215] on input "**********" at bounding box center [402, 212] width 214 height 19
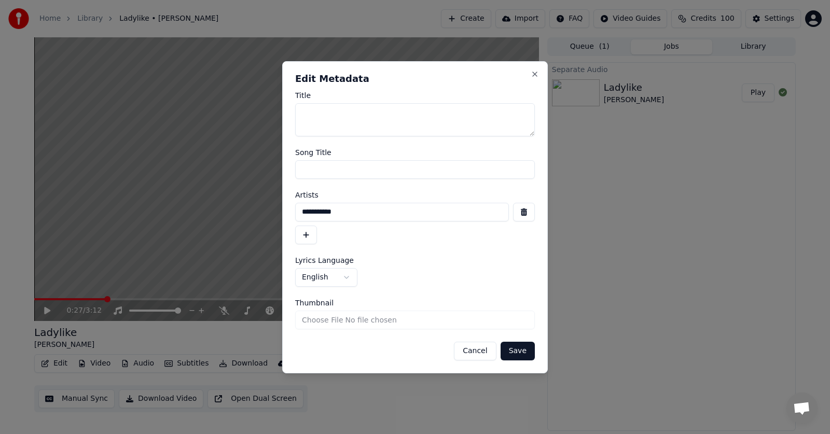
click at [305, 108] on textarea "Title" at bounding box center [415, 119] width 240 height 33
click at [302, 166] on input "Song Title" at bounding box center [415, 169] width 240 height 19
type input "********"
click at [307, 109] on textarea "Title" at bounding box center [415, 119] width 240 height 33
type textarea "*"
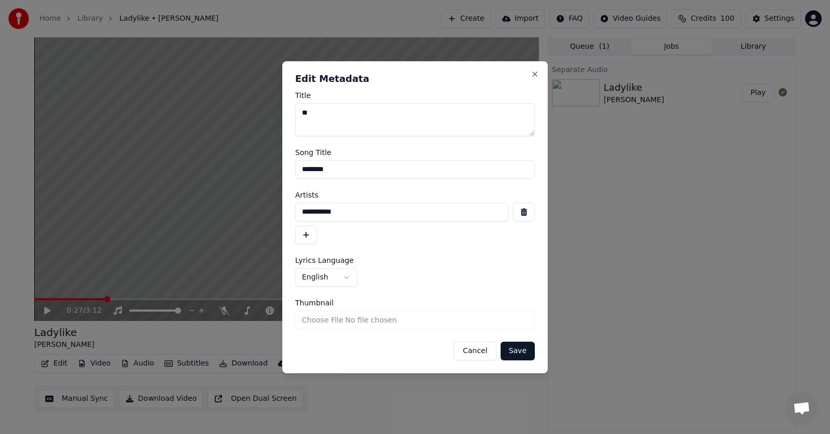
type textarea "**"
click at [516, 350] on button "Save" at bounding box center [517, 351] width 34 height 19
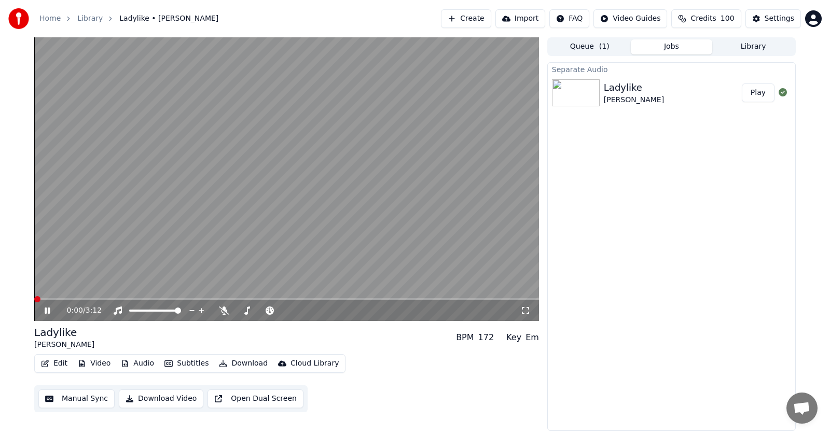
click at [34, 298] on span at bounding box center [37, 299] width 6 height 6
click at [47, 310] on icon at bounding box center [47, 310] width 5 height 6
click at [34, 300] on span at bounding box center [37, 299] width 6 height 6
click at [47, 311] on icon at bounding box center [47, 310] width 6 height 7
click at [47, 311] on icon at bounding box center [47, 310] width 5 height 6
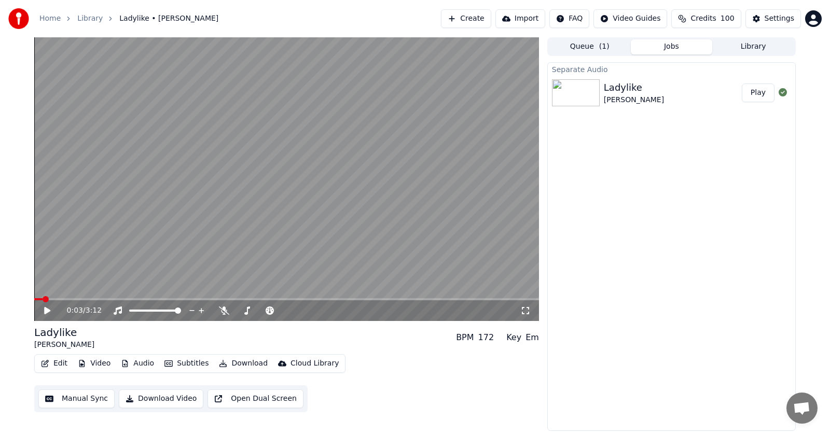
click at [56, 362] on button "Edit" at bounding box center [54, 363] width 35 height 15
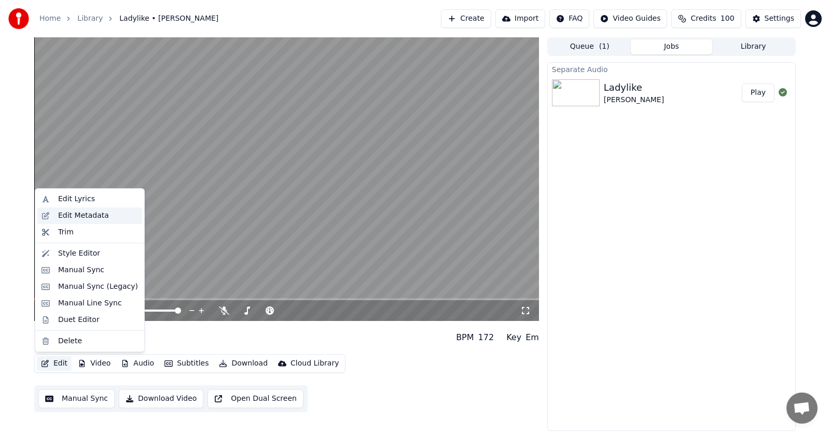
click at [65, 214] on div "Edit Metadata" at bounding box center [83, 216] width 51 height 10
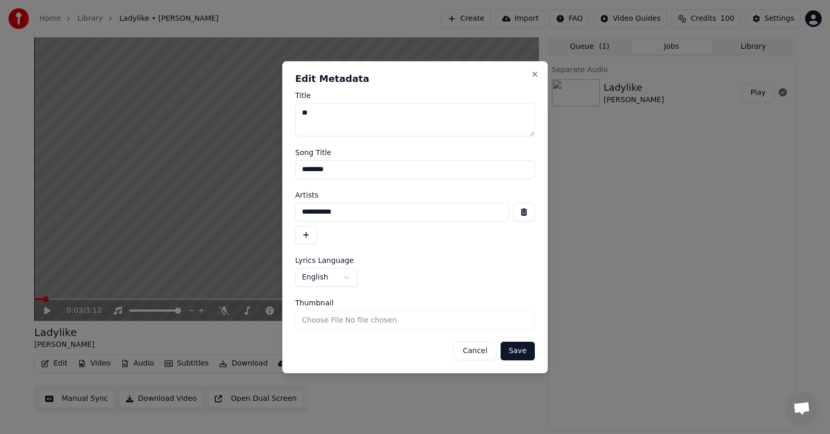
drag, startPoint x: 312, startPoint y: 111, endPoint x: 296, endPoint y: 111, distance: 16.6
click at [296, 111] on textarea "**" at bounding box center [415, 119] width 240 height 33
drag, startPoint x: 332, startPoint y: 171, endPoint x: 293, endPoint y: 175, distance: 39.6
click at [293, 175] on div "**********" at bounding box center [414, 217] width 265 height 312
drag, startPoint x: 342, startPoint y: 216, endPoint x: 283, endPoint y: 215, distance: 59.6
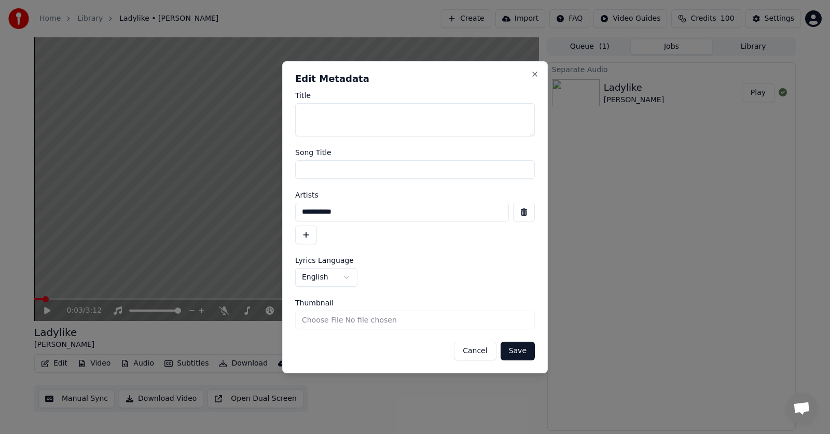
click at [283, 215] on div "**********" at bounding box center [414, 217] width 265 height 312
click at [301, 110] on textarea "Title" at bounding box center [415, 119] width 240 height 33
type textarea "*"
type textarea "**********"
click at [522, 352] on button "Save" at bounding box center [517, 351] width 34 height 19
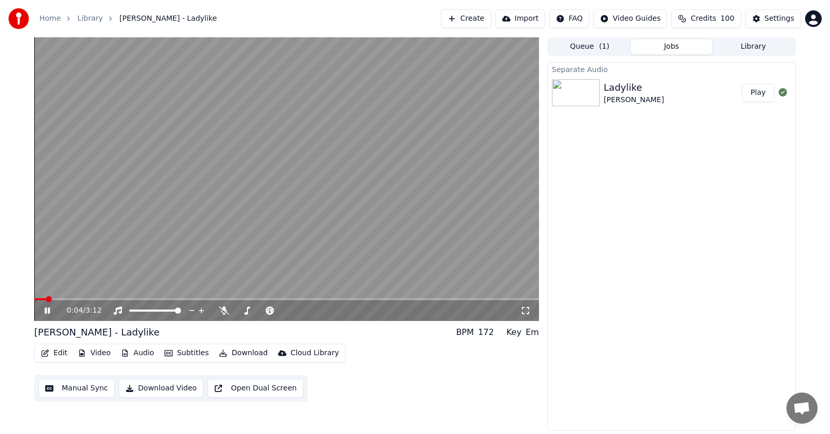
click at [45, 309] on icon at bounding box center [55, 310] width 24 height 8
click at [55, 353] on button "Edit" at bounding box center [54, 353] width 35 height 15
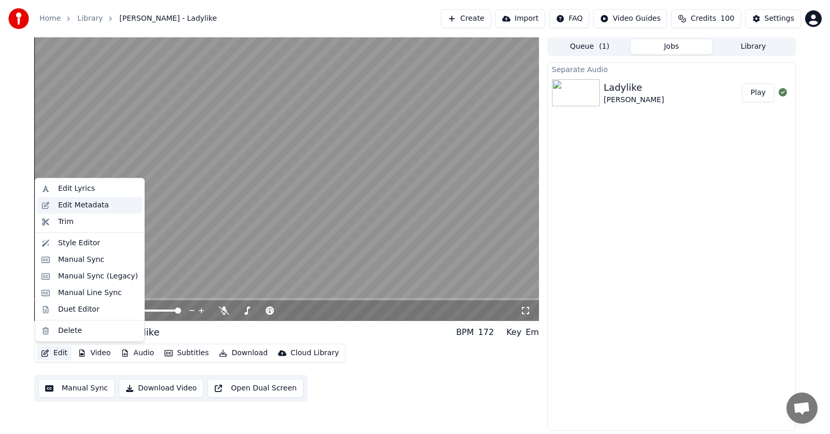
click at [71, 205] on div "Edit Metadata" at bounding box center [83, 205] width 51 height 10
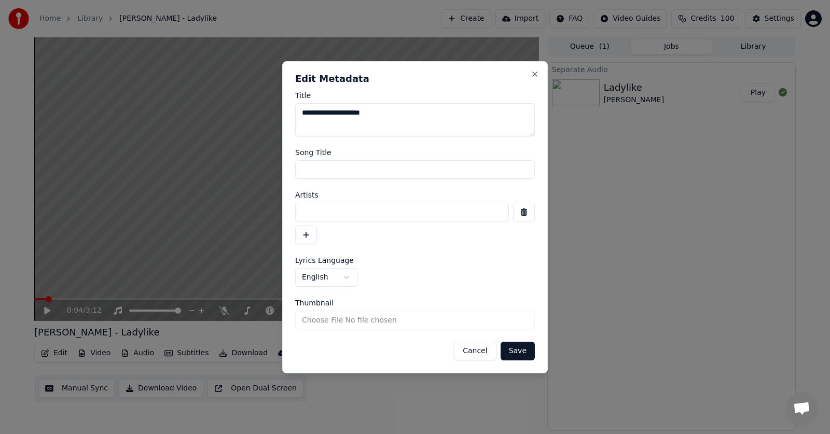
drag, startPoint x: 394, startPoint y: 113, endPoint x: 283, endPoint y: 114, distance: 111.0
click at [281, 118] on body "**********" at bounding box center [415, 217] width 830 height 434
type textarea "**"
click at [519, 357] on button "Save" at bounding box center [517, 351] width 34 height 19
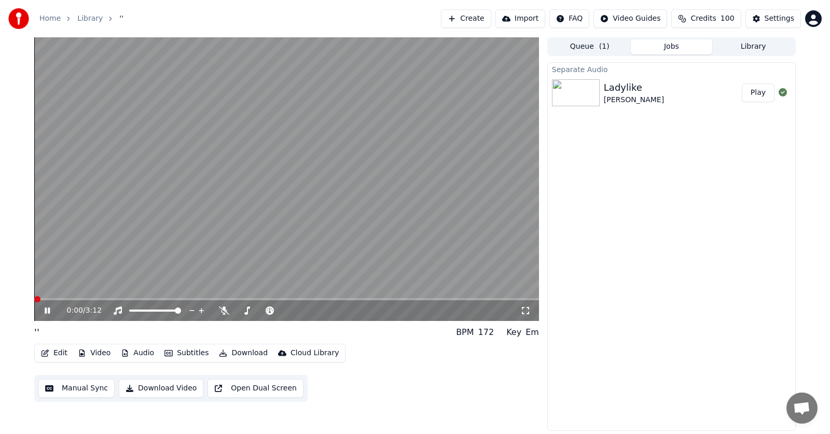
click at [34, 300] on span at bounding box center [37, 299] width 6 height 6
click at [43, 310] on icon at bounding box center [55, 310] width 24 height 8
click at [242, 351] on button "Download" at bounding box center [243, 353] width 57 height 15
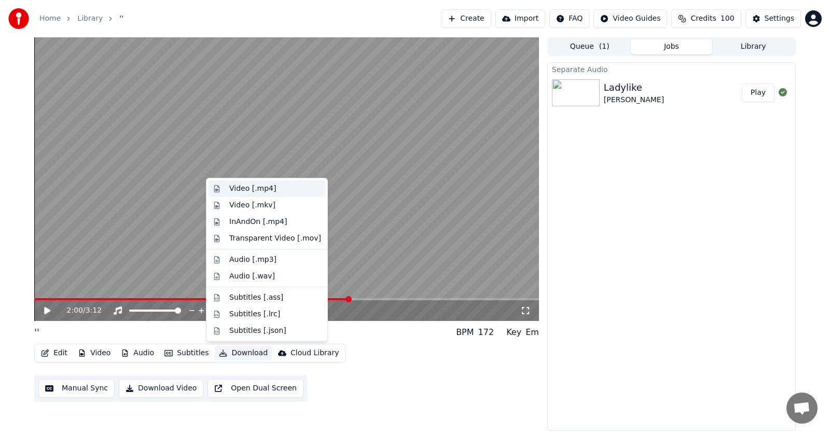
click at [230, 186] on div "Video [.mp4]" at bounding box center [252, 189] width 47 height 10
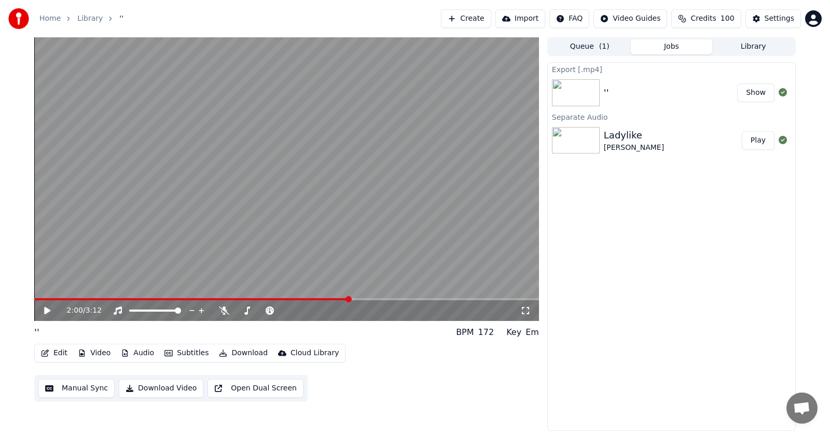
click at [749, 46] on button "Library" at bounding box center [753, 46] width 82 height 15
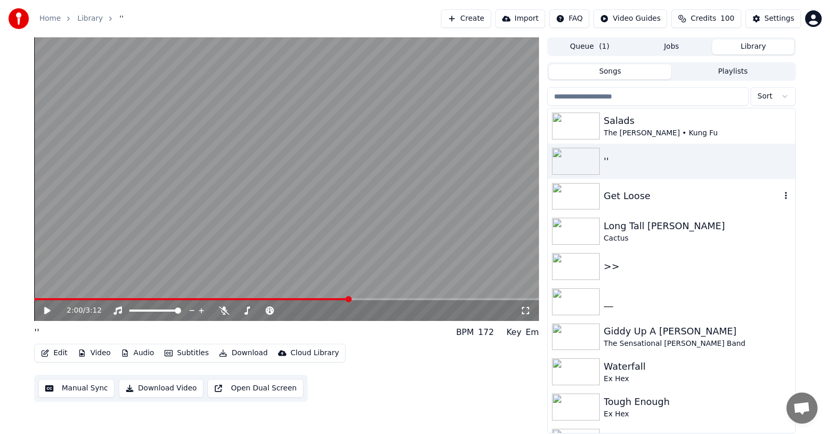
click at [629, 195] on div "Get Loose" at bounding box center [692, 196] width 177 height 15
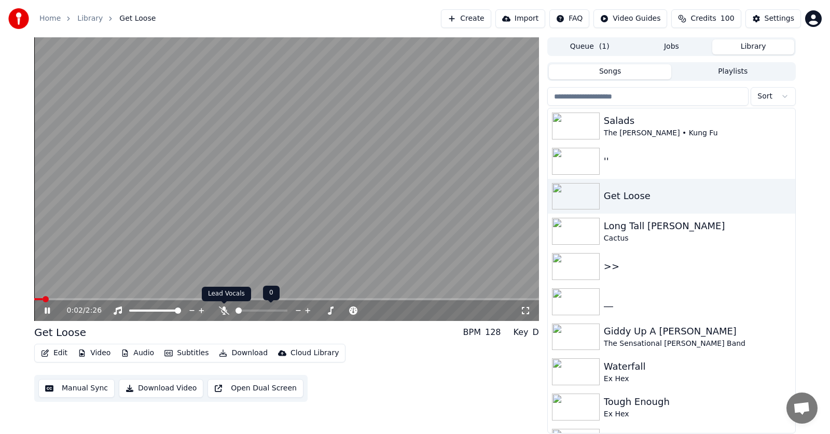
click at [223, 310] on icon at bounding box center [224, 310] width 10 height 8
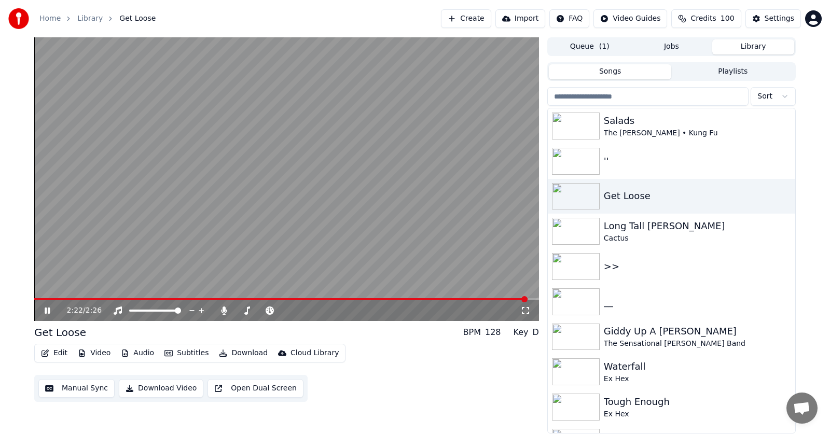
click at [46, 310] on icon at bounding box center [47, 310] width 5 height 6
click at [142, 352] on button "Audio" at bounding box center [137, 353] width 41 height 15
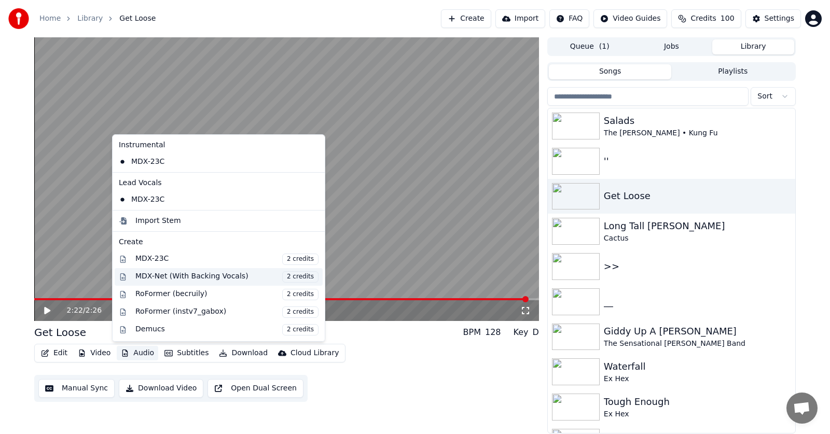
click at [171, 277] on div "MDX-Net (With Backing Vocals) 2 credits" at bounding box center [226, 276] width 183 height 11
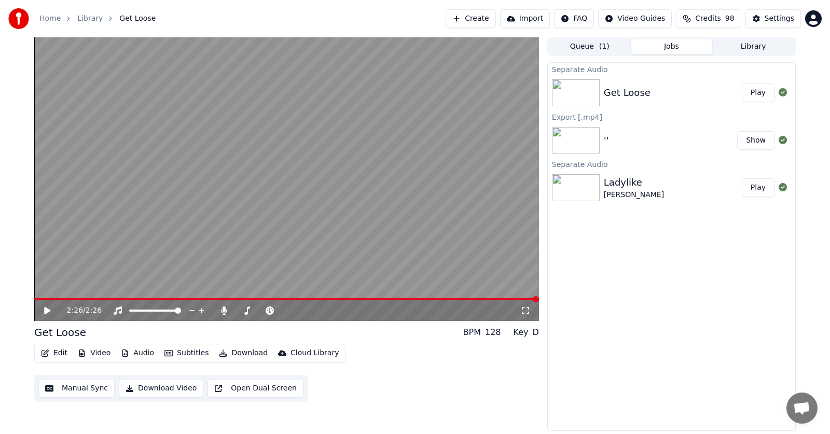
click at [47, 311] on icon at bounding box center [47, 310] width 6 height 7
click at [47, 311] on icon at bounding box center [55, 310] width 24 height 8
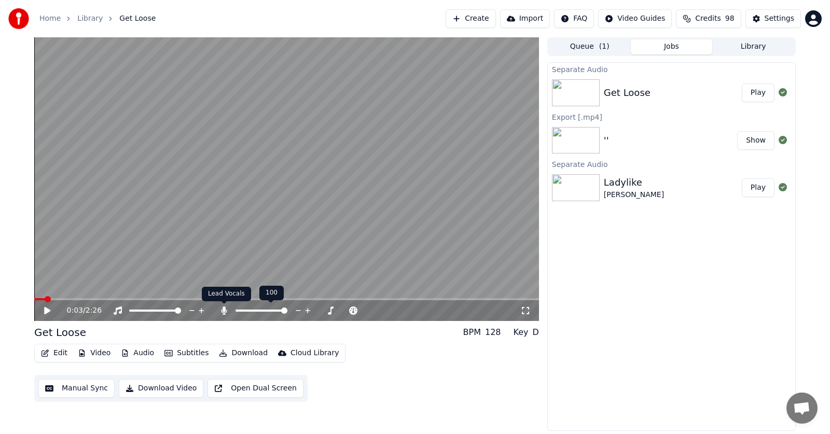
click at [227, 311] on icon at bounding box center [224, 310] width 6 height 8
click at [34, 299] on span at bounding box center [37, 299] width 6 height 6
click at [47, 308] on icon at bounding box center [55, 310] width 24 height 8
click at [45, 312] on icon at bounding box center [55, 310] width 24 height 8
click at [53, 349] on button "Edit" at bounding box center [54, 353] width 35 height 15
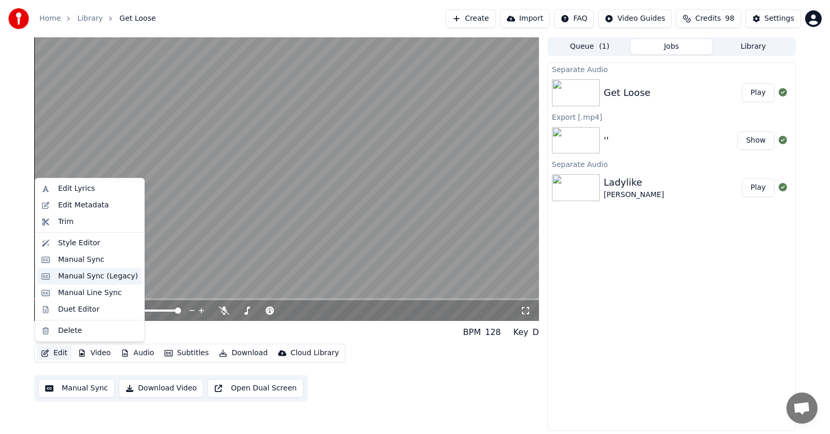
click at [73, 280] on div "Manual Sync (Legacy)" at bounding box center [98, 276] width 80 height 10
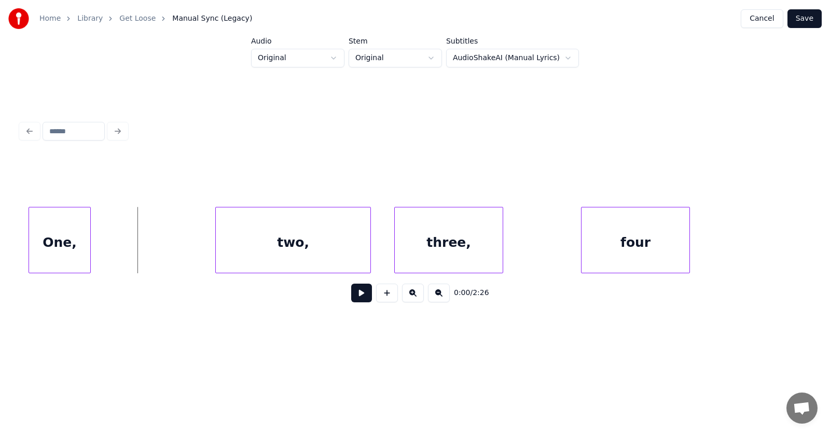
click at [40, 243] on div "One," at bounding box center [59, 242] width 61 height 71
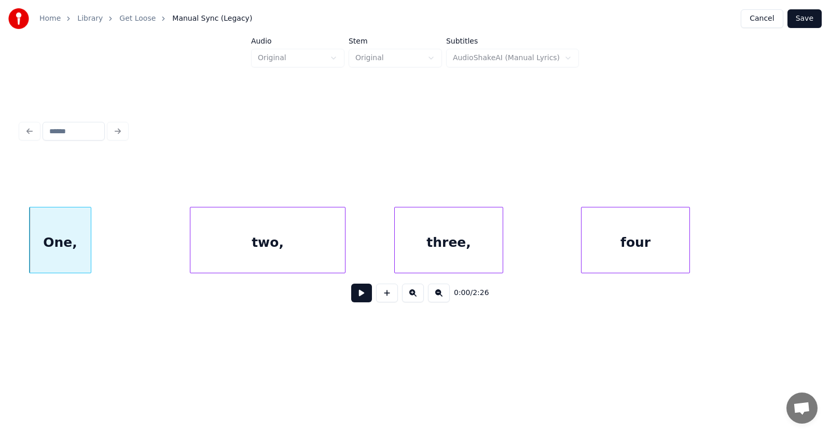
click at [200, 243] on div "two," at bounding box center [267, 242] width 155 height 71
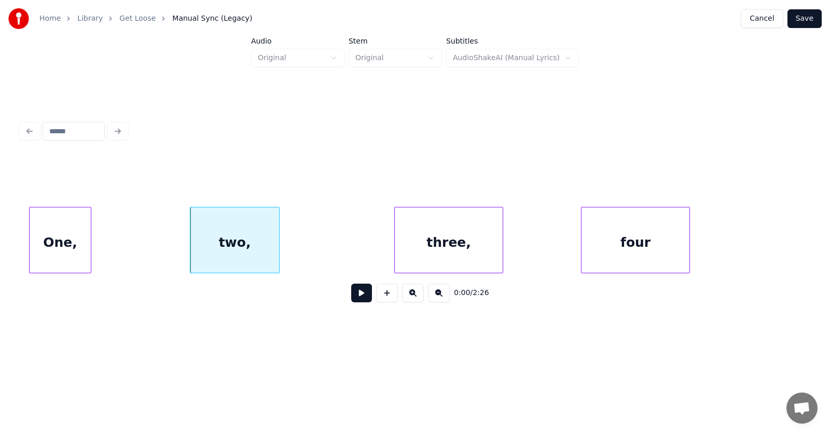
click at [277, 244] on div at bounding box center [277, 239] width 3 height 65
click at [426, 247] on div "three," at bounding box center [433, 242] width 108 height 71
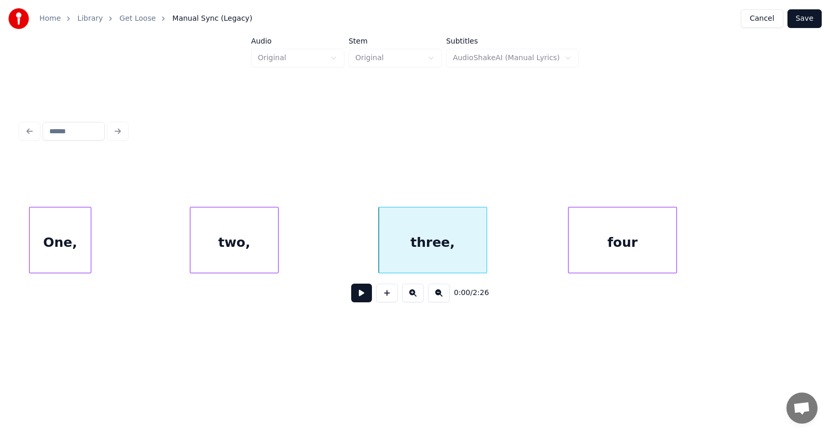
click at [605, 255] on div "four" at bounding box center [622, 242] width 108 height 71
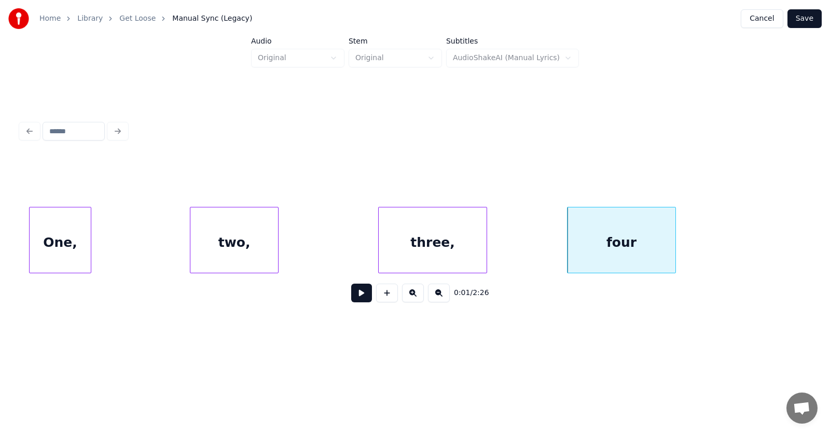
click at [356, 298] on button at bounding box center [361, 293] width 21 height 19
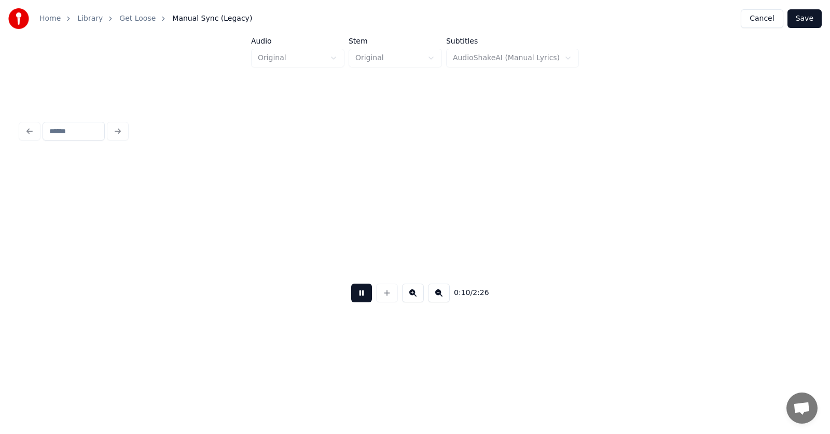
scroll to position [0, 3959]
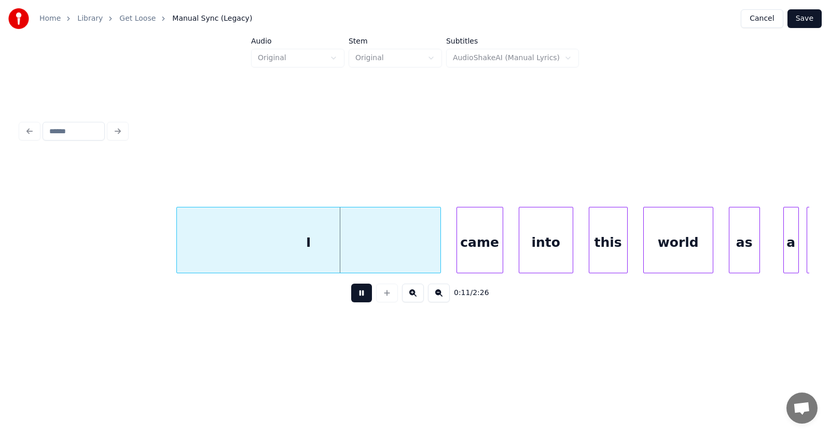
click at [356, 298] on button at bounding box center [361, 293] width 21 height 19
click at [337, 245] on div "I" at bounding box center [288, 242] width 263 height 71
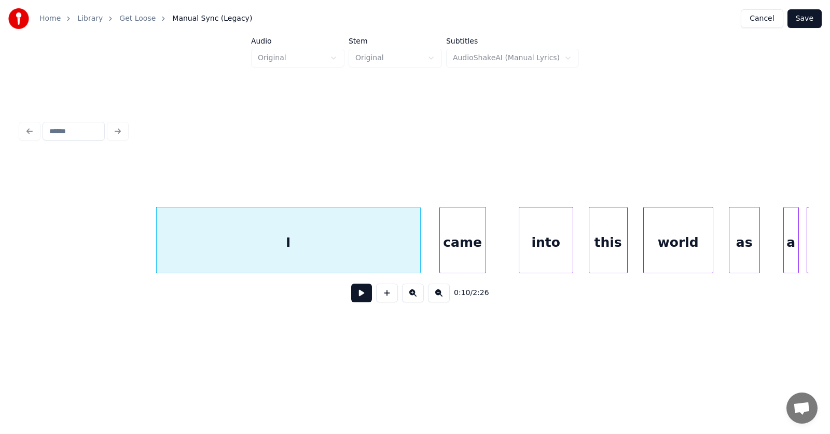
click at [463, 242] on div "came" at bounding box center [463, 242] width 46 height 71
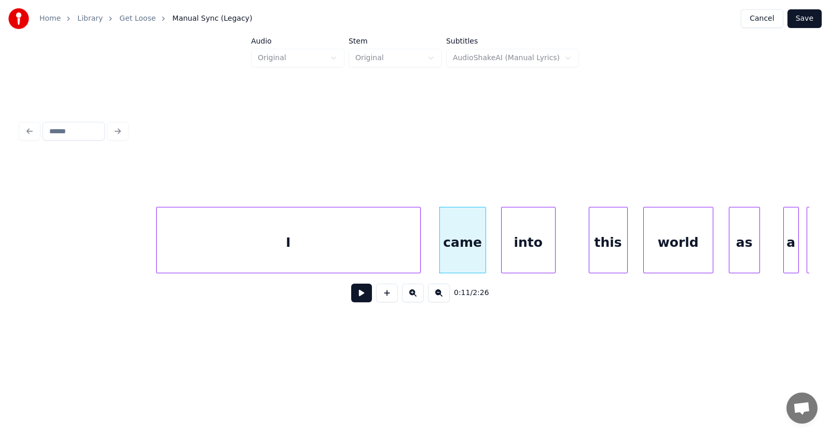
click at [527, 243] on div "into" at bounding box center [527, 242] width 53 height 71
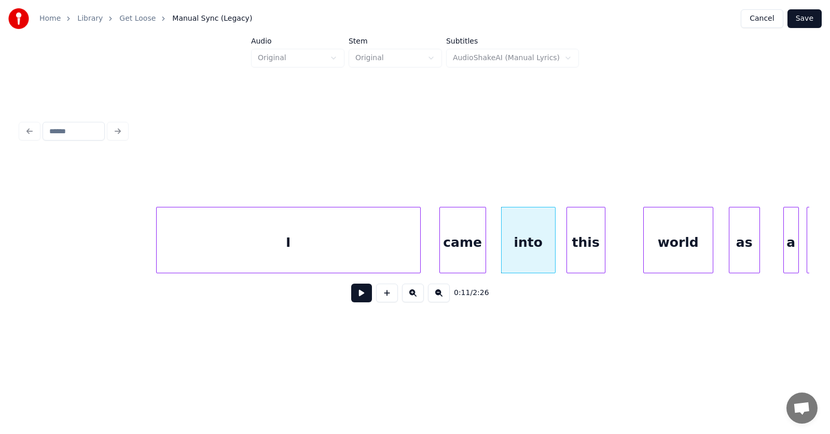
click at [589, 253] on div "this" at bounding box center [586, 242] width 38 height 71
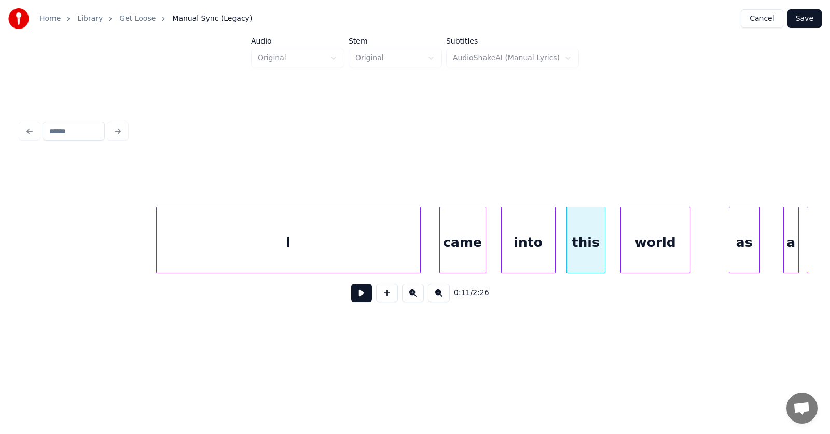
click at [638, 250] on div "world" at bounding box center [655, 242] width 69 height 71
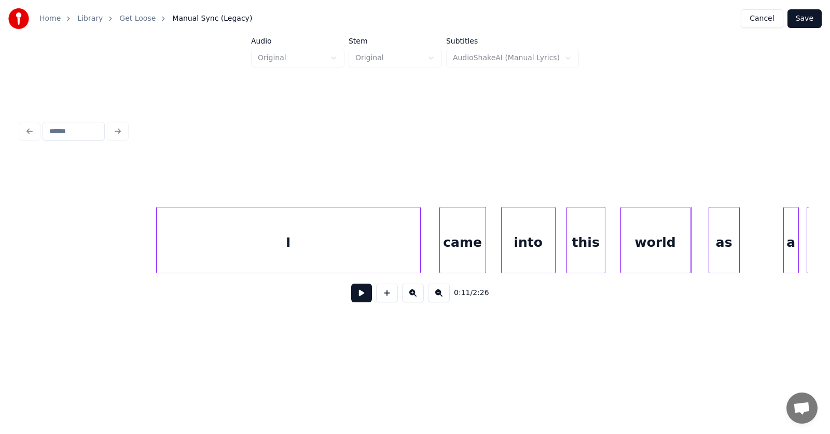
click at [713, 246] on div "as" at bounding box center [724, 242] width 30 height 71
click at [697, 245] on div at bounding box center [696, 239] width 3 height 65
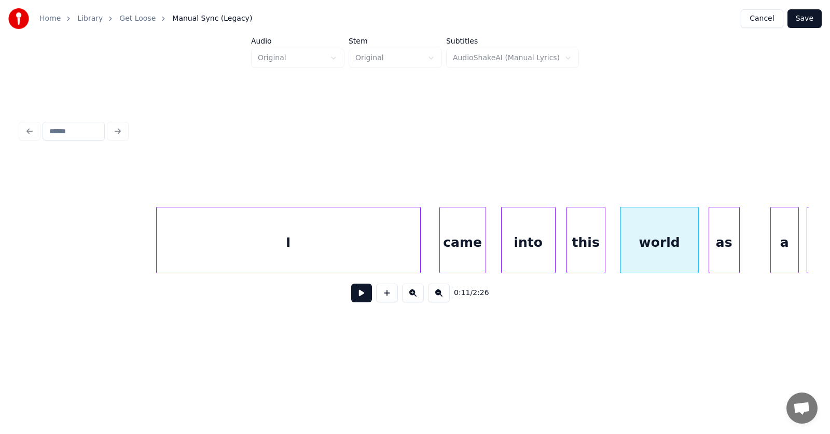
click at [771, 247] on div at bounding box center [772, 239] width 3 height 65
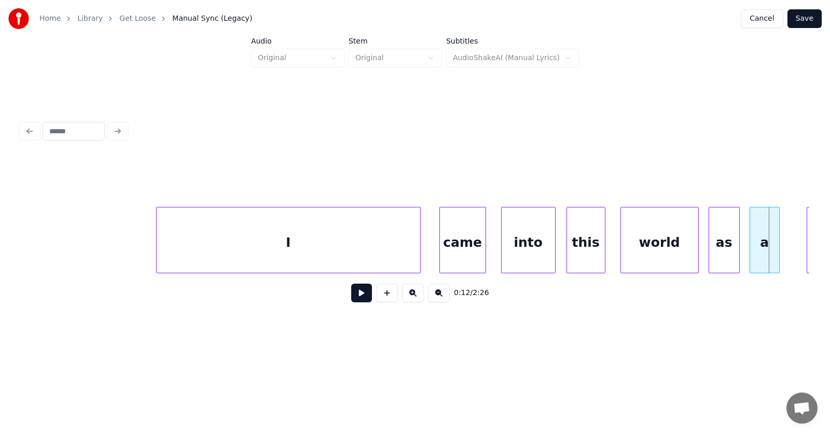
click at [770, 244] on div "a" at bounding box center [764, 242] width 29 height 71
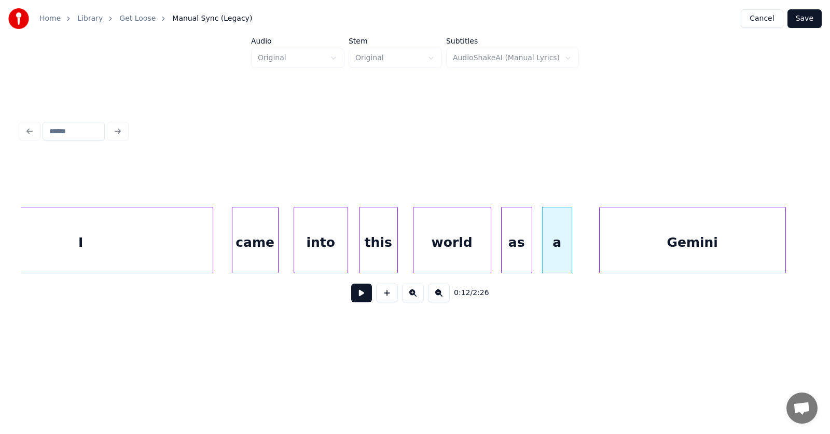
scroll to position [0, 4205]
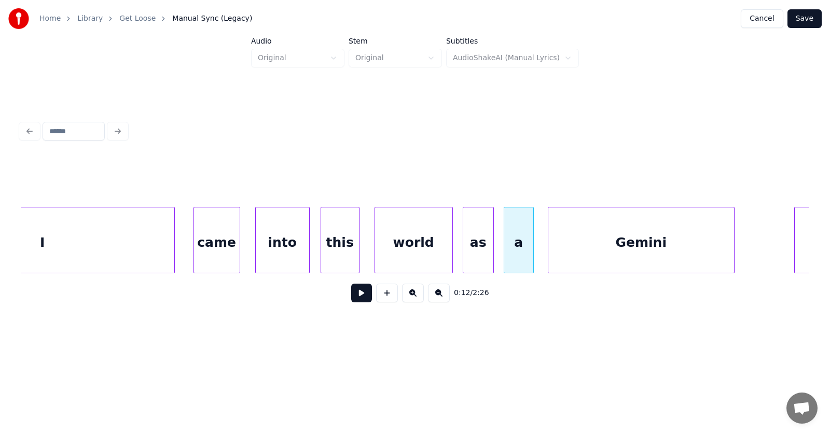
click at [665, 250] on div "Gemini" at bounding box center [641, 242] width 186 height 71
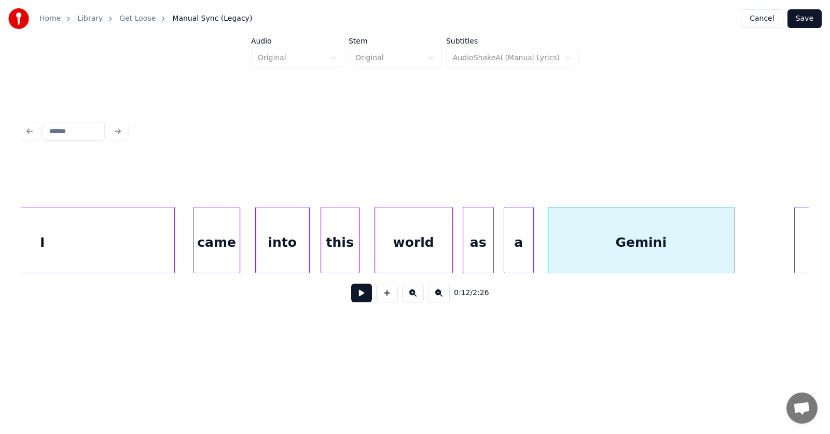
click at [342, 301] on div "0:12 / 2:26" at bounding box center [415, 293] width 772 height 23
click at [351, 300] on button at bounding box center [361, 293] width 21 height 19
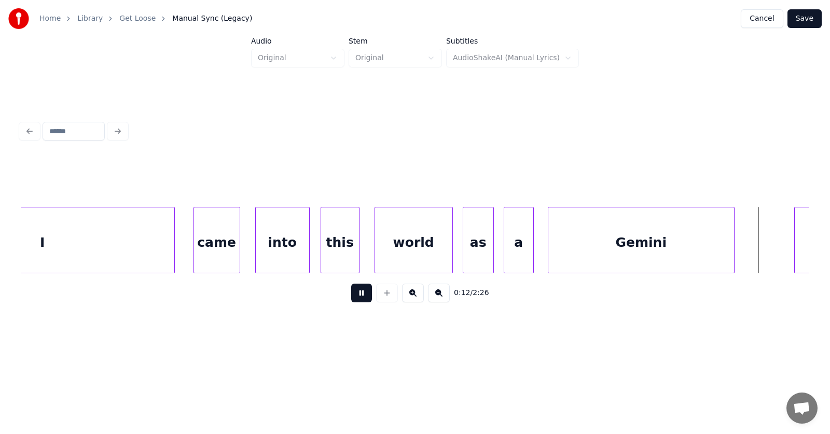
scroll to position [0, 4998]
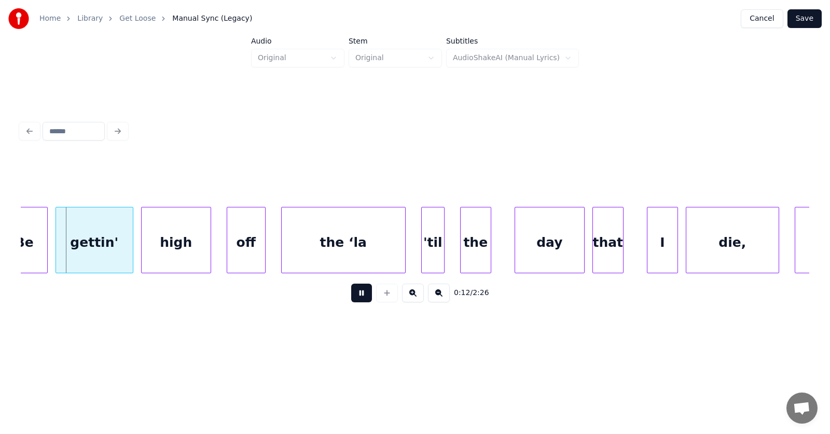
click at [351, 300] on button at bounding box center [361, 293] width 21 height 19
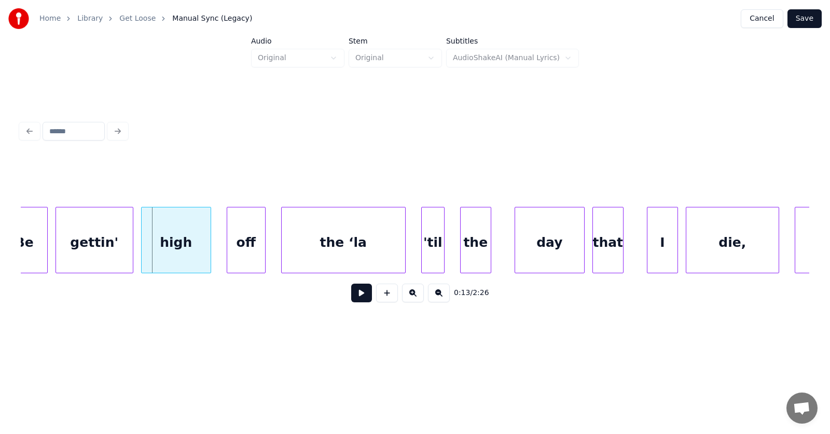
scroll to position [0, 4855]
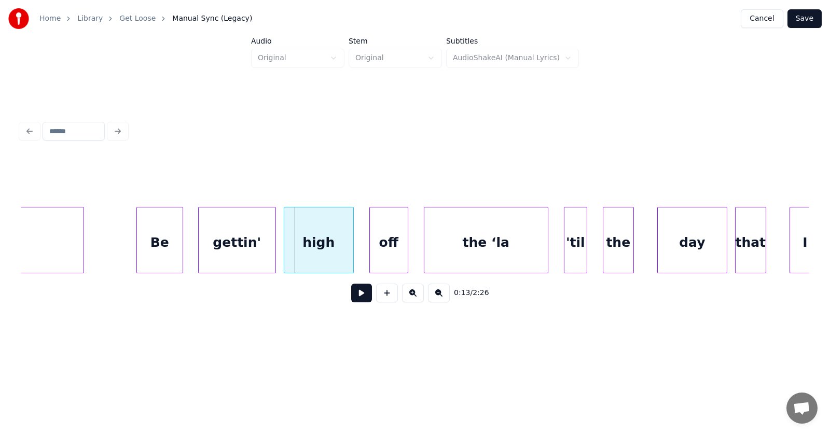
click at [153, 252] on div "Be" at bounding box center [160, 242] width 46 height 71
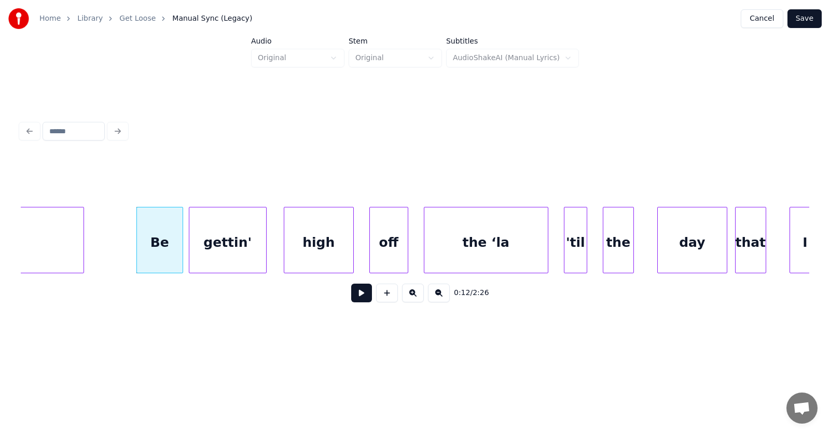
click at [244, 250] on div "gettin'" at bounding box center [227, 242] width 77 height 71
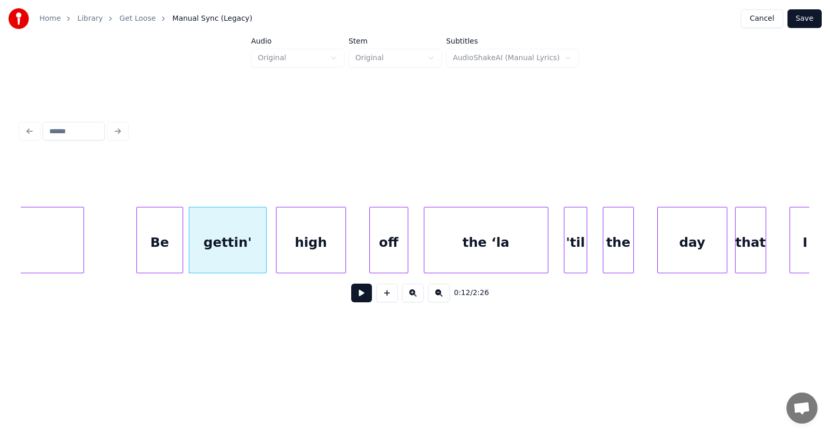
click at [295, 251] on div "high" at bounding box center [310, 242] width 69 height 71
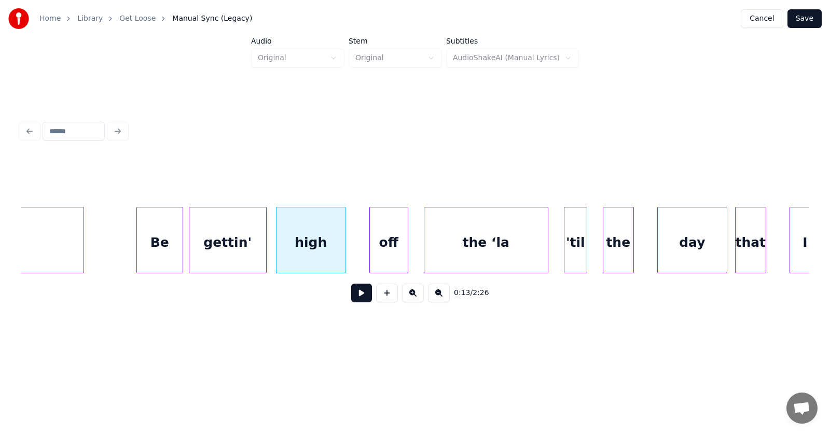
click at [215, 250] on div "gettin'" at bounding box center [227, 242] width 77 height 71
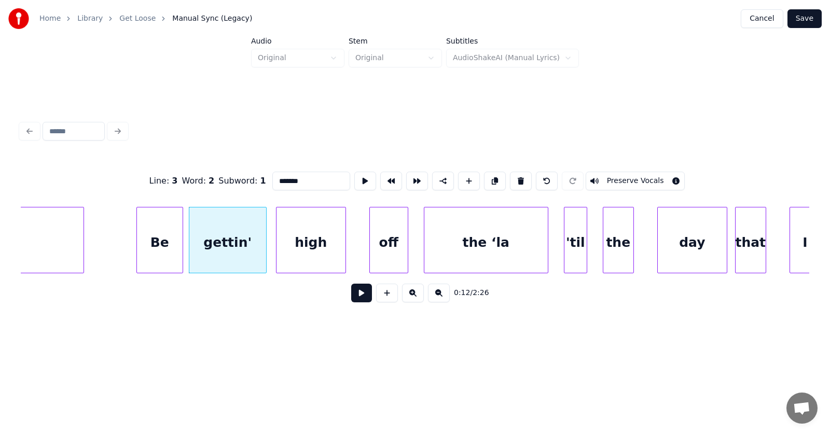
click at [215, 250] on div "gettin'" at bounding box center [227, 242] width 77 height 71
click at [362, 255] on div "off" at bounding box center [373, 242] width 38 height 71
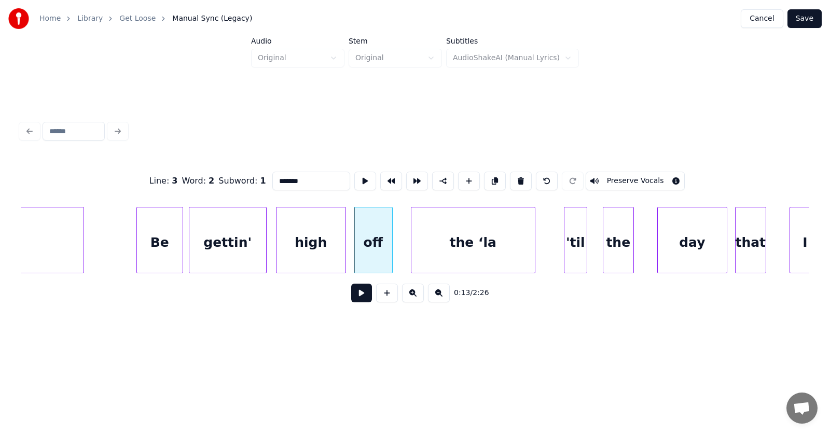
click at [451, 255] on div "the ‘la" at bounding box center [472, 242] width 123 height 71
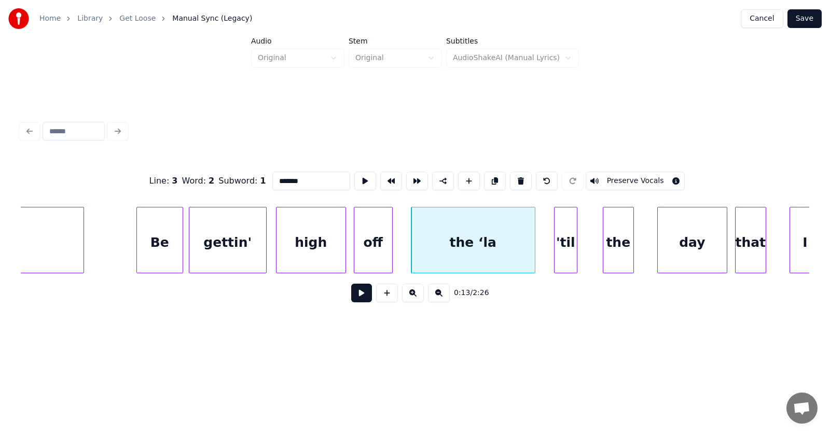
click at [560, 252] on div "'til" at bounding box center [565, 242] width 22 height 71
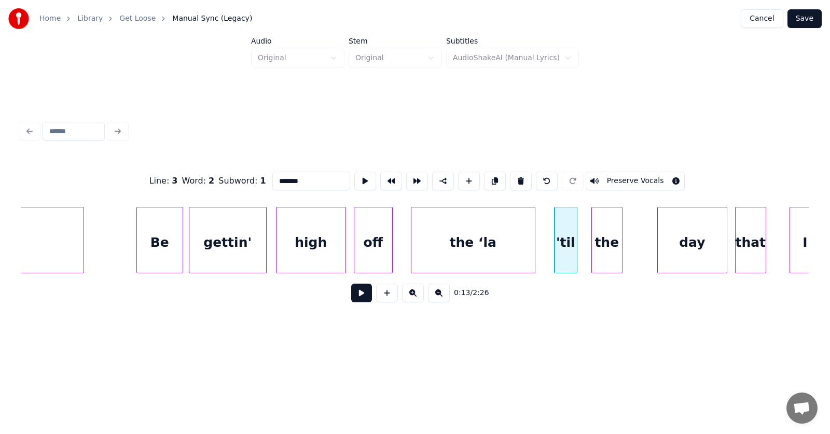
click at [606, 248] on div "the" at bounding box center [607, 242] width 30 height 71
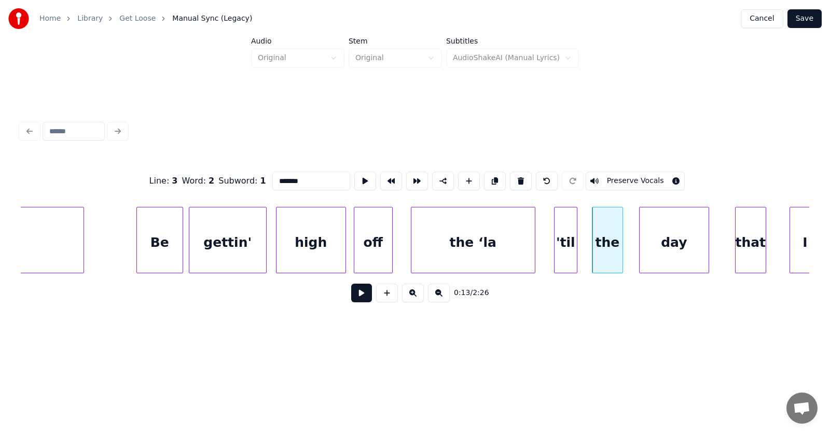
click at [680, 246] on div "day" at bounding box center [673, 242] width 69 height 71
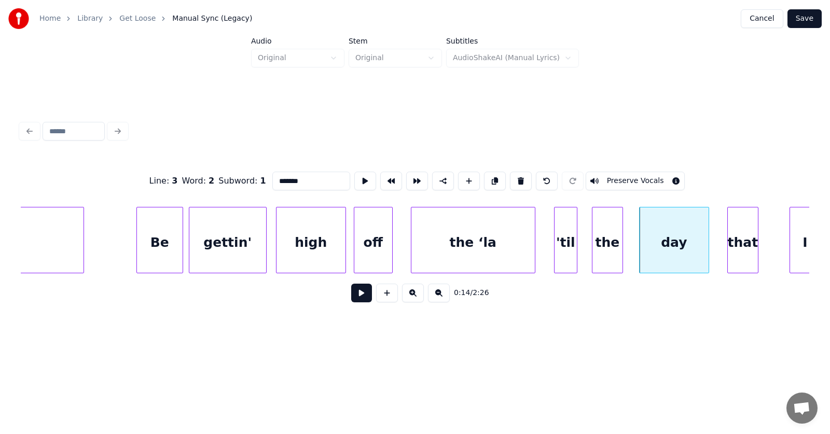
click at [734, 249] on div "that" at bounding box center [742, 242] width 30 height 71
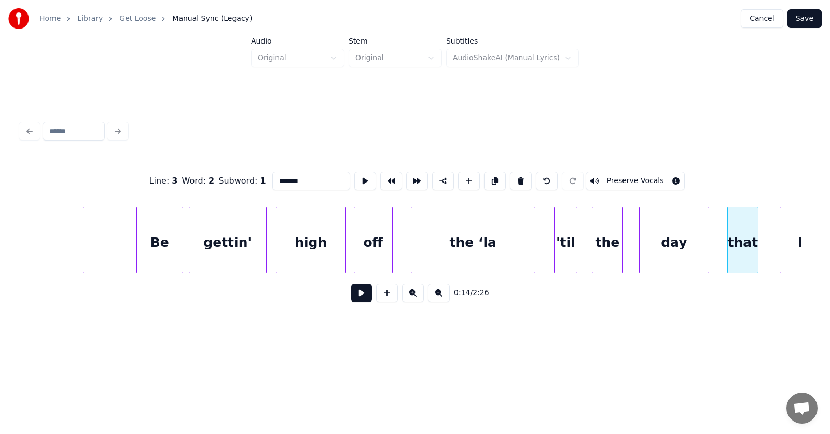
click at [781, 245] on div at bounding box center [781, 239] width 3 height 65
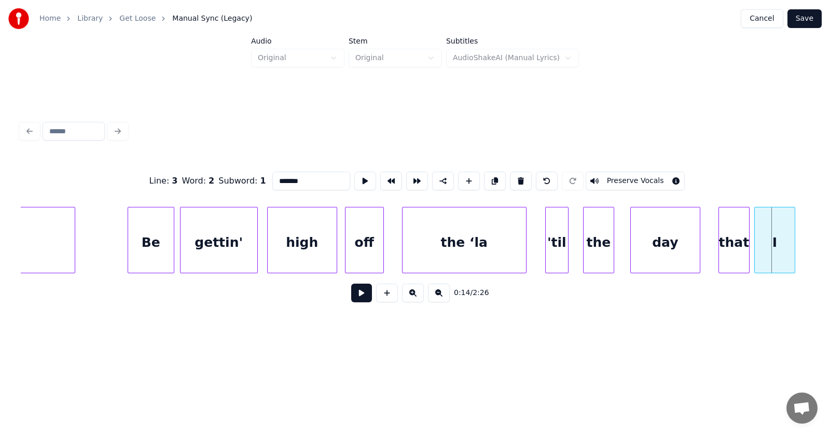
click at [781, 237] on div "I" at bounding box center [774, 242] width 40 height 71
click at [789, 242] on div at bounding box center [790, 239] width 3 height 65
click at [729, 255] on div "that" at bounding box center [730, 242] width 30 height 71
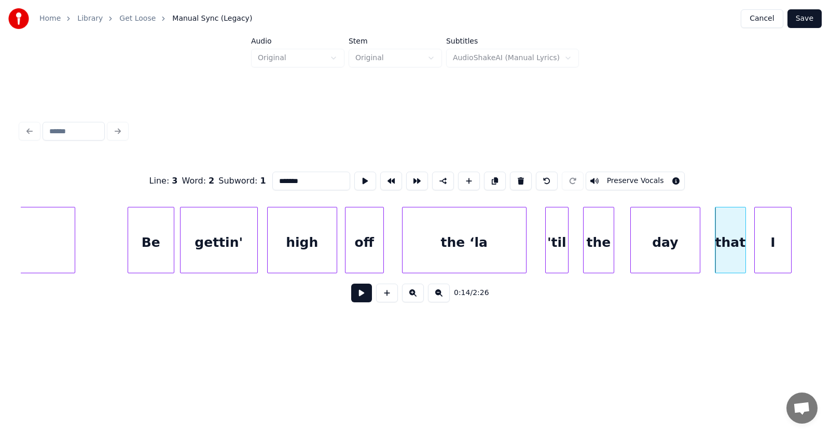
scroll to position [0, 5008]
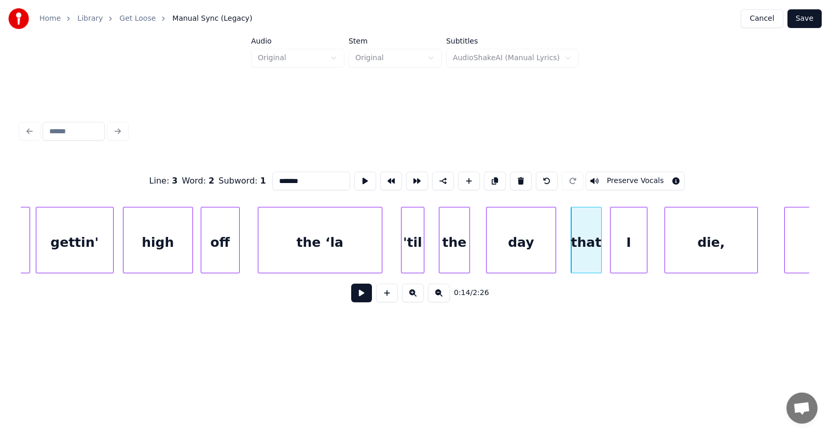
click at [700, 250] on div "die," at bounding box center [711, 242] width 92 height 71
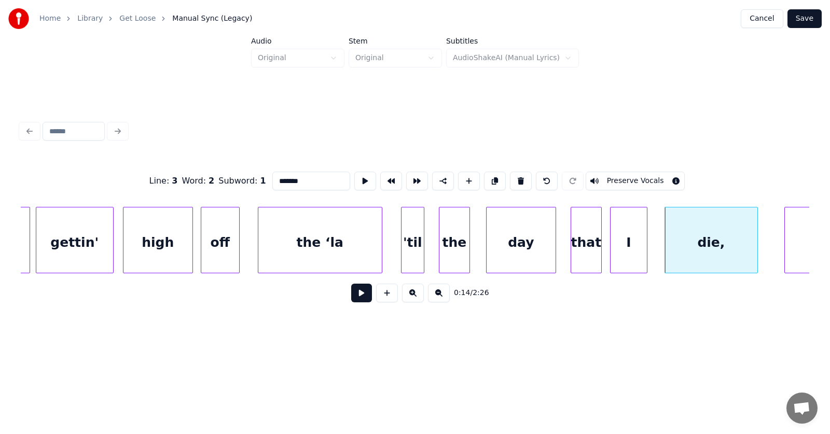
click at [351, 298] on button at bounding box center [361, 293] width 21 height 19
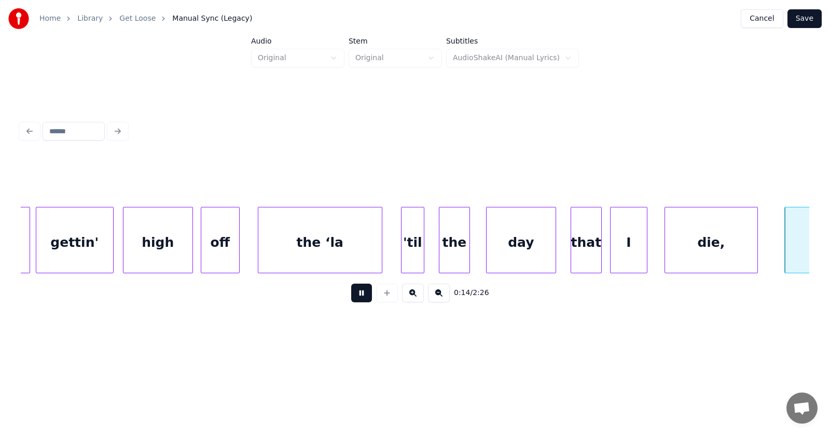
scroll to position [0, 5797]
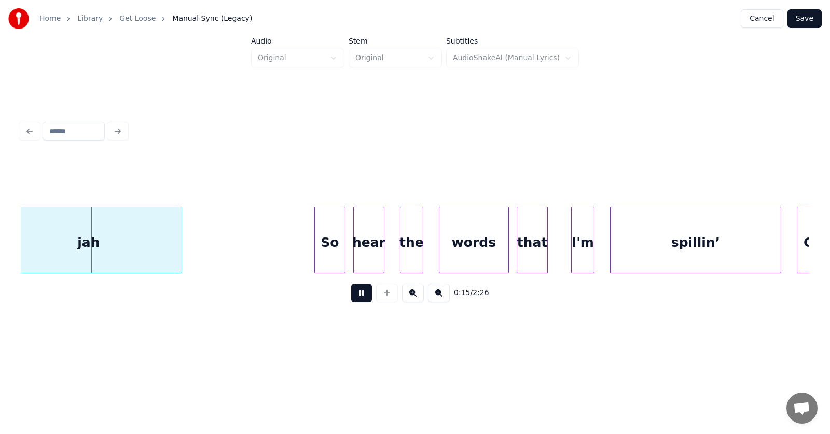
click at [351, 298] on button at bounding box center [361, 293] width 21 height 19
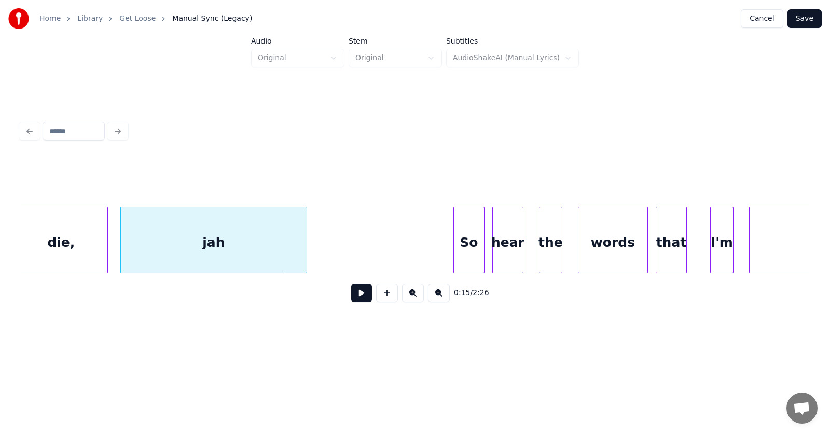
click at [213, 251] on div "jah" at bounding box center [214, 242] width 186 height 71
click at [312, 246] on div at bounding box center [310, 239] width 3 height 65
click at [446, 249] on div "So" at bounding box center [455, 242] width 30 height 71
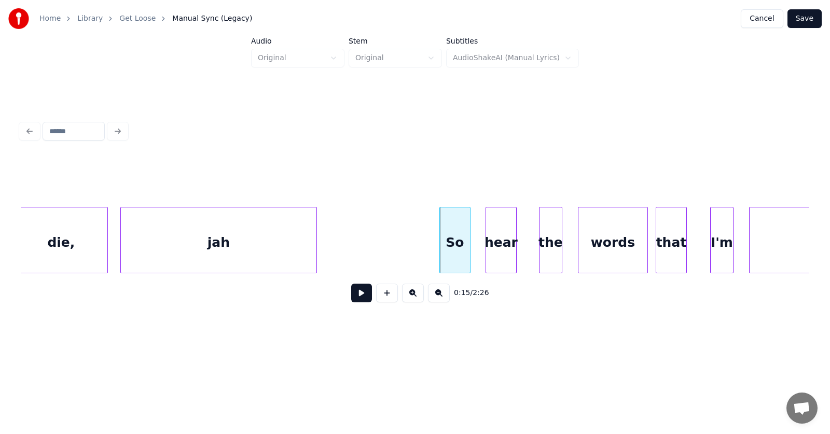
click at [496, 249] on div "hear" at bounding box center [501, 242] width 30 height 71
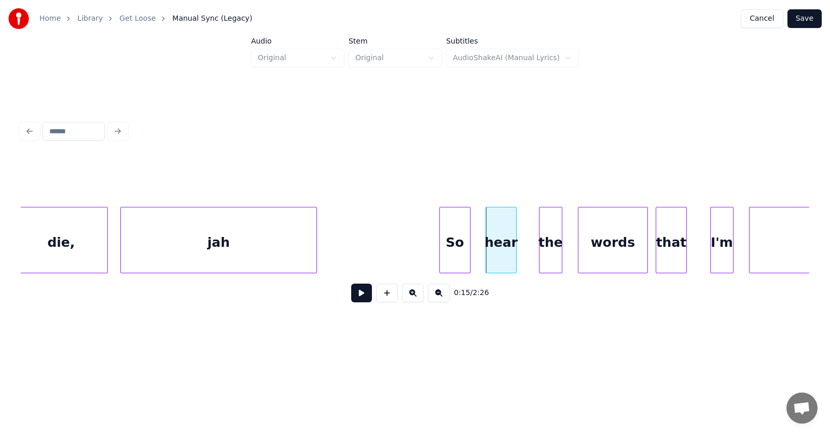
click at [352, 293] on button at bounding box center [361, 293] width 21 height 19
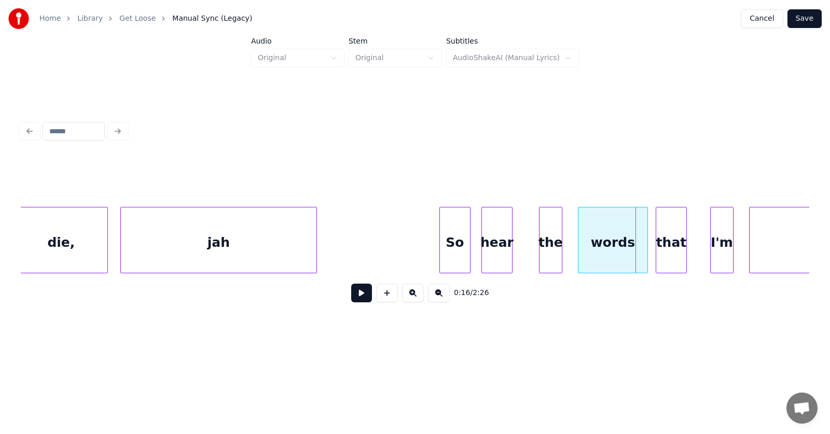
click at [497, 248] on div "hear" at bounding box center [497, 242] width 30 height 71
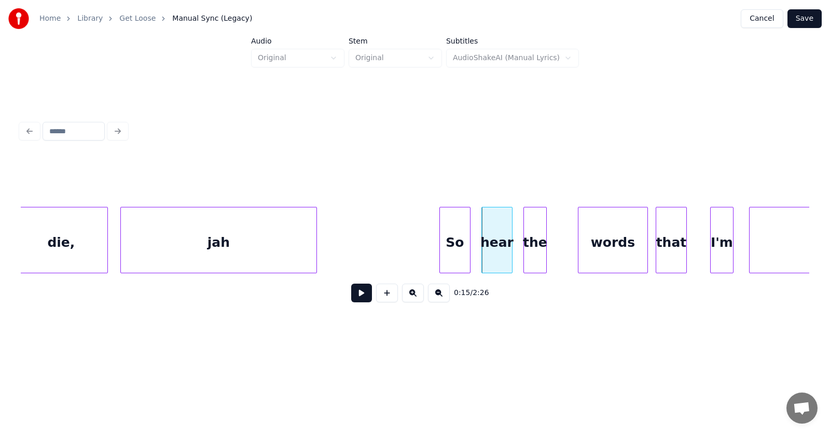
click at [531, 254] on div "the" at bounding box center [535, 242] width 22 height 71
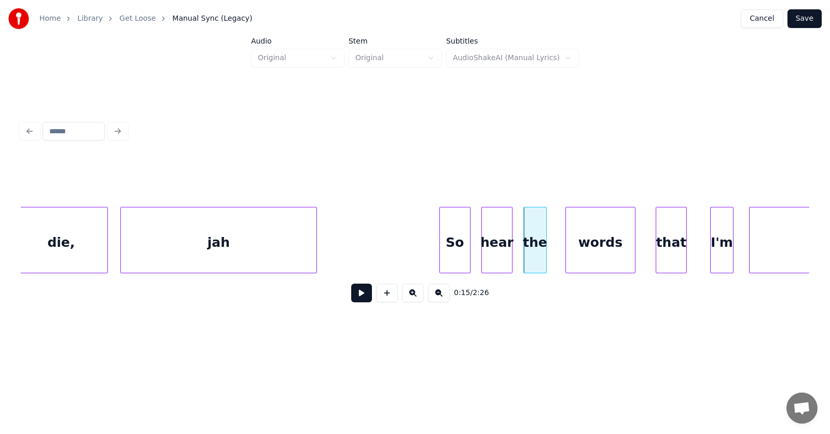
click at [583, 253] on div "words" at bounding box center [600, 242] width 69 height 71
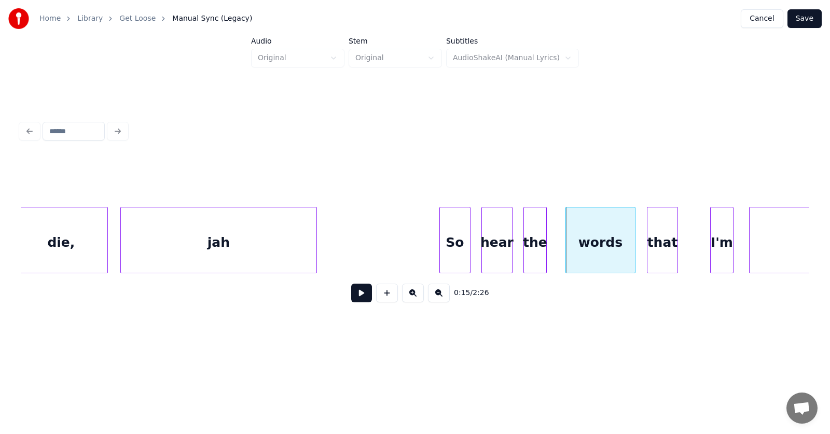
click at [664, 255] on div "that" at bounding box center [662, 242] width 30 height 71
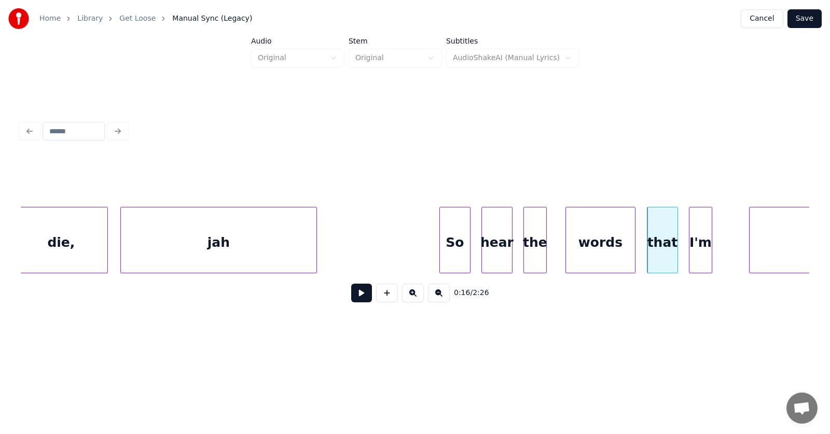
click at [701, 255] on div "I'm" at bounding box center [700, 242] width 22 height 71
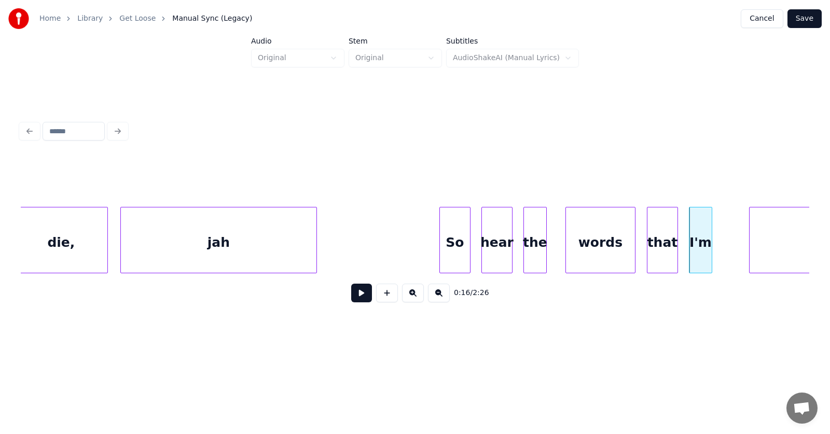
scroll to position [0, 5766]
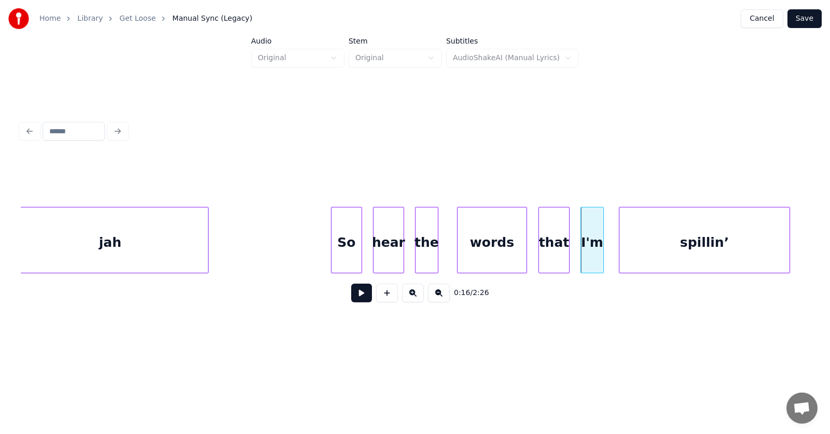
click at [743, 249] on div "spillin’" at bounding box center [704, 242] width 170 height 71
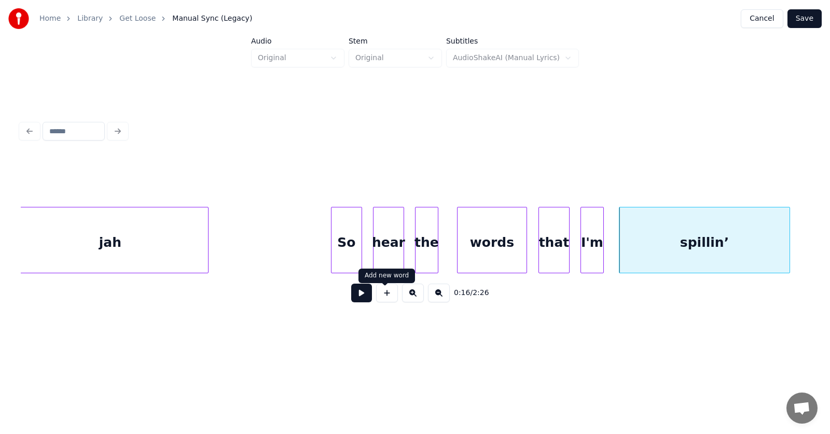
click at [359, 298] on button at bounding box center [361, 293] width 21 height 19
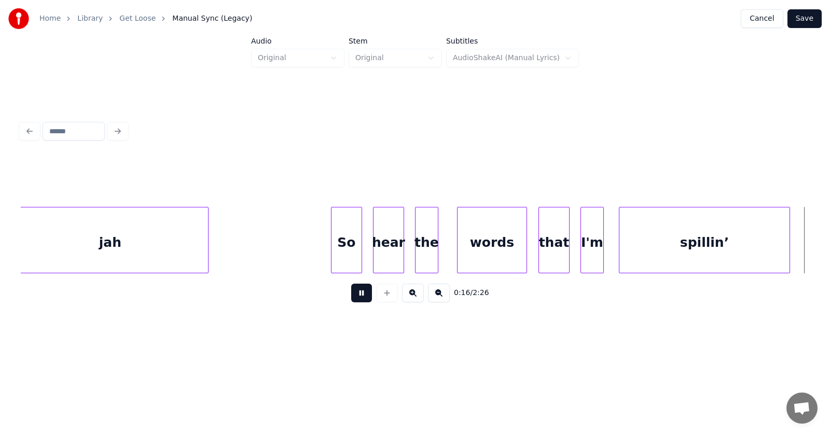
scroll to position [0, 6557]
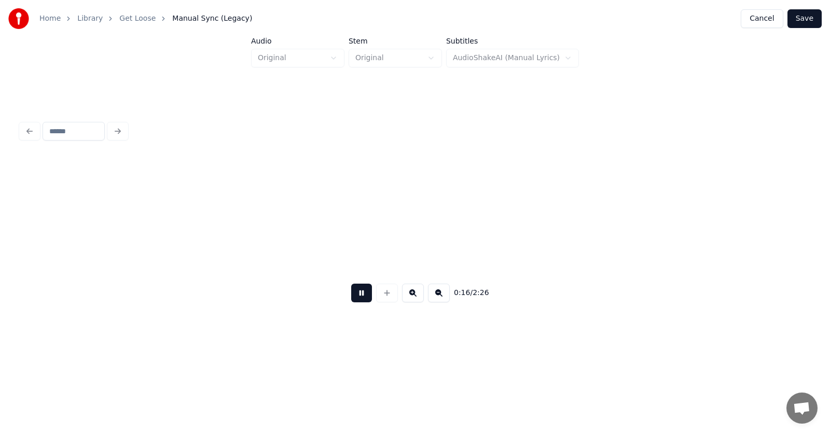
click at [359, 298] on button at bounding box center [361, 293] width 21 height 19
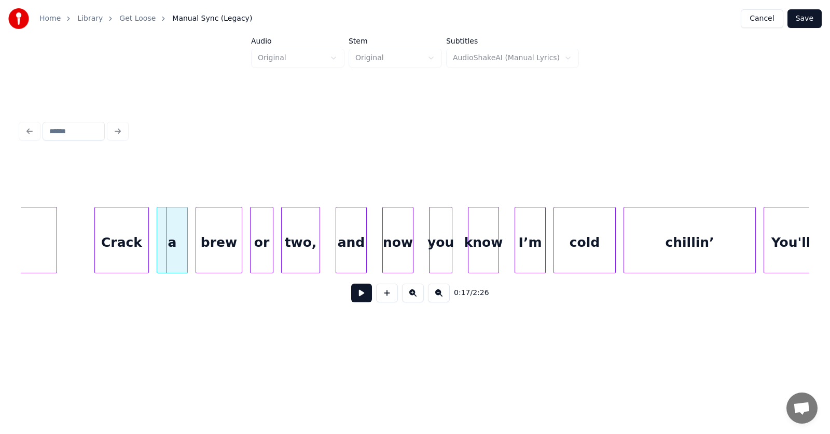
scroll to position [0, 6423]
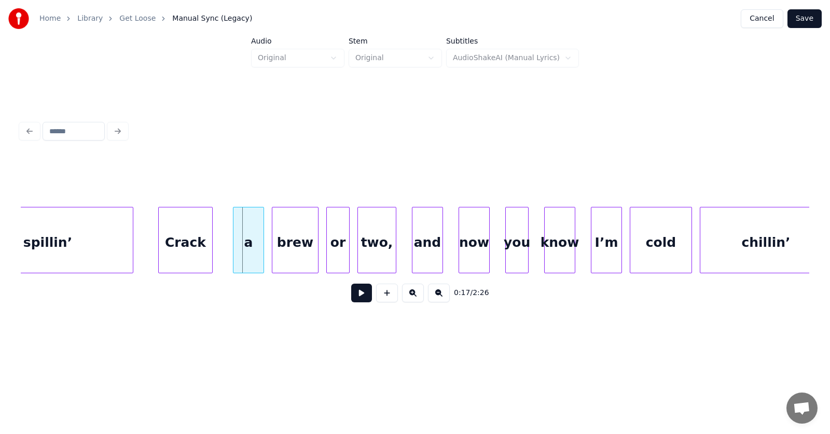
click at [182, 241] on div "Crack" at bounding box center [185, 242] width 53 height 71
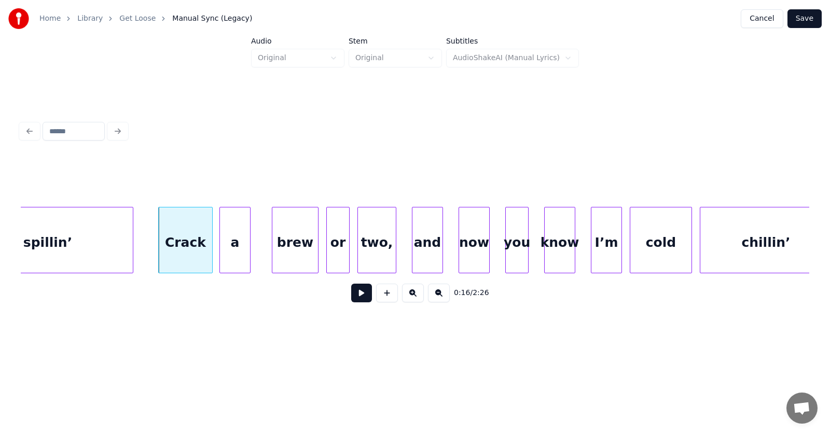
click at [236, 251] on div "a" at bounding box center [235, 242] width 30 height 71
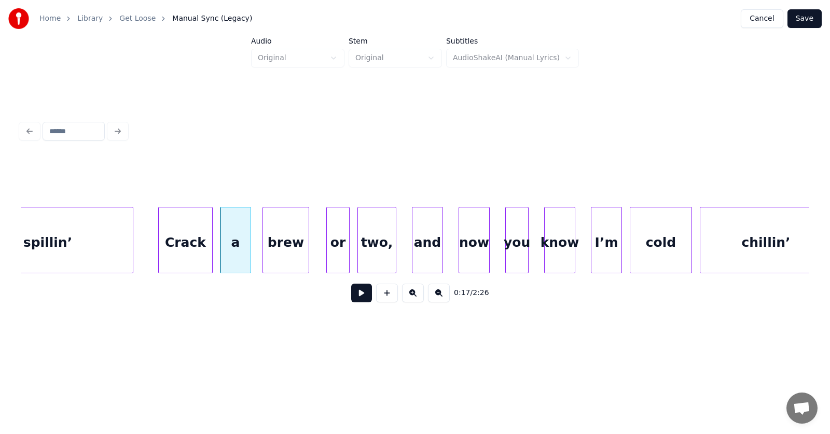
click at [281, 251] on div "brew" at bounding box center [286, 242] width 46 height 71
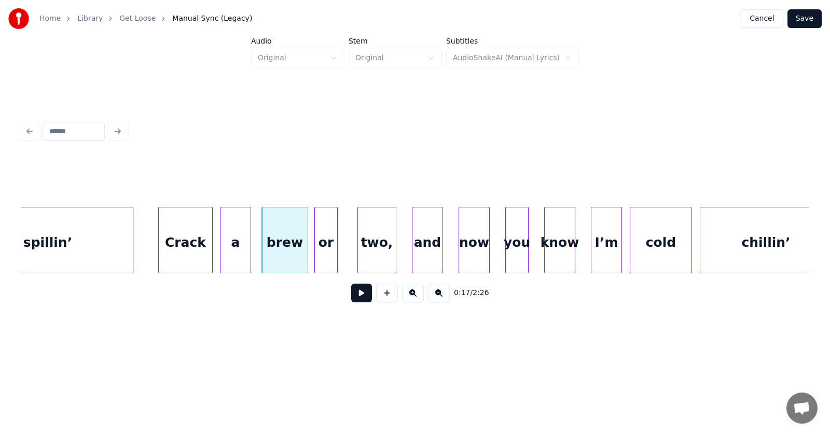
click at [327, 255] on div "or" at bounding box center [326, 242] width 22 height 71
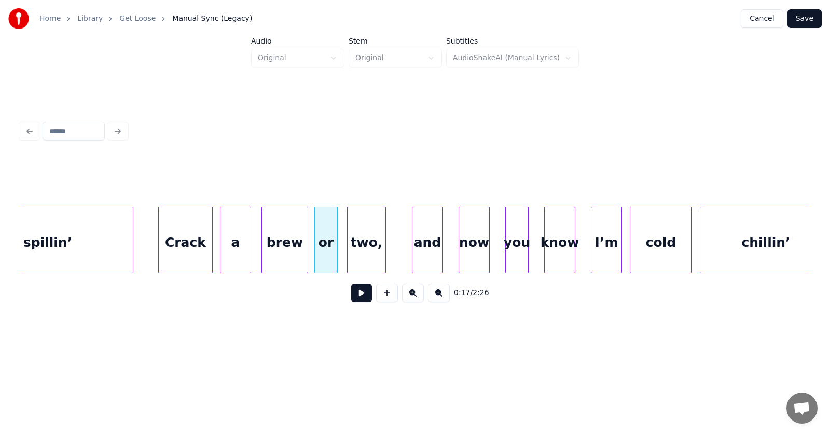
click at [368, 254] on div "two," at bounding box center [366, 242] width 38 height 71
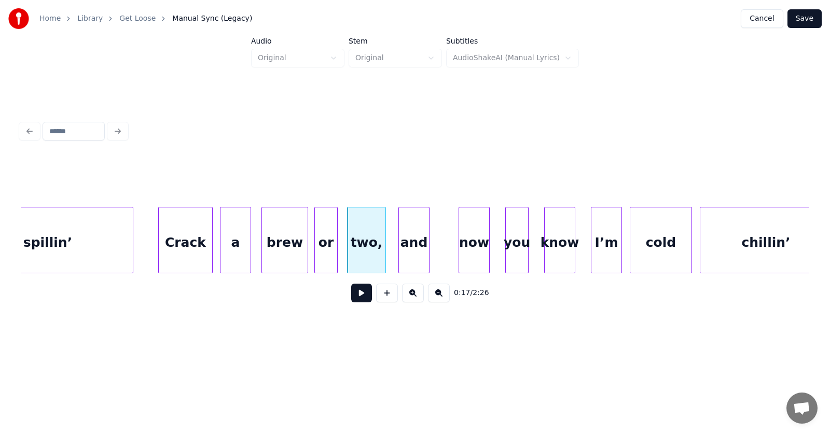
click at [408, 256] on div "and" at bounding box center [414, 242] width 30 height 71
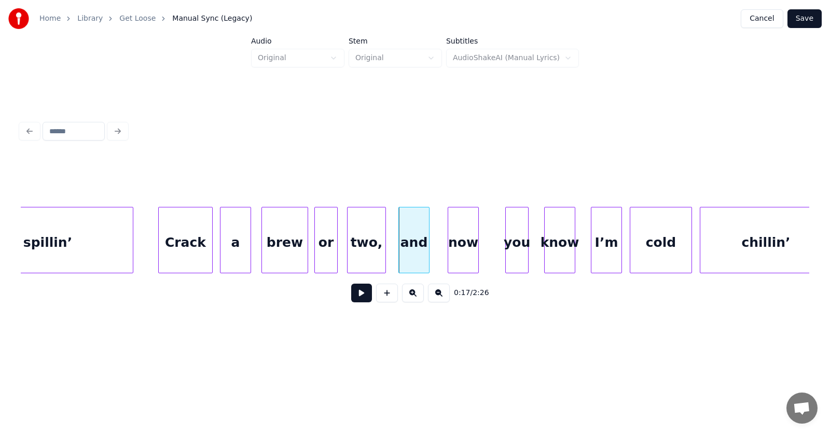
click at [459, 253] on div "now" at bounding box center [463, 242] width 30 height 71
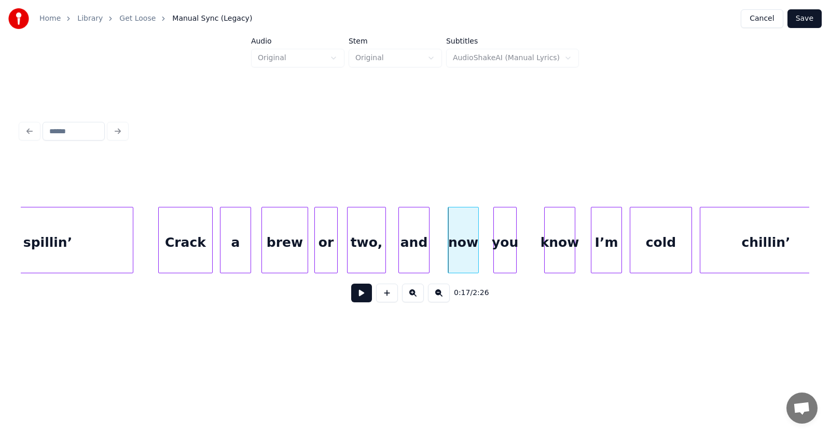
click at [497, 250] on div "you" at bounding box center [505, 242] width 22 height 71
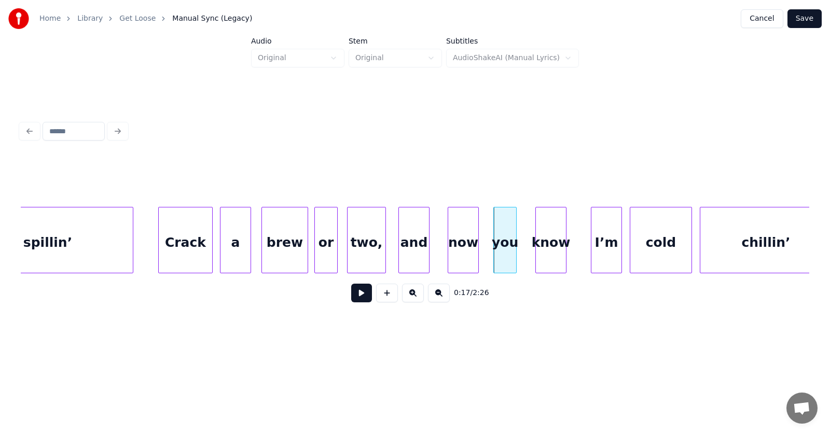
click at [548, 250] on div "know" at bounding box center [551, 242] width 30 height 71
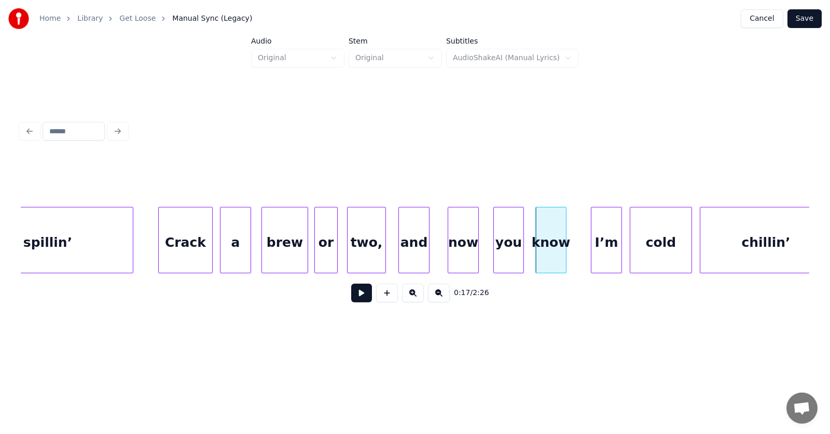
click at [522, 249] on div at bounding box center [521, 239] width 3 height 65
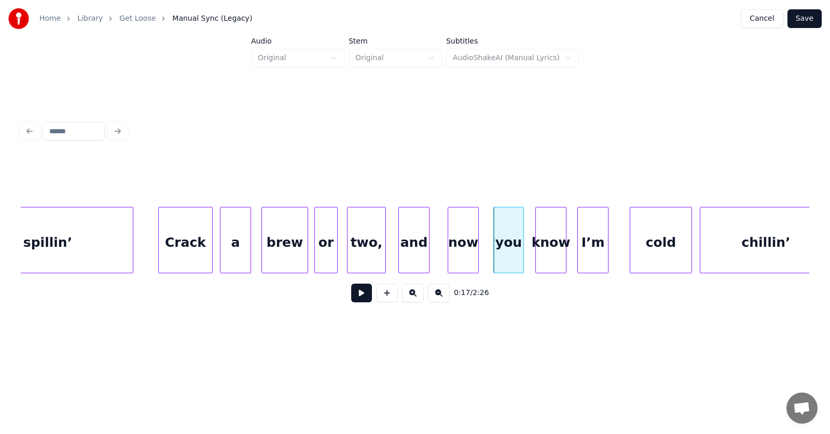
click at [583, 249] on div "I’m" at bounding box center [593, 242] width 30 height 71
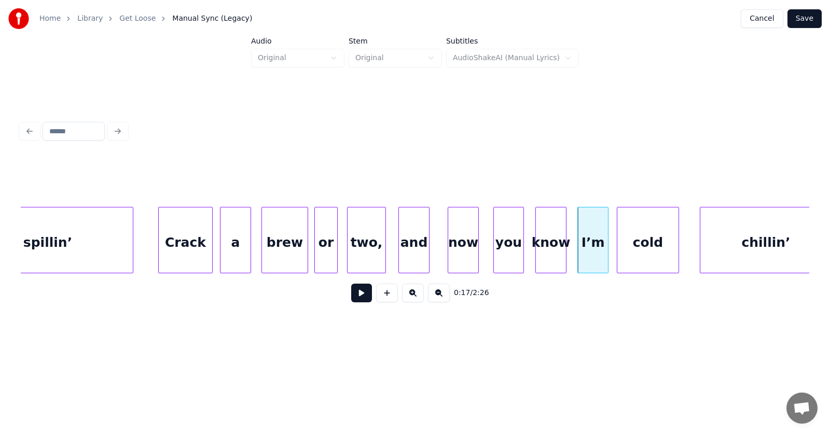
click at [640, 246] on div "cold" at bounding box center [647, 242] width 61 height 71
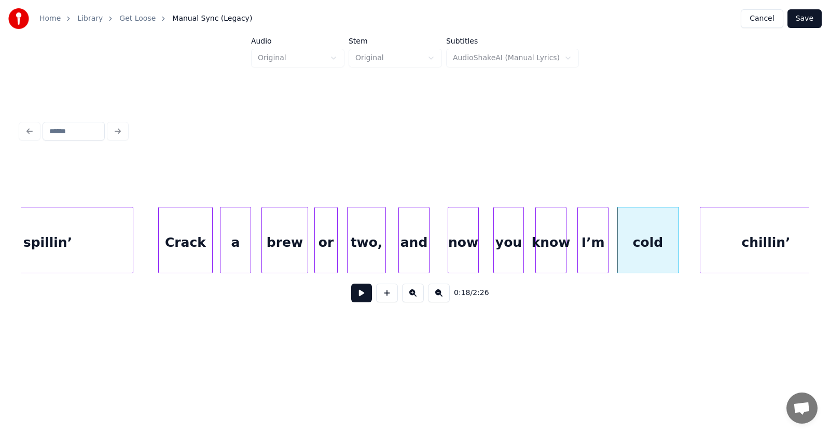
scroll to position [0, 6444]
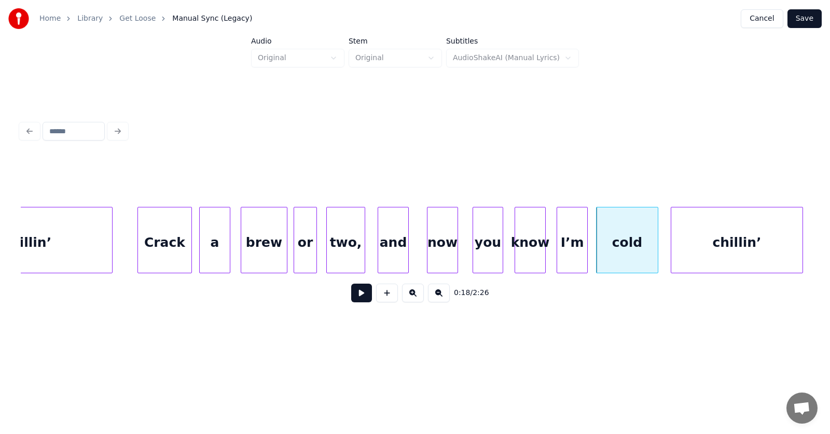
click at [731, 244] on div "chillin’" at bounding box center [736, 242] width 131 height 71
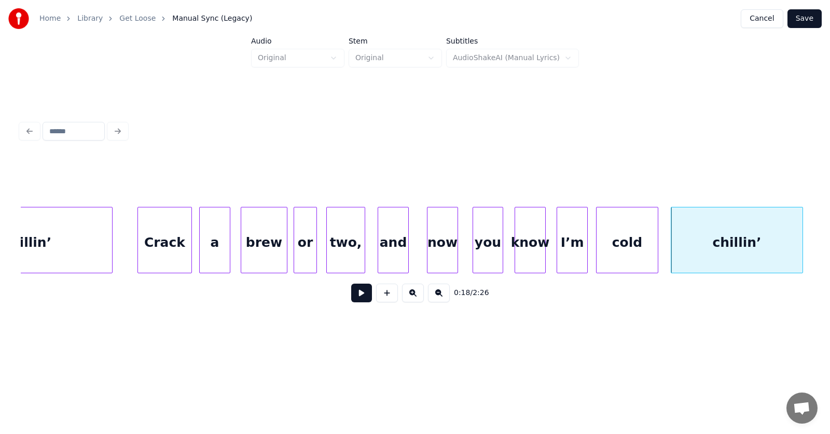
click at [356, 295] on button at bounding box center [361, 293] width 21 height 19
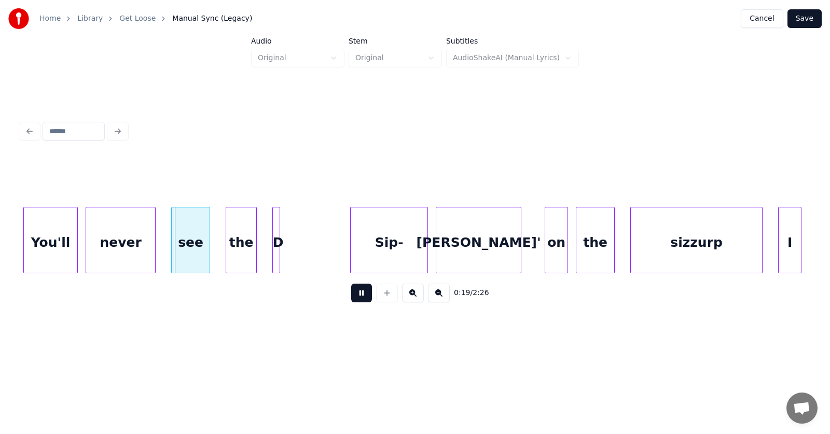
click at [356, 295] on button at bounding box center [361, 293] width 21 height 19
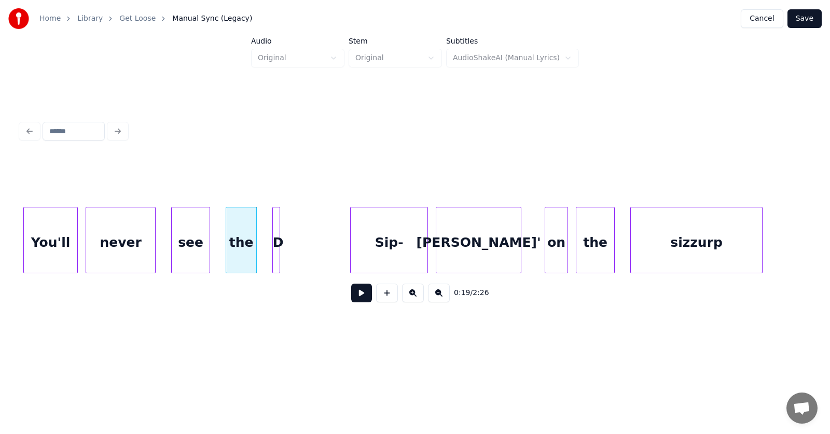
scroll to position [0, 7187]
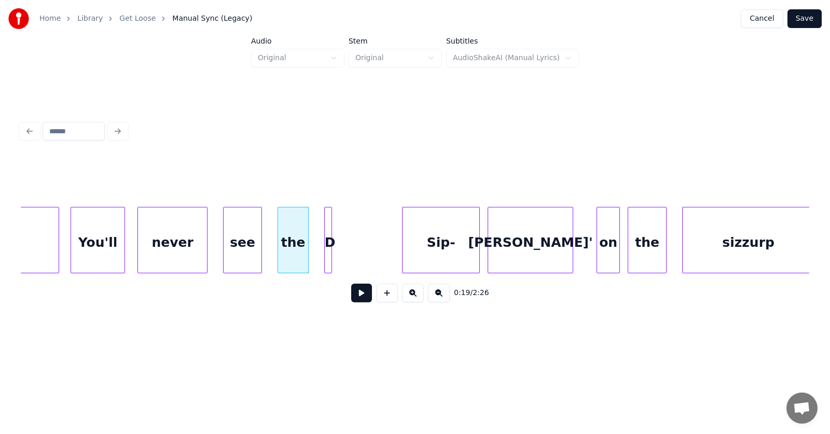
click at [103, 247] on div "You'll" at bounding box center [97, 242] width 53 height 71
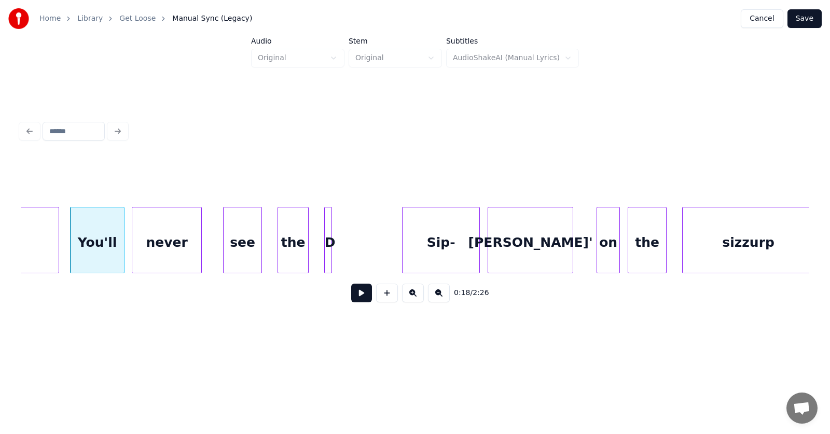
click at [161, 254] on div "never" at bounding box center [166, 242] width 69 height 71
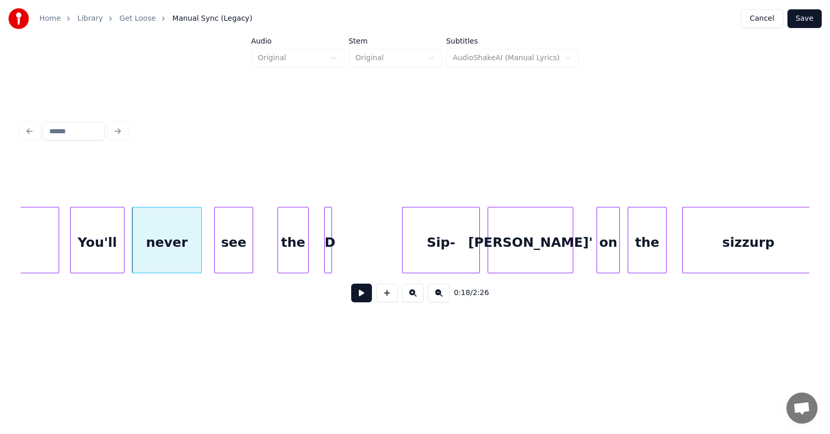
click at [238, 255] on div "see" at bounding box center [234, 242] width 38 height 71
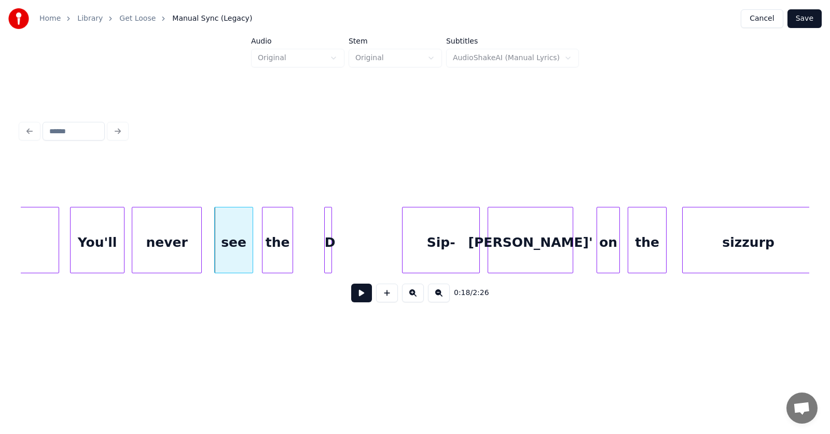
click at [271, 262] on div "the" at bounding box center [277, 242] width 30 height 71
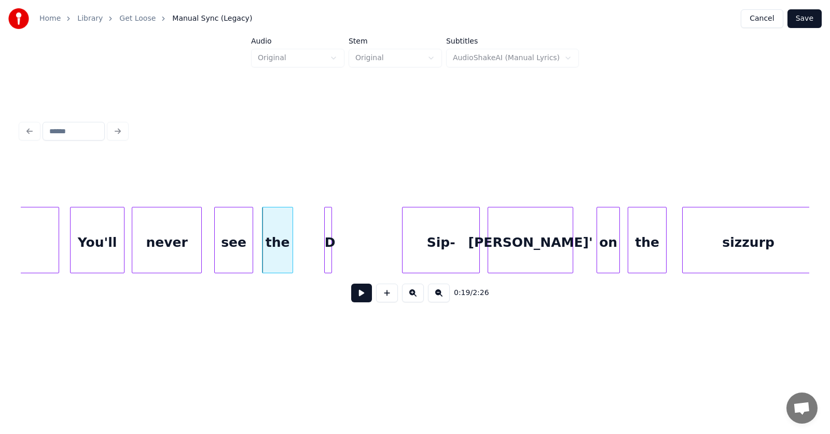
click at [104, 241] on div "You'll" at bounding box center [97, 242] width 53 height 71
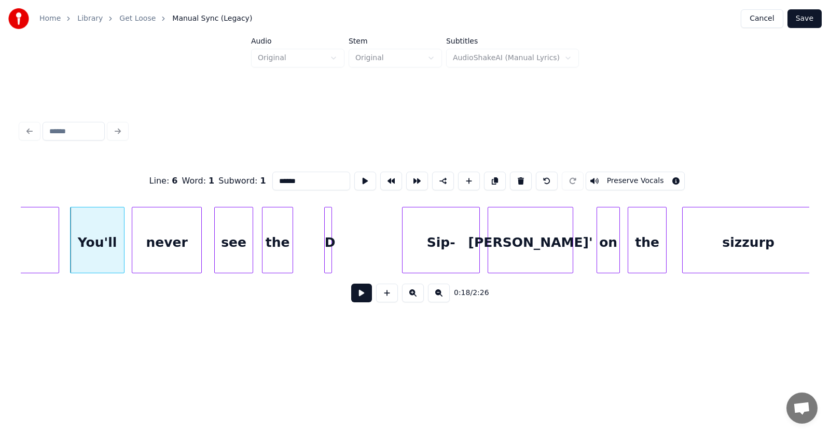
click at [351, 299] on button at bounding box center [361, 293] width 21 height 19
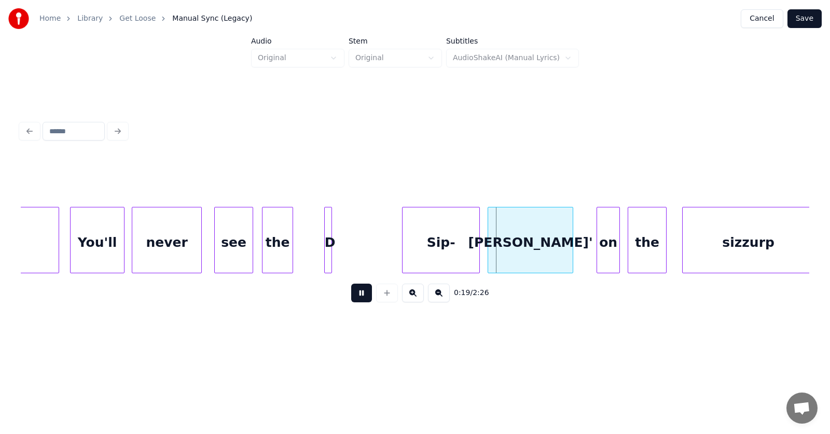
click at [353, 298] on button at bounding box center [361, 293] width 21 height 19
click at [385, 254] on div at bounding box center [384, 239] width 3 height 65
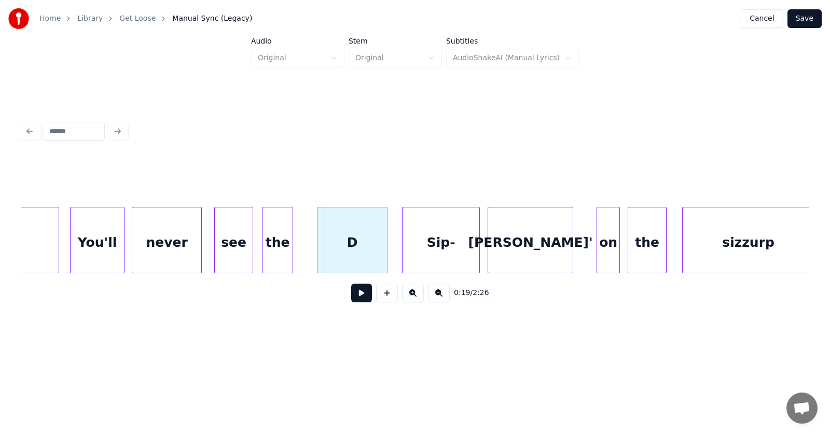
click at [319, 256] on div at bounding box center [318, 239] width 3 height 65
click at [348, 254] on div "D" at bounding box center [341, 242] width 70 height 71
click at [415, 258] on div "Sip-" at bounding box center [427, 242] width 77 height 71
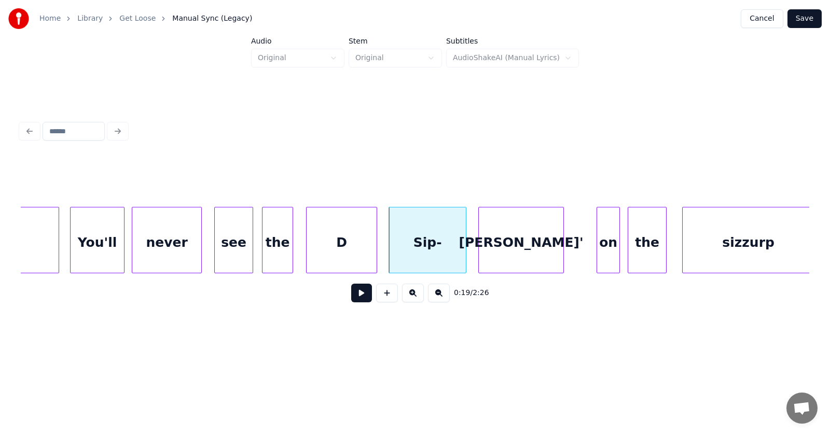
click at [517, 251] on div "[PERSON_NAME]'" at bounding box center [521, 242] width 85 height 71
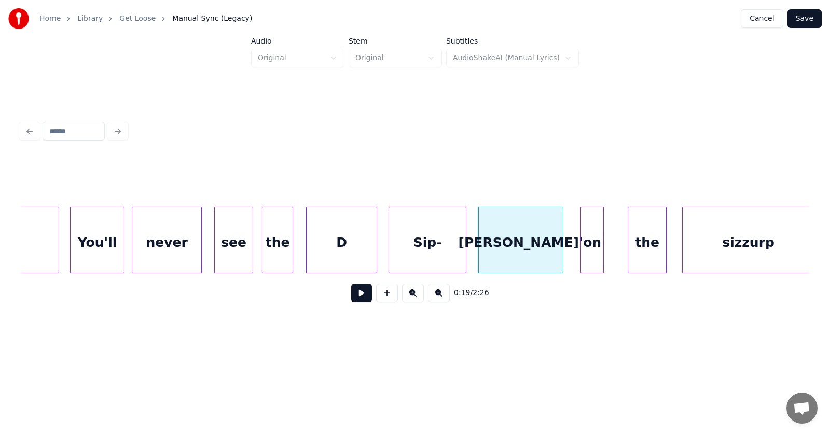
click at [595, 256] on div "on" at bounding box center [592, 242] width 22 height 71
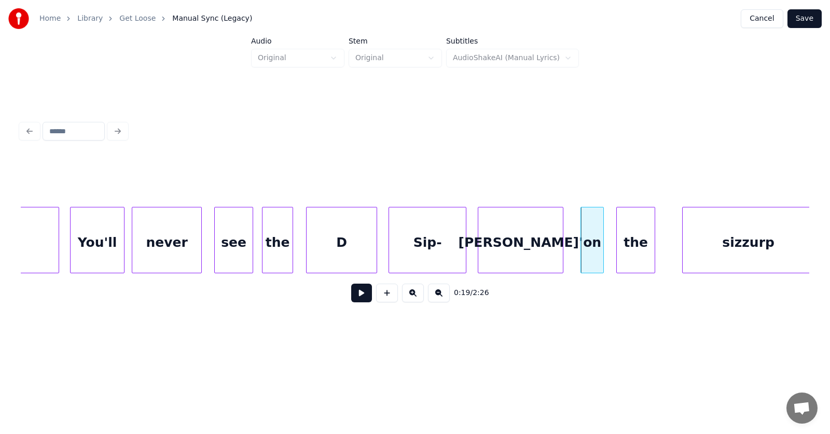
click at [630, 257] on div "the" at bounding box center [636, 242] width 38 height 71
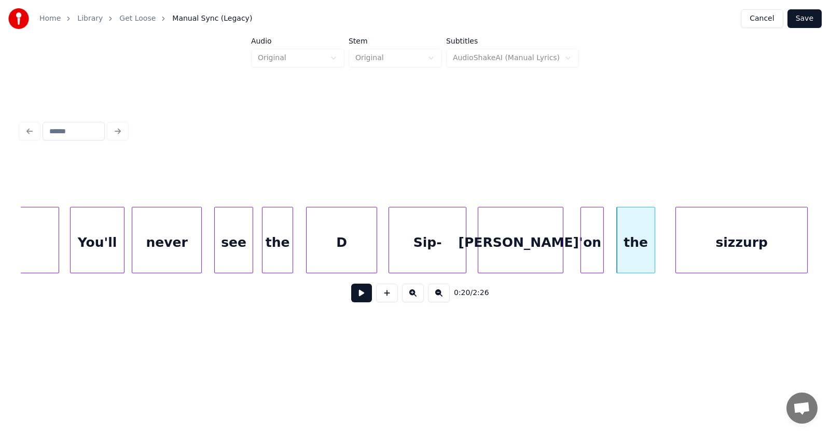
scroll to position [0, 7190]
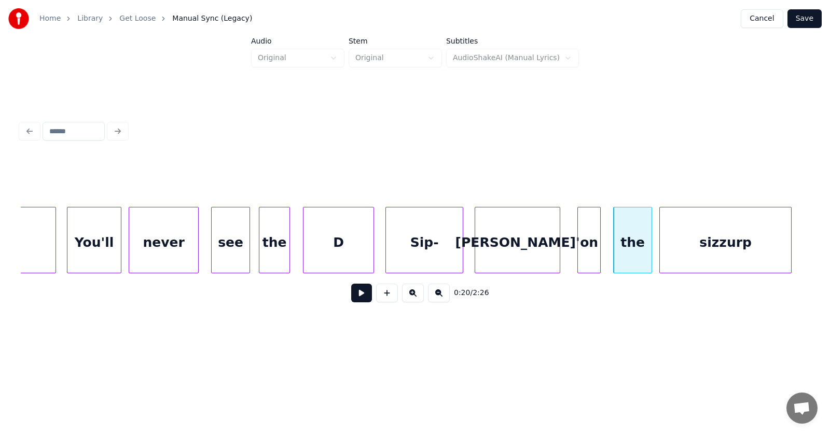
click at [692, 251] on div "sizzurp" at bounding box center [725, 242] width 131 height 71
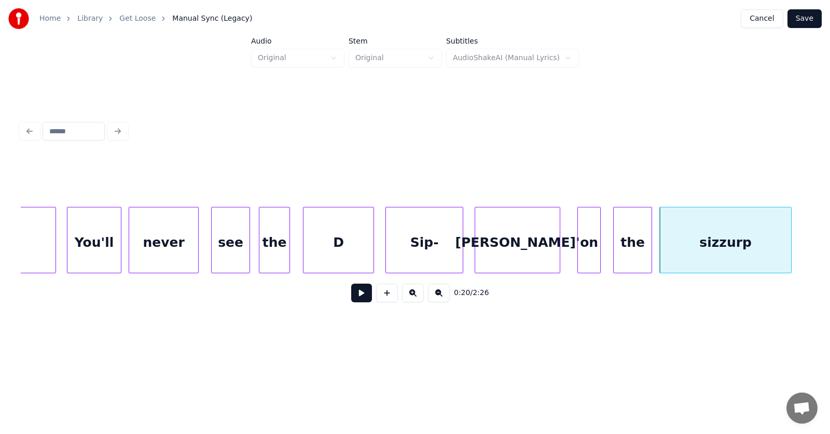
click at [315, 241] on div "D" at bounding box center [338, 242] width 70 height 71
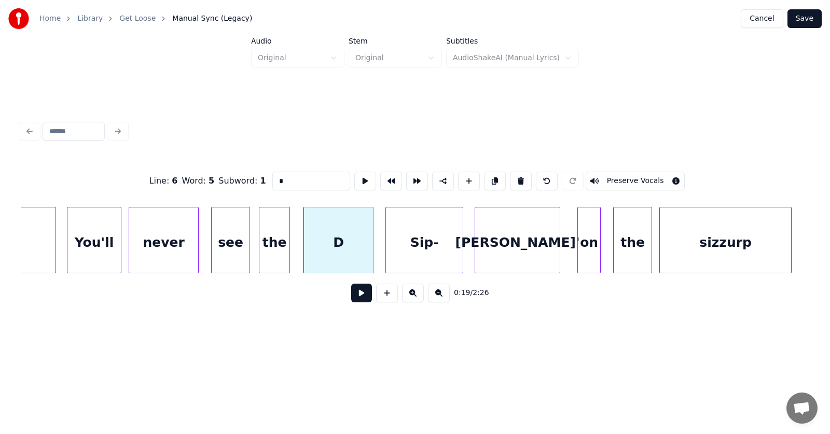
click at [353, 295] on button at bounding box center [361, 293] width 21 height 19
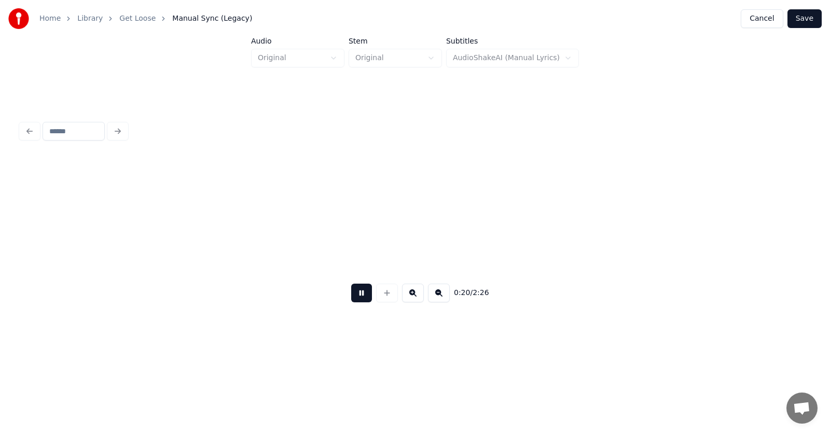
scroll to position [0, 7988]
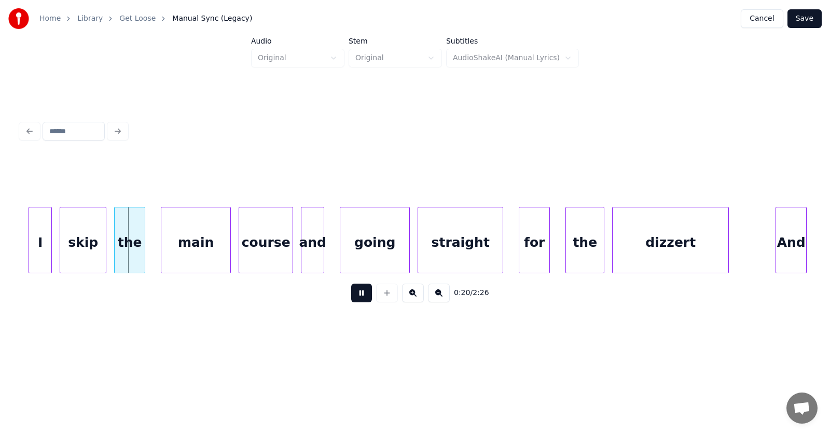
click at [353, 295] on button at bounding box center [361, 293] width 21 height 19
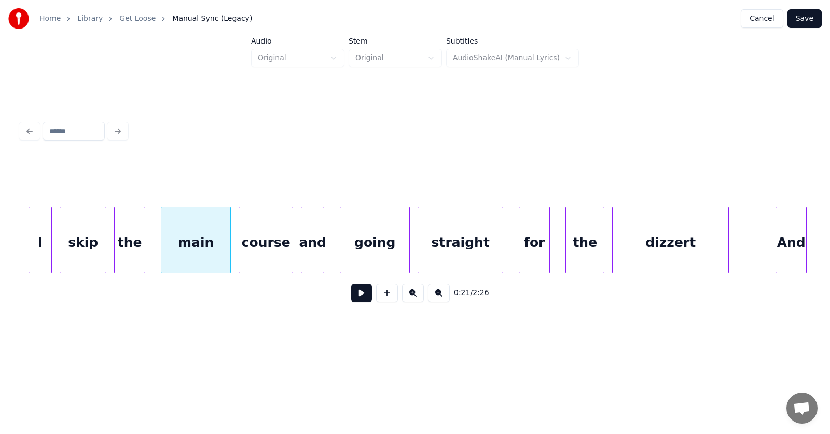
scroll to position [0, 7837]
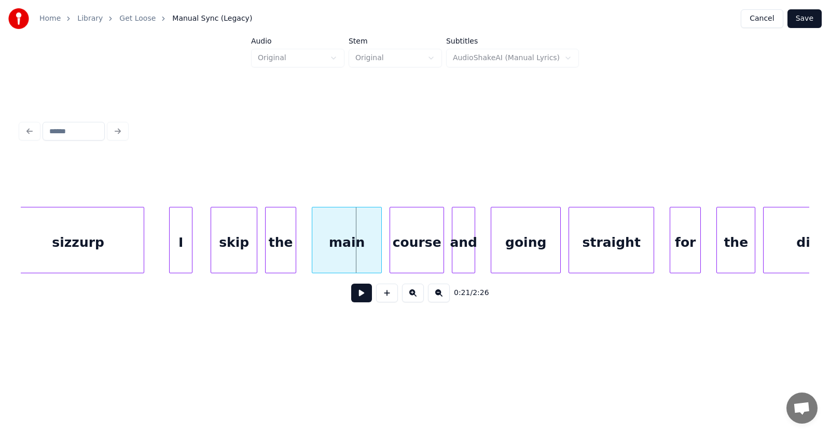
click at [177, 253] on div "I" at bounding box center [181, 242] width 22 height 71
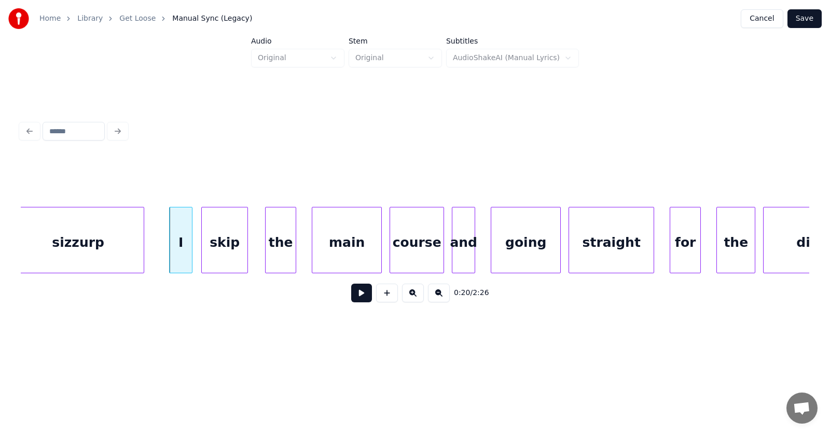
click at [226, 253] on div "skip" at bounding box center [225, 242] width 46 height 71
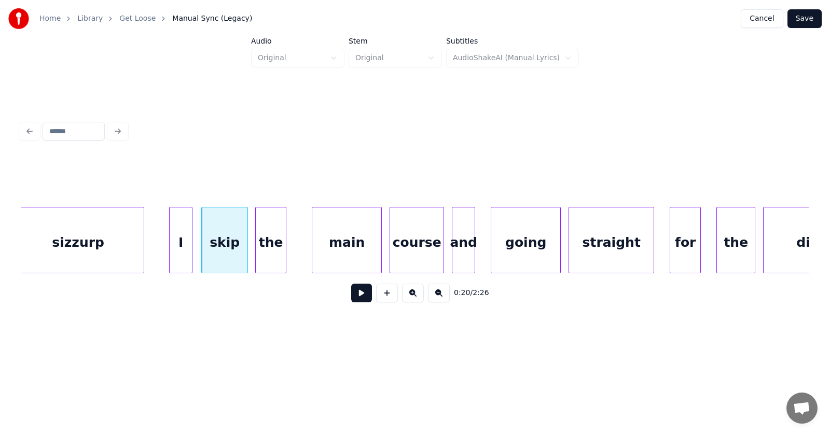
click at [269, 254] on div "the" at bounding box center [271, 242] width 30 height 71
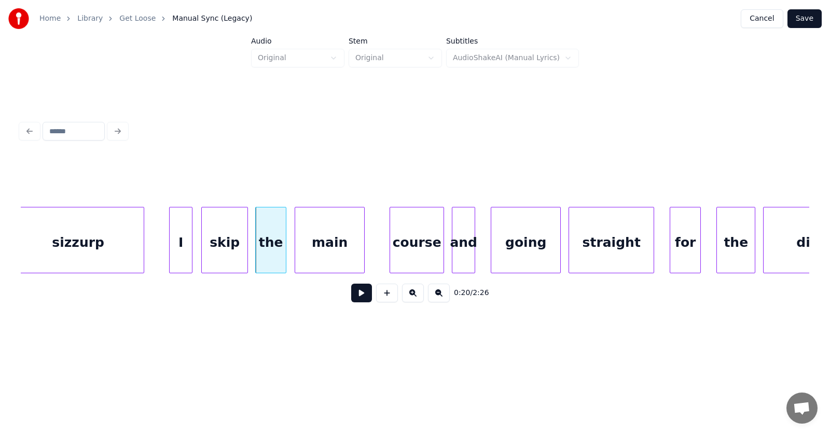
click at [305, 253] on div "main" at bounding box center [329, 242] width 69 height 71
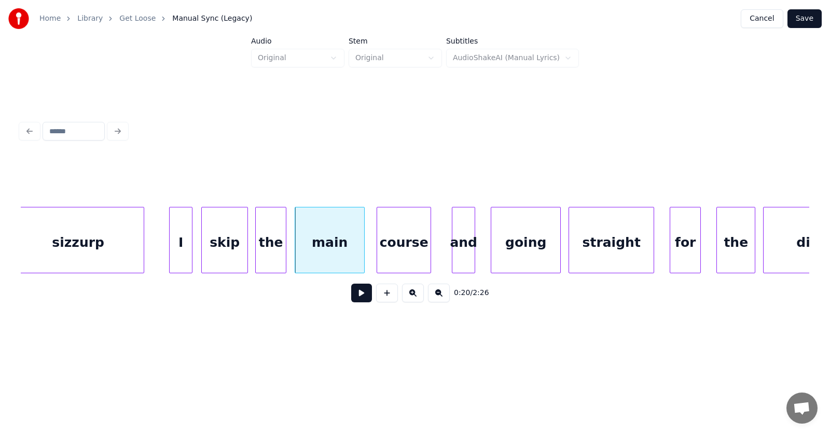
click at [391, 255] on div "course" at bounding box center [403, 242] width 53 height 71
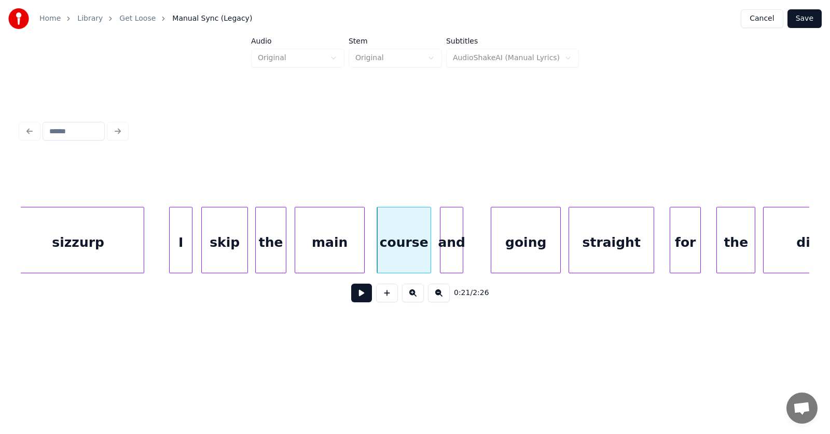
click at [445, 255] on div "and" at bounding box center [451, 242] width 22 height 71
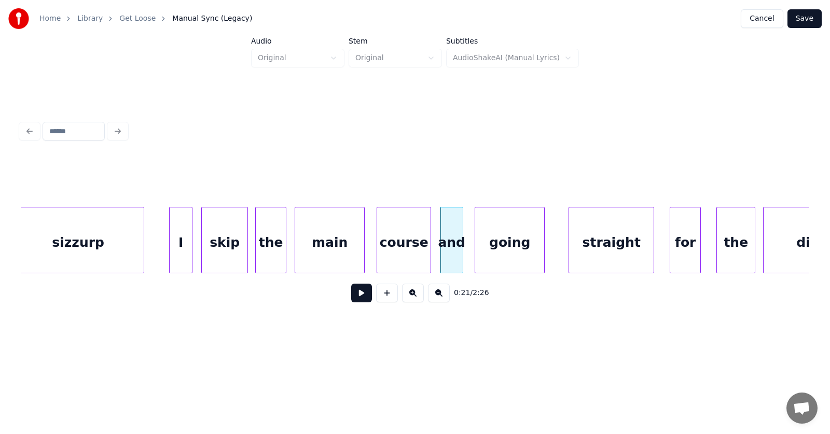
click at [523, 253] on div "going" at bounding box center [509, 242] width 69 height 71
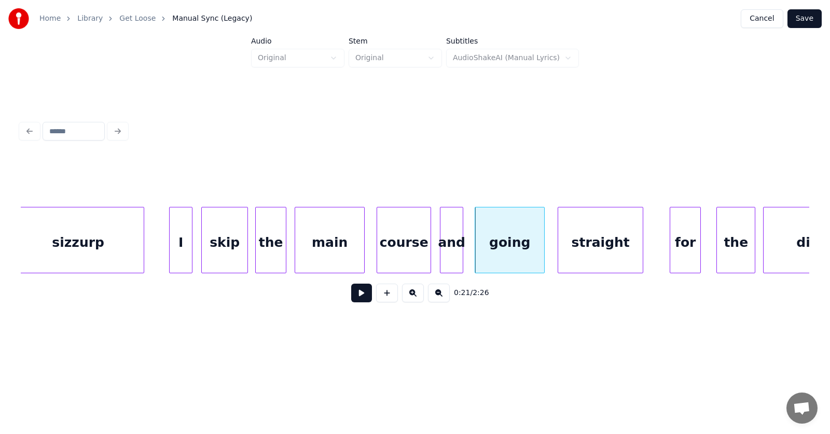
click at [594, 251] on div "straight" at bounding box center [600, 242] width 85 height 71
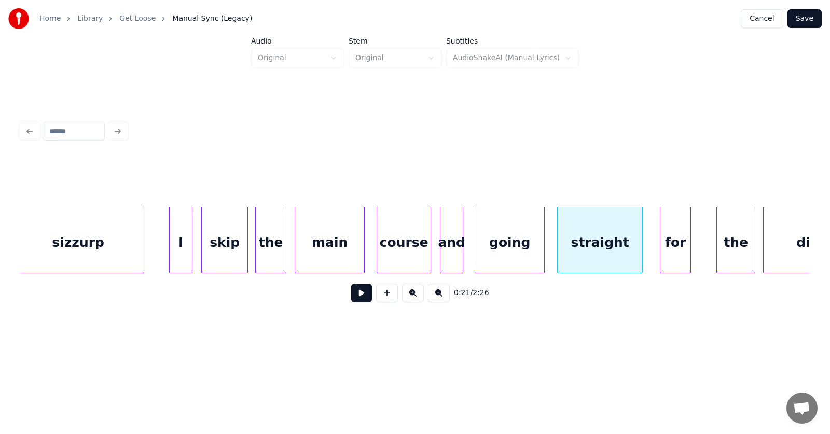
click at [667, 249] on div "for" at bounding box center [675, 242] width 30 height 71
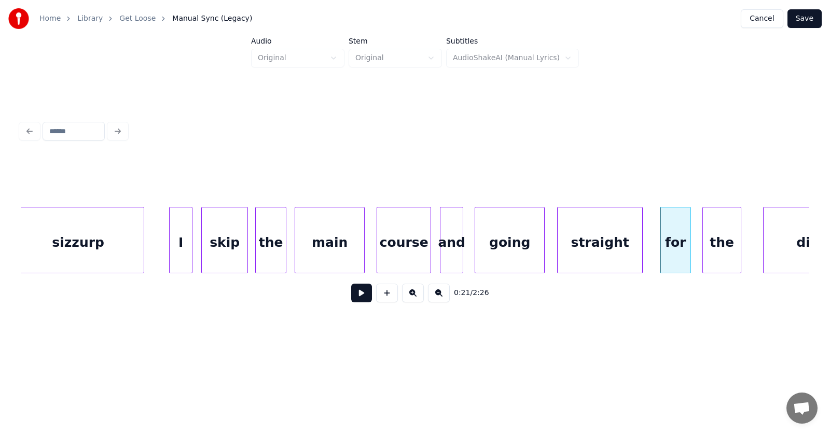
click at [711, 250] on div "the" at bounding box center [722, 242] width 38 height 71
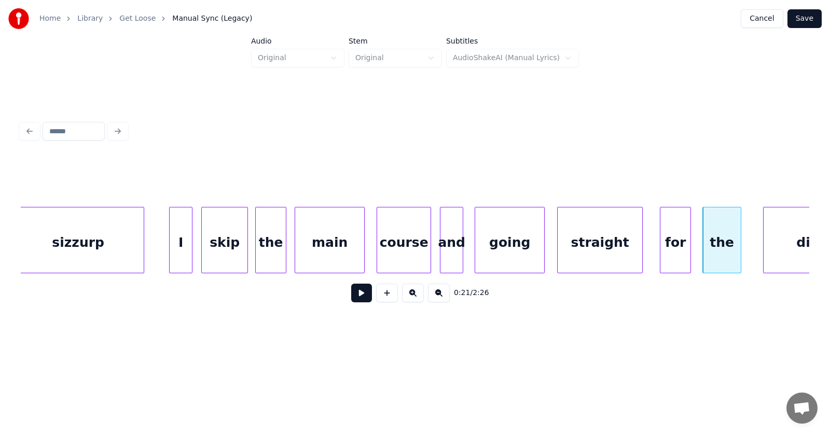
scroll to position [0, 7904]
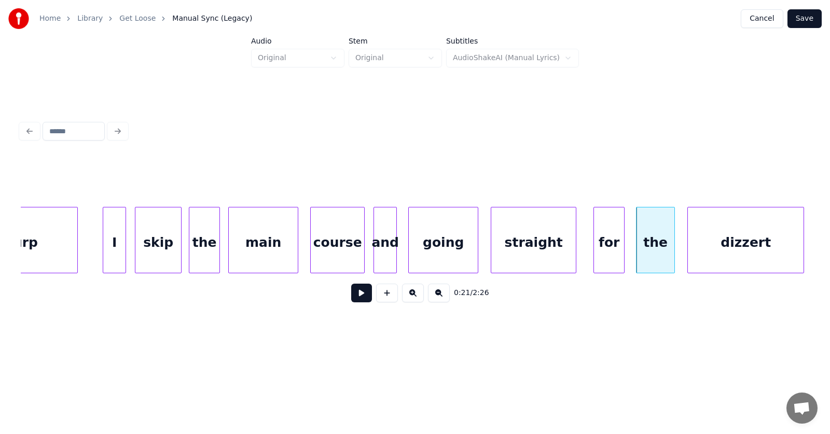
click at [764, 238] on div "dizzert" at bounding box center [746, 242] width 116 height 71
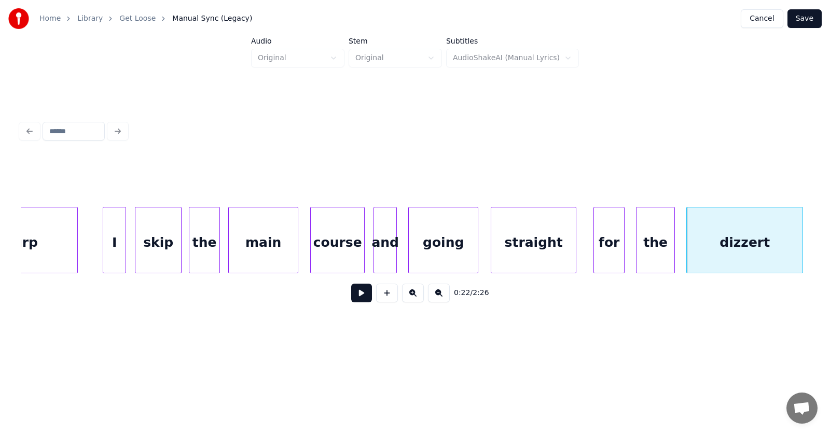
click at [357, 298] on button at bounding box center [361, 293] width 21 height 19
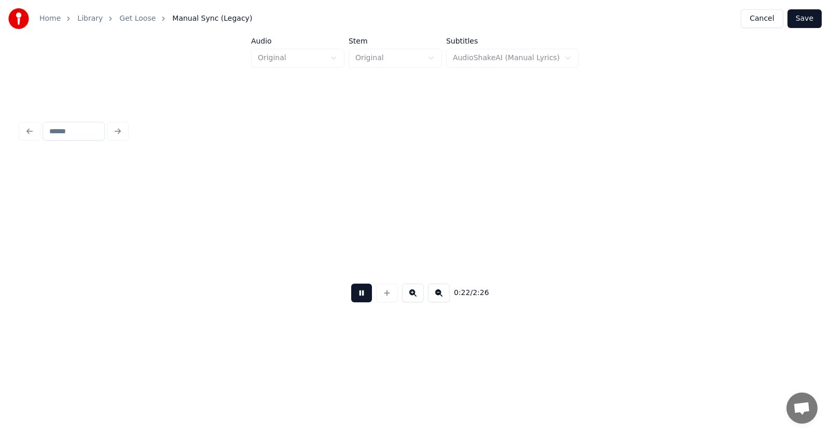
scroll to position [0, 8699]
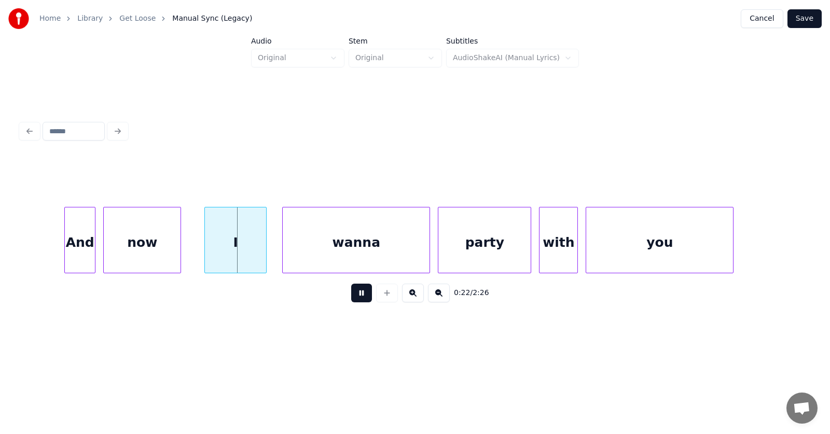
click at [357, 298] on button at bounding box center [361, 293] width 21 height 19
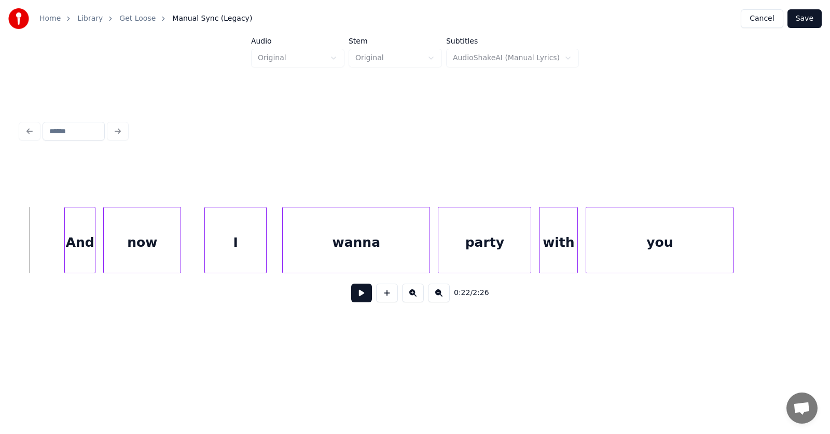
click at [353, 296] on button at bounding box center [361, 293] width 21 height 19
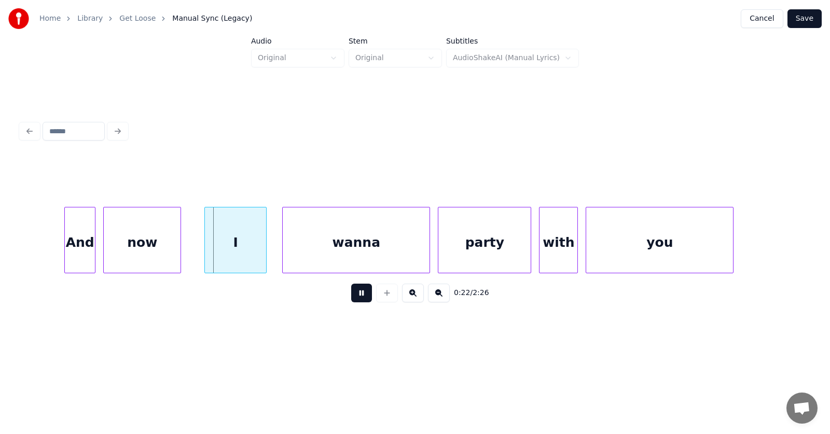
click at [353, 296] on button at bounding box center [361, 293] width 21 height 19
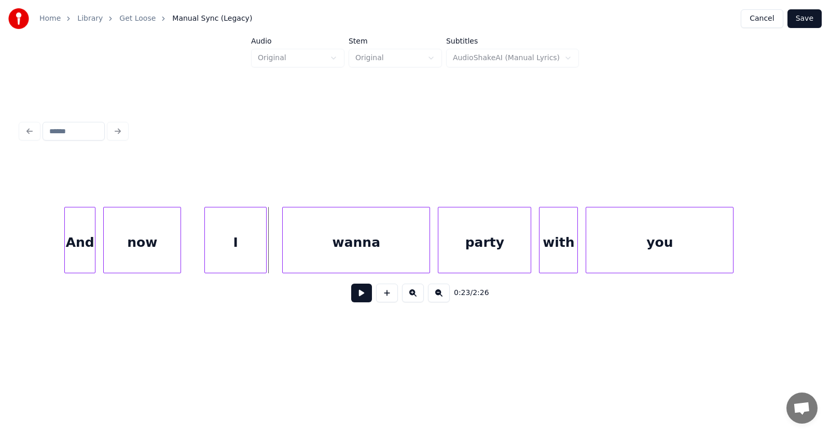
click at [75, 241] on div "And" at bounding box center [80, 242] width 30 height 71
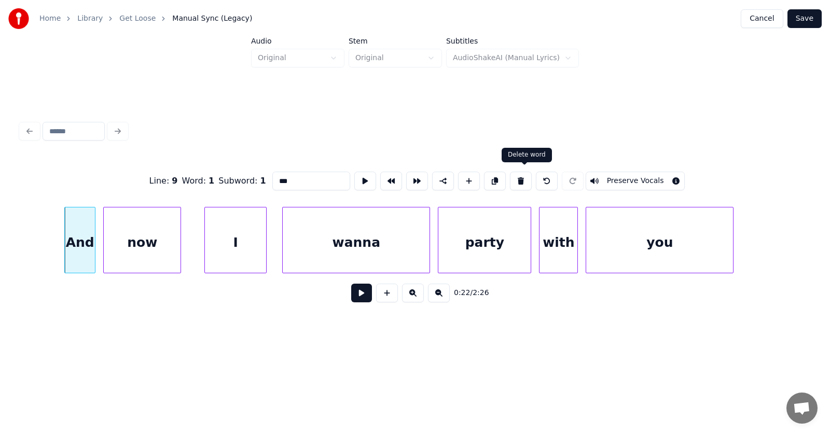
click at [524, 174] on button at bounding box center [521, 181] width 22 height 19
type input "***"
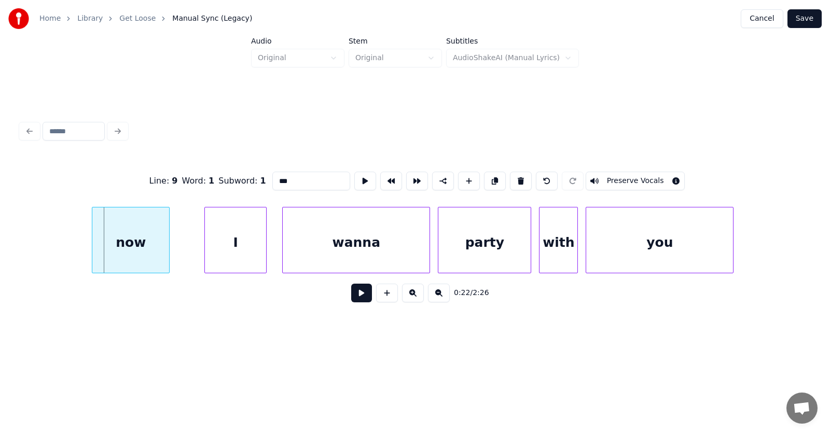
click at [137, 251] on div "now" at bounding box center [130, 242] width 77 height 71
click at [88, 245] on div at bounding box center [89, 239] width 3 height 65
click at [204, 256] on div "I" at bounding box center [213, 242] width 61 height 71
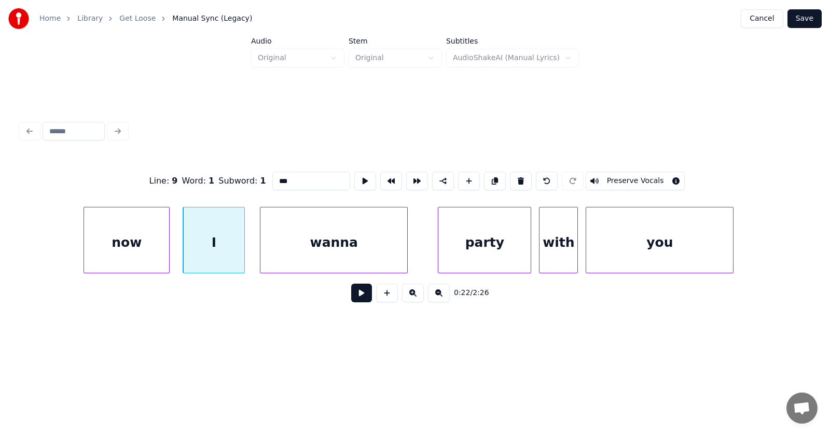
click at [328, 255] on div "wanna" at bounding box center [333, 242] width 147 height 71
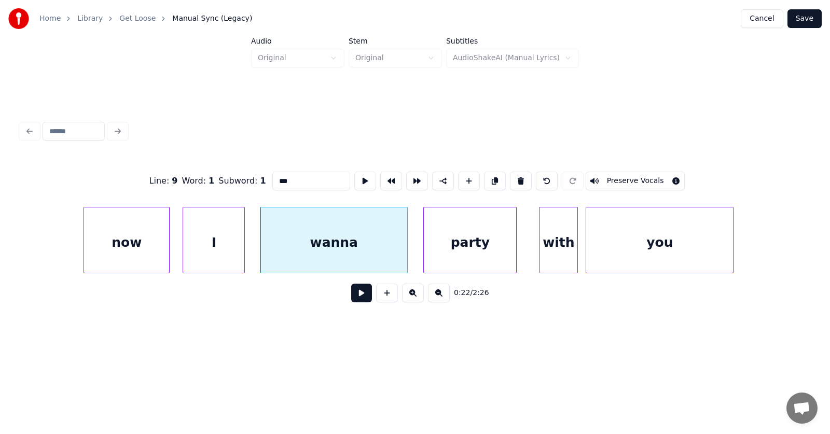
click at [451, 251] on div "party" at bounding box center [470, 242] width 92 height 71
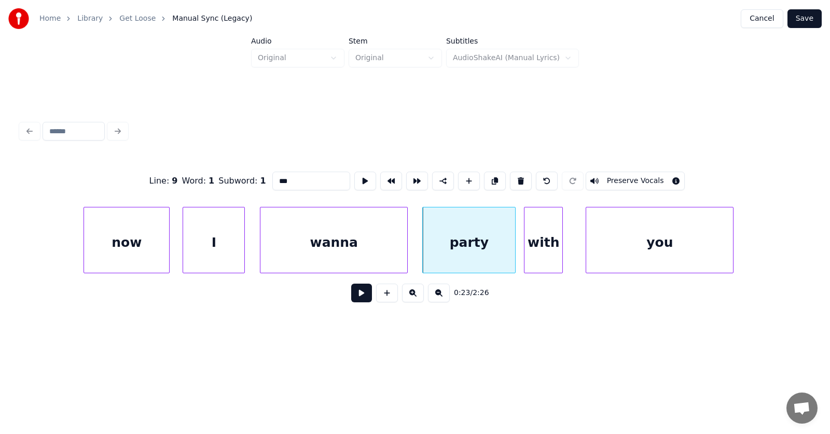
click at [540, 248] on div "with" at bounding box center [543, 242] width 38 height 71
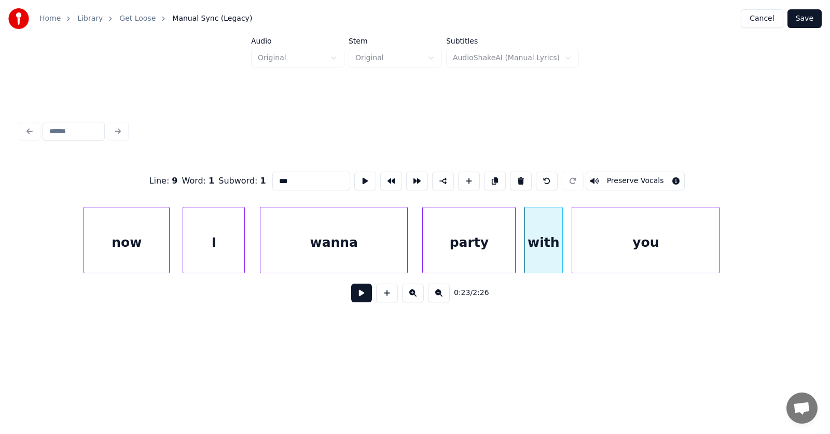
click at [598, 249] on div "you" at bounding box center [645, 242] width 147 height 71
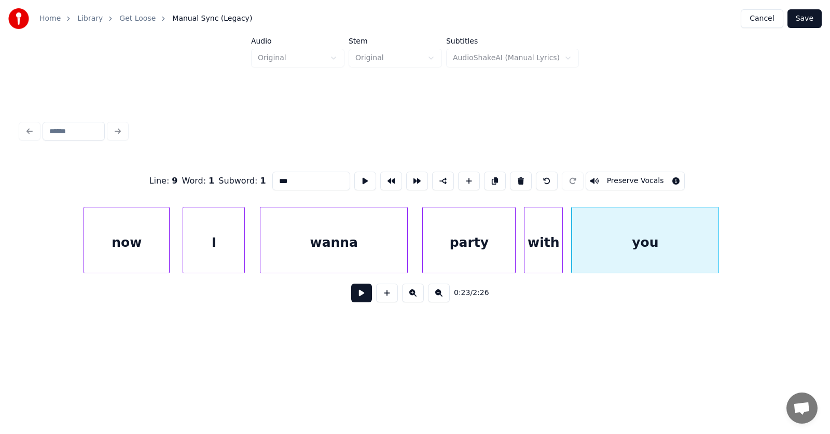
click at [357, 301] on button at bounding box center [361, 293] width 21 height 19
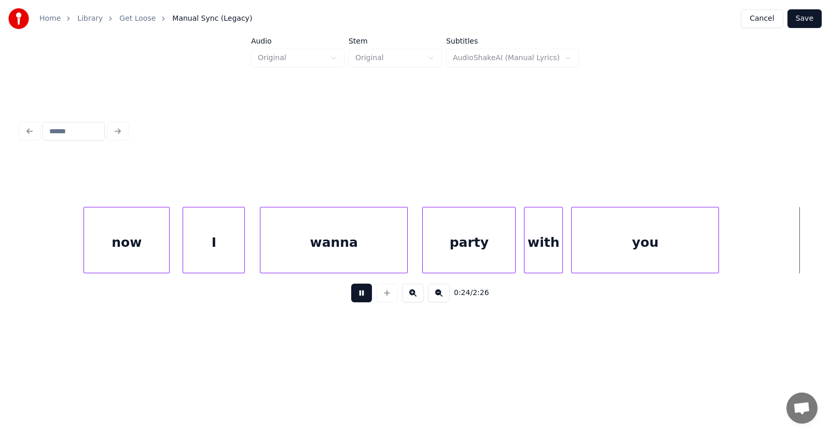
scroll to position [0, 9488]
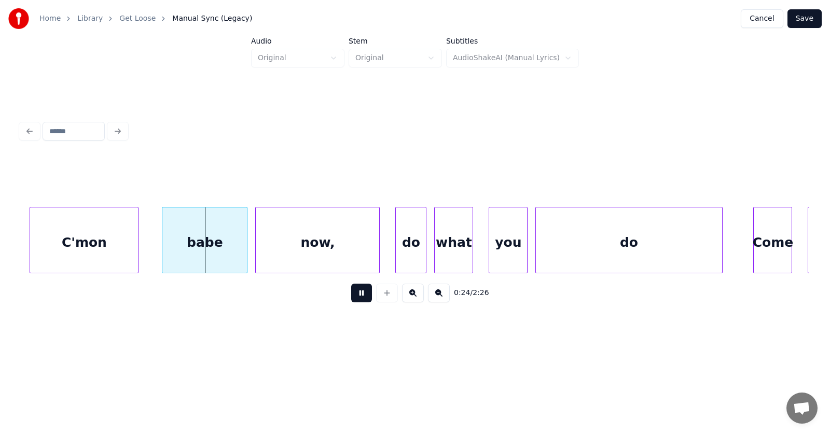
click at [356, 301] on button at bounding box center [361, 293] width 21 height 19
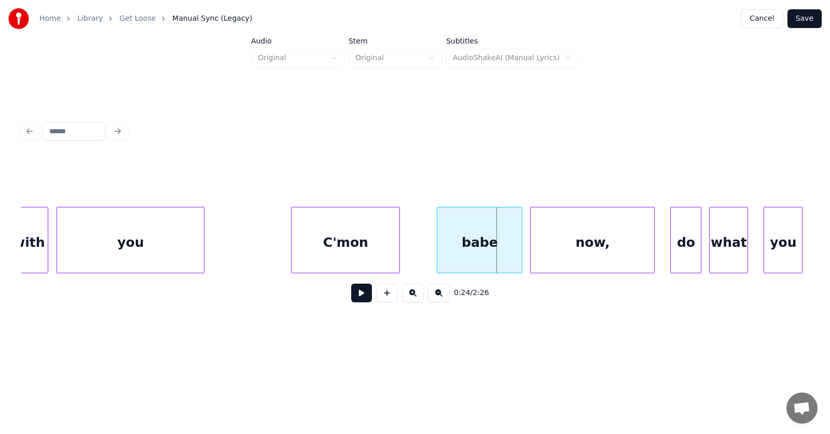
click at [353, 244] on div "C'mon" at bounding box center [345, 242] width 108 height 71
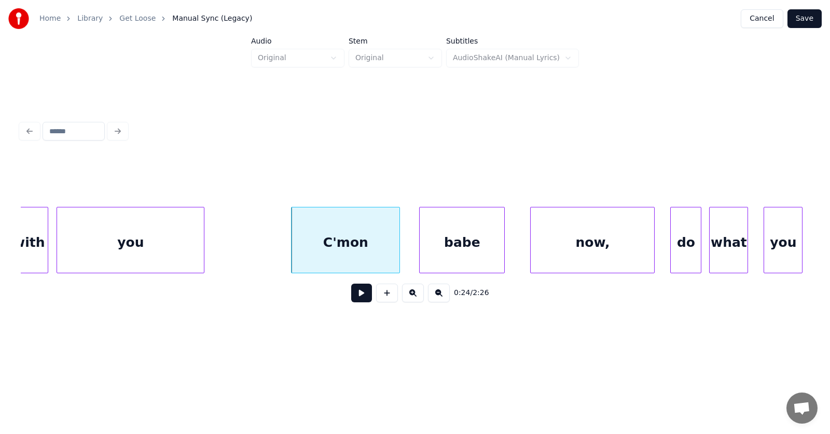
click at [451, 244] on div "babe" at bounding box center [461, 242] width 85 height 71
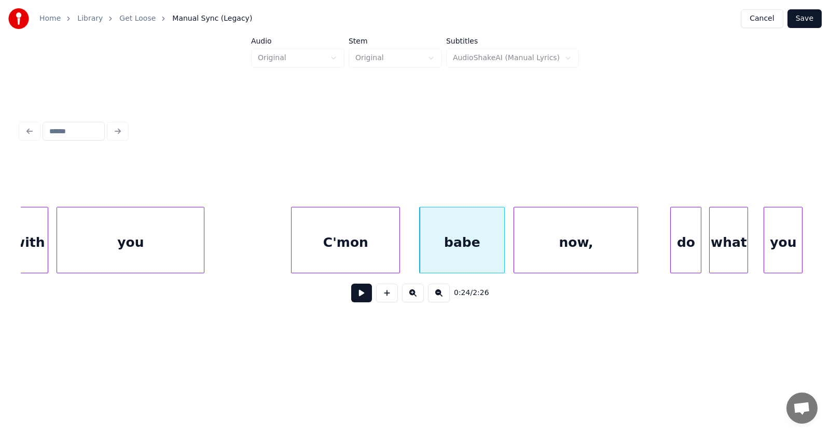
click at [577, 249] on div "now," at bounding box center [575, 242] width 123 height 71
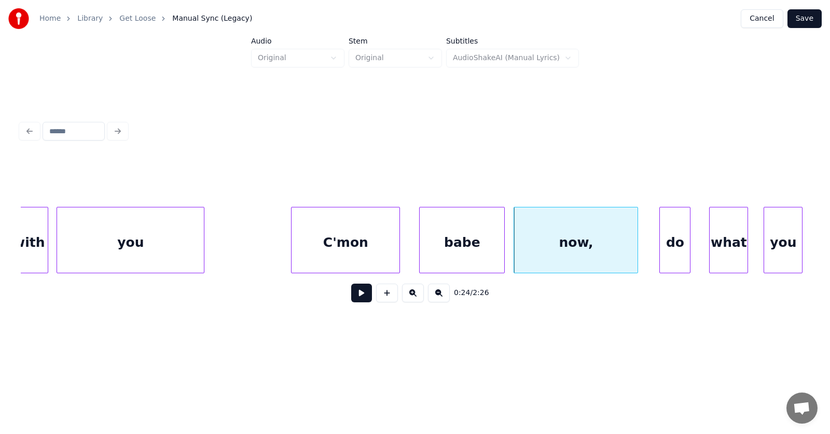
click at [671, 251] on div "do" at bounding box center [675, 242] width 30 height 71
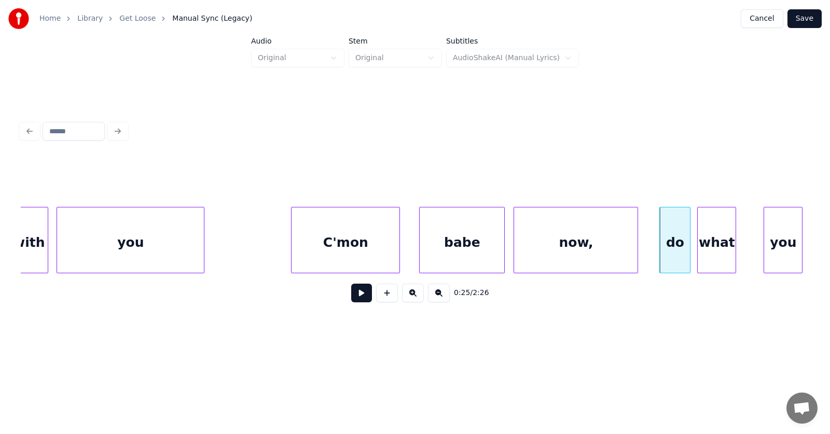
click at [715, 250] on div "what" at bounding box center [716, 242] width 38 height 71
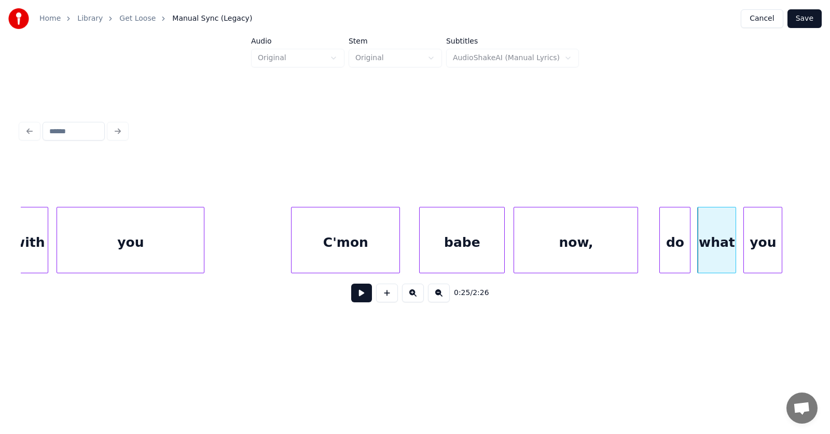
click at [750, 253] on div "you" at bounding box center [763, 242] width 38 height 71
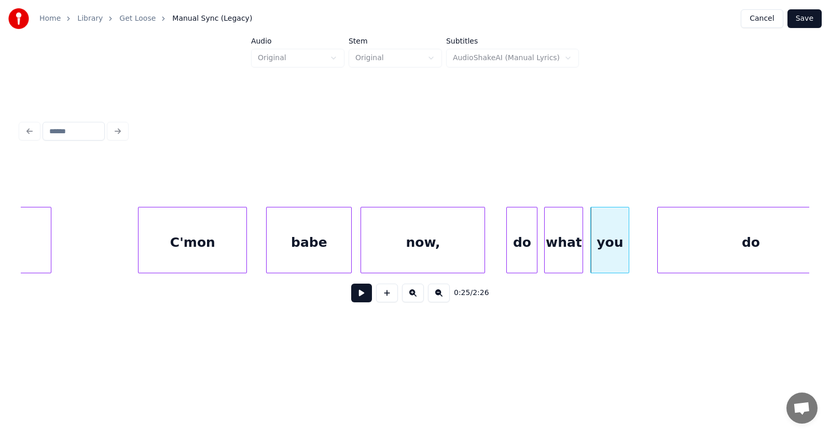
scroll to position [0, 9481]
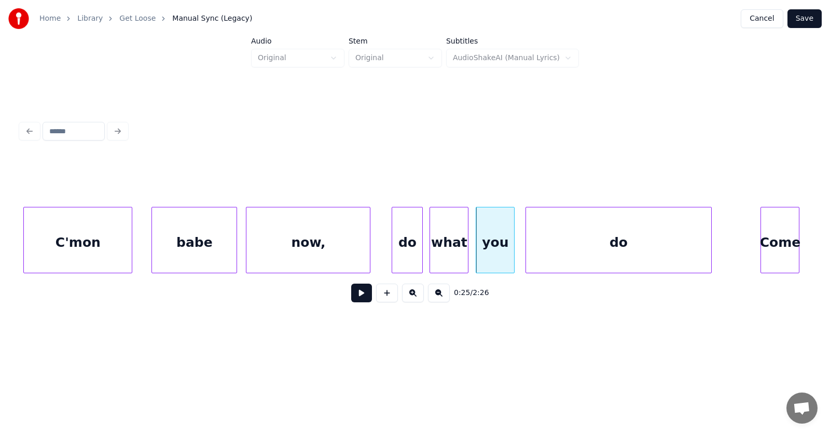
click at [599, 250] on div "do" at bounding box center [619, 242] width 186 height 71
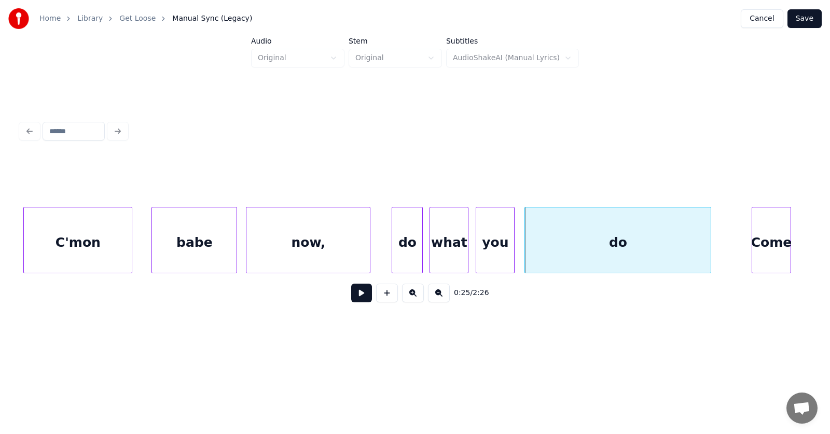
click at [776, 241] on div "Come" at bounding box center [771, 242] width 38 height 71
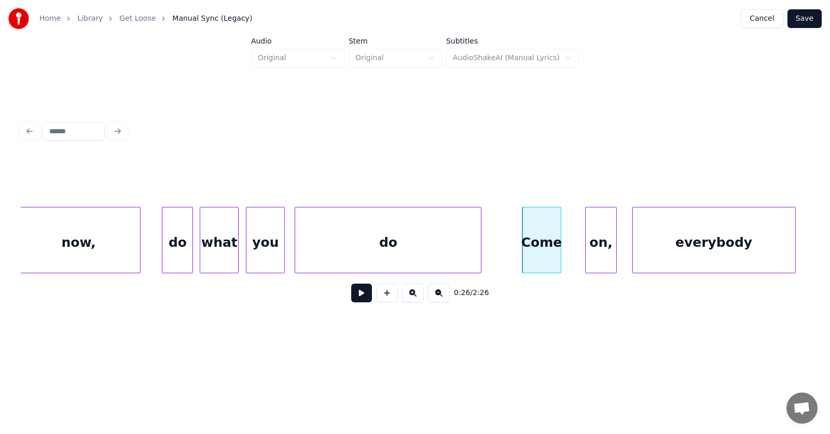
scroll to position [0, 9864]
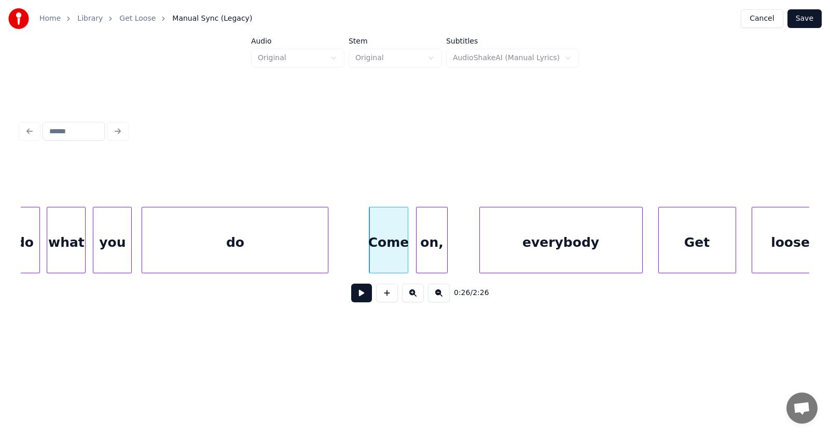
click at [422, 247] on div "on," at bounding box center [431, 242] width 30 height 71
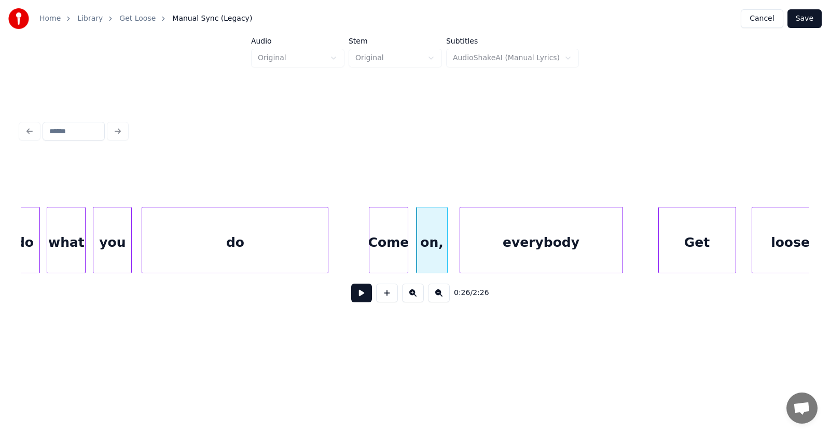
click at [505, 250] on div "everybody" at bounding box center [541, 242] width 162 height 71
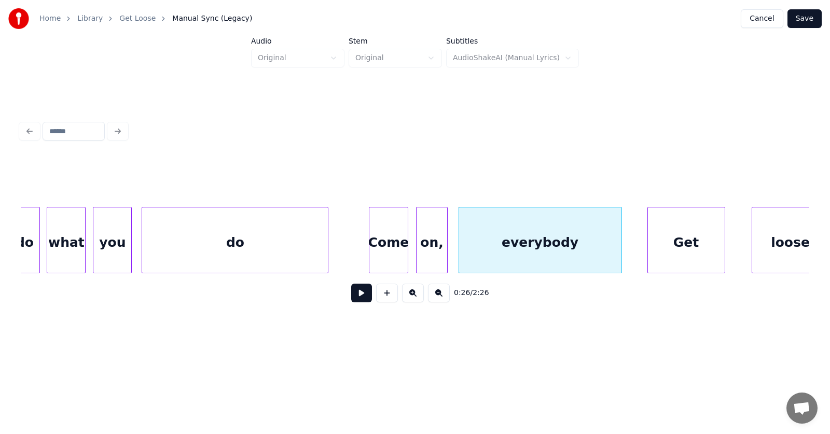
click at [685, 249] on div "Get" at bounding box center [686, 242] width 77 height 71
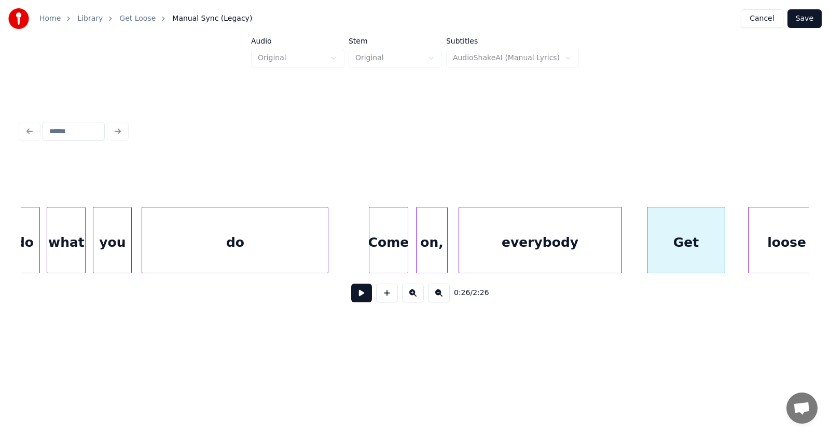
scroll to position [0, 9880]
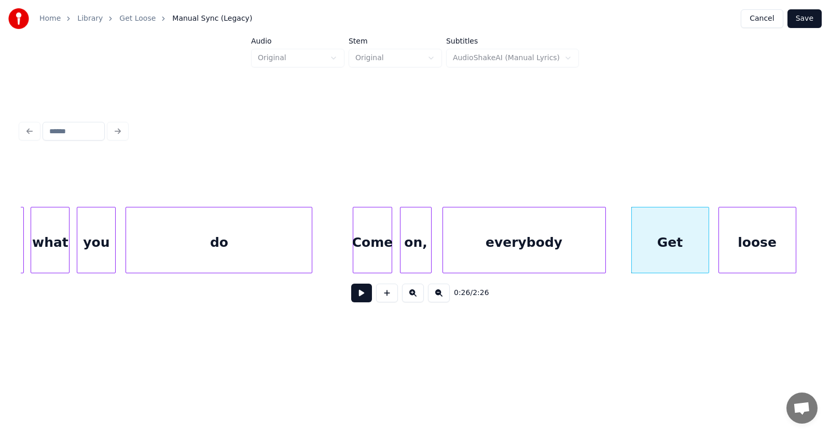
click at [751, 241] on div "loose" at bounding box center [757, 242] width 77 height 71
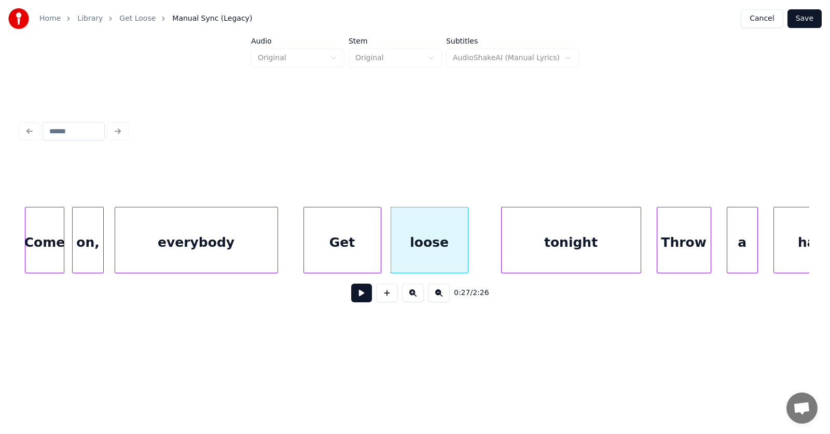
scroll to position [0, 10284]
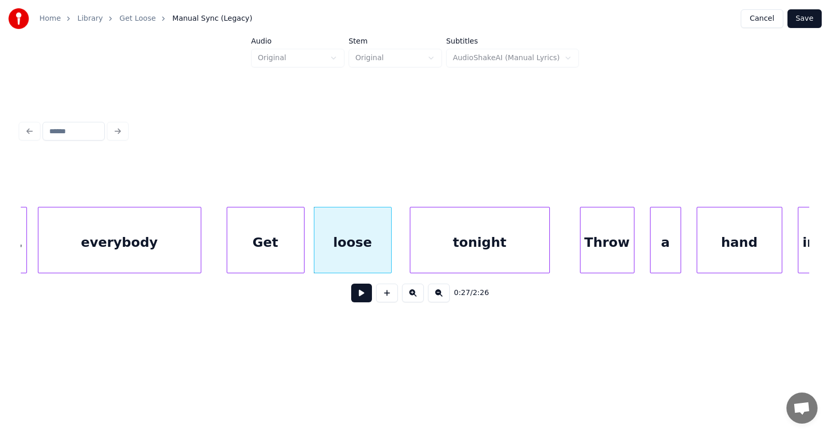
click at [464, 253] on div "tonight" at bounding box center [479, 242] width 139 height 71
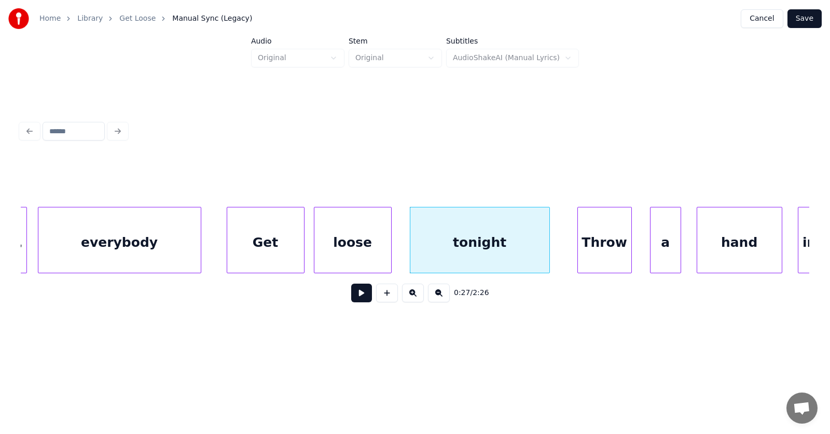
click at [599, 251] on div "Throw" at bounding box center [604, 242] width 53 height 71
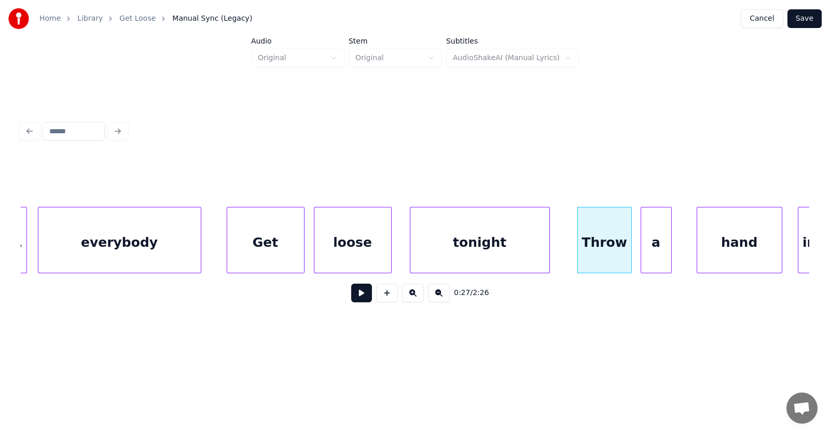
click at [653, 253] on div "a" at bounding box center [656, 242] width 30 height 71
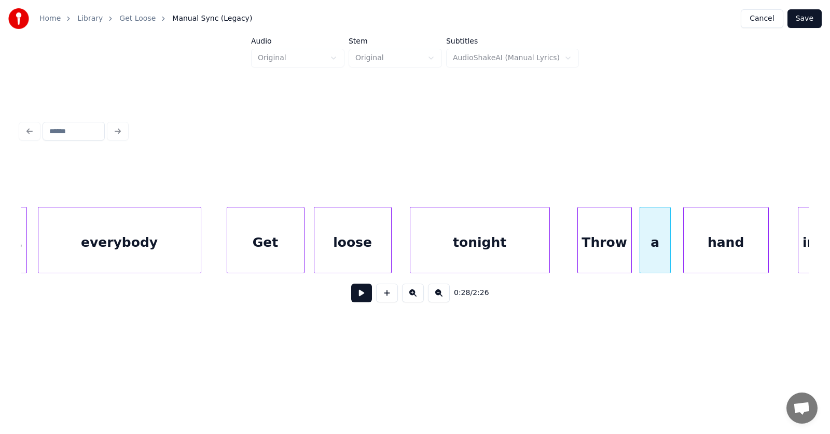
click at [730, 247] on div "hand" at bounding box center [725, 242] width 85 height 71
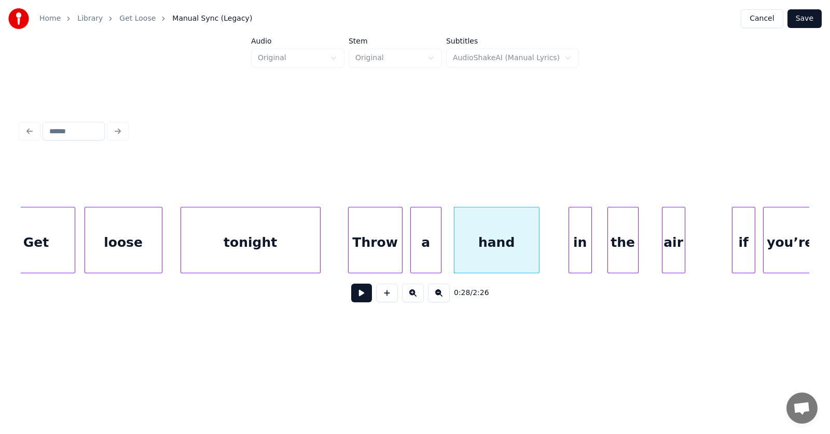
scroll to position [0, 10552]
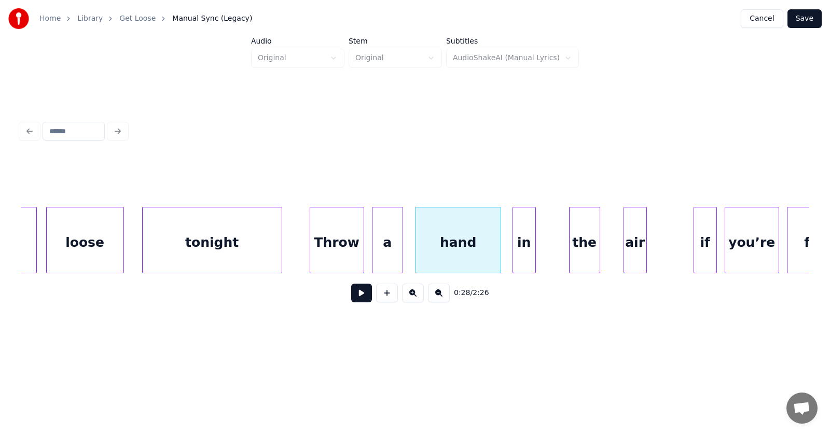
click at [518, 252] on div "in" at bounding box center [524, 242] width 22 height 71
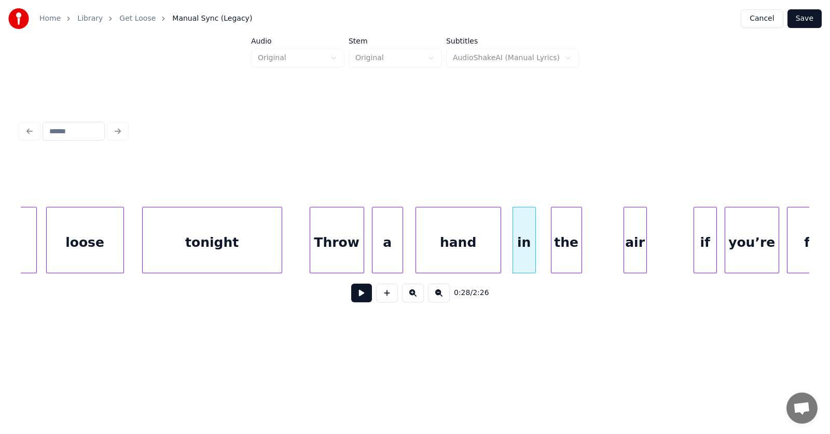
click at [561, 253] on div "the" at bounding box center [566, 242] width 30 height 71
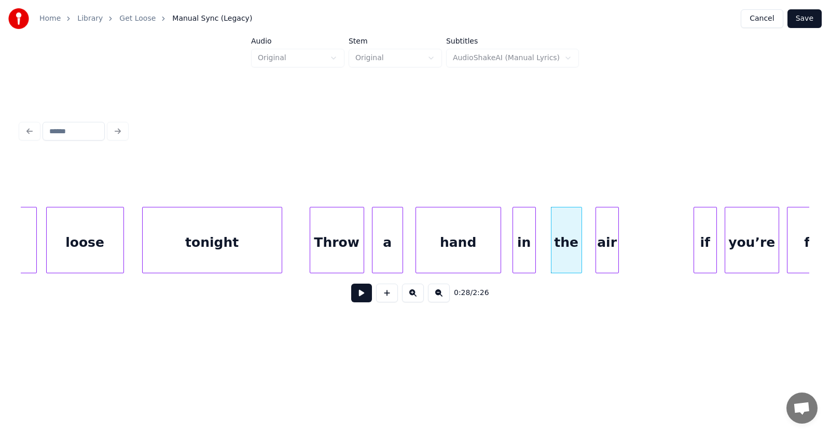
click at [607, 259] on div "air" at bounding box center [607, 242] width 22 height 71
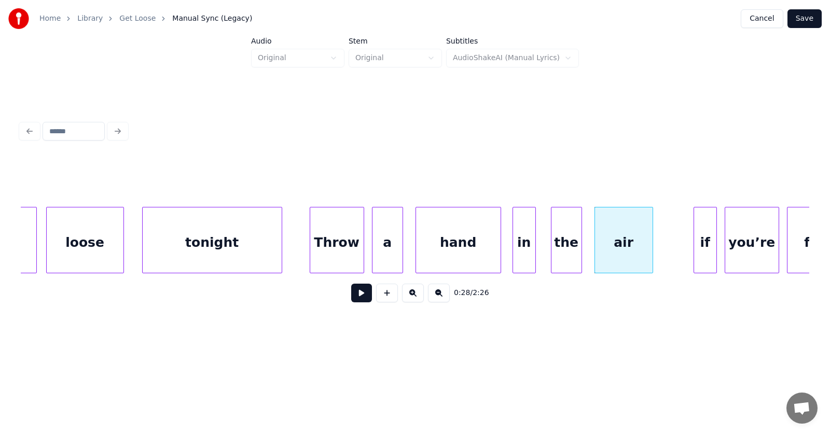
click at [652, 251] on div at bounding box center [650, 239] width 3 height 65
click at [689, 259] on div "if" at bounding box center [686, 242] width 22 height 71
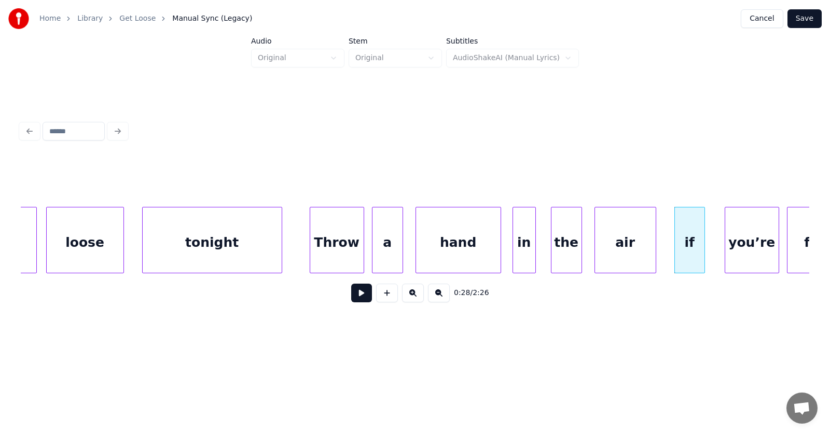
click at [704, 253] on div at bounding box center [702, 239] width 3 height 65
click at [758, 256] on div "you’re" at bounding box center [747, 242] width 53 height 71
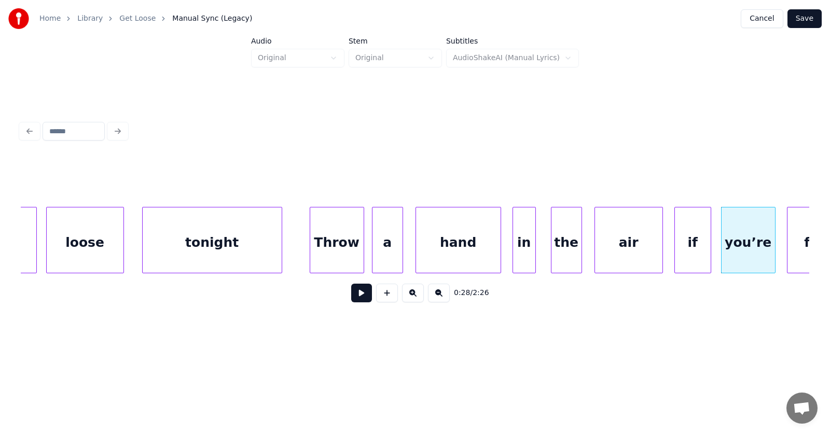
click at [661, 253] on div at bounding box center [660, 239] width 3 height 65
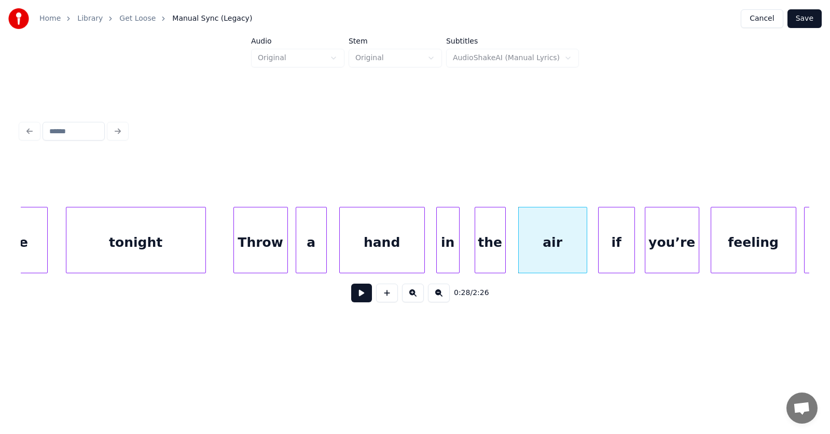
scroll to position [0, 10666]
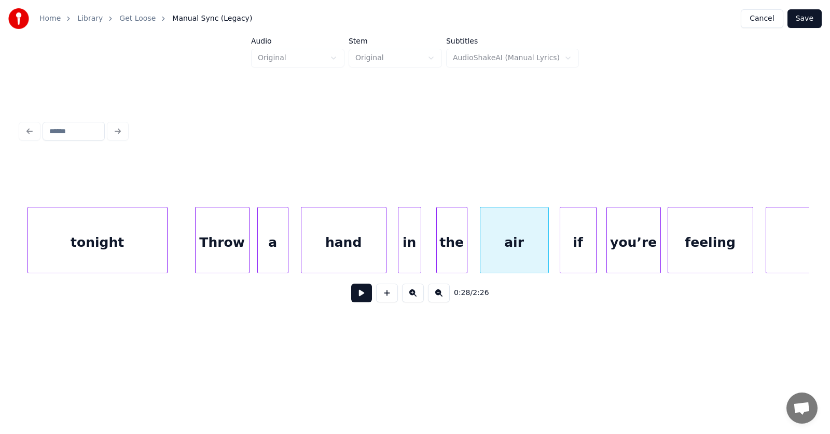
click at [741, 236] on div "feeling" at bounding box center [710, 242] width 85 height 71
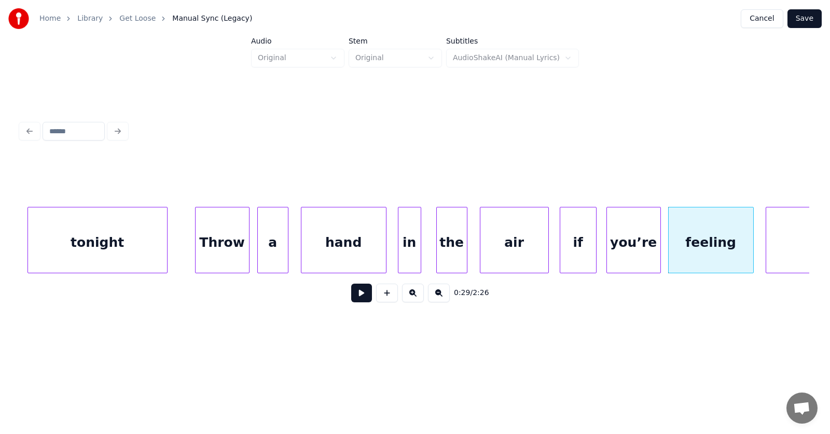
scroll to position [0, 10783]
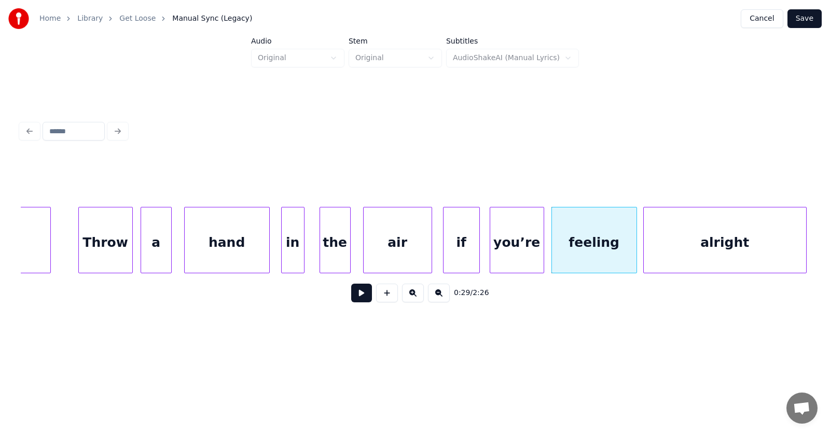
click at [785, 236] on div "alright" at bounding box center [724, 242] width 162 height 71
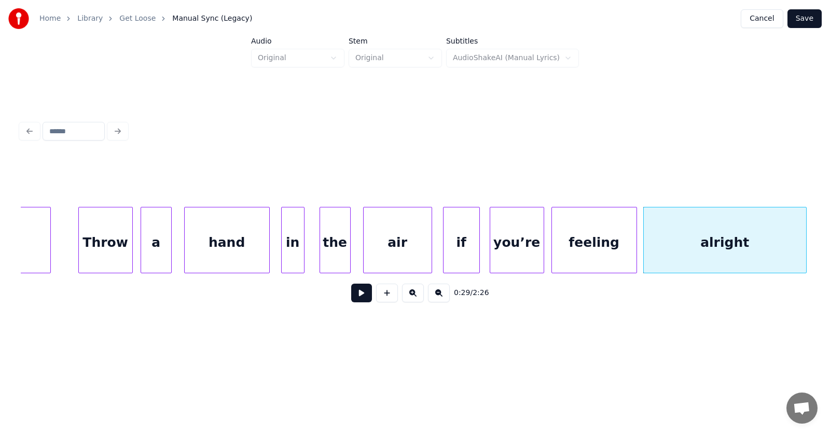
click at [516, 231] on div "you’re" at bounding box center [516, 242] width 53 height 71
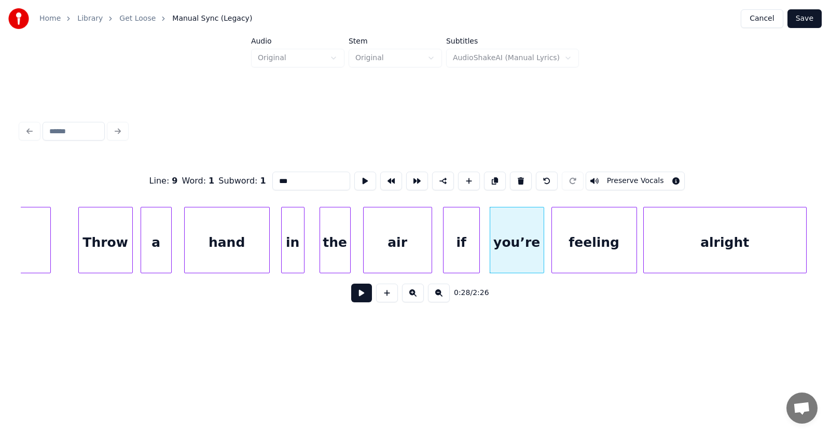
type input "******"
click at [354, 296] on button at bounding box center [361, 293] width 21 height 19
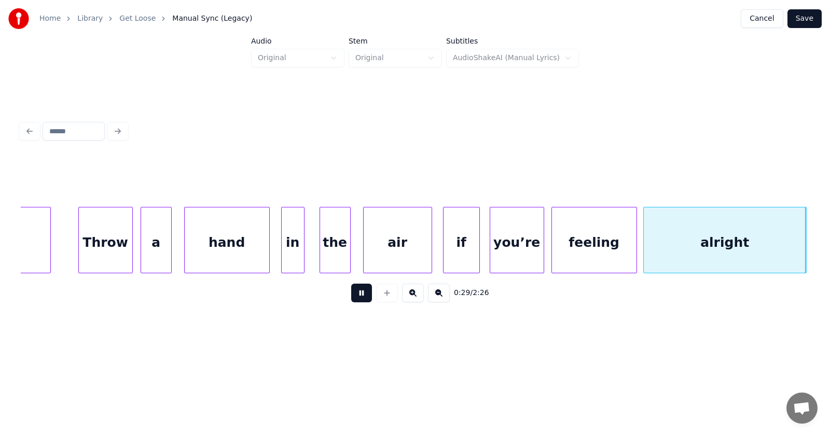
scroll to position [0, 11575]
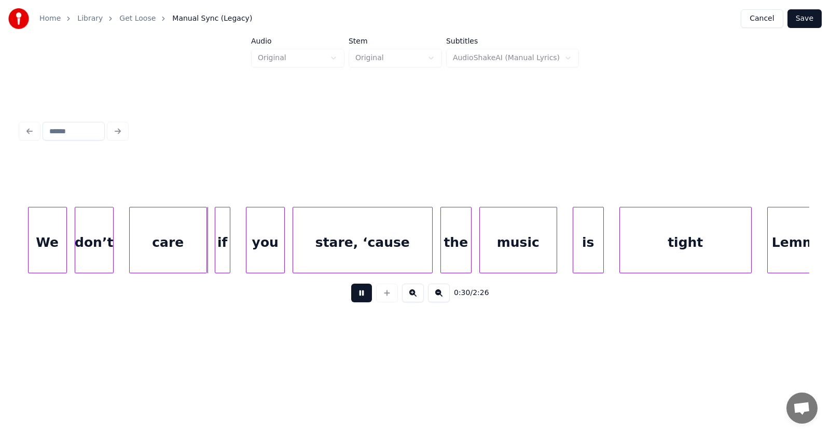
click at [354, 296] on button at bounding box center [361, 293] width 21 height 19
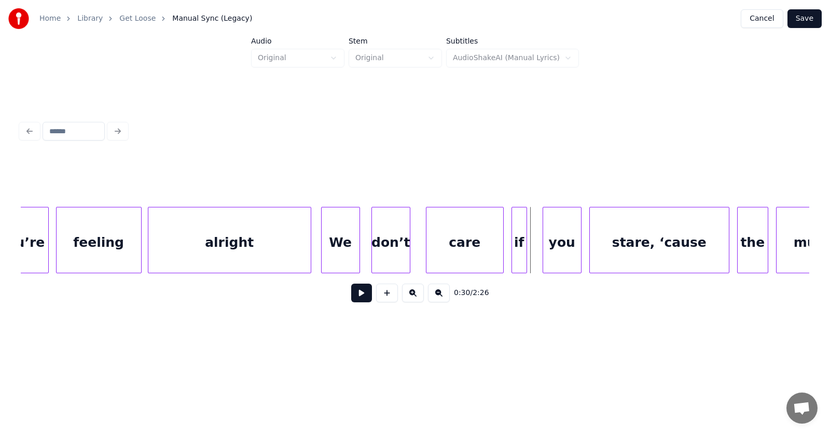
click at [347, 253] on div "We" at bounding box center [340, 242] width 38 height 71
click at [381, 255] on div "don’t" at bounding box center [386, 242] width 38 height 71
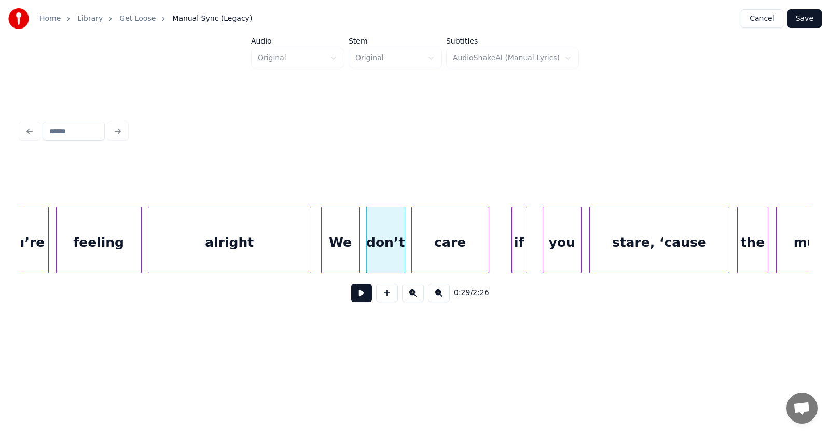
click at [433, 256] on div "care" at bounding box center [450, 242] width 77 height 71
click at [506, 254] on div at bounding box center [507, 239] width 3 height 65
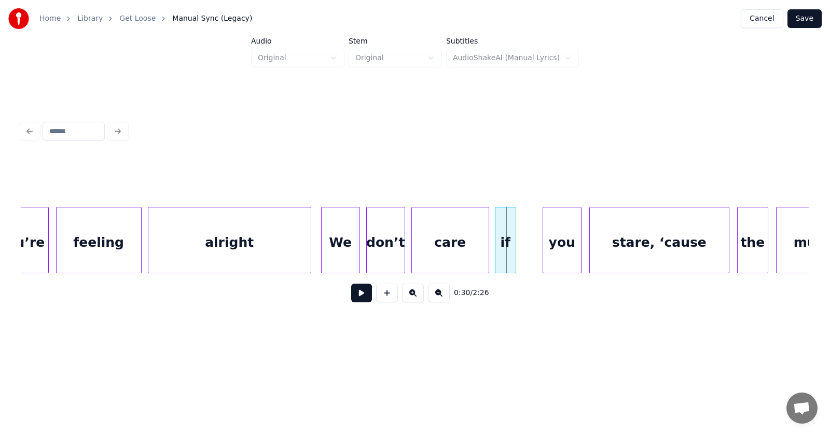
click at [502, 251] on div "if" at bounding box center [505, 242] width 20 height 71
click at [544, 250] on div "you" at bounding box center [548, 242] width 38 height 71
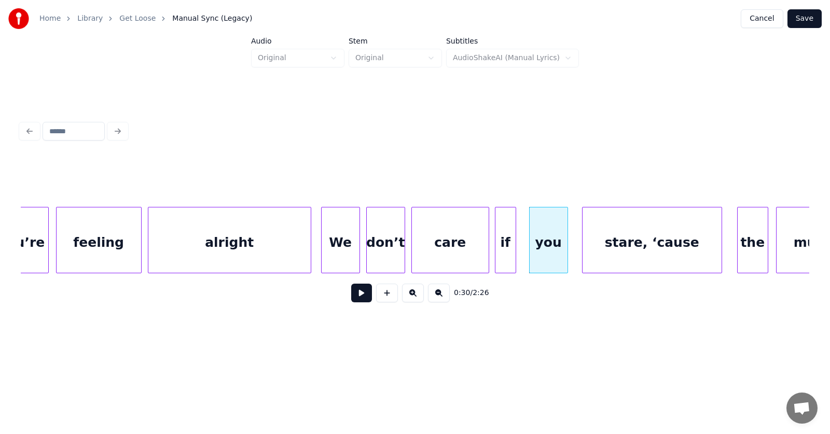
click at [620, 251] on div "stare, ‘cause" at bounding box center [651, 242] width 139 height 71
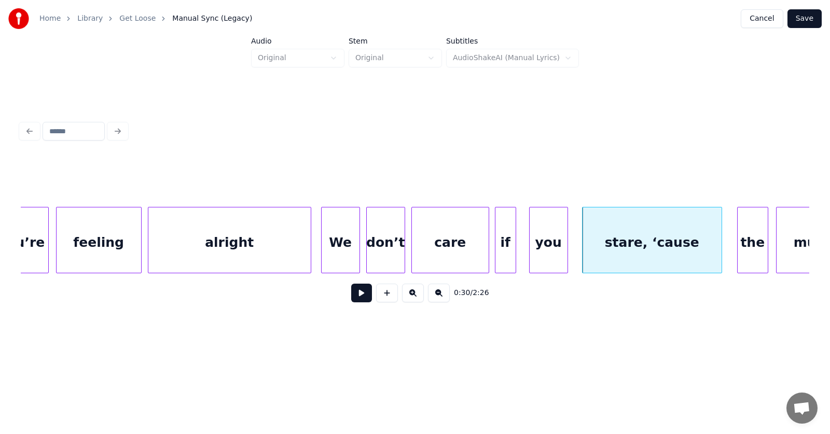
click at [628, 243] on div "stare, ‘cause" at bounding box center [651, 242] width 139 height 71
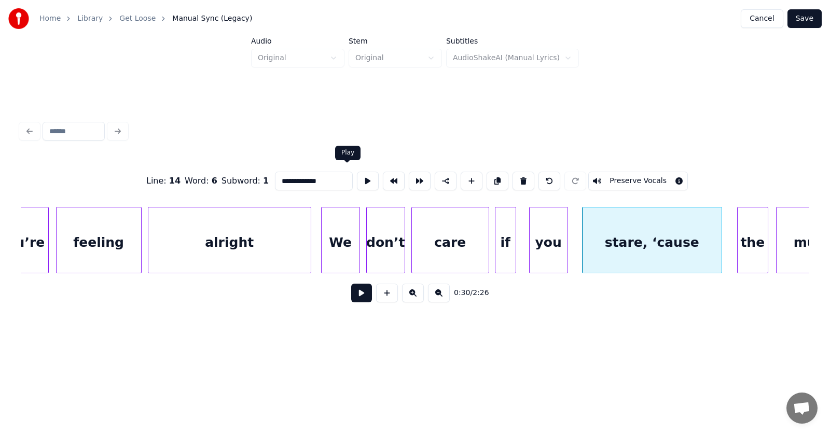
click at [357, 175] on button at bounding box center [368, 181] width 22 height 19
click at [737, 248] on div "the" at bounding box center [743, 242] width 30 height 71
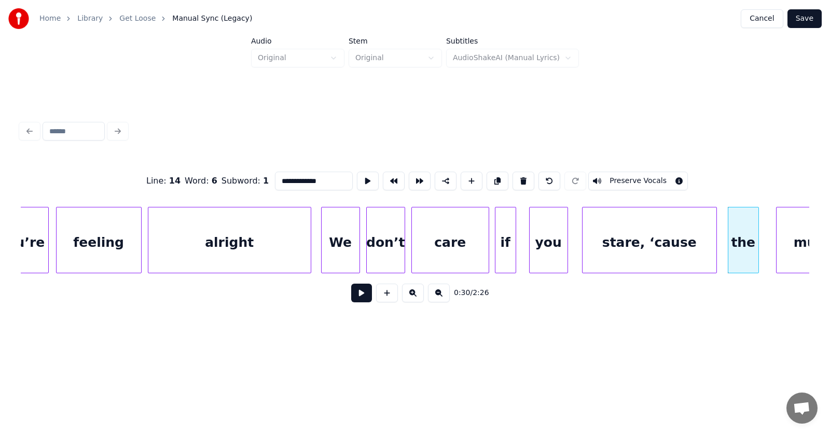
click at [715, 248] on div at bounding box center [714, 239] width 3 height 65
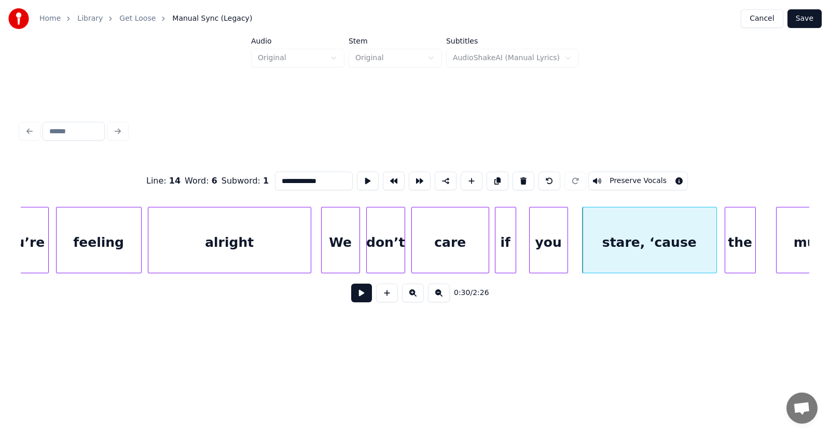
click at [749, 250] on div "the" at bounding box center [740, 242] width 30 height 71
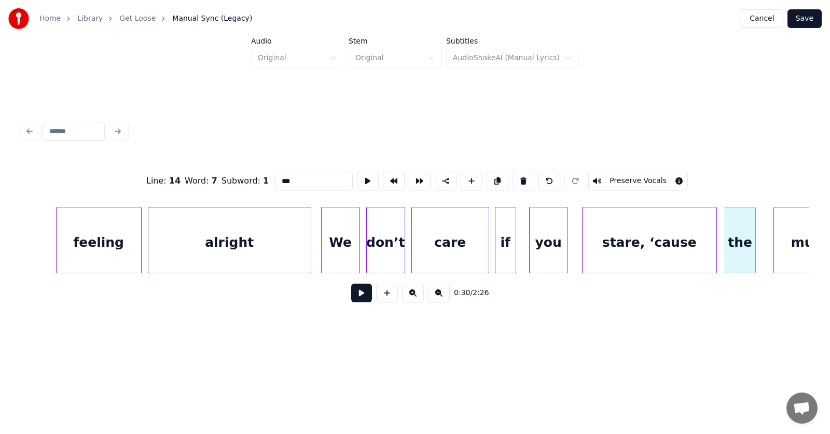
scroll to position [0, 11320]
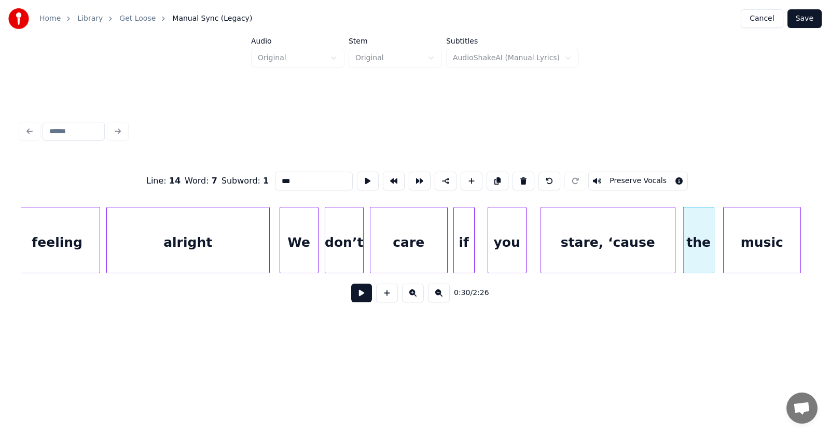
click at [777, 245] on div "music" at bounding box center [761, 242] width 77 height 71
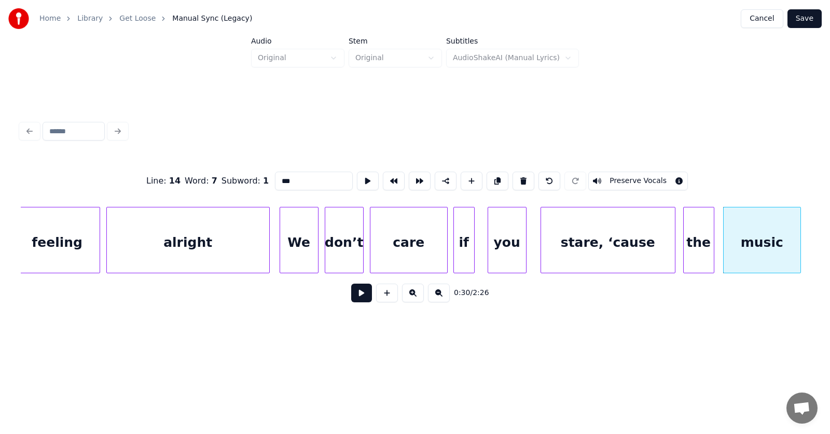
scroll to position [0, 11354]
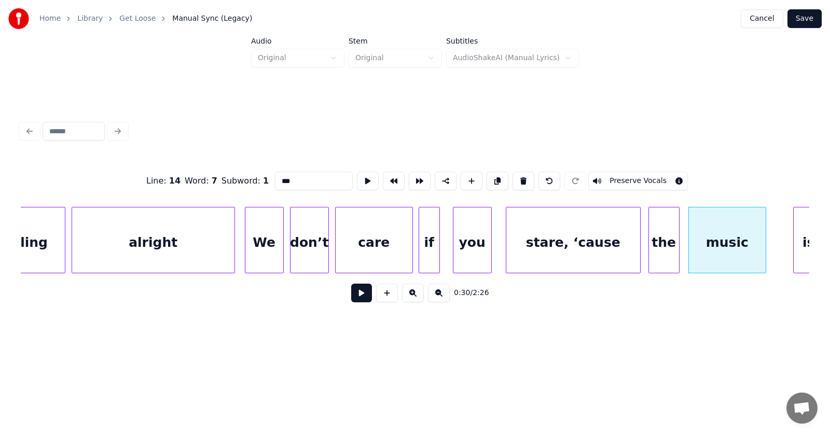
click at [465, 251] on div "you" at bounding box center [472, 242] width 38 height 71
type input "***"
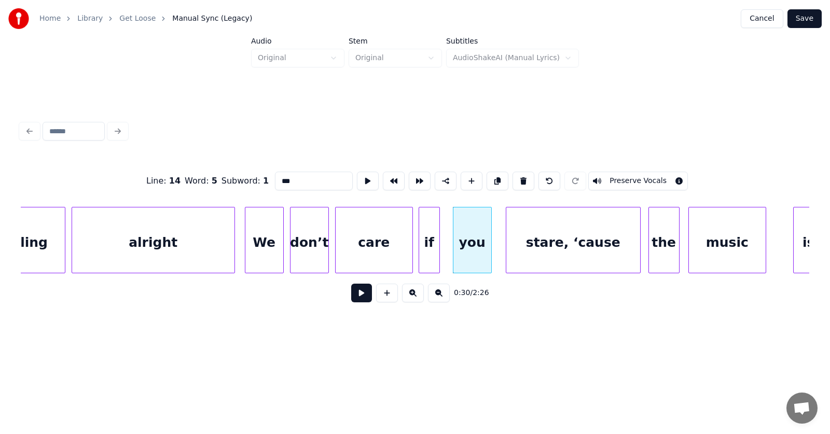
click at [356, 292] on button at bounding box center [361, 293] width 21 height 19
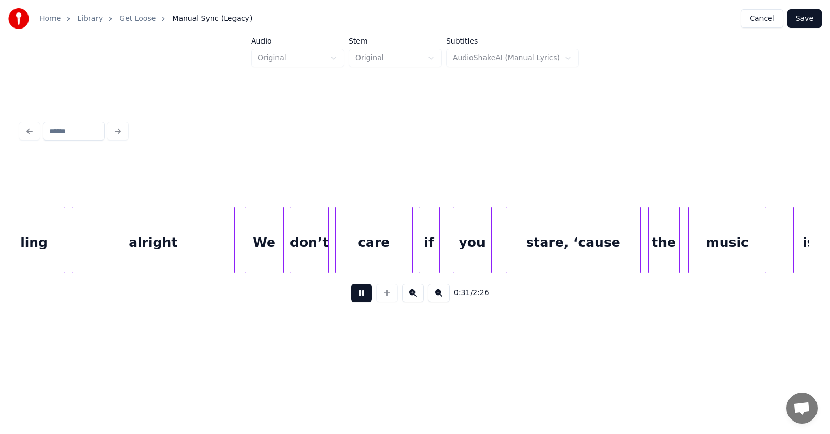
click at [356, 292] on button at bounding box center [361, 293] width 21 height 19
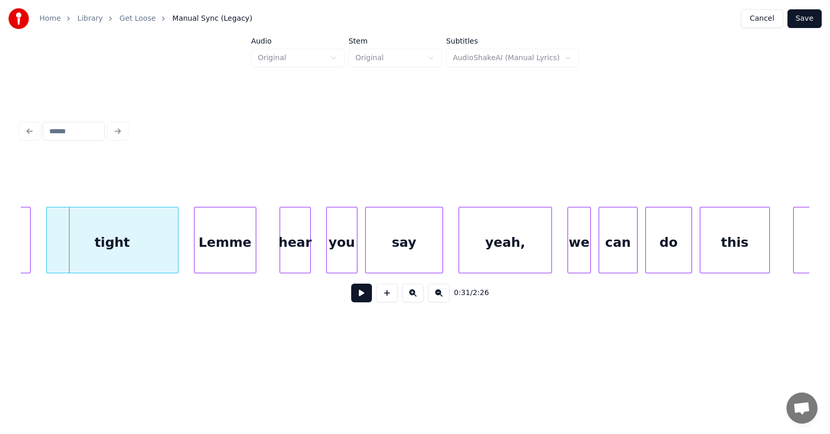
scroll to position [0, 12005]
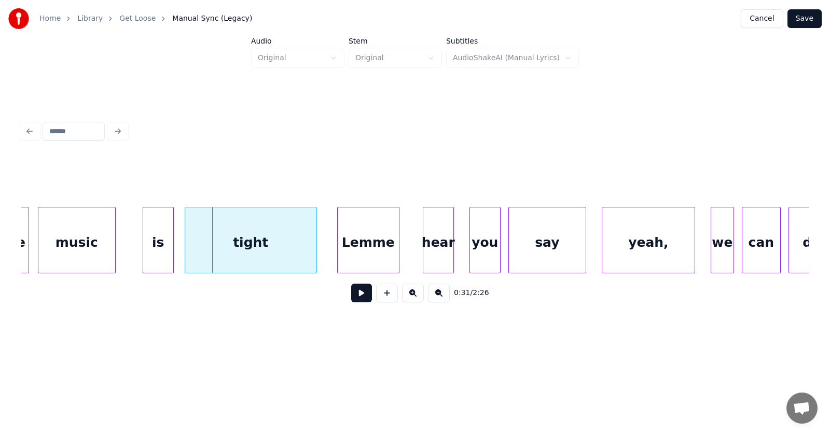
click at [245, 250] on div "tight" at bounding box center [250, 242] width 131 height 71
click at [132, 247] on div "is" at bounding box center [140, 242] width 30 height 71
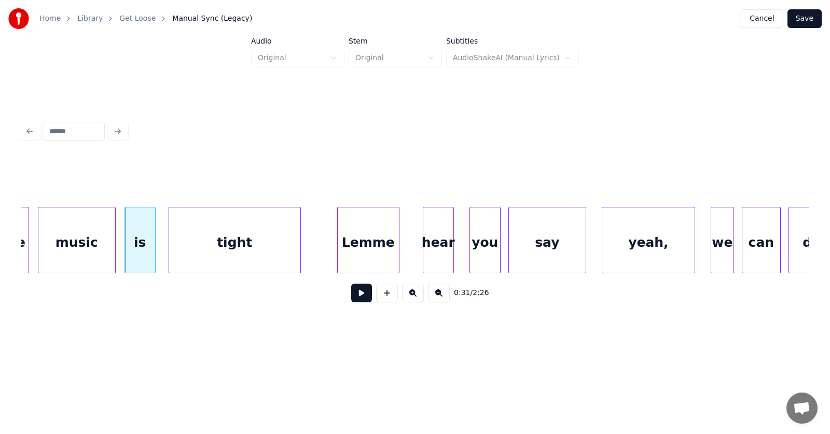
click at [197, 249] on div "tight" at bounding box center [234, 242] width 131 height 71
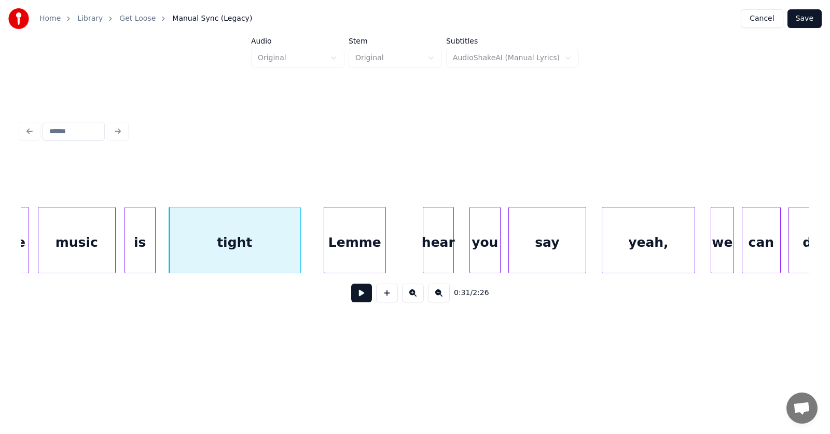
click at [331, 253] on div "Lemme" at bounding box center [354, 242] width 61 height 71
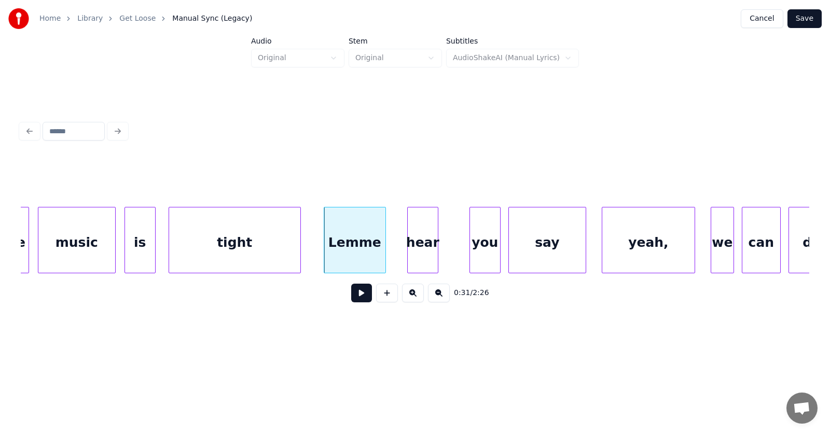
click at [411, 254] on div "hear" at bounding box center [423, 242] width 30 height 71
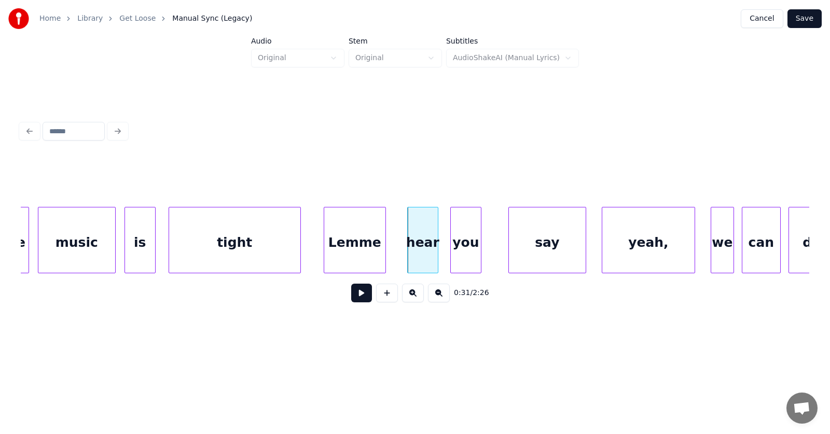
click at [454, 255] on div "you" at bounding box center [466, 242] width 30 height 71
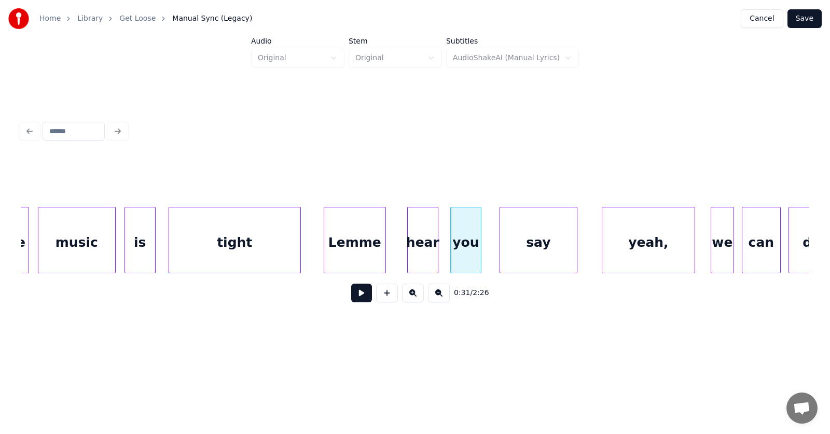
click at [540, 247] on div "say" at bounding box center [538, 242] width 77 height 71
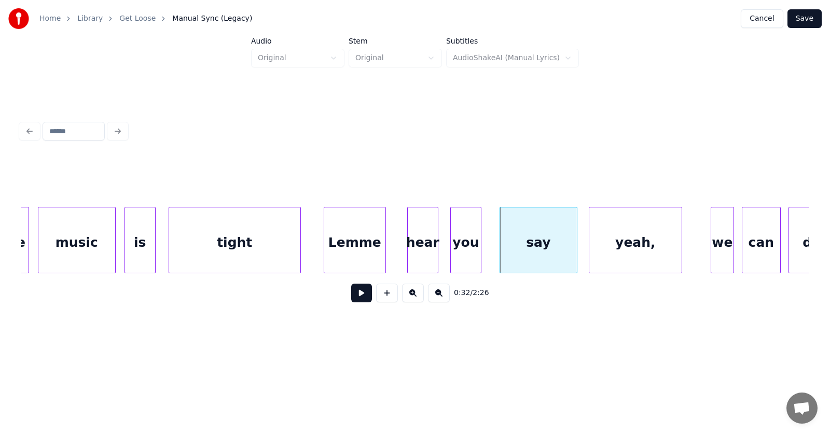
click at [609, 249] on div "yeah," at bounding box center [635, 242] width 92 height 71
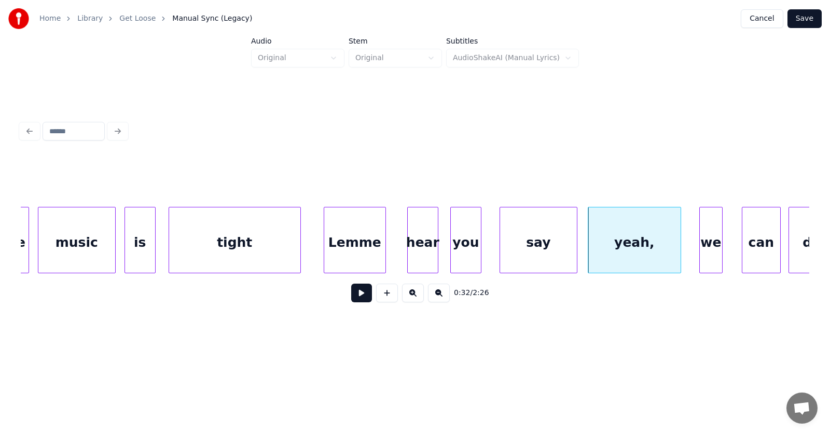
click at [711, 253] on div "we" at bounding box center [710, 242] width 22 height 71
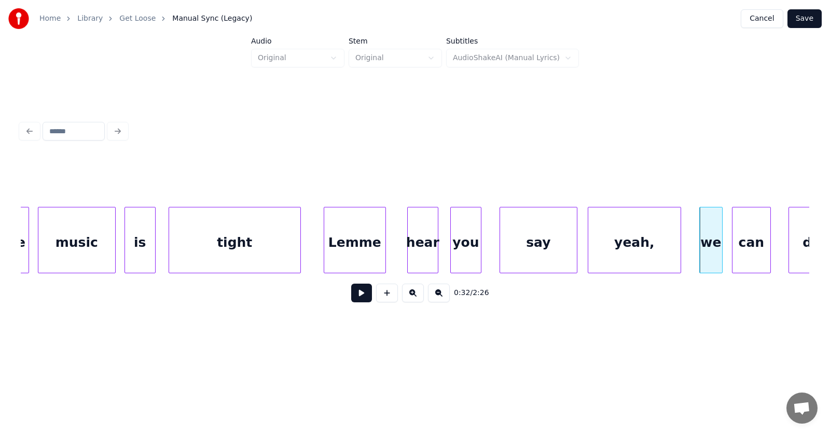
click at [741, 252] on div "can" at bounding box center [751, 242] width 38 height 71
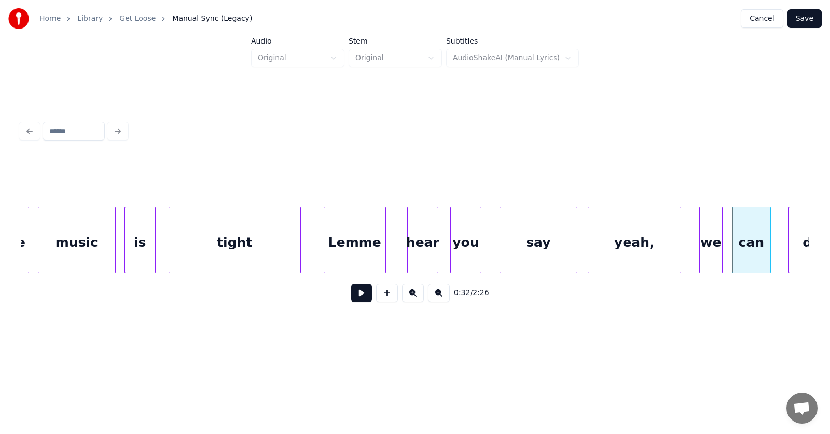
click at [533, 247] on div "say" at bounding box center [538, 242] width 77 height 71
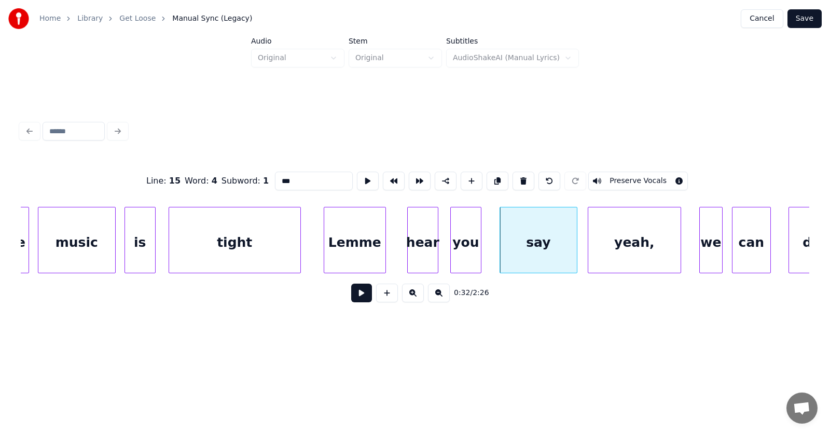
click at [355, 288] on button at bounding box center [361, 293] width 21 height 19
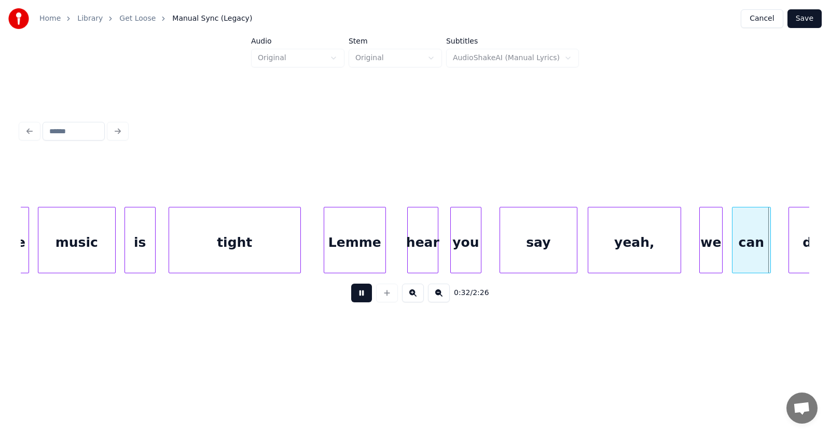
click at [355, 288] on button at bounding box center [361, 293] width 21 height 19
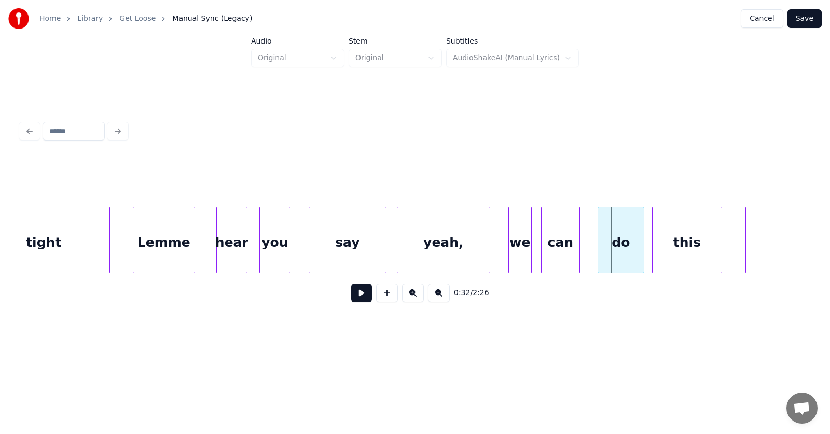
scroll to position [0, 12234]
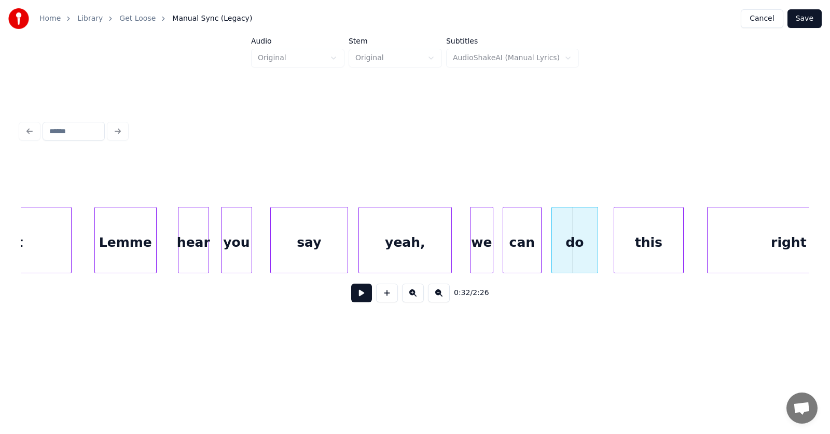
click at [572, 253] on div "do" at bounding box center [575, 242] width 46 height 71
click at [631, 255] on div "this" at bounding box center [640, 242] width 69 height 71
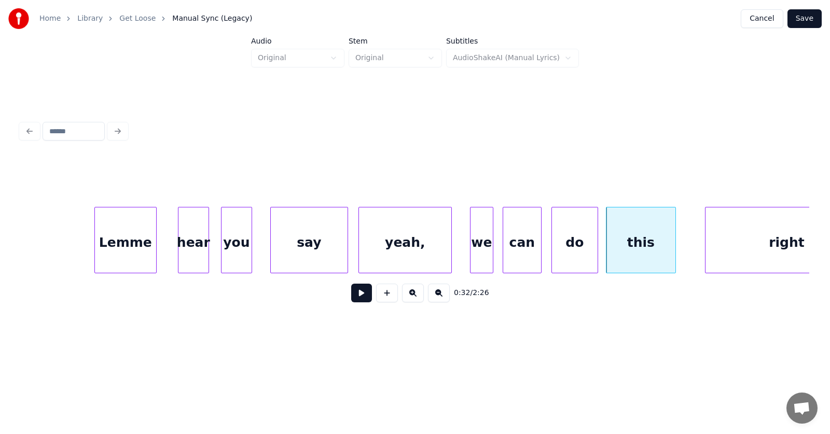
scroll to position [0, 12292]
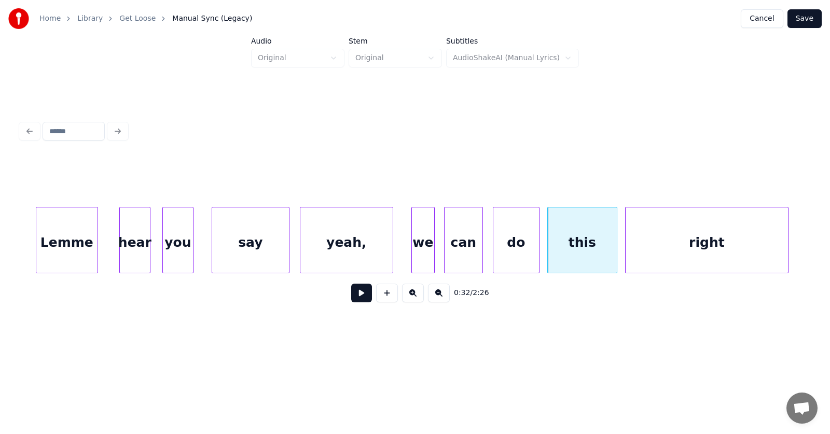
click at [721, 248] on div "right" at bounding box center [706, 242] width 162 height 71
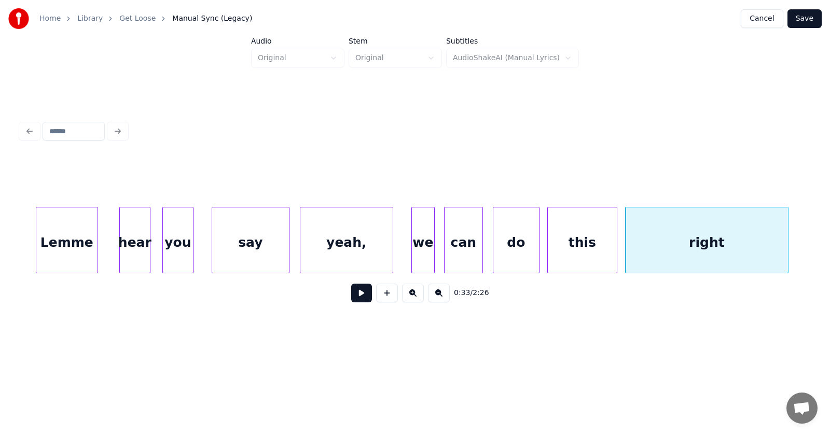
click at [351, 294] on button at bounding box center [361, 293] width 21 height 19
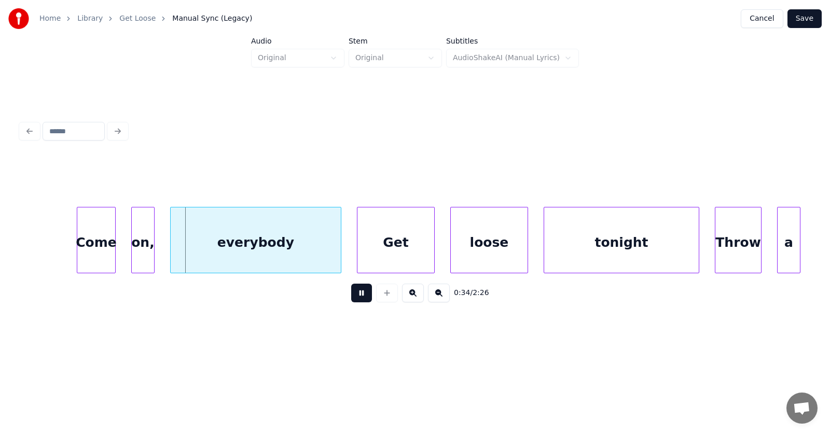
click at [351, 296] on button at bounding box center [361, 293] width 21 height 19
click at [93, 252] on div "Come" at bounding box center [90, 242] width 38 height 71
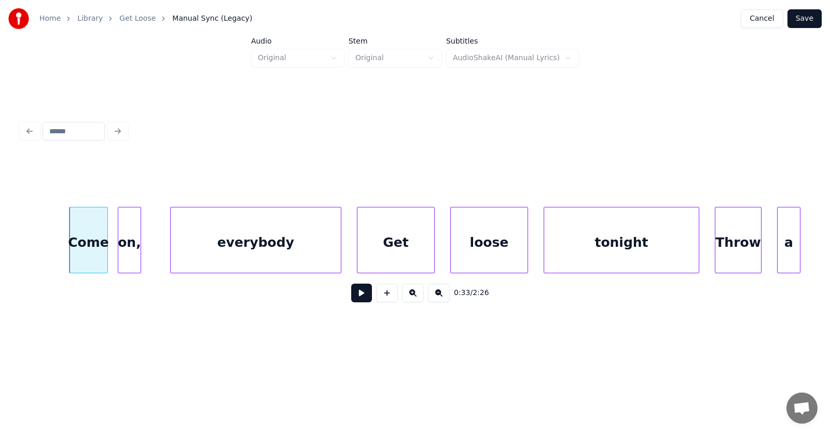
click at [125, 256] on div "on," at bounding box center [129, 242] width 22 height 71
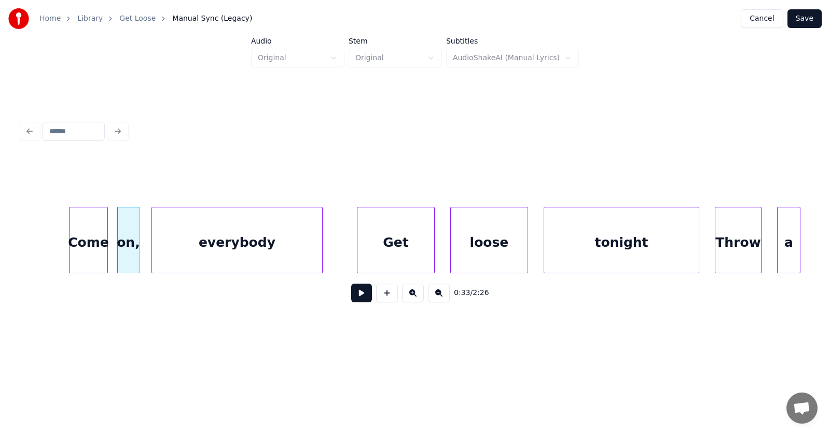
click at [185, 262] on div "everybody" at bounding box center [237, 242] width 170 height 71
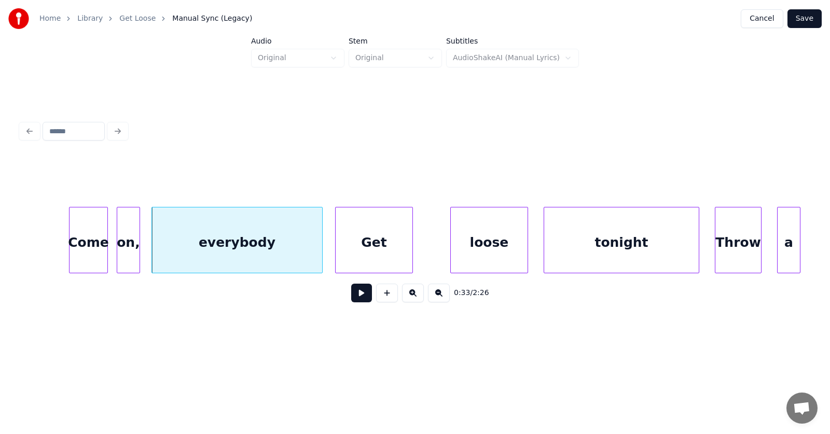
click at [361, 251] on div "Get" at bounding box center [373, 242] width 77 height 71
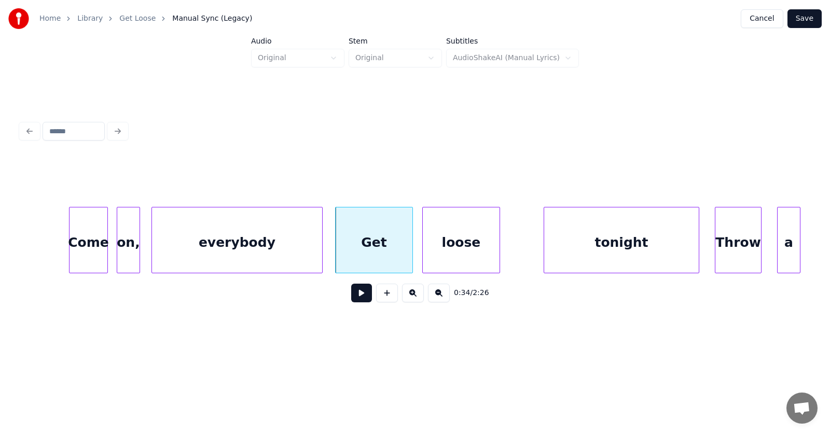
click at [440, 257] on div "loose" at bounding box center [461, 242] width 77 height 71
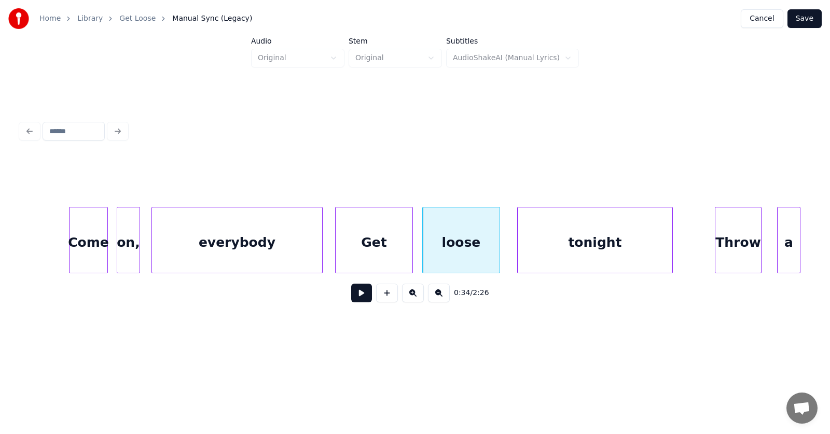
click at [578, 258] on div "tonight" at bounding box center [594, 242] width 155 height 71
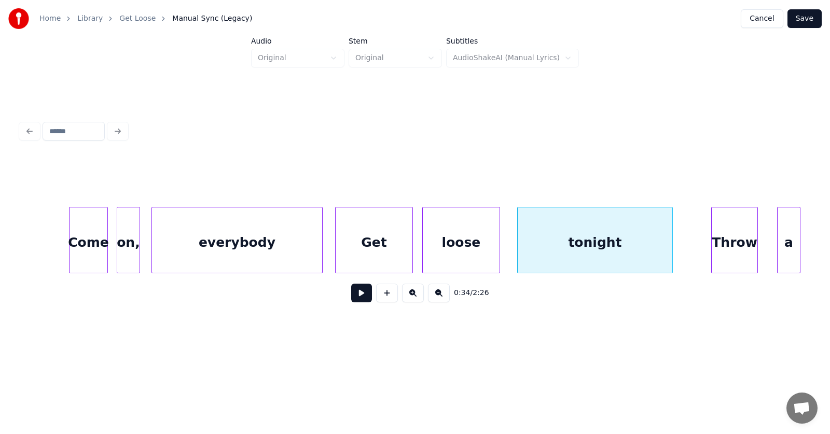
click at [728, 244] on div "Throw" at bounding box center [734, 242] width 46 height 71
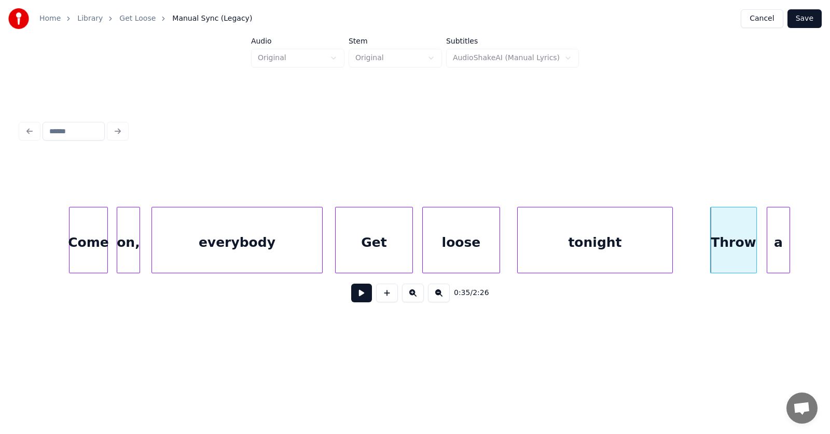
click at [783, 247] on div "a" at bounding box center [778, 242] width 22 height 71
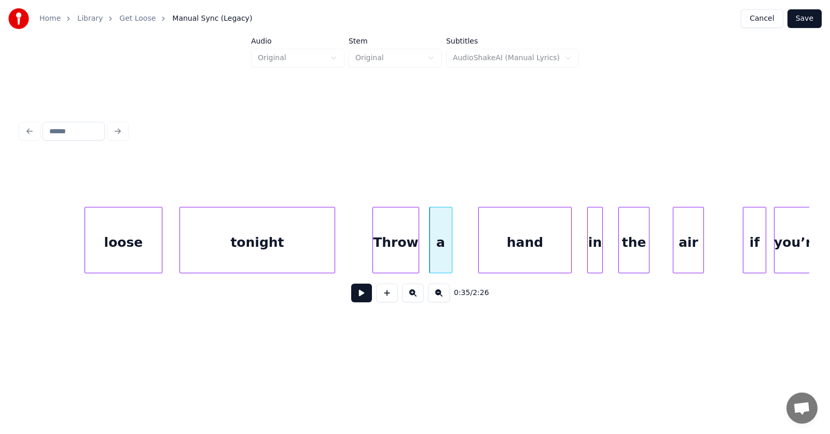
scroll to position [0, 13534]
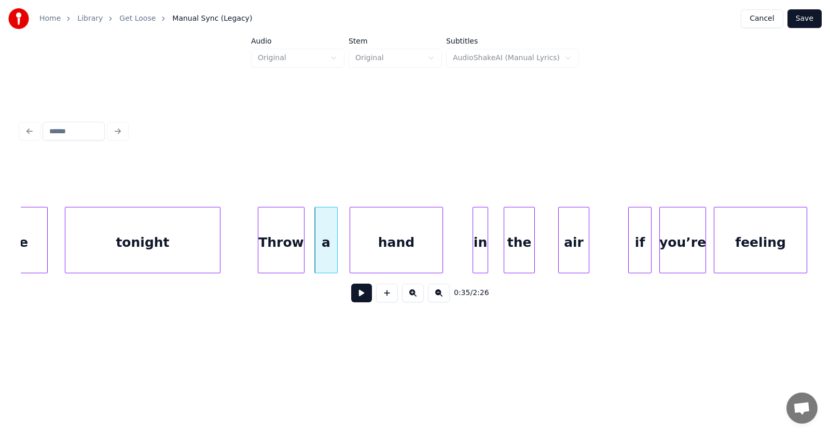
click at [380, 247] on div "hand" at bounding box center [396, 242] width 92 height 71
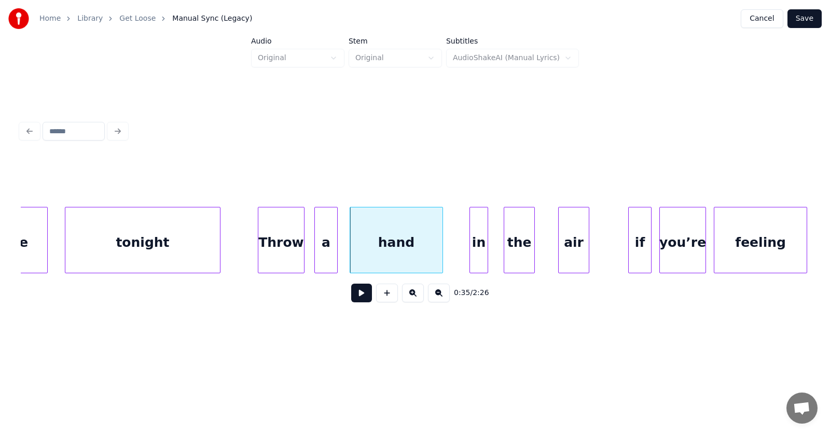
click at [470, 253] on div at bounding box center [471, 239] width 3 height 65
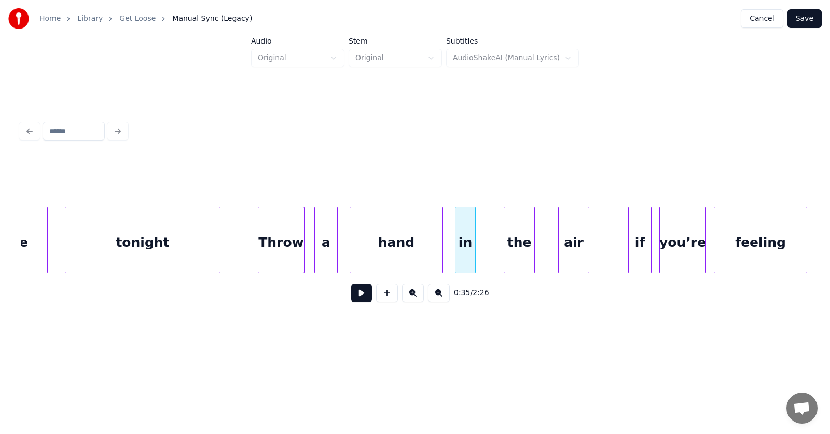
click at [465, 253] on div "in" at bounding box center [465, 242] width 20 height 71
click at [506, 255] on div "the" at bounding box center [507, 242] width 30 height 71
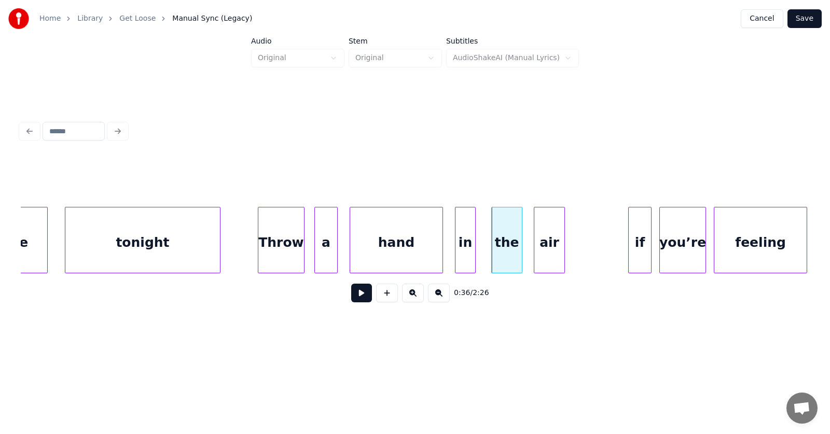
click at [550, 258] on div "air" at bounding box center [549, 242] width 30 height 71
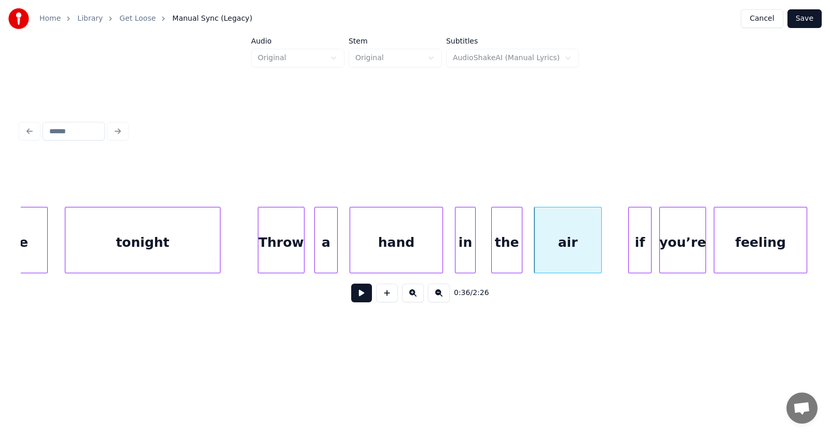
click at [600, 250] on div at bounding box center [599, 239] width 3 height 65
click at [619, 256] on div at bounding box center [620, 239] width 3 height 65
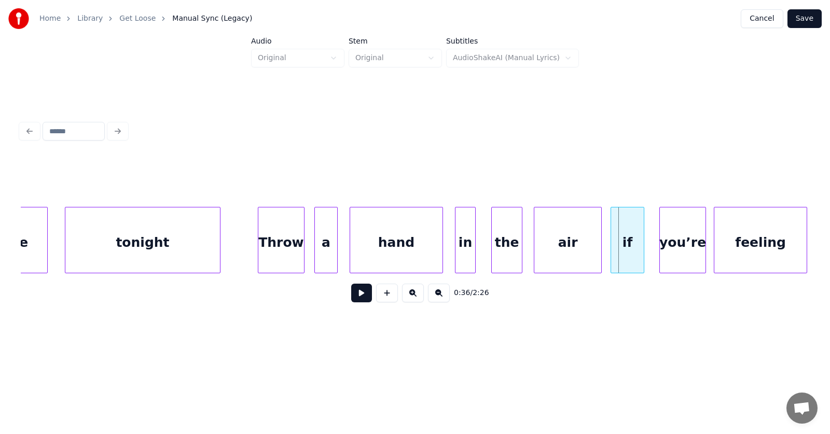
click at [627, 255] on div "if" at bounding box center [627, 242] width 33 height 71
click at [666, 255] on div "you’re" at bounding box center [676, 242] width 46 height 71
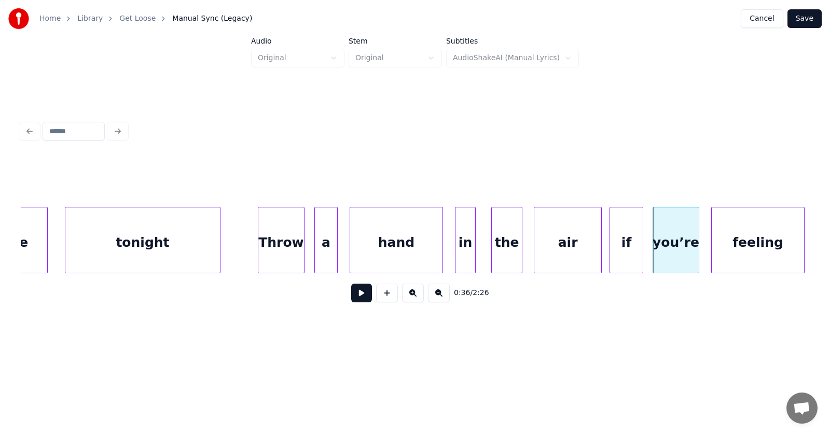
click at [739, 249] on div "feeling" at bounding box center [757, 242] width 92 height 71
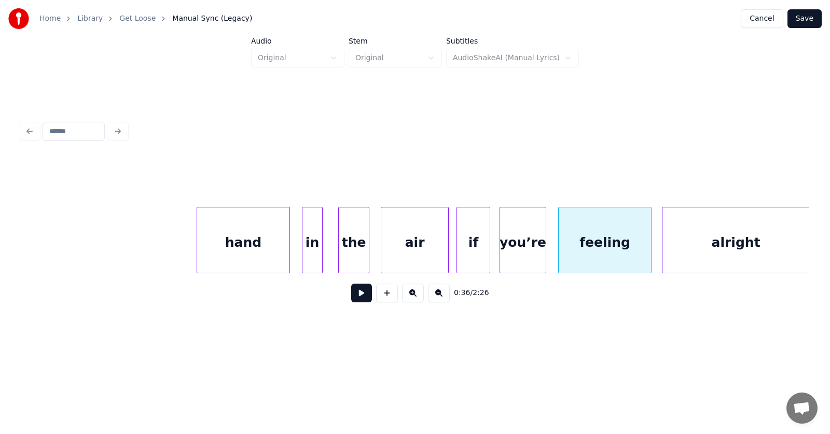
scroll to position [0, 13878]
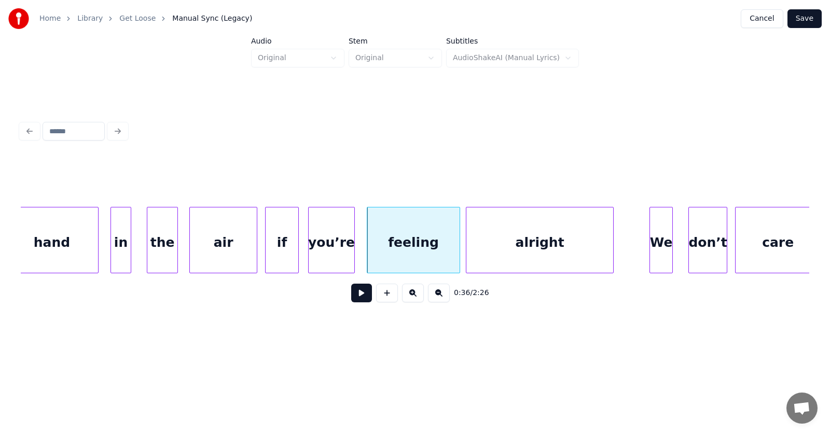
click at [556, 237] on div "alright" at bounding box center [539, 242] width 147 height 71
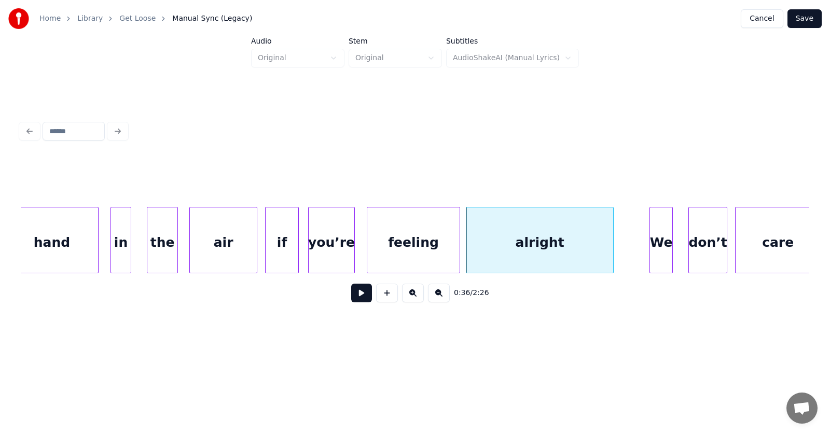
click at [553, 245] on div "alright" at bounding box center [539, 242] width 147 height 71
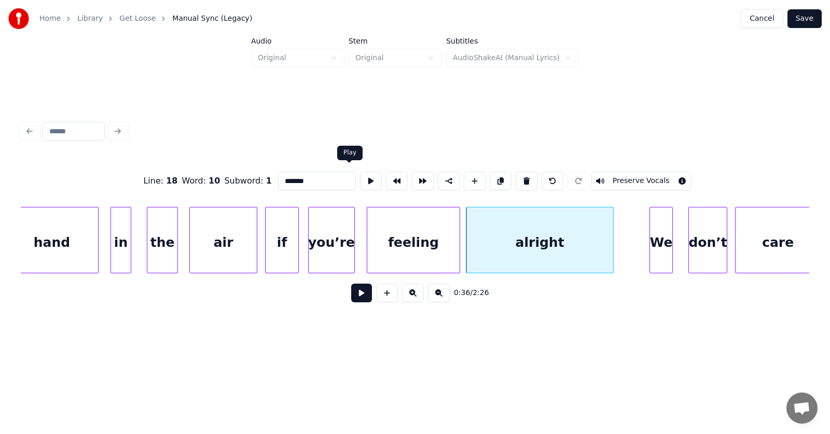
click at [360, 174] on button at bounding box center [371, 181] width 22 height 19
click at [654, 248] on div "We" at bounding box center [658, 242] width 22 height 71
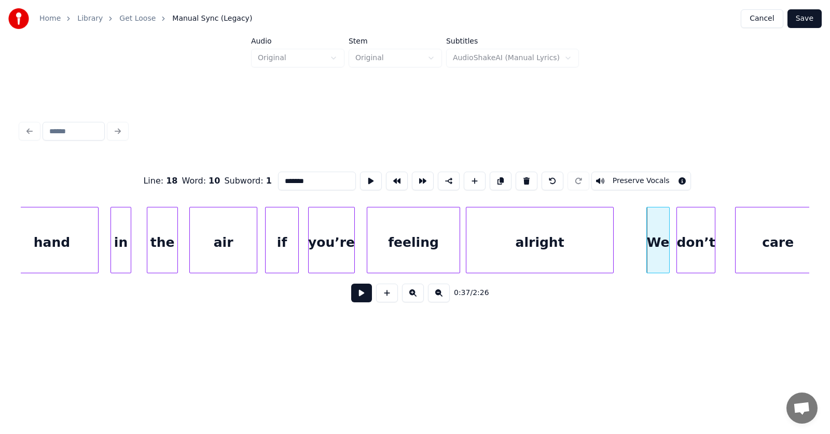
click at [687, 254] on div "don’t" at bounding box center [696, 242] width 38 height 71
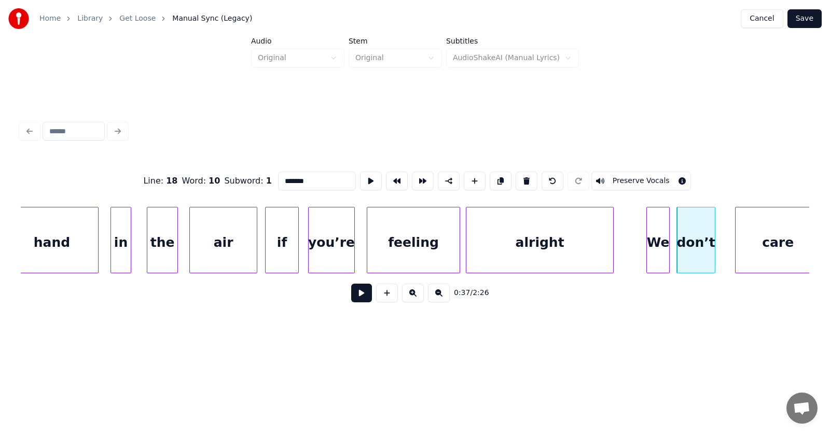
scroll to position [0, 13887]
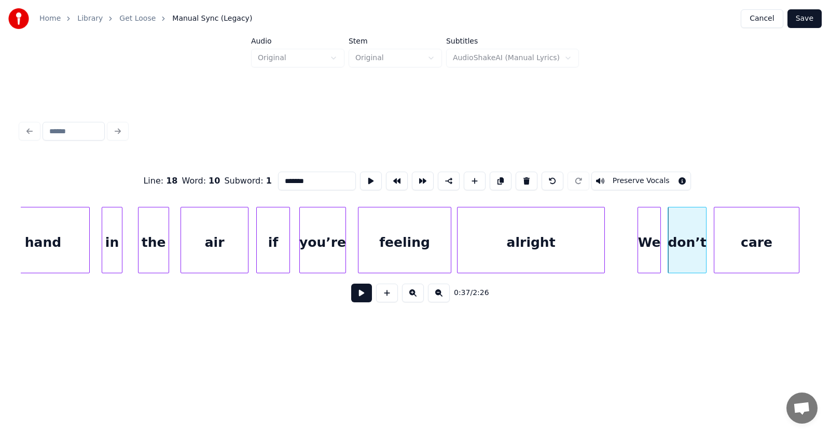
click at [760, 255] on div "care" at bounding box center [756, 242] width 85 height 71
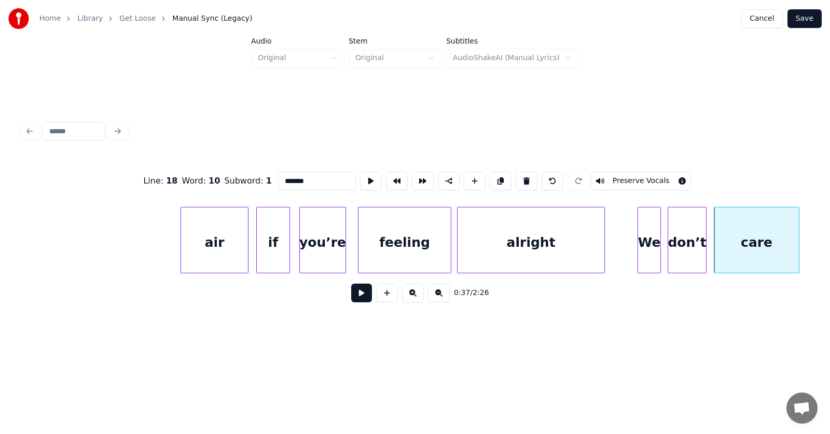
scroll to position [0, 14375]
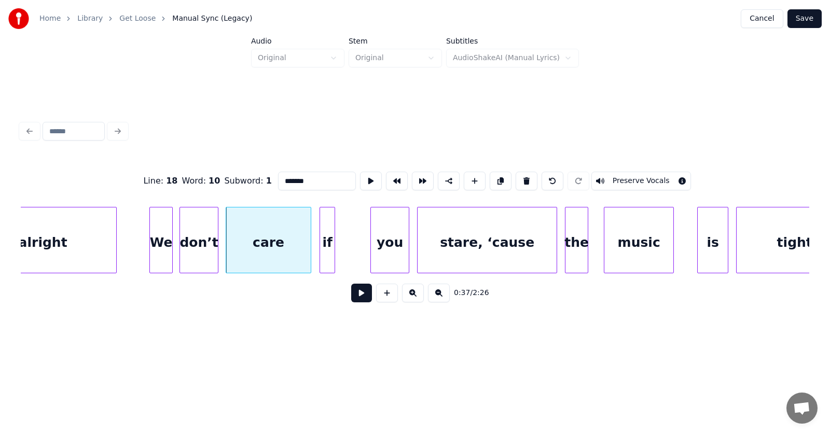
click at [324, 254] on div "if" at bounding box center [327, 242] width 15 height 71
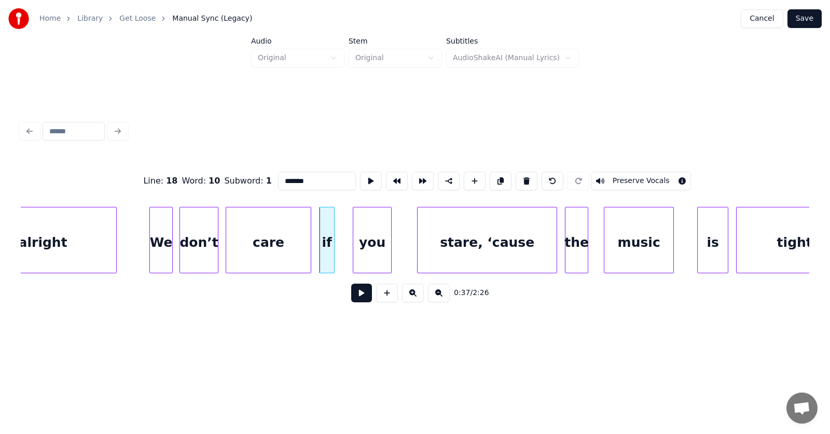
click at [372, 251] on div "you" at bounding box center [372, 242] width 38 height 71
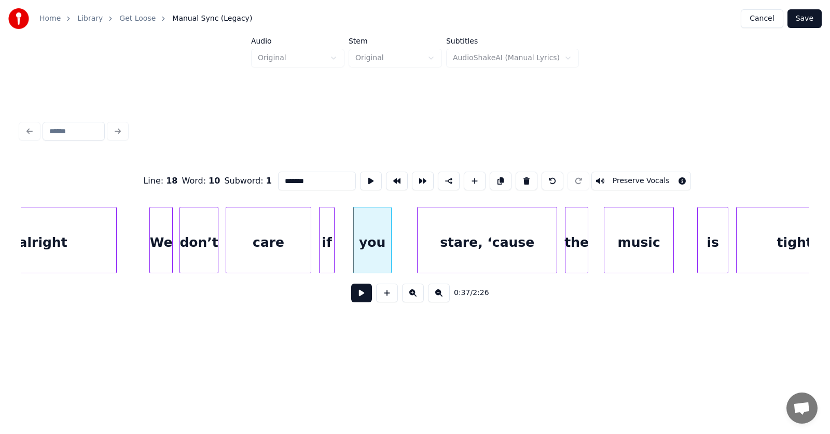
click at [334, 251] on div "if" at bounding box center [327, 240] width 16 height 66
type input "**"
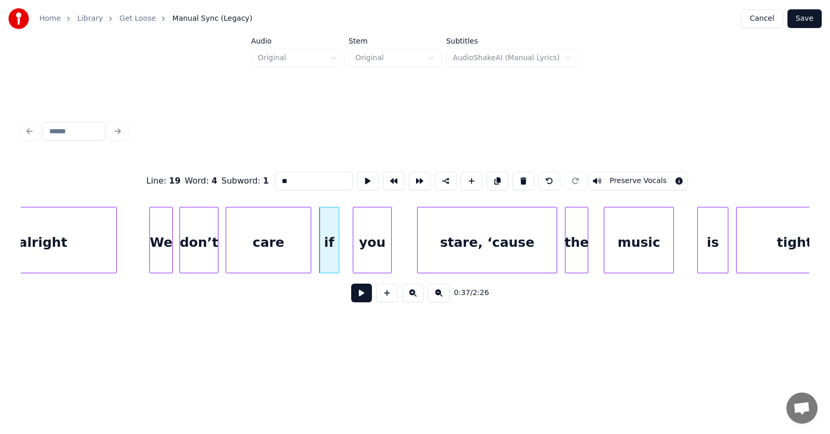
click at [338, 251] on div at bounding box center [336, 239] width 3 height 65
click at [491, 257] on div "stare, ‘cause" at bounding box center [473, 242] width 139 height 71
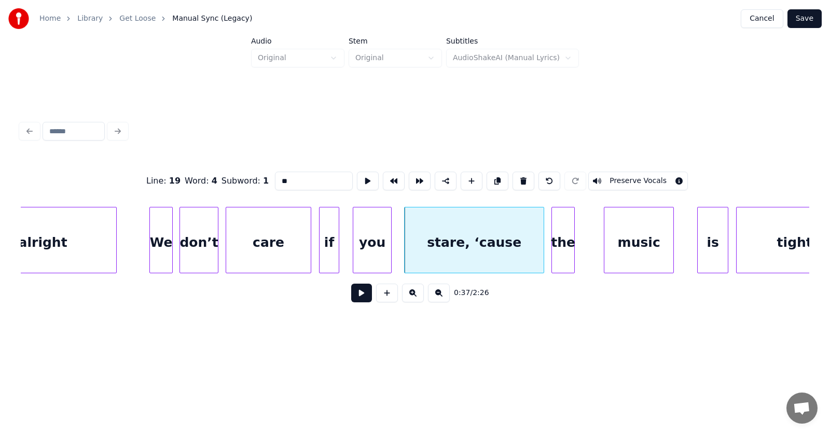
click at [564, 259] on div "the" at bounding box center [563, 242] width 22 height 71
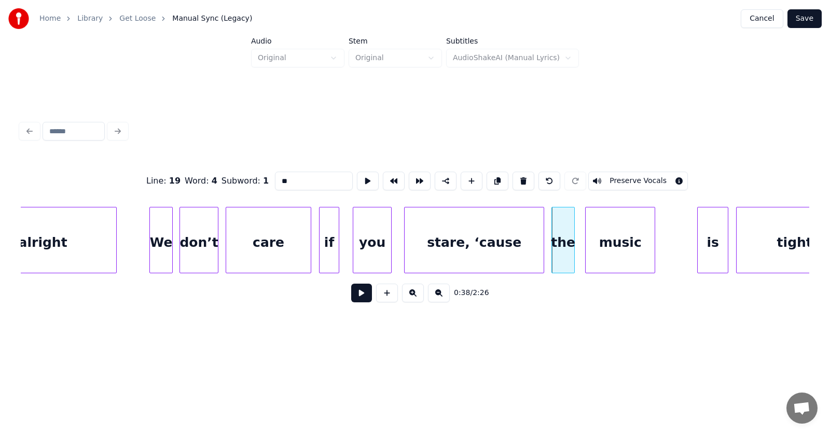
click at [598, 259] on div "music" at bounding box center [619, 242] width 69 height 71
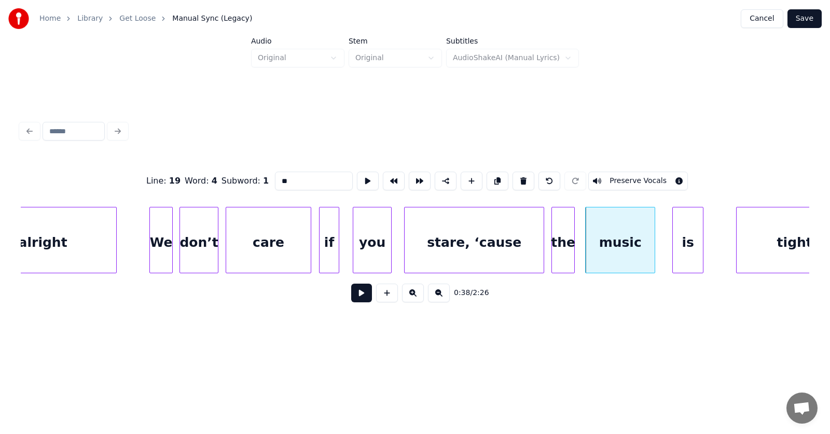
click at [690, 256] on div "is" at bounding box center [688, 242] width 30 height 71
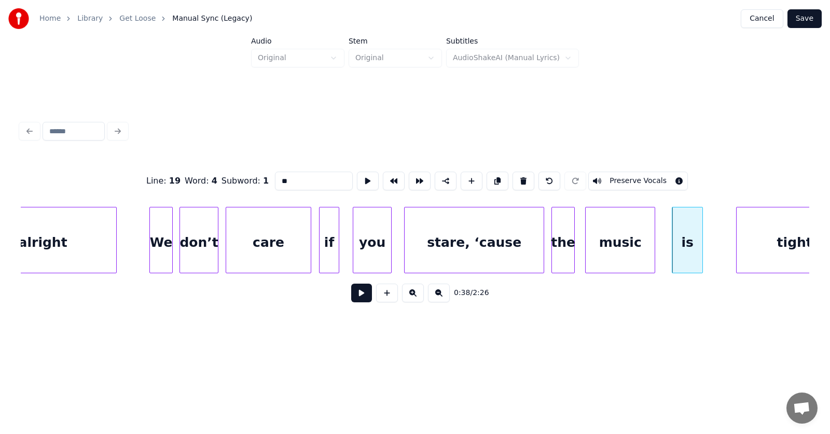
scroll to position [0, 14416]
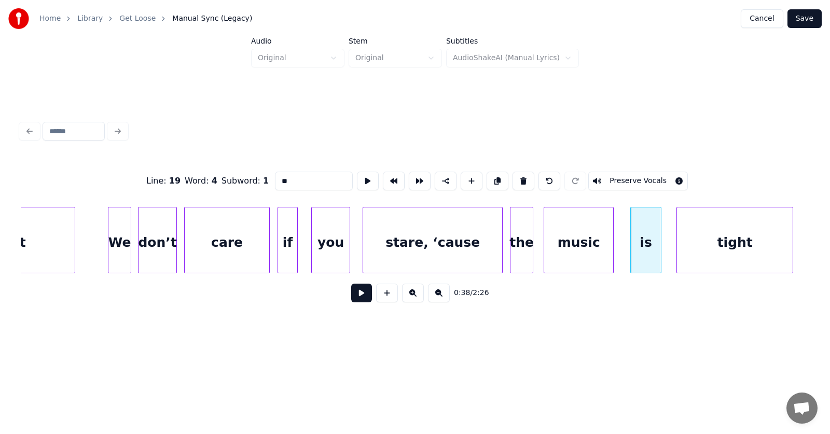
click at [736, 255] on div "tight" at bounding box center [735, 242] width 116 height 71
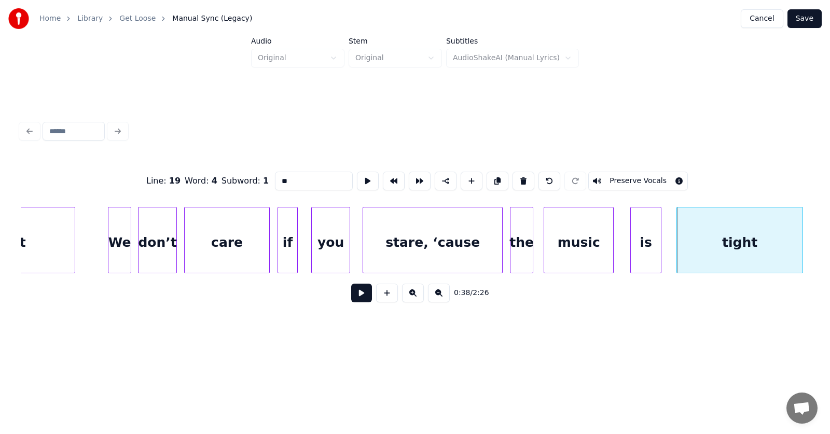
click at [801, 244] on div at bounding box center [800, 239] width 3 height 65
click at [353, 295] on button at bounding box center [361, 293] width 21 height 19
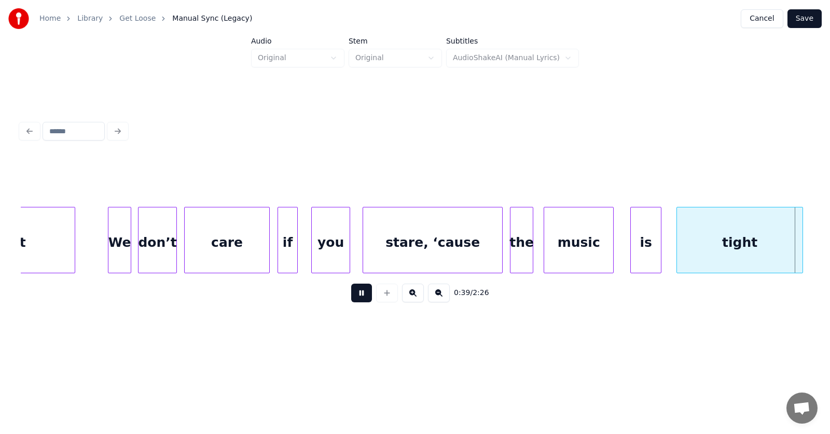
scroll to position [0, 15207]
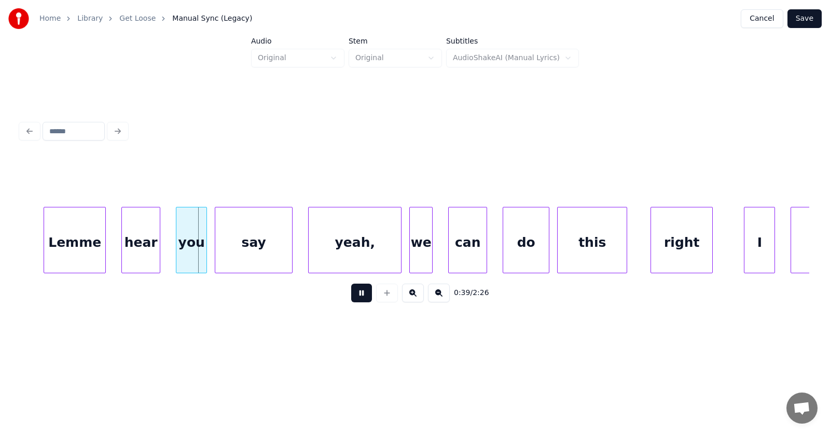
click at [353, 295] on button at bounding box center [361, 293] width 21 height 19
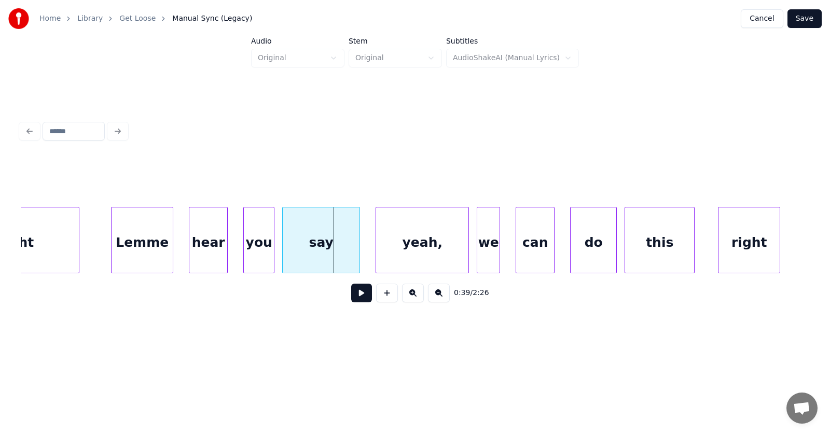
scroll to position [0, 14987]
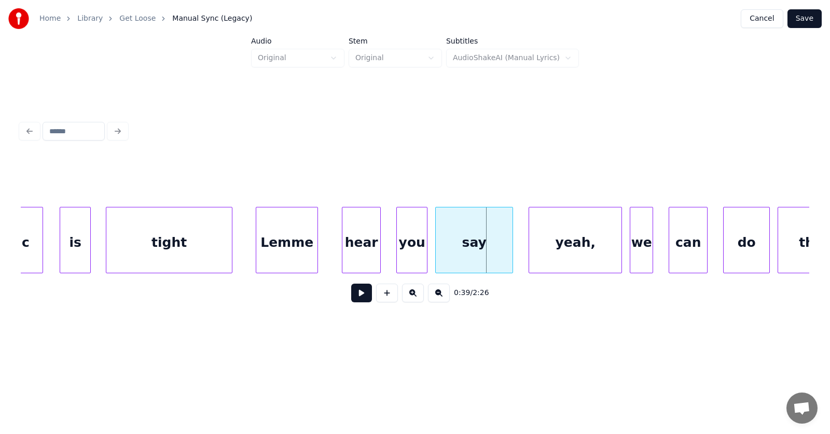
click at [274, 247] on div "Lemme" at bounding box center [286, 242] width 61 height 71
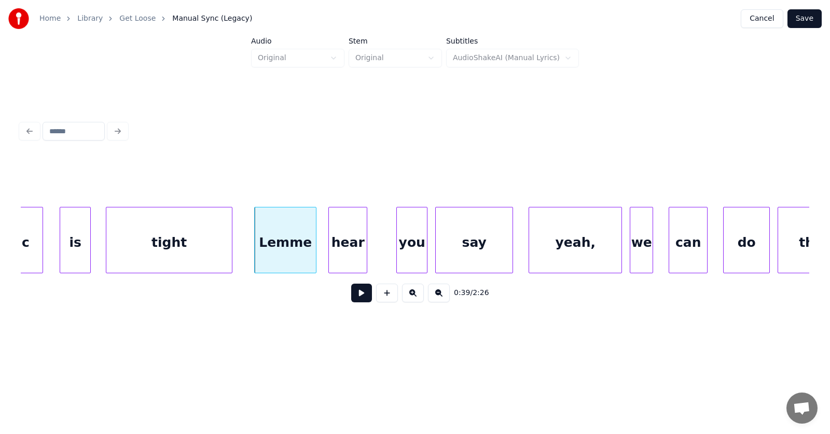
click at [357, 248] on div "hear" at bounding box center [348, 242] width 38 height 71
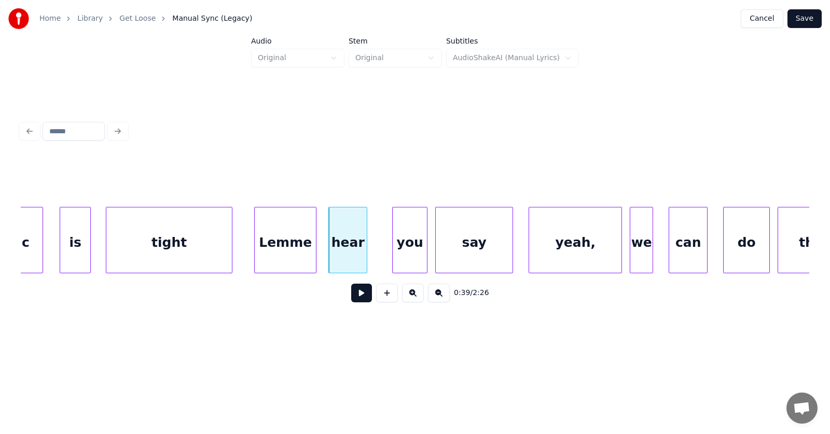
click at [396, 254] on div at bounding box center [394, 239] width 3 height 65
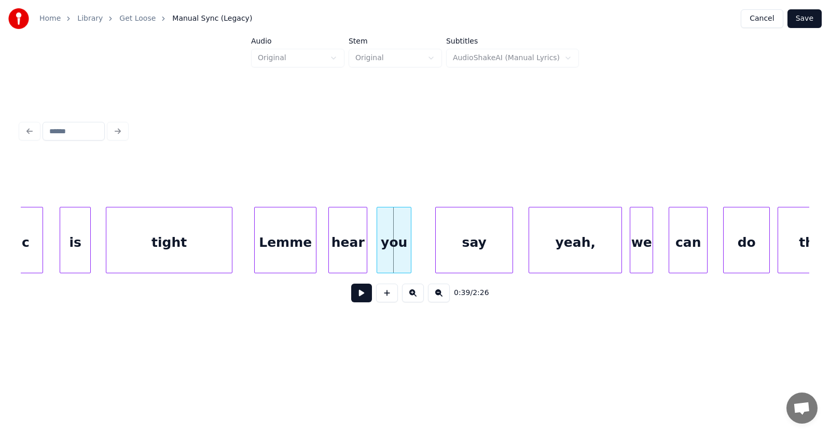
click at [390, 245] on div "you" at bounding box center [394, 242] width 34 height 71
click at [474, 245] on div "say" at bounding box center [463, 242] width 77 height 71
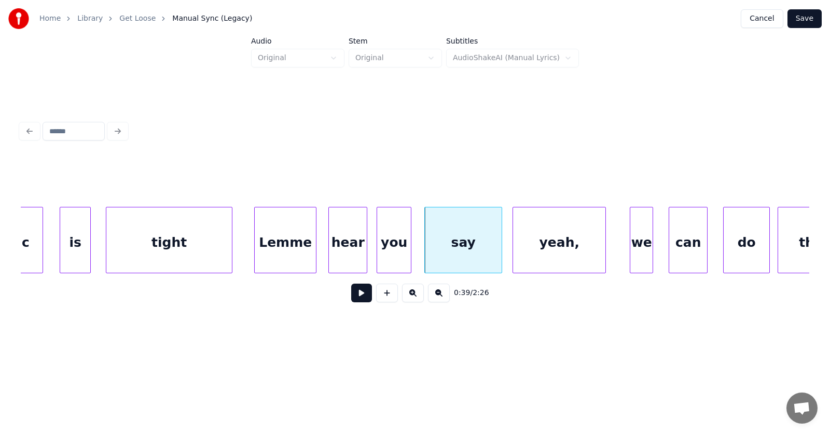
click at [534, 251] on div "yeah," at bounding box center [559, 242] width 92 height 71
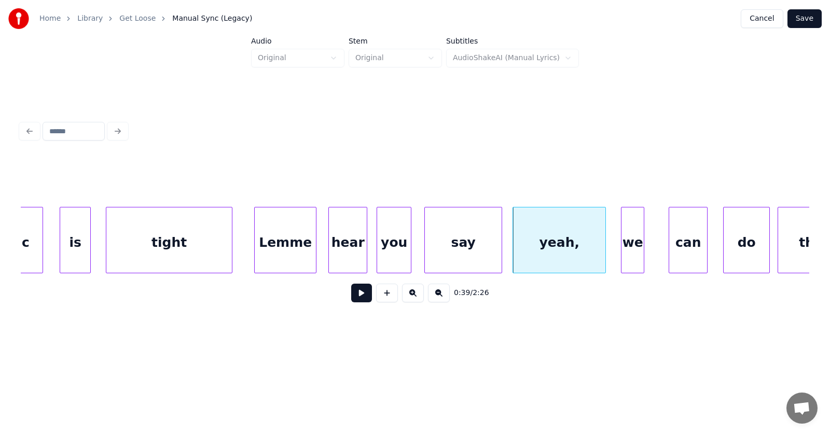
click at [627, 251] on div "we" at bounding box center [632, 242] width 22 height 71
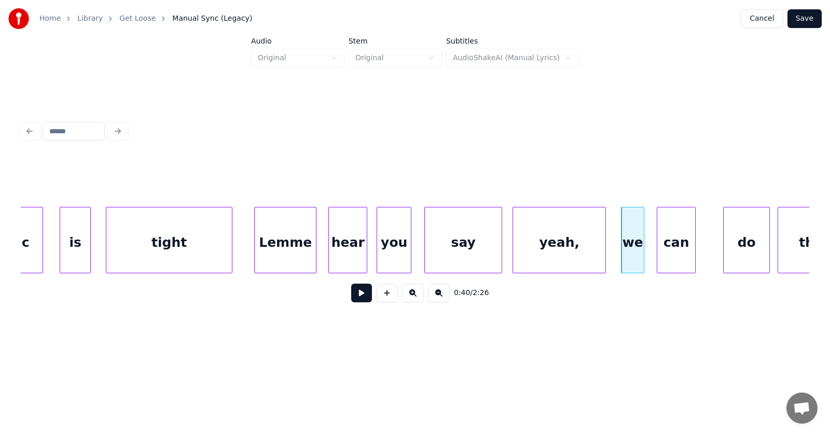
click at [661, 253] on div "can" at bounding box center [676, 242] width 38 height 71
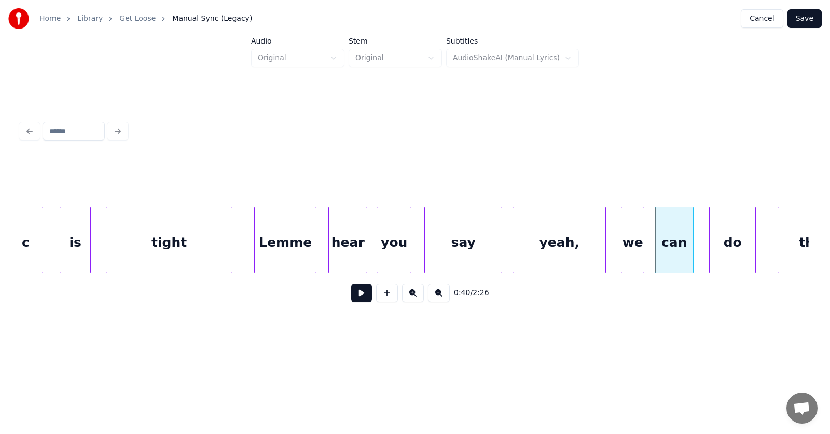
click at [720, 256] on div "do" at bounding box center [732, 242] width 46 height 71
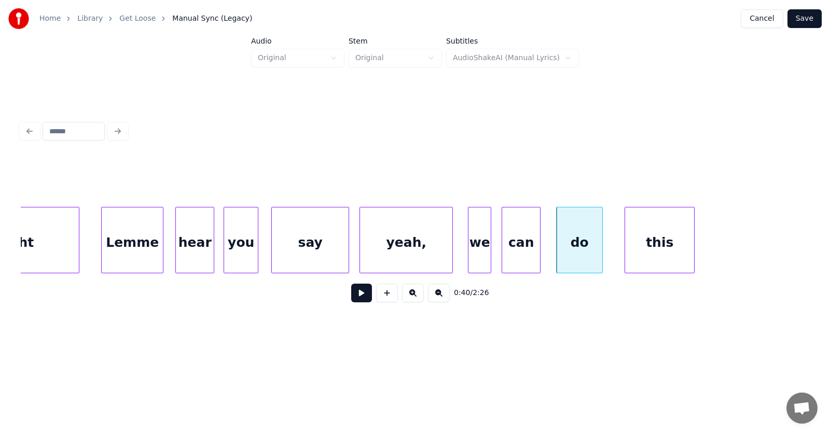
scroll to position [0, 15216]
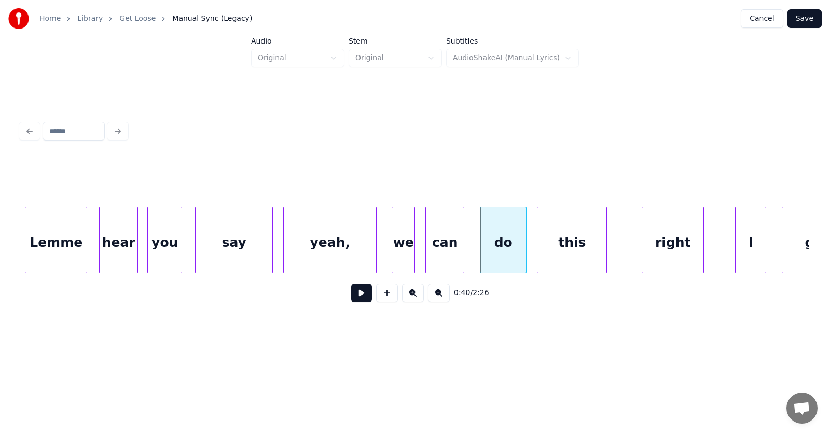
click at [564, 248] on div "this" at bounding box center [571, 242] width 69 height 71
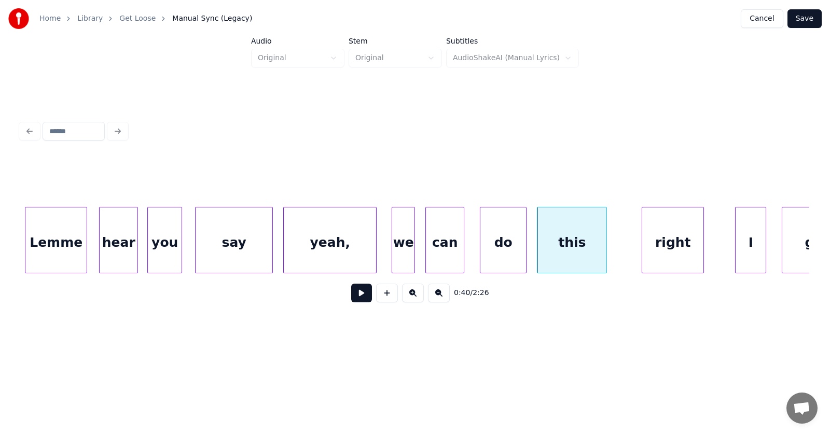
click at [505, 245] on div "do" at bounding box center [503, 242] width 46 height 71
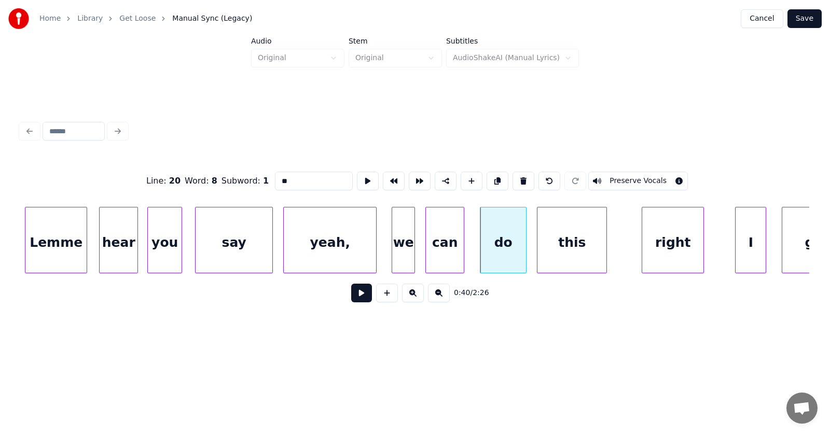
click at [353, 297] on button at bounding box center [361, 293] width 21 height 19
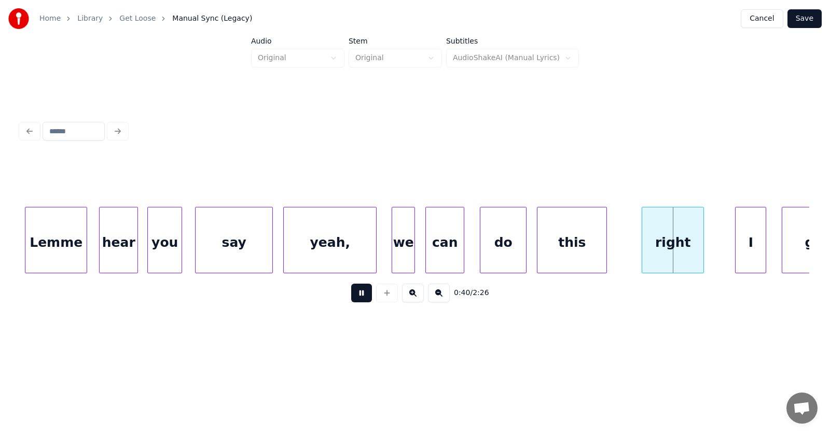
click at [353, 297] on button at bounding box center [361, 293] width 21 height 19
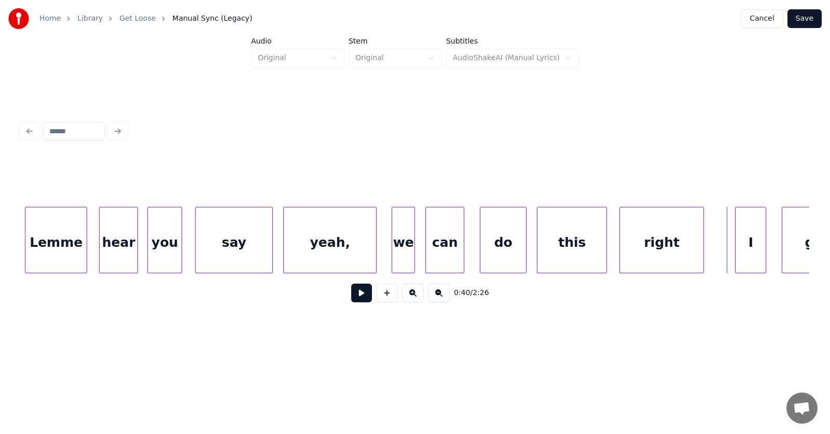
click at [620, 259] on div at bounding box center [621, 239] width 3 height 65
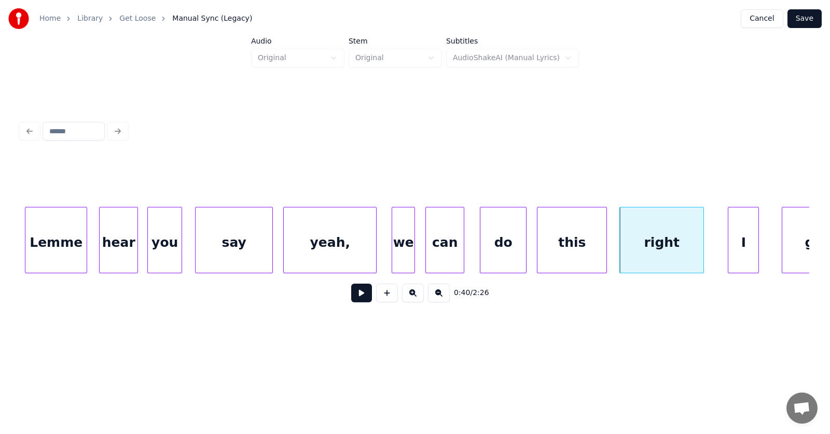
click at [736, 256] on div "I" at bounding box center [743, 242] width 30 height 71
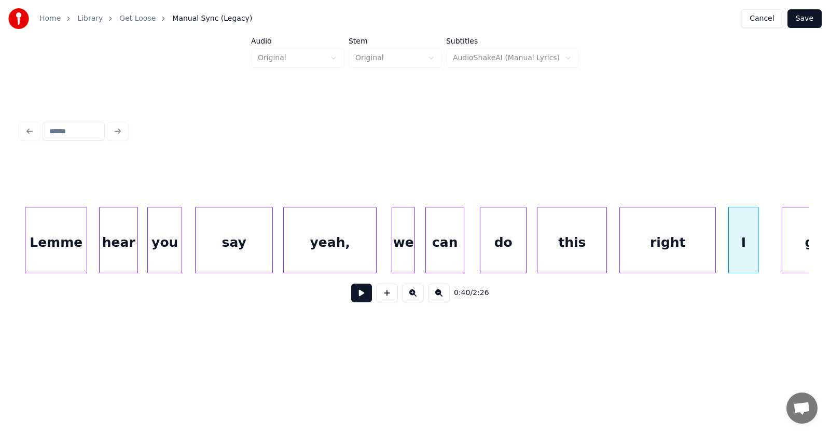
click at [713, 251] on div at bounding box center [713, 239] width 3 height 65
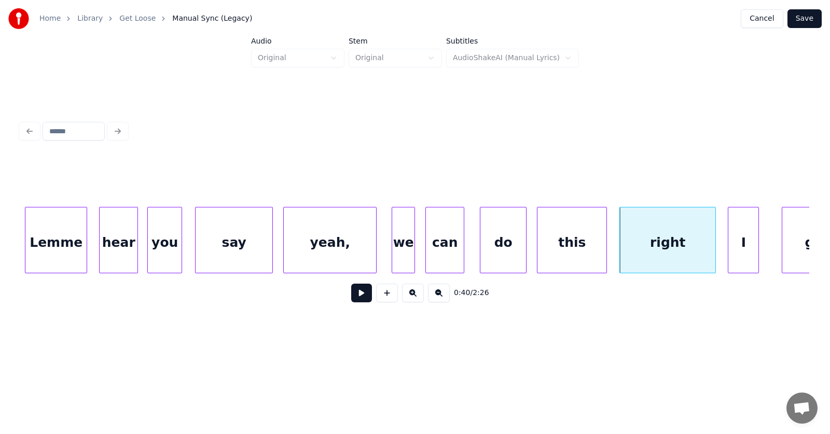
scroll to position [0, 15256]
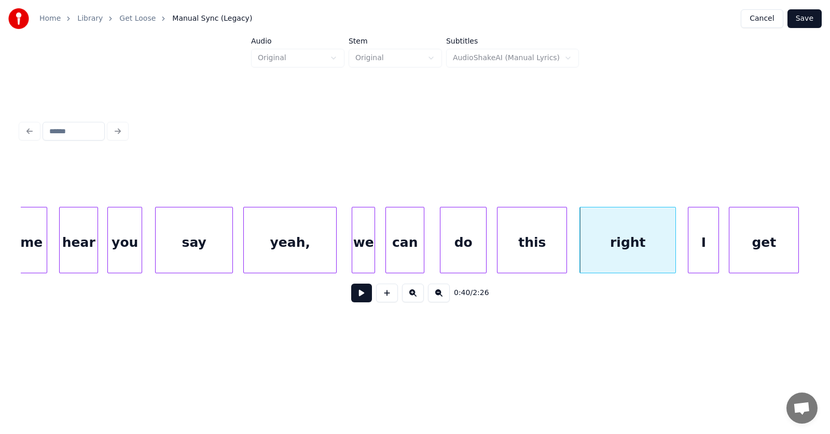
click at [779, 248] on div "get" at bounding box center [763, 242] width 69 height 71
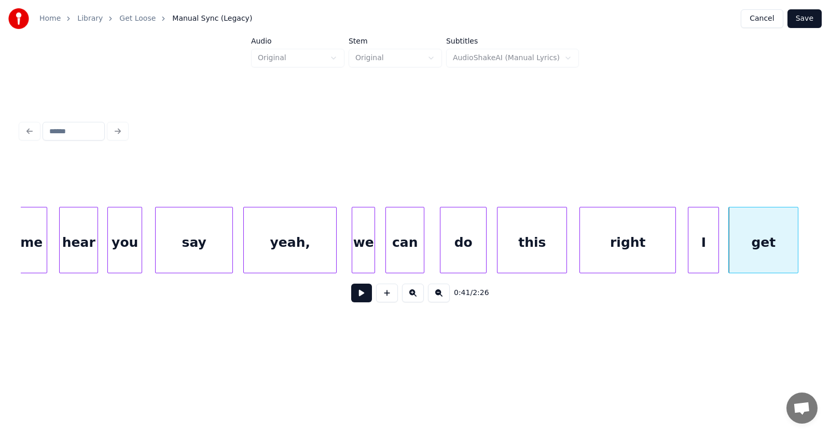
click at [609, 248] on div "right" at bounding box center [627, 242] width 95 height 71
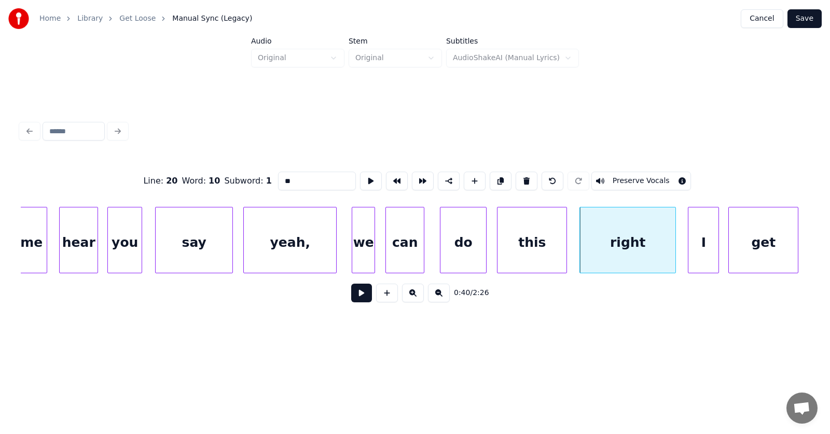
type input "*****"
click at [356, 296] on button at bounding box center [361, 293] width 21 height 19
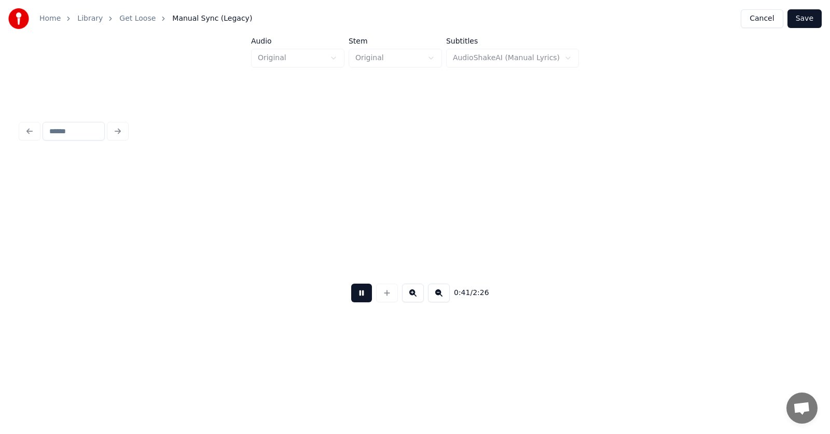
scroll to position [0, 16047]
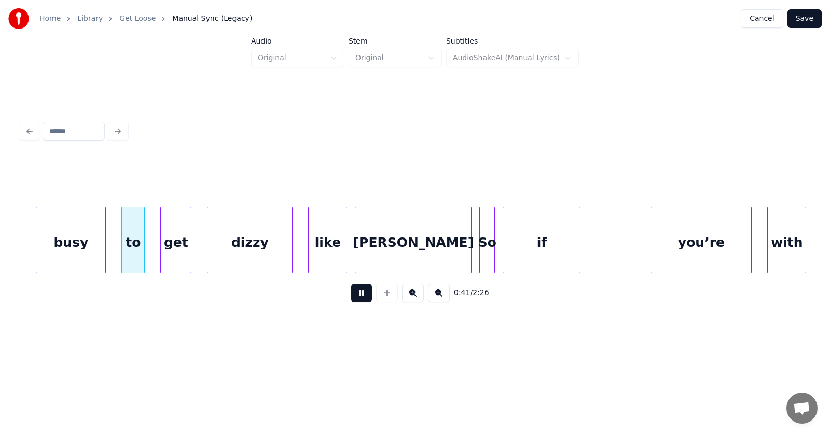
click at [356, 295] on button at bounding box center [361, 293] width 21 height 19
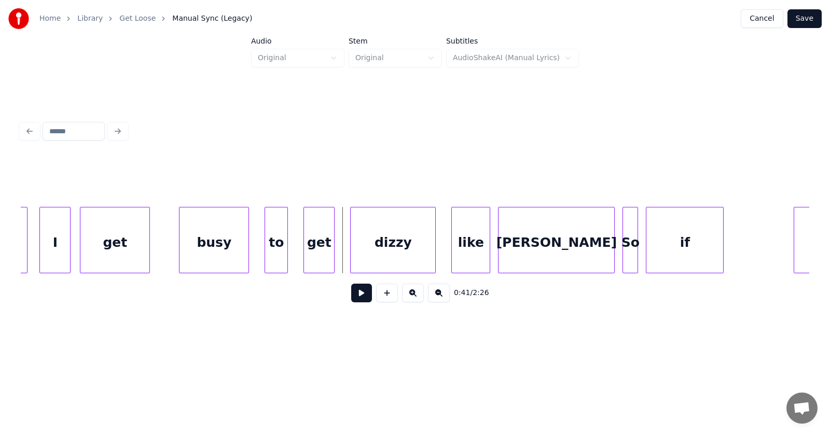
scroll to position [0, 15636]
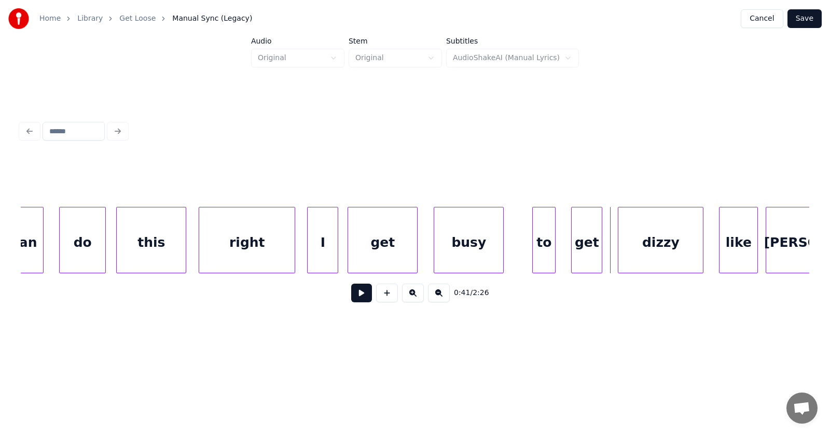
click at [470, 244] on div "busy" at bounding box center [468, 242] width 69 height 71
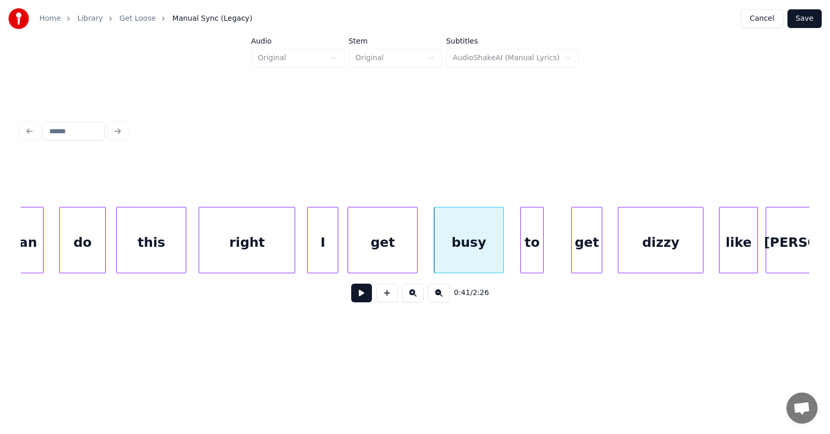
click at [527, 245] on div "to" at bounding box center [532, 242] width 22 height 71
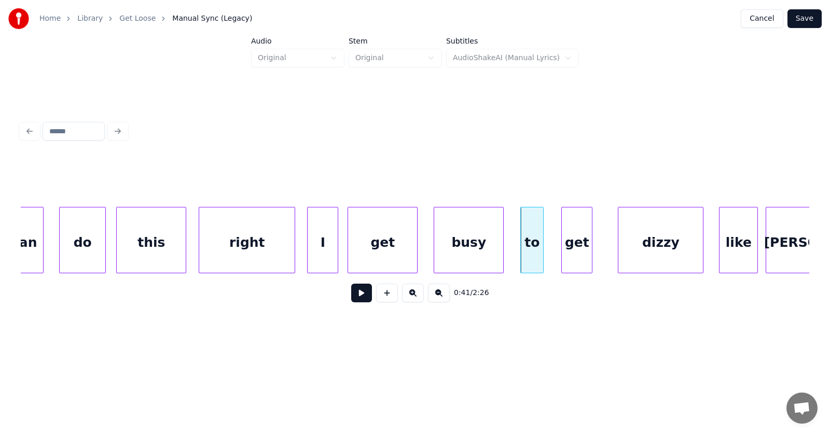
click at [578, 247] on div "get" at bounding box center [577, 242] width 30 height 71
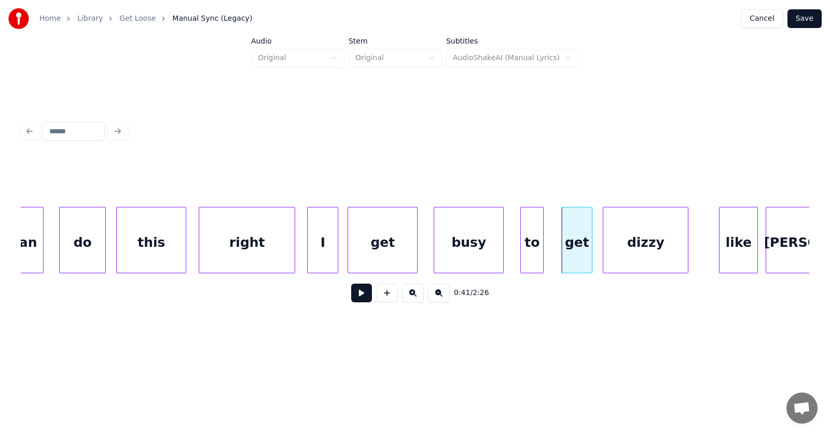
click at [620, 255] on div "dizzy" at bounding box center [645, 242] width 85 height 71
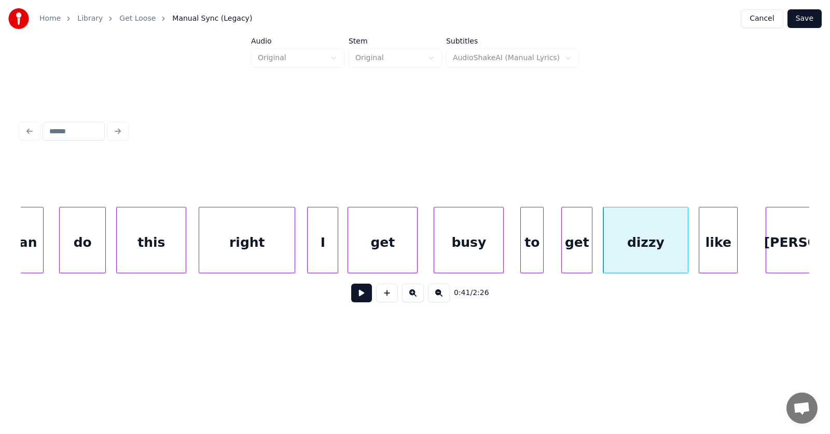
click at [722, 252] on div "like" at bounding box center [718, 242] width 38 height 71
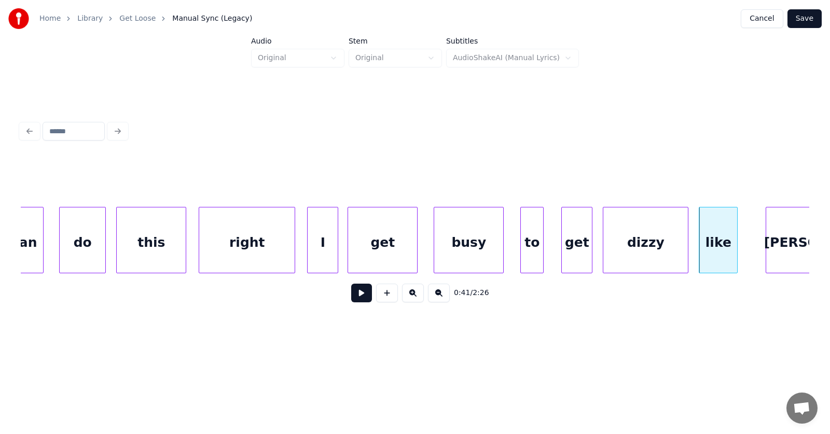
scroll to position [0, 15707]
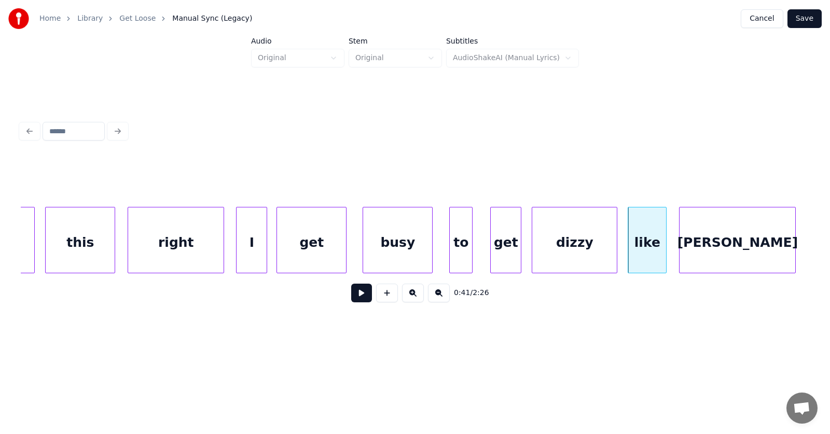
click at [764, 249] on div "[PERSON_NAME]" at bounding box center [737, 242] width 116 height 71
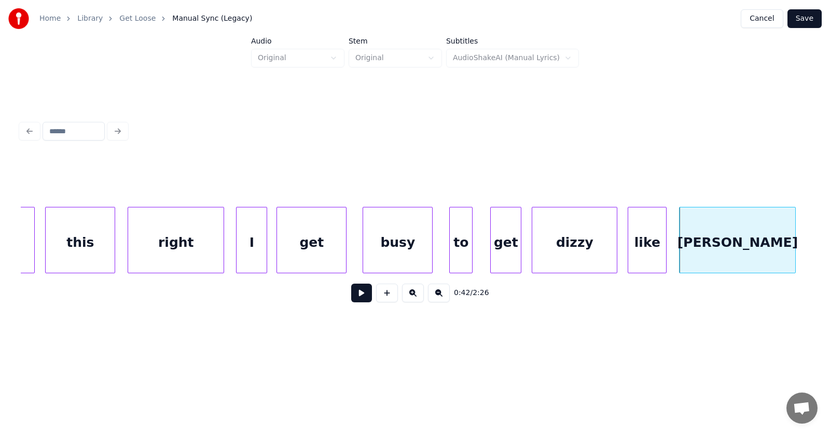
click at [352, 299] on button at bounding box center [361, 293] width 21 height 19
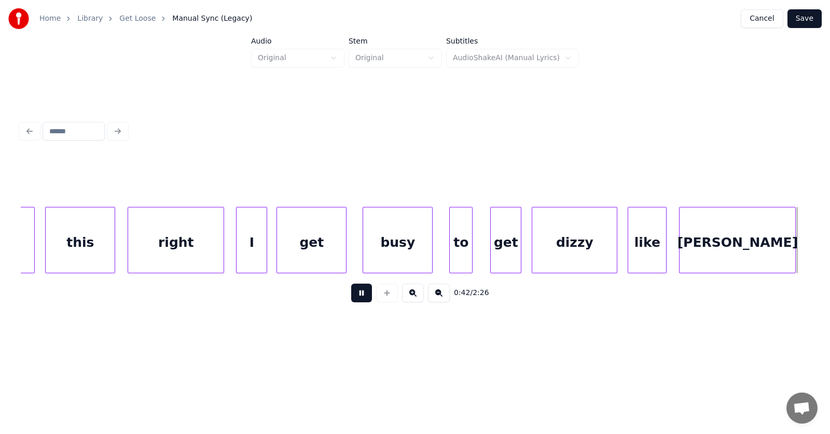
scroll to position [0, 16497]
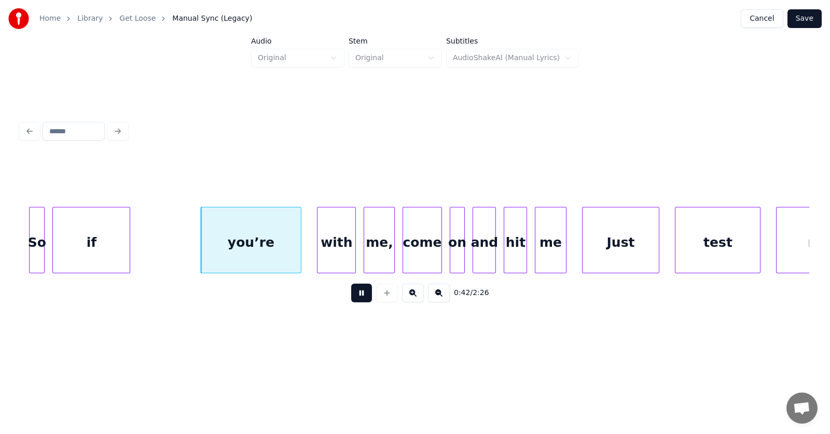
click at [352, 299] on button at bounding box center [361, 293] width 21 height 19
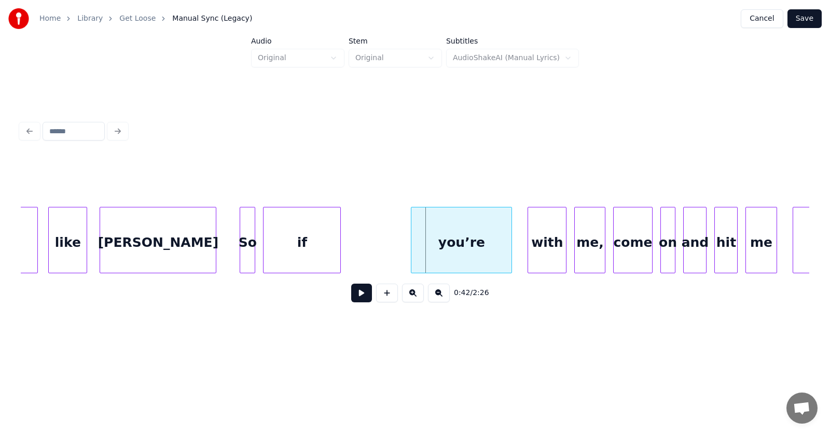
click at [173, 235] on div "[PERSON_NAME]" at bounding box center [158, 242] width 116 height 71
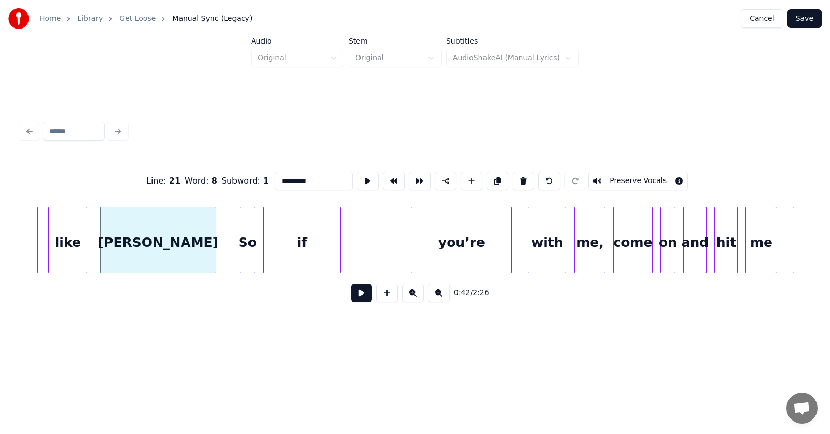
click at [363, 297] on button at bounding box center [361, 293] width 21 height 19
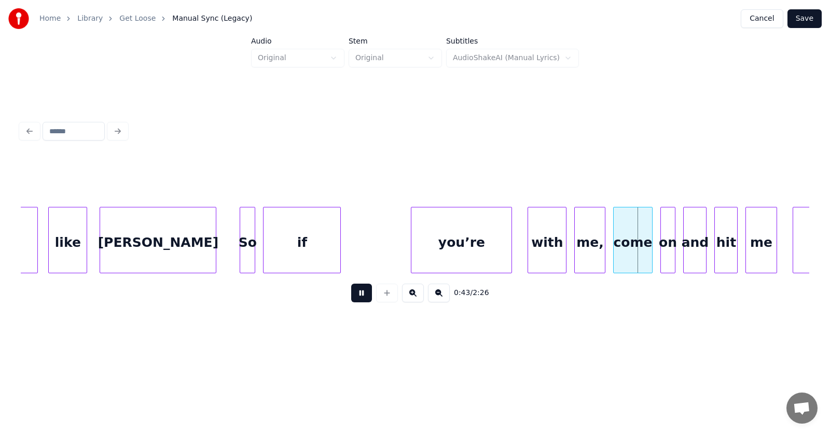
click at [363, 297] on button at bounding box center [361, 293] width 21 height 19
click at [247, 248] on div "So" at bounding box center [247, 242] width 15 height 71
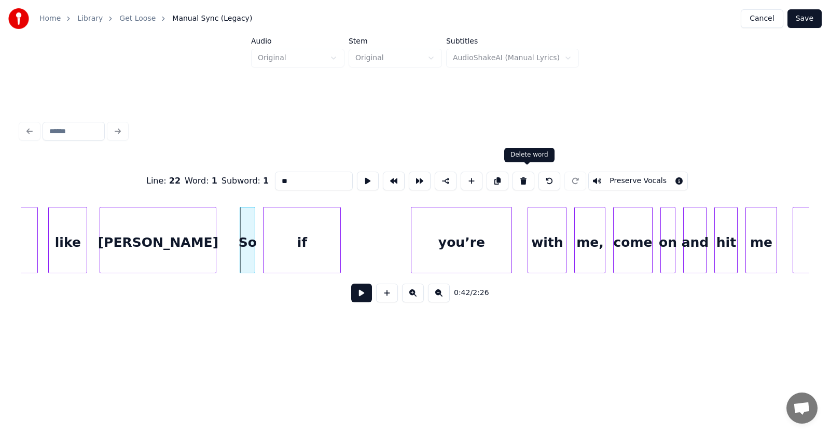
click at [522, 177] on button at bounding box center [523, 181] width 22 height 19
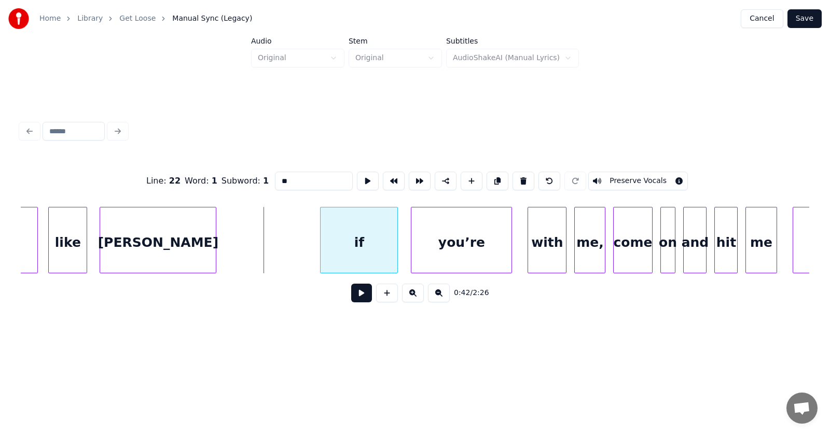
click at [364, 258] on div "if" at bounding box center [358, 242] width 77 height 71
click at [444, 249] on div at bounding box center [443, 239] width 3 height 65
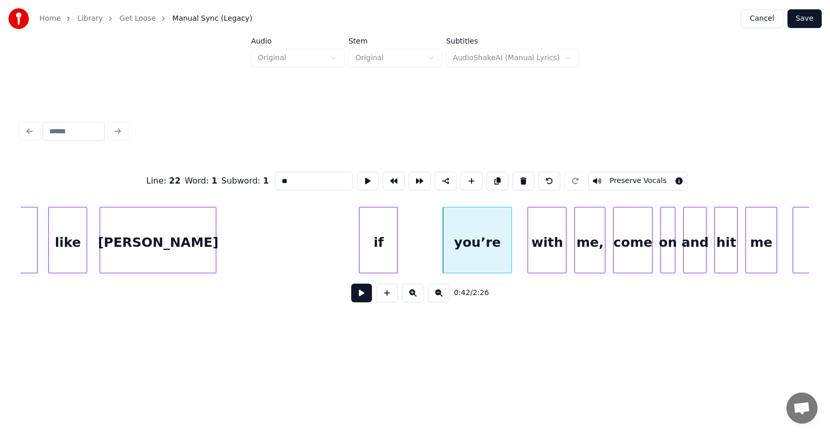
click at [359, 247] on div at bounding box center [360, 239] width 3 height 65
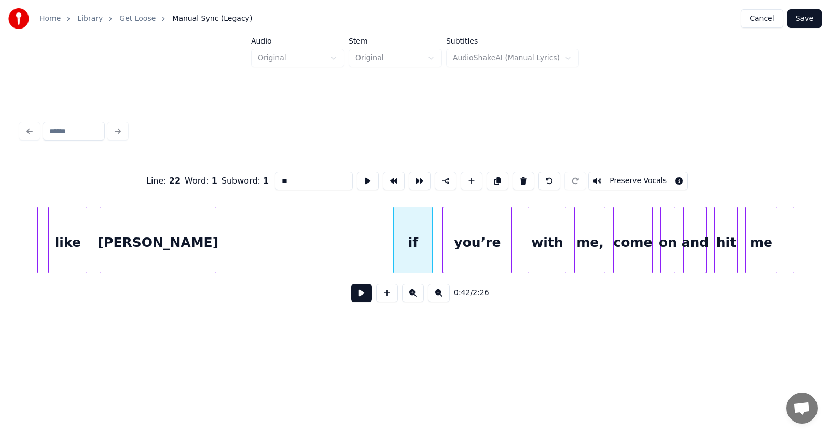
click at [412, 244] on div "if" at bounding box center [413, 242] width 38 height 71
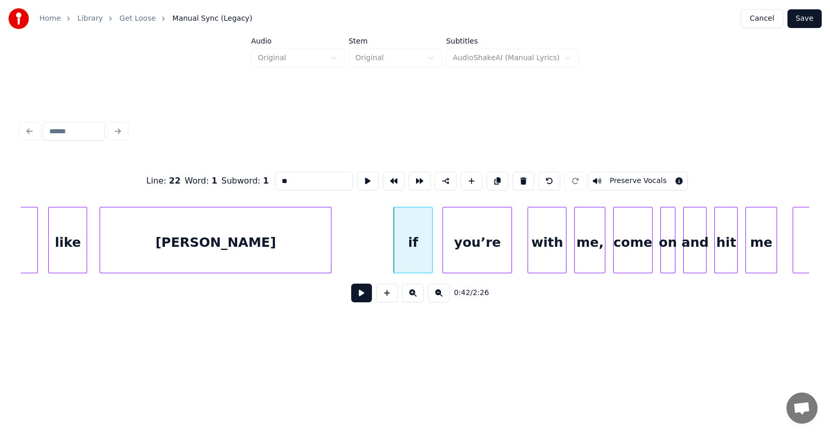
click at [328, 248] on div at bounding box center [329, 239] width 3 height 65
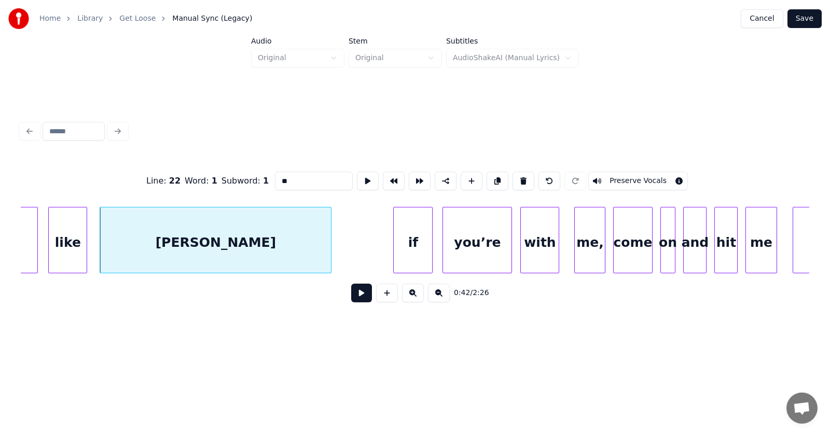
click at [548, 253] on div "with" at bounding box center [540, 242] width 38 height 71
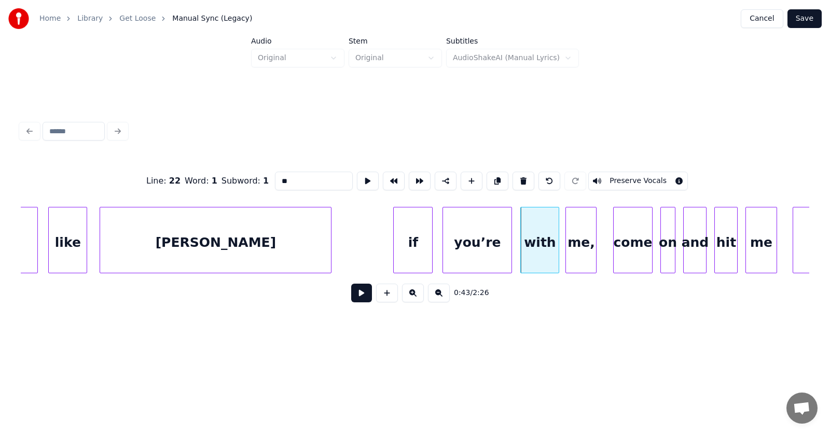
click at [583, 251] on div "me," at bounding box center [581, 242] width 30 height 71
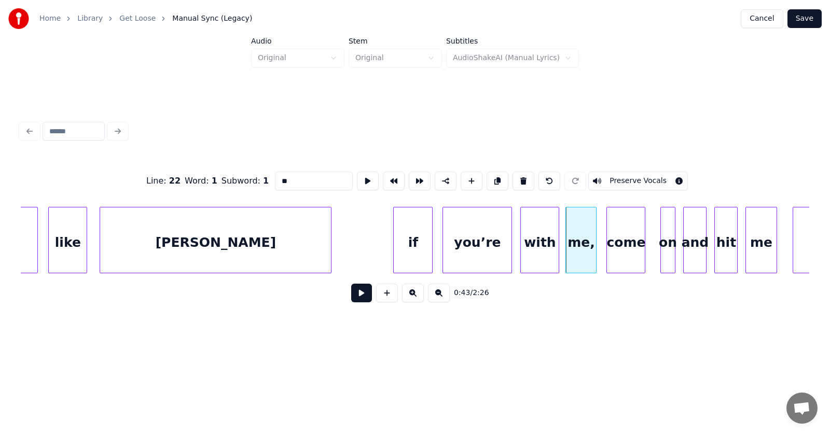
click at [624, 248] on div "come" at bounding box center [626, 242] width 38 height 71
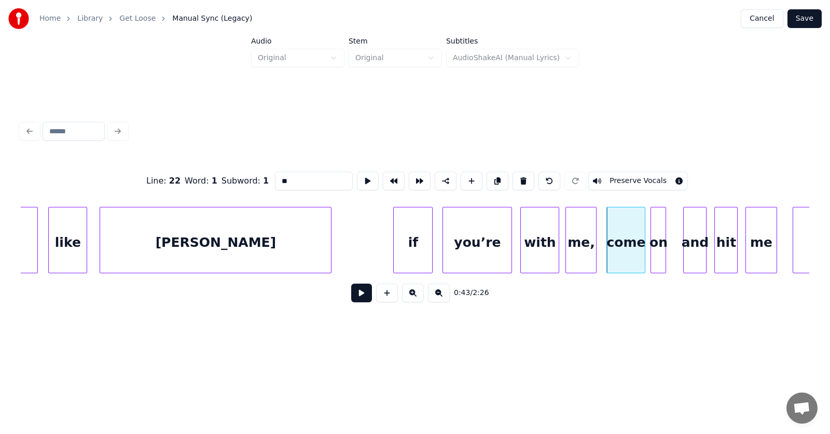
click at [659, 252] on div "on" at bounding box center [658, 242] width 15 height 71
click at [668, 250] on div at bounding box center [666, 239] width 3 height 65
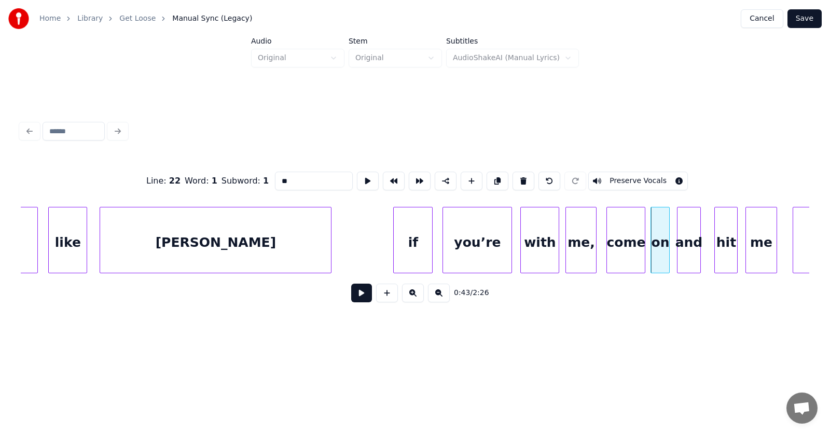
click at [688, 250] on div "and" at bounding box center [688, 242] width 22 height 71
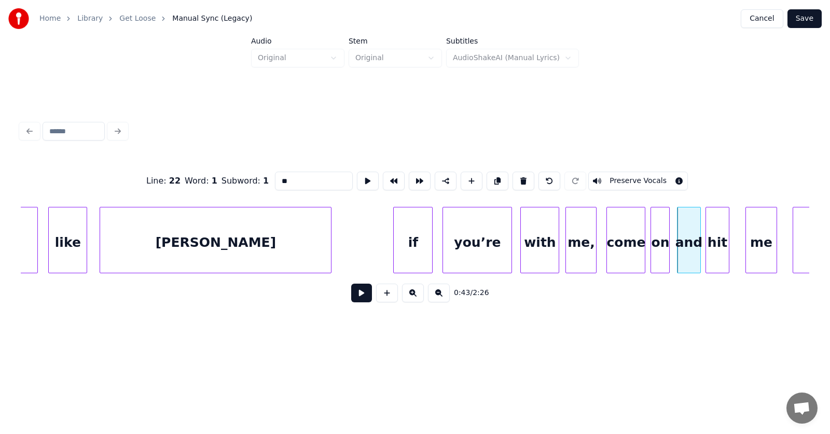
click at [718, 255] on div "hit" at bounding box center [717, 242] width 22 height 71
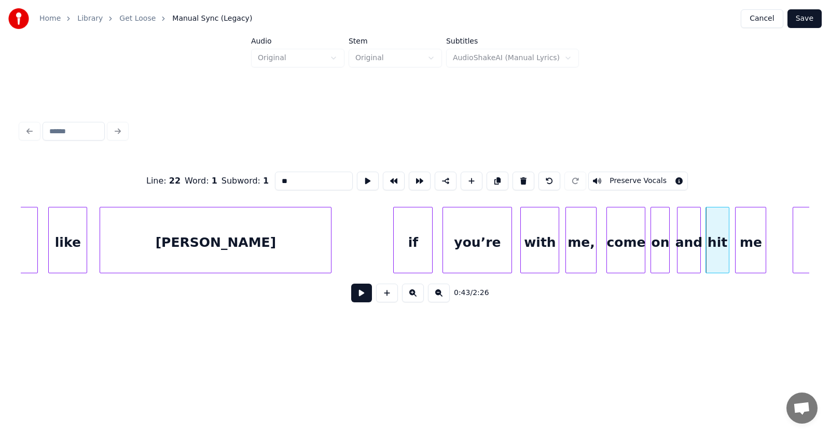
click at [742, 253] on div "me" at bounding box center [750, 242] width 30 height 71
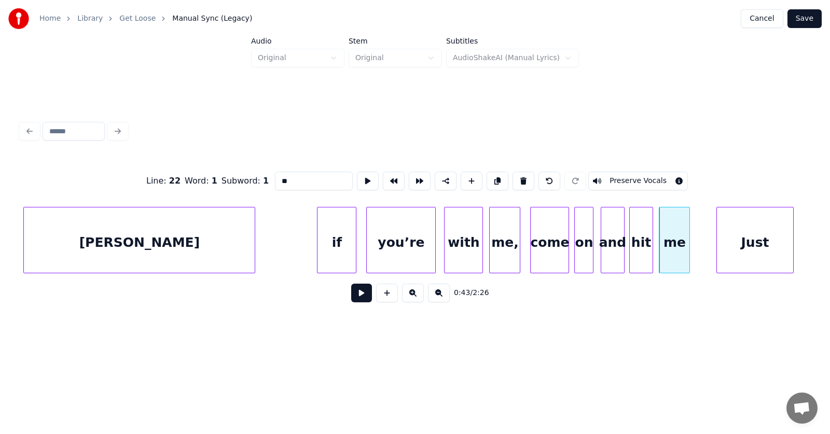
scroll to position [0, 16401]
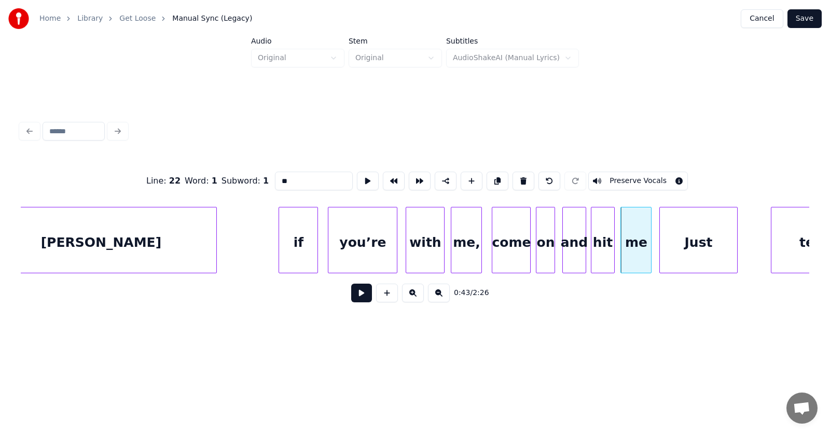
click at [698, 242] on div "Just" at bounding box center [698, 242] width 77 height 71
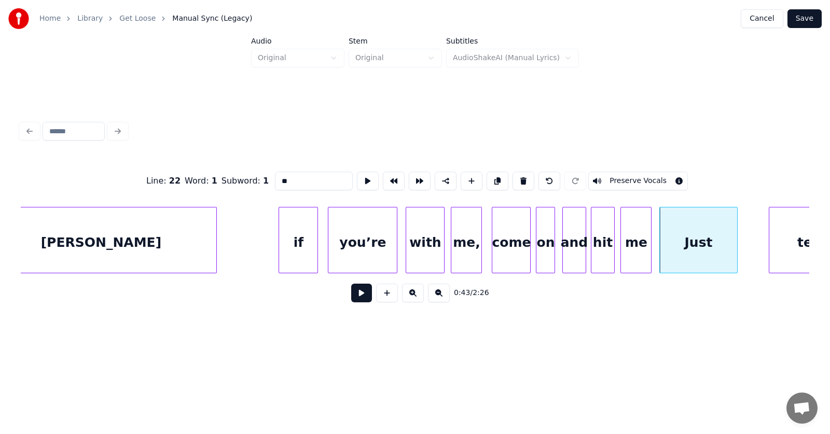
scroll to position [0, 16446]
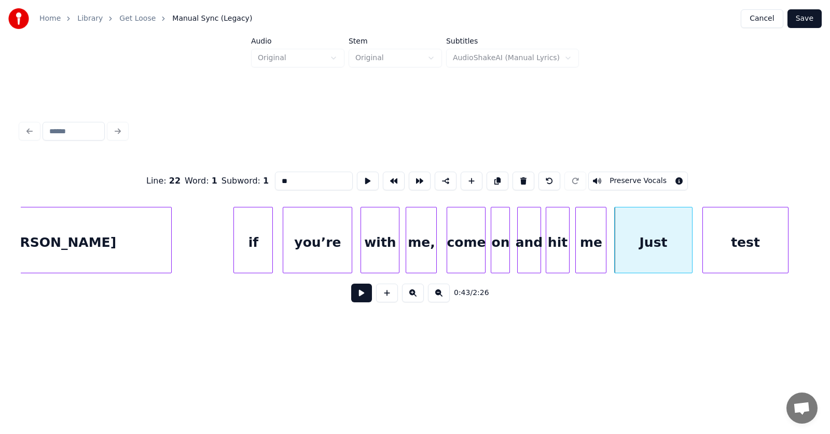
click at [769, 240] on div "test" at bounding box center [745, 242] width 85 height 71
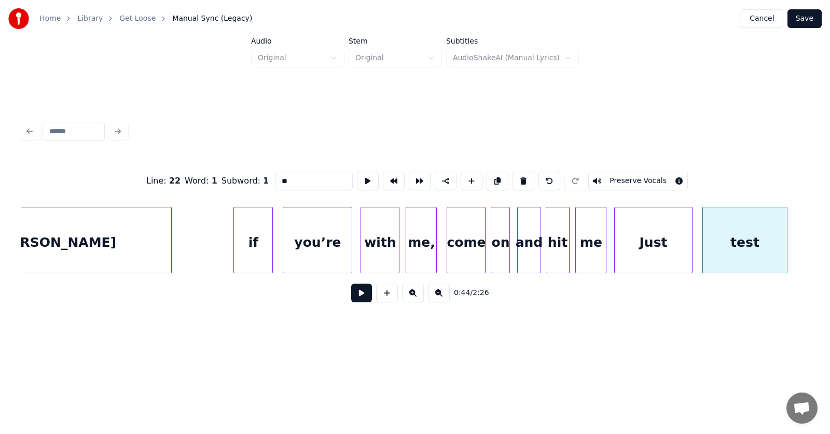
click at [650, 242] on div "Just" at bounding box center [652, 242] width 77 height 71
type input "****"
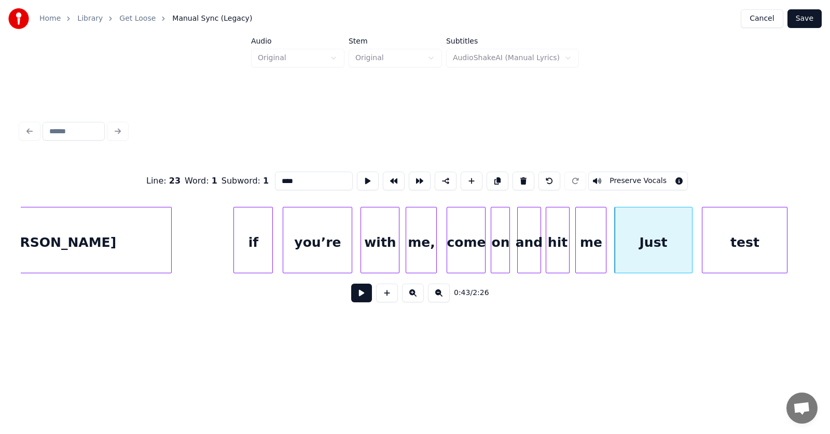
click at [351, 297] on button at bounding box center [361, 293] width 21 height 19
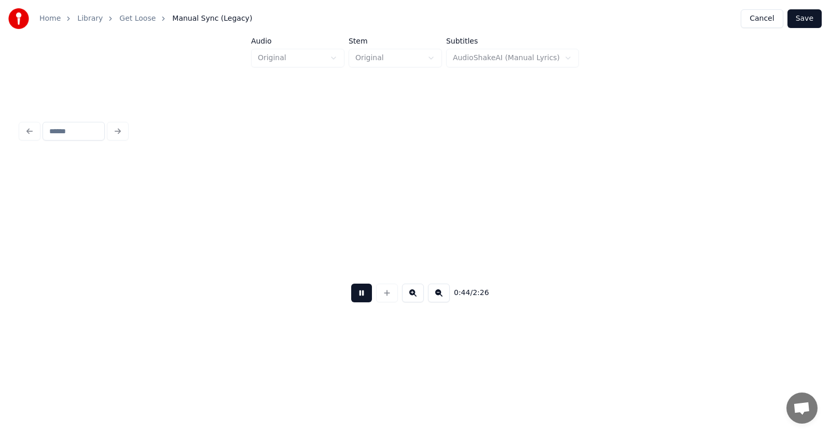
scroll to position [0, 17236]
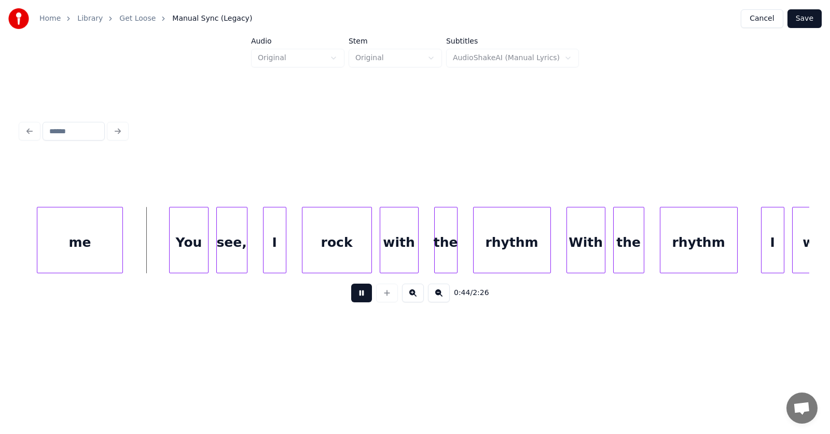
click at [351, 297] on button at bounding box center [361, 293] width 21 height 19
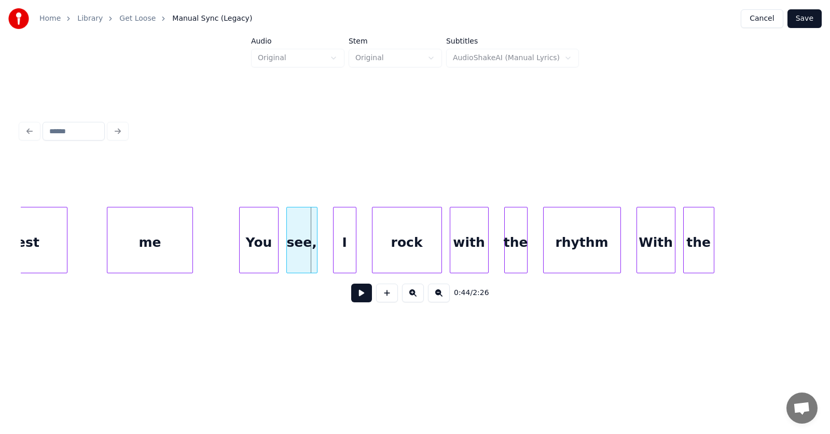
scroll to position [0, 16975]
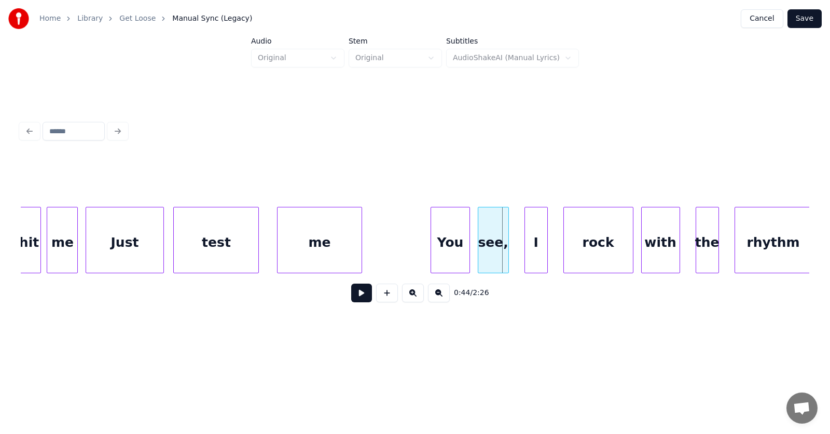
click at [305, 245] on div "me" at bounding box center [319, 242] width 85 height 71
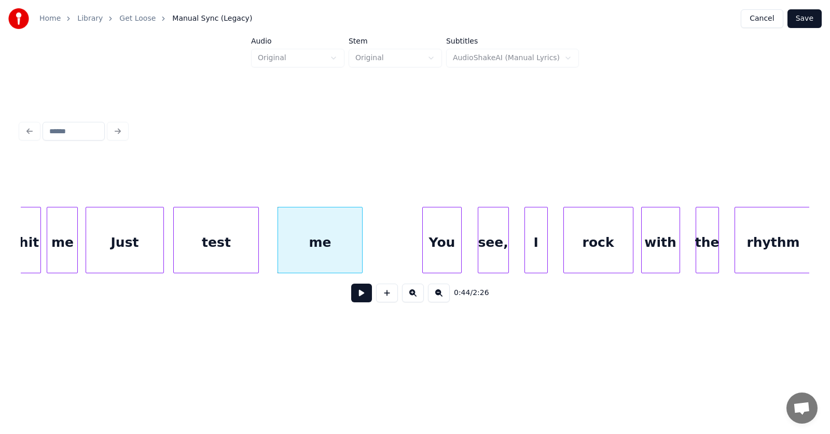
click at [435, 251] on div "You" at bounding box center [442, 242] width 38 height 71
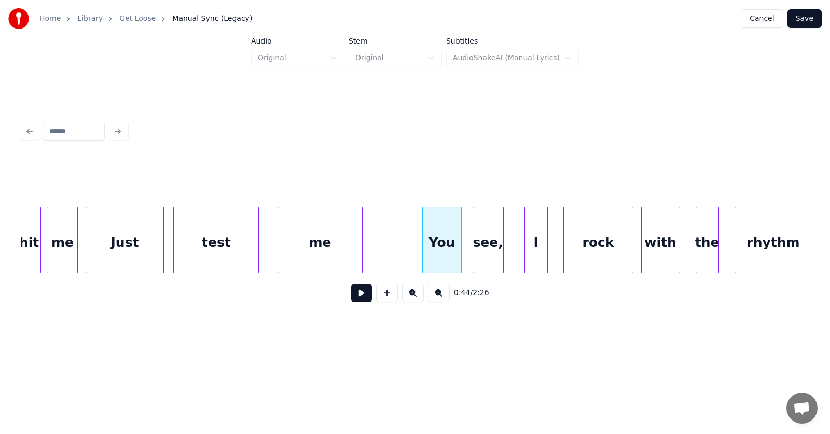
click at [486, 256] on div "see," at bounding box center [488, 242] width 30 height 71
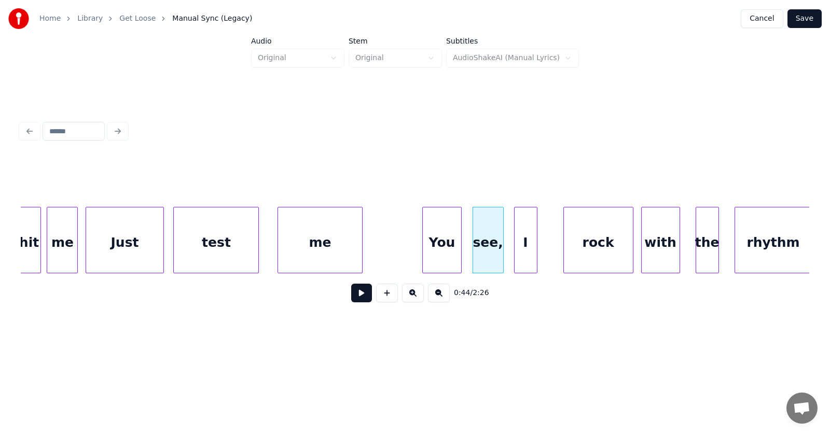
click at [521, 259] on div "I" at bounding box center [525, 242] width 22 height 71
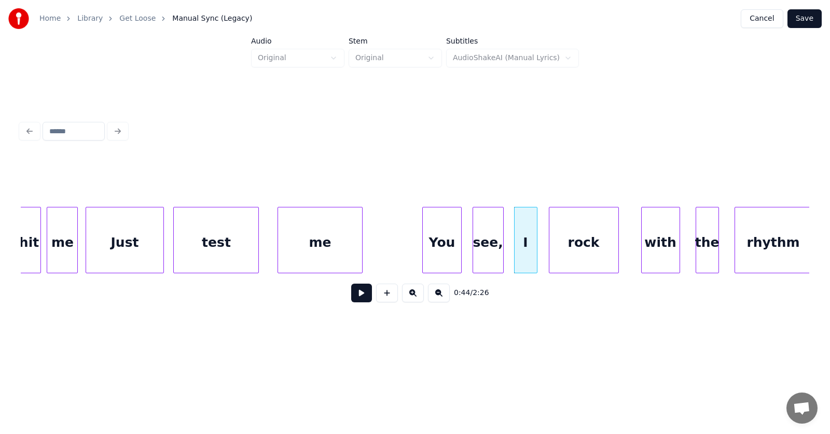
click at [569, 258] on div "rock" at bounding box center [583, 242] width 69 height 71
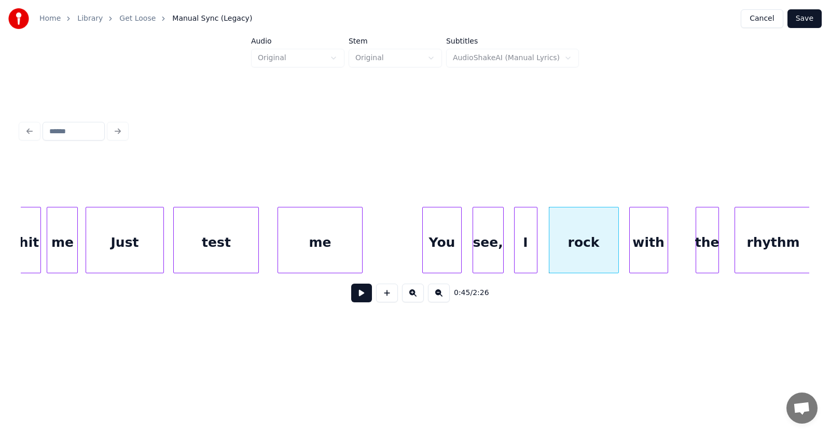
click at [647, 257] on div "with" at bounding box center [648, 242] width 38 height 71
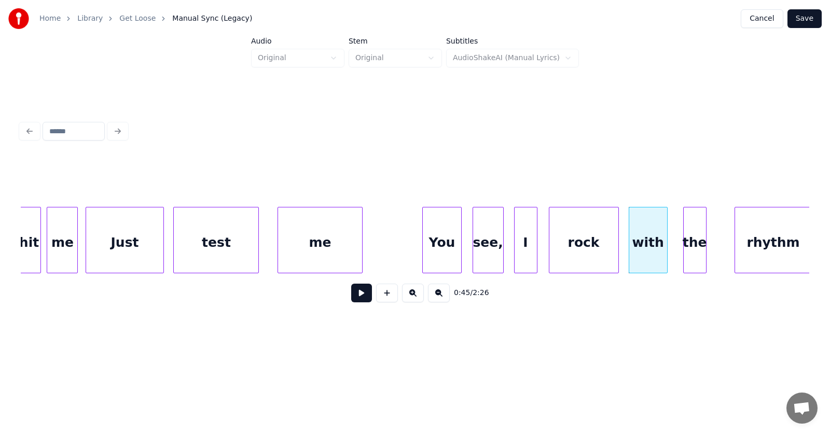
click at [691, 255] on div "the" at bounding box center [694, 242] width 22 height 71
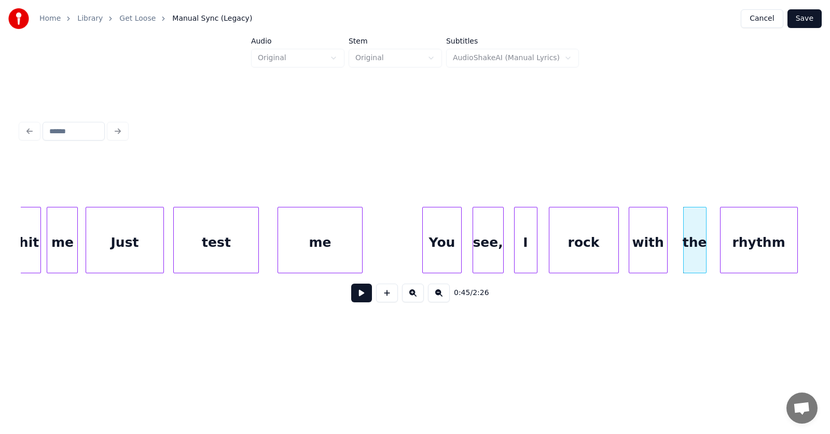
click at [725, 250] on div "rhythm" at bounding box center [758, 242] width 77 height 71
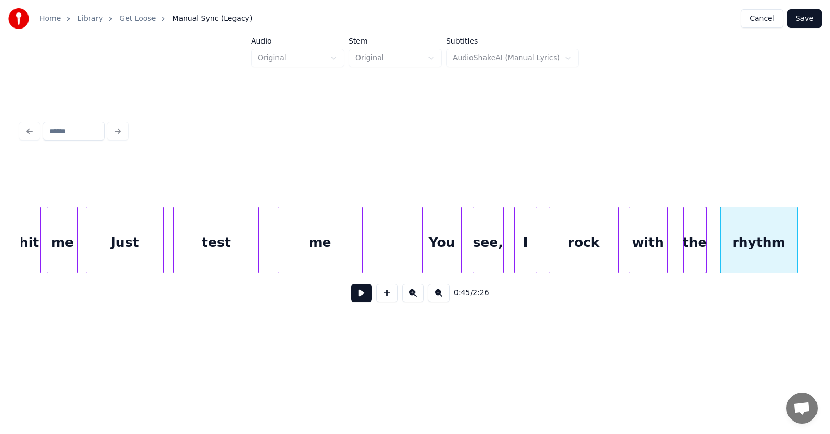
click at [358, 297] on button at bounding box center [361, 293] width 21 height 19
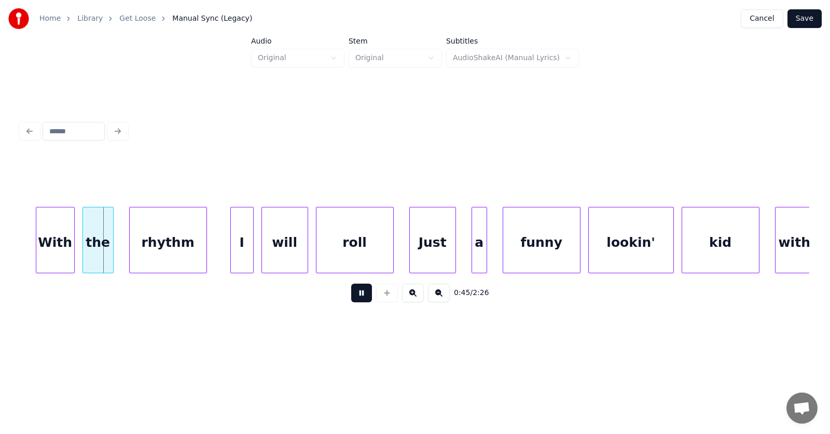
click at [358, 297] on button at bounding box center [361, 293] width 21 height 19
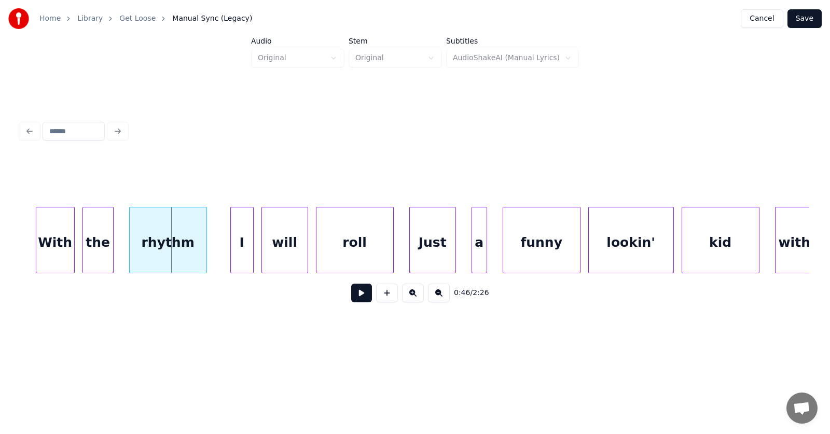
scroll to position [0, 17548]
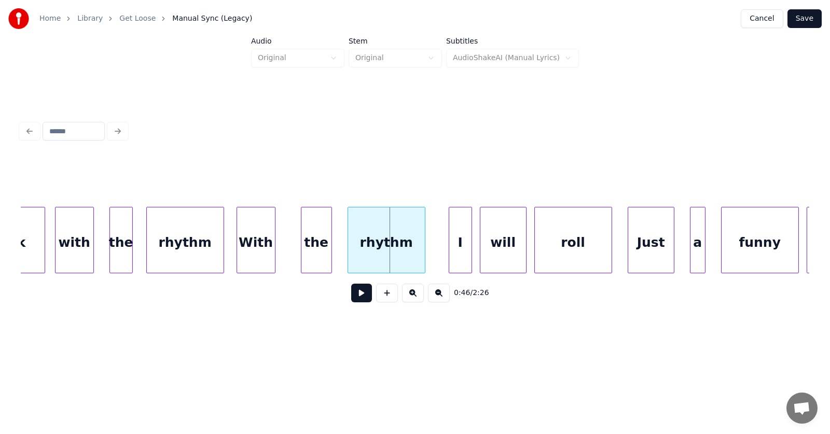
click at [262, 256] on div "With" at bounding box center [256, 242] width 38 height 71
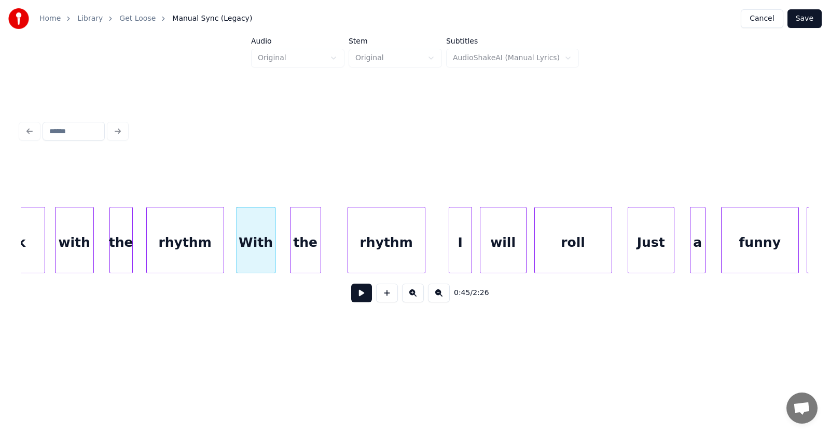
click at [308, 255] on div "the" at bounding box center [305, 242] width 30 height 71
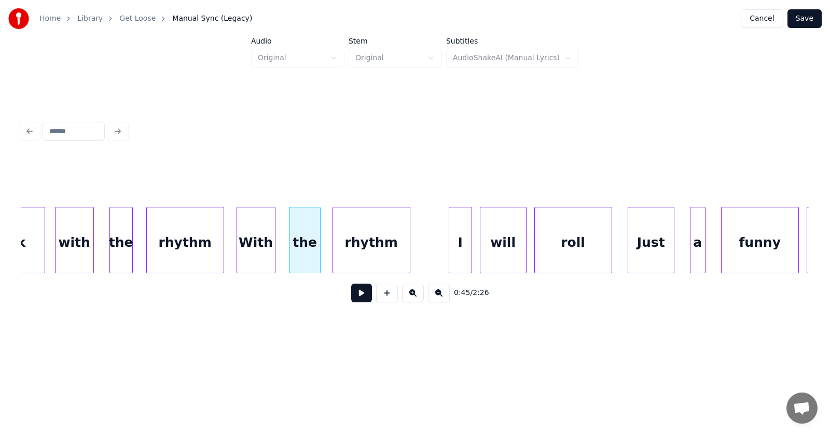
click at [347, 255] on div "rhythm" at bounding box center [371, 242] width 77 height 71
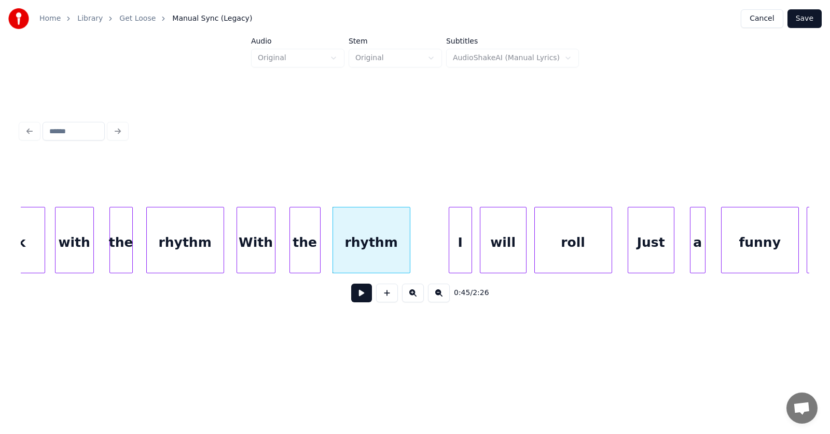
click at [213, 244] on div "rhythm" at bounding box center [185, 242] width 77 height 71
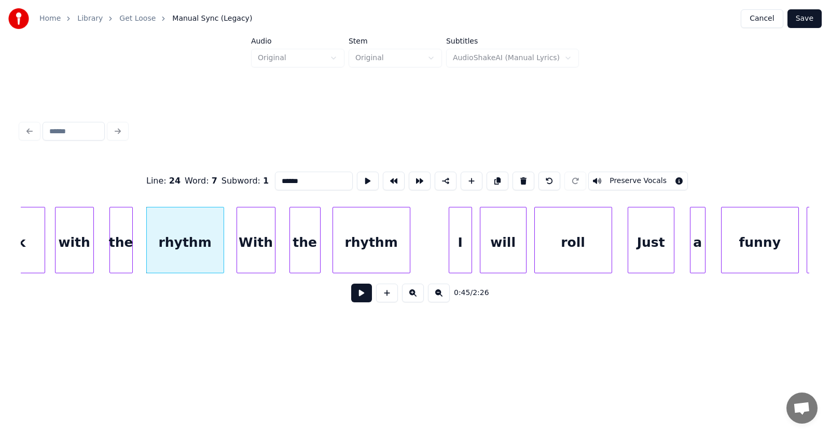
click at [193, 244] on div "rhythm" at bounding box center [185, 242] width 77 height 71
click at [356, 299] on button at bounding box center [361, 293] width 21 height 19
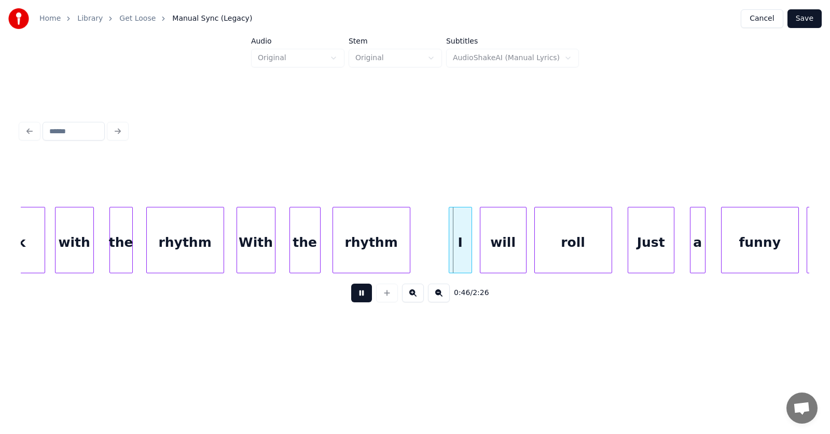
click at [356, 299] on button at bounding box center [361, 293] width 21 height 19
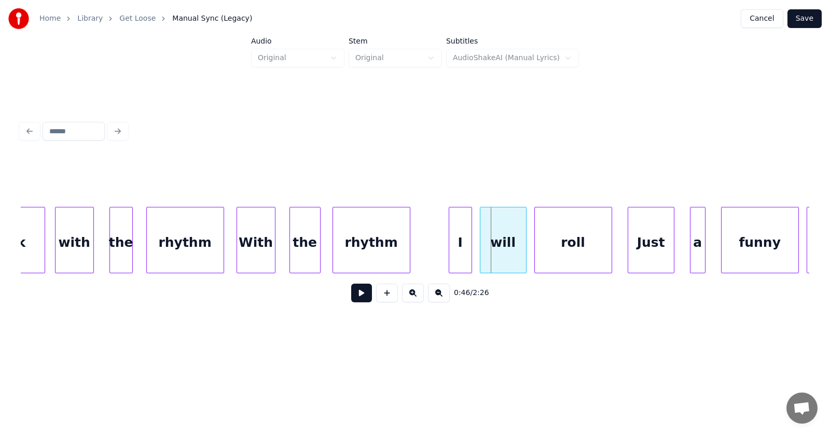
click at [358, 241] on div "rhythm" at bounding box center [371, 242] width 77 height 71
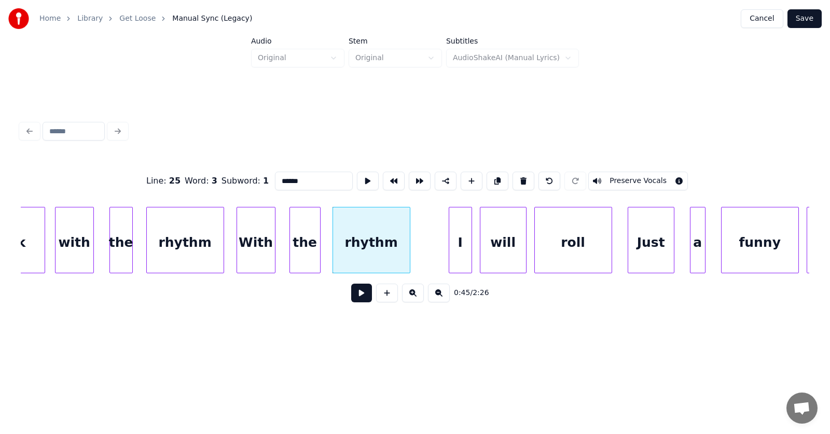
click at [275, 176] on input "******" at bounding box center [314, 181] width 78 height 19
click at [294, 176] on input "******" at bounding box center [314, 181] width 78 height 19
click at [446, 248] on div "I" at bounding box center [444, 242] width 22 height 71
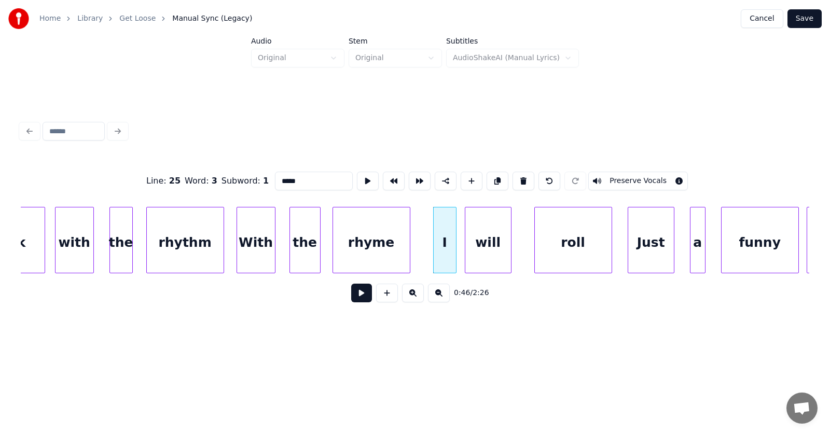
click at [473, 250] on div "will" at bounding box center [488, 242] width 46 height 71
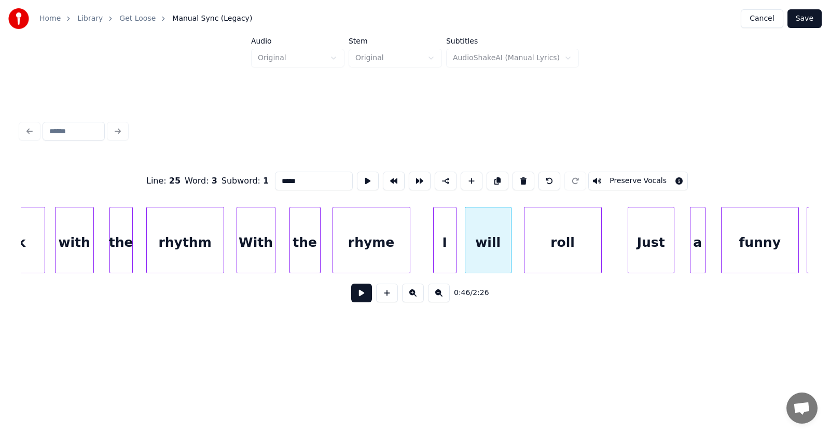
click at [548, 250] on div "roll" at bounding box center [562, 242] width 77 height 71
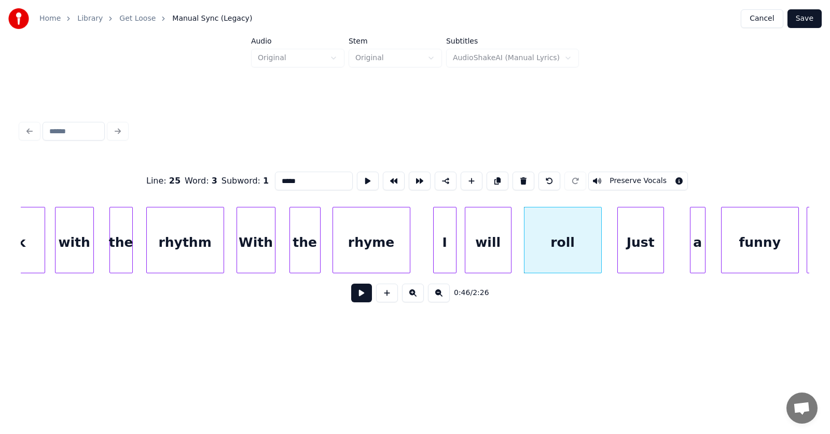
click at [641, 249] on div "Just" at bounding box center [641, 242] width 46 height 71
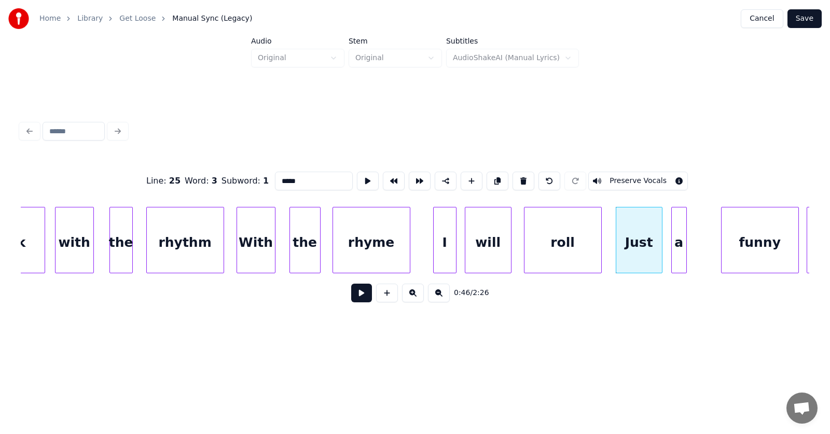
click at [676, 254] on div "a" at bounding box center [678, 242] width 15 height 71
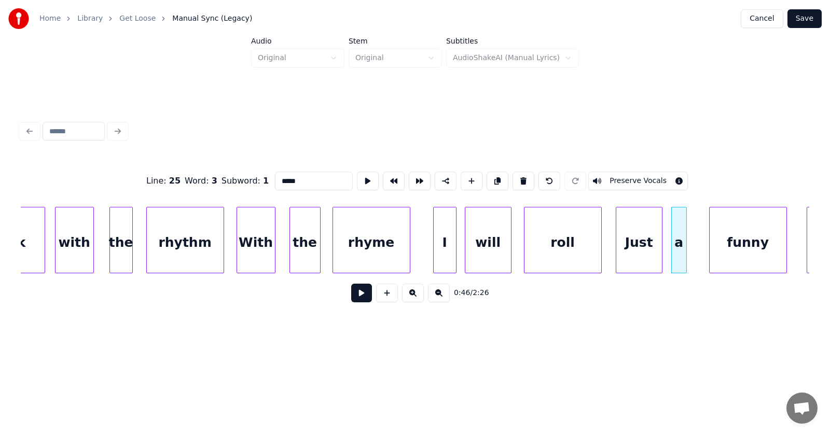
click at [731, 249] on div "funny" at bounding box center [747, 242] width 77 height 71
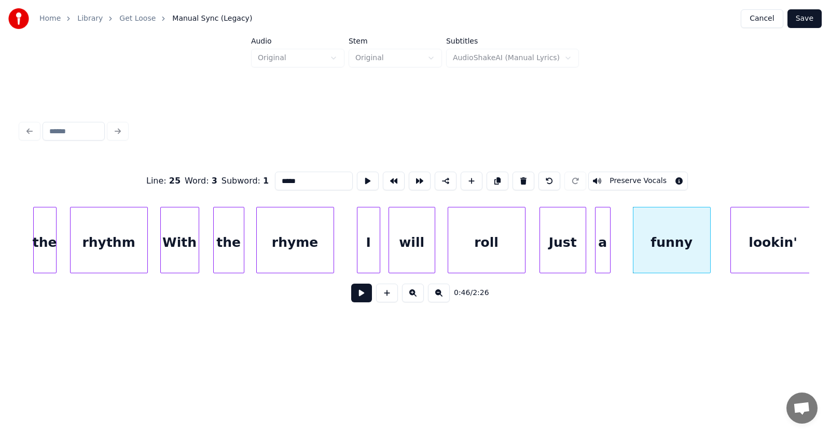
scroll to position [0, 17739]
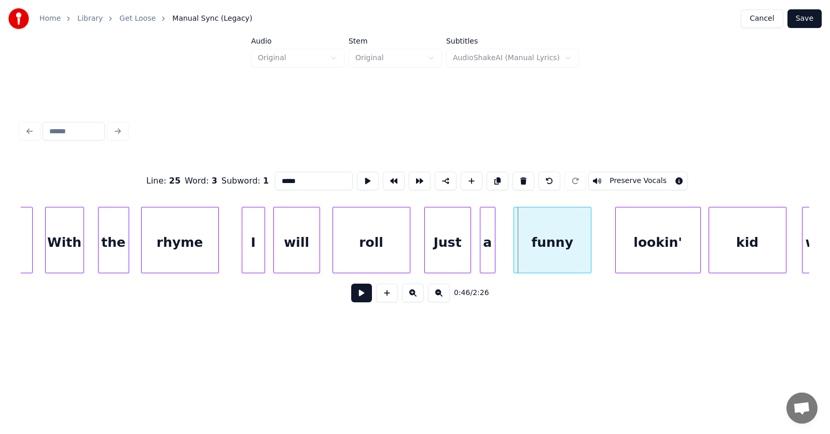
click at [552, 248] on div "funny" at bounding box center [552, 242] width 77 height 71
click at [477, 255] on div at bounding box center [478, 239] width 3 height 65
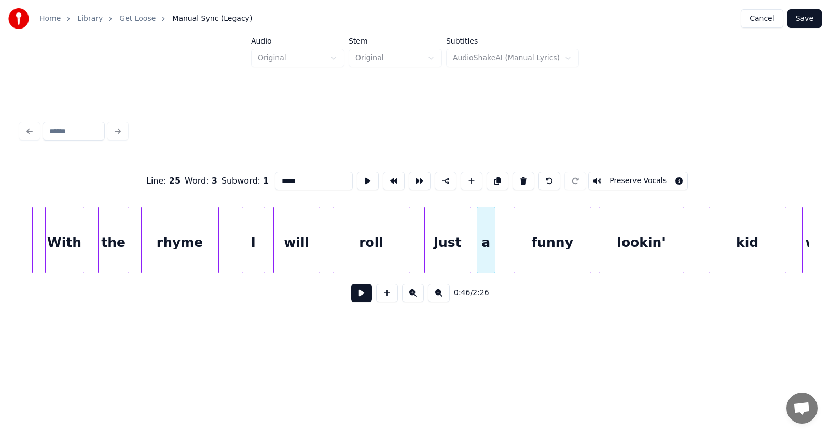
click at [628, 247] on div "lookin'" at bounding box center [641, 242] width 85 height 71
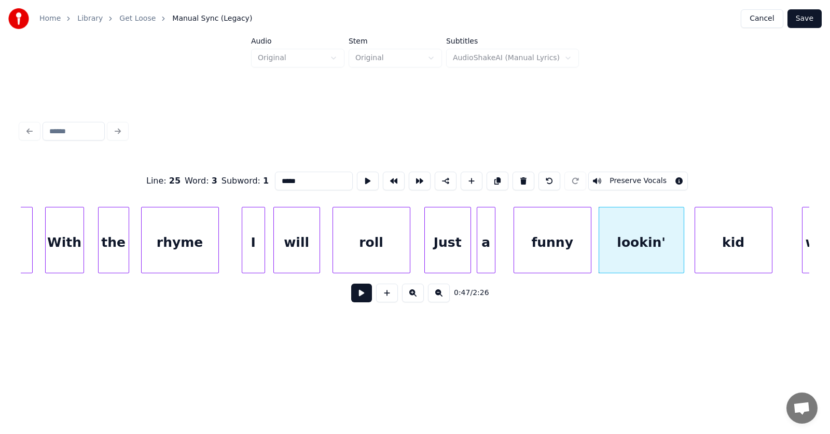
click at [729, 251] on div "kid" at bounding box center [733, 242] width 77 height 71
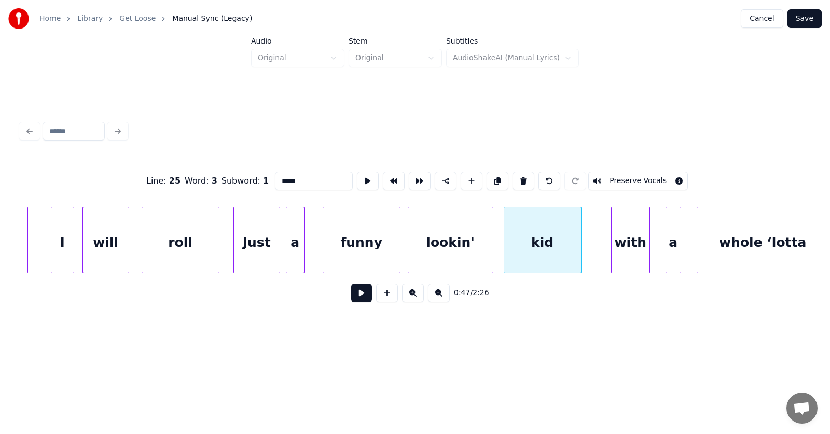
scroll to position [0, 18160]
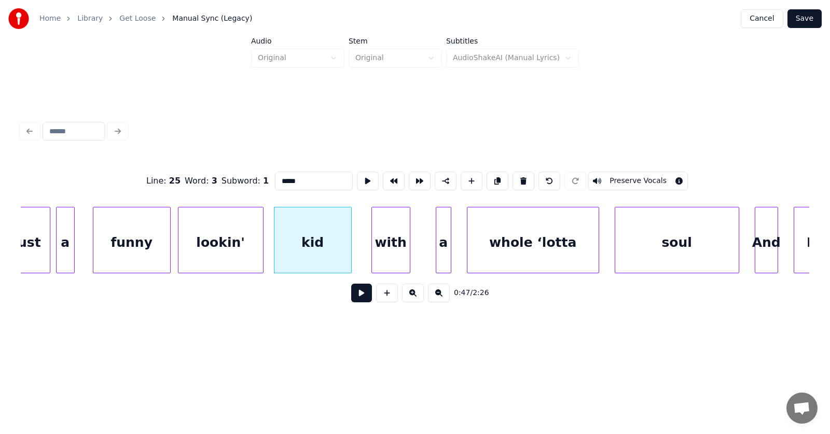
click at [385, 250] on div "with" at bounding box center [391, 242] width 38 height 71
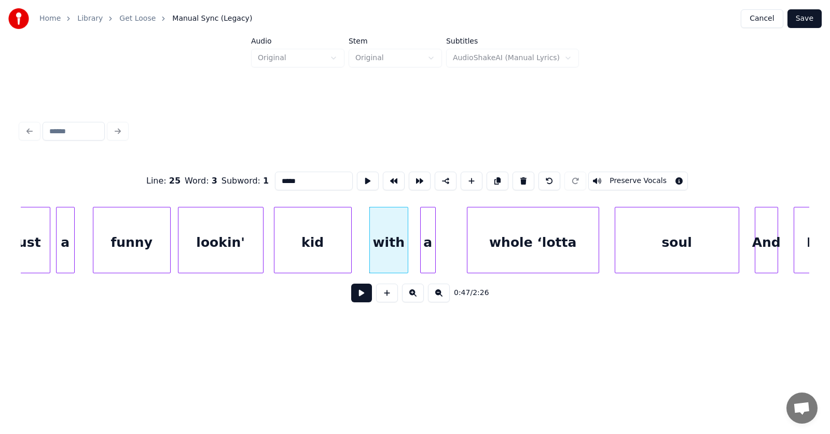
click at [424, 251] on div "a" at bounding box center [428, 242] width 15 height 71
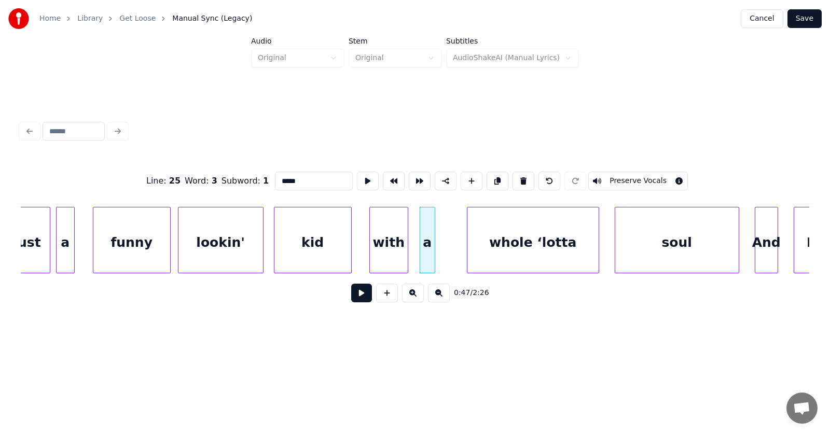
click at [435, 251] on div "a" at bounding box center [427, 240] width 16 height 66
click at [438, 251] on div at bounding box center [436, 239] width 3 height 65
click at [461, 255] on div "whole ‘lotta" at bounding box center [515, 242] width 131 height 71
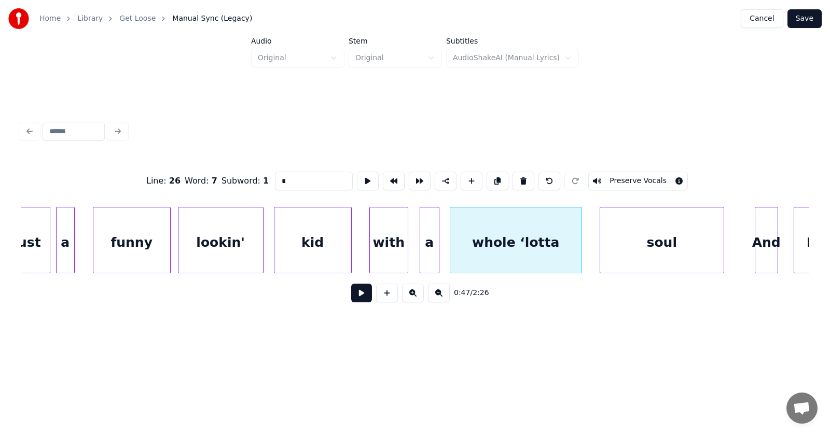
click at [629, 255] on div "soul" at bounding box center [661, 242] width 123 height 71
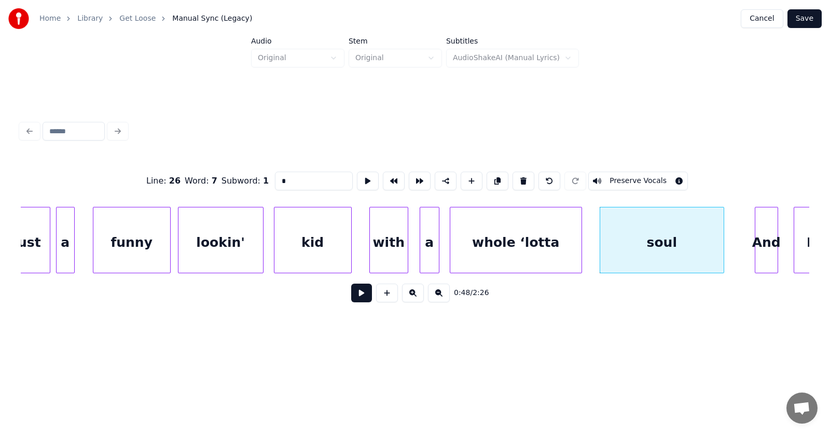
click at [515, 247] on div "whole ‘lotta" at bounding box center [515, 242] width 131 height 71
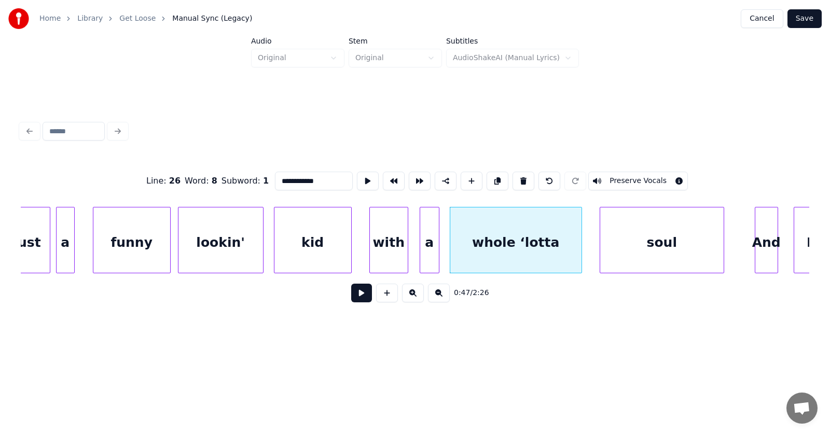
click at [330, 231] on div "kid" at bounding box center [312, 242] width 77 height 71
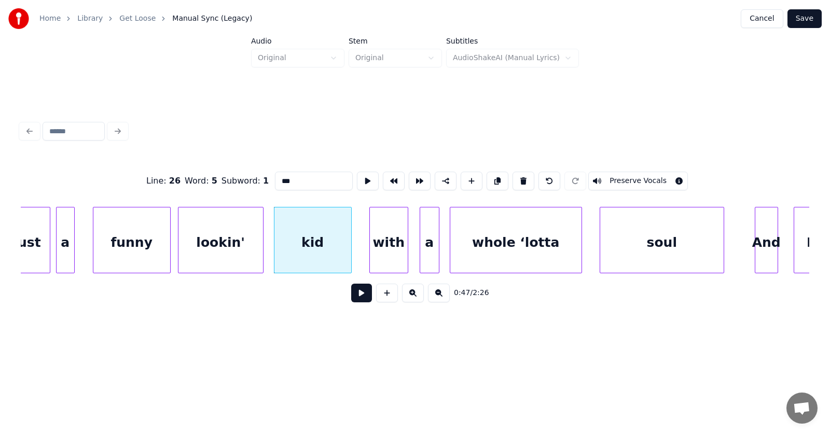
type input "***"
click at [353, 300] on button at bounding box center [361, 293] width 21 height 19
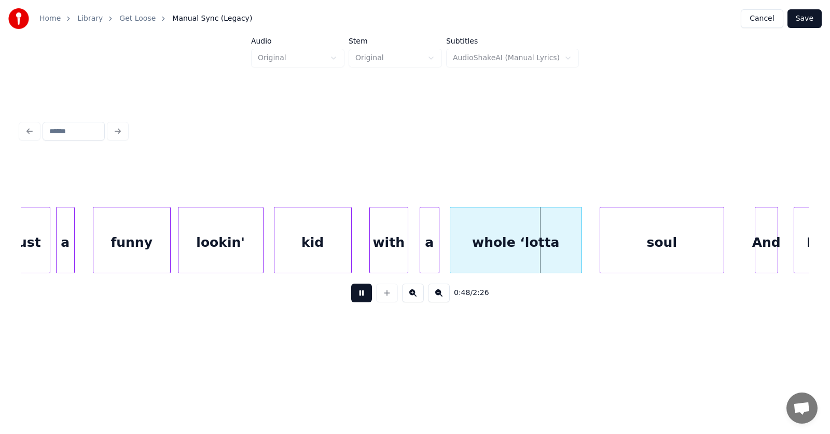
click at [353, 300] on button at bounding box center [361, 293] width 21 height 19
click at [645, 252] on div "soul" at bounding box center [656, 242] width 123 height 71
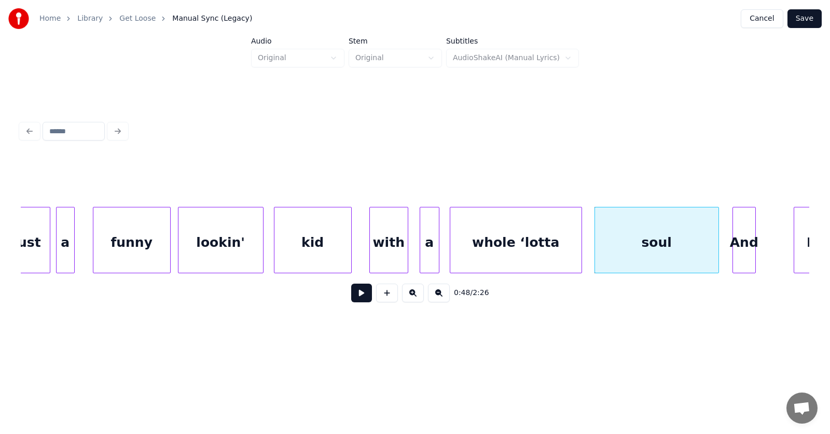
click at [744, 251] on div "And" at bounding box center [744, 242] width 22 height 71
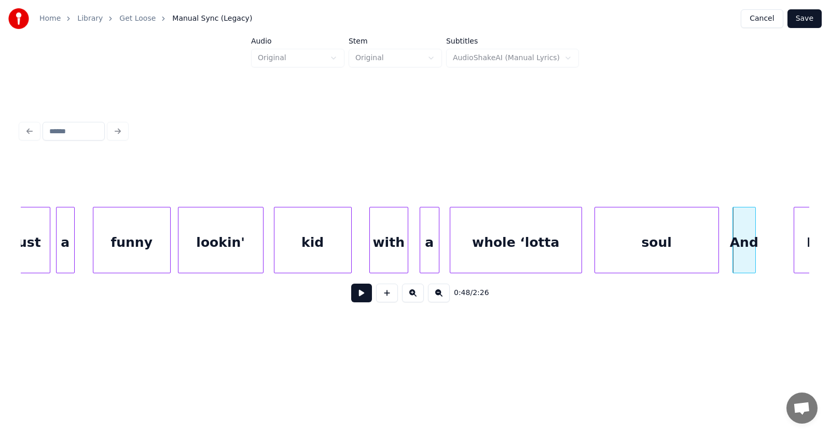
scroll to position [0, 18173]
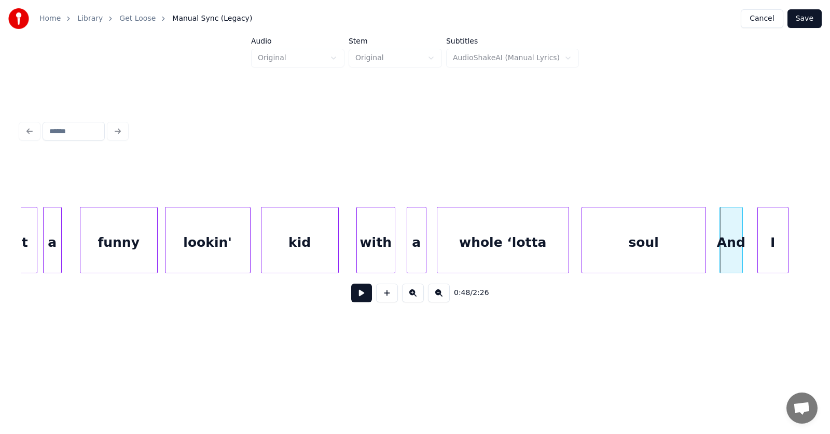
click at [776, 244] on div "I" at bounding box center [773, 242] width 30 height 71
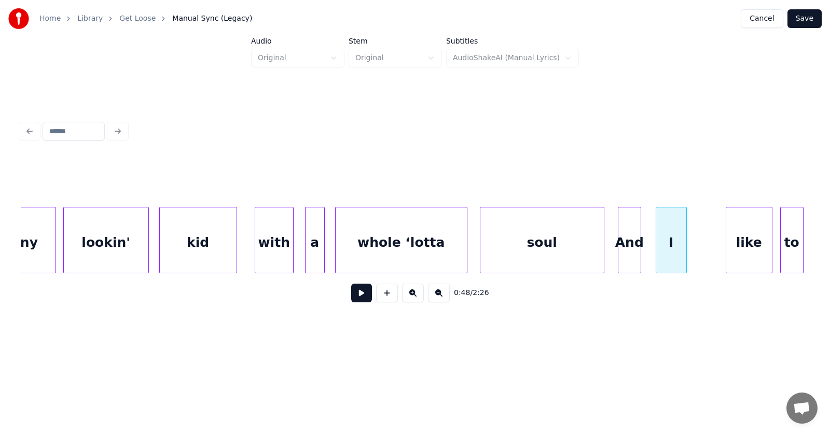
scroll to position [0, 18351]
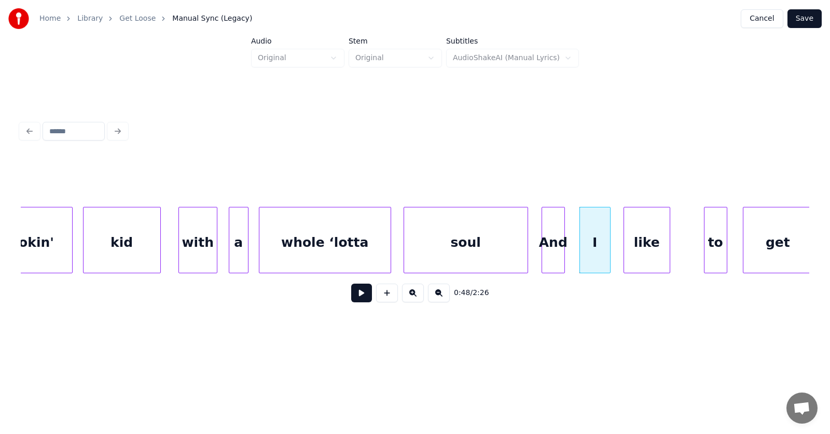
click at [635, 249] on div "like" at bounding box center [647, 242] width 46 height 71
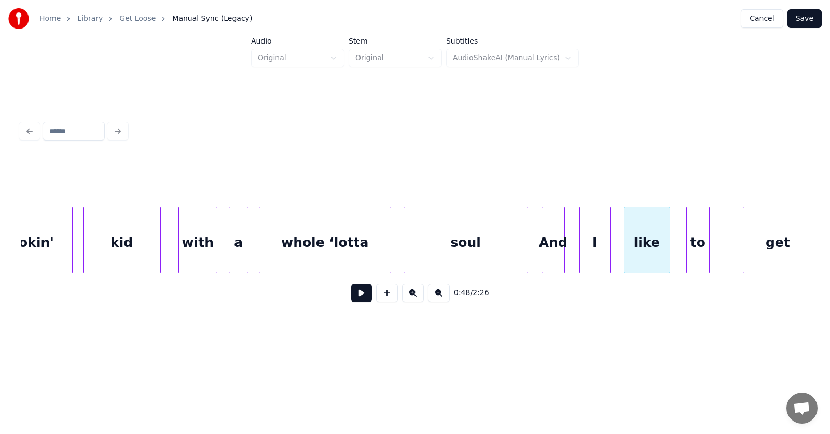
click at [702, 250] on div "to" at bounding box center [698, 242] width 22 height 71
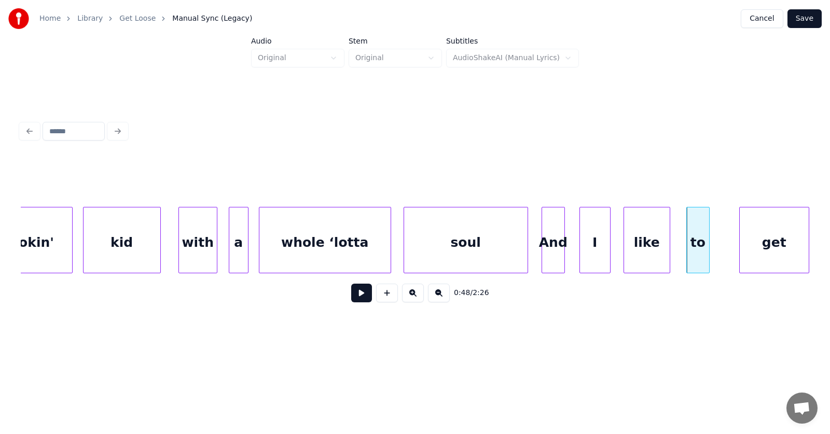
scroll to position [0, 18352]
click at [745, 249] on div "get" at bounding box center [753, 242] width 69 height 71
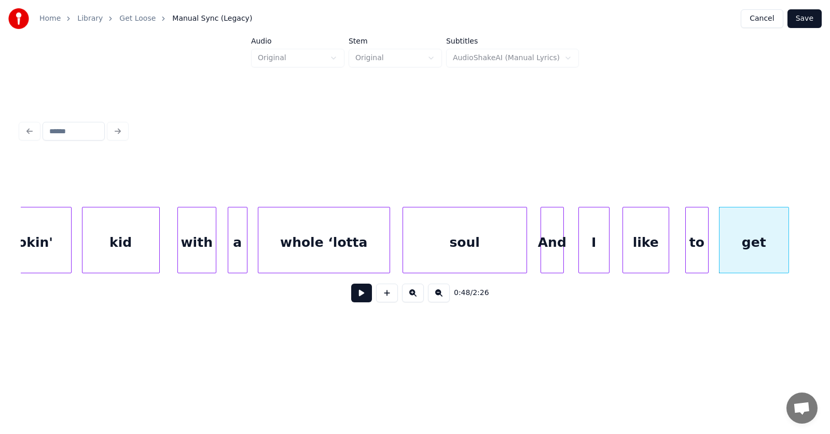
click at [360, 297] on button at bounding box center [361, 293] width 21 height 19
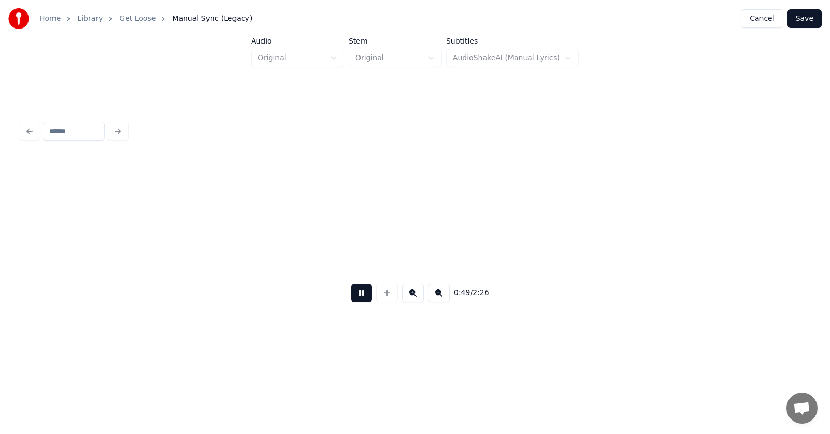
scroll to position [0, 19143]
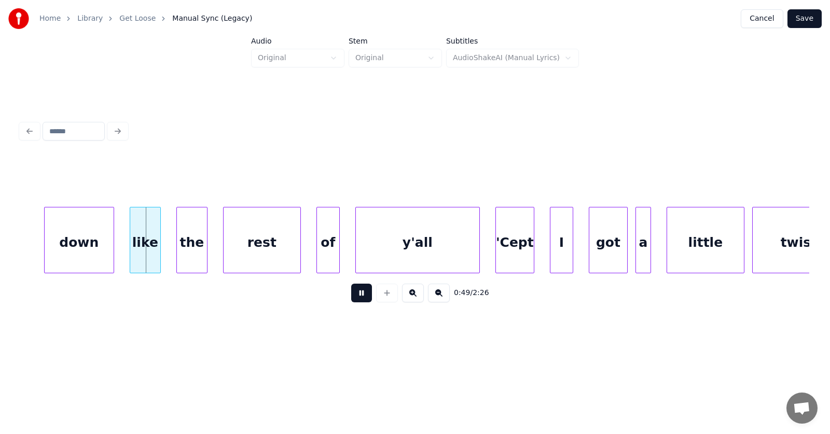
click at [360, 297] on button at bounding box center [361, 293] width 21 height 19
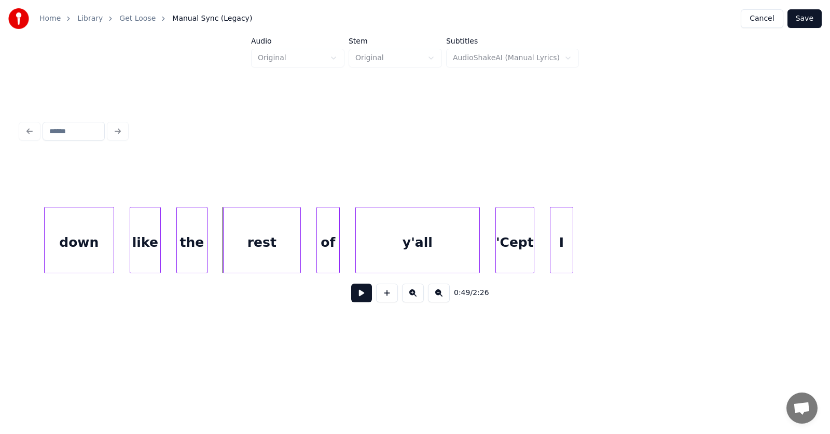
scroll to position [0, 18886]
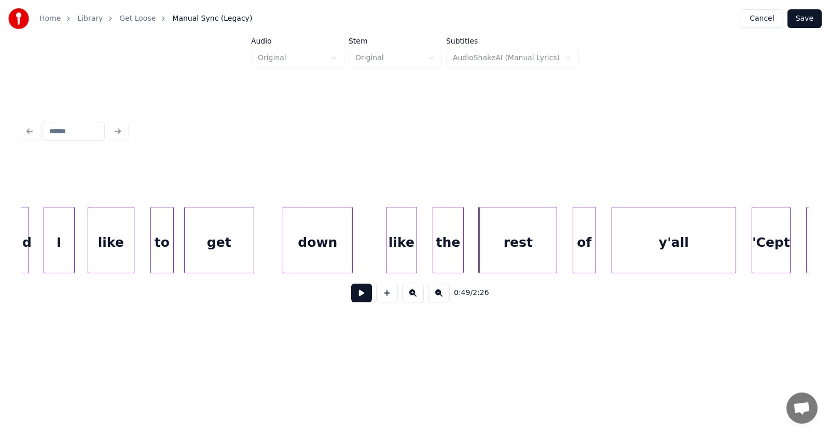
click at [309, 257] on div "down" at bounding box center [317, 242] width 69 height 71
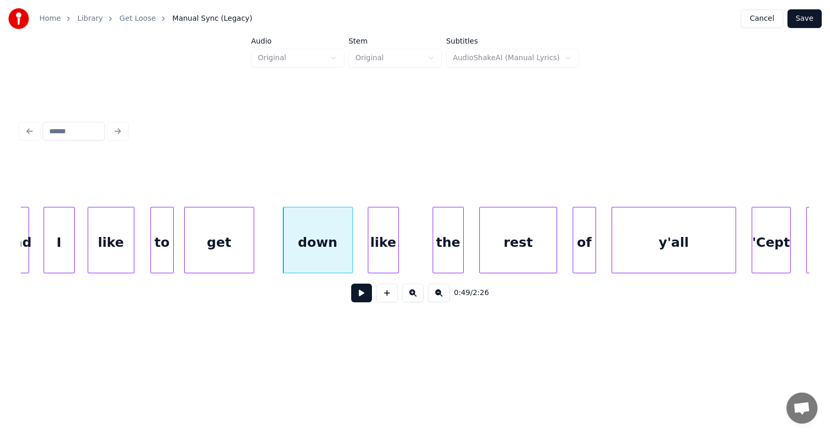
click at [379, 252] on div "like" at bounding box center [383, 242] width 30 height 71
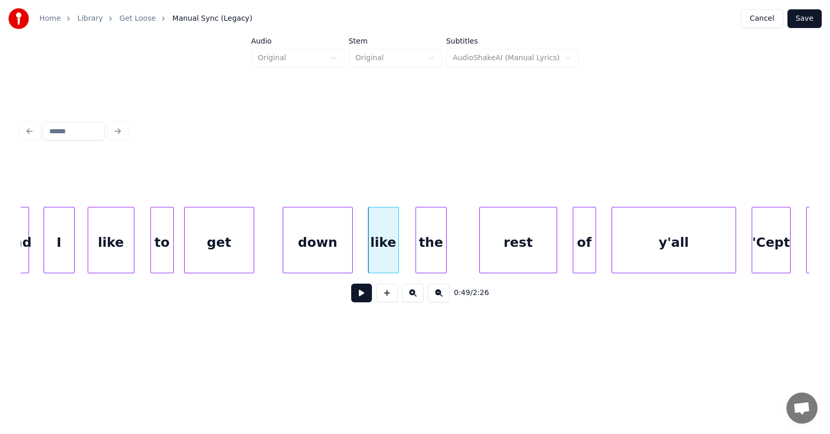
click at [428, 252] on div "the" at bounding box center [431, 242] width 30 height 71
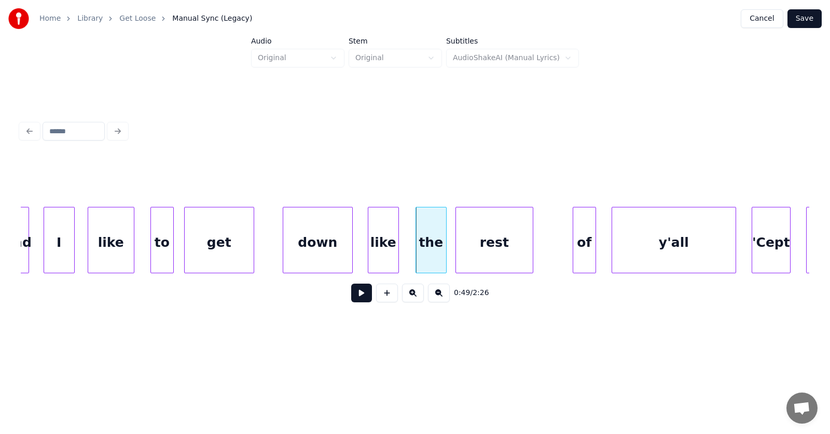
click at [469, 250] on div "rest" at bounding box center [494, 242] width 77 height 71
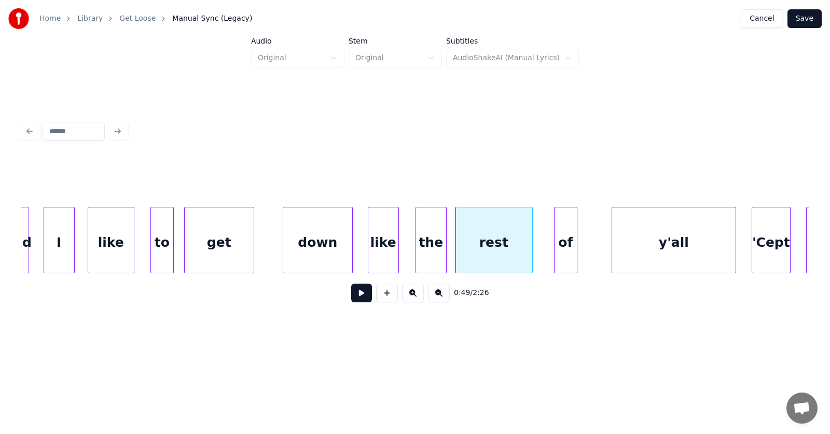
click at [568, 247] on div "of" at bounding box center [565, 242] width 22 height 71
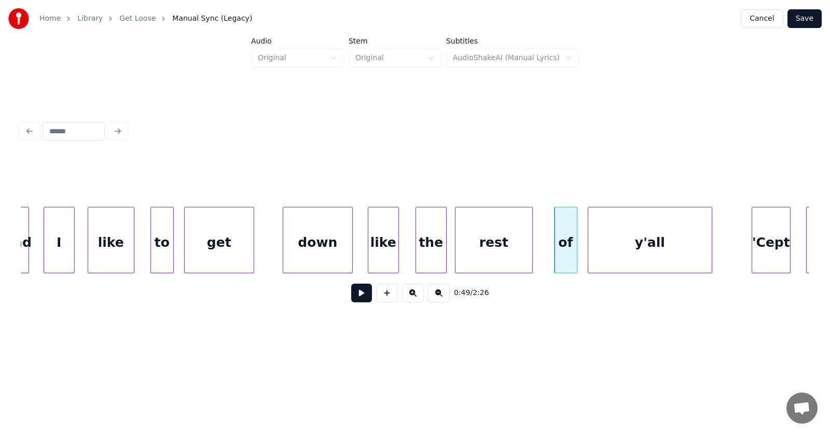
click at [621, 250] on div "y'all" at bounding box center [649, 242] width 123 height 71
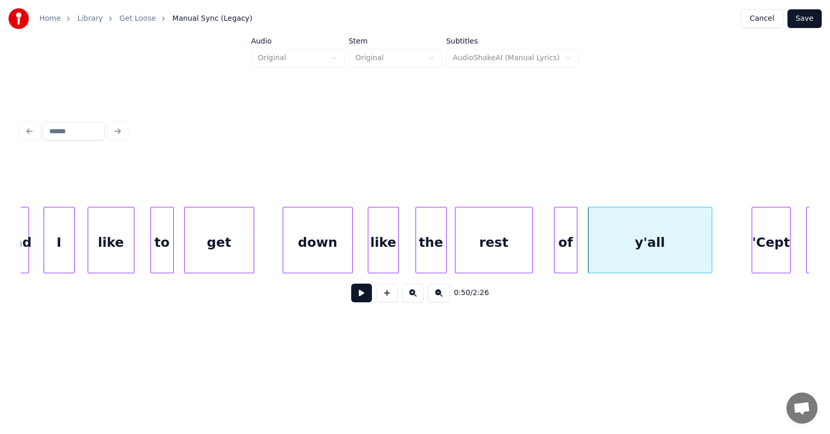
click at [473, 241] on div "rest" at bounding box center [493, 242] width 77 height 71
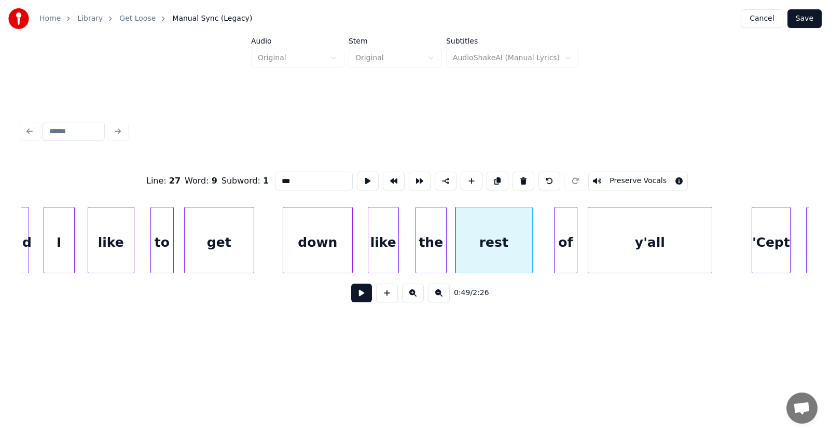
type input "****"
click at [356, 295] on button at bounding box center [361, 293] width 21 height 19
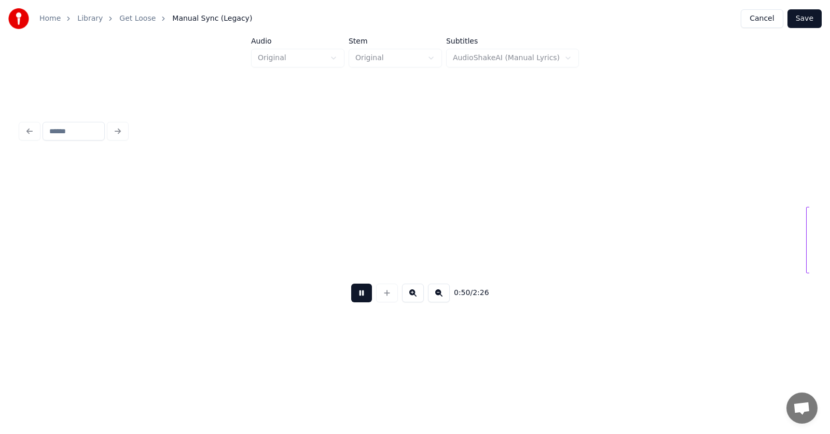
scroll to position [0, 19677]
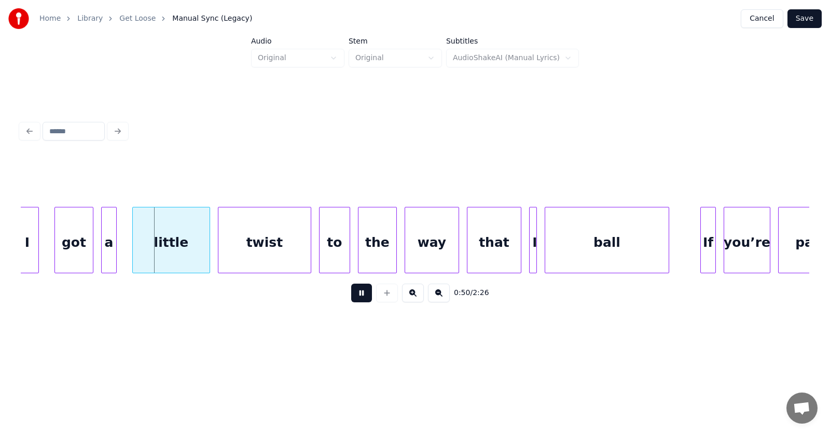
click at [356, 295] on button at bounding box center [361, 293] width 21 height 19
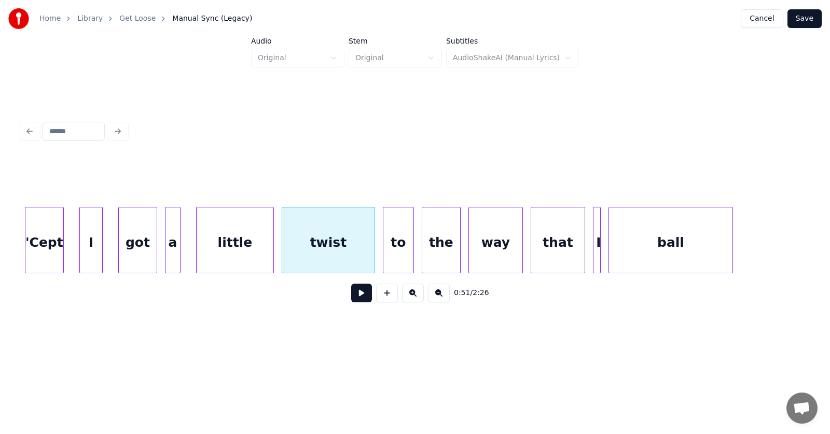
scroll to position [0, 19536]
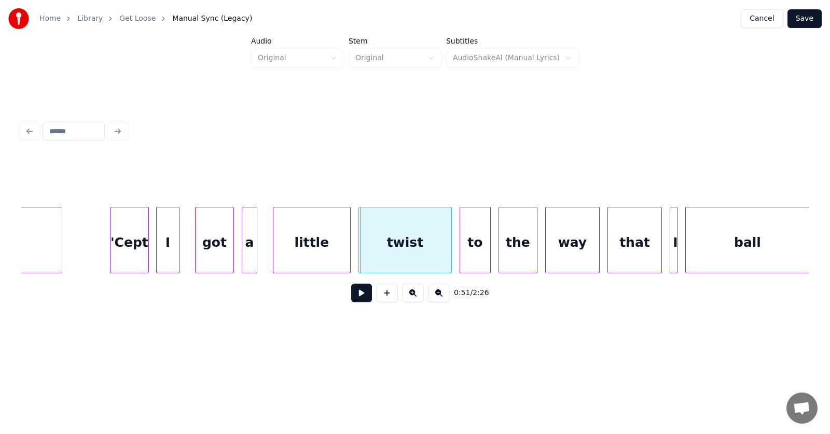
click at [137, 246] on div "'Cept" at bounding box center [129, 242] width 38 height 71
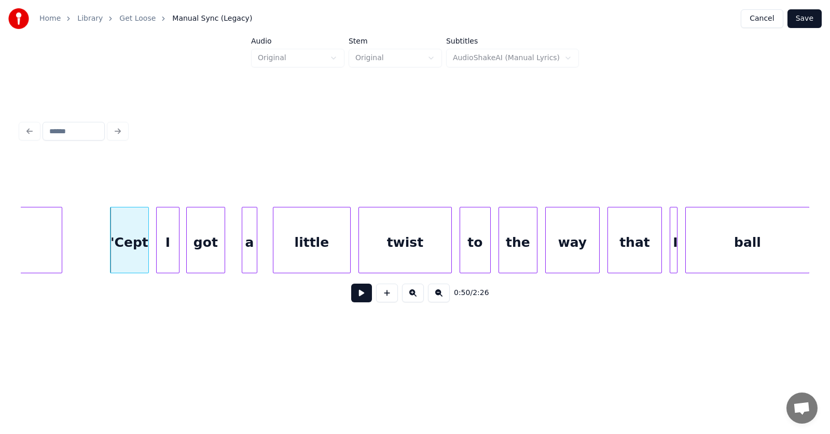
click at [205, 250] on div "got" at bounding box center [206, 242] width 38 height 71
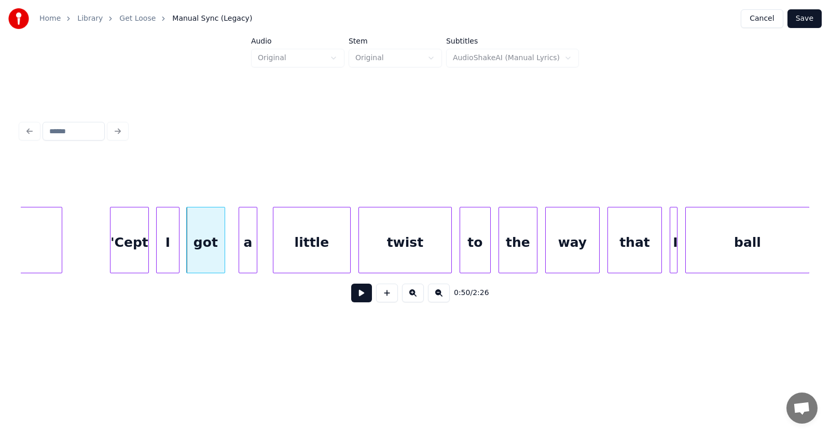
click at [240, 254] on div at bounding box center [240, 239] width 3 height 65
click at [243, 253] on div "a" at bounding box center [242, 242] width 19 height 71
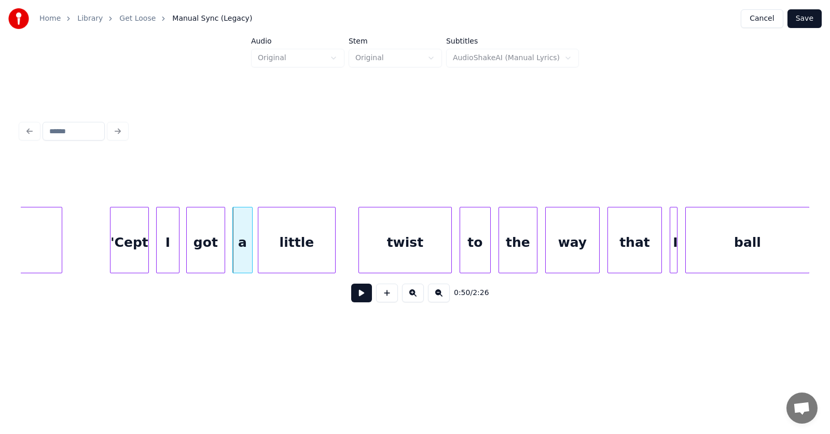
click at [279, 255] on div "little" at bounding box center [296, 242] width 77 height 71
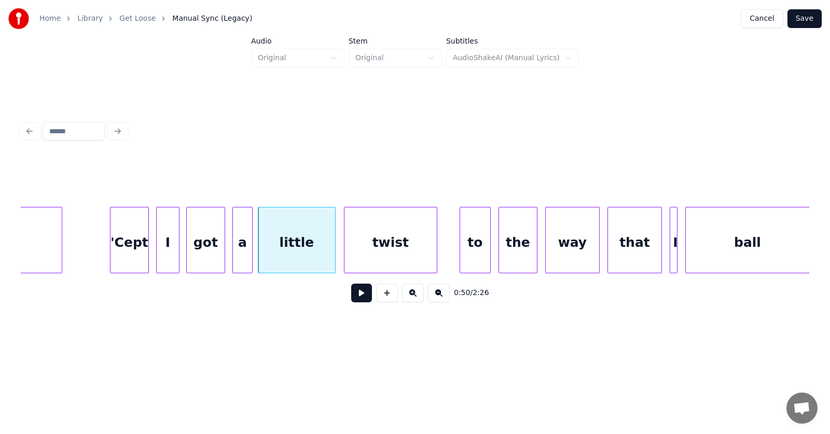
click at [385, 254] on div "twist" at bounding box center [390, 242] width 92 height 71
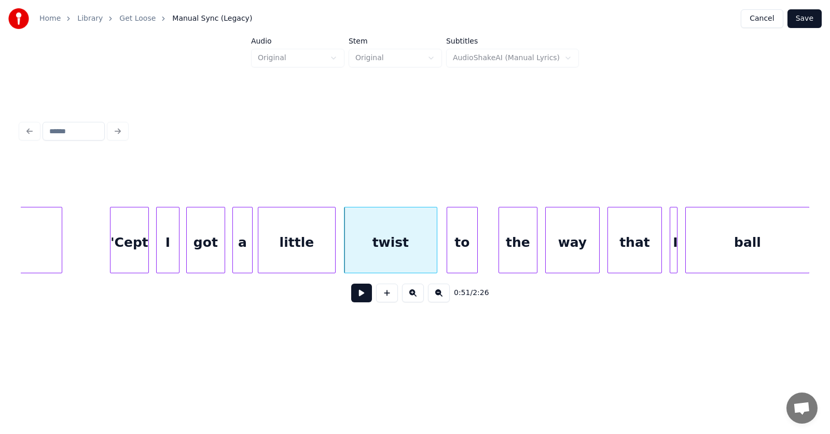
click at [455, 254] on div "to" at bounding box center [462, 242] width 30 height 71
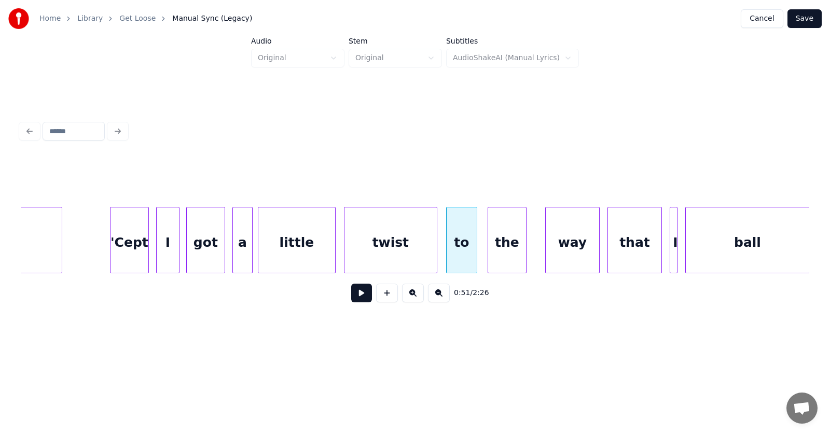
click at [498, 252] on div "the" at bounding box center [507, 242] width 38 height 71
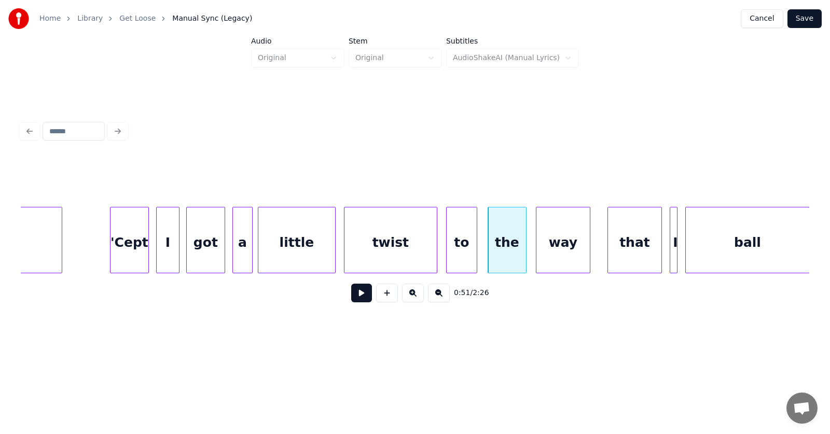
click at [556, 246] on div "way" at bounding box center [562, 242] width 53 height 71
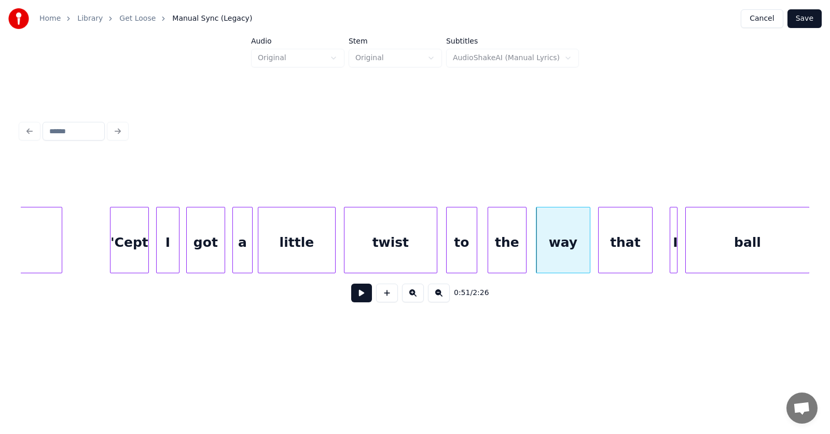
click at [629, 248] on div "that" at bounding box center [624, 242] width 53 height 71
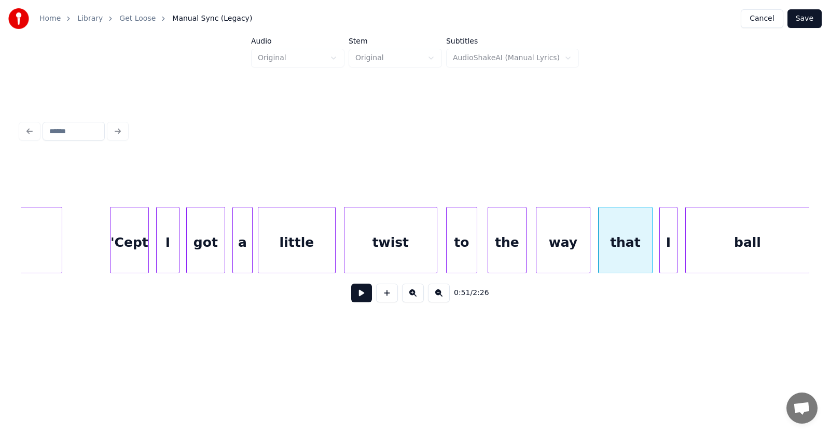
click at [662, 253] on div at bounding box center [661, 239] width 3 height 65
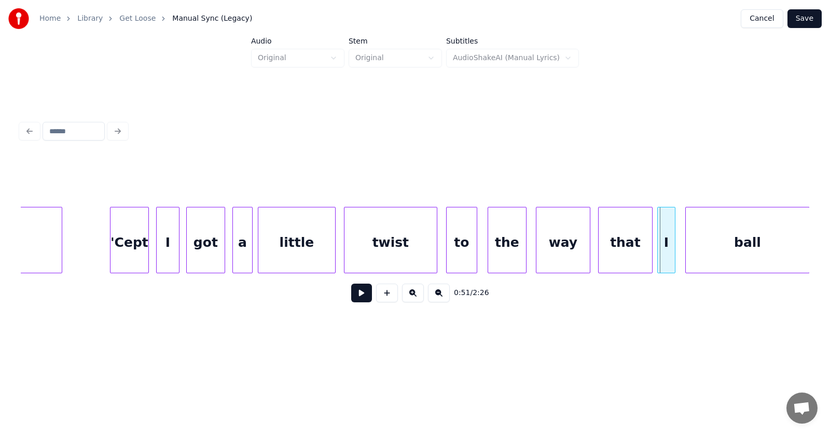
click at [670, 250] on div "I" at bounding box center [665, 242] width 17 height 71
click at [692, 251] on div "ball" at bounding box center [743, 242] width 123 height 71
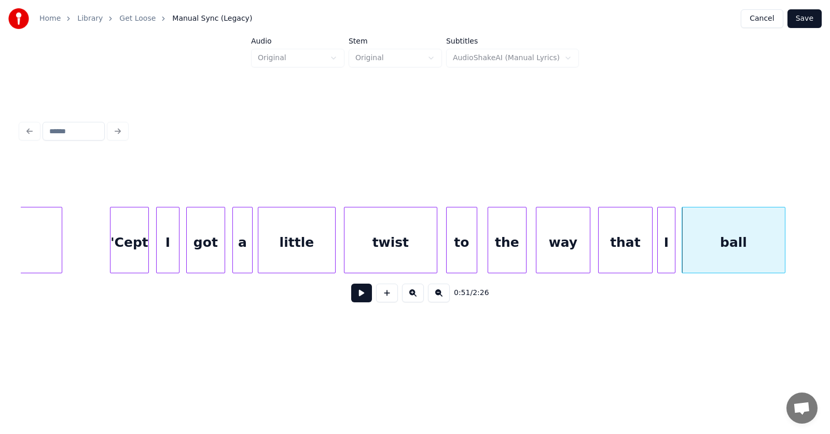
click at [781, 250] on div at bounding box center [782, 239] width 3 height 65
click at [353, 295] on button at bounding box center [361, 293] width 21 height 19
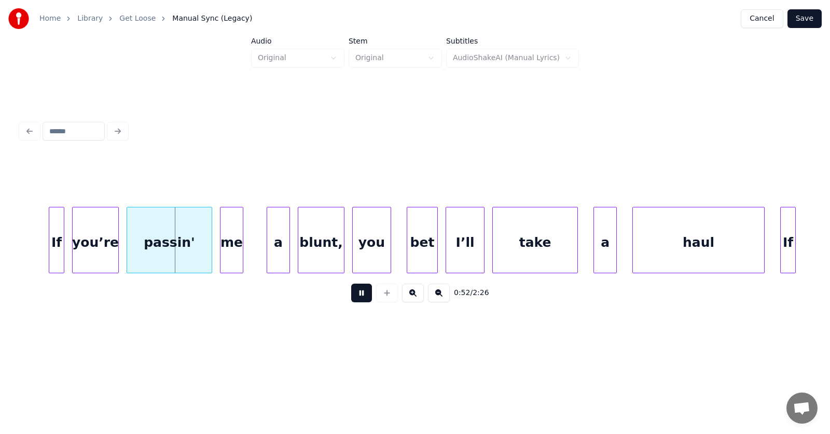
click at [352, 298] on button at bounding box center [361, 293] width 21 height 19
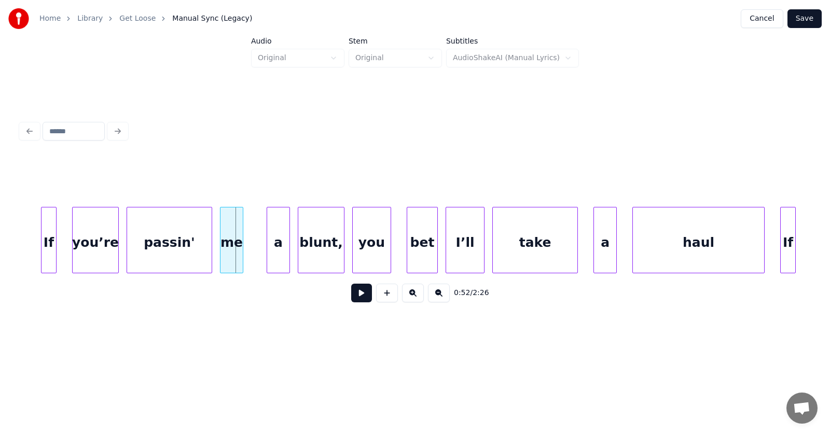
click at [47, 250] on div "If" at bounding box center [48, 242] width 15 height 71
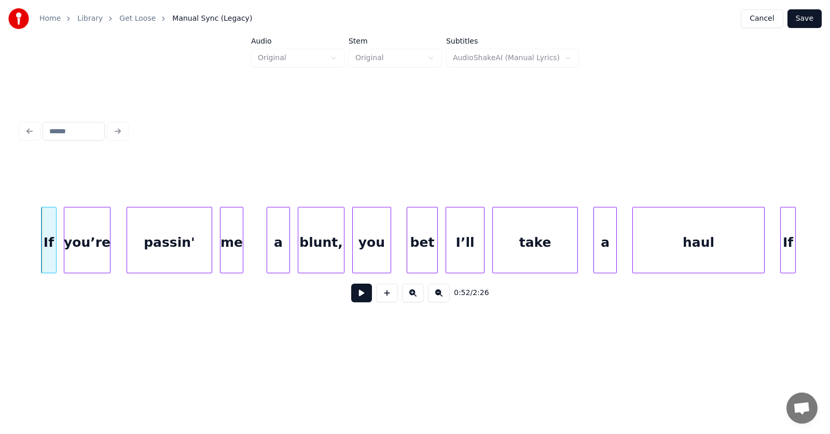
click at [81, 255] on div "you’re" at bounding box center [87, 242] width 46 height 71
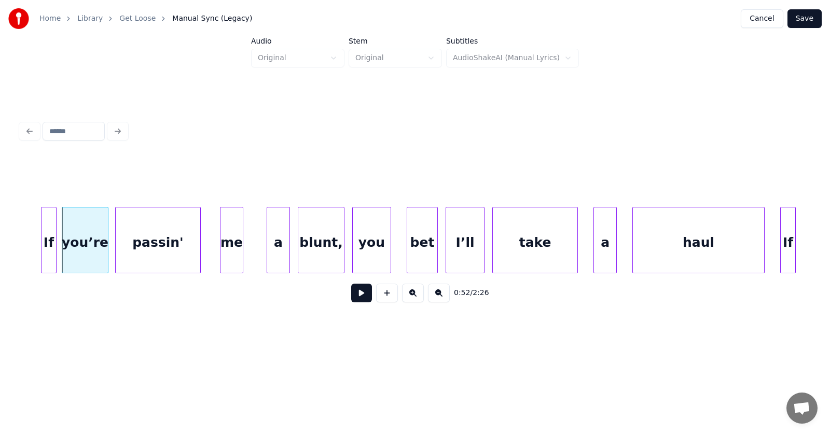
click at [157, 257] on div "passin'" at bounding box center [158, 242] width 85 height 71
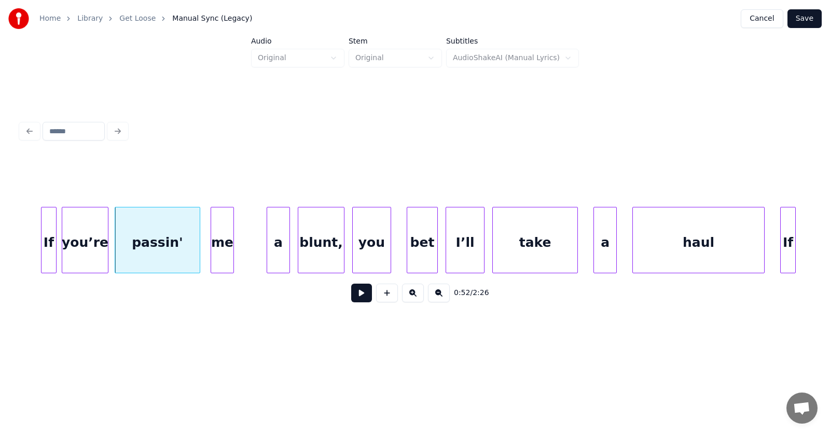
click at [218, 254] on div "me" at bounding box center [222, 242] width 22 height 71
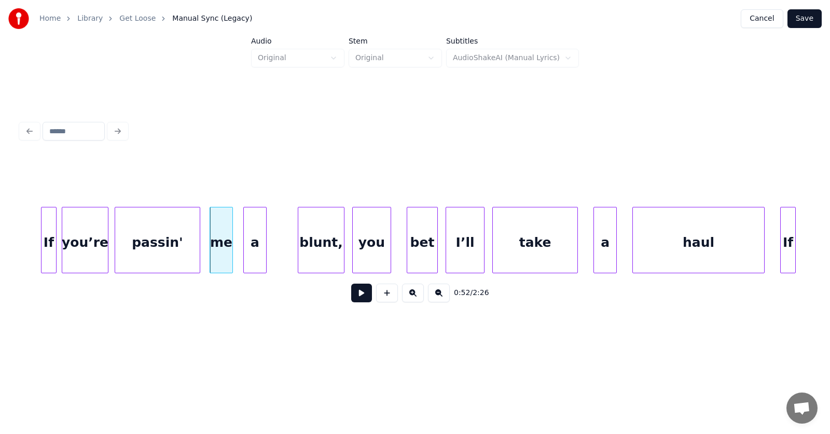
click at [260, 256] on div "a" at bounding box center [255, 242] width 22 height 71
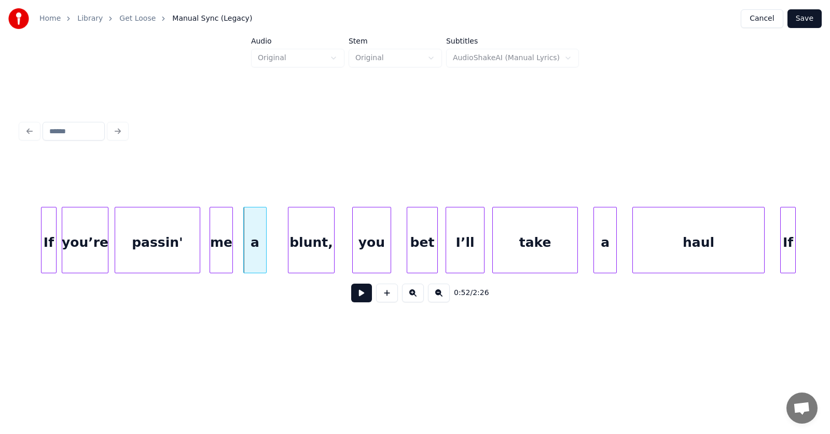
click at [298, 250] on div "blunt," at bounding box center [311, 242] width 46 height 71
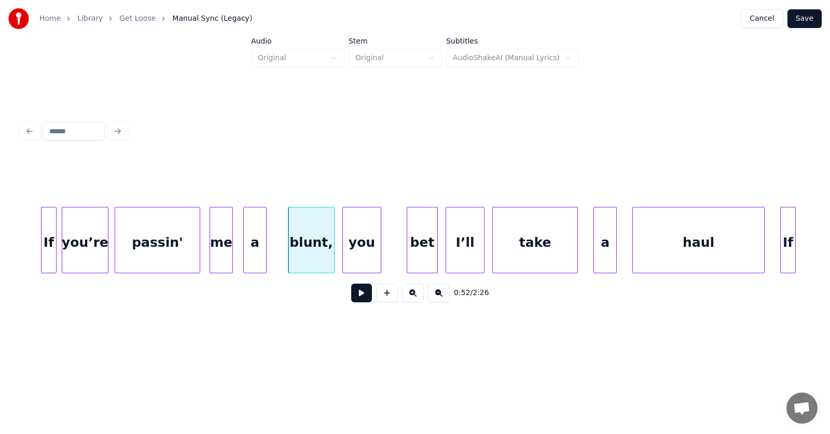
click at [361, 250] on div "you" at bounding box center [362, 242] width 38 height 71
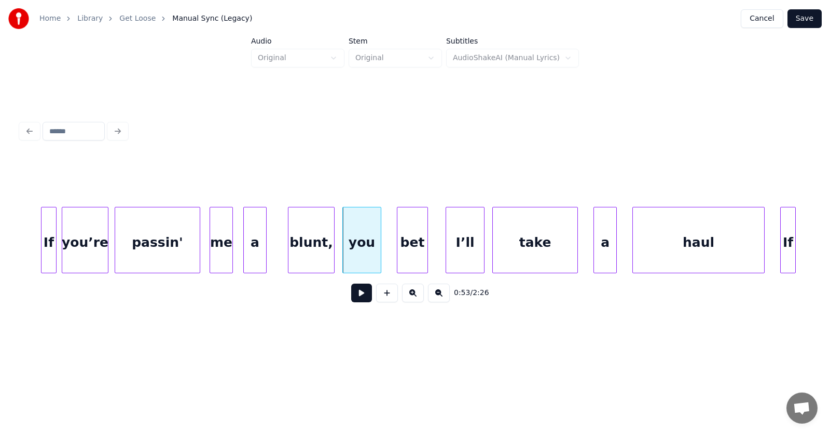
click at [414, 252] on div "bet" at bounding box center [412, 242] width 30 height 71
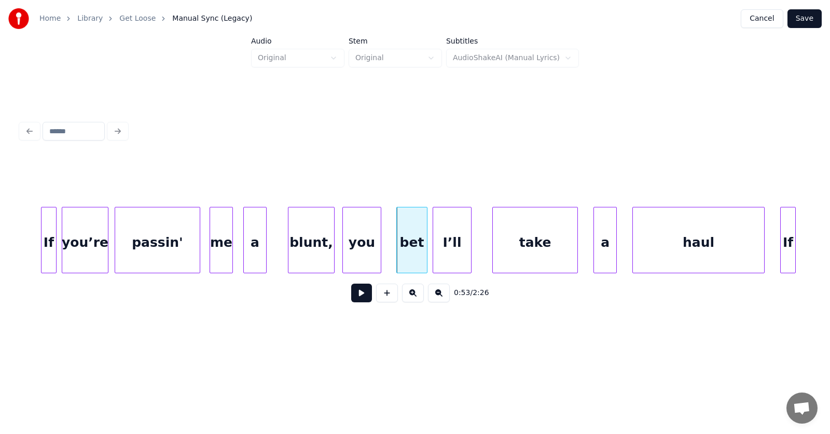
click at [446, 258] on div "I’ll" at bounding box center [452, 242] width 38 height 71
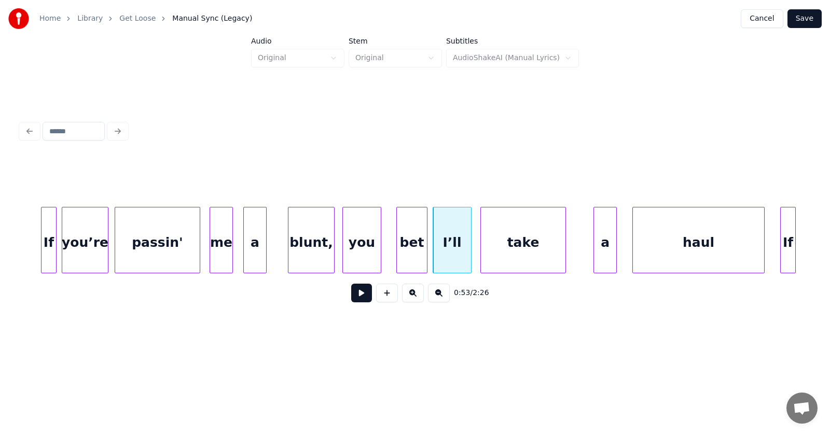
click at [498, 258] on div "take" at bounding box center [523, 242] width 85 height 71
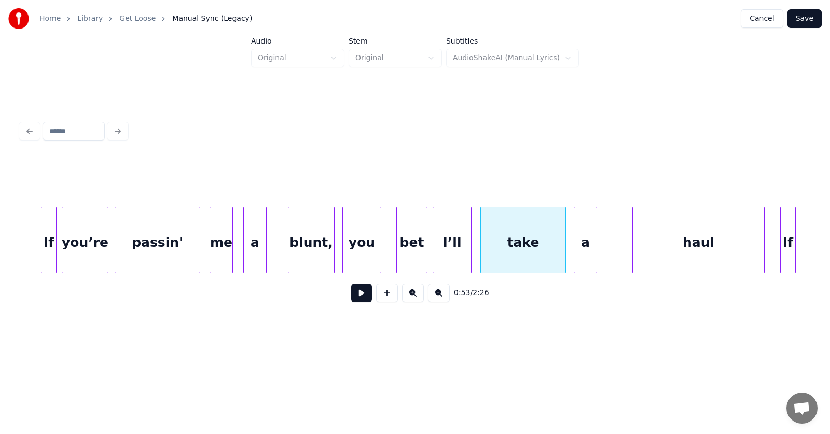
click at [583, 256] on div "a" at bounding box center [585, 242] width 22 height 71
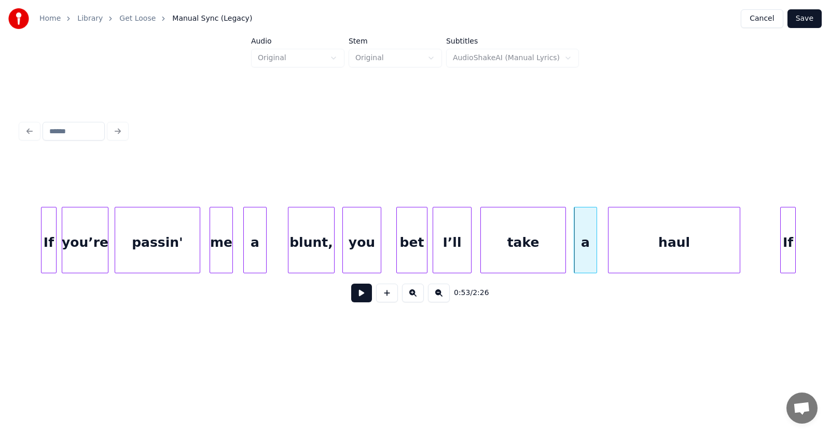
click at [646, 259] on div "haul" at bounding box center [673, 242] width 131 height 71
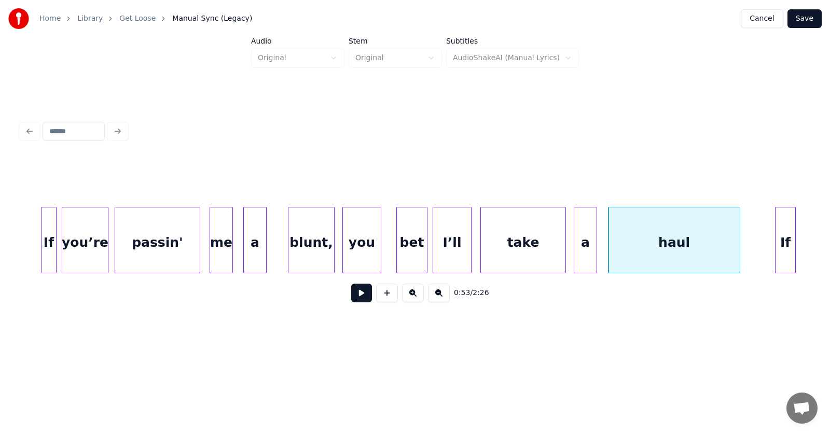
click at [776, 252] on div at bounding box center [776, 239] width 3 height 65
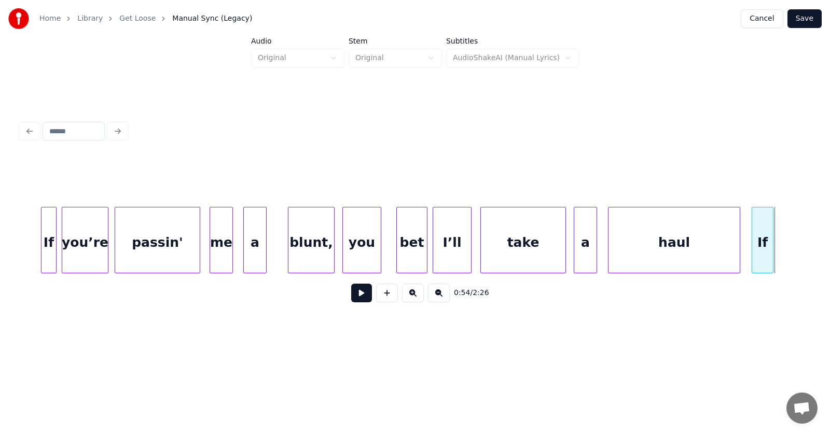
click at [761, 254] on div "If" at bounding box center [762, 242] width 21 height 71
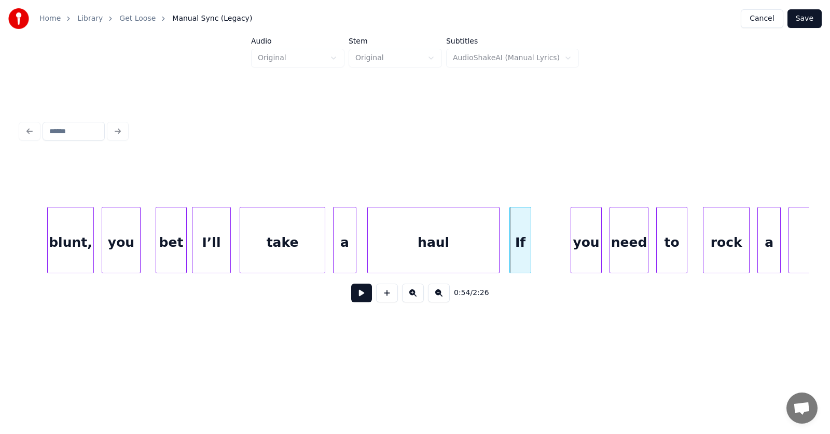
scroll to position [0, 20607]
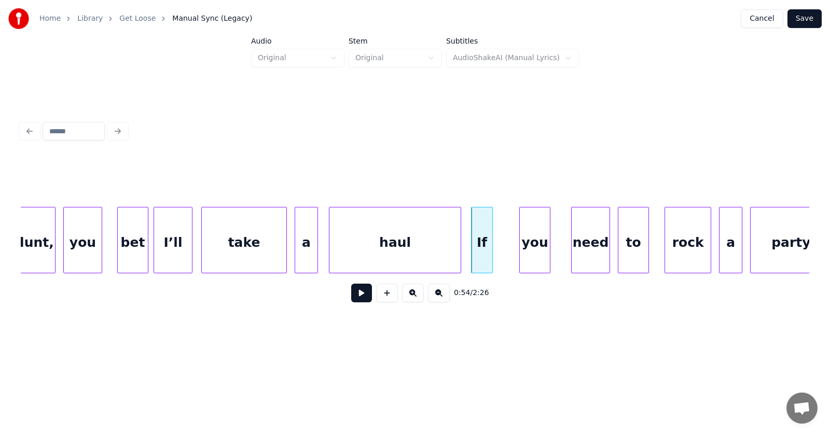
click at [531, 252] on div "you" at bounding box center [535, 242] width 30 height 71
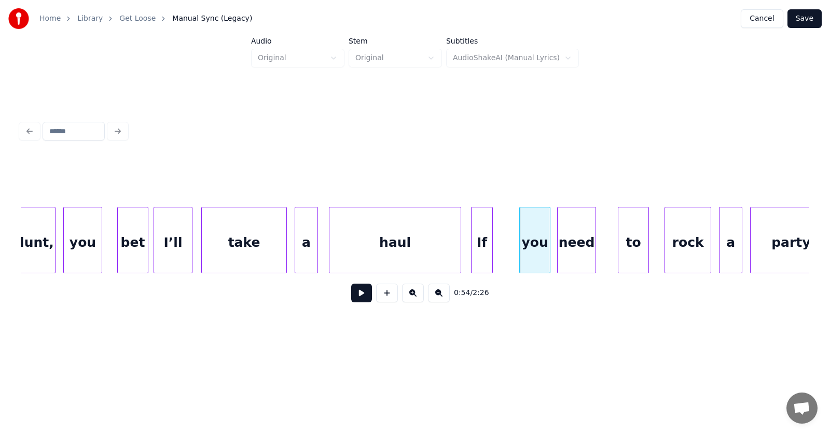
click at [580, 255] on div "need" at bounding box center [576, 242] width 38 height 71
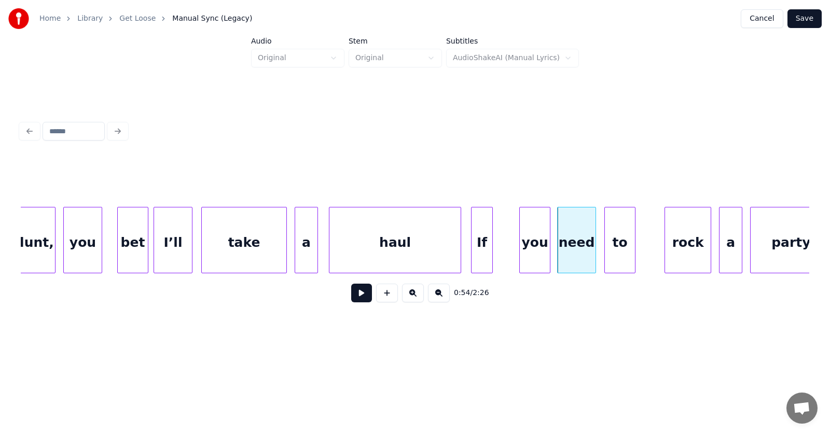
click at [622, 255] on div "to" at bounding box center [620, 242] width 30 height 71
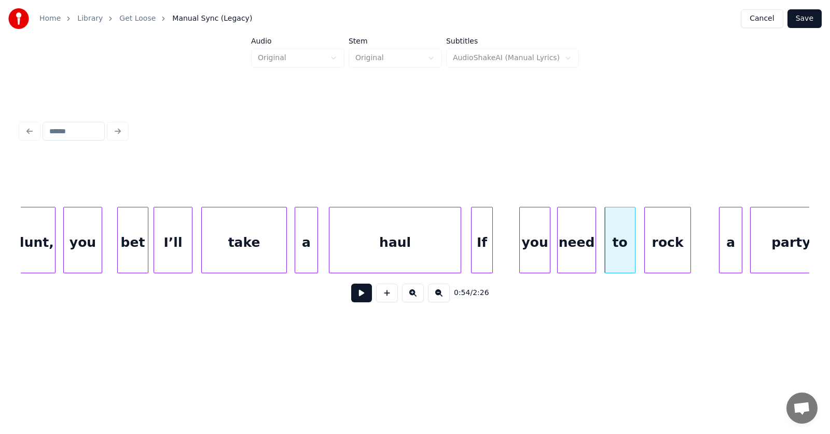
click at [652, 257] on div "rock" at bounding box center [668, 242] width 46 height 71
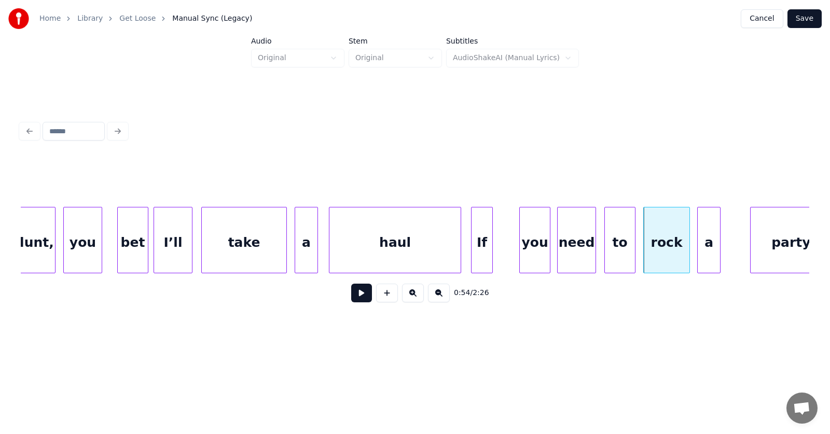
click at [712, 256] on div "a" at bounding box center [708, 242] width 22 height 71
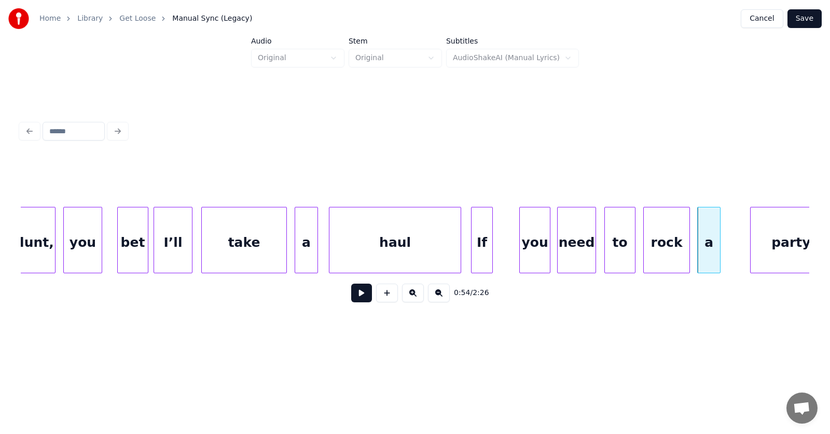
scroll to position [0, 20631]
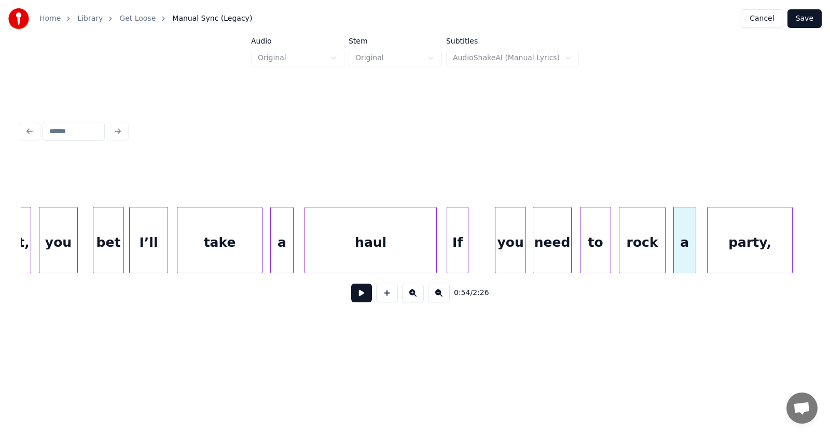
click at [750, 256] on div "party," at bounding box center [749, 242] width 85 height 71
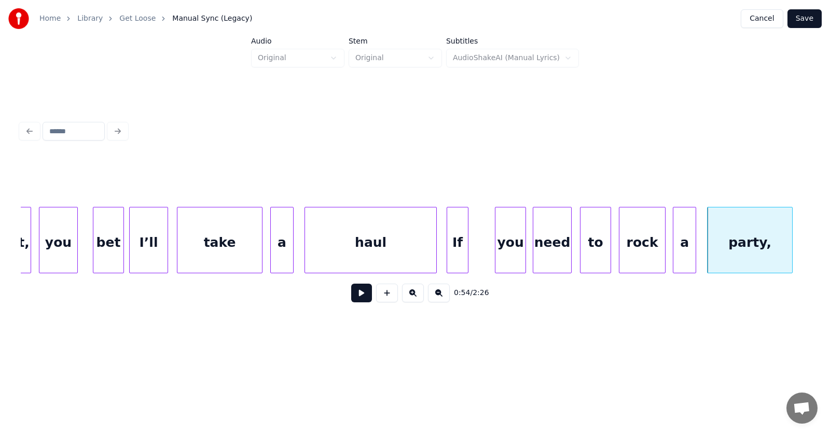
click at [356, 296] on button at bounding box center [361, 293] width 21 height 19
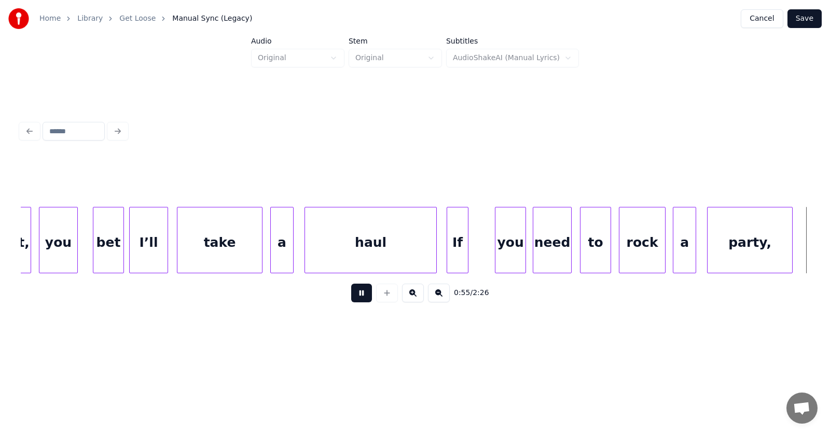
scroll to position [0, 21427]
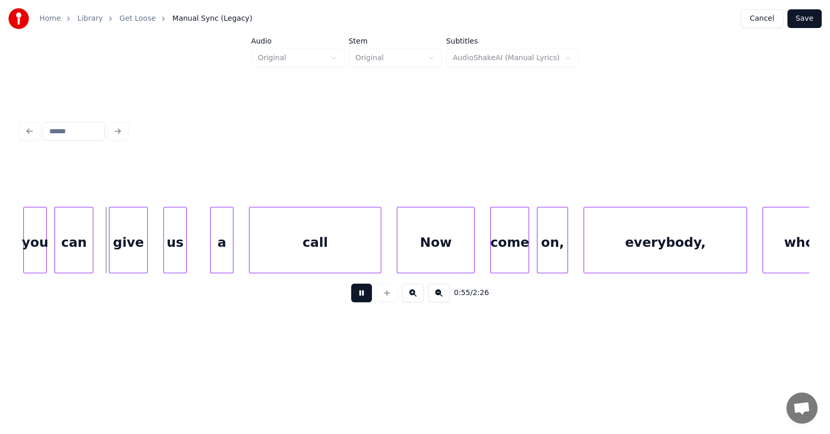
click at [356, 296] on button at bounding box center [361, 293] width 21 height 19
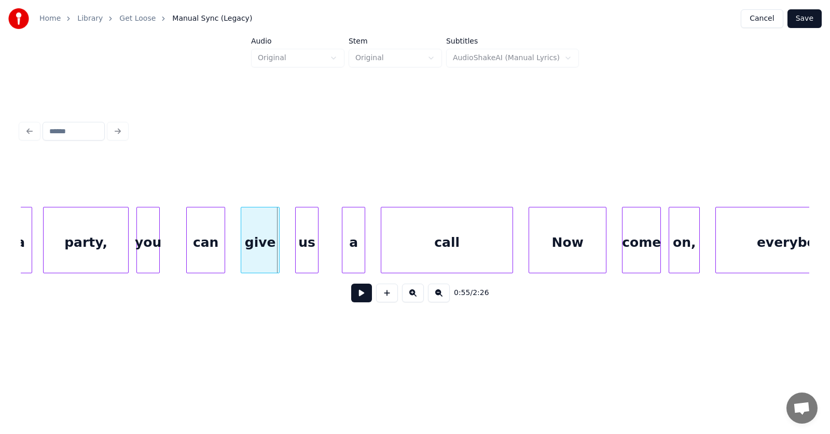
click at [150, 249] on div "you" at bounding box center [148, 242] width 22 height 71
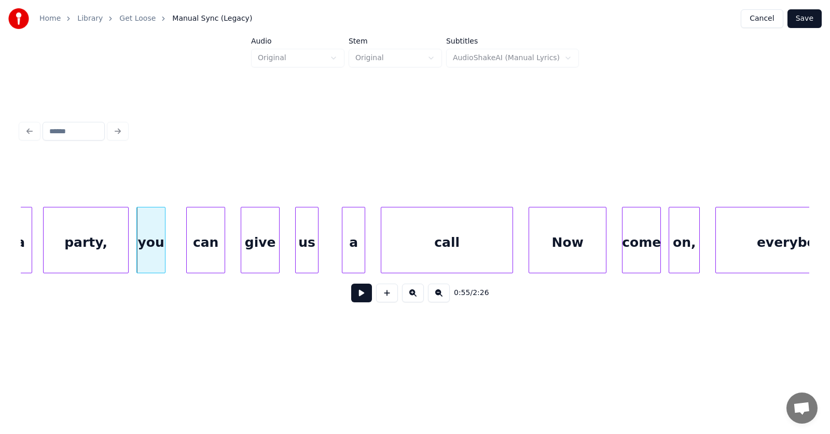
click at [165, 251] on div at bounding box center [163, 239] width 3 height 65
click at [192, 252] on div "can" at bounding box center [196, 242] width 38 height 71
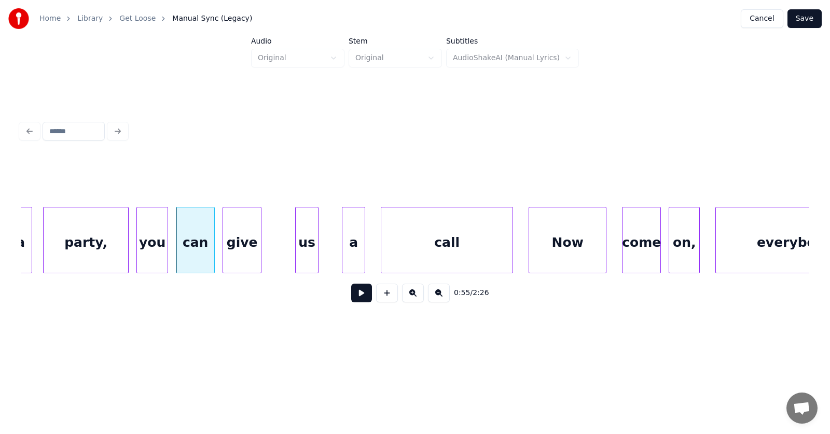
click at [236, 258] on div "give" at bounding box center [242, 242] width 38 height 71
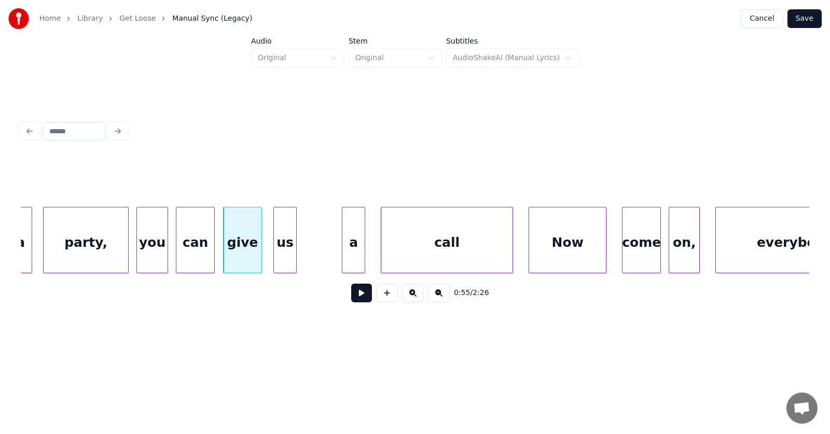
click at [282, 261] on div "us" at bounding box center [285, 242] width 22 height 71
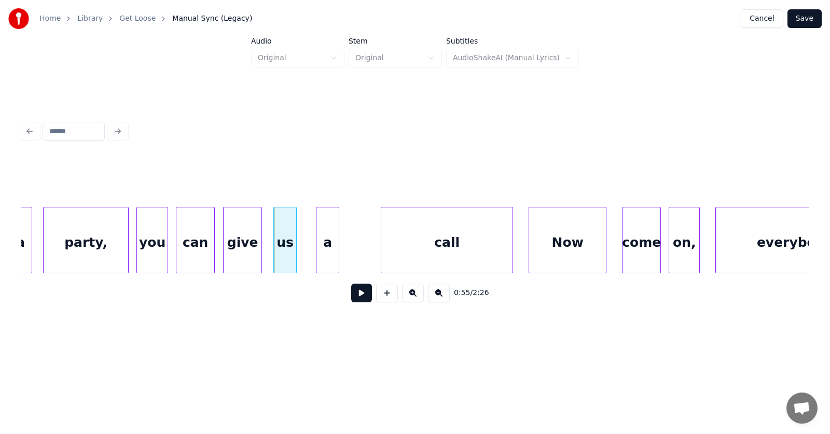
click at [320, 253] on div "a" at bounding box center [327, 242] width 22 height 71
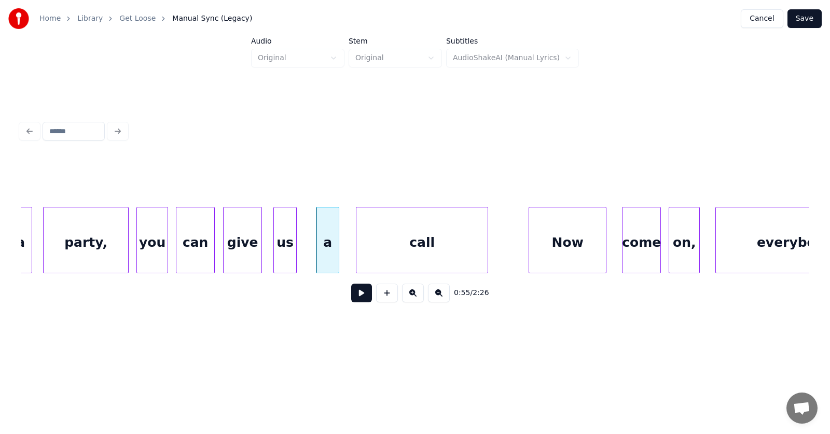
click at [382, 256] on div "call" at bounding box center [421, 242] width 131 height 71
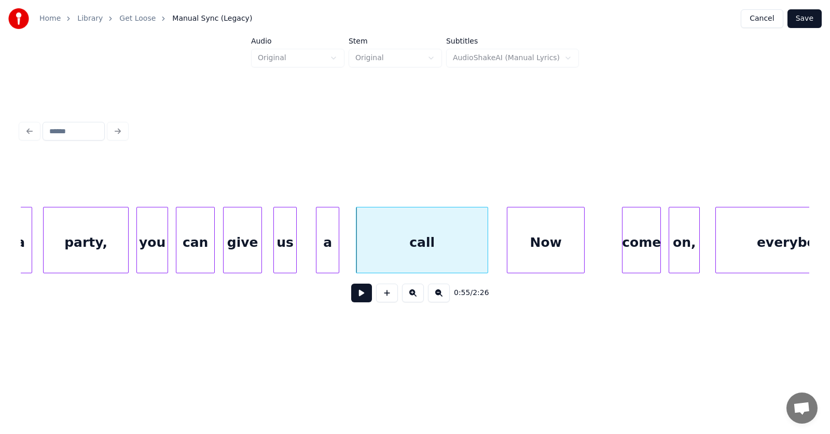
click at [536, 255] on div "Now" at bounding box center [545, 242] width 77 height 71
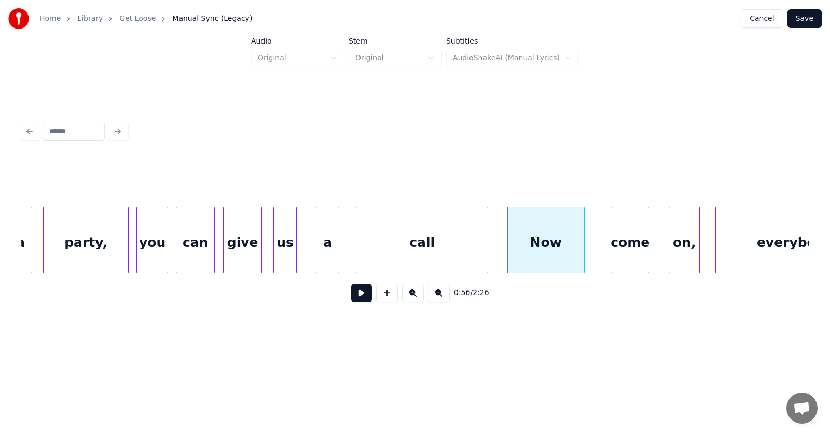
click at [636, 244] on div "come" at bounding box center [630, 242] width 38 height 71
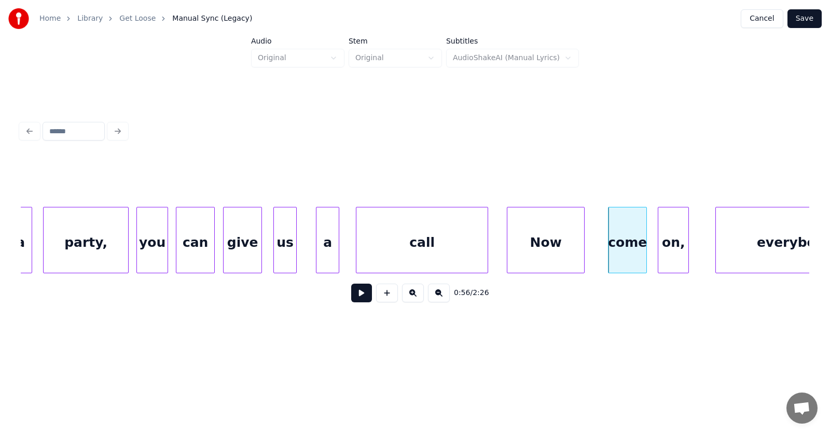
click at [679, 245] on div "on," at bounding box center [673, 242] width 30 height 71
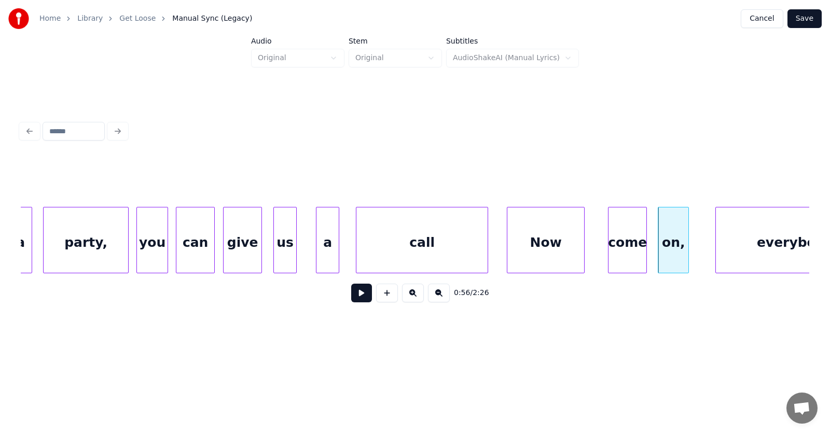
scroll to position [0, 21362]
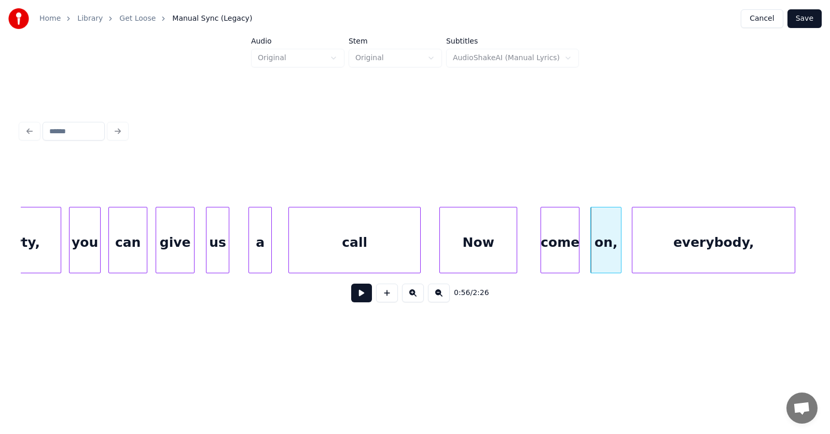
click at [720, 247] on div "everybody," at bounding box center [713, 242] width 162 height 71
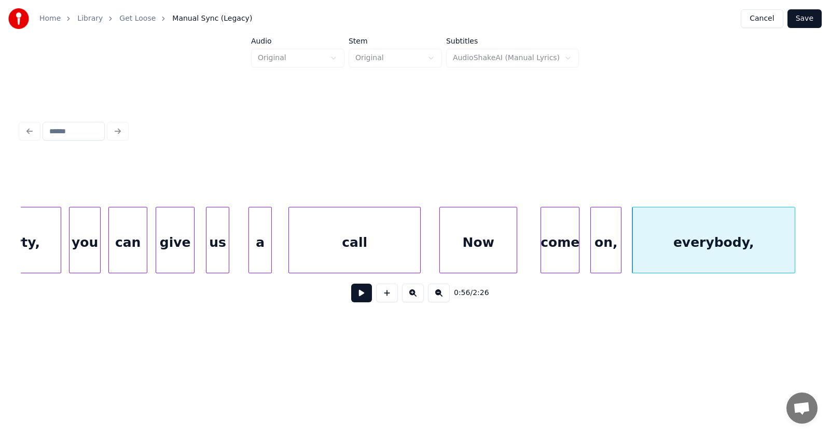
click at [352, 294] on button at bounding box center [361, 293] width 21 height 19
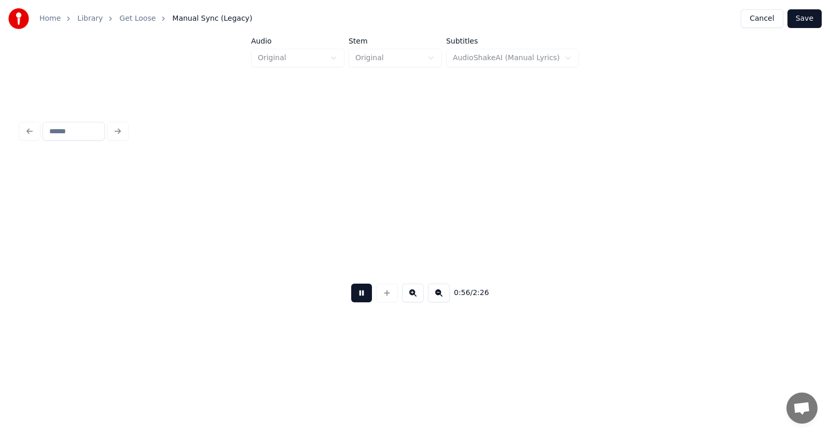
scroll to position [0, 22155]
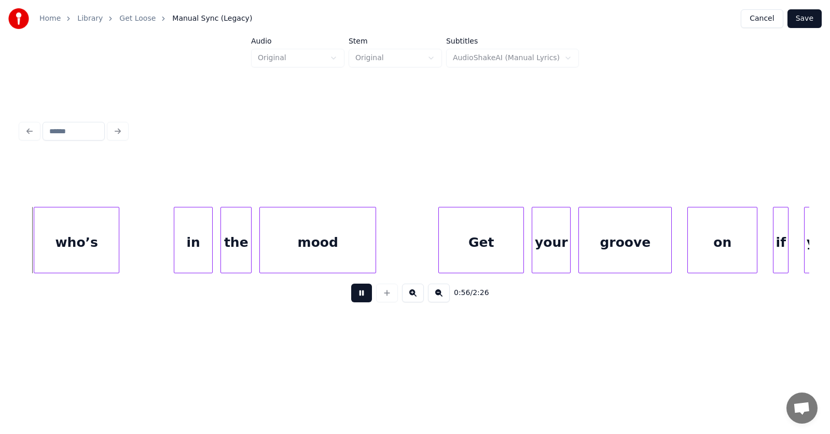
click at [351, 294] on button at bounding box center [361, 293] width 21 height 19
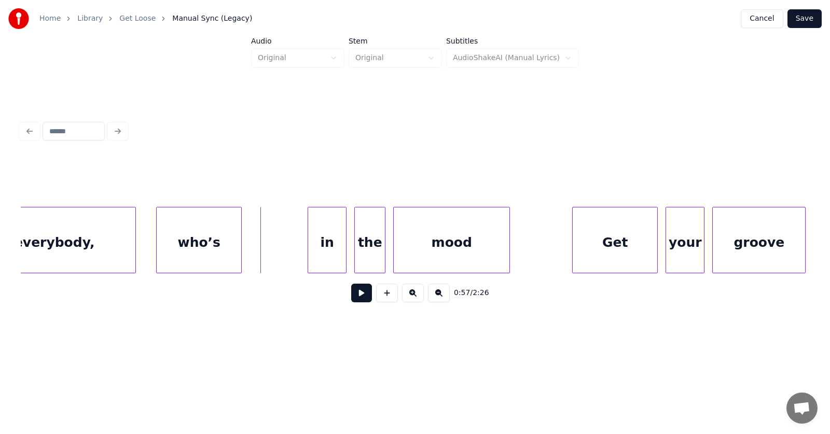
click at [207, 256] on div "who’s" at bounding box center [199, 242] width 85 height 71
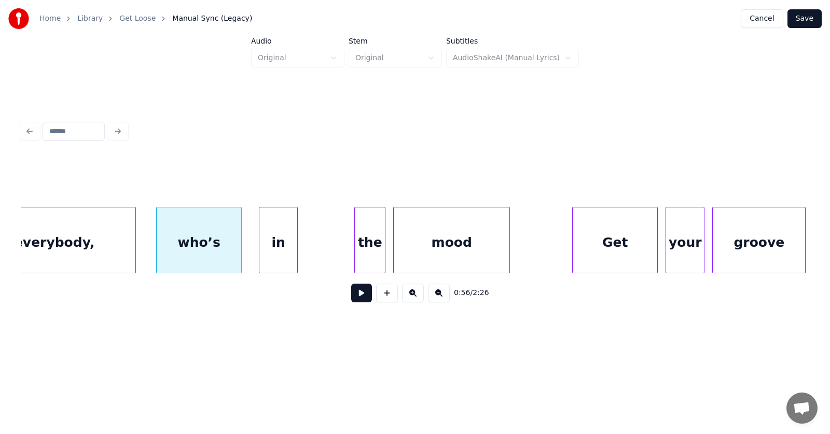
click at [279, 260] on div "in" at bounding box center [278, 242] width 38 height 71
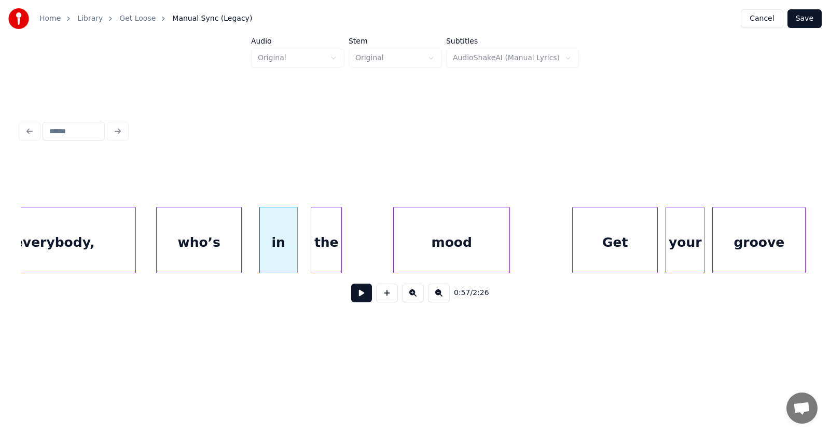
click at [316, 253] on div "the" at bounding box center [326, 242] width 30 height 71
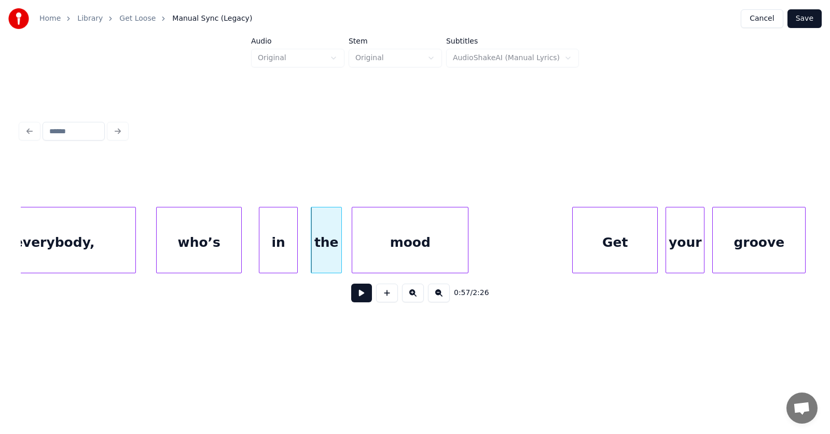
click at [368, 258] on div "mood" at bounding box center [410, 242] width 116 height 71
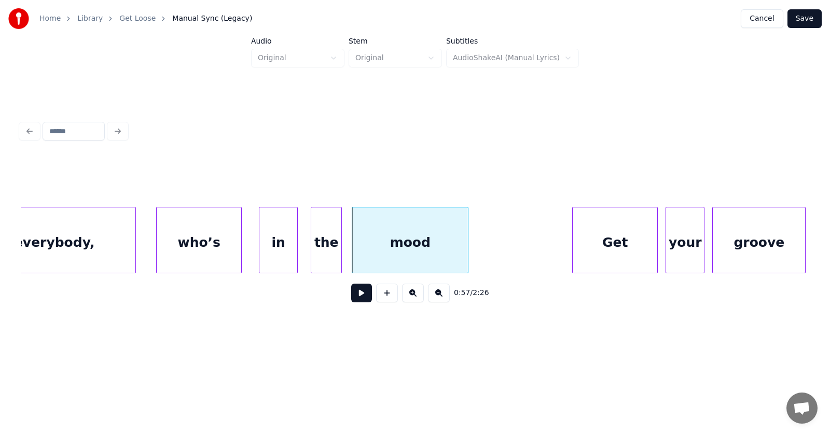
click at [380, 258] on div "mood" at bounding box center [410, 242] width 116 height 71
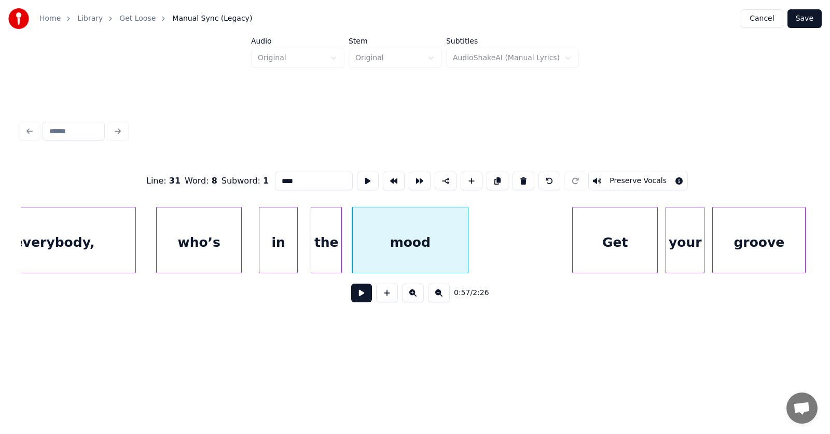
click at [355, 302] on button at bounding box center [361, 293] width 21 height 19
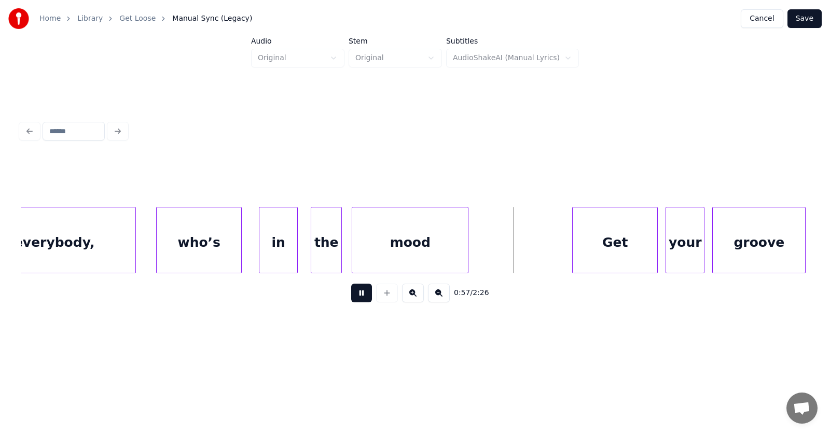
click at [355, 302] on button at bounding box center [361, 293] width 21 height 19
click at [588, 251] on div "Get" at bounding box center [599, 242] width 85 height 71
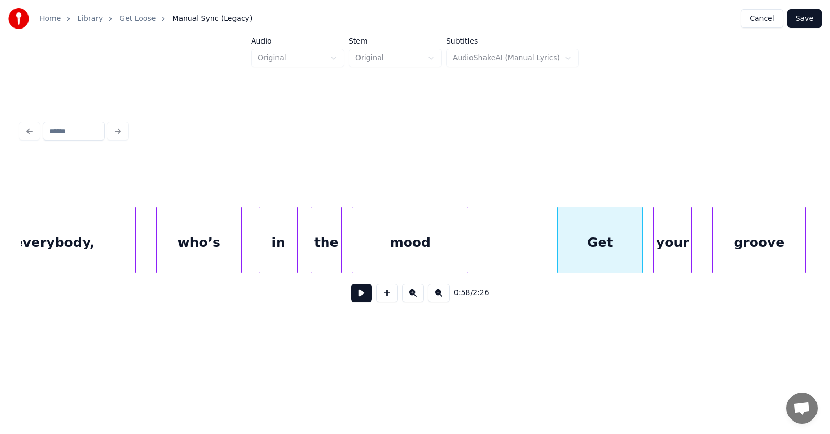
click at [675, 247] on div "your" at bounding box center [672, 242] width 38 height 71
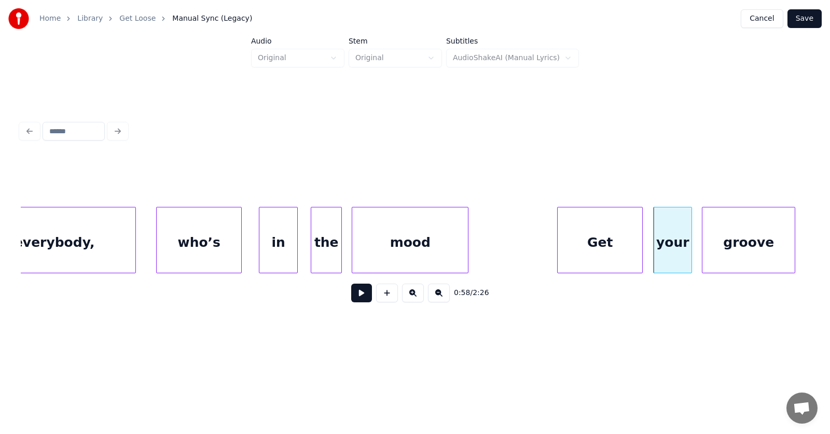
click at [723, 247] on div "groove" at bounding box center [748, 242] width 92 height 71
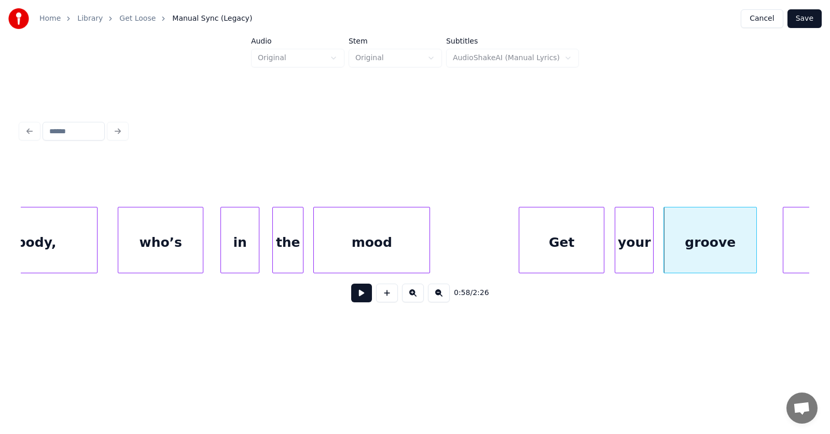
scroll to position [0, 22136]
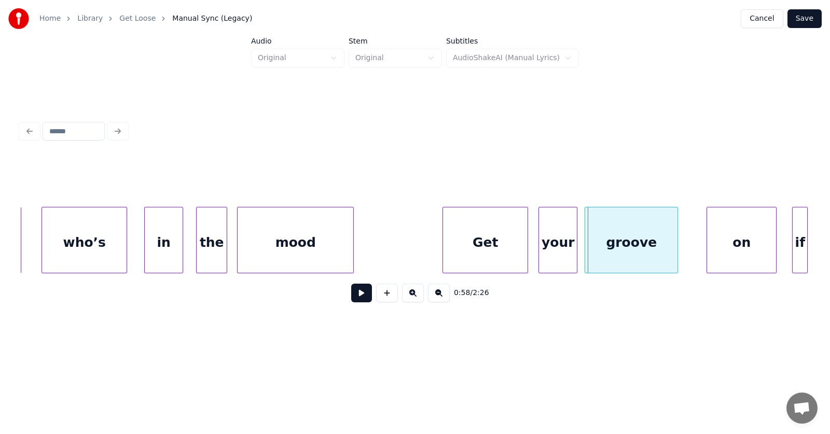
click at [640, 243] on div "groove" at bounding box center [631, 242] width 92 height 71
click at [737, 249] on div "on" at bounding box center [723, 242] width 69 height 71
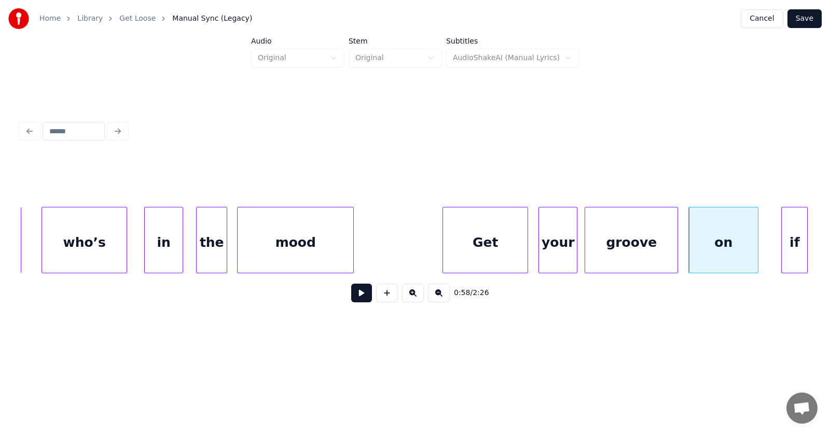
click at [782, 251] on div at bounding box center [782, 239] width 3 height 65
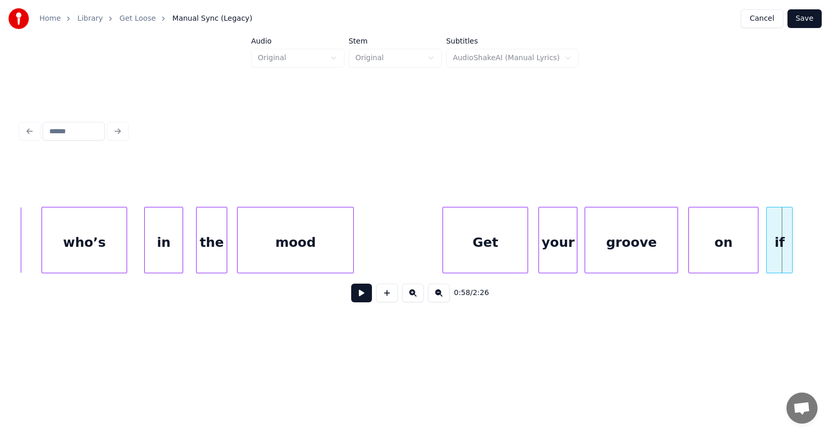
click at [775, 250] on div "if" at bounding box center [778, 242] width 25 height 71
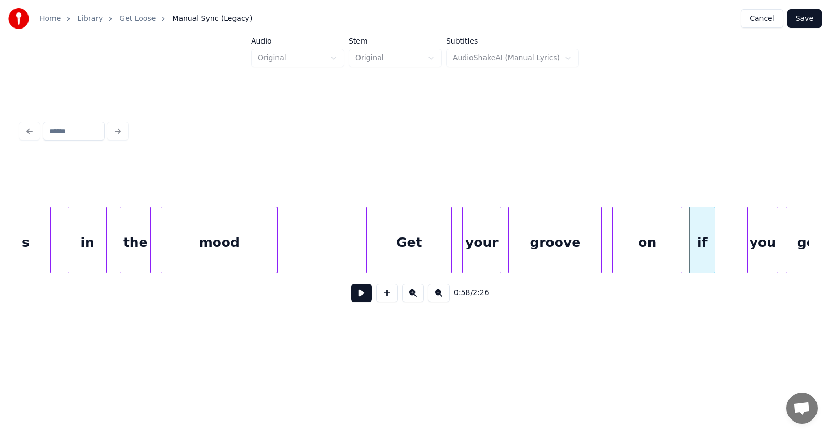
scroll to position [0, 22365]
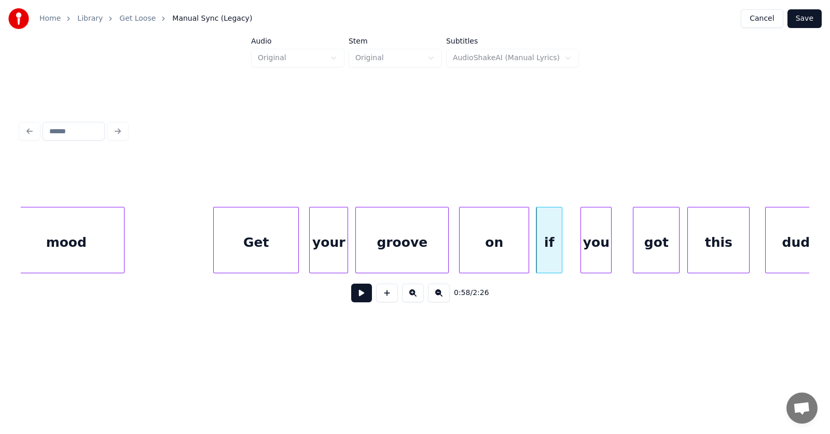
click at [597, 245] on div "you" at bounding box center [596, 242] width 30 height 71
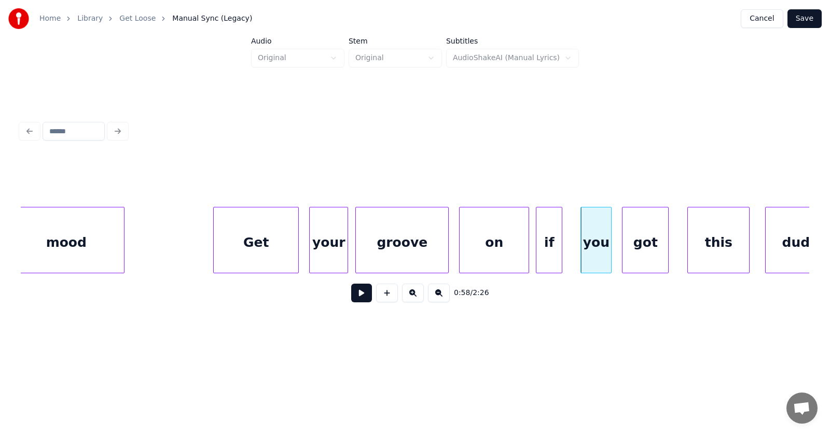
click at [642, 248] on div "got" at bounding box center [645, 242] width 46 height 71
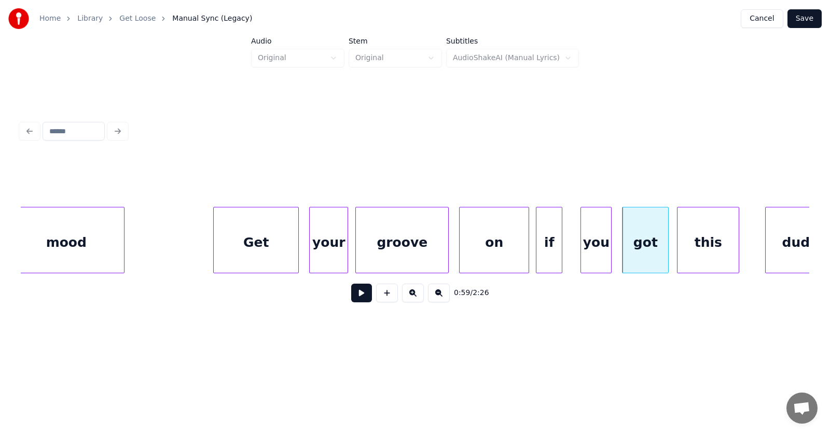
click at [709, 247] on div "this" at bounding box center [707, 242] width 61 height 71
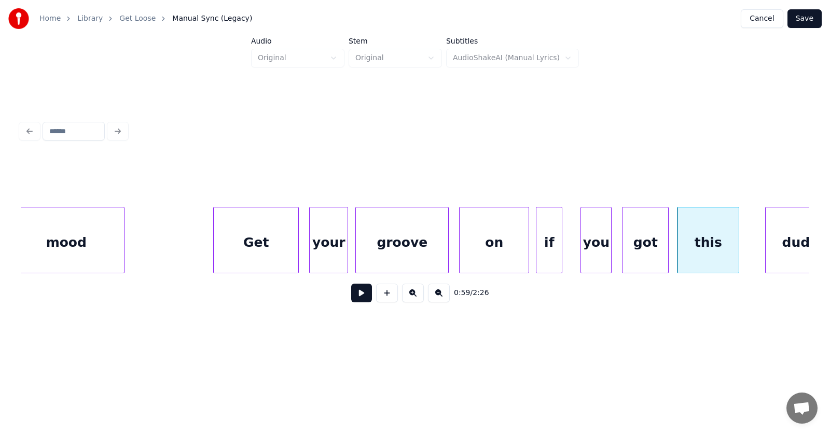
scroll to position [0, 22389]
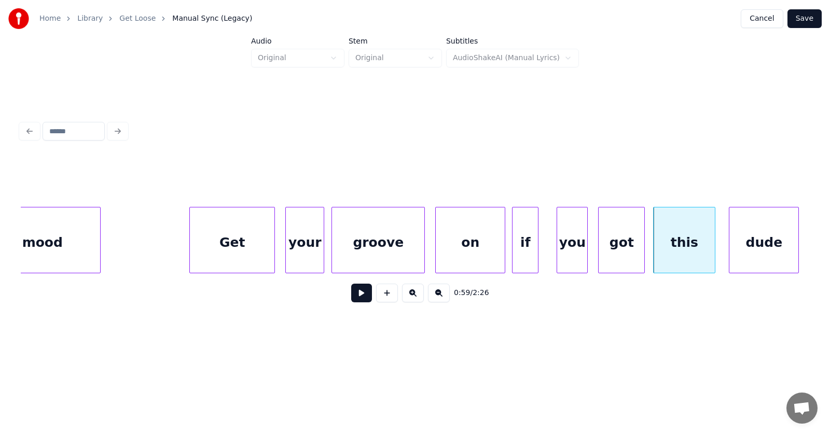
click at [763, 245] on div "dude" at bounding box center [763, 242] width 69 height 71
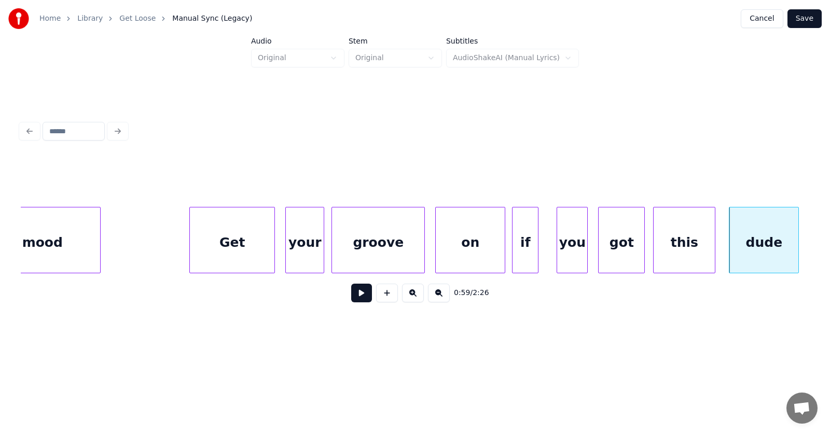
click at [357, 294] on button at bounding box center [361, 293] width 21 height 19
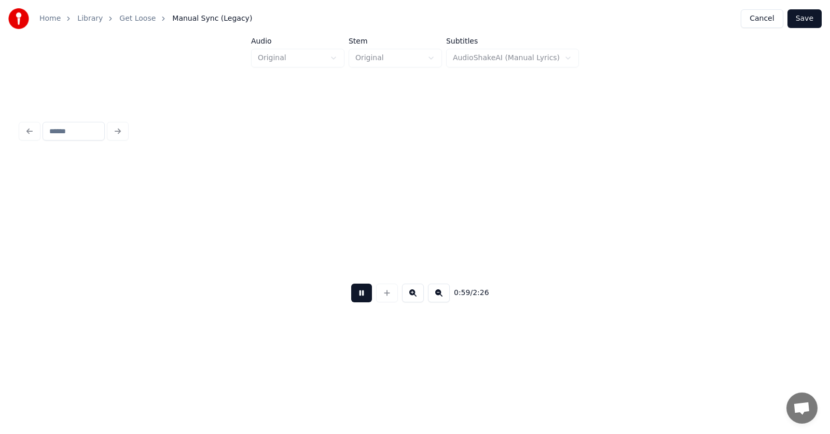
scroll to position [0, 23177]
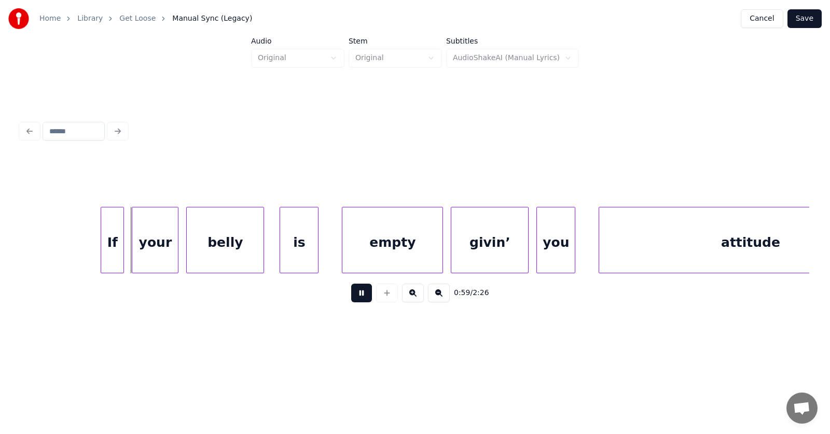
click at [357, 294] on button at bounding box center [361, 293] width 21 height 19
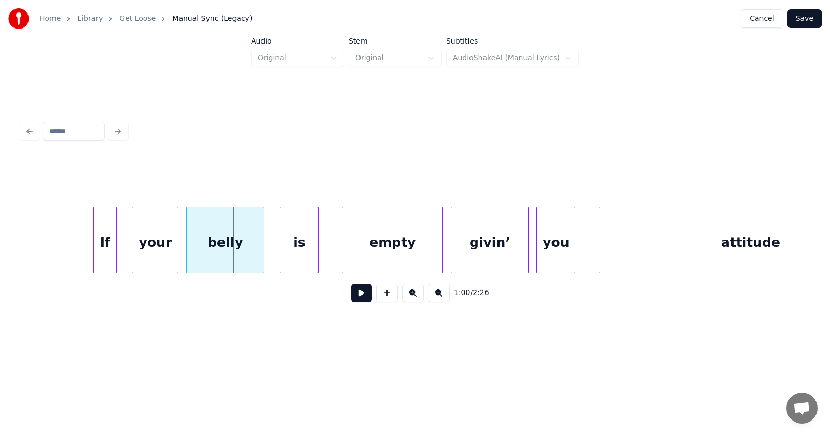
click at [109, 255] on div "If" at bounding box center [105, 242] width 22 height 71
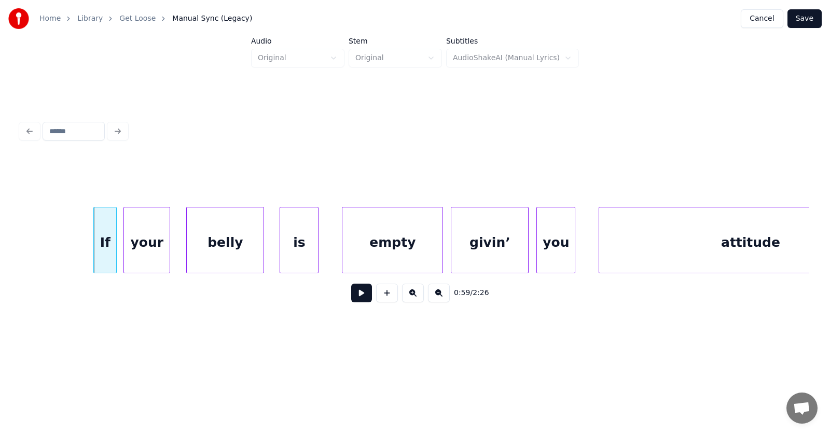
click at [136, 255] on div "your" at bounding box center [147, 242] width 46 height 71
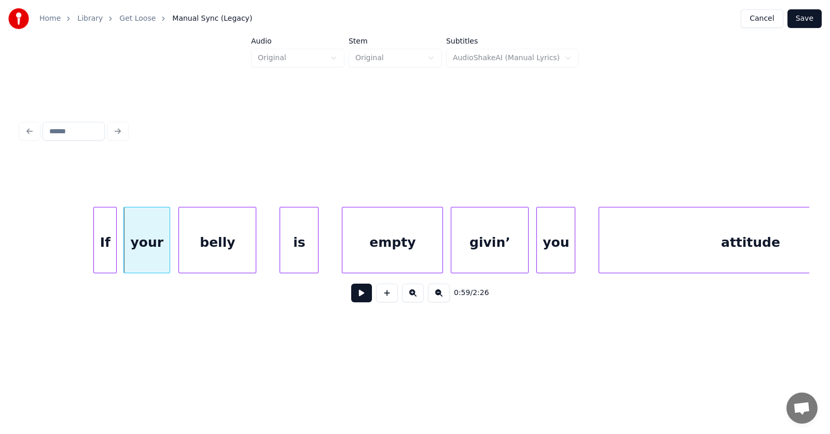
click at [209, 256] on div "belly" at bounding box center [217, 242] width 77 height 71
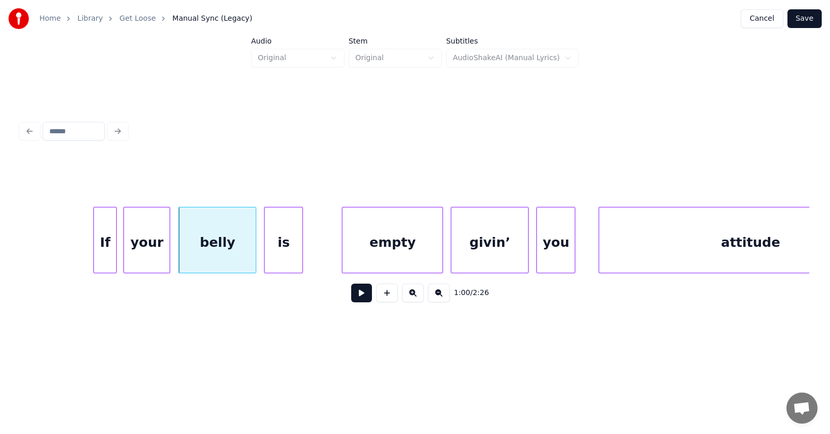
click at [288, 255] on div "is" at bounding box center [283, 242] width 38 height 71
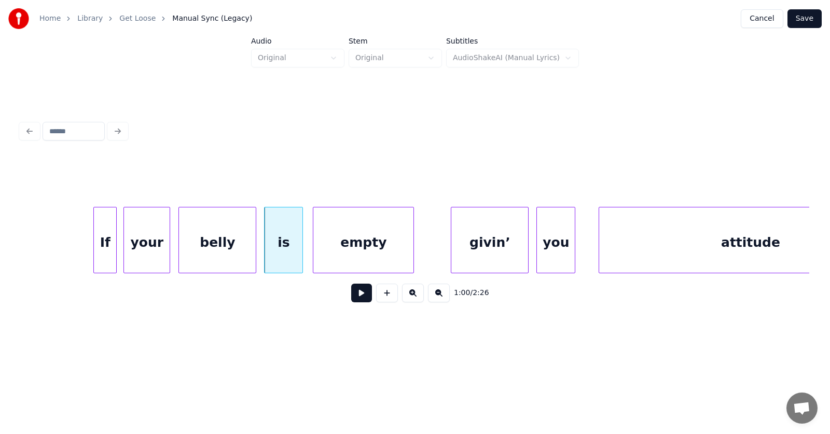
click at [334, 256] on div "empty" at bounding box center [363, 242] width 100 height 71
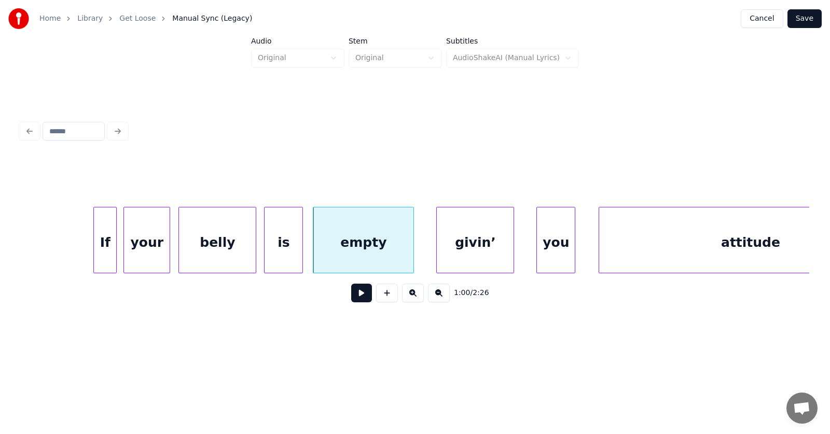
click at [455, 249] on div "givin’" at bounding box center [475, 242] width 77 height 71
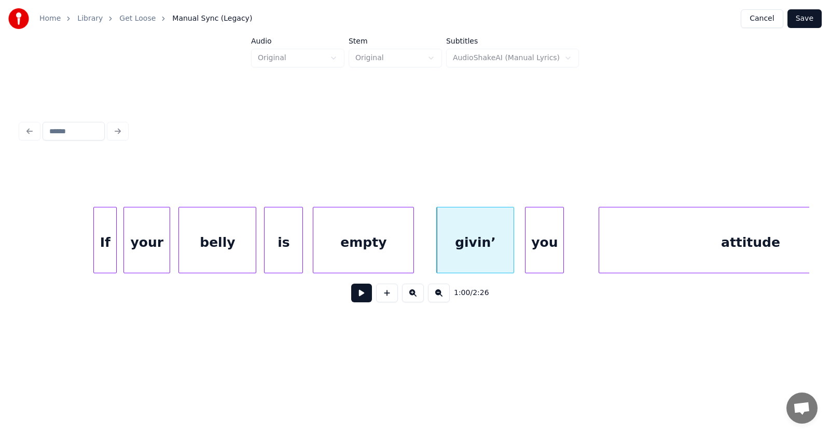
click at [534, 248] on div "you" at bounding box center [544, 242] width 38 height 71
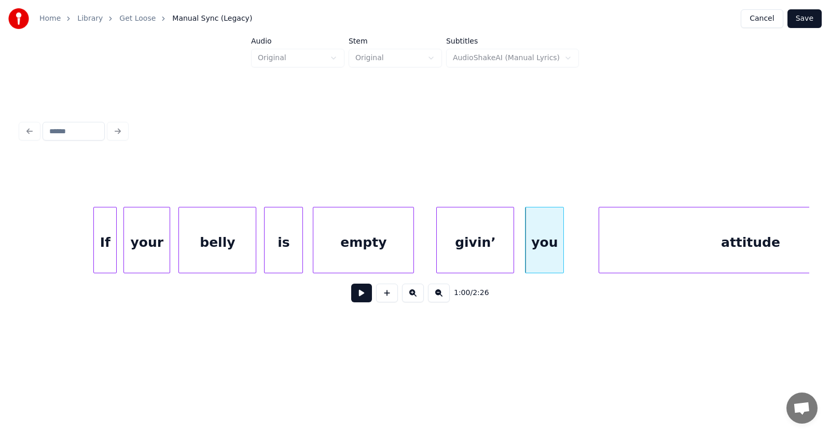
scroll to position [0, 23267]
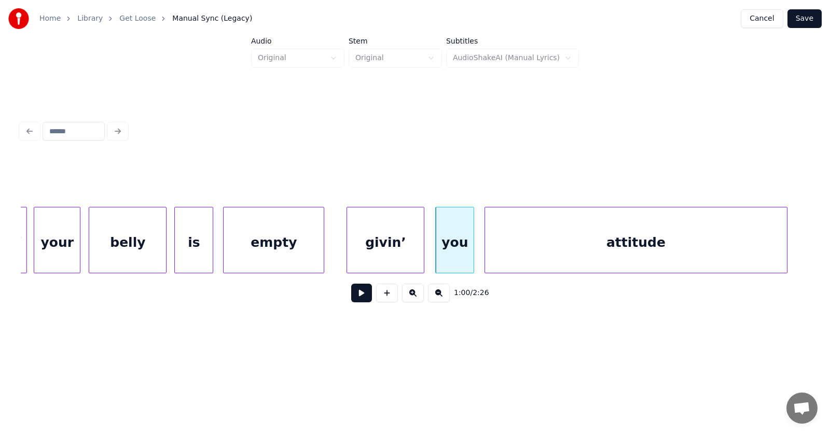
click at [620, 245] on div "attitude" at bounding box center [636, 242] width 302 height 71
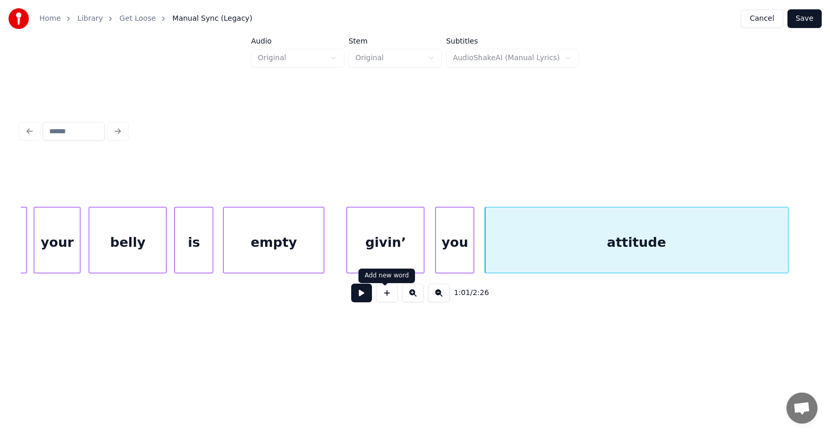
click at [355, 296] on button at bounding box center [361, 293] width 21 height 19
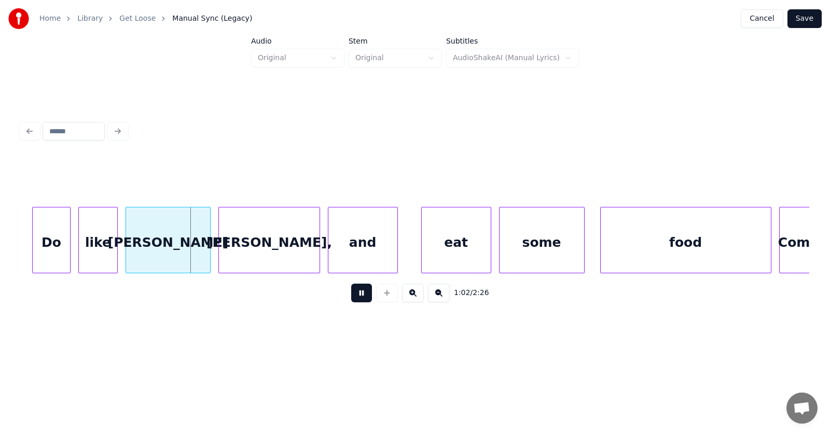
click at [359, 296] on button at bounding box center [361, 293] width 21 height 19
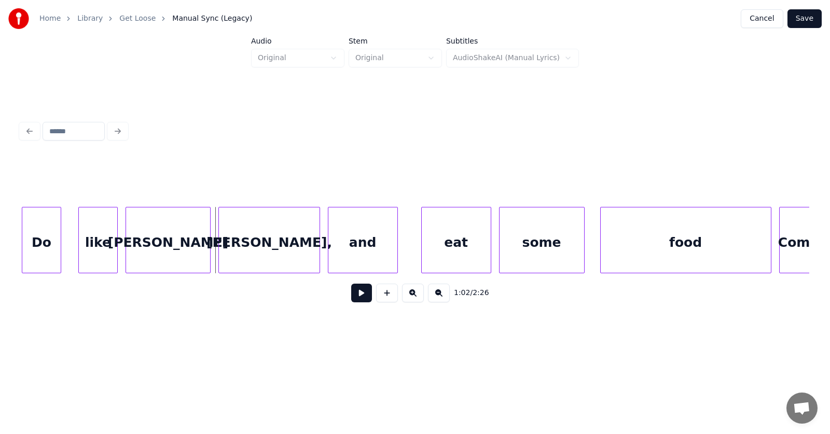
click at [35, 243] on div "Do" at bounding box center [41, 242] width 38 height 71
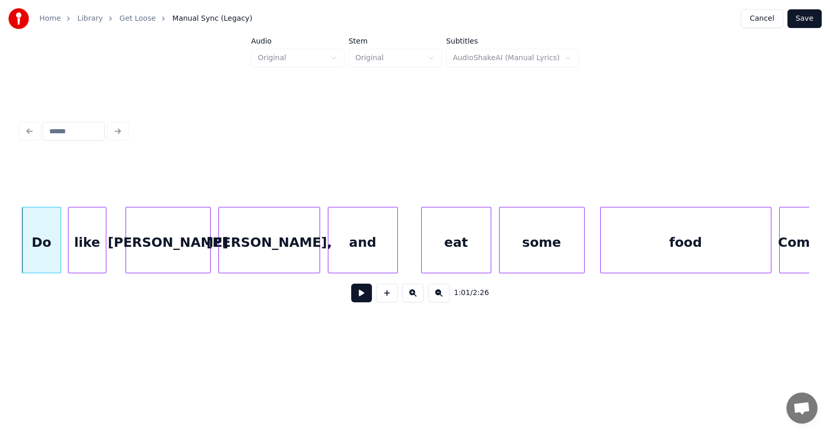
click at [76, 248] on div "like" at bounding box center [87, 242] width 38 height 71
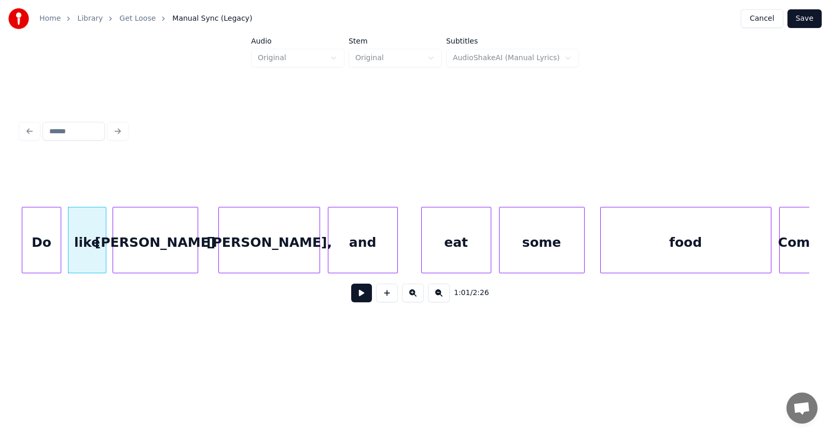
click at [143, 252] on div "[PERSON_NAME]" at bounding box center [155, 242] width 85 height 71
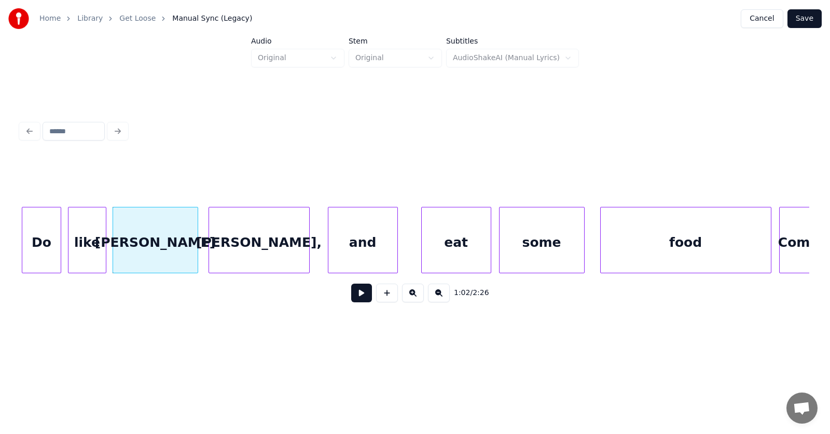
click at [220, 250] on div "[PERSON_NAME]," at bounding box center [259, 242] width 100 height 71
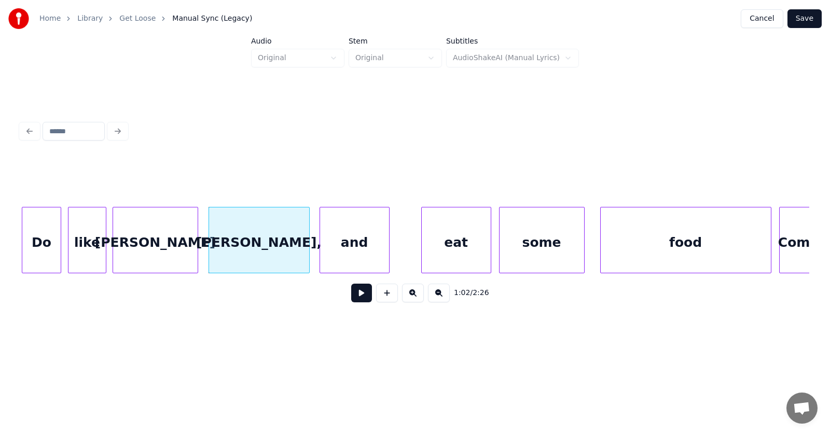
click at [333, 247] on div "and" at bounding box center [354, 242] width 69 height 71
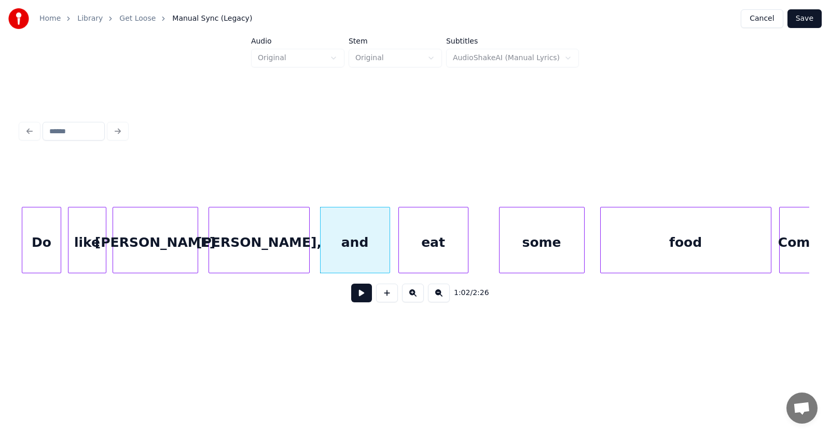
click at [408, 252] on div "eat" at bounding box center [433, 242] width 69 height 71
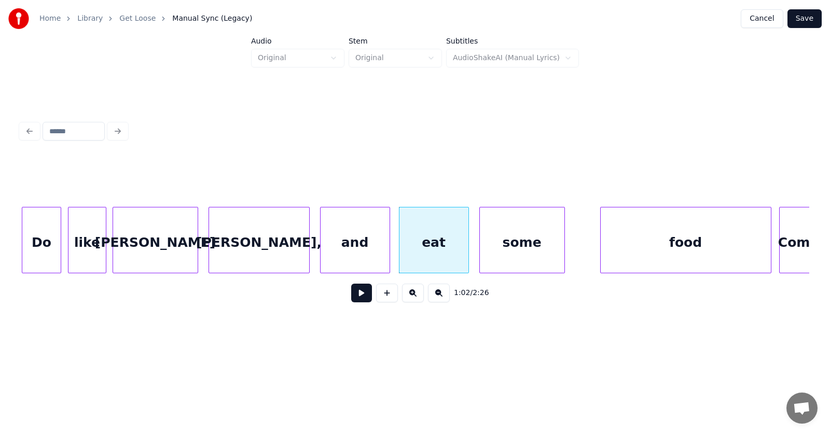
click at [507, 253] on div "some" at bounding box center [522, 242] width 85 height 71
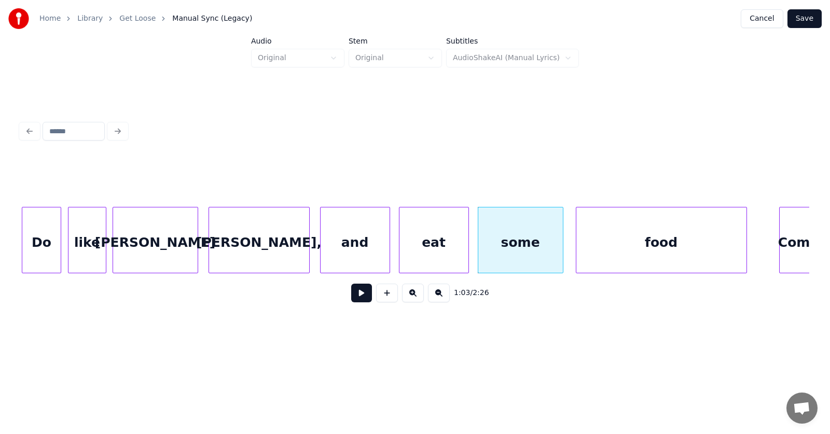
click at [637, 245] on div "food" at bounding box center [661, 242] width 170 height 71
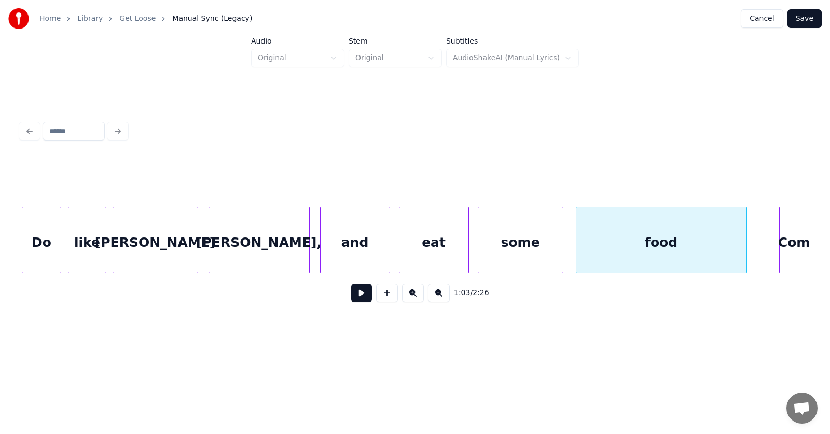
scroll to position [0, 24061]
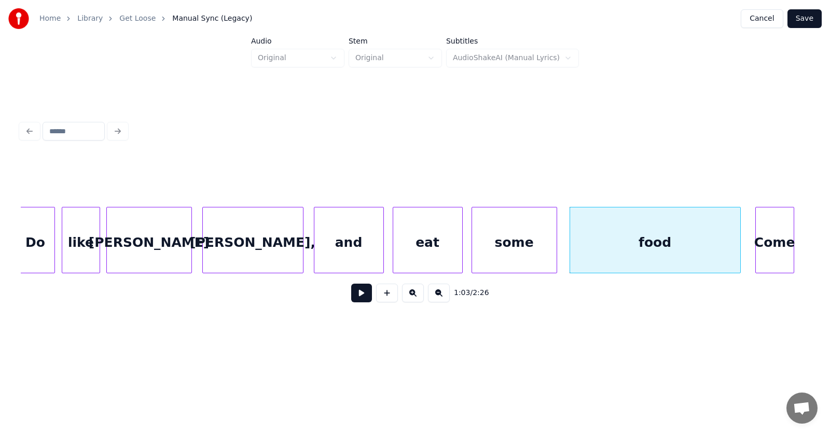
click at [769, 234] on div "Come" at bounding box center [774, 242] width 38 height 71
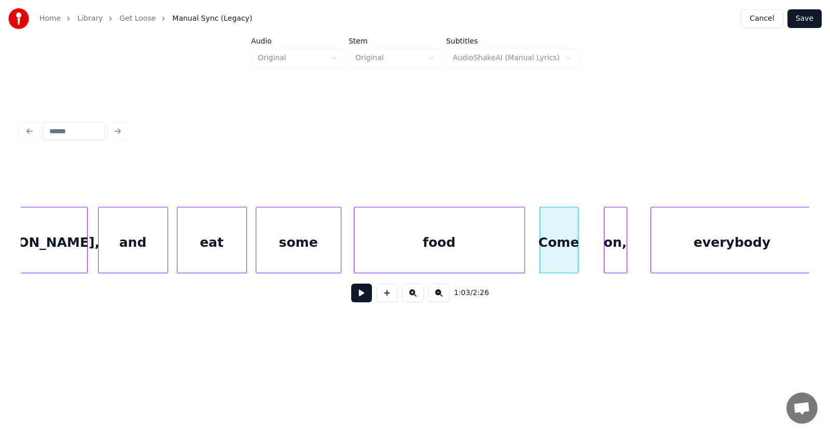
scroll to position [0, 24315]
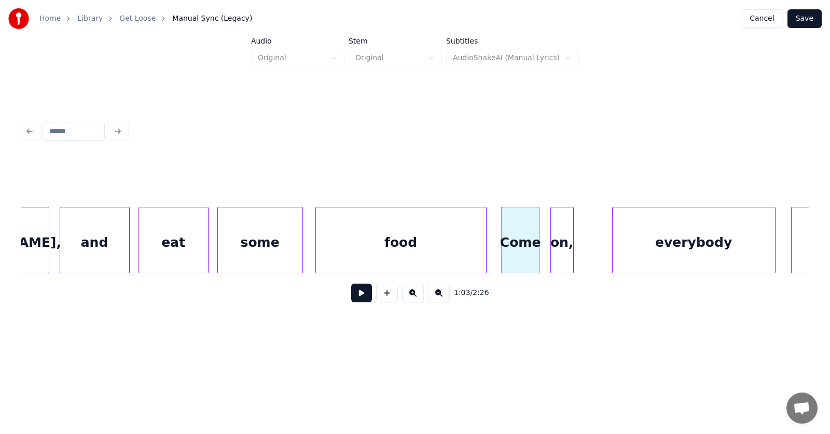
click at [559, 254] on div "on," at bounding box center [562, 242] width 22 height 71
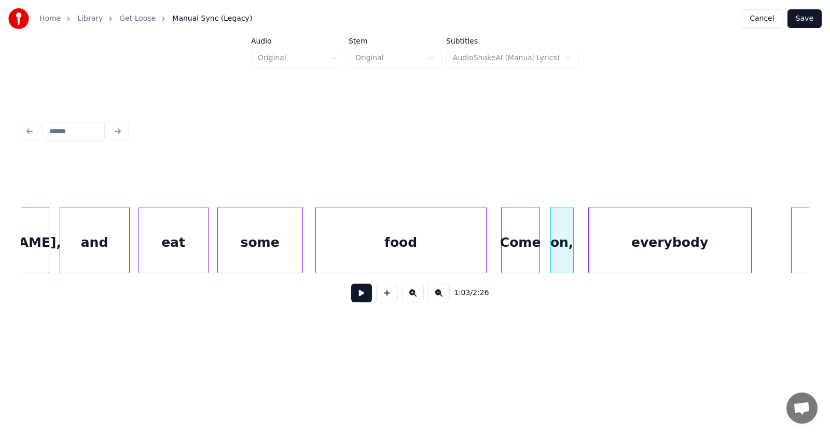
click at [639, 250] on div "everybody" at bounding box center [670, 242] width 162 height 71
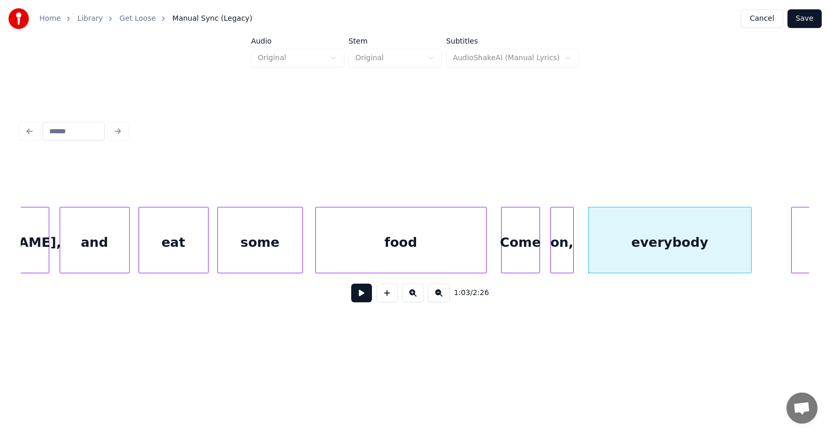
click at [572, 251] on div at bounding box center [571, 239] width 3 height 65
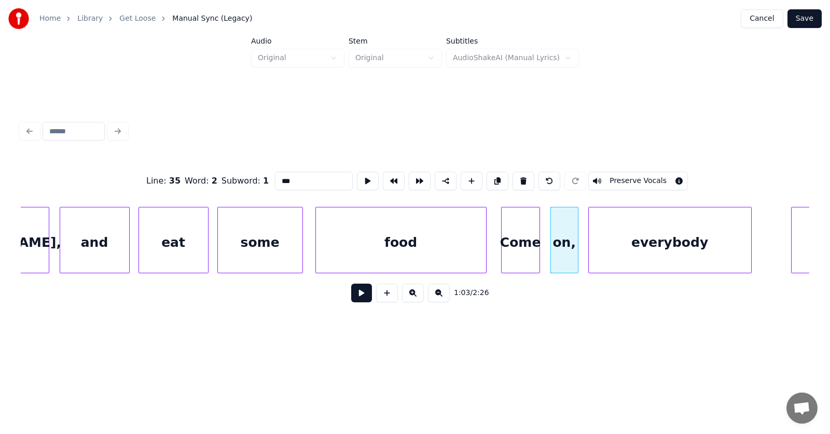
click at [577, 250] on div at bounding box center [576, 239] width 3 height 65
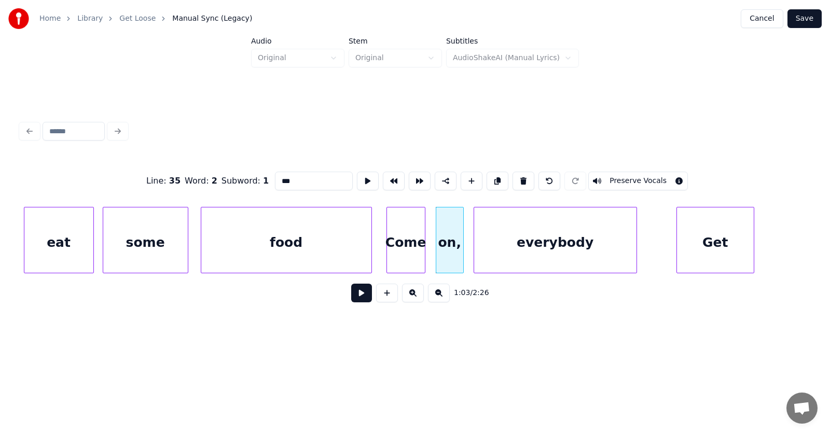
scroll to position [0, 24468]
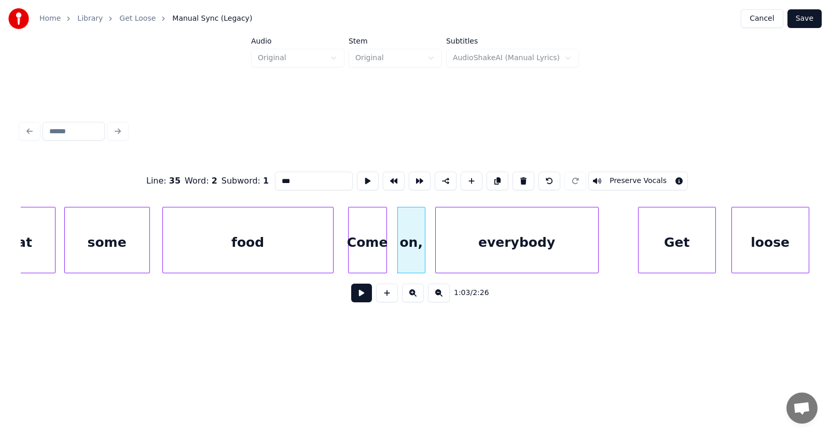
click at [499, 246] on div "everybody" at bounding box center [517, 242] width 162 height 71
type input "*********"
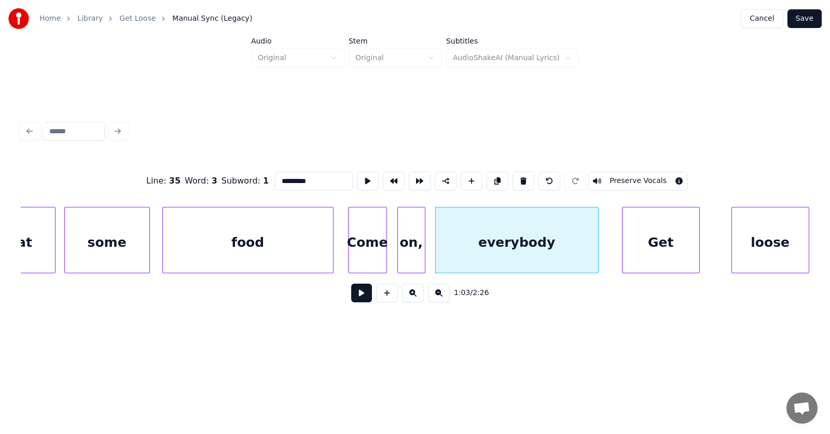
click at [663, 243] on div "Get" at bounding box center [660, 242] width 77 height 71
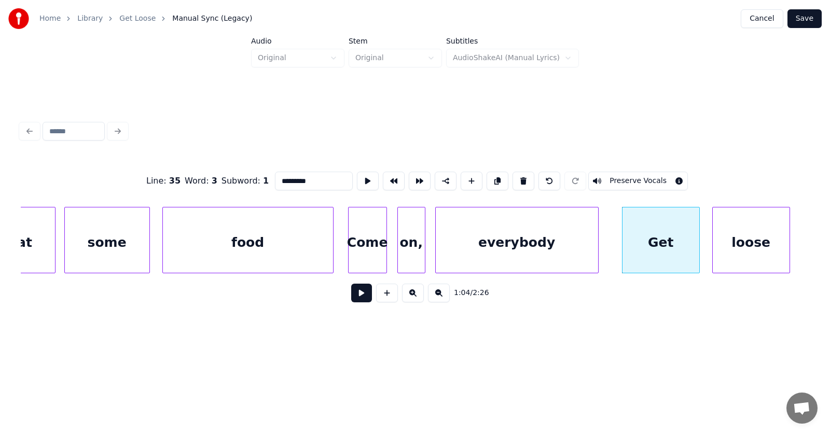
click at [730, 244] on div "loose" at bounding box center [750, 242] width 77 height 71
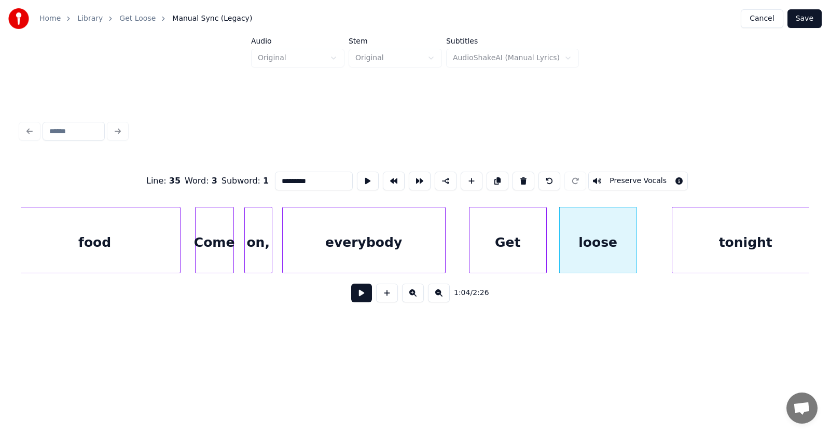
scroll to position [0, 24659]
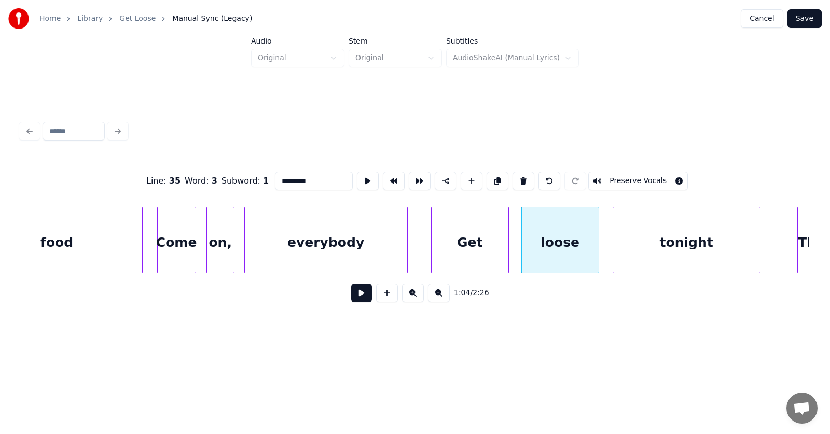
click at [663, 249] on div "tonight" at bounding box center [686, 242] width 147 height 71
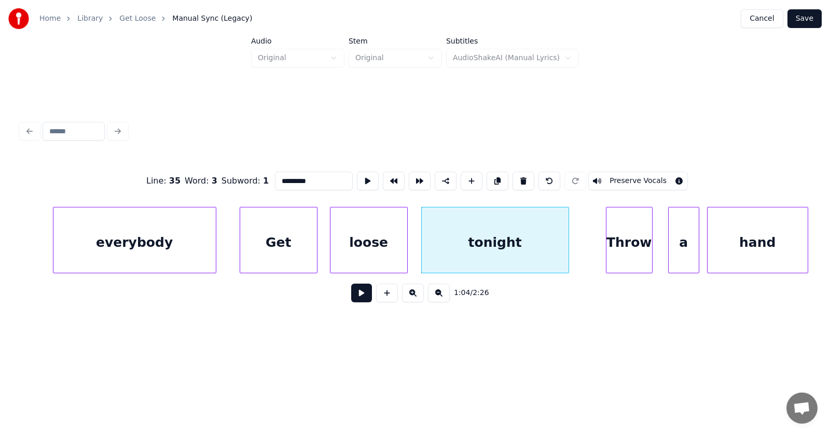
scroll to position [0, 24965]
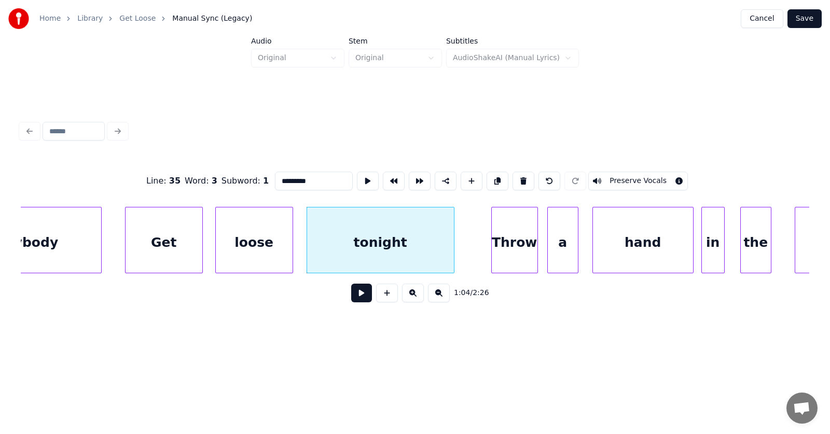
click at [556, 249] on div "a" at bounding box center [563, 242] width 30 height 71
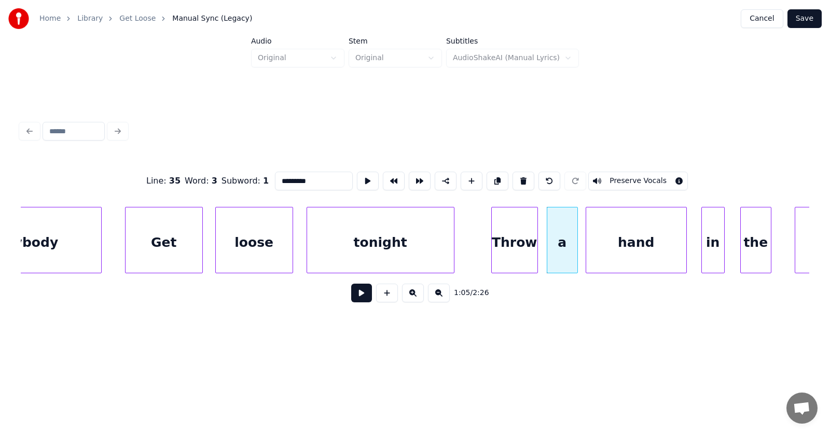
click at [638, 247] on div "hand" at bounding box center [636, 242] width 100 height 71
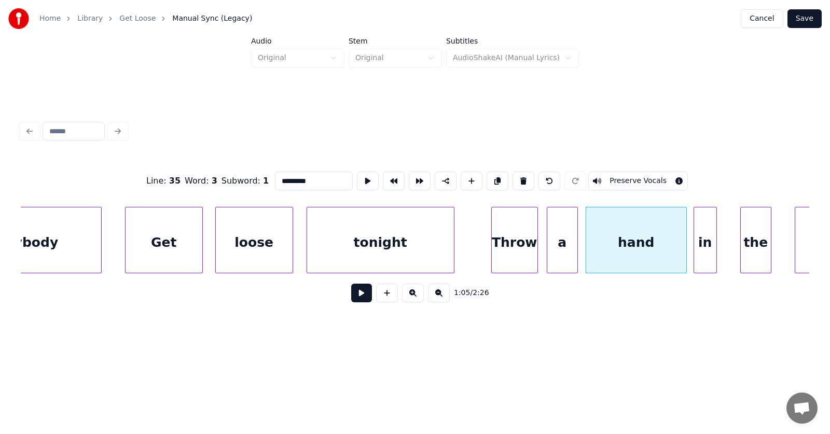
click at [707, 254] on div "in" at bounding box center [705, 242] width 22 height 71
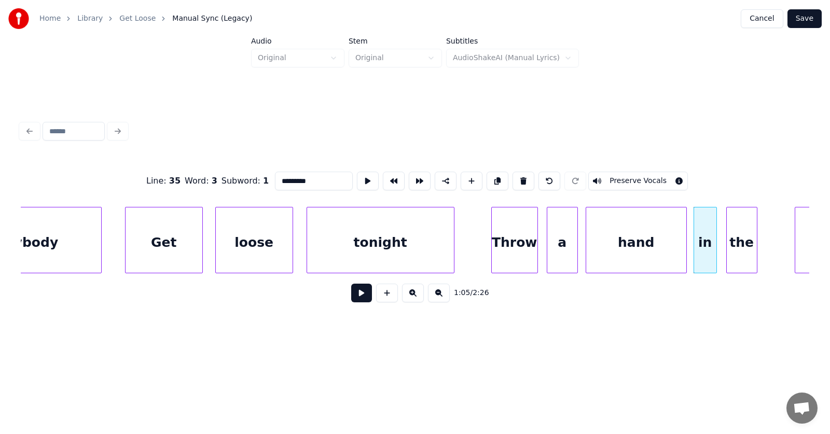
click at [745, 256] on div "the" at bounding box center [741, 242] width 30 height 71
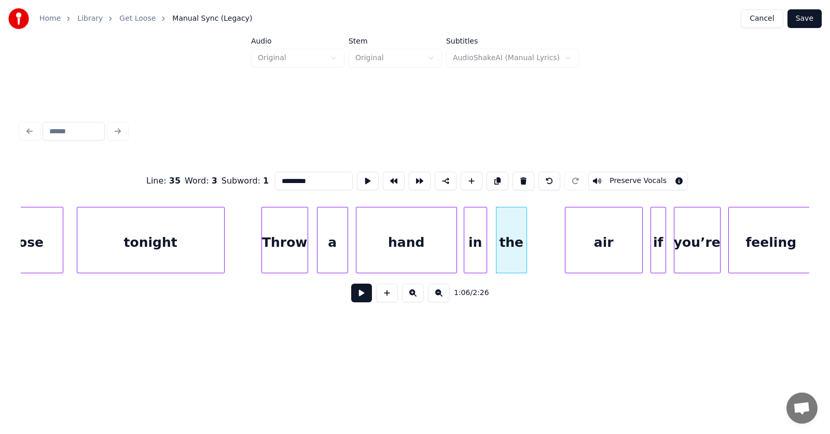
scroll to position [0, 25309]
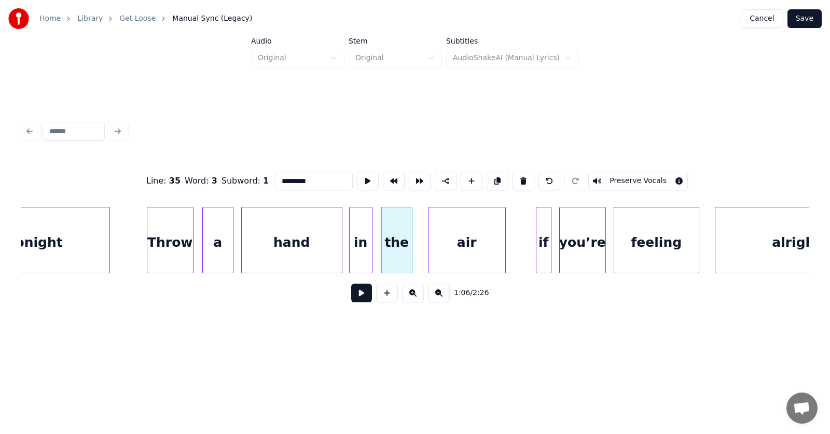
click at [441, 249] on div "air" at bounding box center [466, 242] width 77 height 71
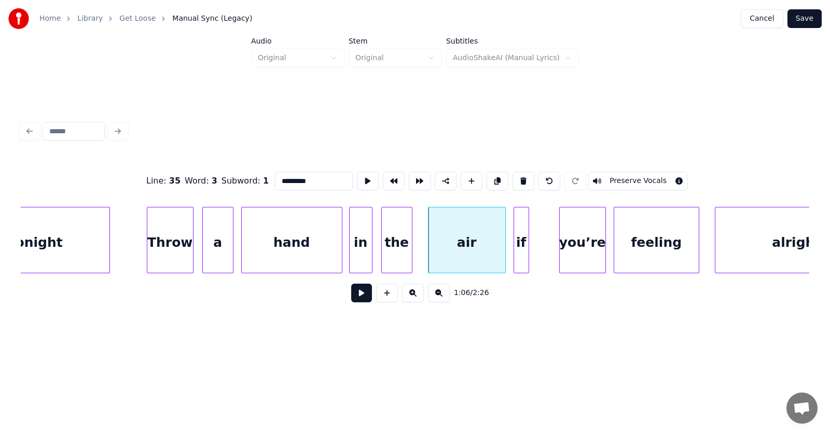
click at [520, 256] on div "if" at bounding box center [521, 242] width 15 height 71
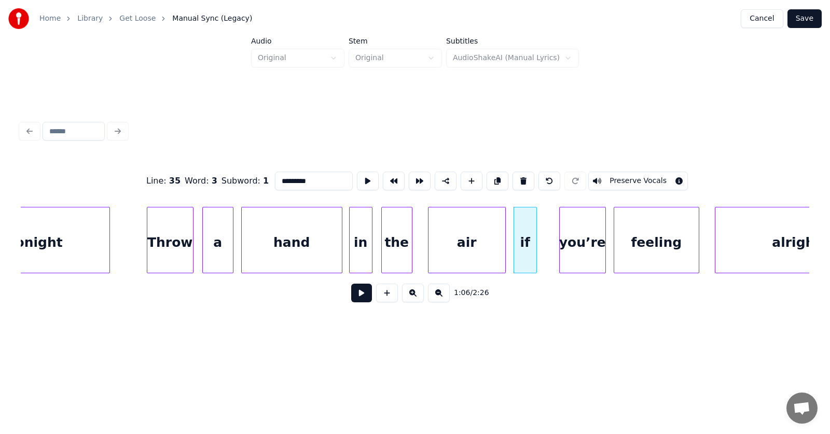
click at [536, 253] on div at bounding box center [534, 239] width 3 height 65
click at [561, 251] on div "you’re" at bounding box center [573, 242] width 46 height 71
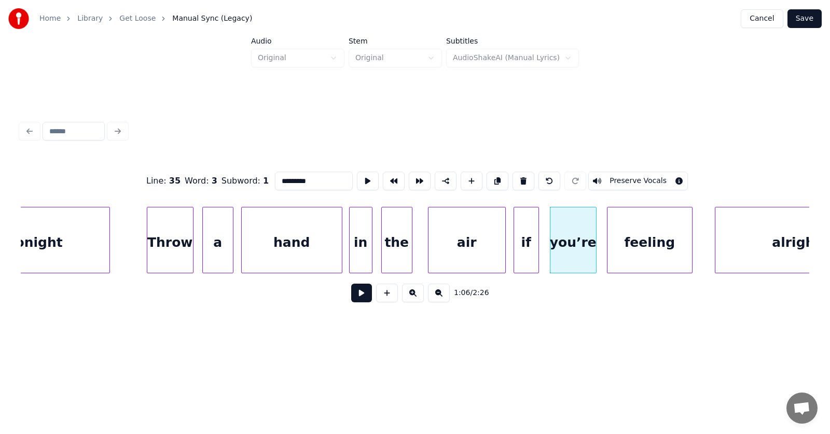
click at [615, 247] on div "feeling" at bounding box center [649, 242] width 85 height 71
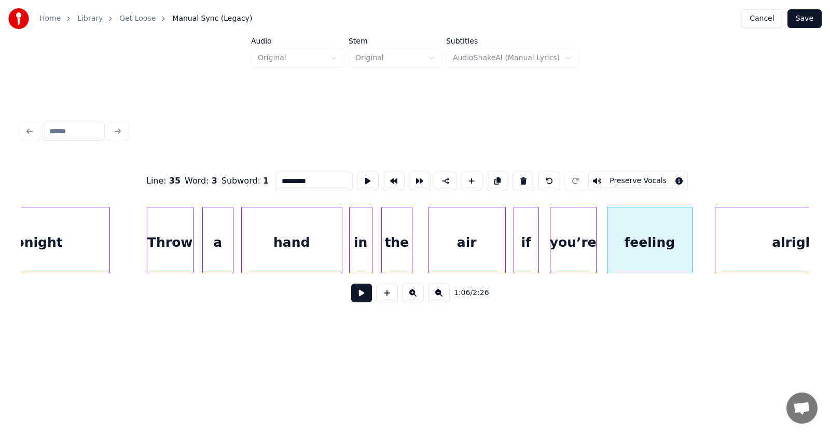
scroll to position [0, 25376]
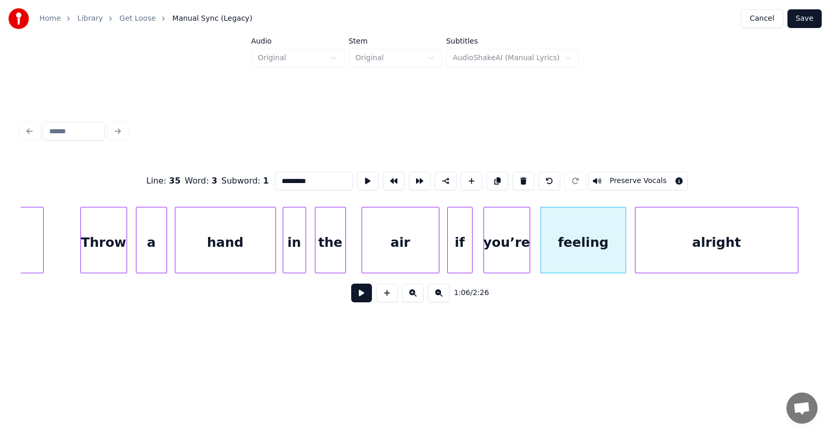
click at [726, 244] on div "alright" at bounding box center [716, 242] width 162 height 71
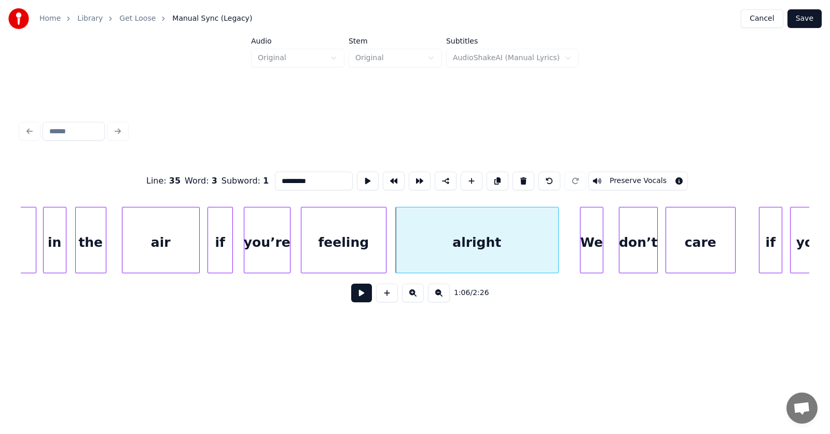
scroll to position [0, 25653]
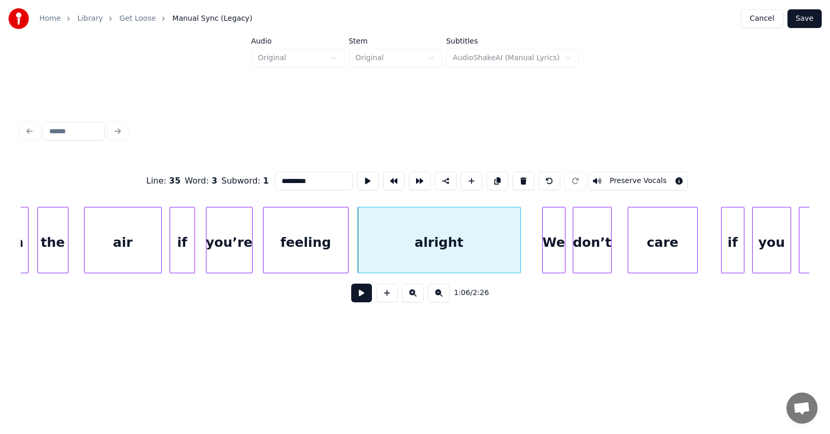
click at [583, 254] on div "don’t" at bounding box center [592, 242] width 38 height 71
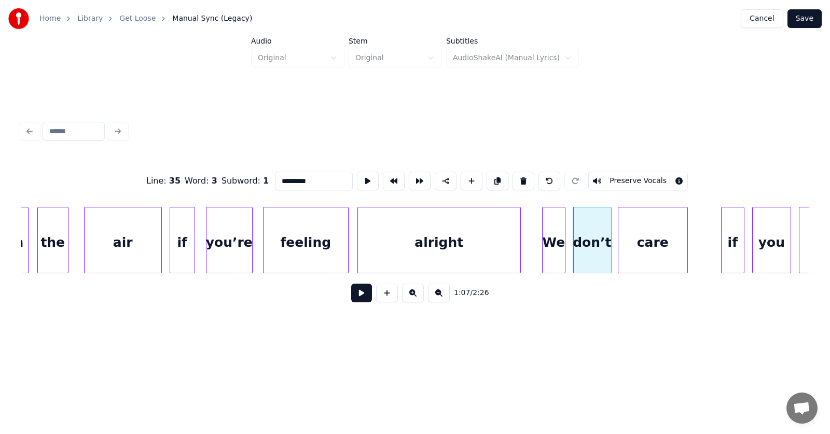
click at [657, 249] on div "care" at bounding box center [652, 242] width 69 height 71
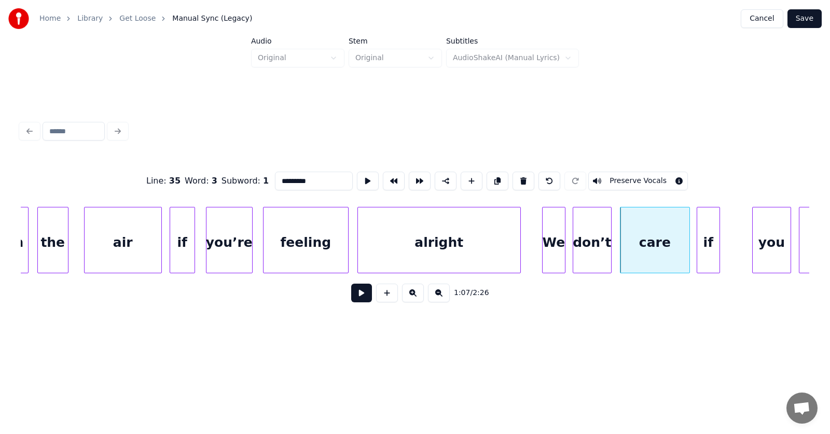
click at [704, 258] on div "if" at bounding box center [708, 242] width 22 height 71
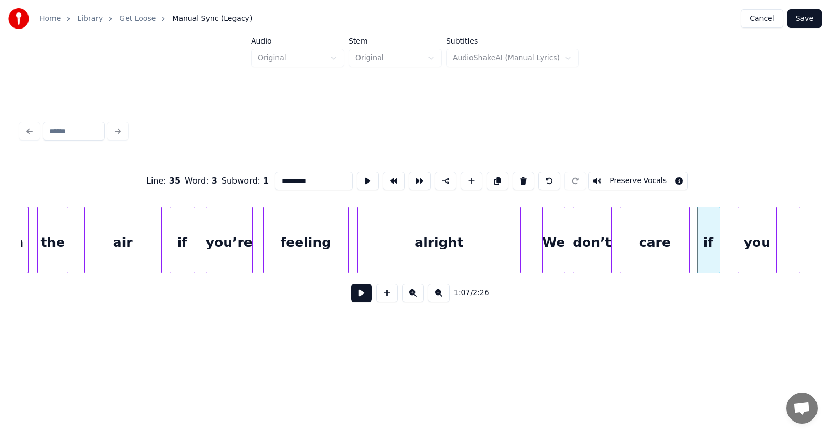
click at [750, 254] on div "you" at bounding box center [757, 242] width 38 height 71
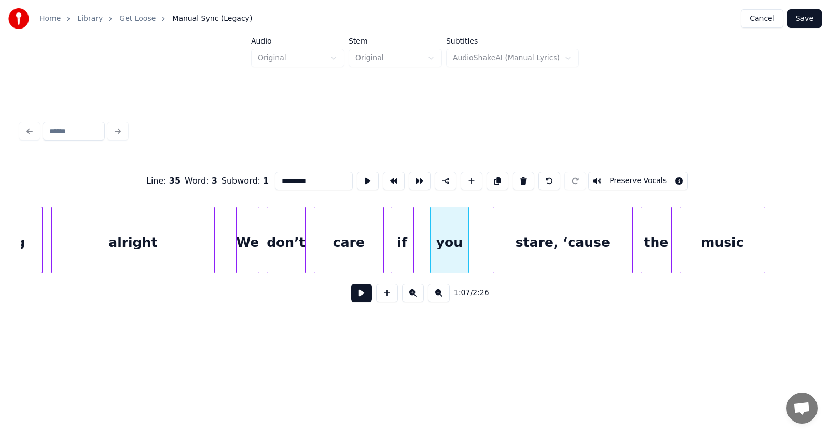
scroll to position [0, 26074]
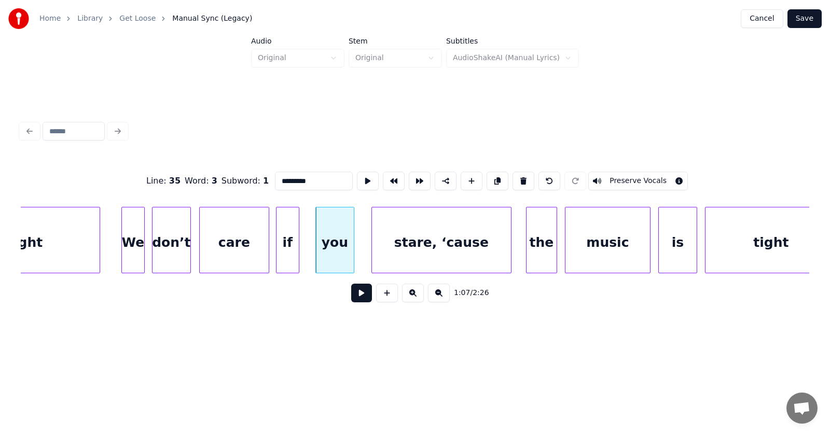
click at [427, 256] on div "stare, ‘cause" at bounding box center [441, 242] width 139 height 71
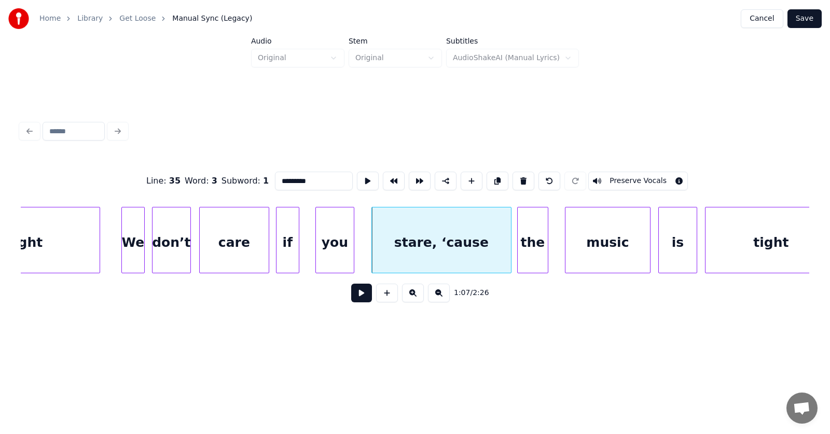
click at [525, 255] on div "the" at bounding box center [532, 242] width 30 height 71
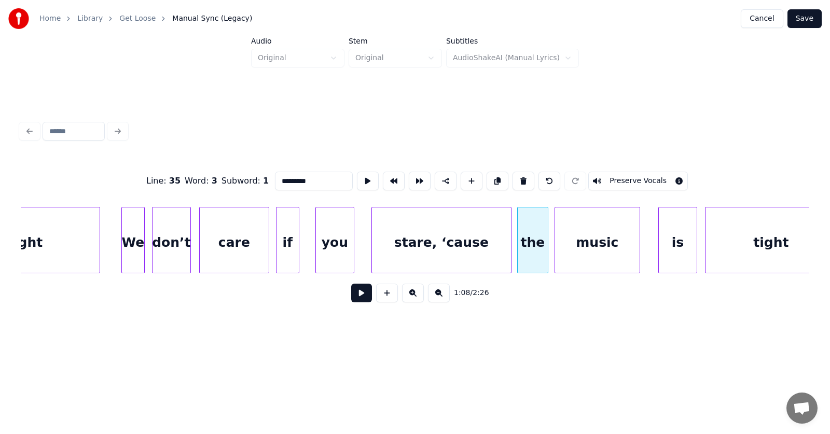
click at [570, 255] on div "music" at bounding box center [597, 242] width 85 height 71
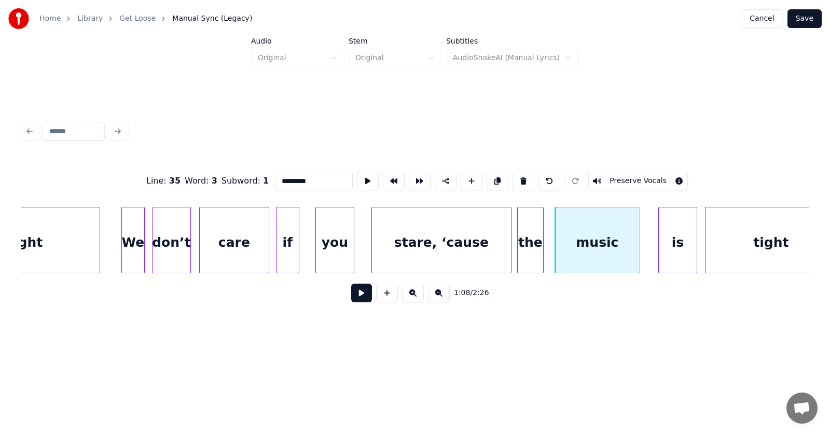
click at [542, 254] on div at bounding box center [541, 239] width 3 height 65
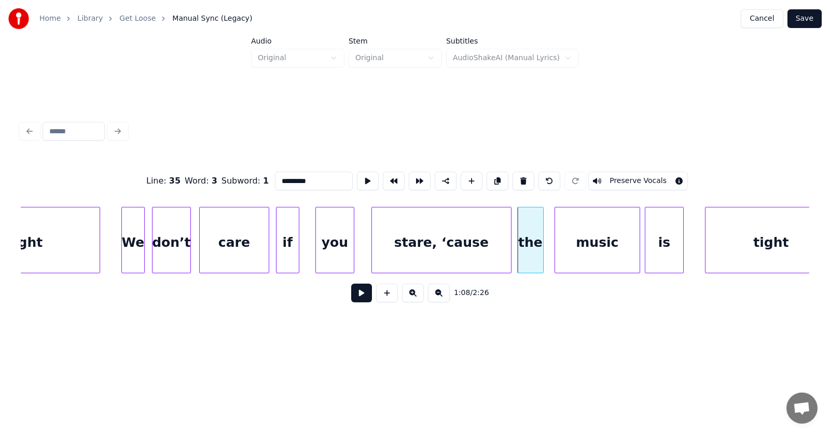
click at [670, 251] on div "is" at bounding box center [664, 242] width 38 height 71
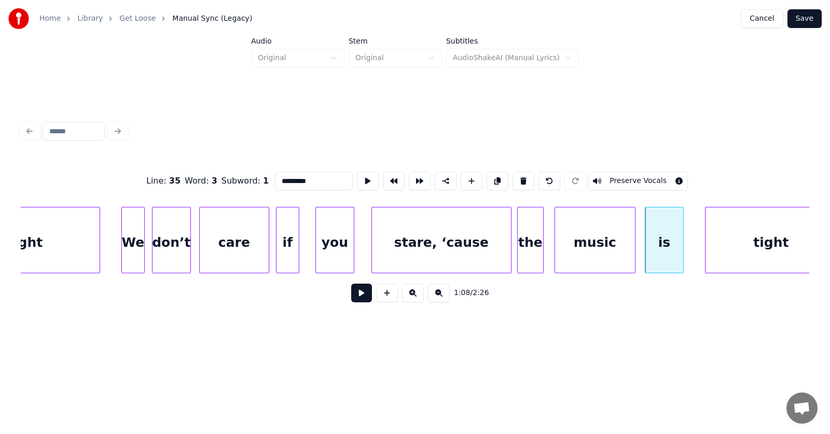
click at [632, 254] on div at bounding box center [633, 239] width 3 height 65
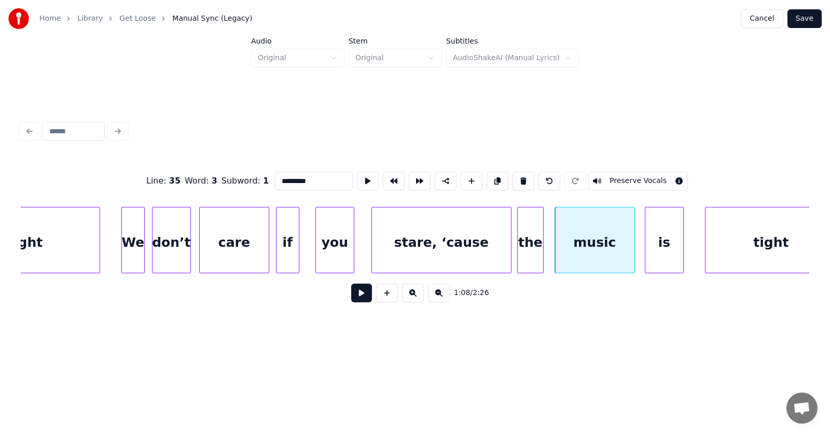
scroll to position [0, 26099]
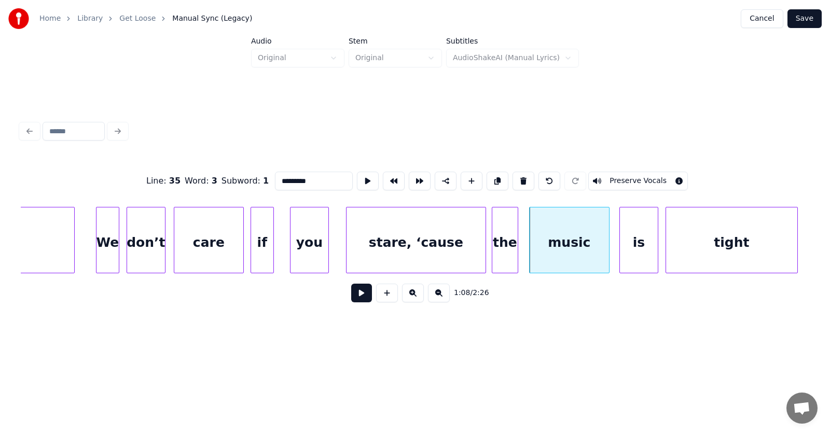
click at [708, 249] on div "tight" at bounding box center [731, 242] width 131 height 71
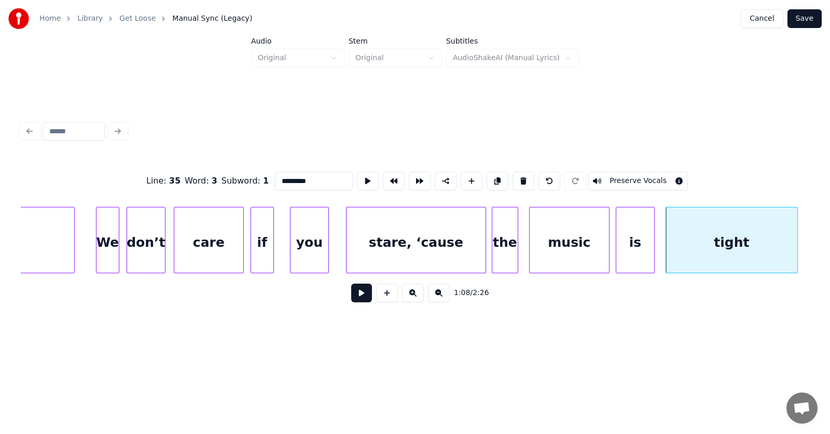
click at [633, 253] on div "is" at bounding box center [635, 242] width 38 height 71
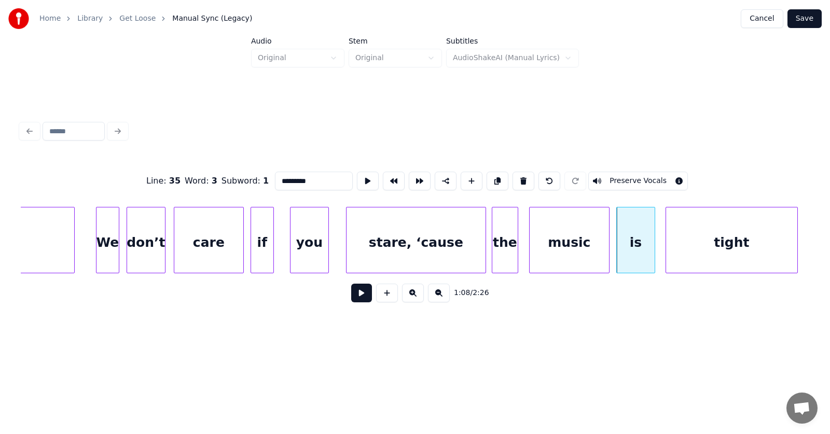
click at [353, 295] on button at bounding box center [361, 293] width 21 height 19
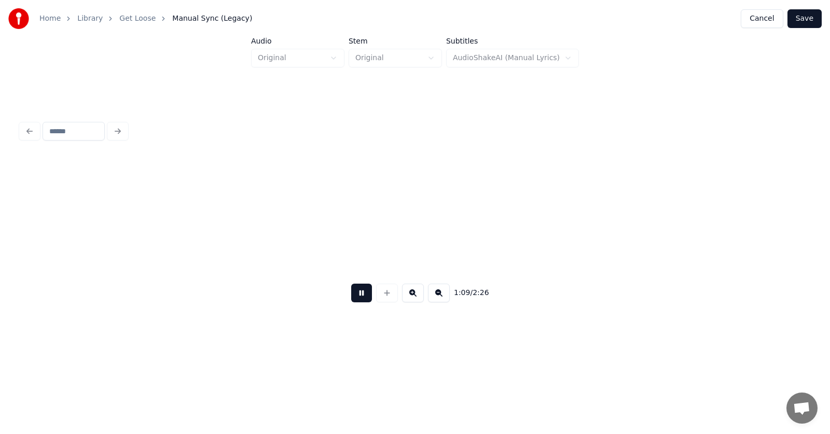
scroll to position [0, 26890]
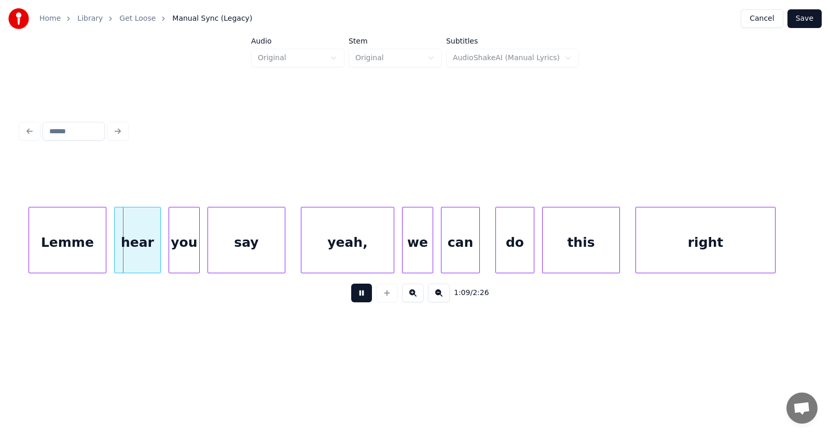
click at [353, 295] on button at bounding box center [361, 293] width 21 height 19
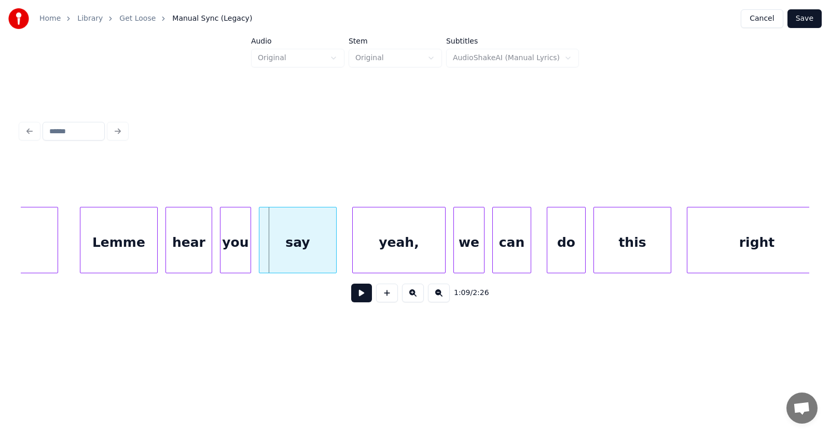
scroll to position [0, 26762]
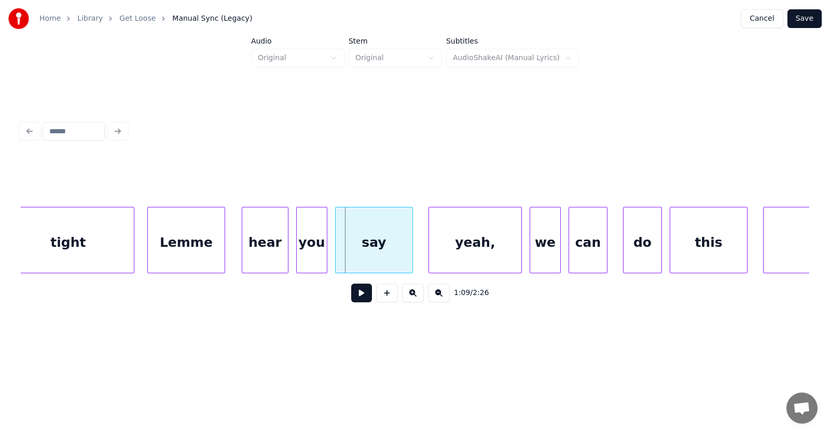
click at [205, 253] on div "Lemme" at bounding box center [186, 242] width 77 height 71
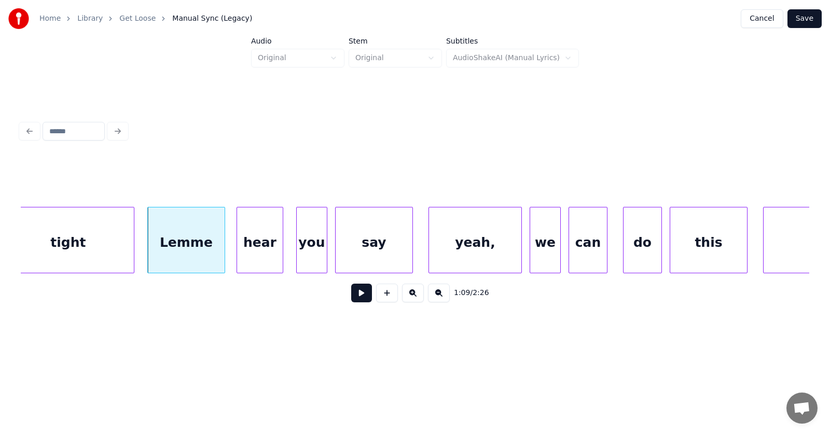
click at [262, 254] on div "hear" at bounding box center [260, 242] width 46 height 71
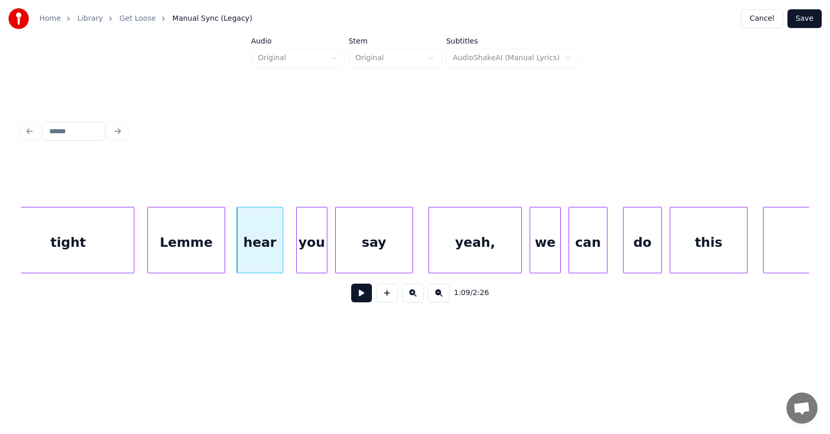
click at [324, 258] on div at bounding box center [325, 239] width 3 height 65
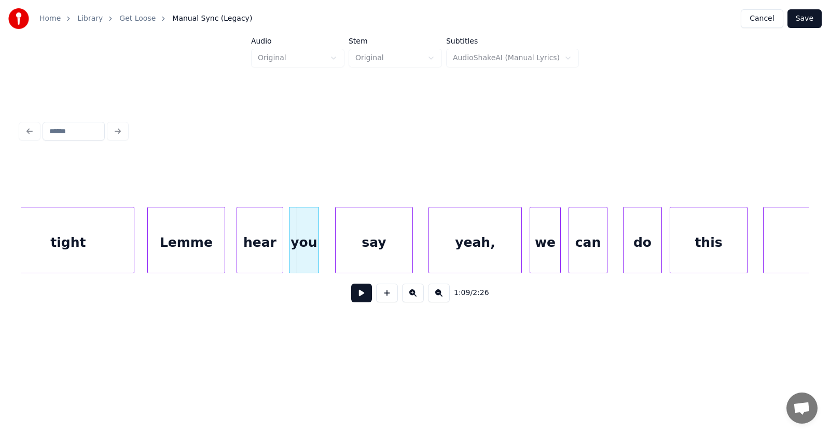
click at [310, 253] on div "you" at bounding box center [303, 242] width 29 height 71
click at [347, 250] on div "say" at bounding box center [366, 242] width 77 height 71
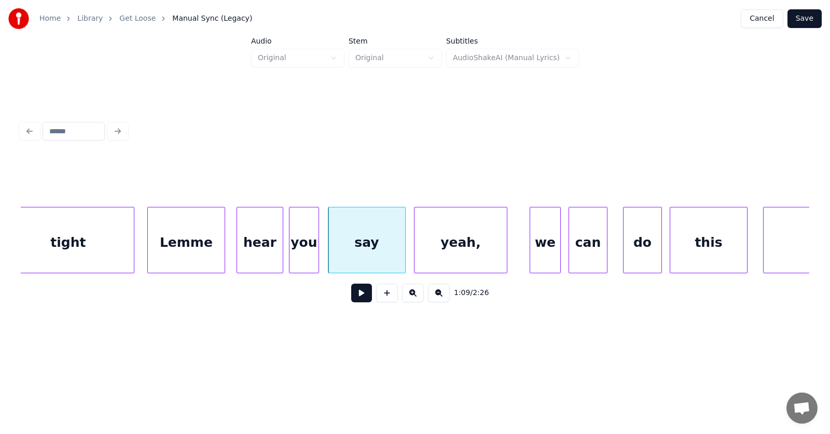
click at [447, 249] on div "yeah," at bounding box center [460, 242] width 92 height 71
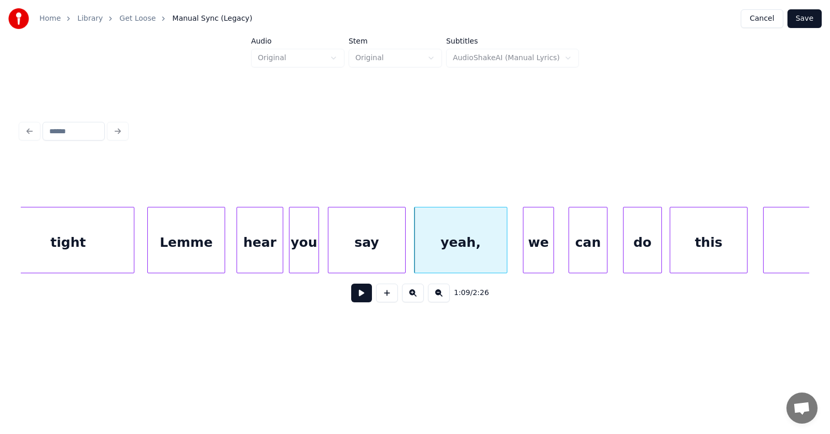
click at [542, 251] on div "we" at bounding box center [538, 242] width 30 height 71
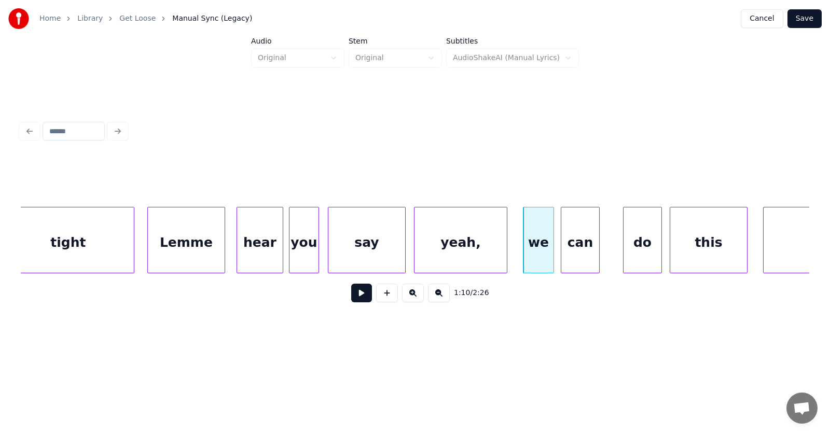
click at [573, 253] on div "can" at bounding box center [580, 242] width 38 height 71
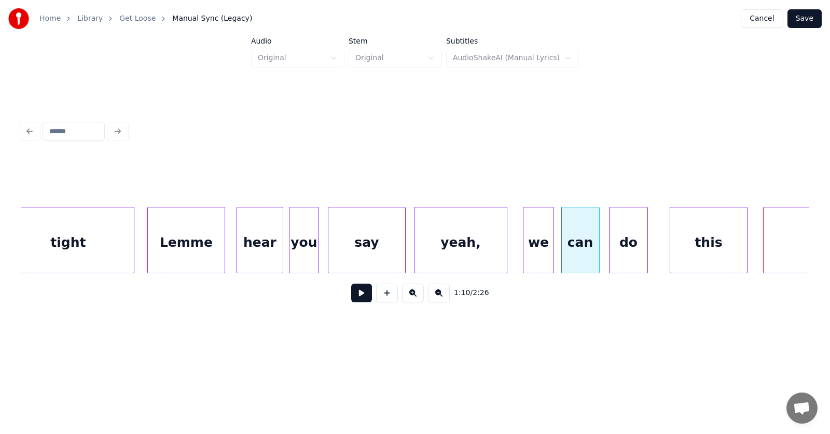
click at [623, 248] on div "do" at bounding box center [628, 242] width 38 height 71
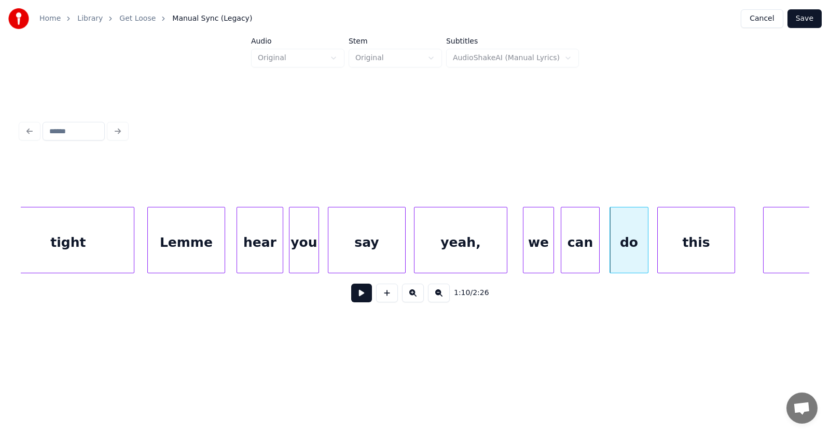
click at [682, 244] on div "this" at bounding box center [695, 242] width 77 height 71
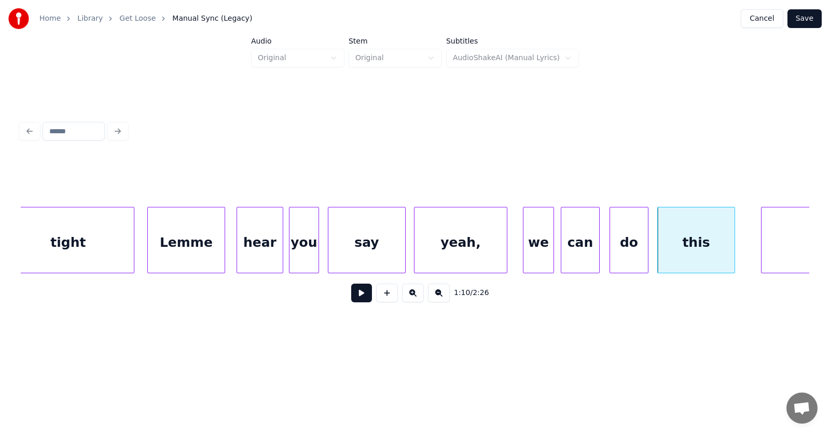
scroll to position [0, 26854]
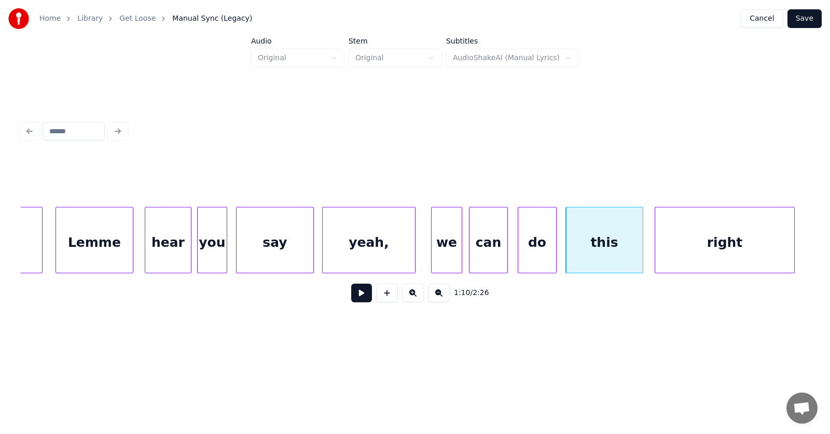
click at [758, 232] on div "right" at bounding box center [724, 242] width 139 height 71
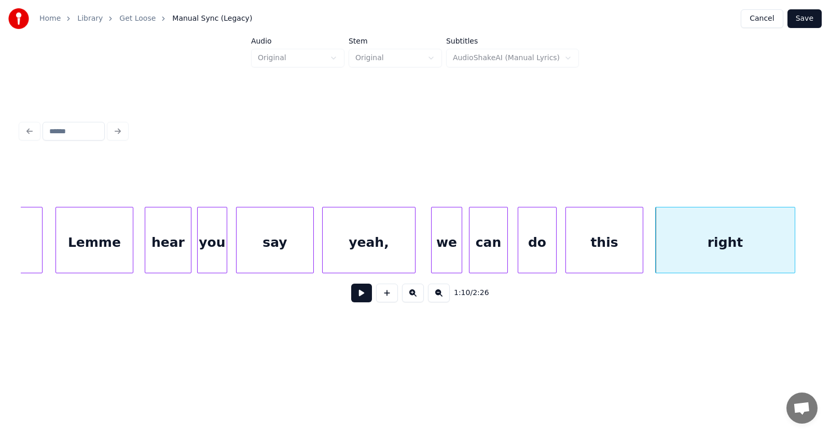
click at [361, 297] on button at bounding box center [361, 293] width 21 height 19
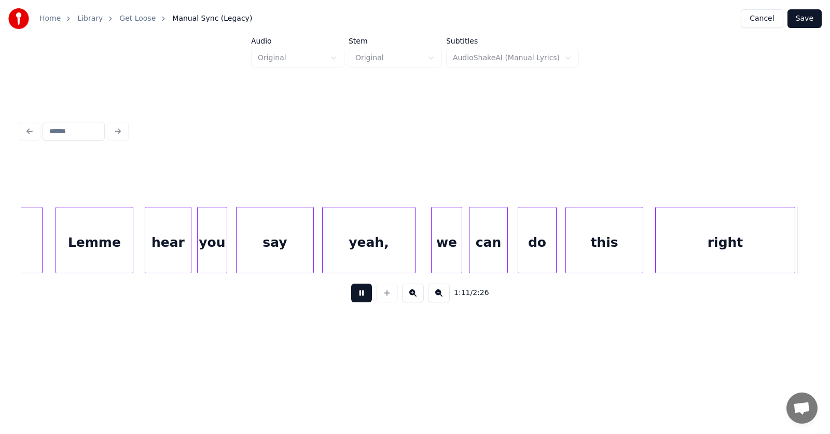
scroll to position [0, 27648]
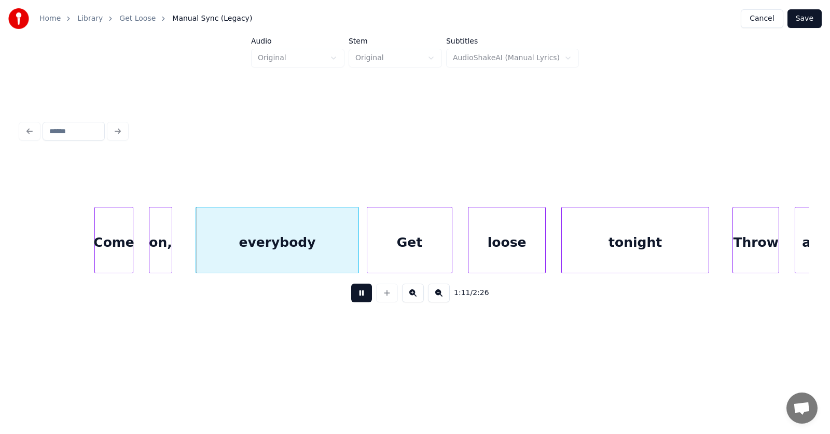
click at [361, 297] on button at bounding box center [361, 293] width 21 height 19
click at [104, 256] on div "Come" at bounding box center [102, 242] width 38 height 71
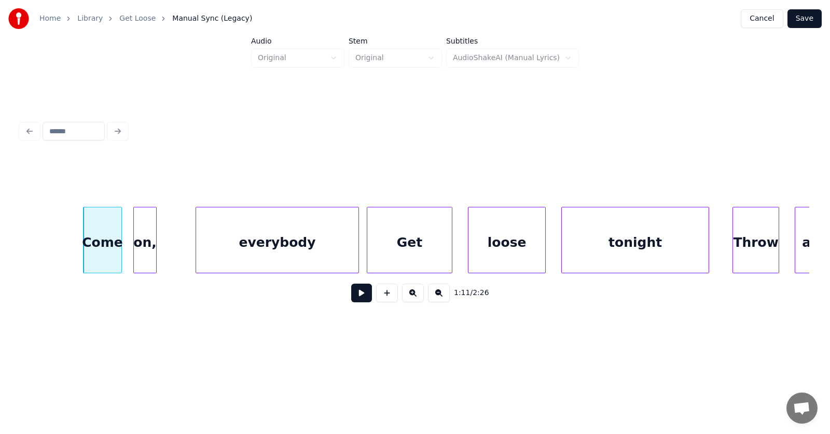
click at [142, 259] on div "on," at bounding box center [145, 242] width 22 height 71
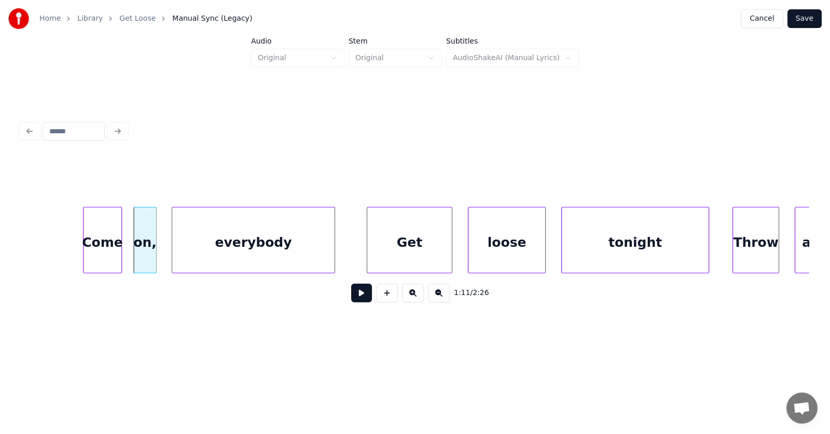
click at [200, 262] on div "everybody" at bounding box center [253, 242] width 162 height 71
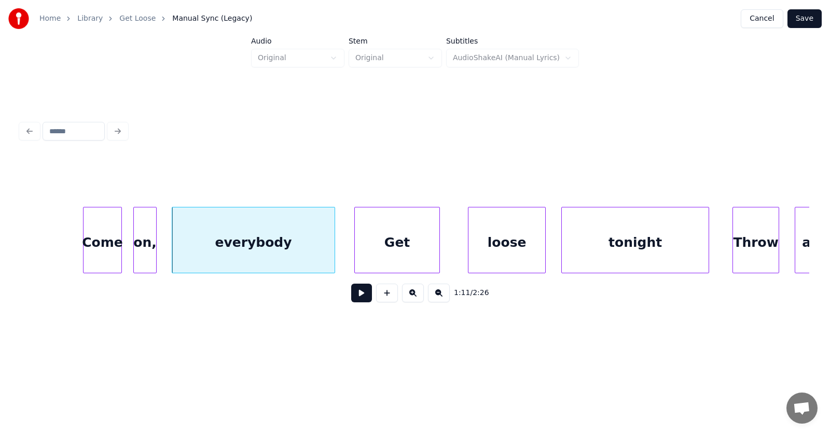
click at [384, 258] on div "Get" at bounding box center [397, 242] width 85 height 71
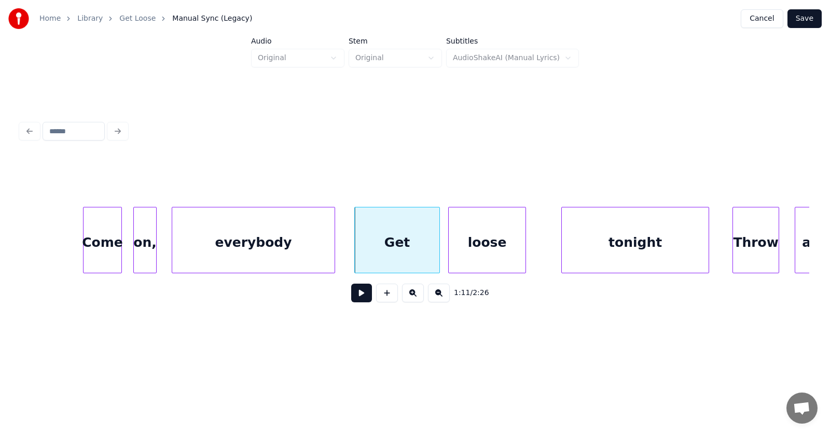
click at [483, 252] on div "loose" at bounding box center [487, 242] width 77 height 71
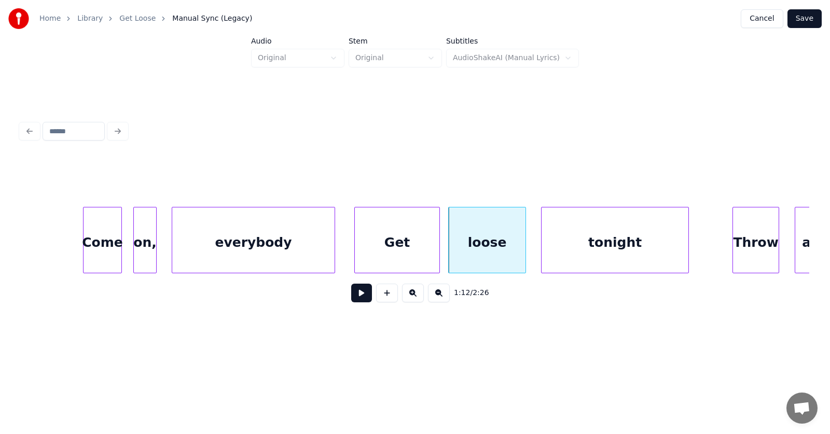
click at [576, 250] on div "tonight" at bounding box center [614, 242] width 147 height 71
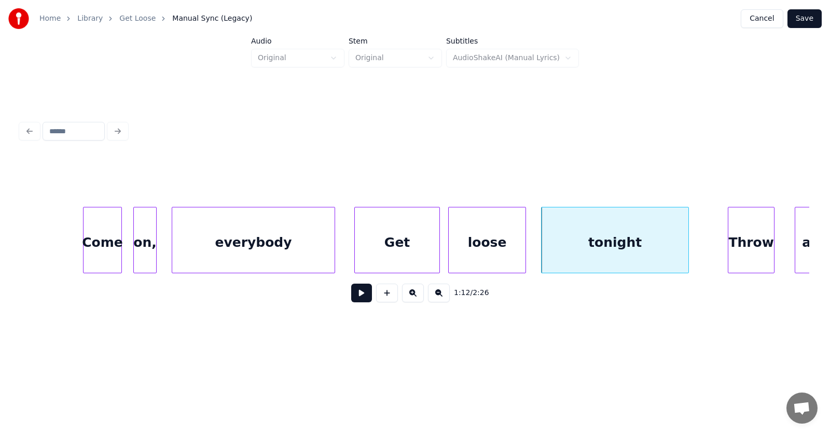
click at [753, 243] on div "Throw" at bounding box center [751, 242] width 46 height 71
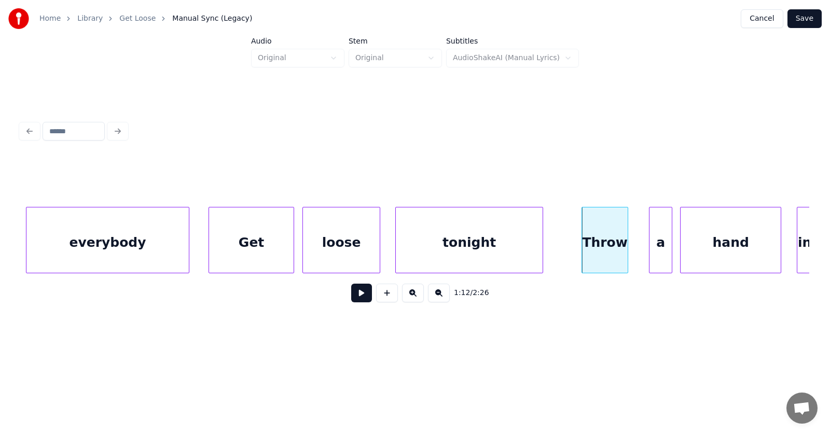
scroll to position [0, 27909]
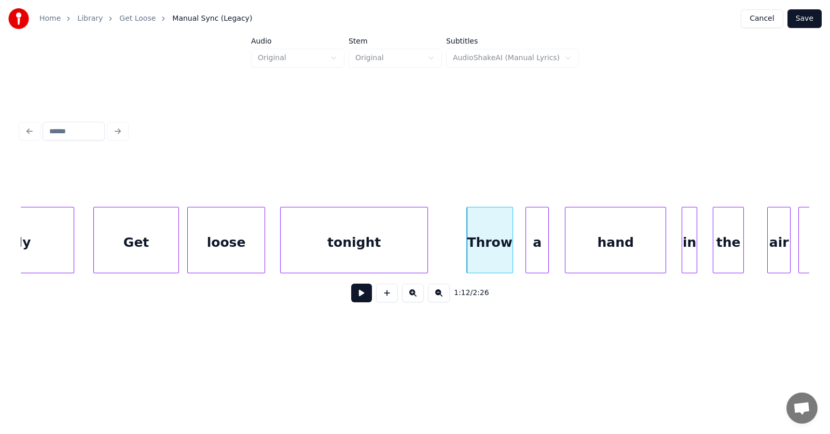
click at [536, 248] on div "a" at bounding box center [537, 242] width 22 height 71
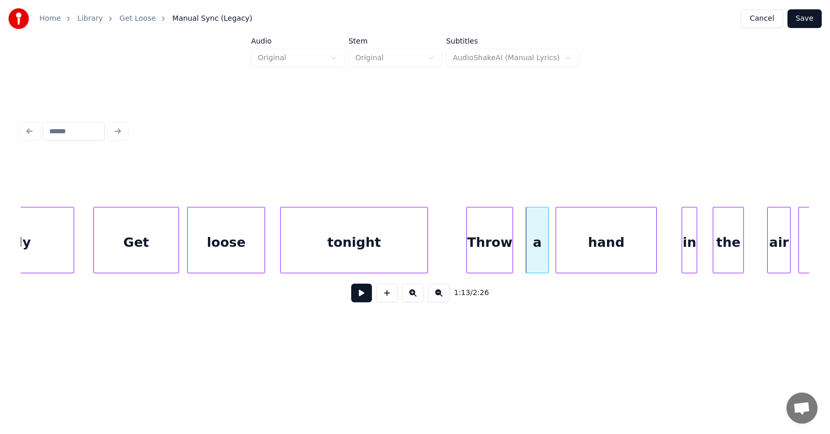
click at [592, 251] on div "hand" at bounding box center [606, 242] width 100 height 71
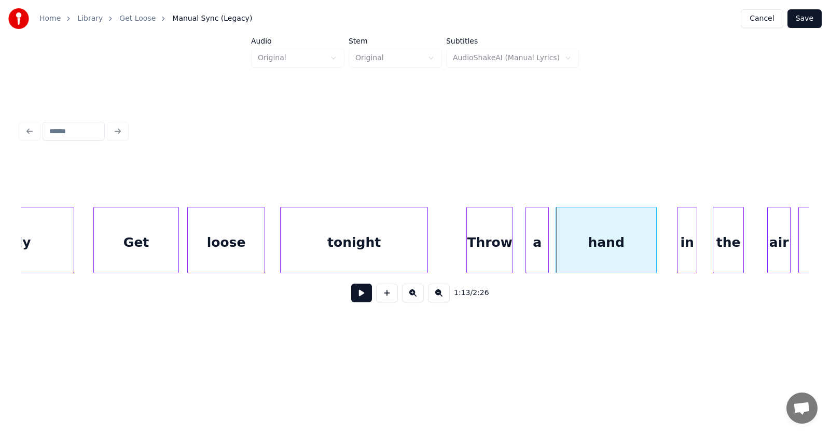
click at [679, 251] on div at bounding box center [678, 239] width 3 height 65
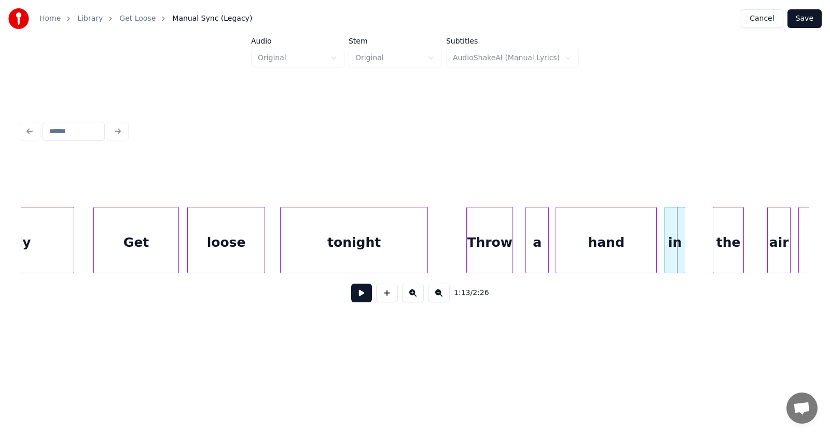
click at [677, 250] on div "in" at bounding box center [675, 242] width 20 height 71
click at [717, 250] on div "the" at bounding box center [716, 242] width 30 height 71
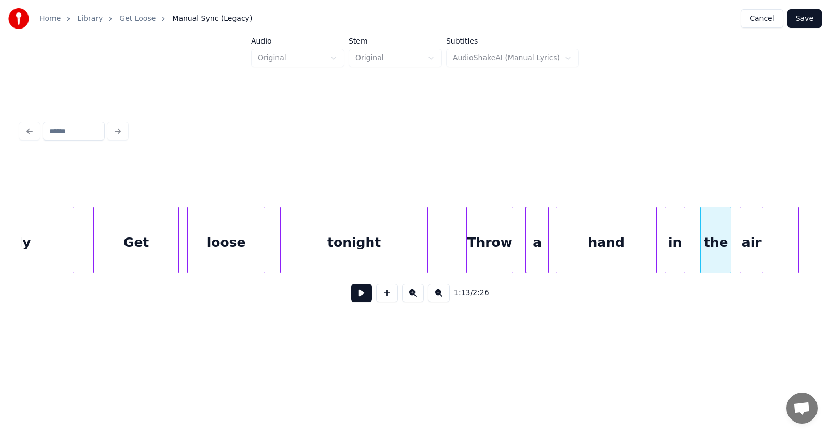
click at [752, 254] on div "air" at bounding box center [751, 242] width 22 height 71
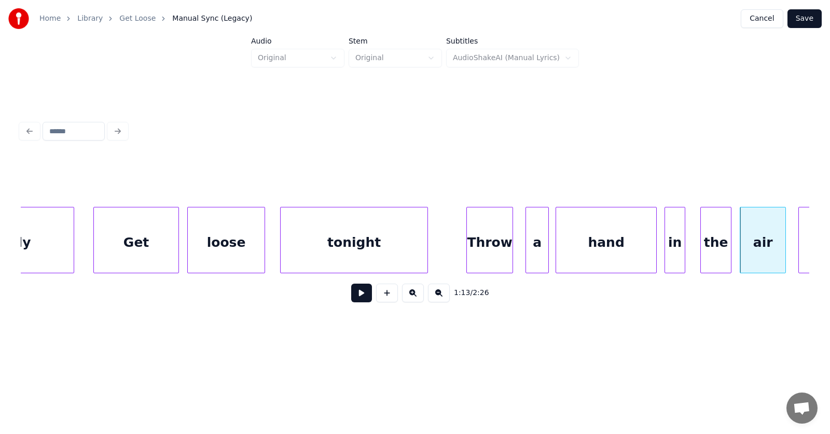
click at [785, 247] on div at bounding box center [783, 239] width 3 height 65
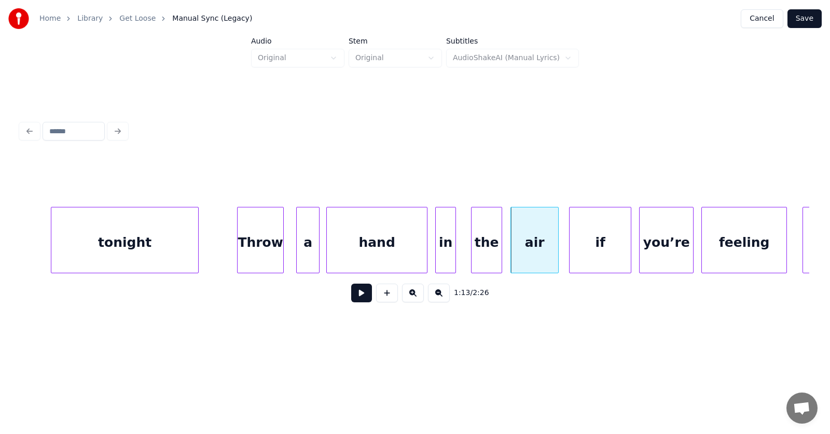
scroll to position [0, 28215]
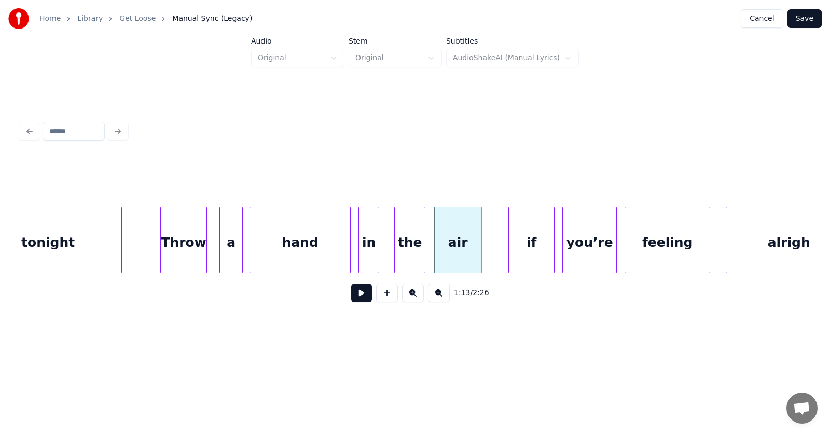
click at [509, 244] on div at bounding box center [510, 239] width 3 height 65
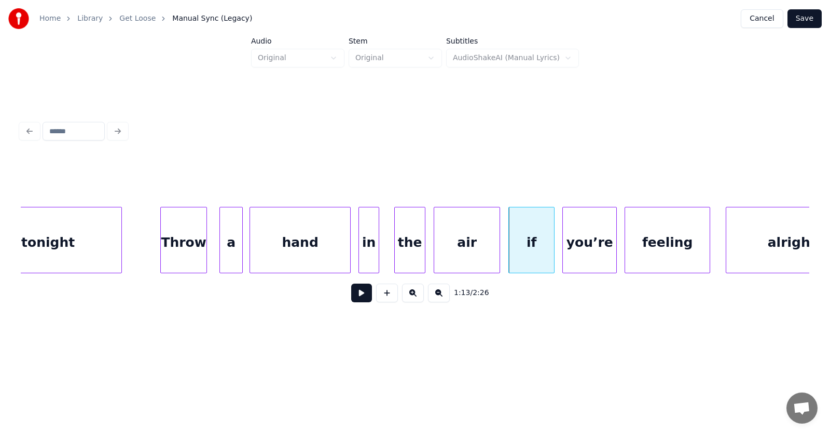
click at [499, 245] on div at bounding box center [497, 239] width 3 height 65
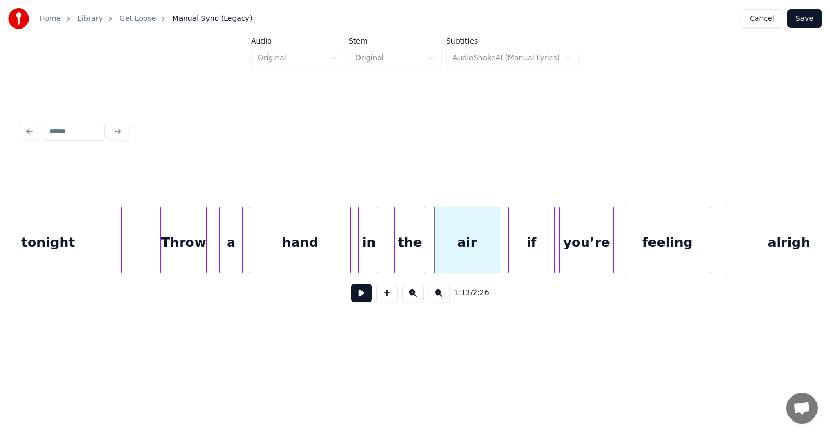
click at [573, 248] on div "you’re" at bounding box center [585, 242] width 53 height 71
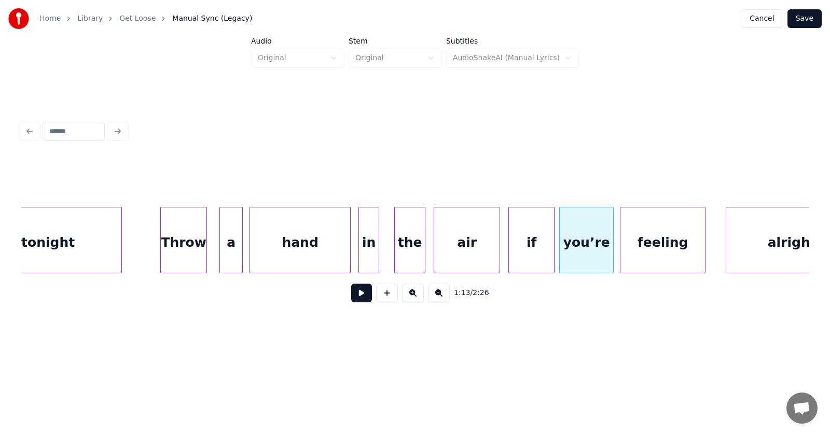
click at [632, 249] on div "feeling" at bounding box center [662, 242] width 85 height 71
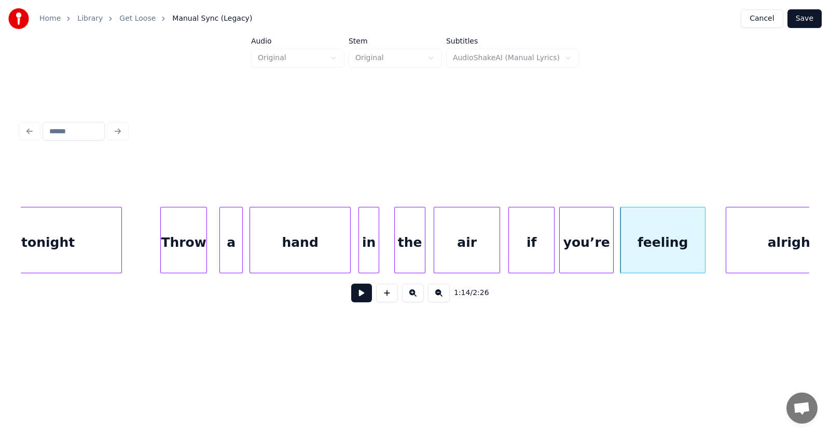
scroll to position [0, 28262]
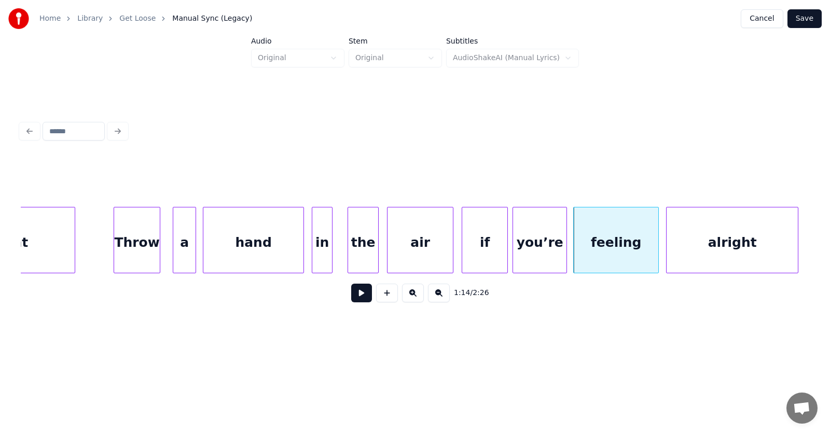
click at [731, 250] on div "alright" at bounding box center [731, 242] width 131 height 71
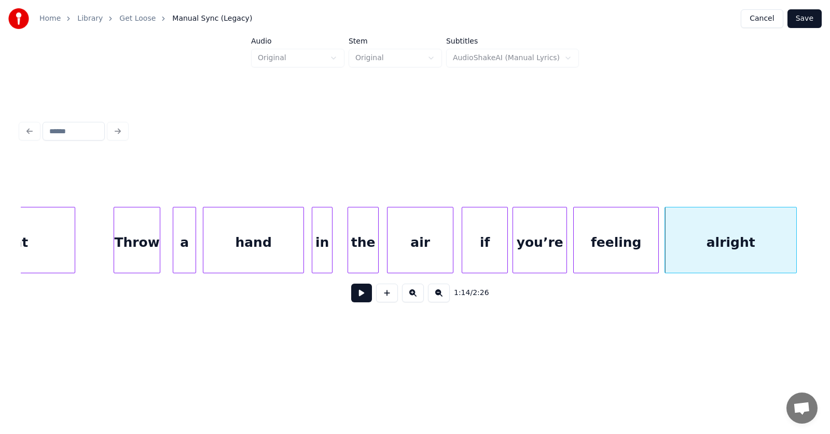
click at [796, 245] on div "alright" at bounding box center [730, 240] width 132 height 66
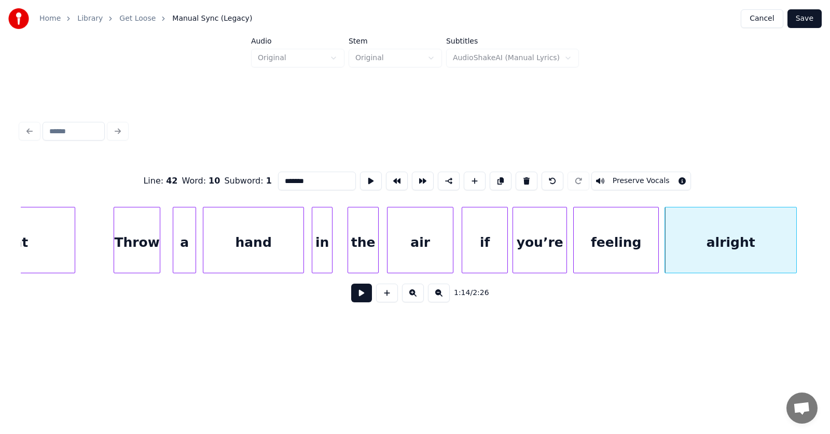
click at [356, 293] on button at bounding box center [361, 293] width 21 height 19
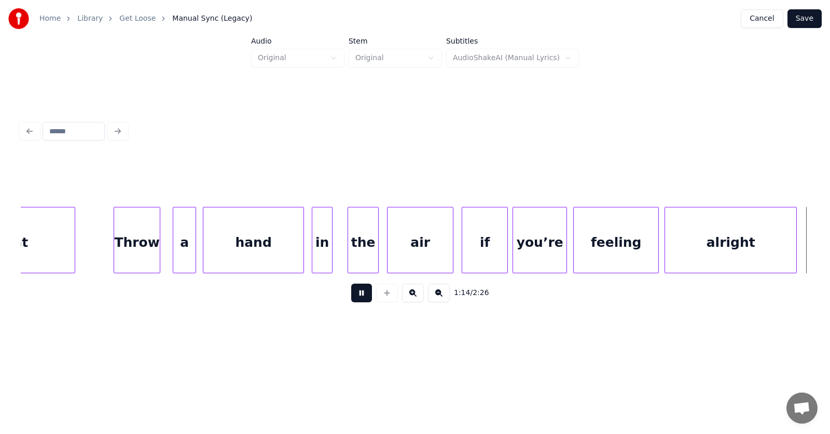
scroll to position [0, 29056]
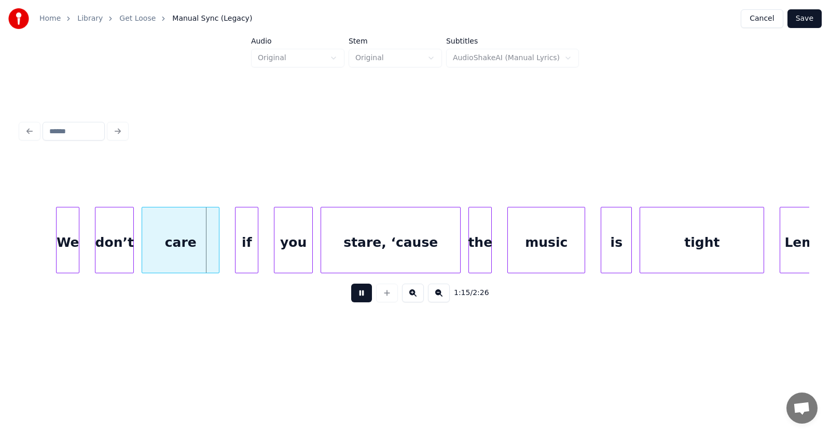
click at [356, 293] on button at bounding box center [361, 293] width 21 height 19
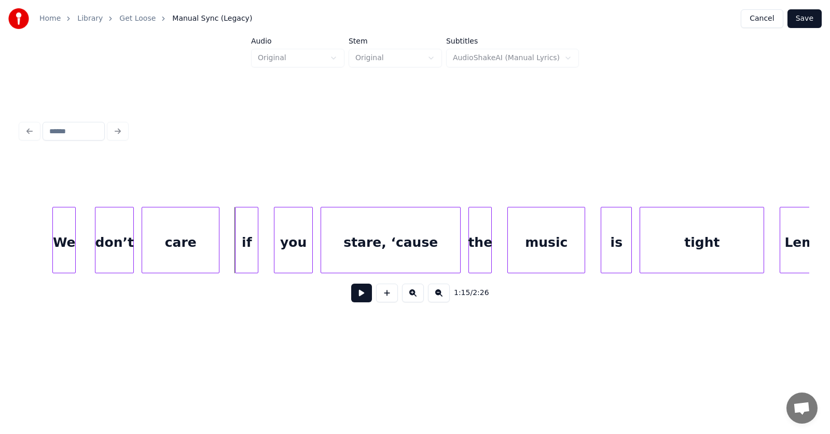
click at [65, 242] on div "We" at bounding box center [64, 242] width 22 height 71
click at [89, 250] on div "don’t" at bounding box center [101, 242] width 38 height 71
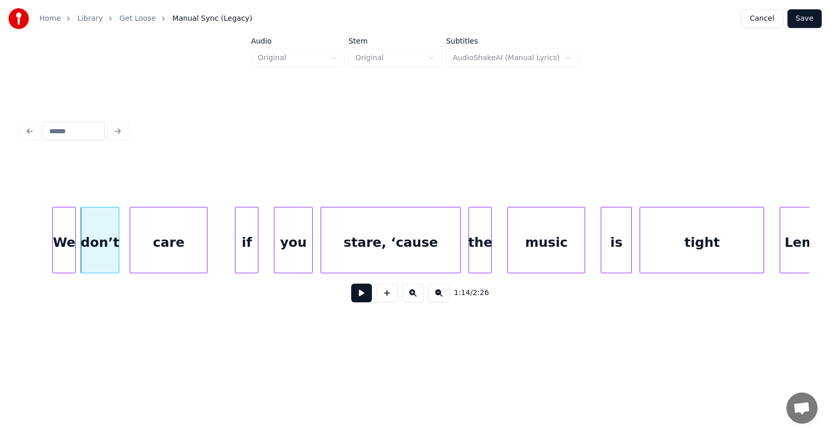
click at [152, 253] on div "care" at bounding box center [168, 242] width 77 height 71
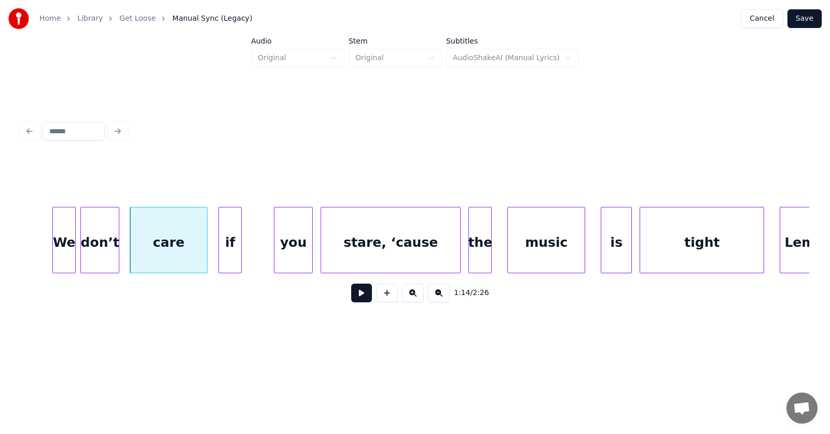
click at [223, 258] on div "if" at bounding box center [230, 242] width 22 height 71
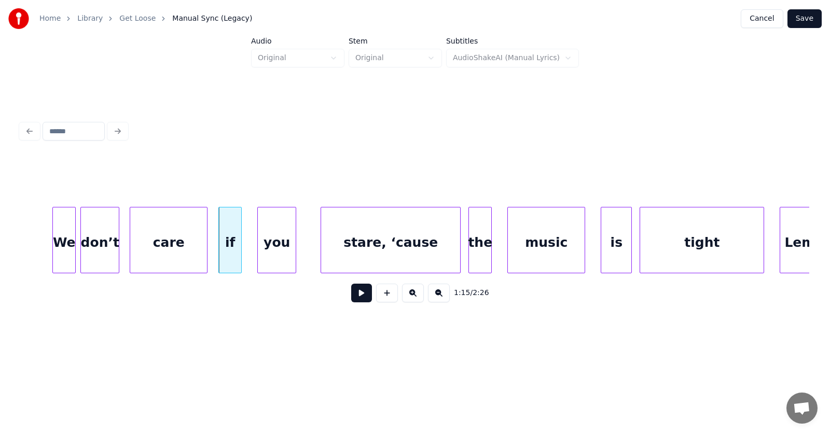
click at [264, 260] on div "you" at bounding box center [277, 242] width 38 height 71
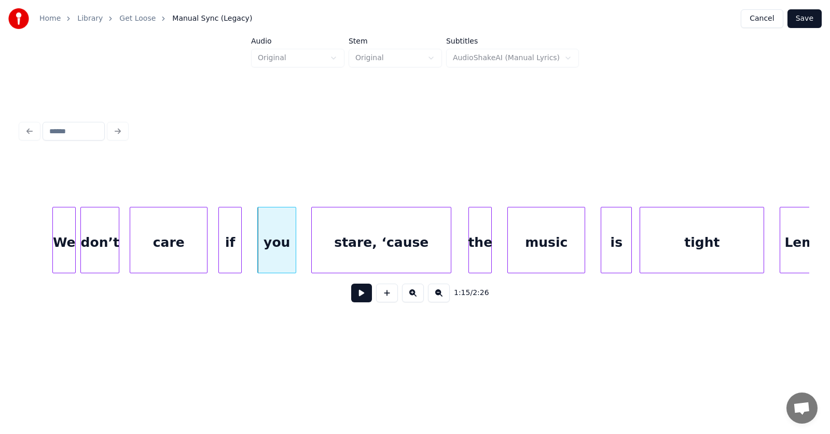
click at [336, 257] on div "stare, ‘cause" at bounding box center [381, 242] width 139 height 71
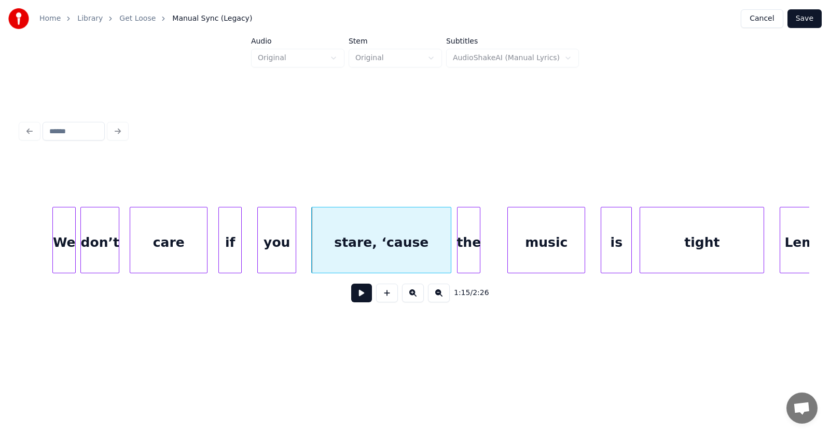
click at [464, 256] on div "the" at bounding box center [468, 242] width 22 height 71
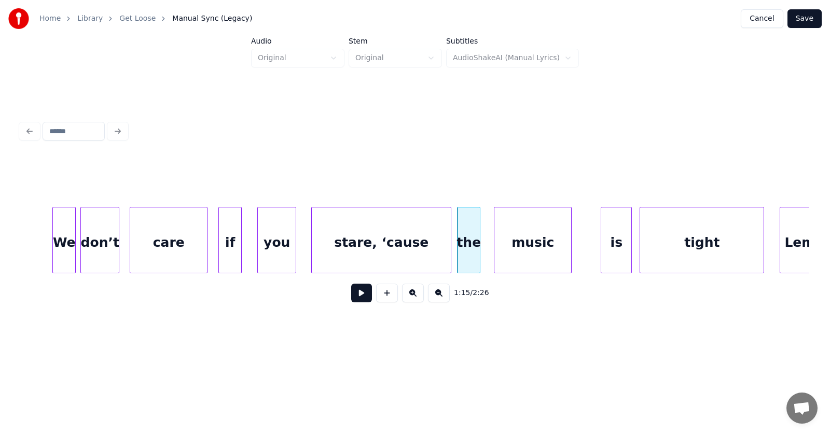
click at [524, 258] on div "music" at bounding box center [532, 242] width 77 height 71
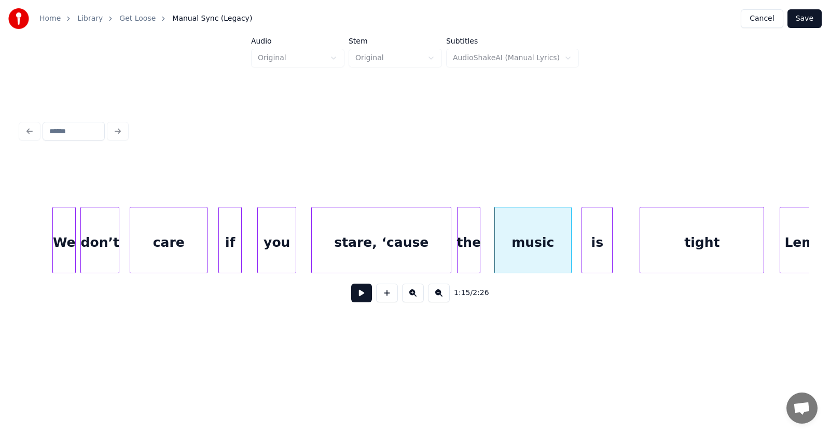
click at [592, 254] on div "is" at bounding box center [597, 242] width 30 height 71
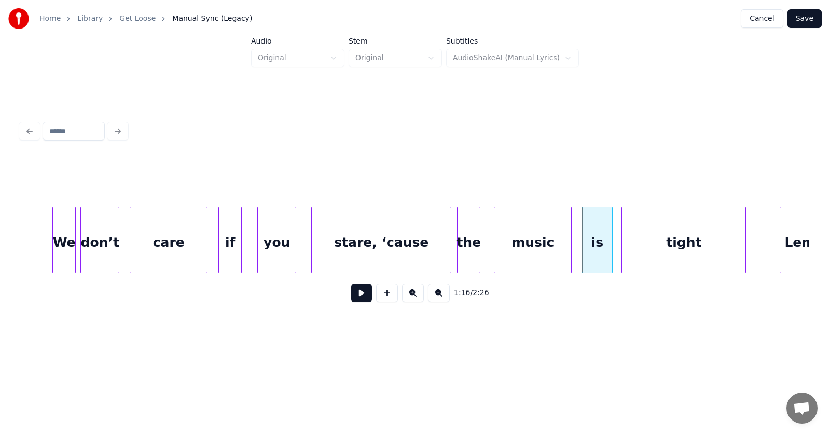
click at [660, 252] on div "tight" at bounding box center [683, 242] width 123 height 71
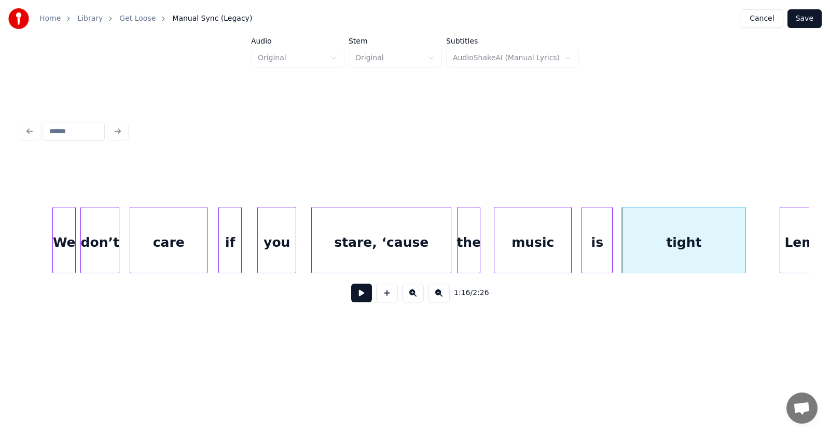
click at [351, 298] on button at bounding box center [361, 293] width 21 height 19
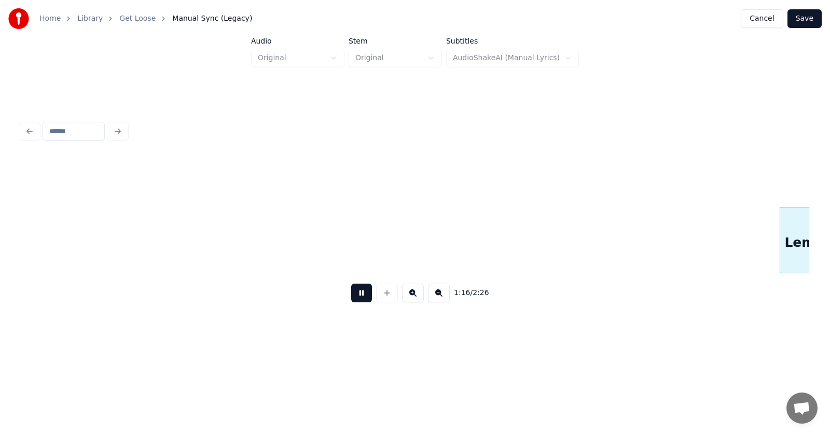
scroll to position [0, 29849]
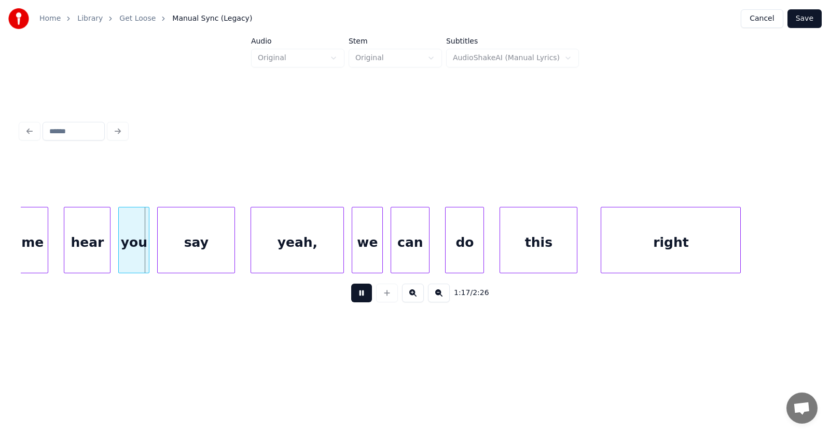
click at [351, 298] on button at bounding box center [361, 293] width 21 height 19
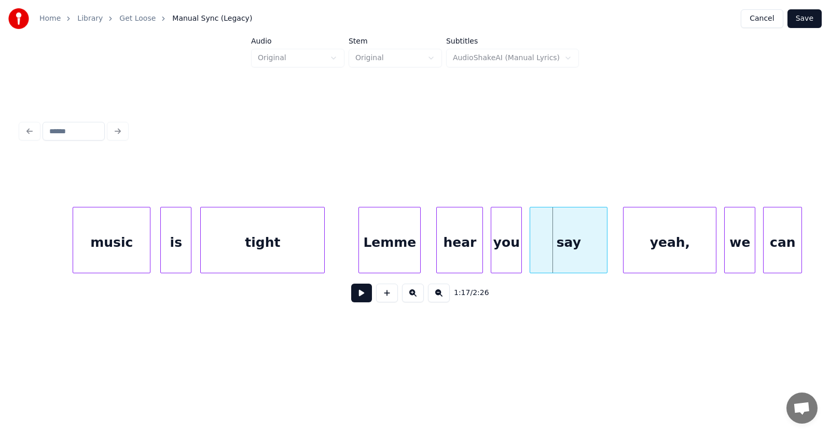
scroll to position [0, 29400]
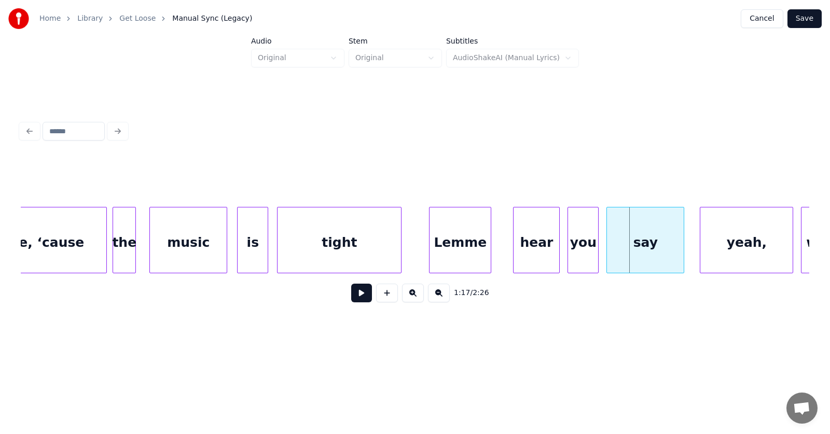
click at [463, 254] on div "Lemme" at bounding box center [459, 242] width 61 height 71
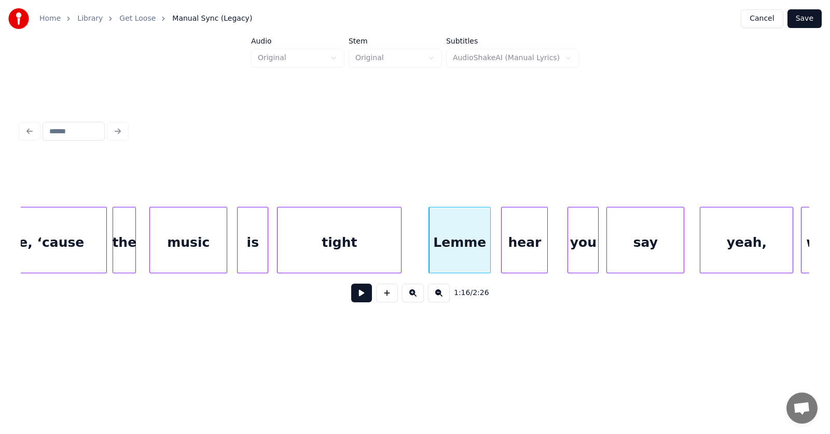
click at [515, 257] on div "hear" at bounding box center [524, 242] width 46 height 71
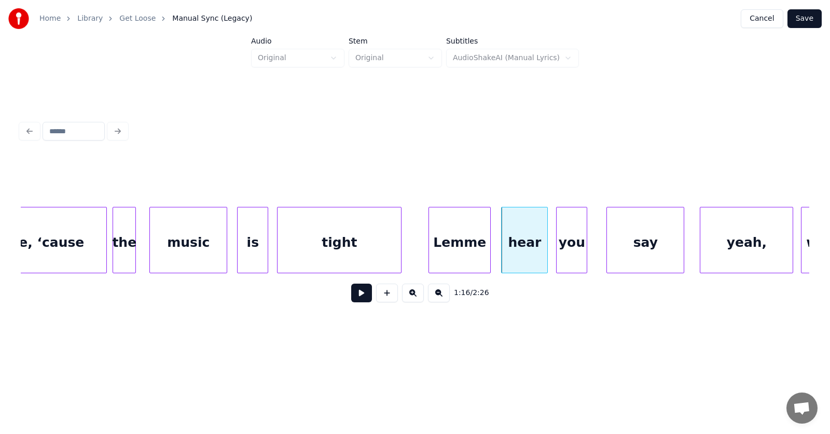
click at [574, 255] on div "you" at bounding box center [571, 242] width 30 height 71
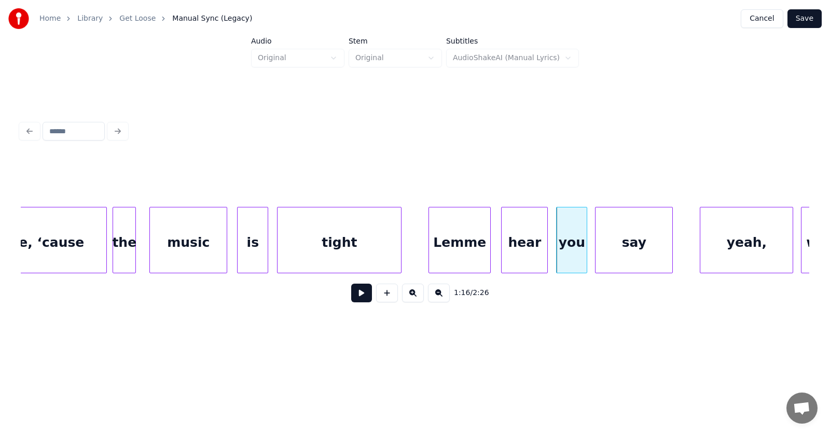
click at [622, 253] on div "say" at bounding box center [633, 242] width 77 height 71
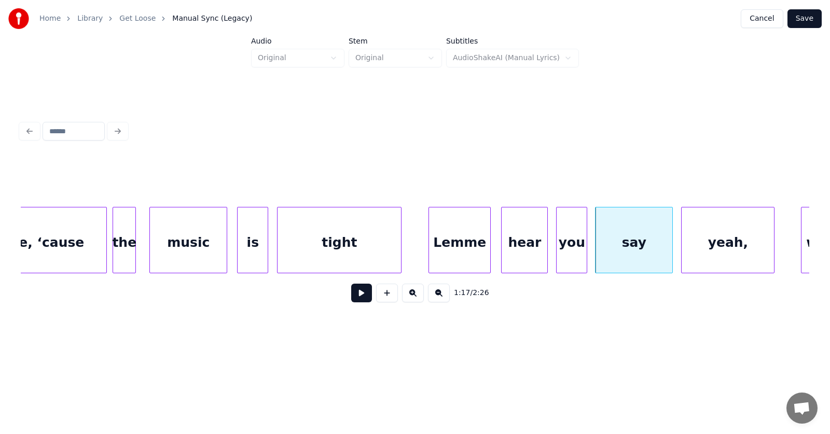
click at [704, 248] on div "yeah," at bounding box center [727, 242] width 92 height 71
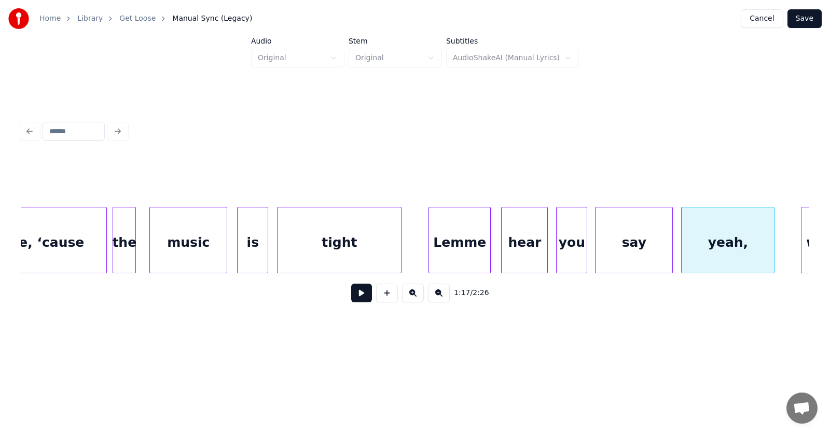
scroll to position [0, 29783]
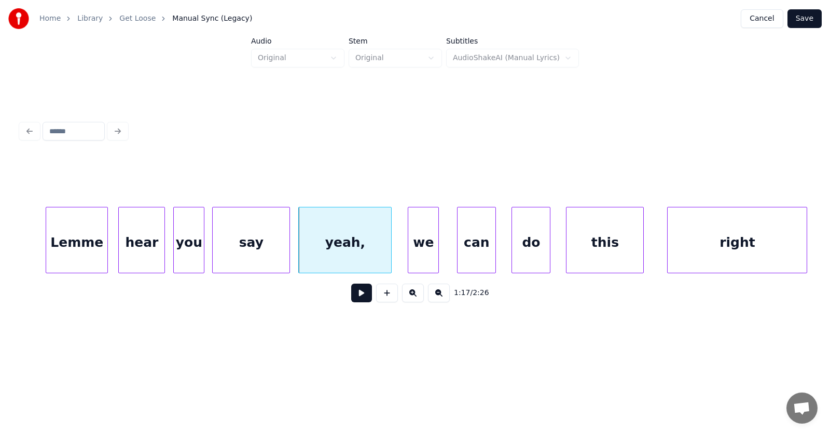
click at [419, 258] on div "we" at bounding box center [423, 242] width 30 height 71
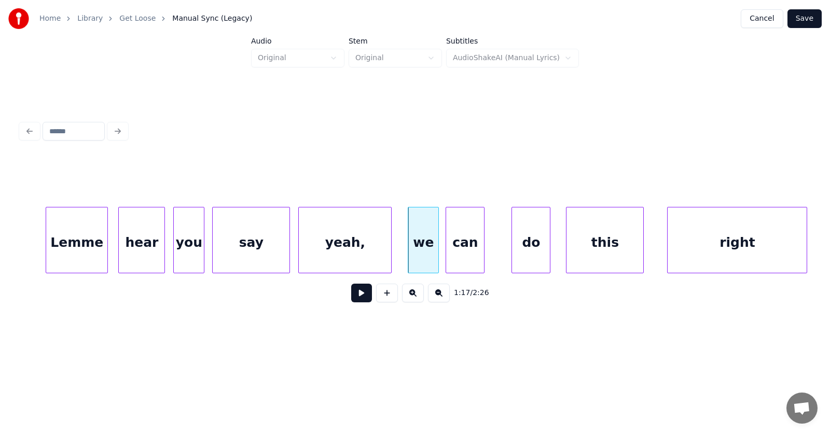
click at [461, 257] on div "can" at bounding box center [465, 242] width 38 height 71
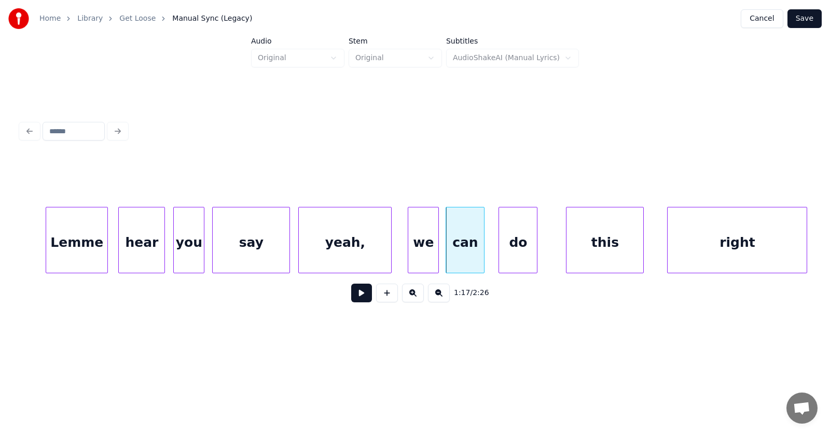
click at [506, 259] on div "do" at bounding box center [518, 242] width 38 height 71
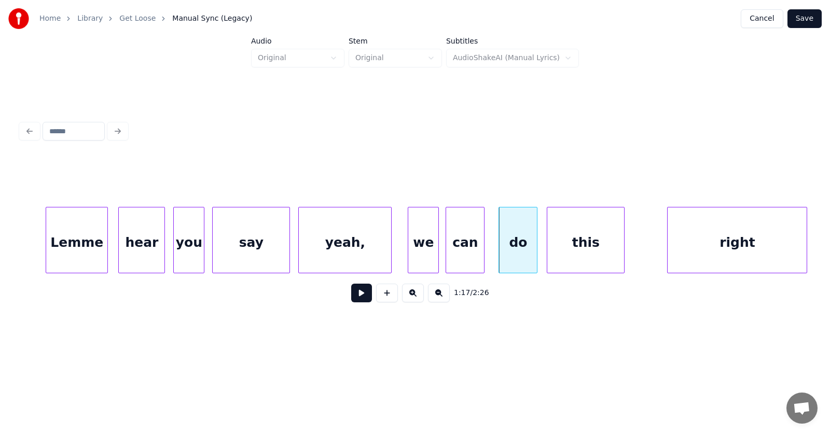
click at [563, 256] on div "this" at bounding box center [585, 242] width 77 height 71
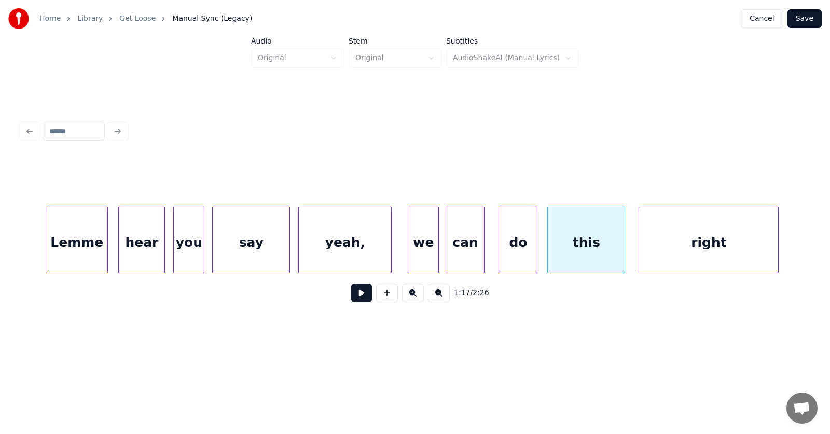
click at [681, 256] on div "right" at bounding box center [708, 242] width 139 height 71
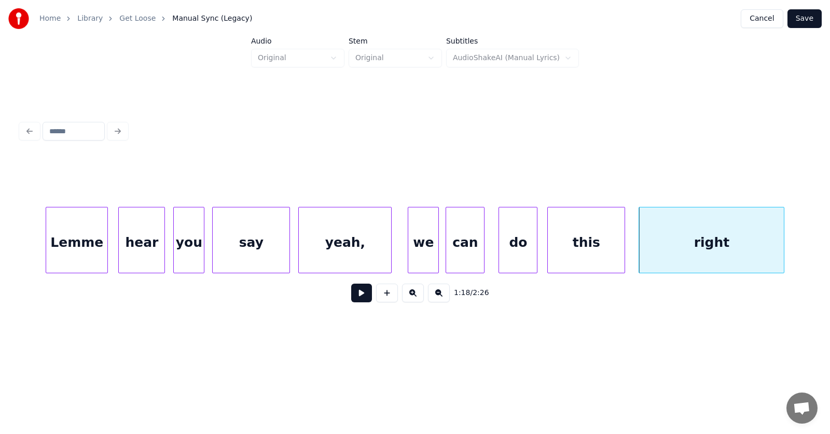
click at [783, 241] on div at bounding box center [781, 239] width 3 height 65
click at [357, 295] on button at bounding box center [361, 293] width 21 height 19
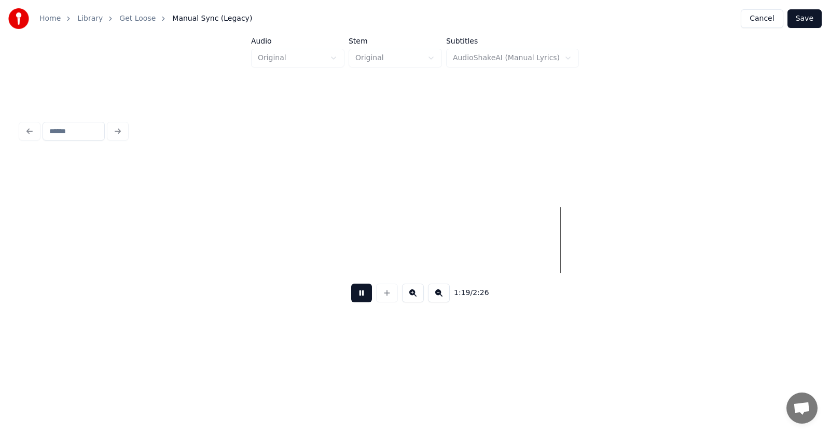
click at [357, 296] on button at bounding box center [361, 293] width 21 height 19
click at [799, 18] on button "Save" at bounding box center [804, 18] width 34 height 19
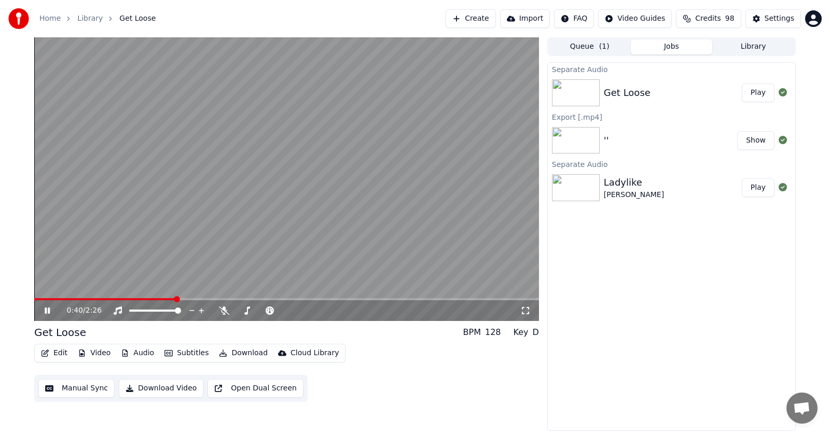
click at [49, 311] on icon at bounding box center [47, 310] width 5 height 6
click at [43, 311] on icon at bounding box center [55, 310] width 24 height 8
click at [47, 310] on icon at bounding box center [55, 310] width 24 height 8
click at [47, 310] on icon at bounding box center [47, 310] width 6 height 7
click at [47, 310] on icon at bounding box center [55, 310] width 24 height 8
